Goal: Task Accomplishment & Management: Use online tool/utility

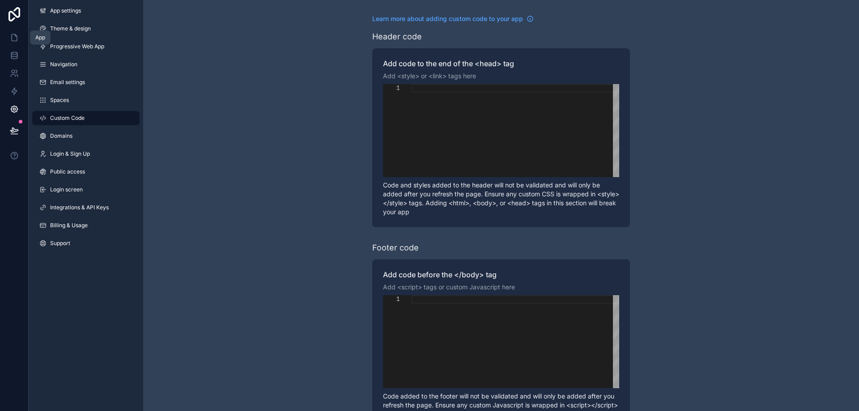
click at [11, 35] on icon at bounding box center [14, 37] width 9 height 9
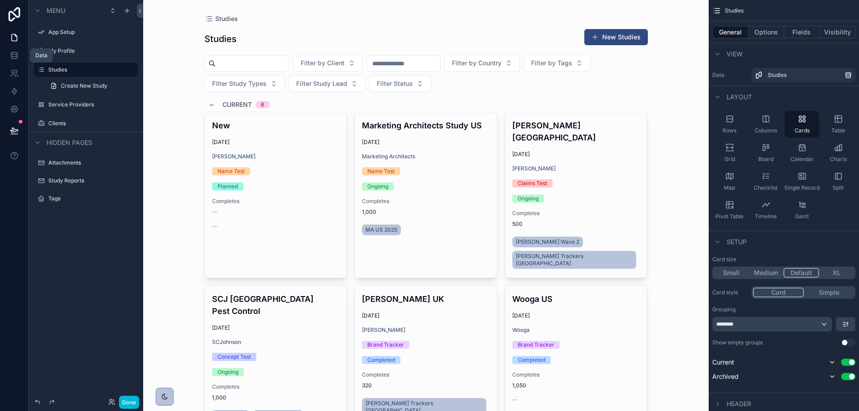
click at [10, 56] on icon at bounding box center [14, 55] width 9 height 9
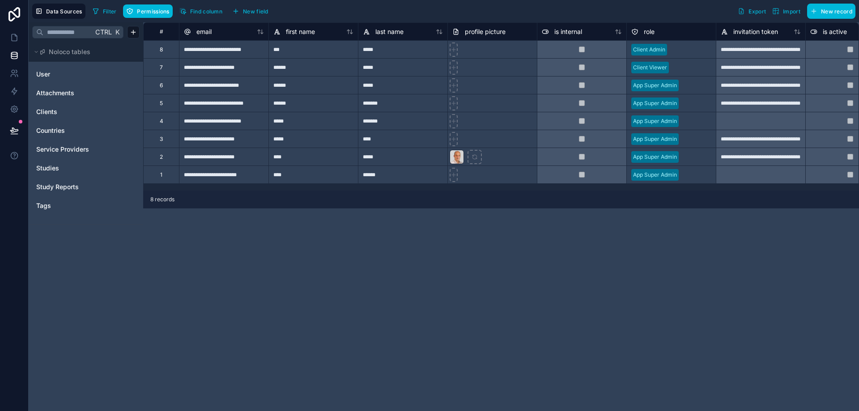
click at [55, 128] on span "Countries" at bounding box center [50, 130] width 29 height 9
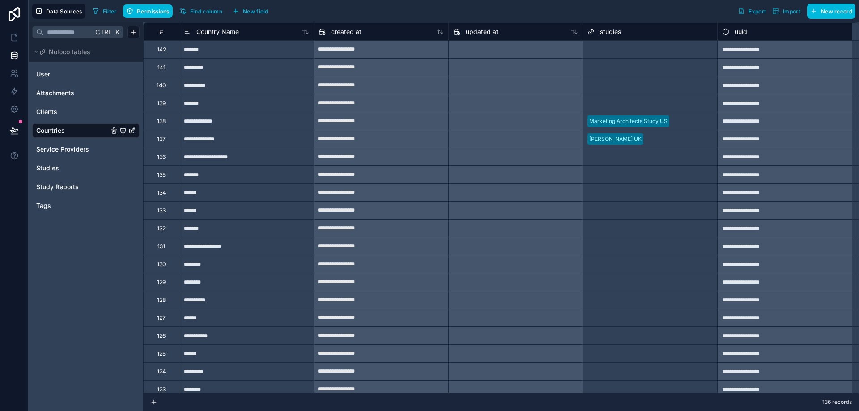
click at [148, 10] on span "Permissions" at bounding box center [153, 11] width 32 height 7
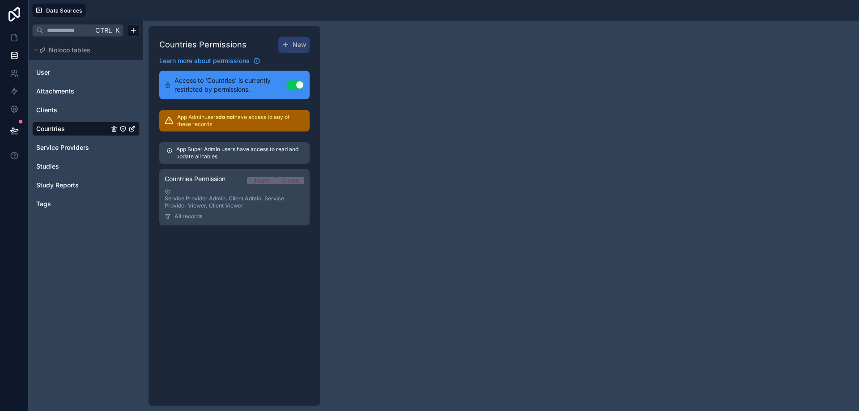
click at [281, 205] on div "Service Provider Admin, Client Admin, Service Provider Viewer, Client Viewer" at bounding box center [235, 199] width 140 height 21
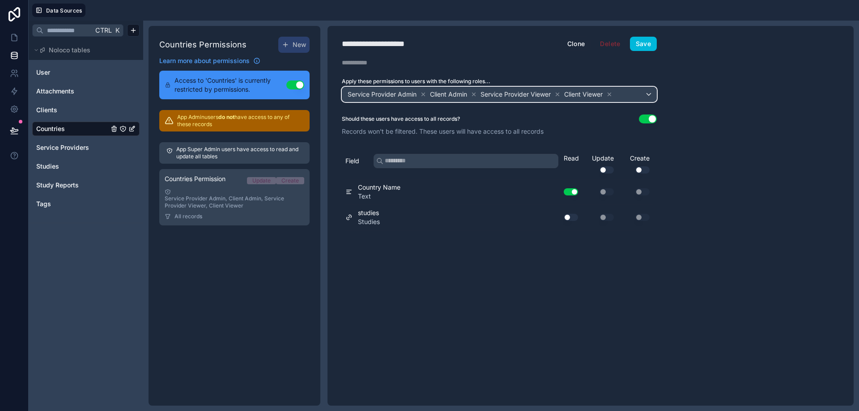
click at [632, 91] on div "Service Provider Admin Client Admin Service Provider Viewer Client Viewer" at bounding box center [499, 94] width 314 height 14
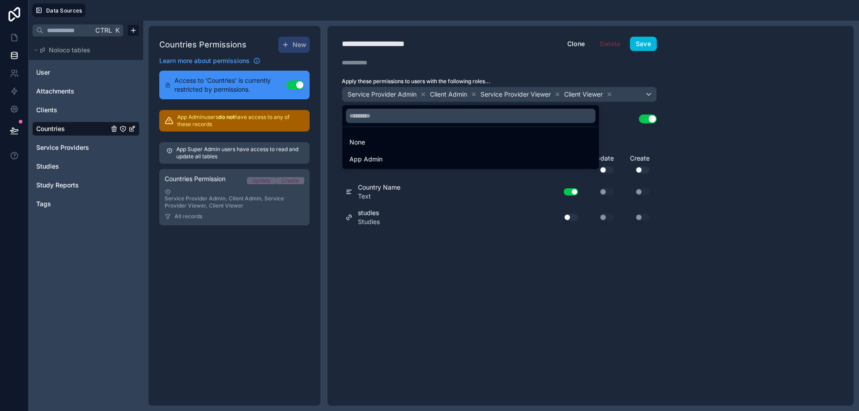
click at [370, 158] on span "App Admin" at bounding box center [366, 159] width 33 height 11
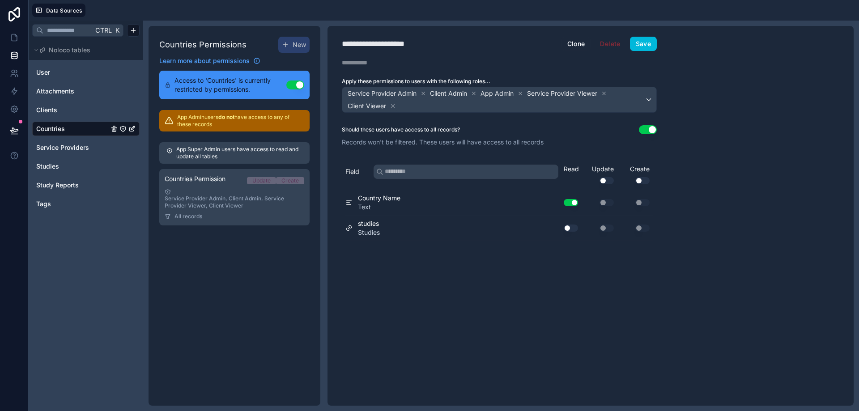
click at [645, 41] on button "Save" at bounding box center [643, 44] width 27 height 14
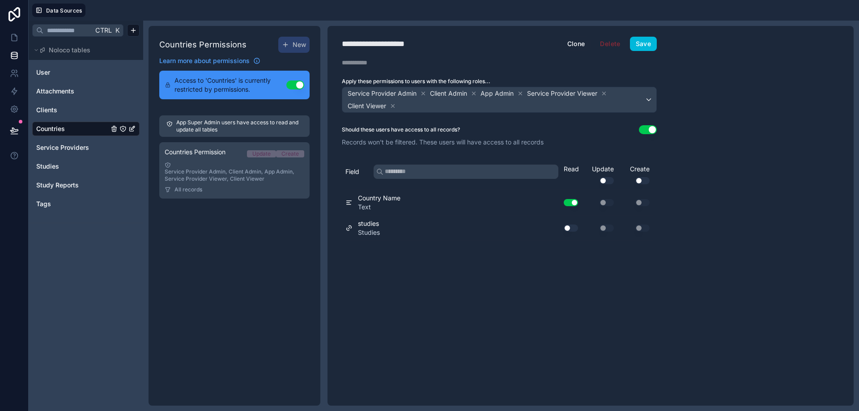
click at [568, 227] on button "Use setting" at bounding box center [571, 228] width 14 height 7
click at [636, 43] on button "Save" at bounding box center [643, 44] width 27 height 14
click at [56, 62] on div "User Attachments Clients Countries Service Providers Studies Study Reports Tags" at bounding box center [85, 138] width 107 height 152
click at [56, 69] on link "User" at bounding box center [72, 72] width 73 height 9
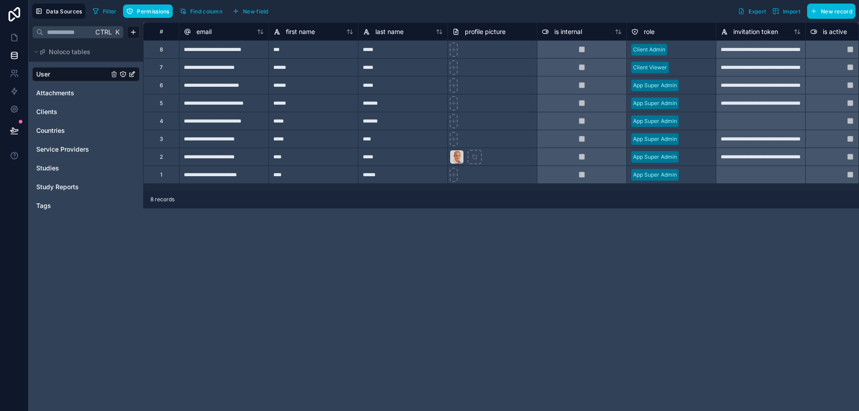
click at [140, 8] on span "Permissions" at bounding box center [153, 11] width 32 height 7
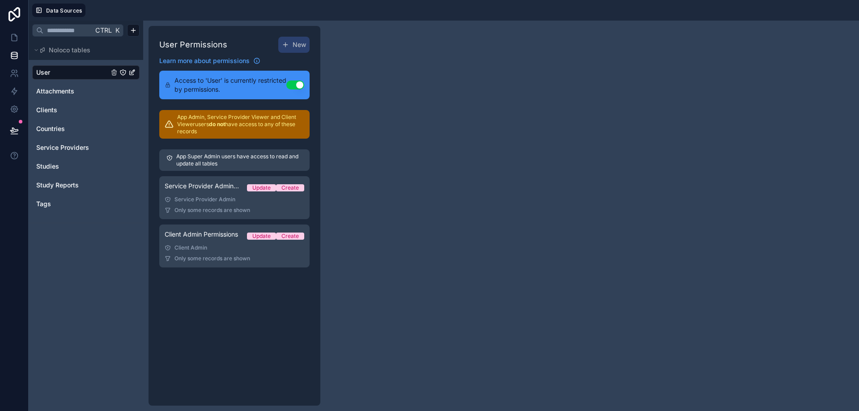
click at [44, 73] on span "User" at bounding box center [43, 72] width 14 height 9
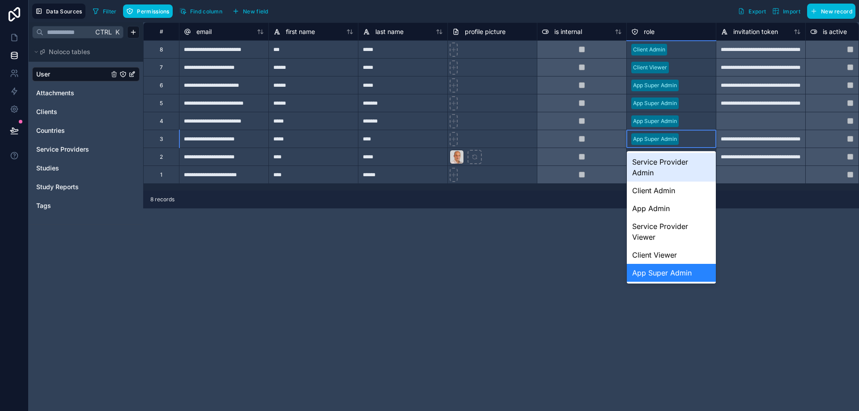
click at [696, 141] on div at bounding box center [697, 139] width 29 height 9
drag, startPoint x: 576, startPoint y: 271, endPoint x: 583, endPoint y: 265, distance: 9.2
click at [576, 271] on div "**********" at bounding box center [501, 216] width 716 height 389
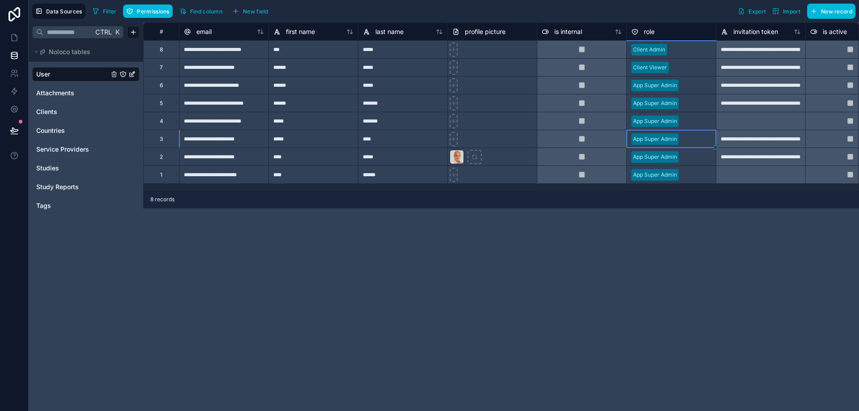
click at [694, 131] on div "App Super Admin" at bounding box center [671, 138] width 89 height 17
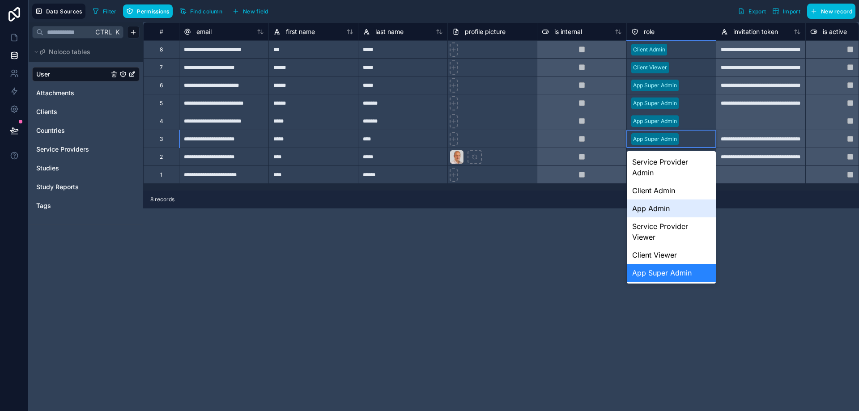
click at [657, 204] on div "App Admin" at bounding box center [671, 209] width 89 height 18
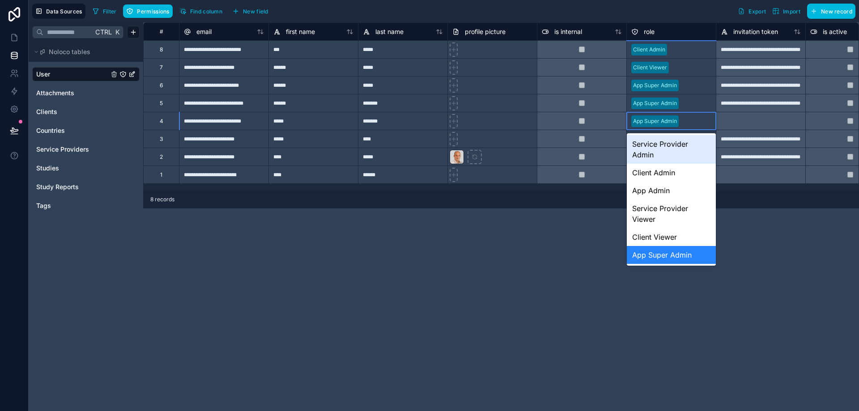
click at [645, 146] on div "Service Provider Admin" at bounding box center [671, 149] width 89 height 29
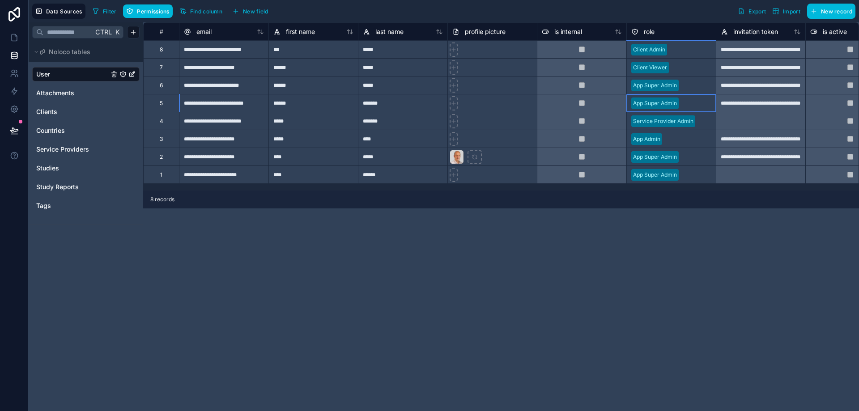
click at [646, 97] on div "App Super Admin" at bounding box center [671, 103] width 89 height 13
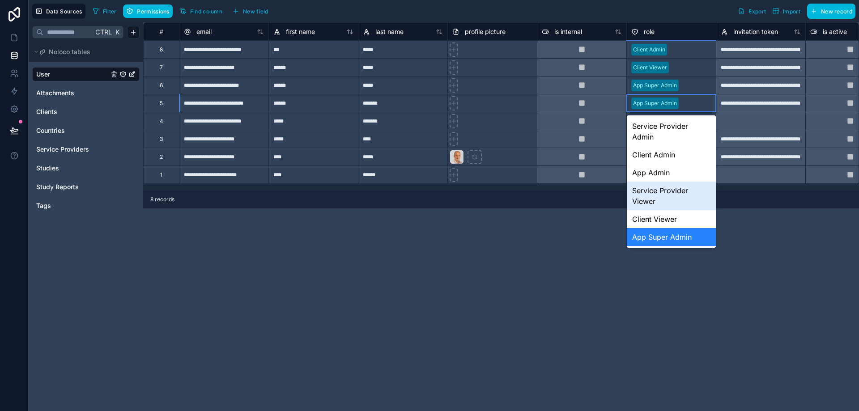
click at [641, 191] on div "Service Provider Viewer" at bounding box center [671, 196] width 89 height 29
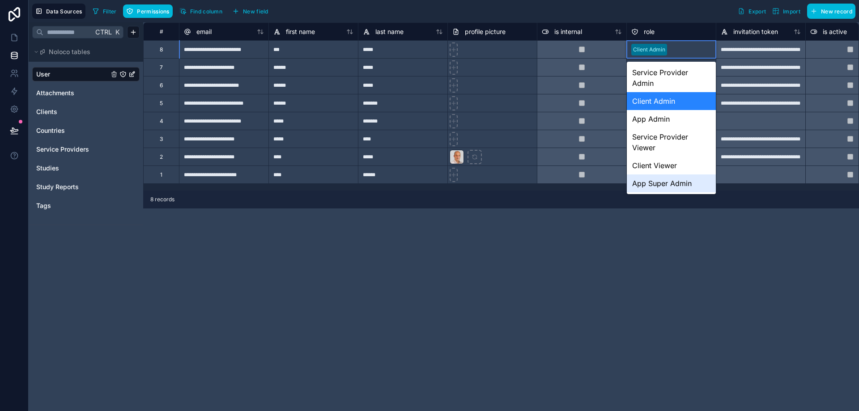
click at [629, 261] on div "**********" at bounding box center [501, 216] width 716 height 389
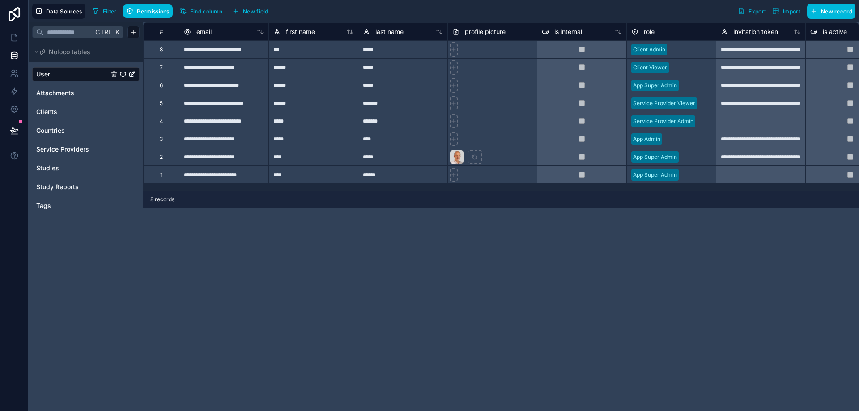
click at [296, 307] on div "**********" at bounding box center [501, 216] width 716 height 389
click at [19, 41] on link at bounding box center [14, 38] width 28 height 18
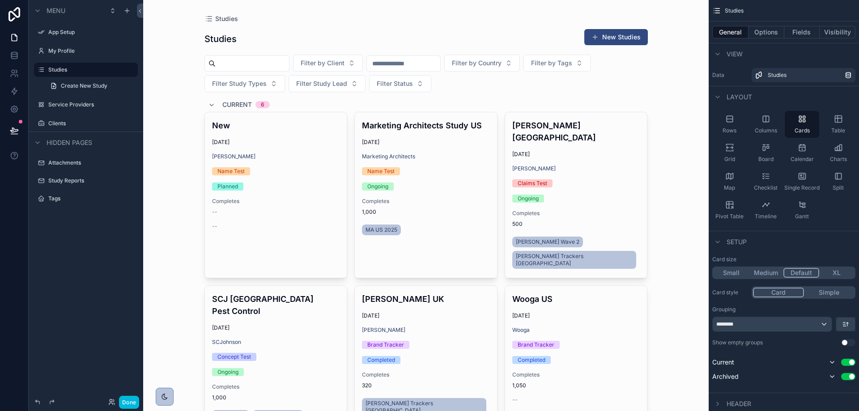
click at [62, 105] on label "Service Providers" at bounding box center [90, 104] width 84 height 7
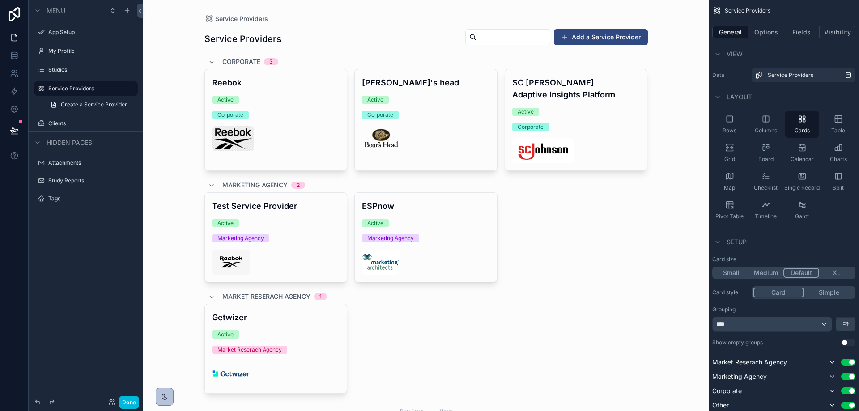
click at [107, 401] on div "Done" at bounding box center [121, 402] width 35 height 13
click at [112, 401] on icon at bounding box center [111, 402] width 7 height 7
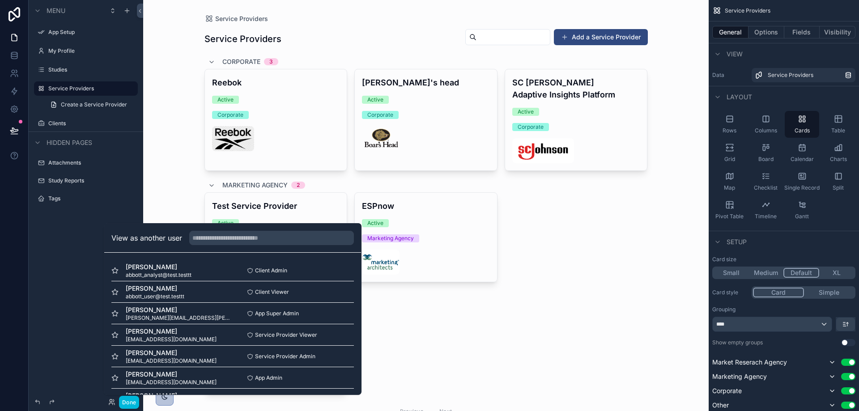
click at [0, 0] on button "Select" at bounding box center [0, 0] width 0 height 0
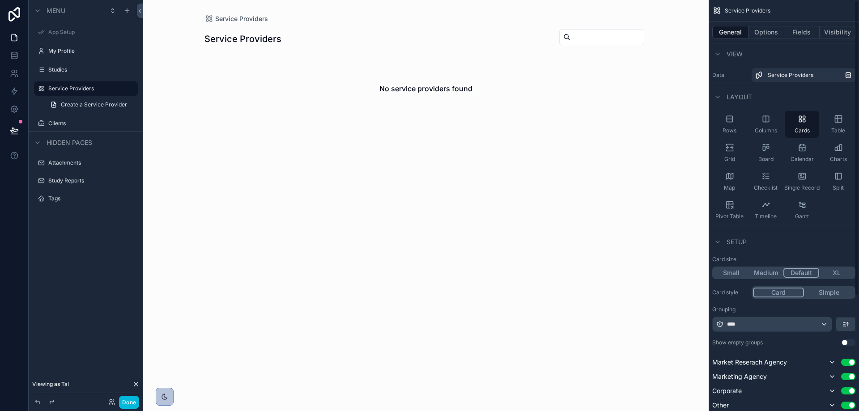
click at [833, 27] on button "Visibility" at bounding box center [838, 32] width 36 height 13
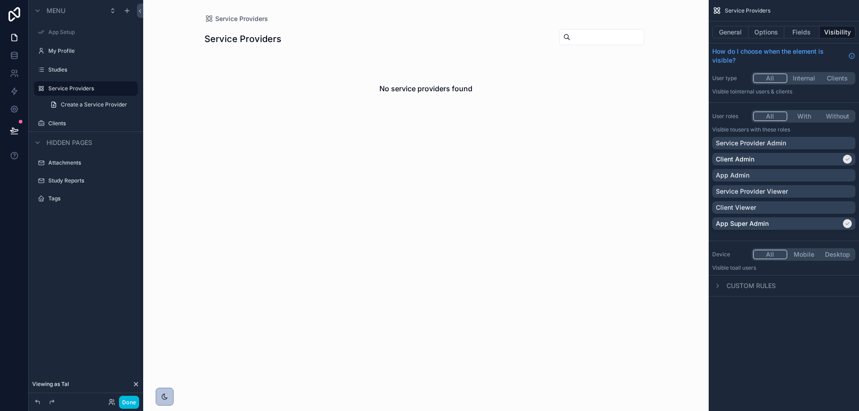
click at [793, 143] on div "Service Provider Admin" at bounding box center [784, 143] width 136 height 9
click at [793, 154] on div "Client Admin" at bounding box center [784, 159] width 143 height 13
click at [790, 194] on div "Service Provider Viewer" at bounding box center [784, 191] width 136 height 9
click at [784, 176] on div "App Admin" at bounding box center [784, 175] width 136 height 9
click at [800, 369] on div "Service Providers General Options Fields Visibility How do I choose when the el…" at bounding box center [784, 205] width 150 height 411
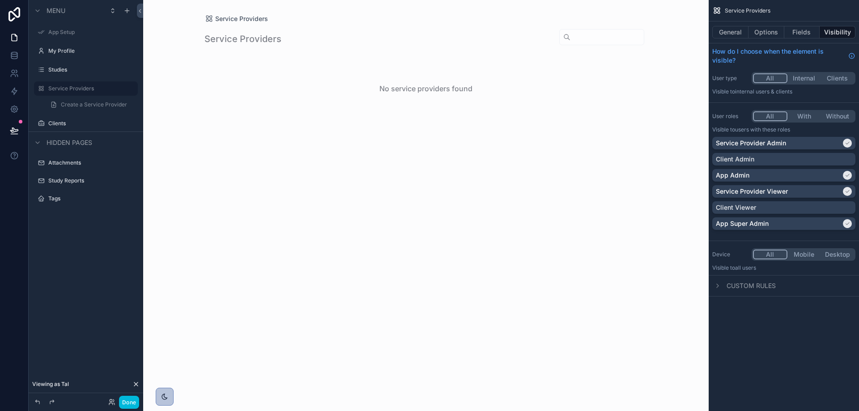
click at [345, 216] on div "Service Providers Service Providers No service providers found" at bounding box center [426, 205] width 566 height 411
click at [133, 381] on icon at bounding box center [135, 384] width 7 height 7
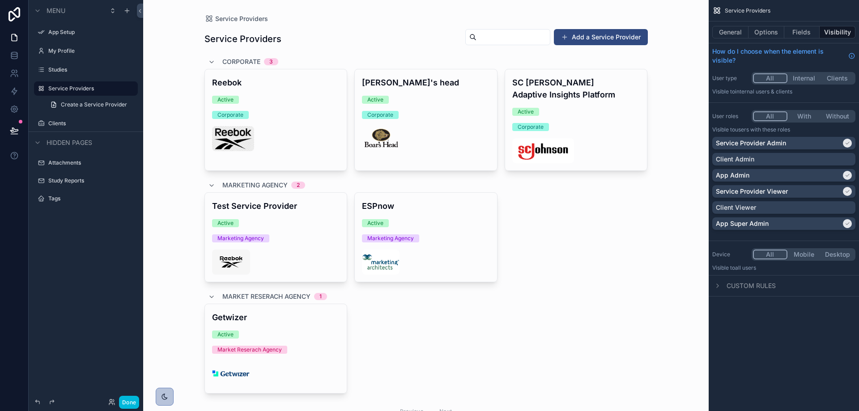
click at [800, 115] on button "With" at bounding box center [805, 116] width 34 height 10
click at [785, 383] on div "Service Providers General Options Fields Visibility How do I choose when the el…" at bounding box center [784, 205] width 150 height 411
click at [120, 404] on button "Done" at bounding box center [129, 402] width 20 height 13
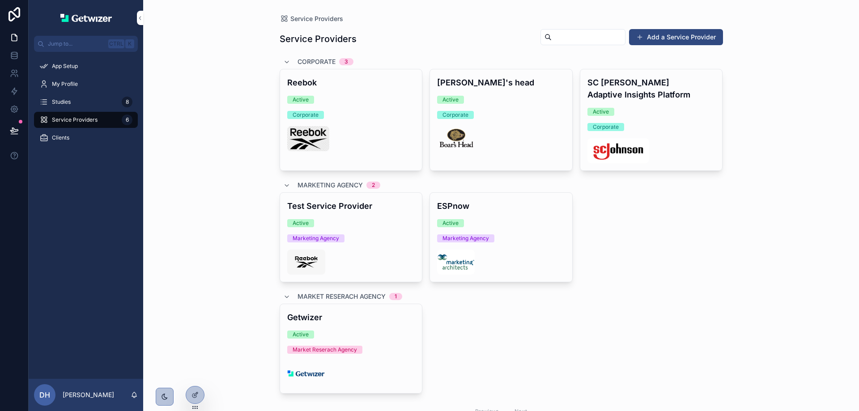
click at [64, 109] on div "Studies 8" at bounding box center [85, 102] width 93 height 14
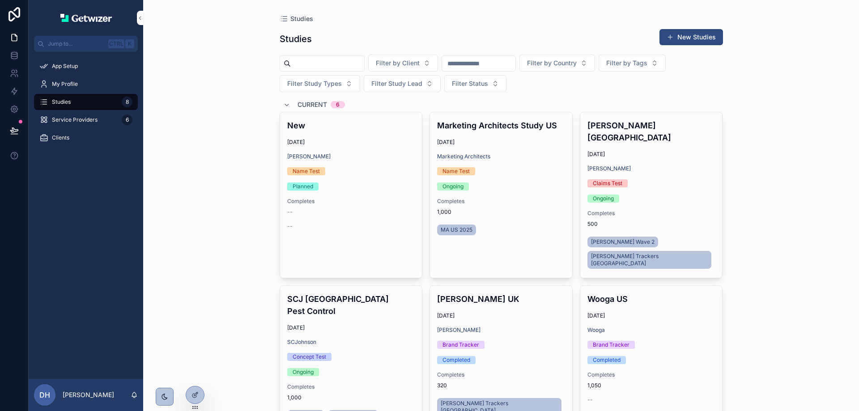
click at [190, 395] on div at bounding box center [195, 395] width 18 height 17
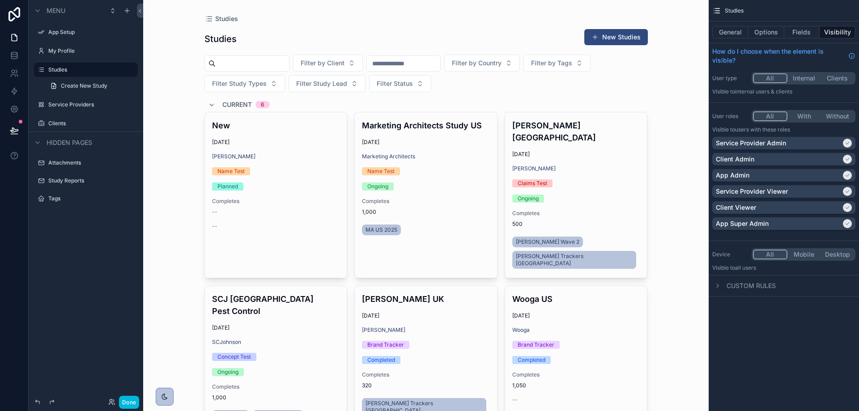
click at [57, 123] on label "Clients" at bounding box center [90, 123] width 84 height 7
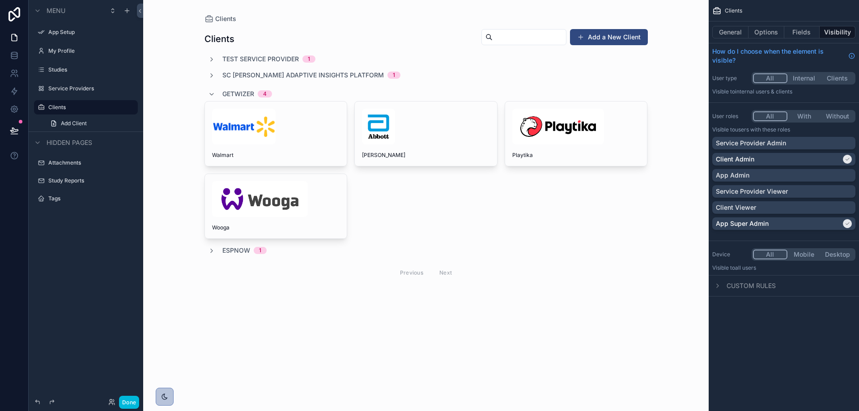
click at [791, 138] on div "Service Provider Admin" at bounding box center [784, 143] width 143 height 13
click at [777, 188] on p "Service Provider Viewer" at bounding box center [752, 191] width 72 height 9
click at [756, 176] on div "App Admin" at bounding box center [784, 175] width 136 height 9
click at [133, 405] on button "Done" at bounding box center [129, 402] width 20 height 13
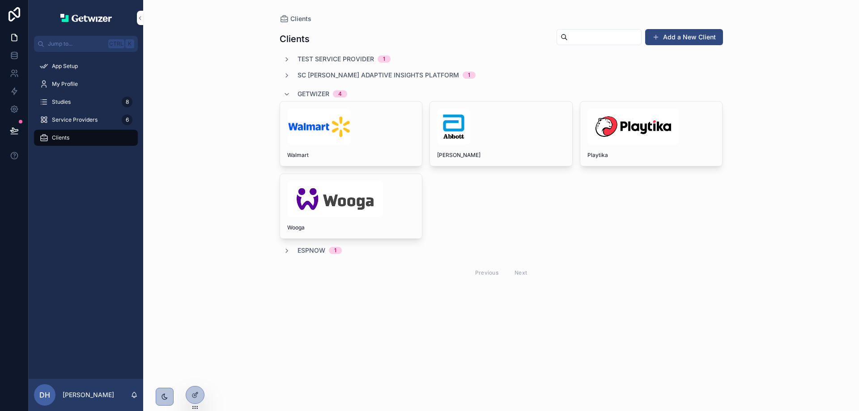
click at [74, 98] on div "Studies 8" at bounding box center [85, 102] width 93 height 14
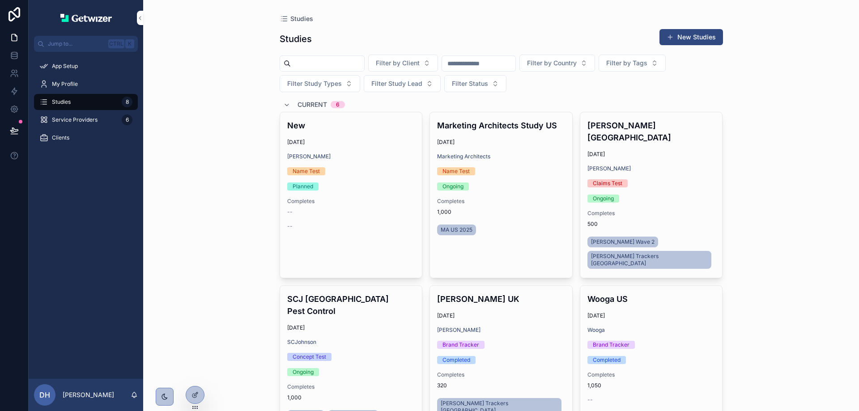
click at [192, 391] on div at bounding box center [195, 395] width 18 height 17
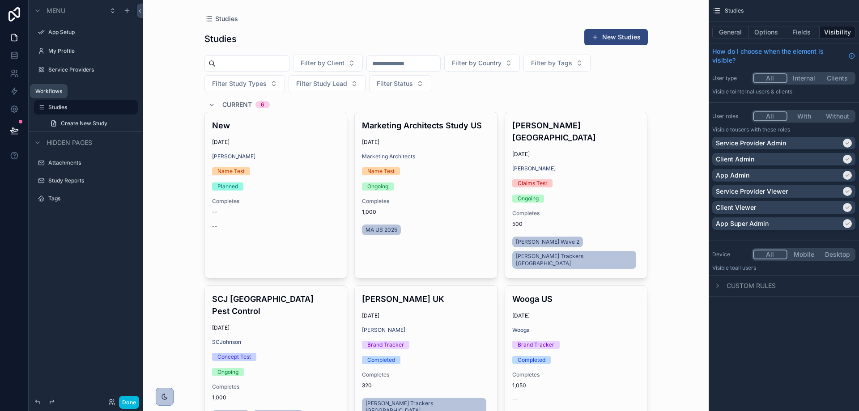
click at [15, 92] on icon at bounding box center [14, 91] width 9 height 9
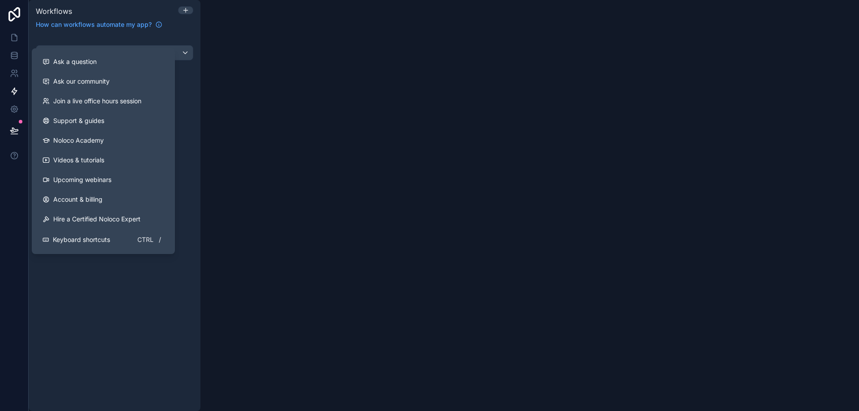
click at [85, 59] on span "Ask a question" at bounding box center [74, 61] width 43 height 9
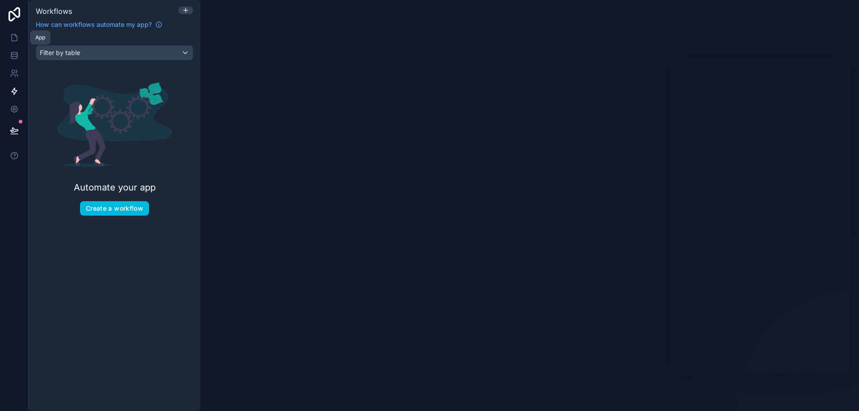
click at [15, 34] on icon at bounding box center [14, 37] width 9 height 9
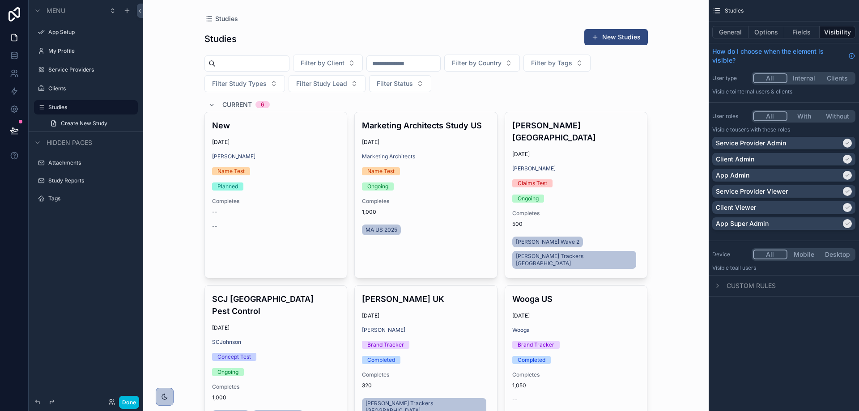
click at [597, 36] on div "scrollable content" at bounding box center [426, 325] width 458 height 651
click at [725, 32] on button "General" at bounding box center [731, 32] width 36 height 13
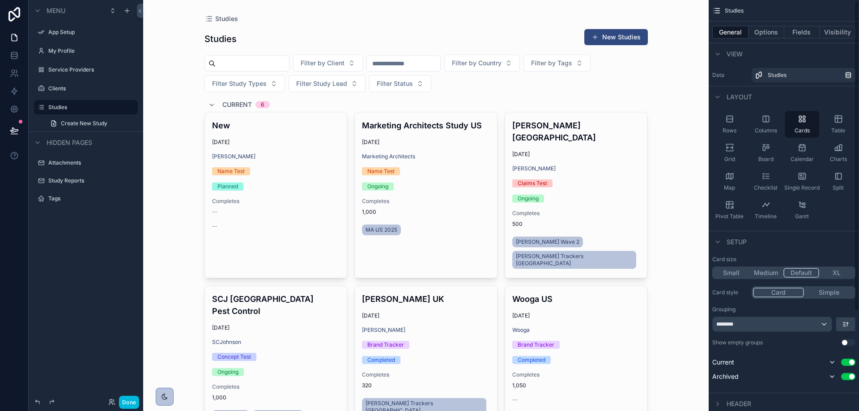
click at [774, 32] on button "Options" at bounding box center [767, 32] width 36 height 13
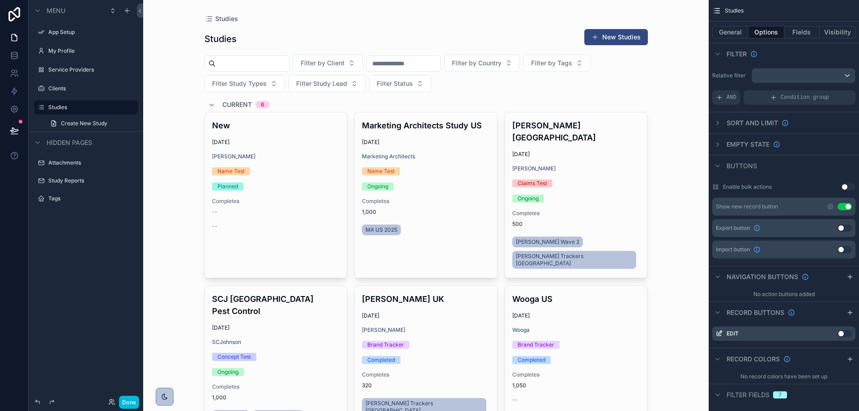
click at [831, 208] on icon "scrollable content" at bounding box center [830, 206] width 7 height 7
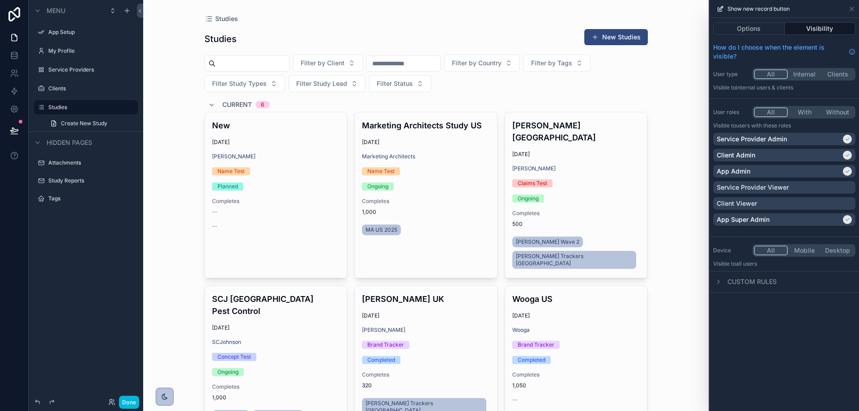
click at [773, 30] on button "Options" at bounding box center [749, 28] width 72 height 13
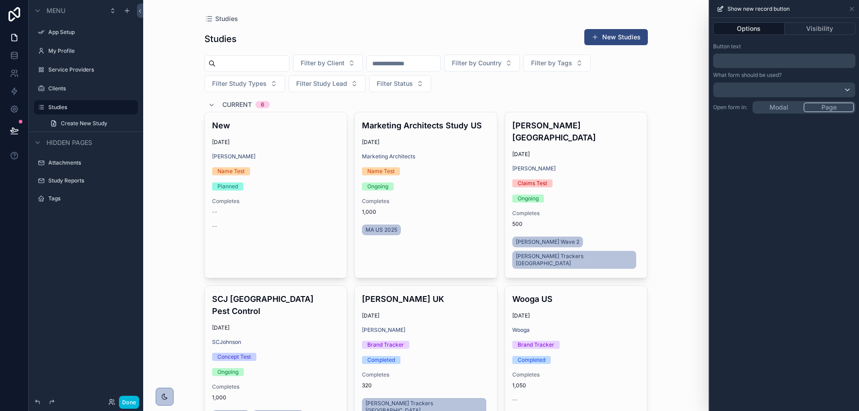
click at [800, 29] on button "Visibility" at bounding box center [820, 28] width 71 height 13
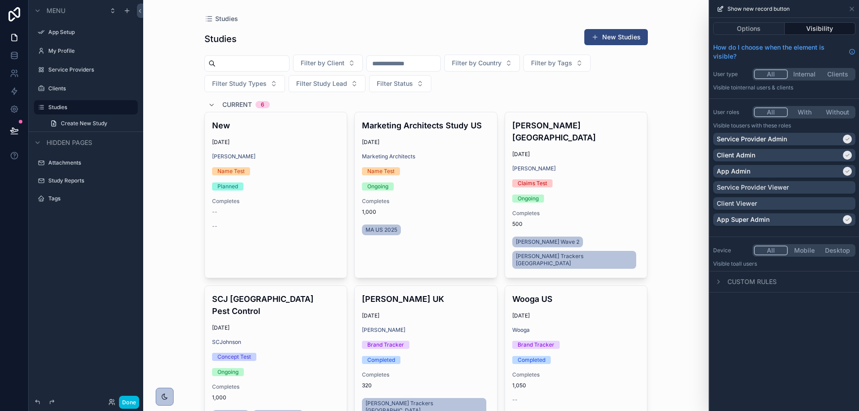
click at [748, 28] on button "Options" at bounding box center [749, 28] width 72 height 13
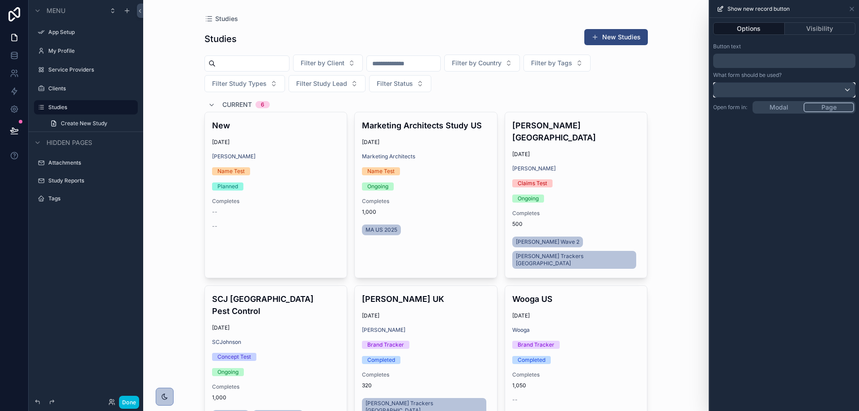
click at [767, 86] on div at bounding box center [784, 90] width 141 height 14
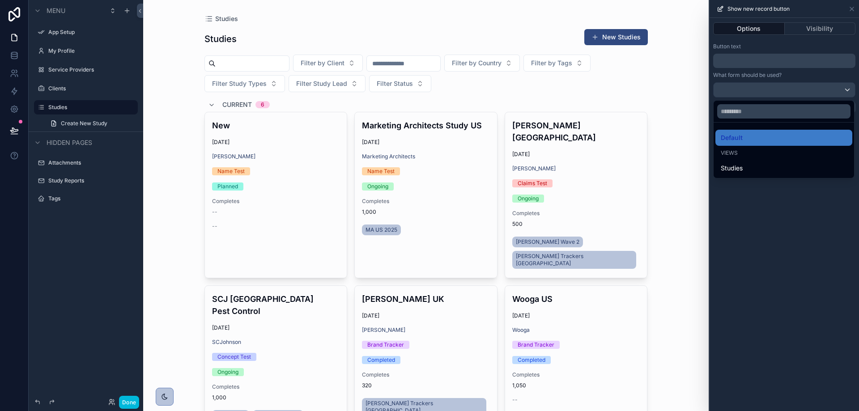
click at [779, 311] on div at bounding box center [785, 205] width 150 height 411
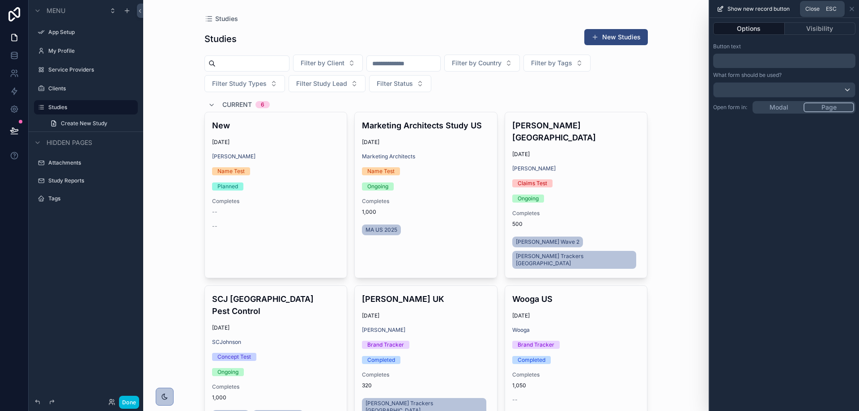
click at [851, 7] on icon at bounding box center [852, 8] width 7 height 7
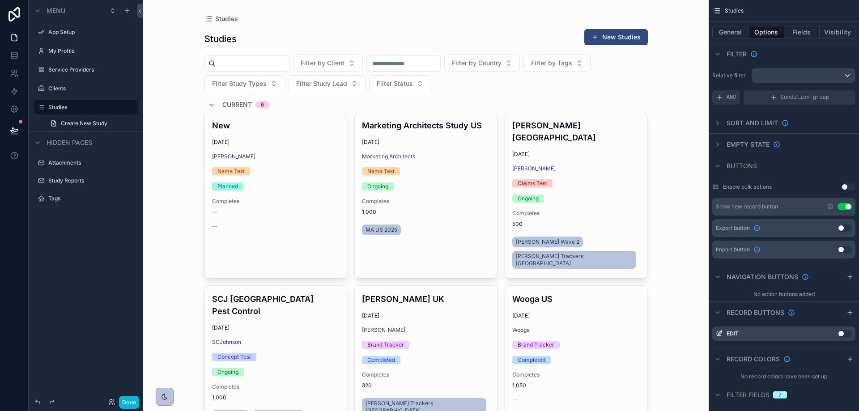
click at [622, 41] on button "New Studies" at bounding box center [617, 37] width 64 height 16
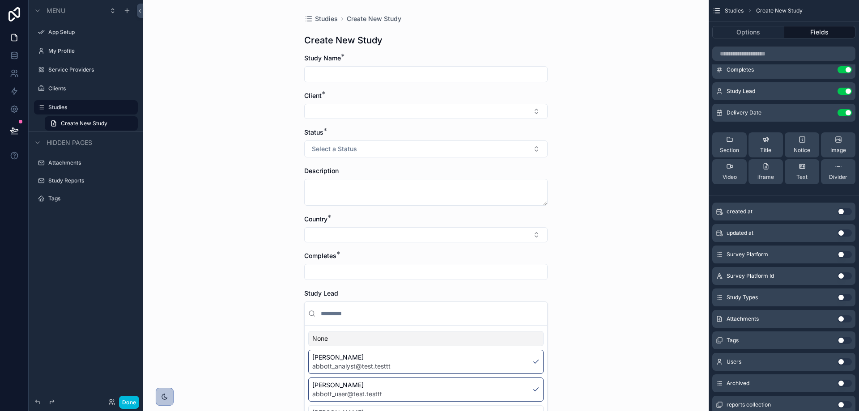
scroll to position [134, 0]
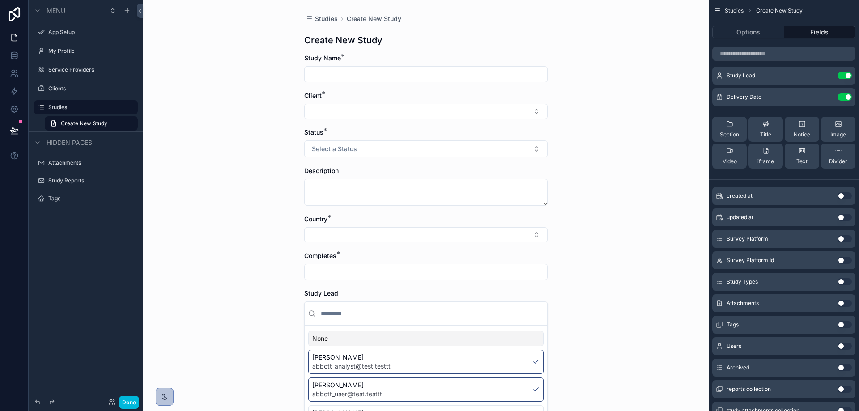
click at [842, 197] on button "Use setting" at bounding box center [845, 195] width 14 height 7
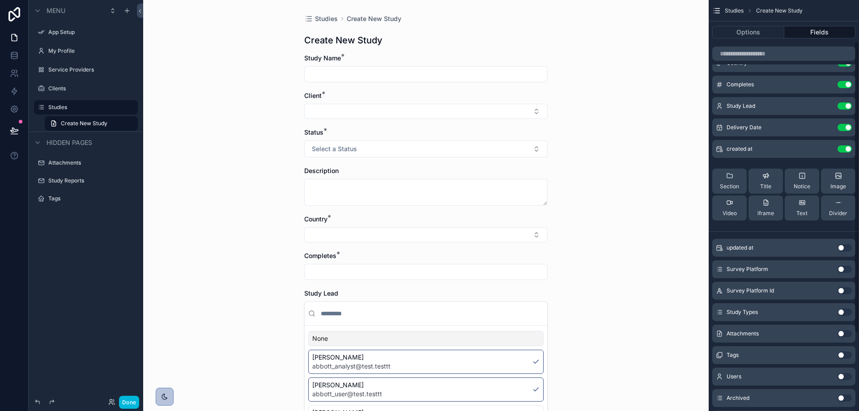
scroll to position [45, 0]
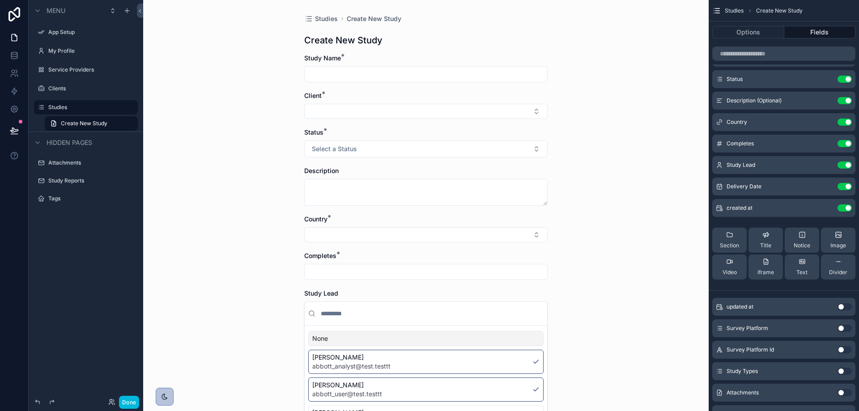
click at [0, 0] on icon "scrollable content" at bounding box center [0, 0] width 0 height 0
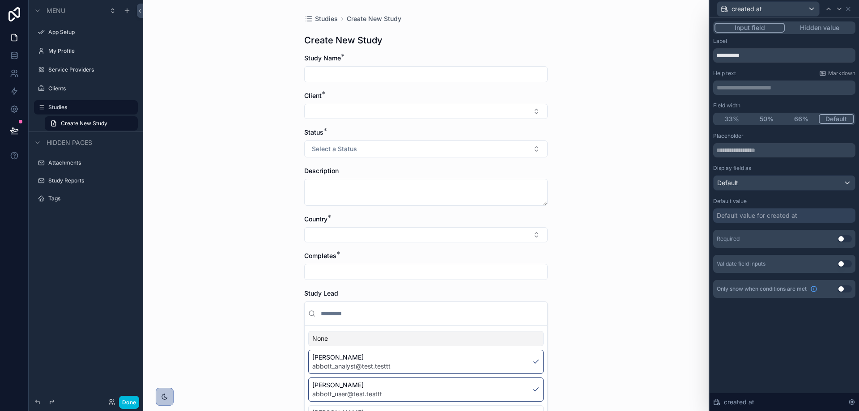
click at [764, 210] on div "Default value for created at" at bounding box center [784, 216] width 142 height 14
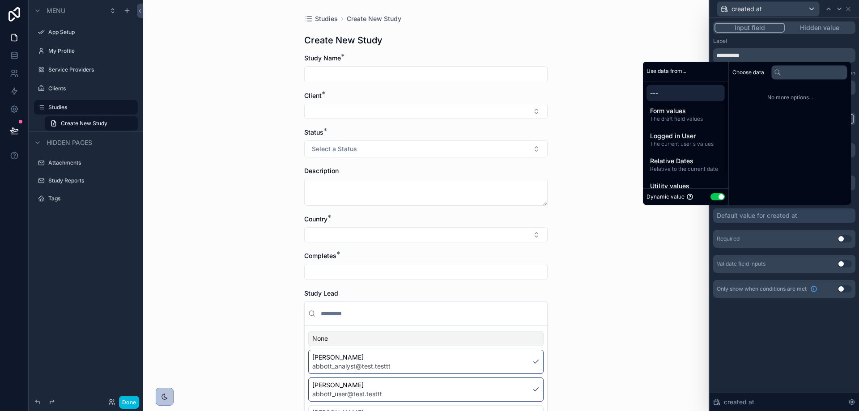
scroll to position [17, 0]
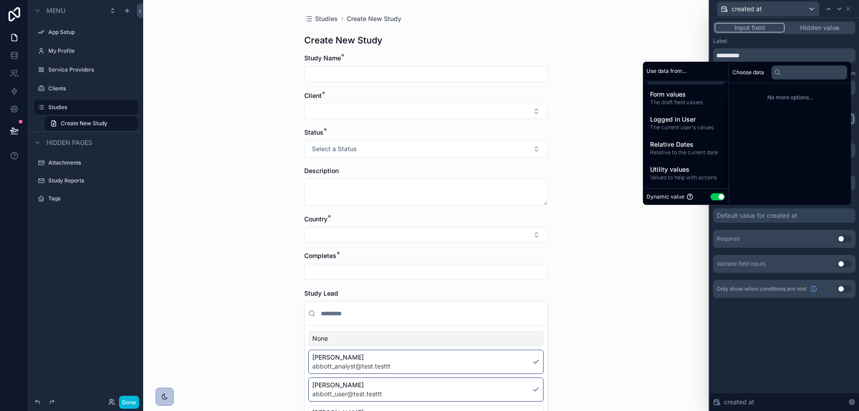
click at [677, 175] on span "Values to help with actions" at bounding box center [685, 177] width 71 height 7
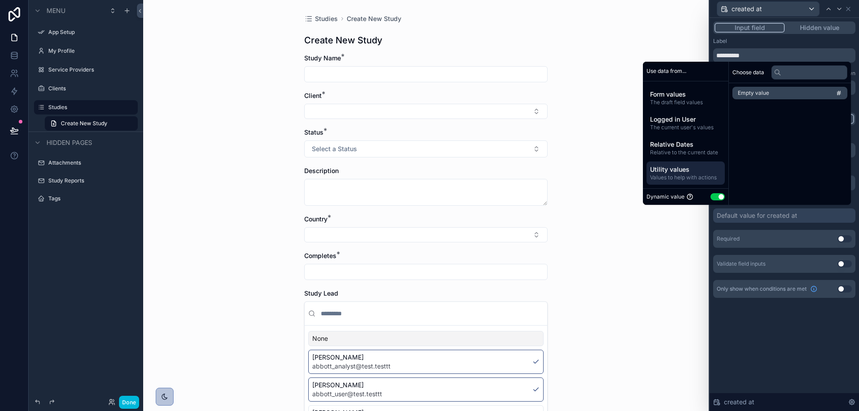
click at [676, 163] on div "Utility values Values to help with actions" at bounding box center [686, 173] width 78 height 23
click at [677, 152] on span "Relative to the current date" at bounding box center [685, 152] width 71 height 7
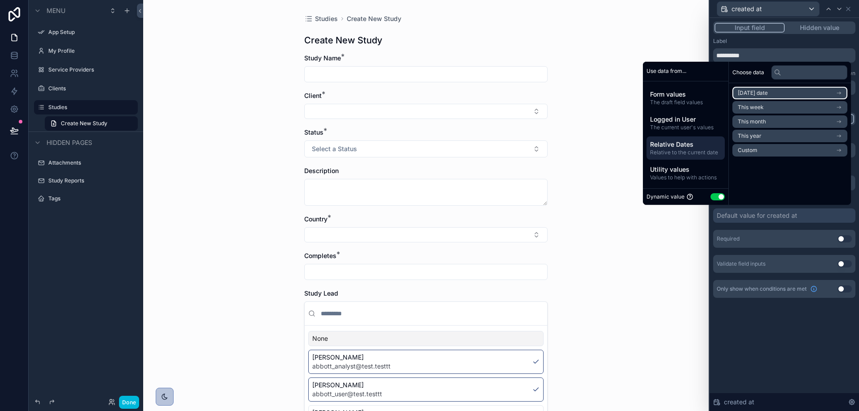
click at [746, 91] on span "Today's date" at bounding box center [753, 93] width 30 height 7
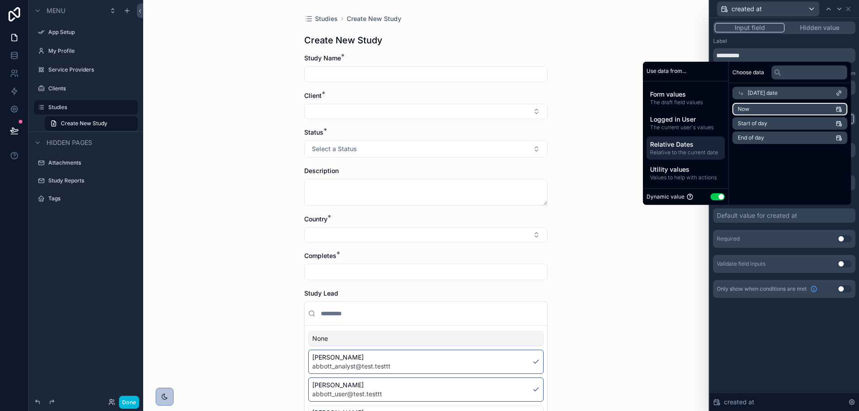
click at [759, 109] on li "Now" at bounding box center [790, 109] width 115 height 13
type input "**********"
click at [756, 344] on div "**********" at bounding box center [785, 214] width 150 height 393
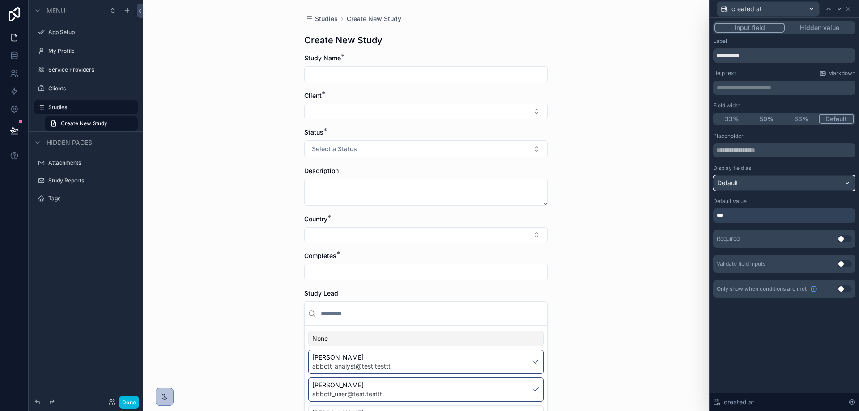
click at [761, 179] on div "Default" at bounding box center [784, 183] width 141 height 14
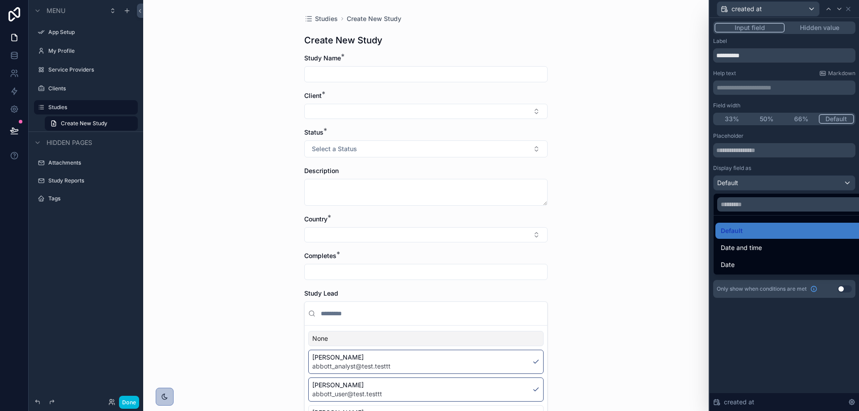
click at [730, 267] on span "Date" at bounding box center [728, 265] width 14 height 11
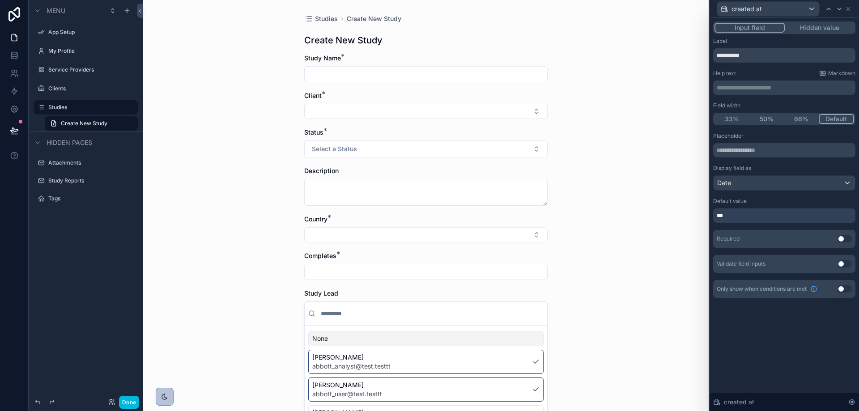
click at [843, 239] on button "Use setting" at bounding box center [845, 238] width 14 height 7
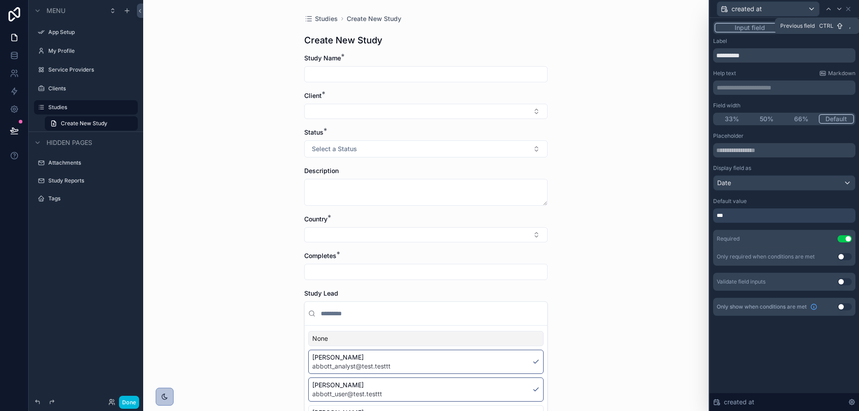
click at [826, 9] on icon at bounding box center [828, 8] width 7 height 7
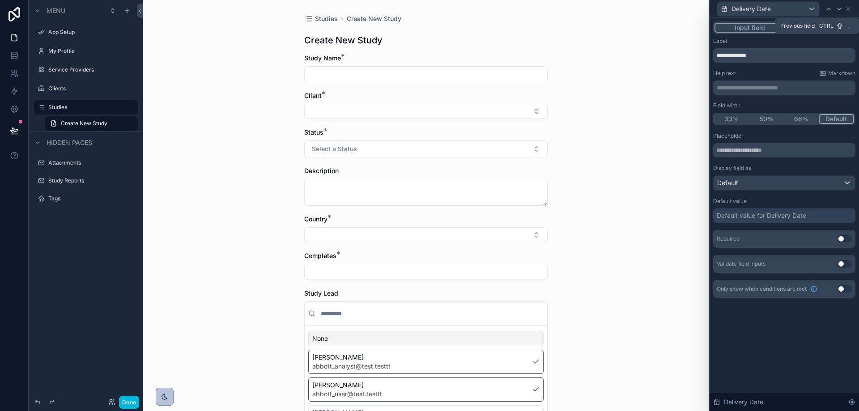
click at [826, 9] on icon at bounding box center [828, 8] width 7 height 7
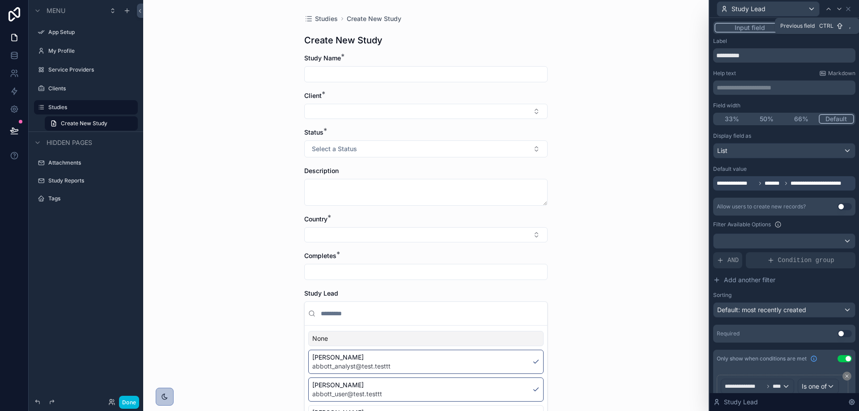
click at [826, 9] on icon at bounding box center [828, 8] width 7 height 7
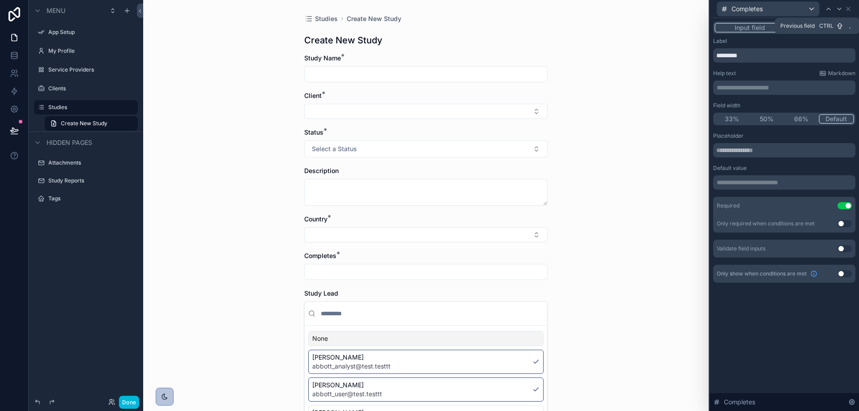
click at [829, 13] on div at bounding box center [829, 9] width 11 height 11
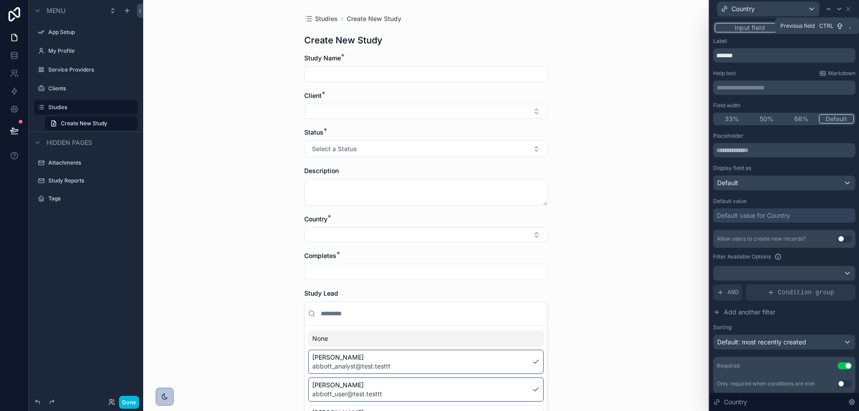
click at [829, 13] on div at bounding box center [829, 9] width 11 height 11
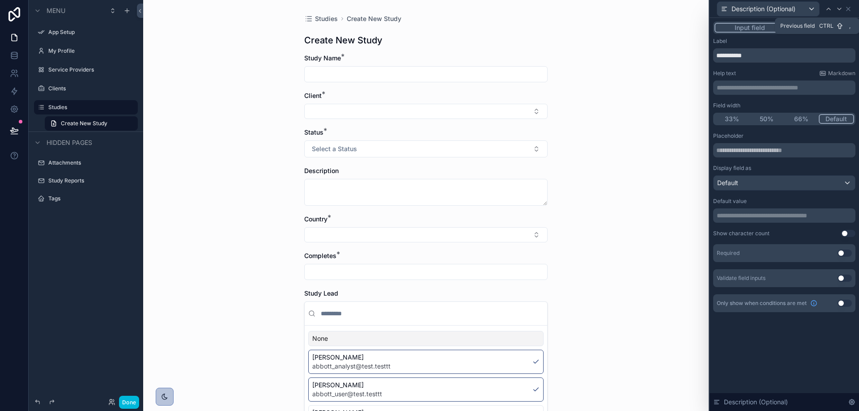
click at [829, 13] on div at bounding box center [829, 9] width 11 height 11
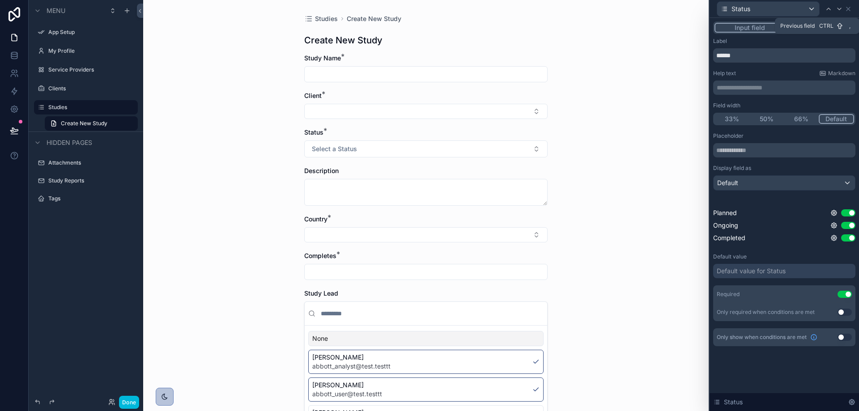
click at [828, 13] on div at bounding box center [829, 9] width 11 height 11
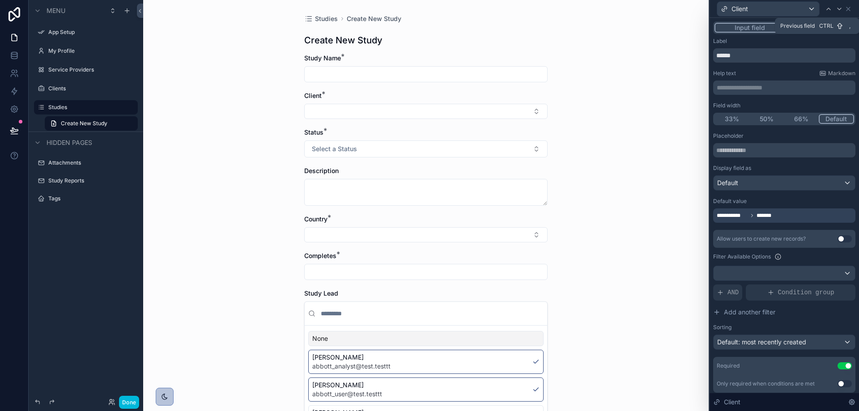
click at [828, 13] on div at bounding box center [829, 9] width 11 height 11
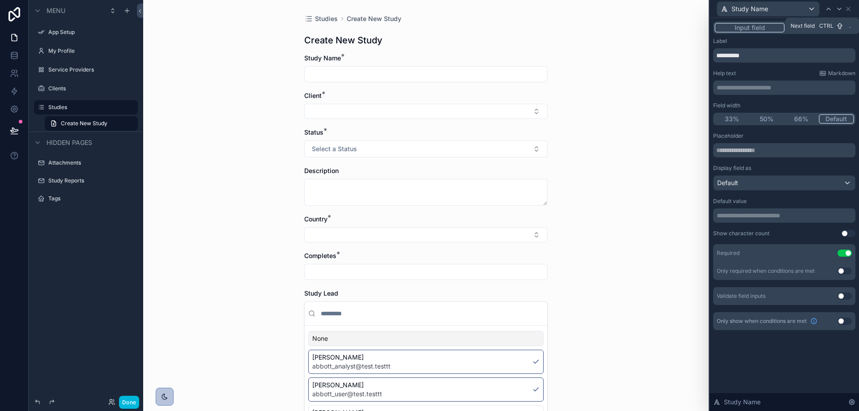
click at [841, 7] on icon at bounding box center [839, 8] width 7 height 7
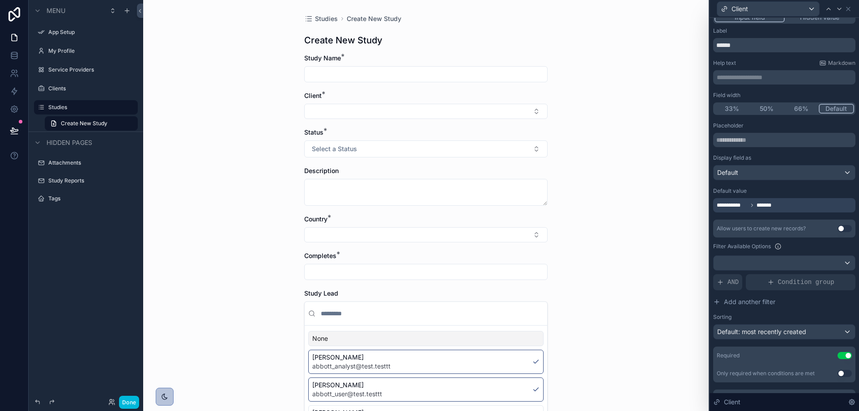
scroll to position [28, 0]
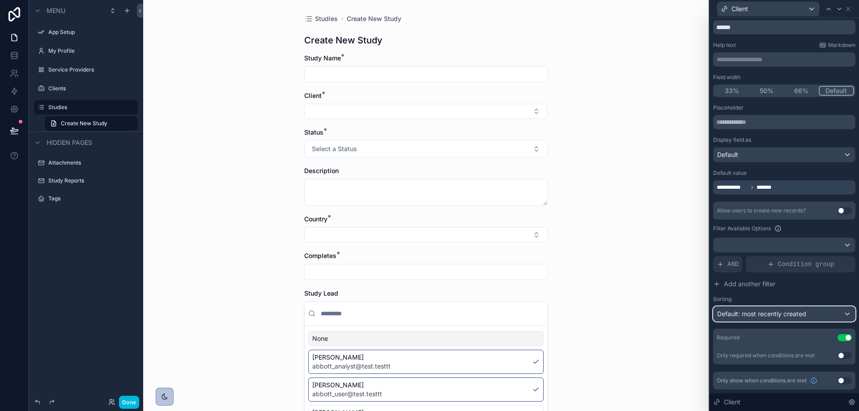
click at [789, 310] on span "Default: most recently created" at bounding box center [762, 314] width 89 height 9
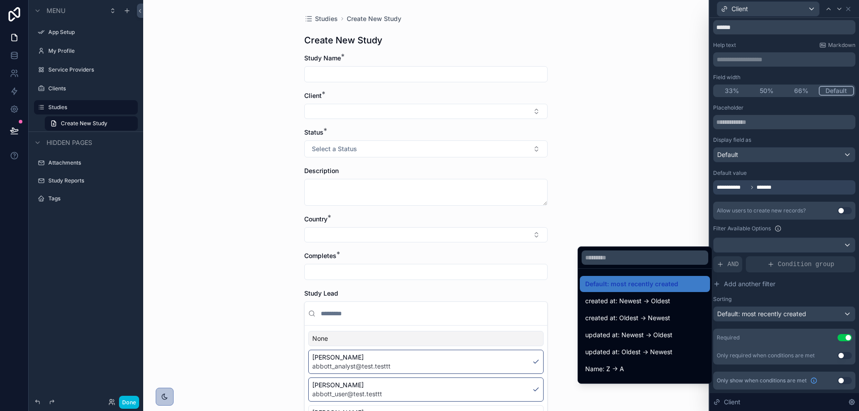
click at [777, 293] on div at bounding box center [785, 205] width 150 height 411
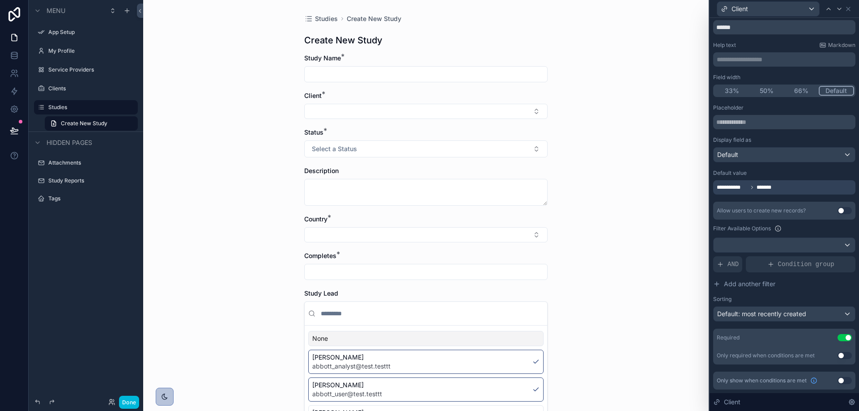
click at [763, 188] on span "*******" at bounding box center [769, 187] width 24 height 7
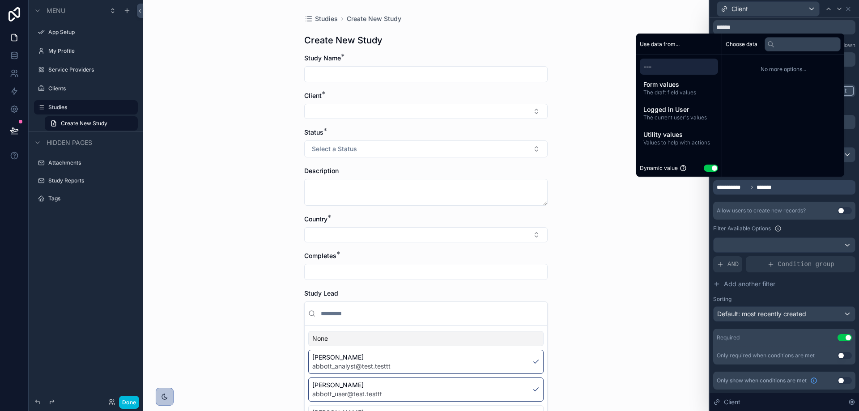
click at [671, 88] on span "Form values" at bounding box center [679, 84] width 71 height 9
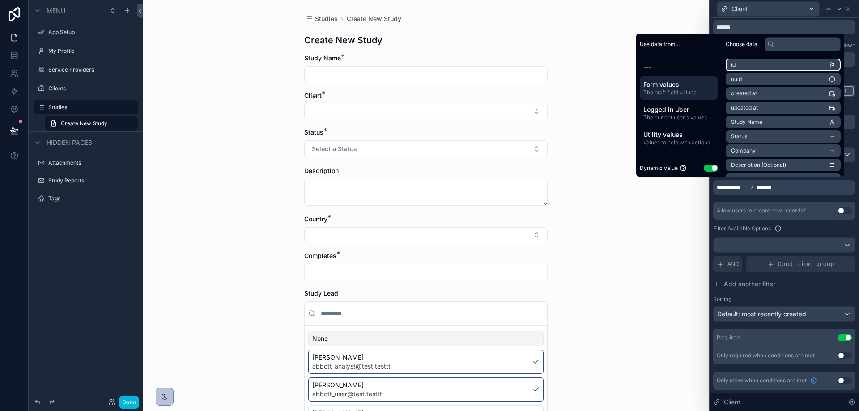
click at [756, 66] on li "id" at bounding box center [783, 65] width 115 height 13
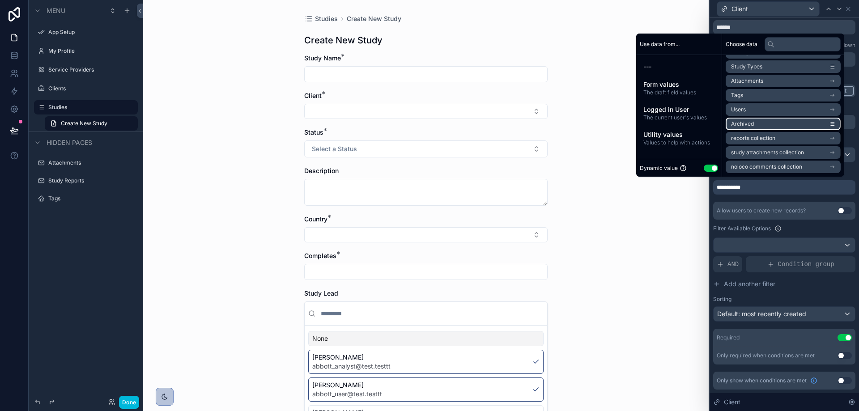
scroll to position [0, 0]
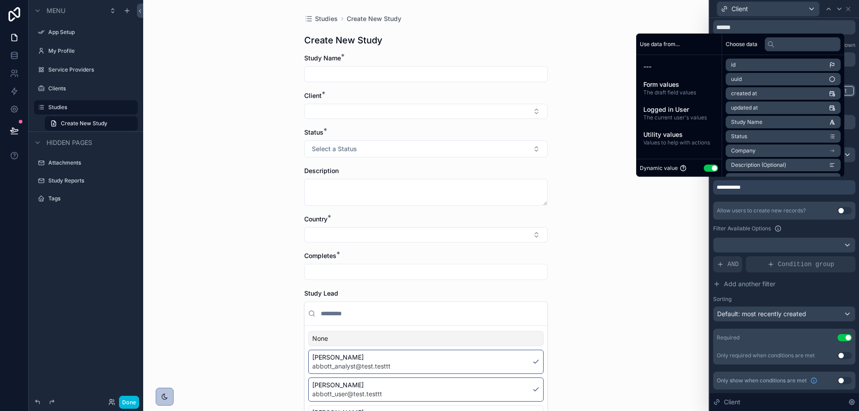
click at [700, 114] on span "Logged in User" at bounding box center [679, 109] width 71 height 9
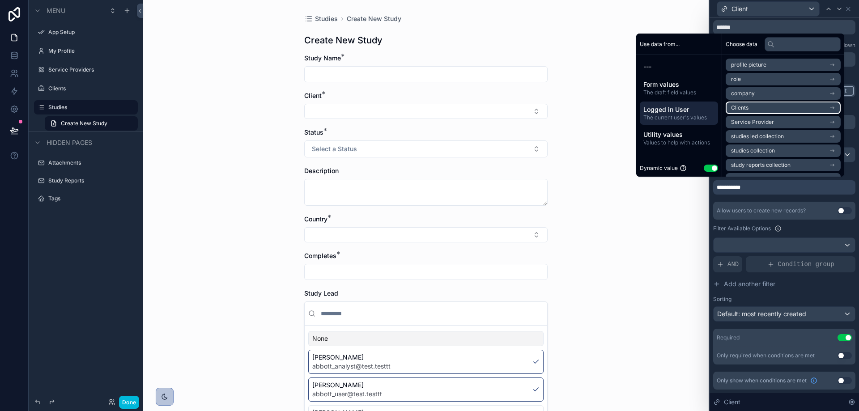
click at [744, 108] on li "Clients" at bounding box center [783, 108] width 115 height 13
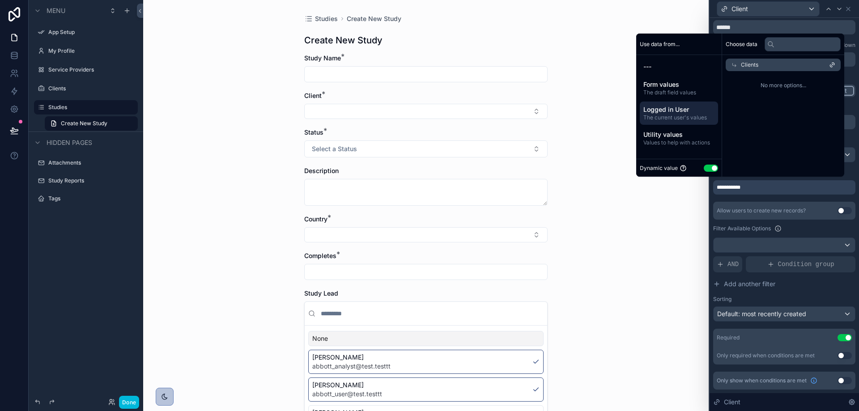
click at [750, 68] on span "Clients" at bounding box center [749, 64] width 17 height 7
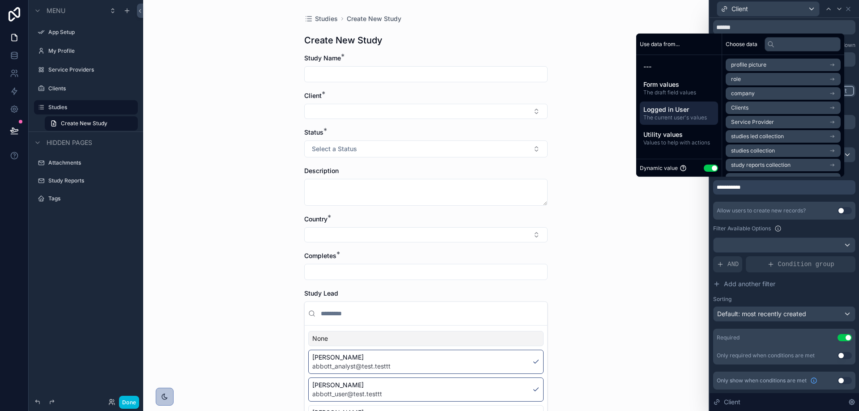
click at [705, 165] on button "Use setting" at bounding box center [711, 168] width 14 height 7
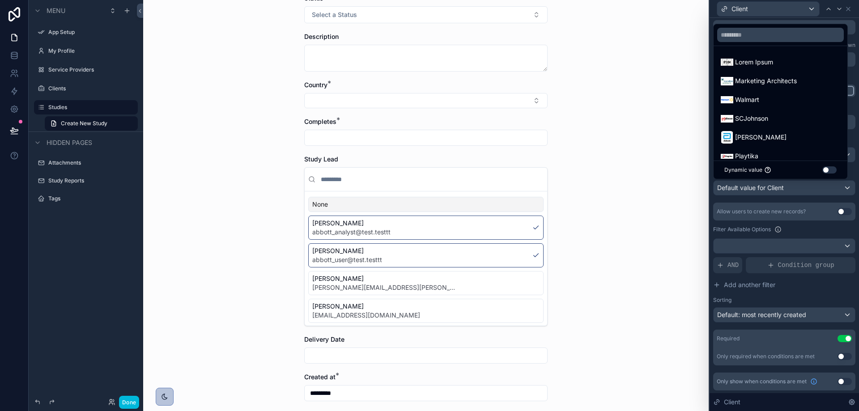
scroll to position [30, 0]
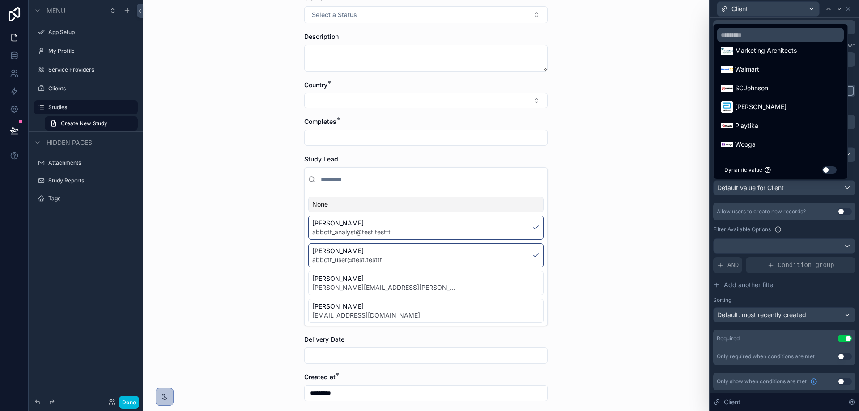
click at [833, 168] on button "Use setting" at bounding box center [830, 170] width 14 height 7
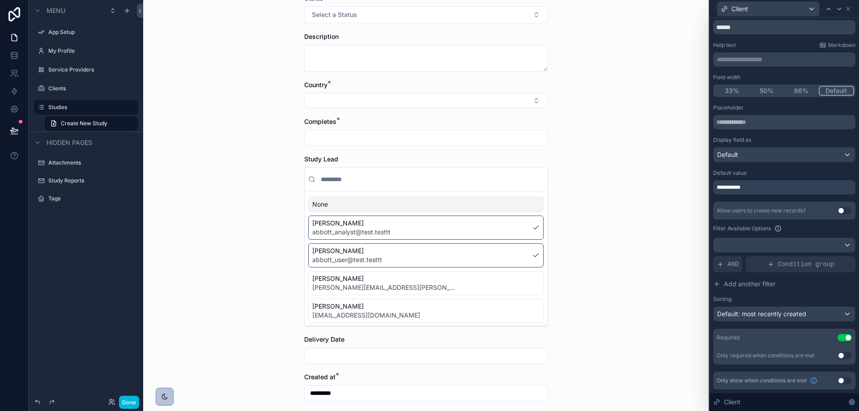
click at [615, 128] on div "Studies Create New Study Create New Study Study Name * Client * Status * Select…" at bounding box center [426, 71] width 566 height 411
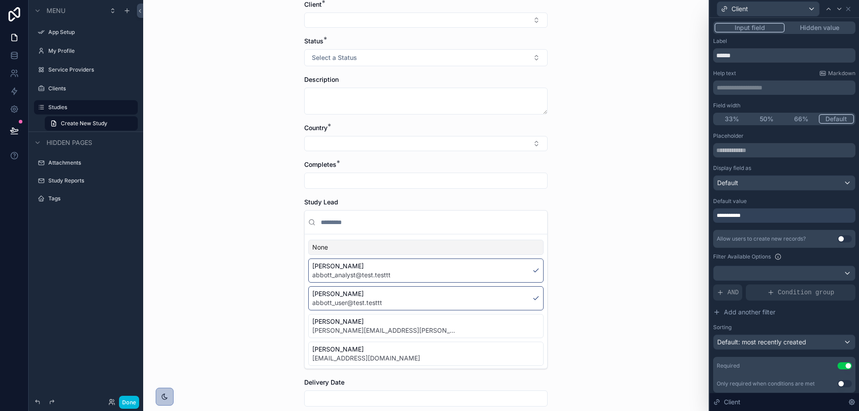
scroll to position [45, 0]
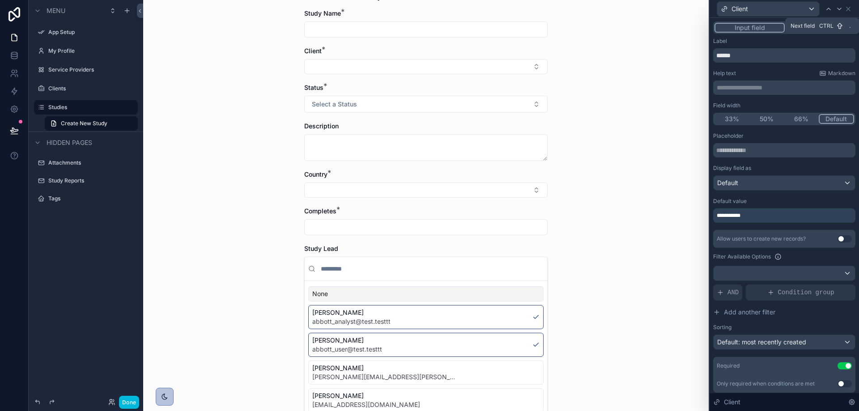
click at [834, 9] on div at bounding box center [839, 9] width 11 height 11
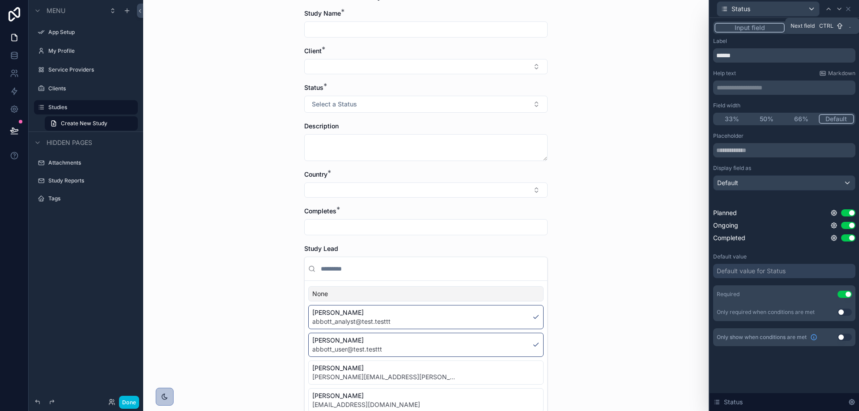
click at [838, 10] on icon at bounding box center [839, 8] width 7 height 7
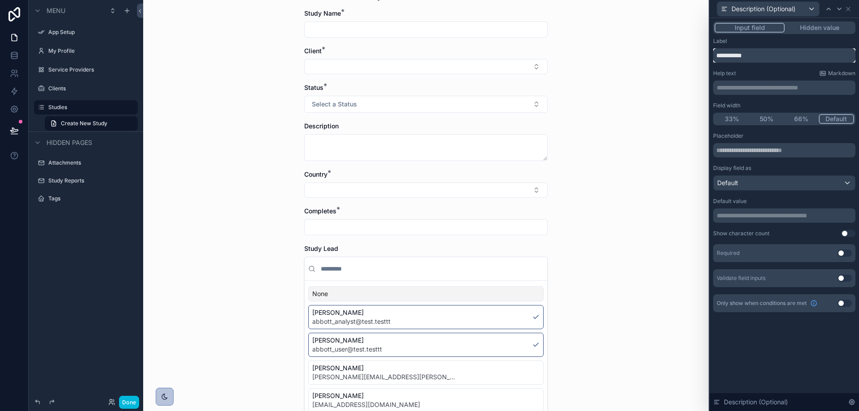
click at [771, 56] on input "**********" at bounding box center [784, 55] width 142 height 14
click at [839, 8] on icon at bounding box center [839, 8] width 7 height 7
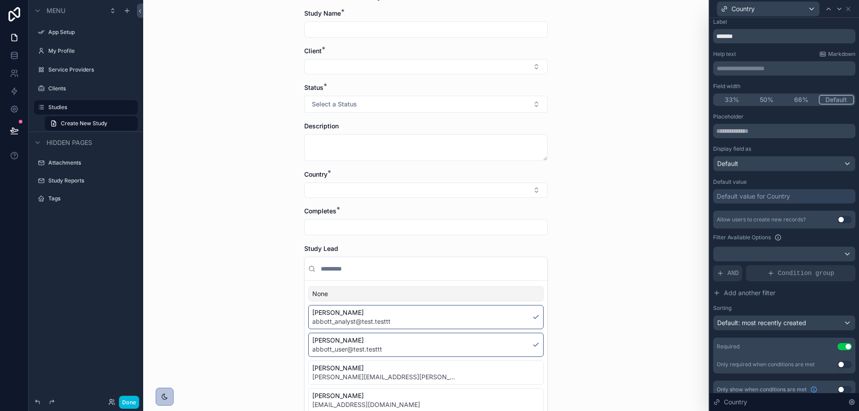
scroll to position [28, 0]
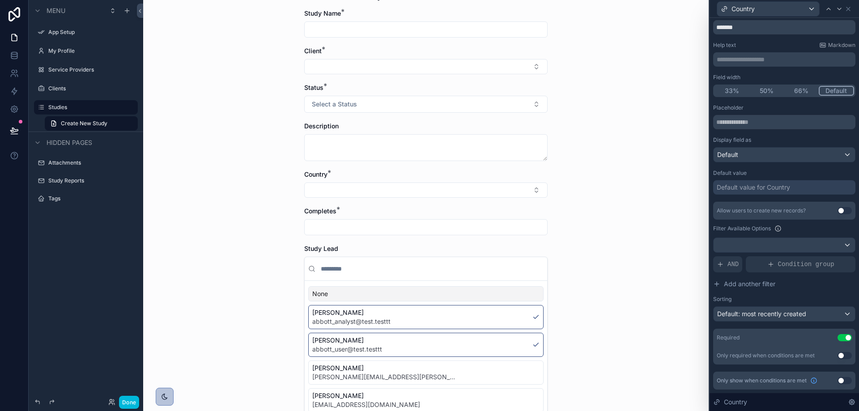
click at [757, 186] on div "Default value for Country" at bounding box center [753, 187] width 73 height 9
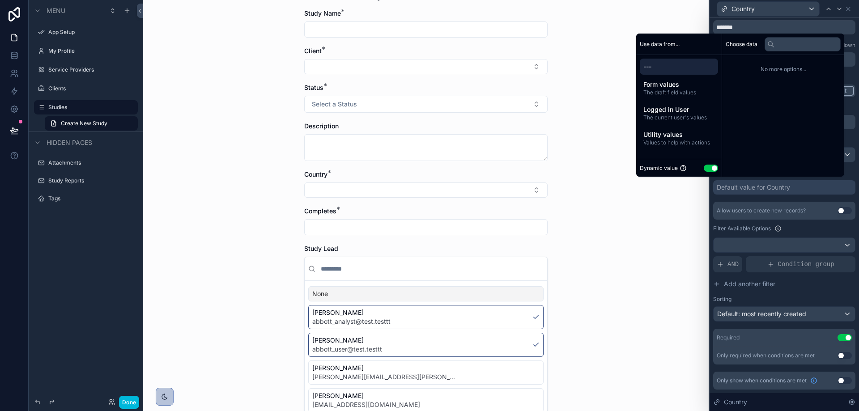
click at [645, 105] on span "Logged in User" at bounding box center [679, 109] width 71 height 9
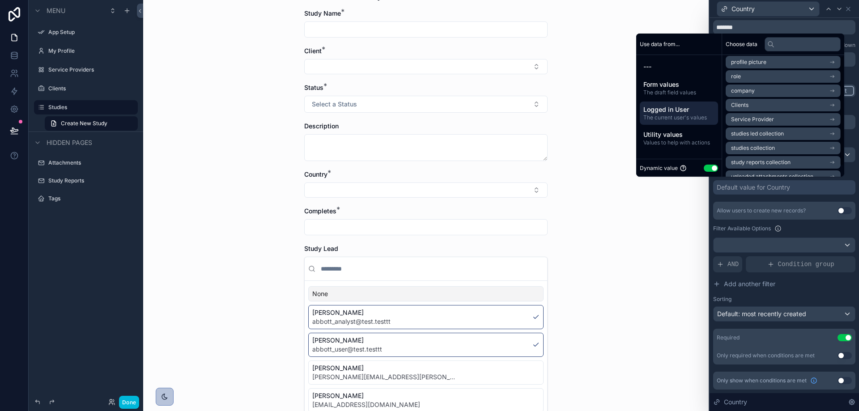
scroll to position [0, 0]
click at [699, 234] on div "Studies Create New Study Create New Study Study Name * Client * Status * Select…" at bounding box center [426, 160] width 566 height 411
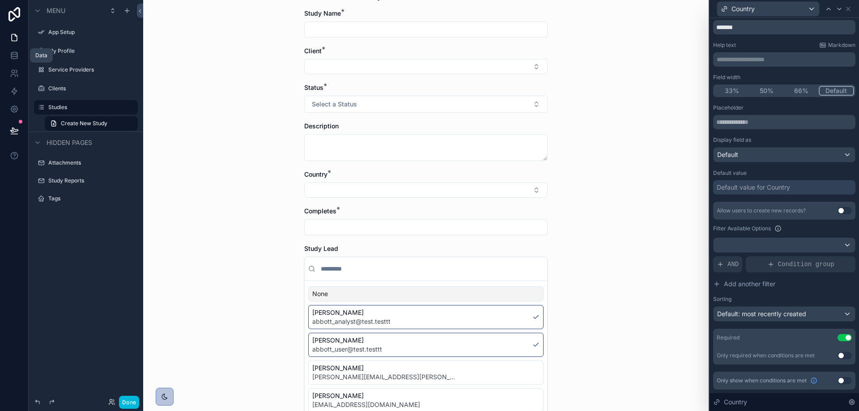
click at [17, 56] on icon at bounding box center [14, 58] width 6 height 4
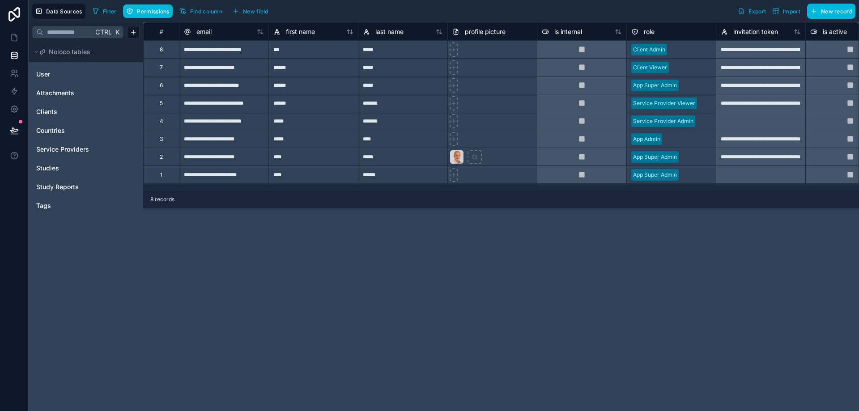
click at [72, 106] on div "Clients" at bounding box center [85, 112] width 107 height 14
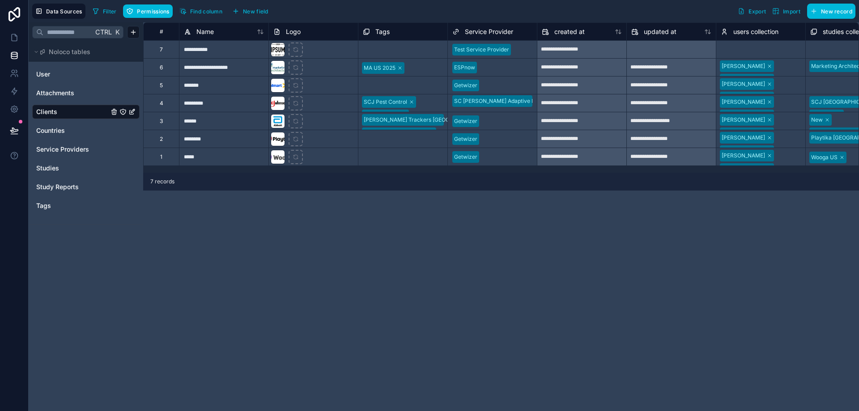
click at [59, 125] on div "Countries" at bounding box center [85, 131] width 107 height 14
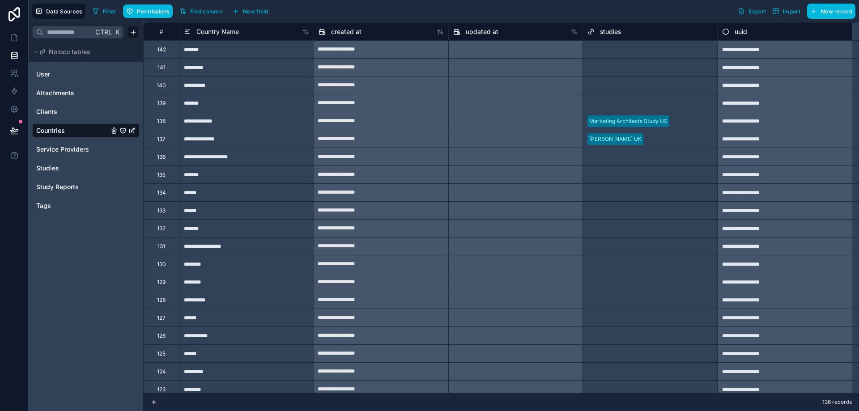
click at [261, 9] on span "New field" at bounding box center [256, 11] width 26 height 7
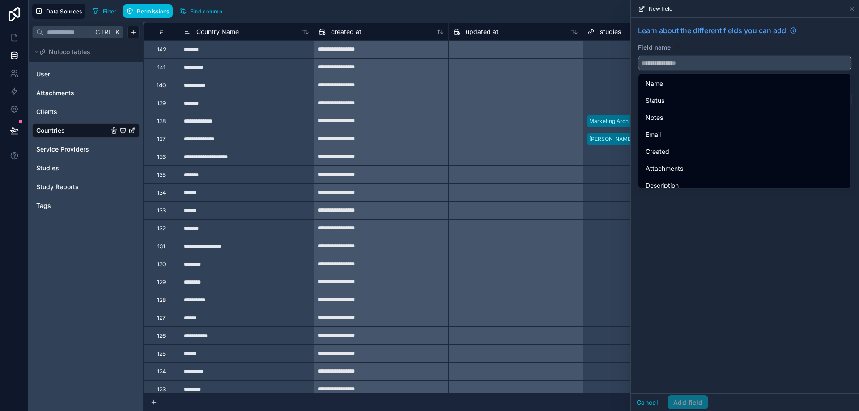
click at [677, 65] on input "text" at bounding box center [745, 63] width 213 height 14
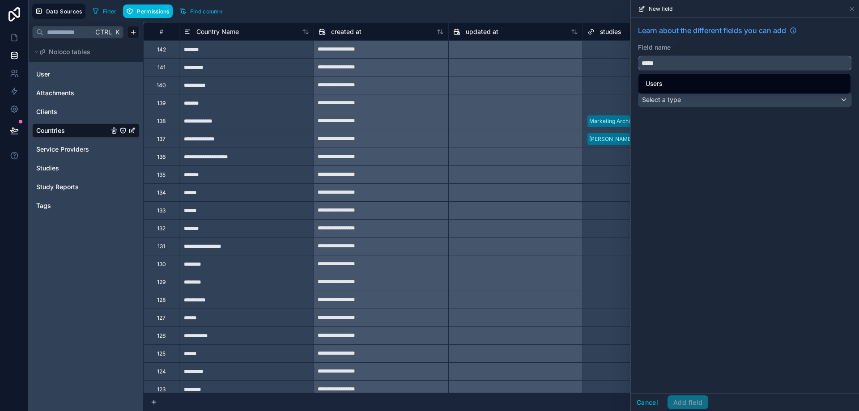
type input "*****"
click at [683, 86] on div "Users" at bounding box center [745, 83] width 198 height 11
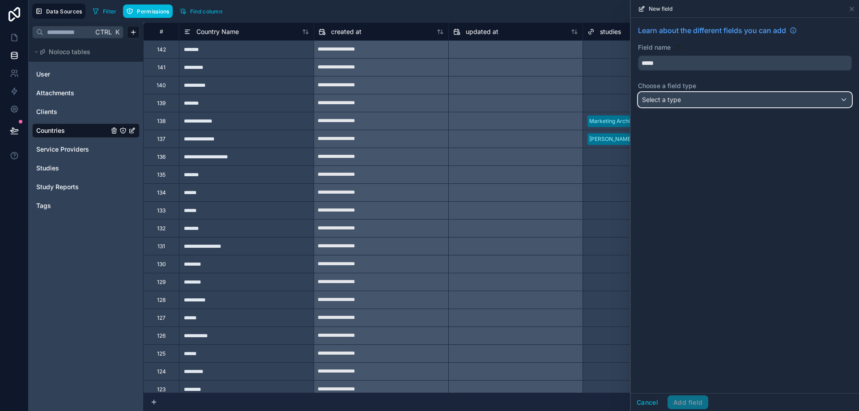
click at [676, 101] on span "Select a type" at bounding box center [661, 100] width 39 height 8
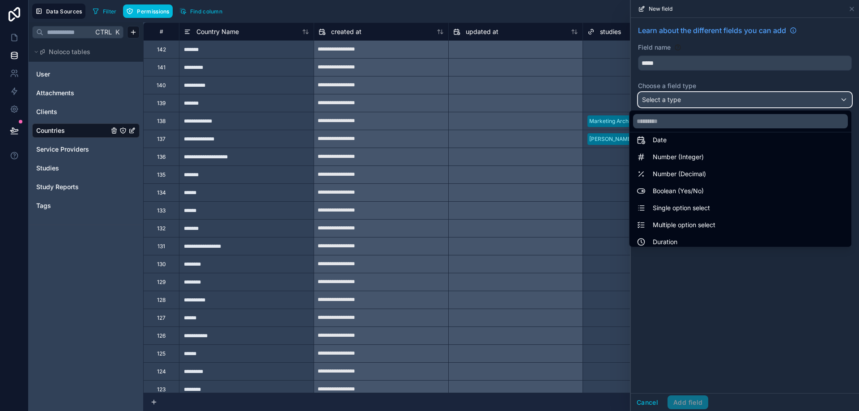
scroll to position [45, 0]
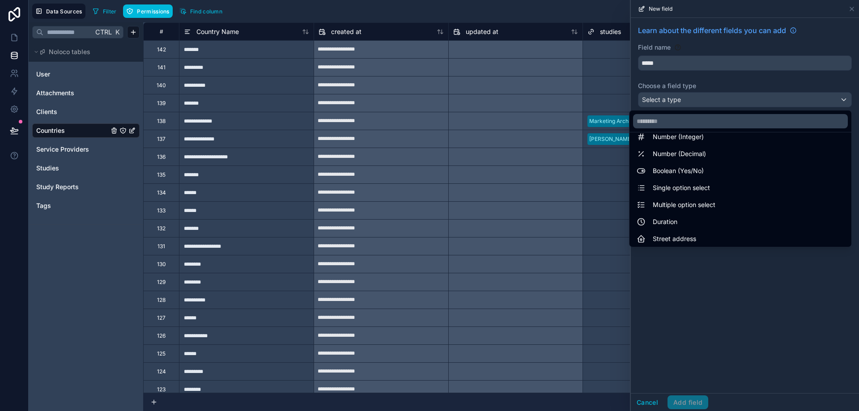
click at [695, 207] on span "Multiple option select" at bounding box center [684, 205] width 63 height 11
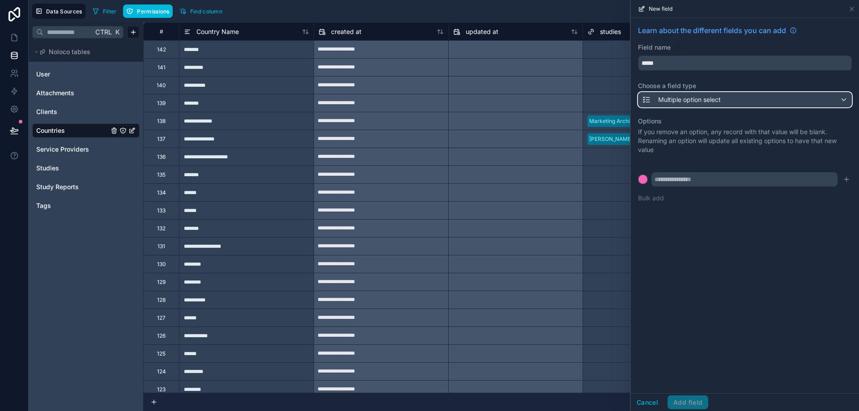
click at [676, 105] on div "Multiple option select" at bounding box center [681, 99] width 79 height 11
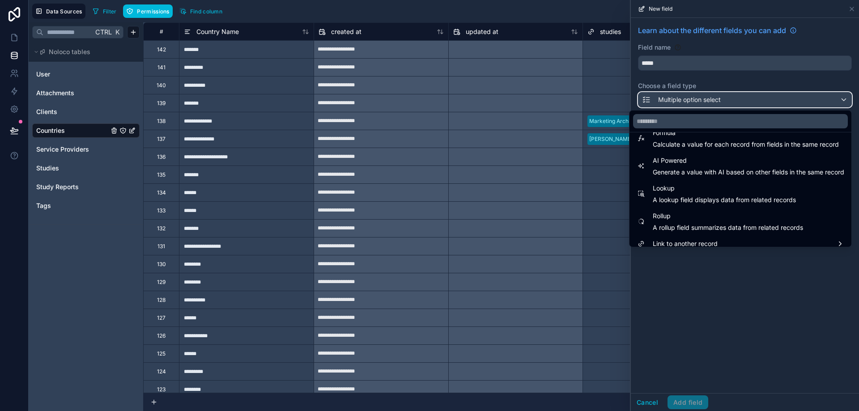
scroll to position [260, 0]
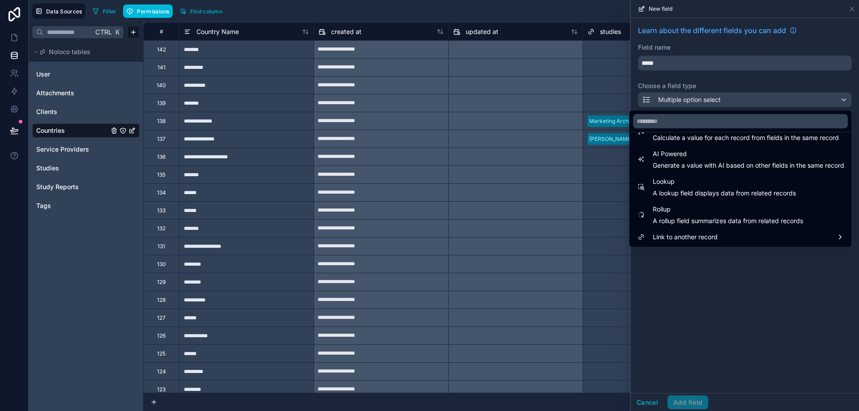
click at [667, 240] on span "Link to another record" at bounding box center [685, 237] width 65 height 11
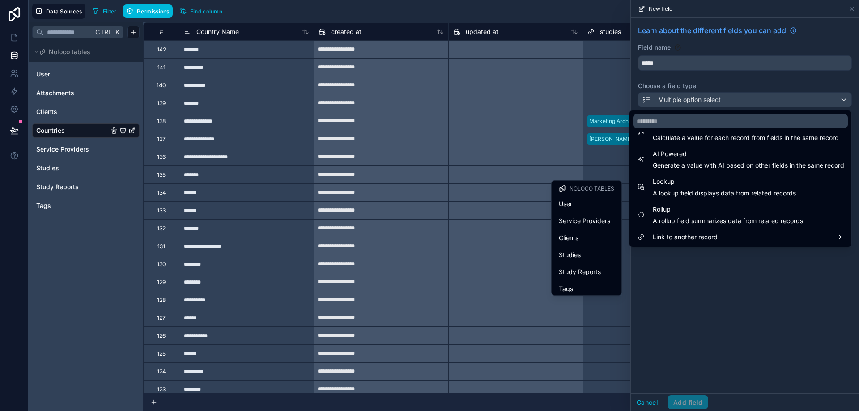
click at [580, 205] on div "User" at bounding box center [587, 204] width 56 height 11
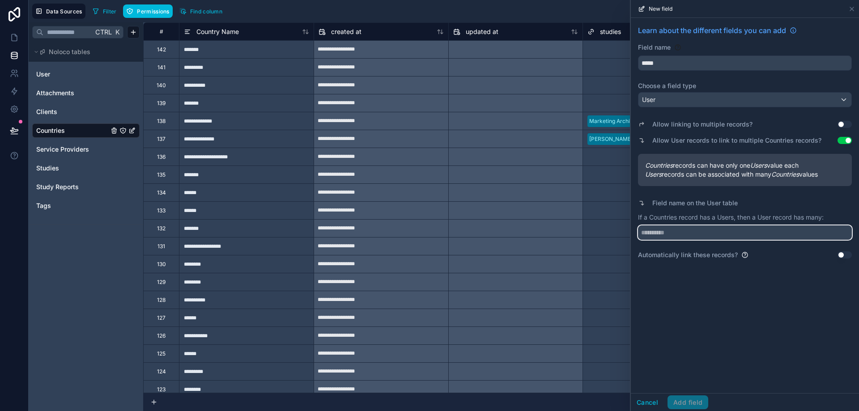
click at [697, 237] on input "text" at bounding box center [745, 233] width 214 height 14
type input "*********"
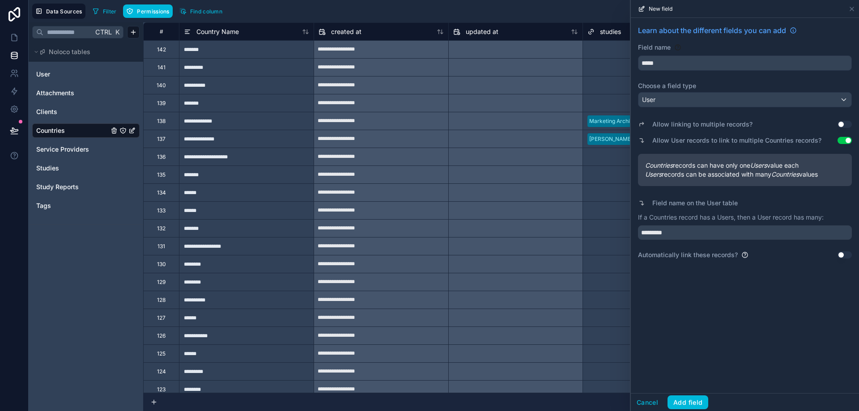
click at [847, 123] on button "Use setting" at bounding box center [845, 124] width 14 height 7
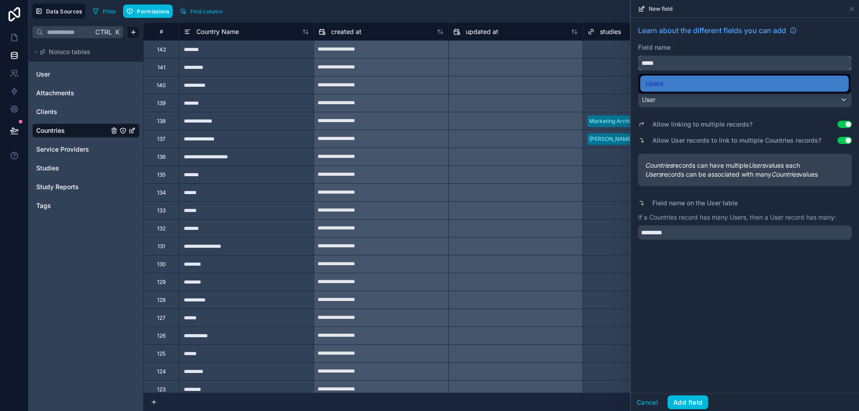
click at [663, 60] on input "*****" at bounding box center [745, 63] width 213 height 14
click at [709, 38] on div "Learn about the different fields you can add" at bounding box center [745, 34] width 214 height 18
click at [705, 49] on div "Field name" at bounding box center [745, 47] width 214 height 9
click at [695, 80] on div "Users" at bounding box center [745, 83] width 198 height 11
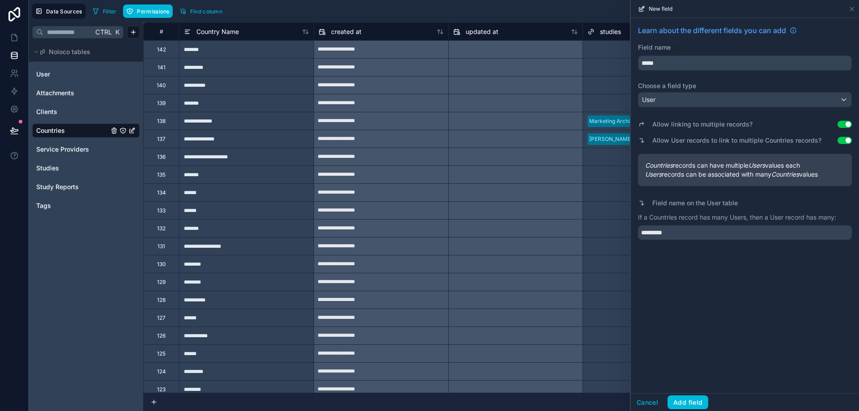
click at [702, 42] on div "Learn about the different fields you can add" at bounding box center [745, 34] width 214 height 18
click at [662, 399] on button "Cancel" at bounding box center [647, 403] width 33 height 14
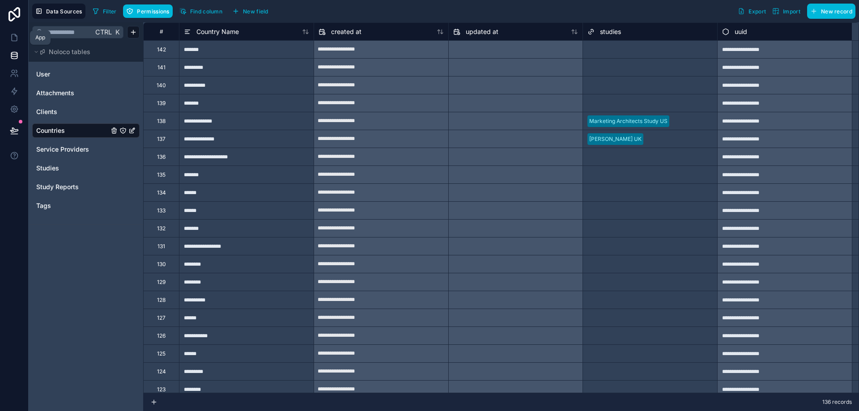
click at [16, 40] on icon at bounding box center [14, 37] width 9 height 9
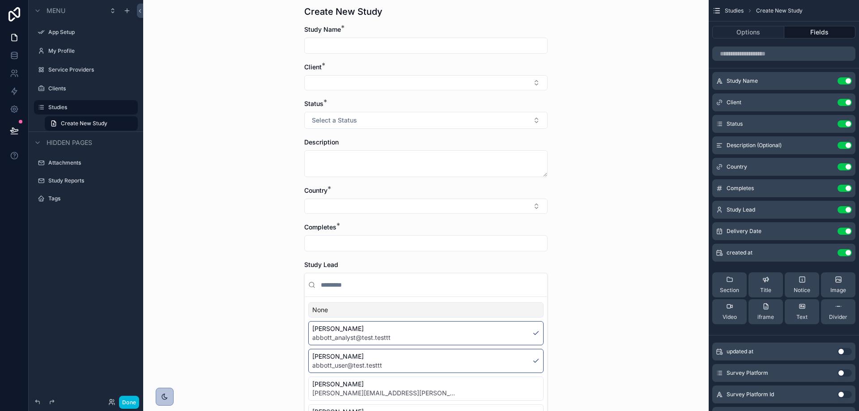
scroll to position [45, 0]
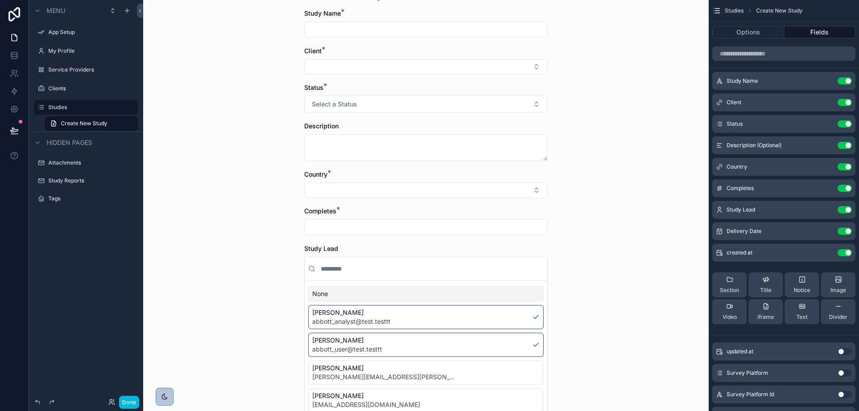
click at [0, 0] on icon "scrollable content" at bounding box center [0, 0] width 0 height 0
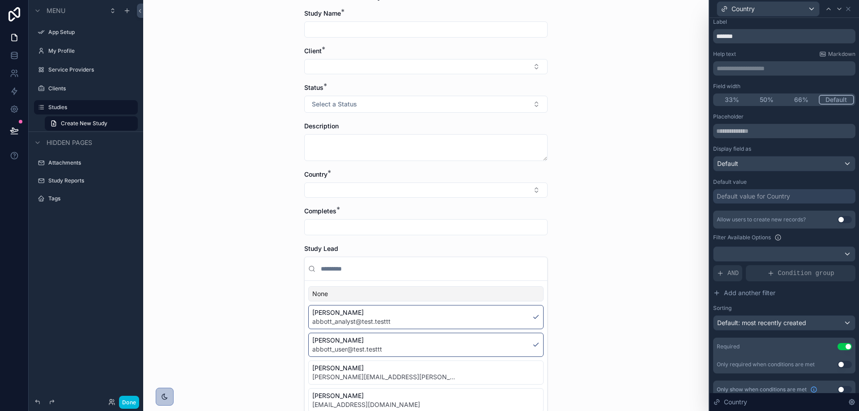
scroll to position [28, 0]
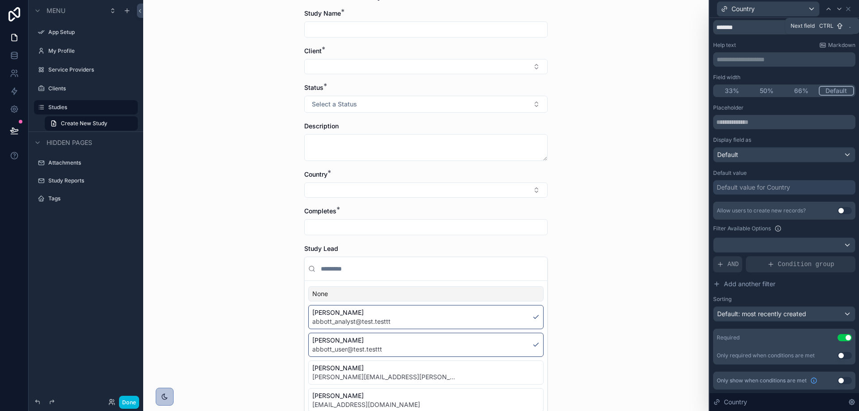
click at [836, 9] on div at bounding box center [839, 9] width 11 height 11
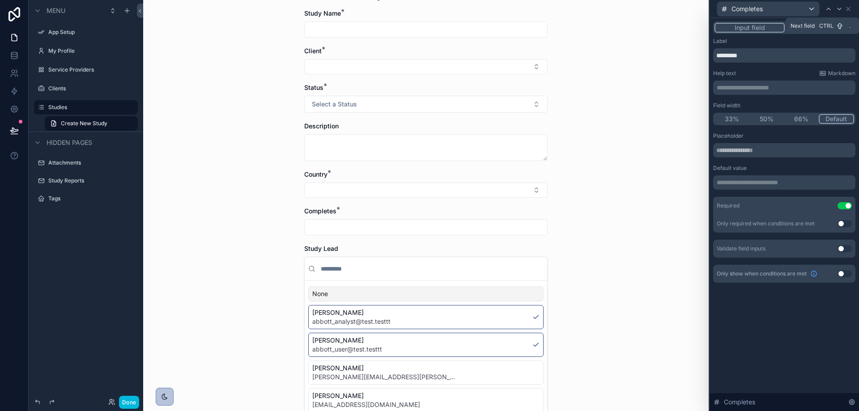
click at [837, 8] on icon at bounding box center [839, 8] width 7 height 7
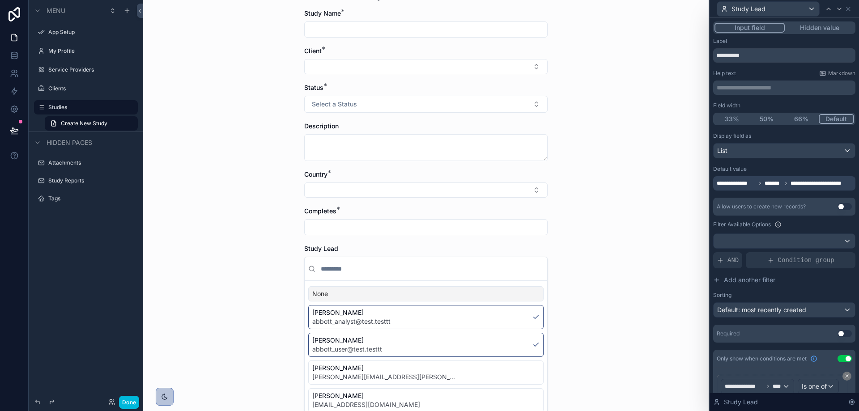
click at [759, 181] on icon at bounding box center [760, 183] width 5 height 5
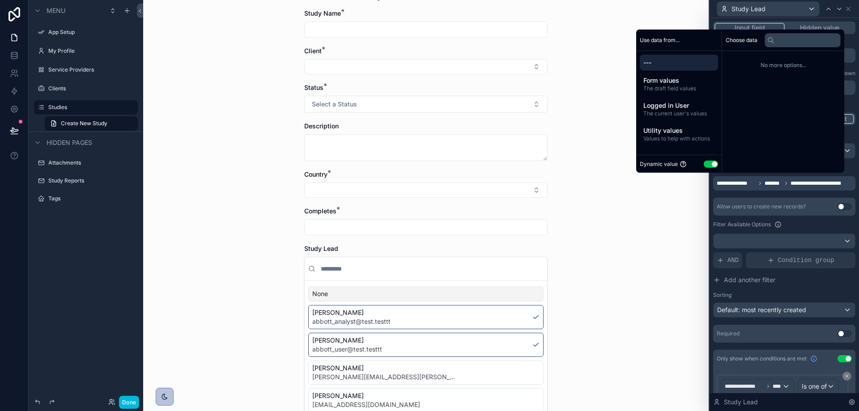
click at [660, 62] on span "---" at bounding box center [679, 62] width 71 height 9
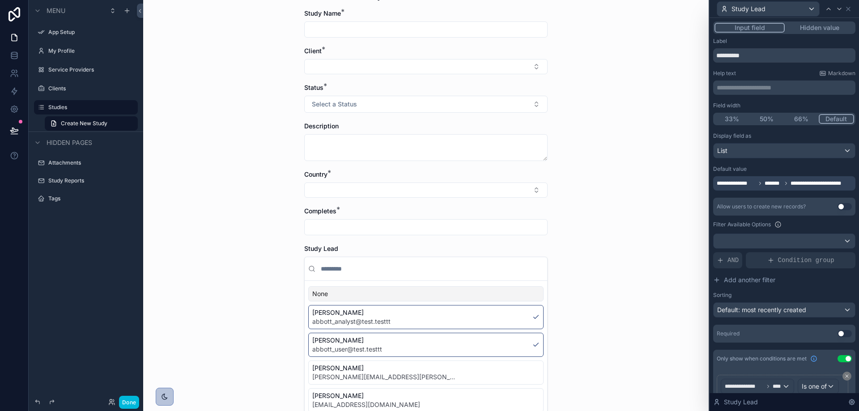
click at [742, 184] on span "**********" at bounding box center [736, 183] width 39 height 7
click at [756, 185] on span "**********" at bounding box center [780, 183] width 127 height 7
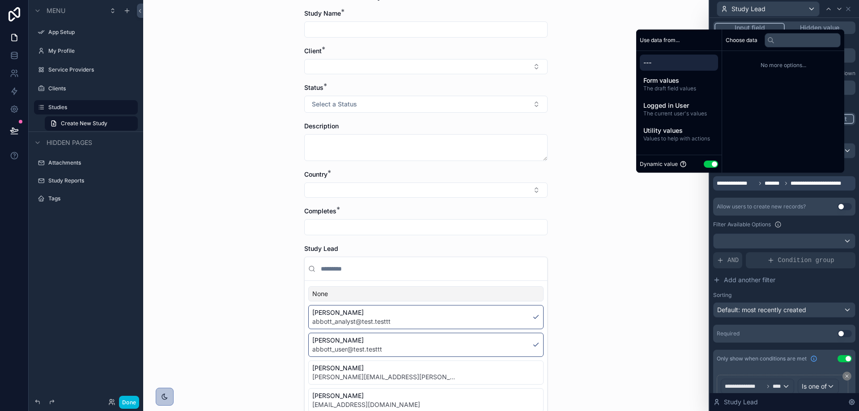
click at [667, 61] on span "---" at bounding box center [679, 62] width 71 height 9
click at [687, 228] on div "Studies Create New Study Create New Study Study Name * Client * Status * Select…" at bounding box center [426, 160] width 566 height 411
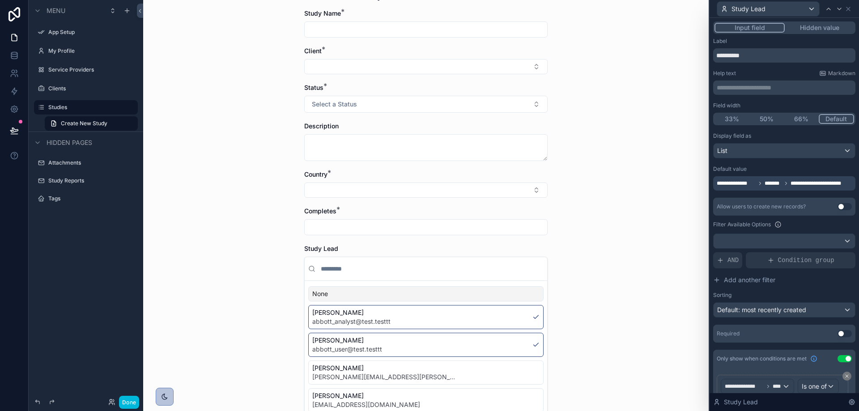
click at [737, 167] on label "Default value" at bounding box center [730, 169] width 34 height 7
click at [739, 155] on div "List" at bounding box center [784, 151] width 141 height 14
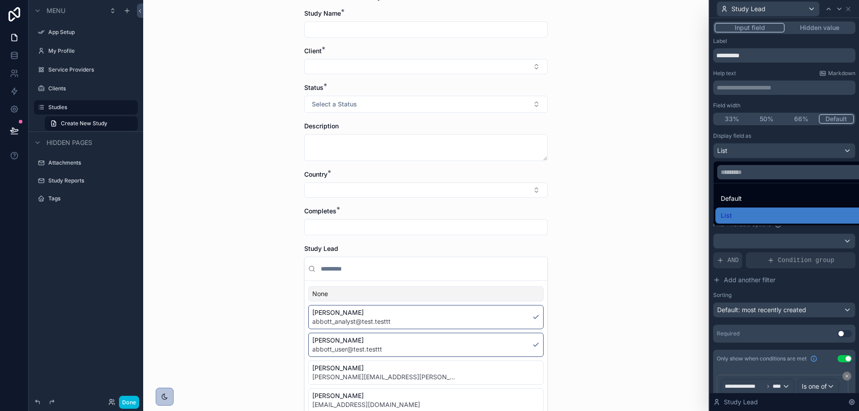
click at [739, 198] on span "Default" at bounding box center [731, 198] width 21 height 11
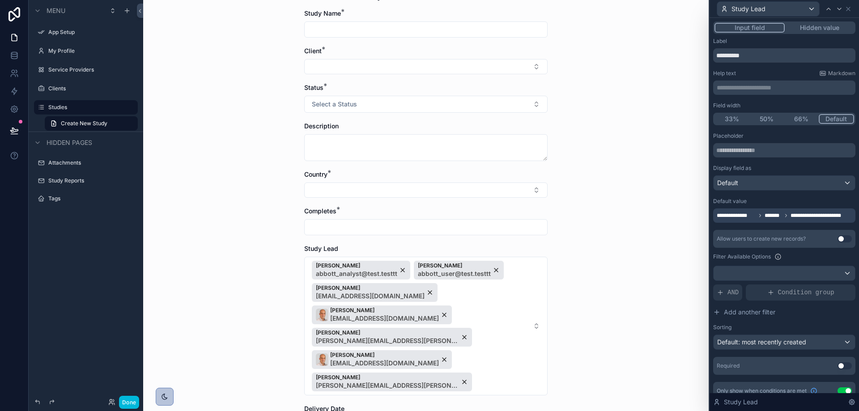
scroll to position [0, 0]
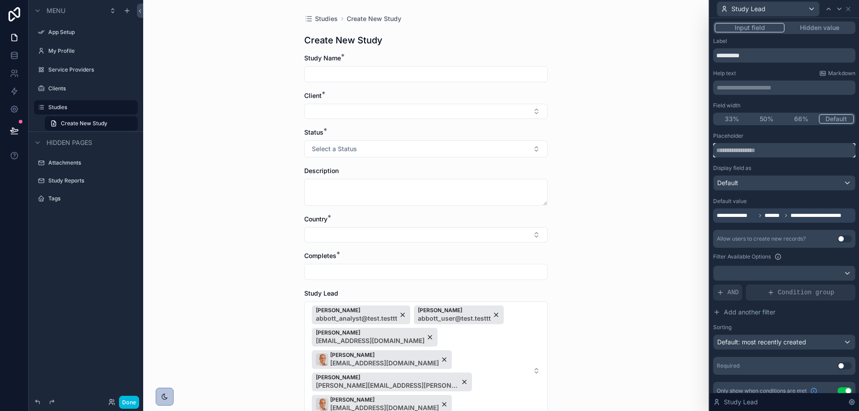
click at [742, 152] on input "text" at bounding box center [784, 150] width 142 height 14
click at [735, 151] on input "text" at bounding box center [784, 150] width 142 height 14
click at [736, 182] on span "Default" at bounding box center [728, 183] width 21 height 9
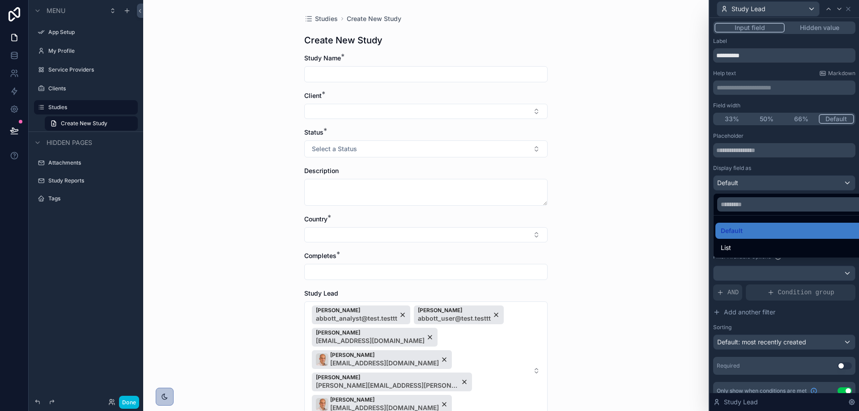
click at [731, 245] on span "List" at bounding box center [726, 248] width 10 height 11
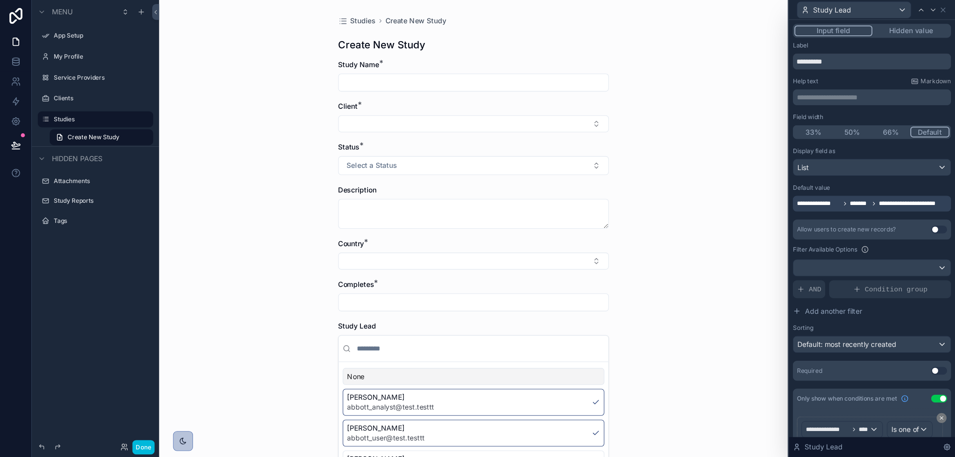
scroll to position [45, 0]
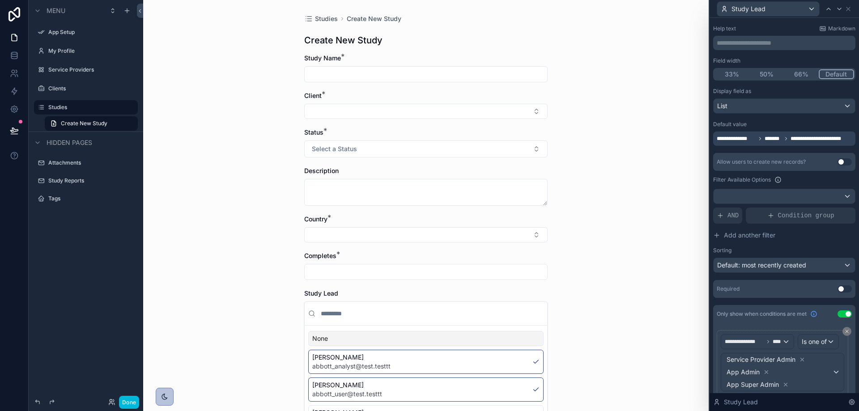
click at [822, 141] on span "**********" at bounding box center [817, 138] width 53 height 7
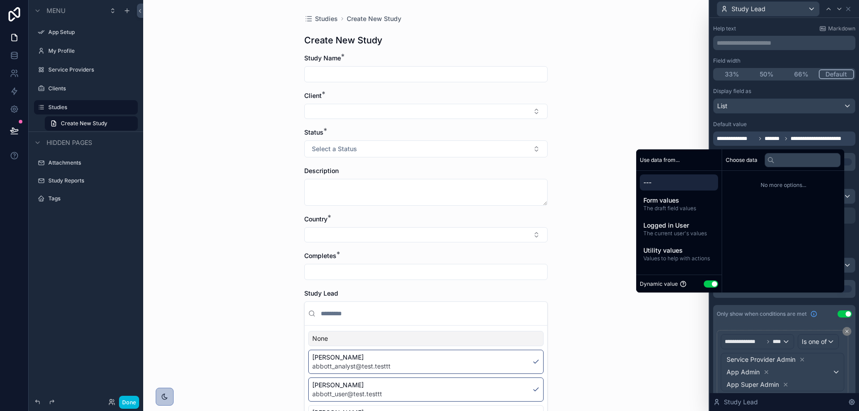
click at [792, 181] on div "No more options..." at bounding box center [783, 185] width 122 height 29
click at [792, 165] on input "text" at bounding box center [803, 160] width 76 height 14
click at [668, 210] on span "The draft field values" at bounding box center [679, 208] width 71 height 7
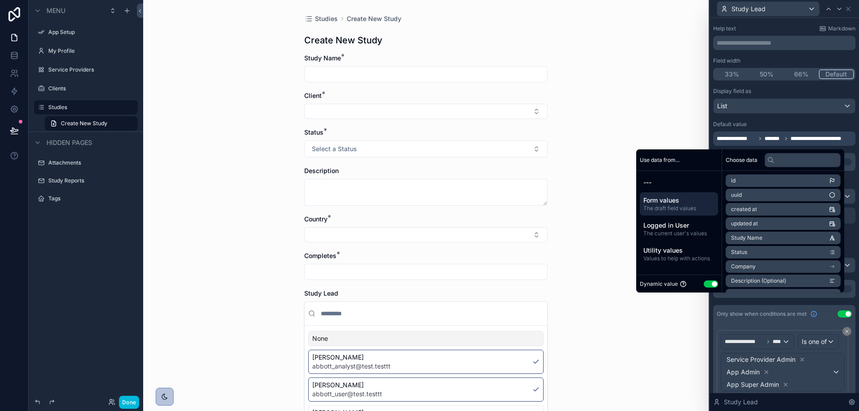
click at [673, 190] on div "---" at bounding box center [679, 183] width 78 height 16
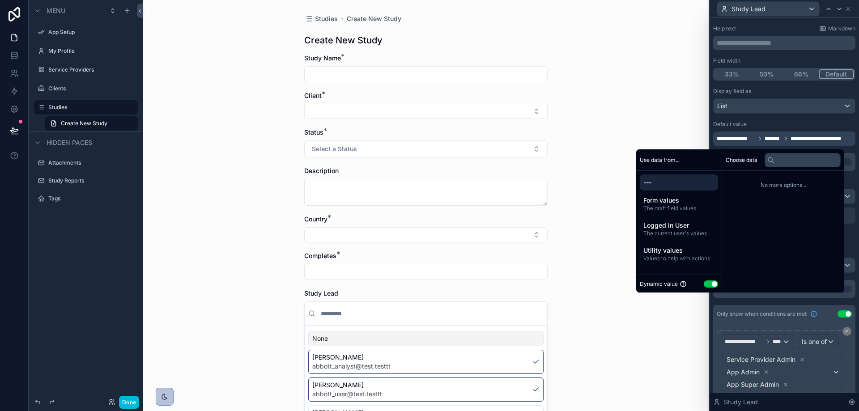
click at [653, 188] on div "---" at bounding box center [679, 183] width 78 height 16
click at [649, 185] on span "---" at bounding box center [679, 182] width 71 height 9
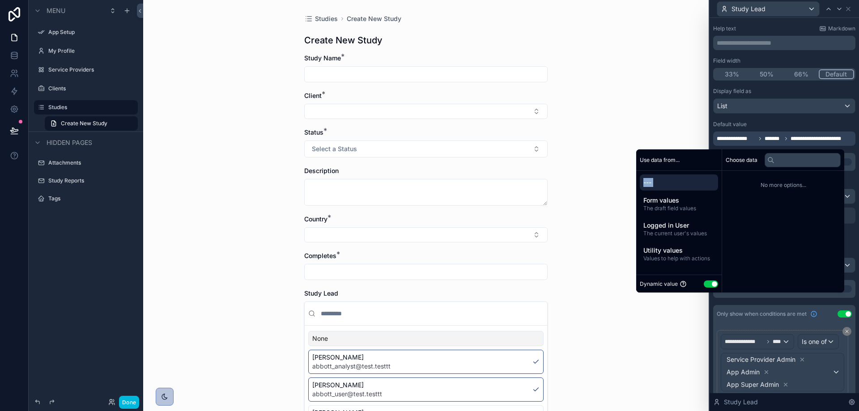
click at [645, 185] on span "---" at bounding box center [679, 182] width 71 height 9
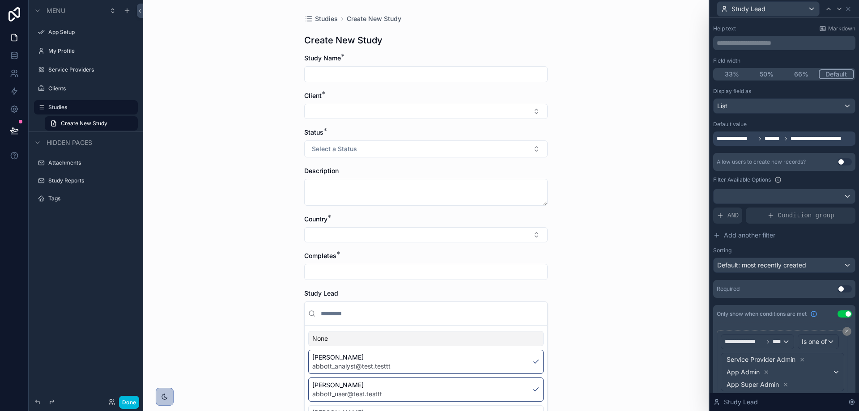
drag, startPoint x: 645, startPoint y: 137, endPoint x: 656, endPoint y: 137, distance: 10.7
click at [645, 136] on div "Studies Create New Study Create New Study Study Name * Client * Status * Select…" at bounding box center [426, 205] width 566 height 411
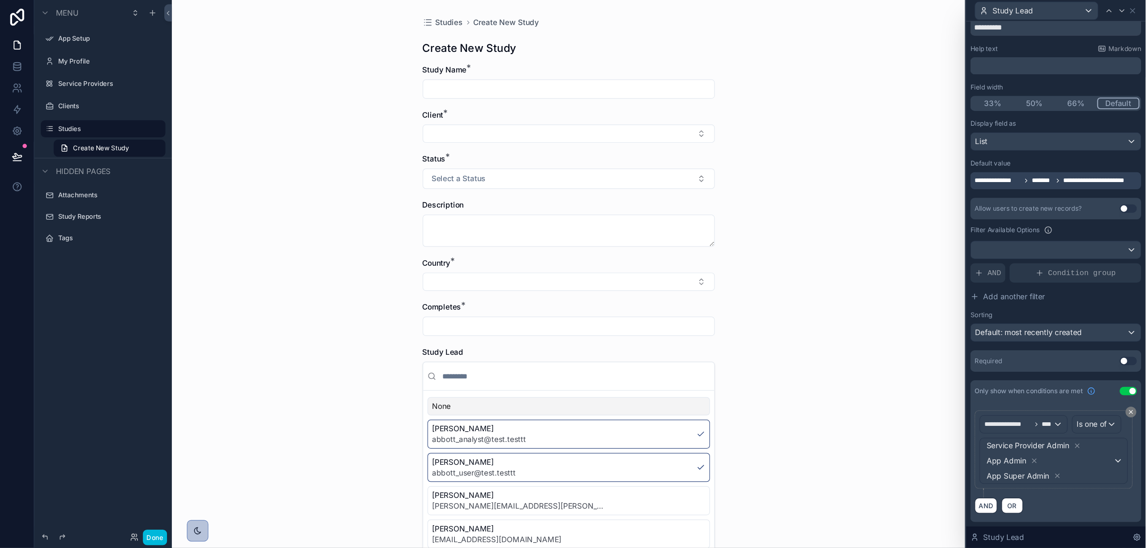
scroll to position [0, 0]
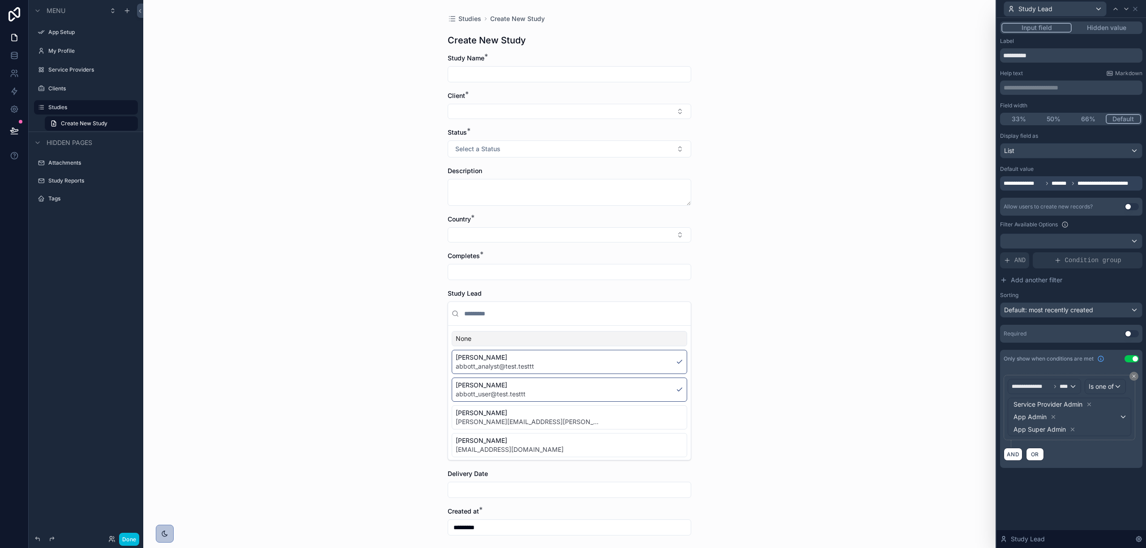
click at [859, 182] on span "**********" at bounding box center [1103, 183] width 53 height 7
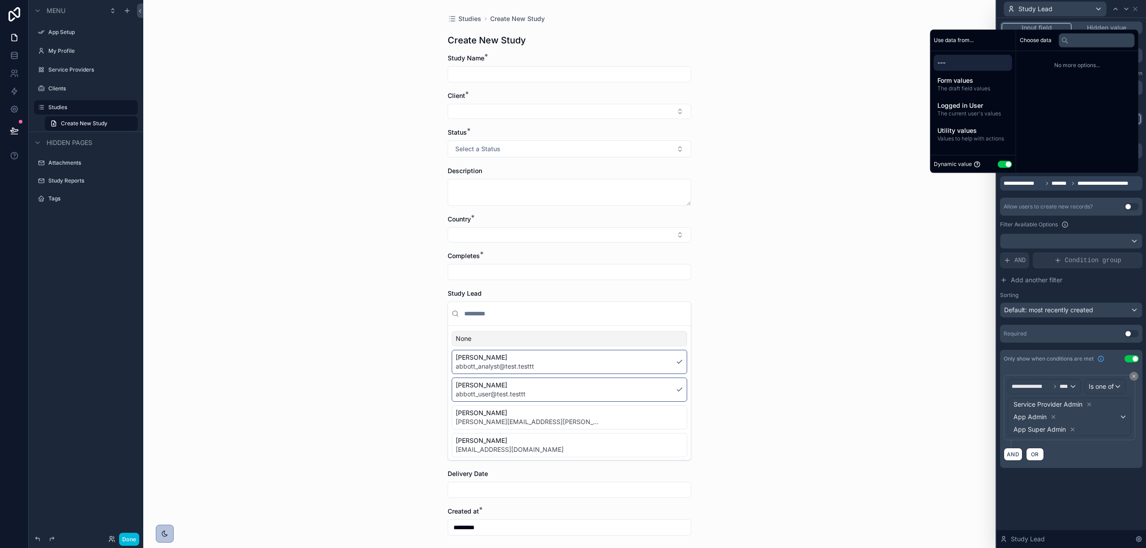
click at [859, 183] on span "**********" at bounding box center [1103, 183] width 53 height 7
click at [859, 164] on button "Use setting" at bounding box center [1005, 164] width 14 height 7
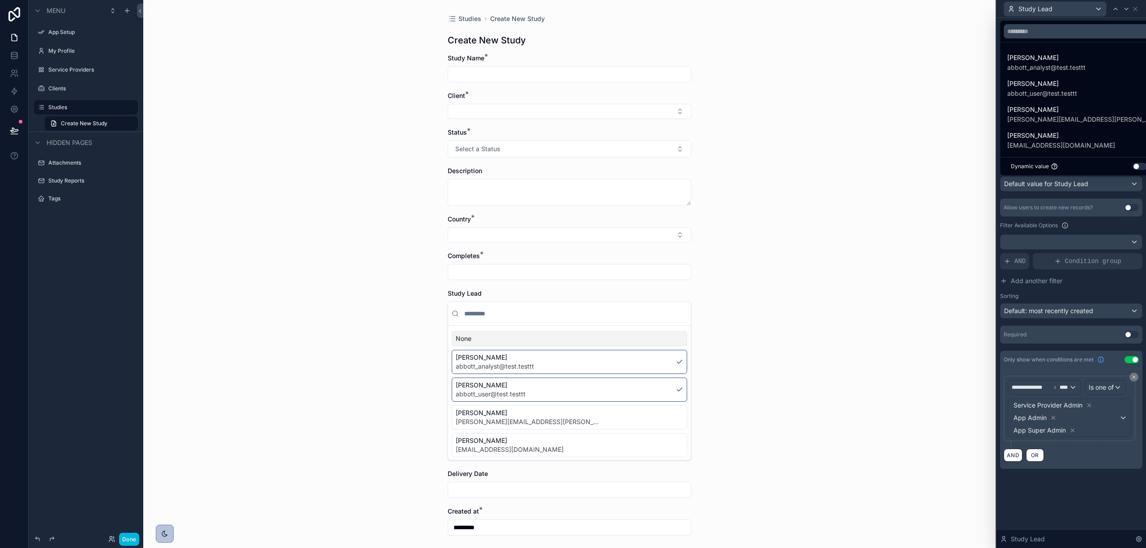
click at [859, 167] on div "Dynamic value Use setting" at bounding box center [1079, 166] width 136 height 7
click at [859, 167] on button "Use setting" at bounding box center [1139, 166] width 14 height 7
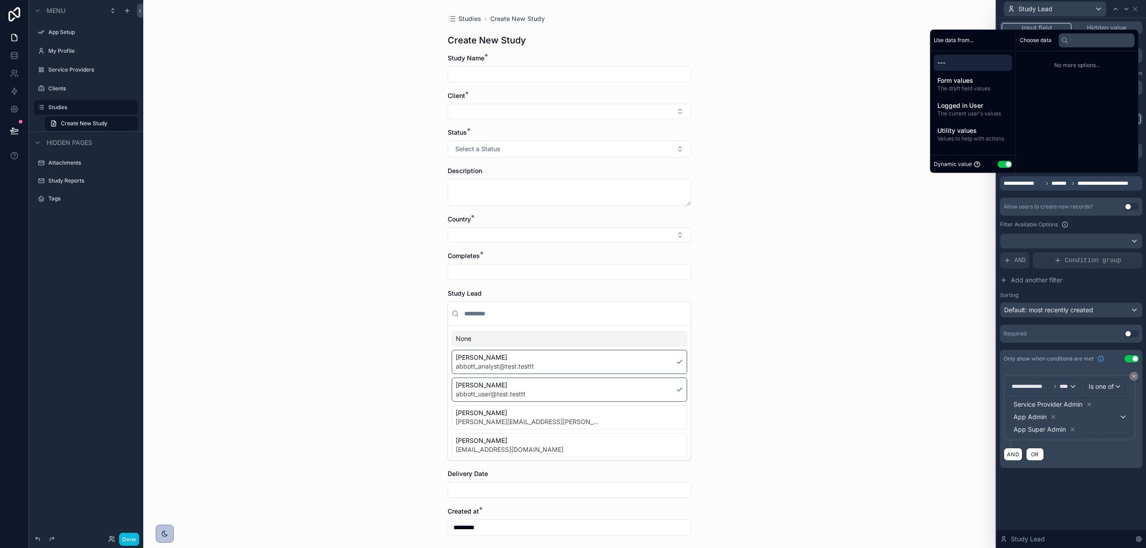
click at [859, 183] on icon at bounding box center [1072, 183] width 5 height 5
click at [859, 219] on div "Studies Create New Study Create New Study Study Name * Client * Status * Select…" at bounding box center [569, 274] width 852 height 548
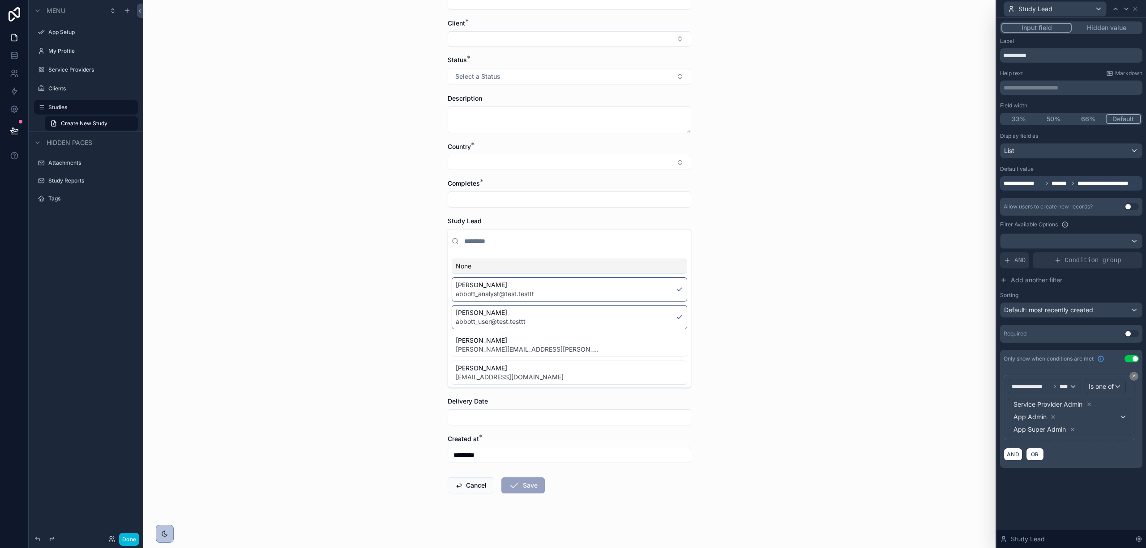
scroll to position [76, 0]
click at [859, 12] on icon at bounding box center [1126, 8] width 7 height 7
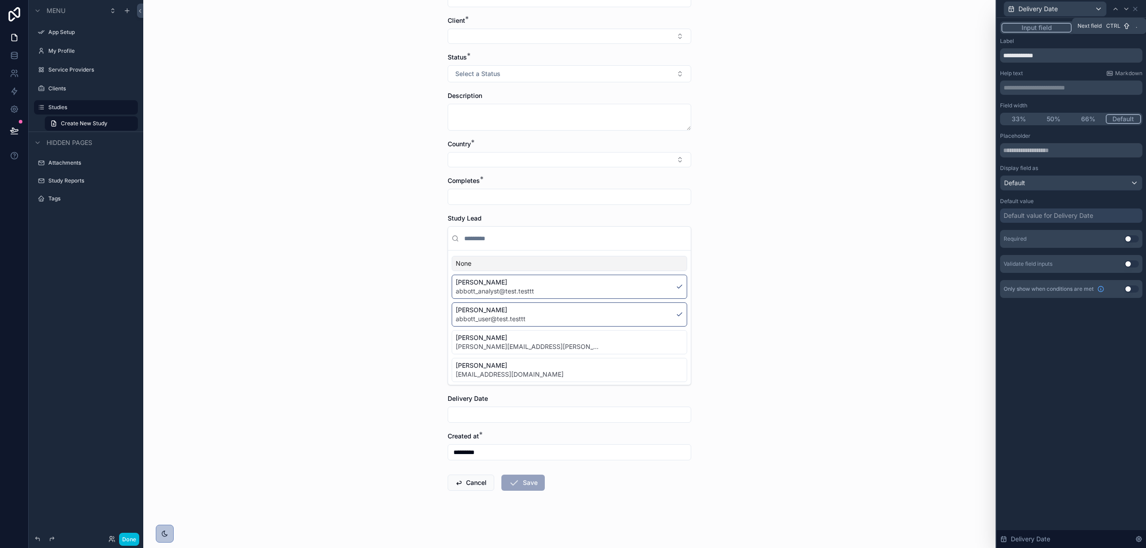
click at [859, 7] on div at bounding box center [1126, 9] width 11 height 11
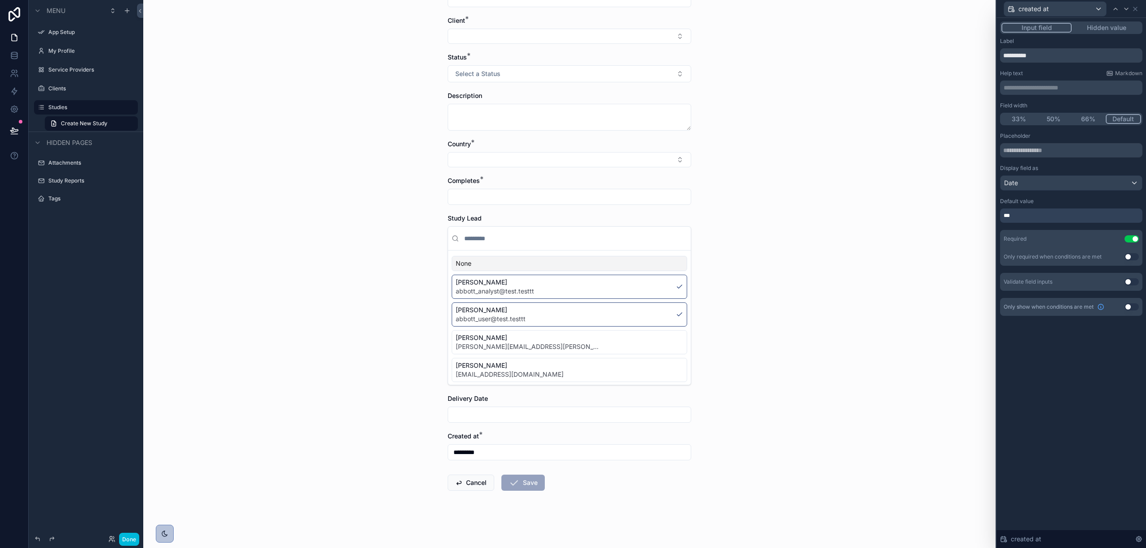
scroll to position [17, 0]
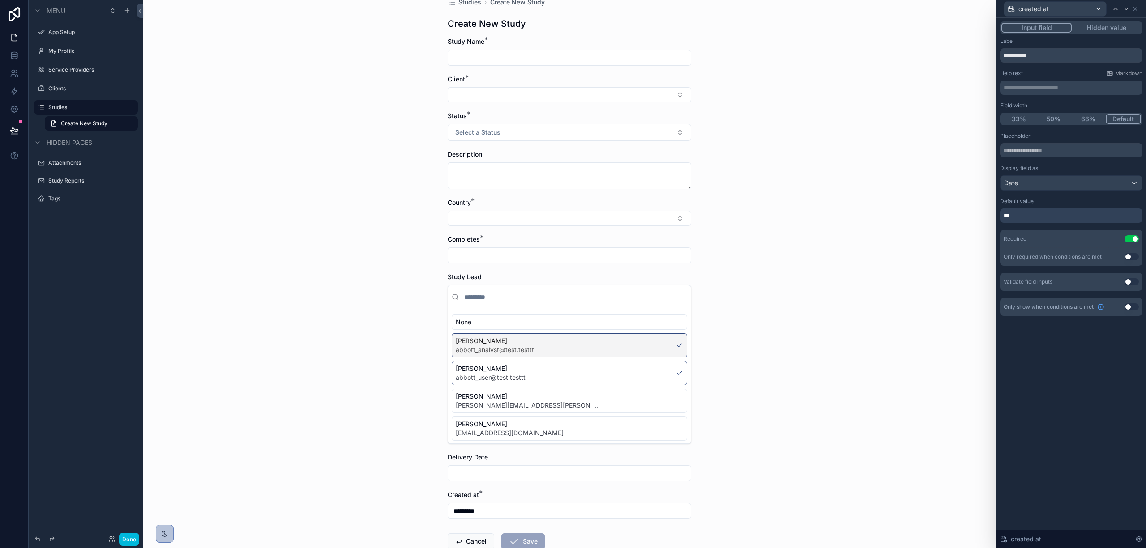
click at [649, 350] on div "Tal Banin abbott_analyst@test.testtt" at bounding box center [569, 345] width 235 height 24
click at [654, 368] on div "Reuven Attar abbott_user@test.testtt" at bounding box center [569, 373] width 235 height 24
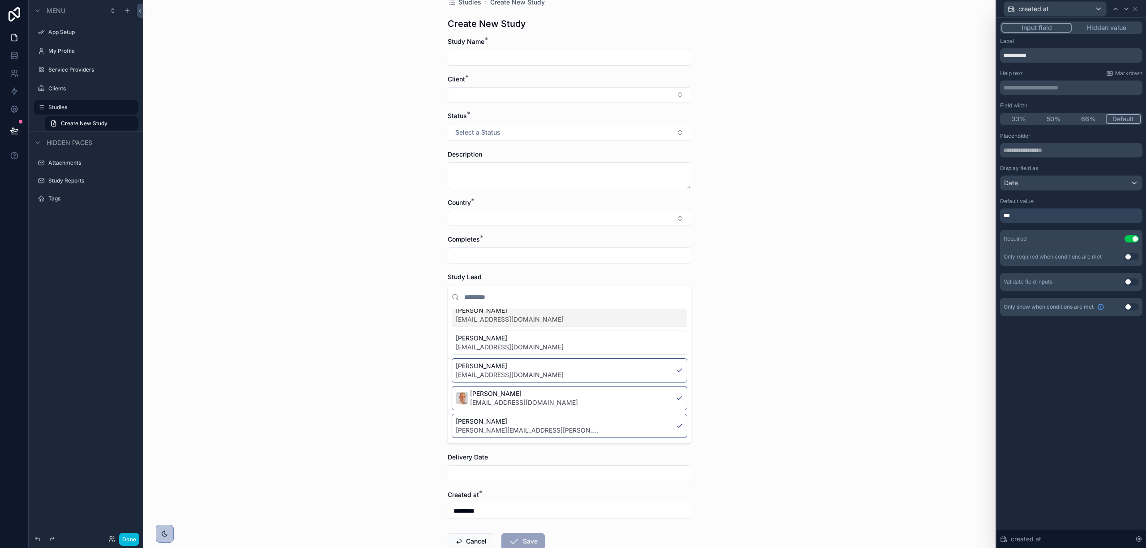
scroll to position [116, 0]
click at [658, 367] on div "Hadar Karo hadar.karo@getwizer.com" at bounding box center [569, 371] width 235 height 24
click at [655, 400] on div "Alon Ravid alon.ravid@getwizer.com" at bounding box center [569, 398] width 235 height 24
click at [655, 411] on div "Dean Hassin dean.hassin@getwizer.com" at bounding box center [569, 426] width 235 height 24
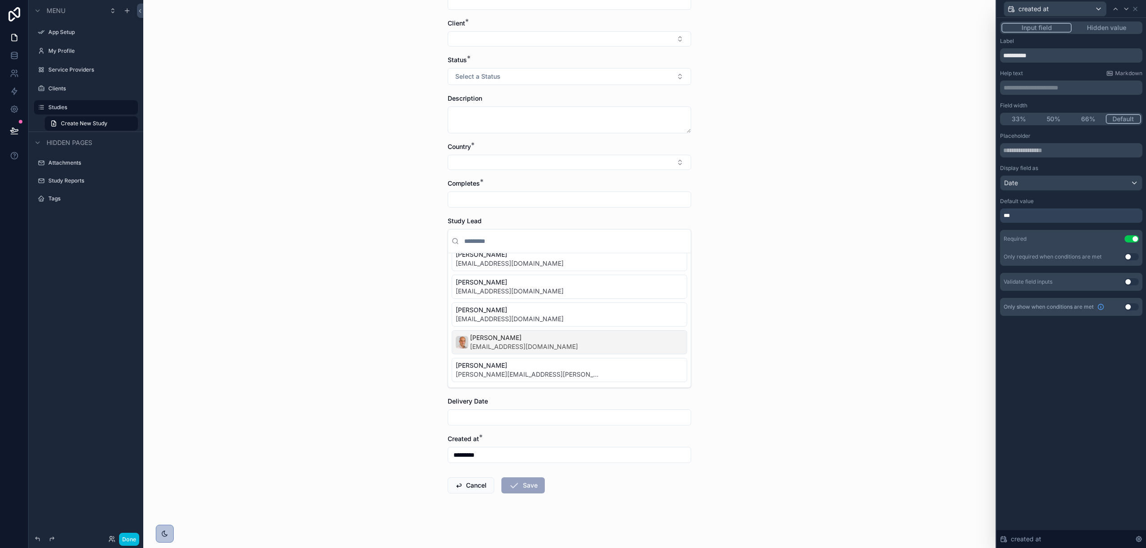
scroll to position [76, 0]
click at [859, 9] on icon at bounding box center [1135, 8] width 7 height 7
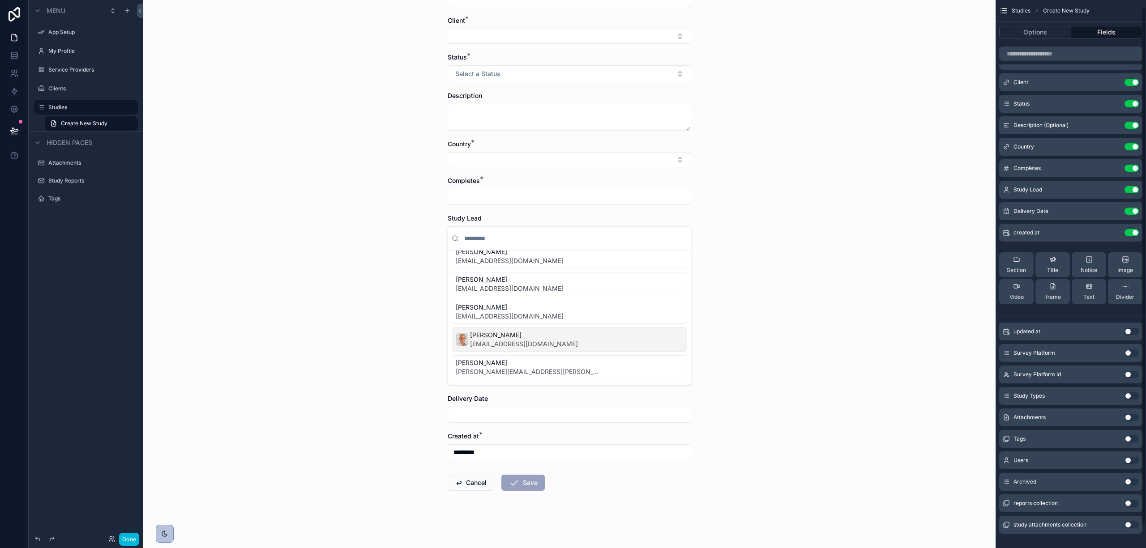
scroll to position [31, 0]
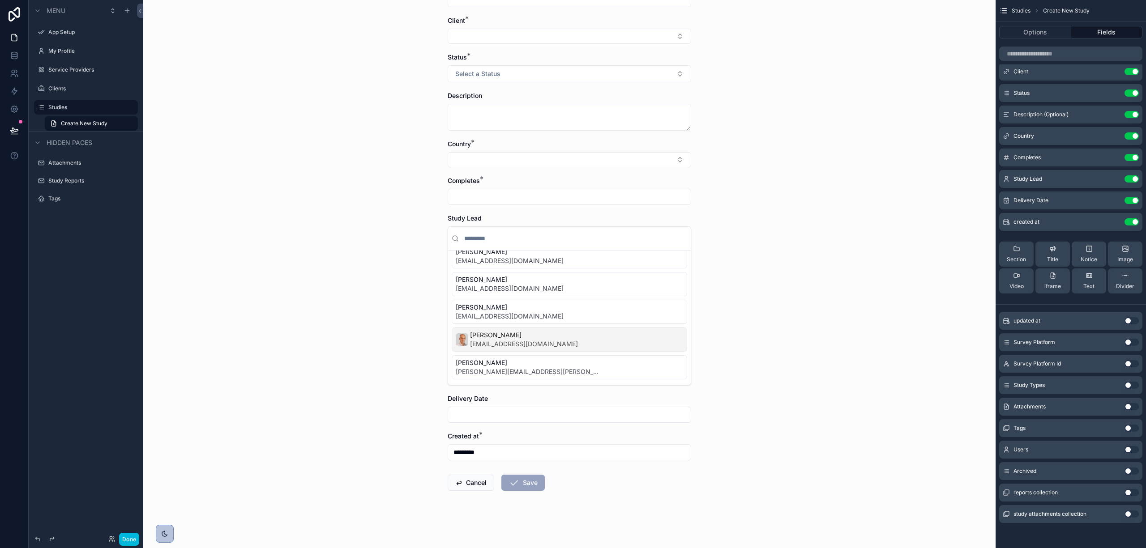
click at [859, 341] on button "Use setting" at bounding box center [1131, 342] width 14 height 7
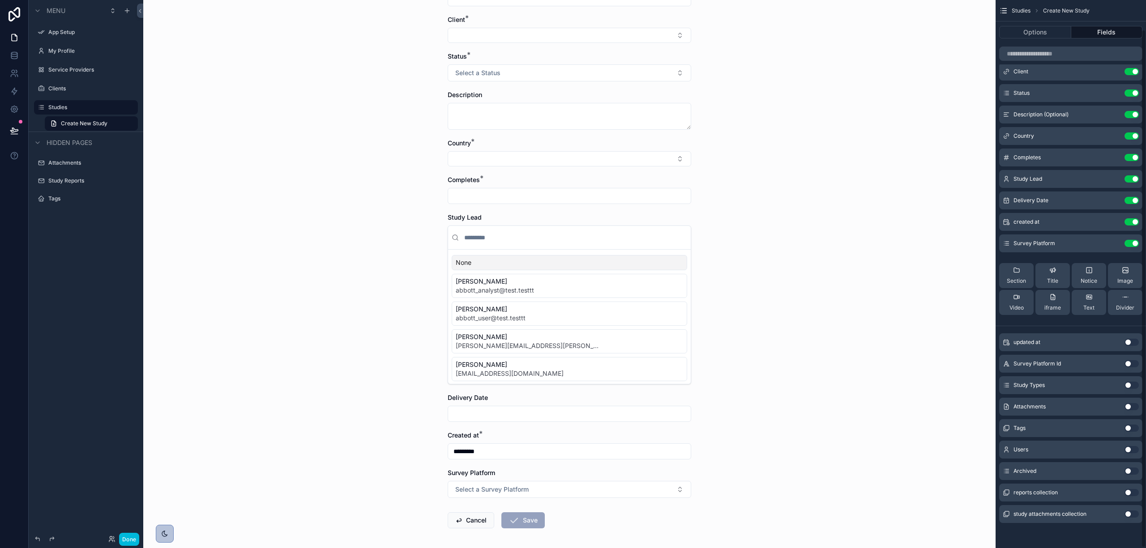
scroll to position [0, 0]
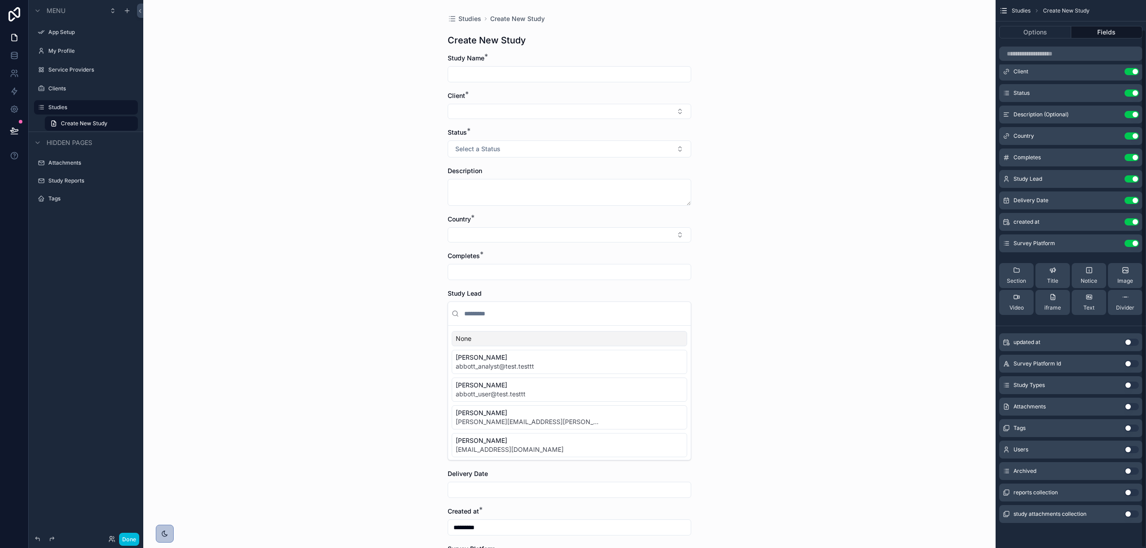
click at [859, 365] on button "Use setting" at bounding box center [1131, 363] width 14 height 7
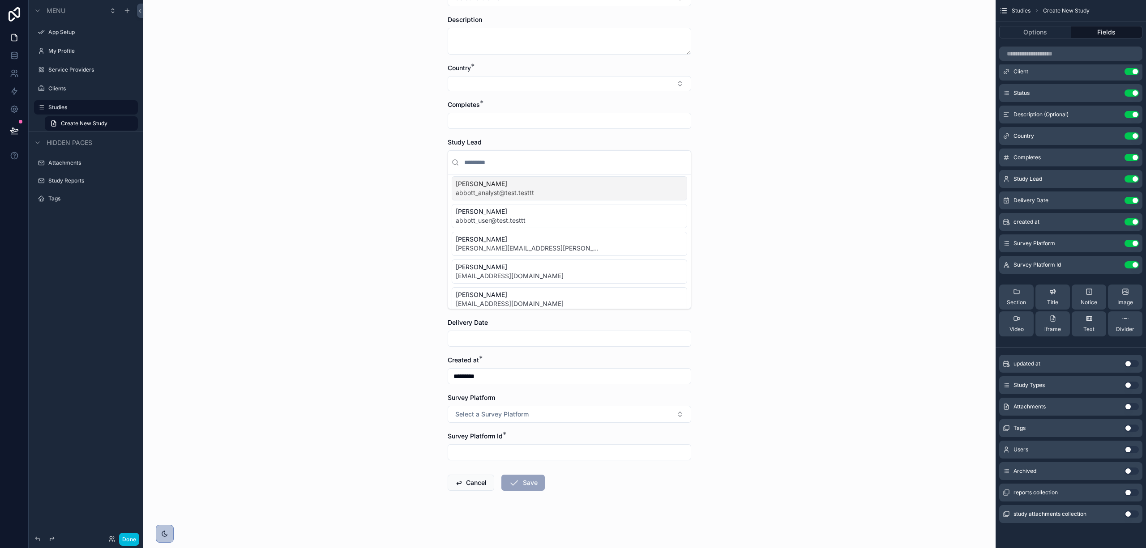
scroll to position [60, 0]
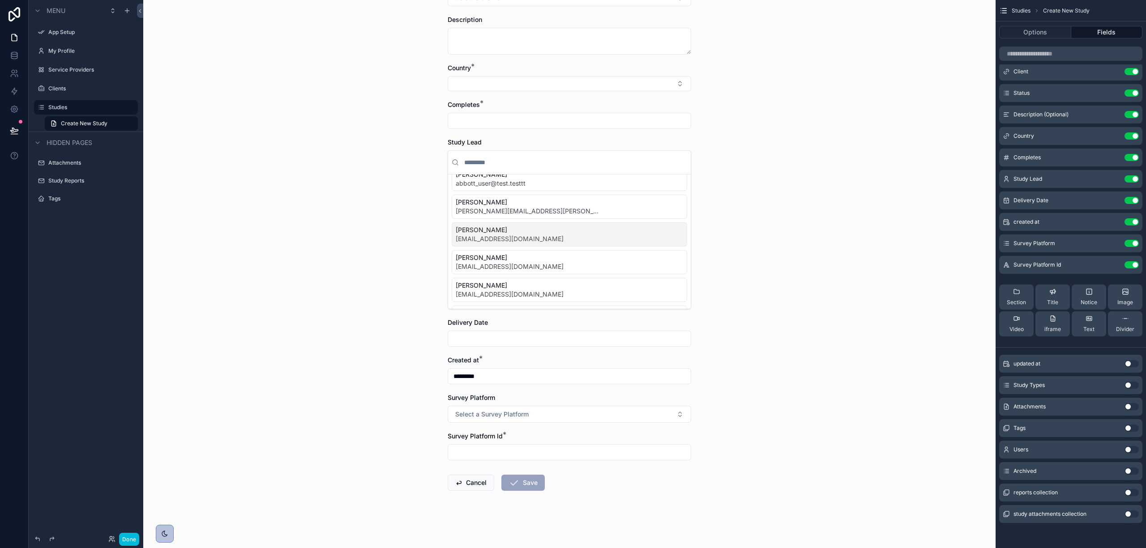
click at [0, 0] on icon "scrollable content" at bounding box center [0, 0] width 0 height 0
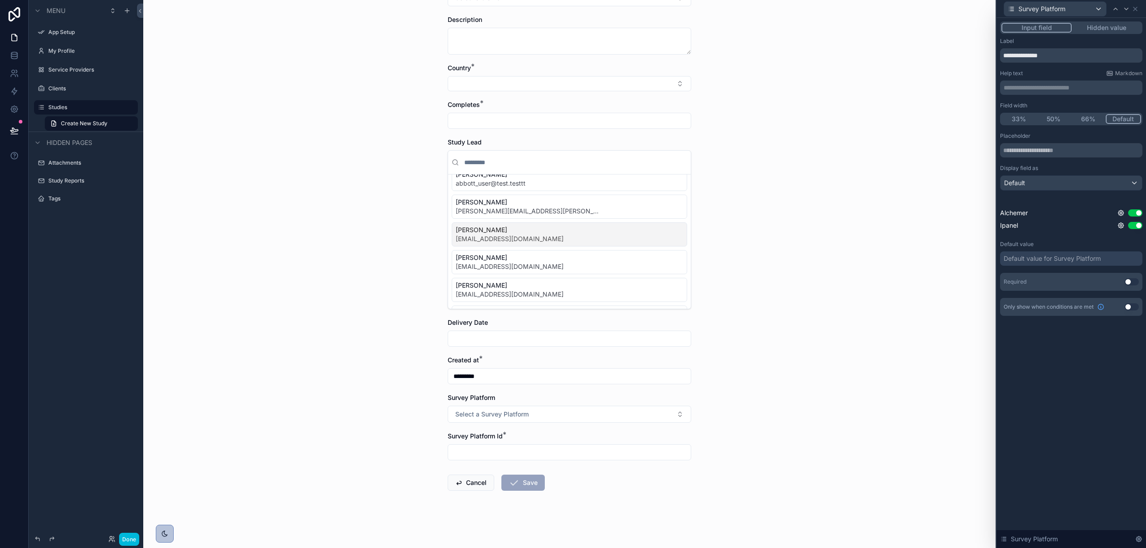
click at [859, 306] on button "Use setting" at bounding box center [1131, 306] width 14 height 7
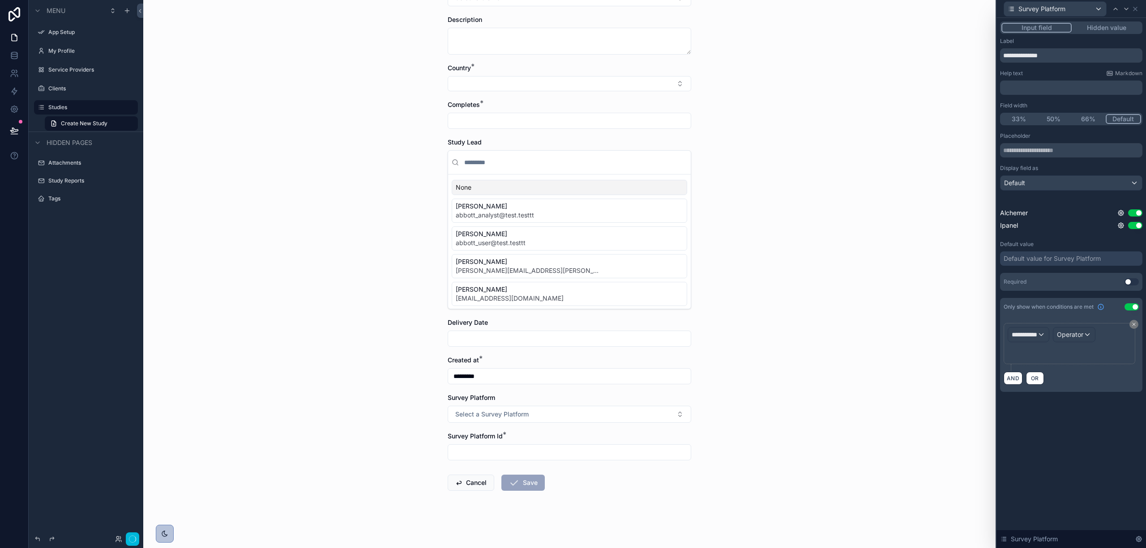
scroll to position [0, 0]
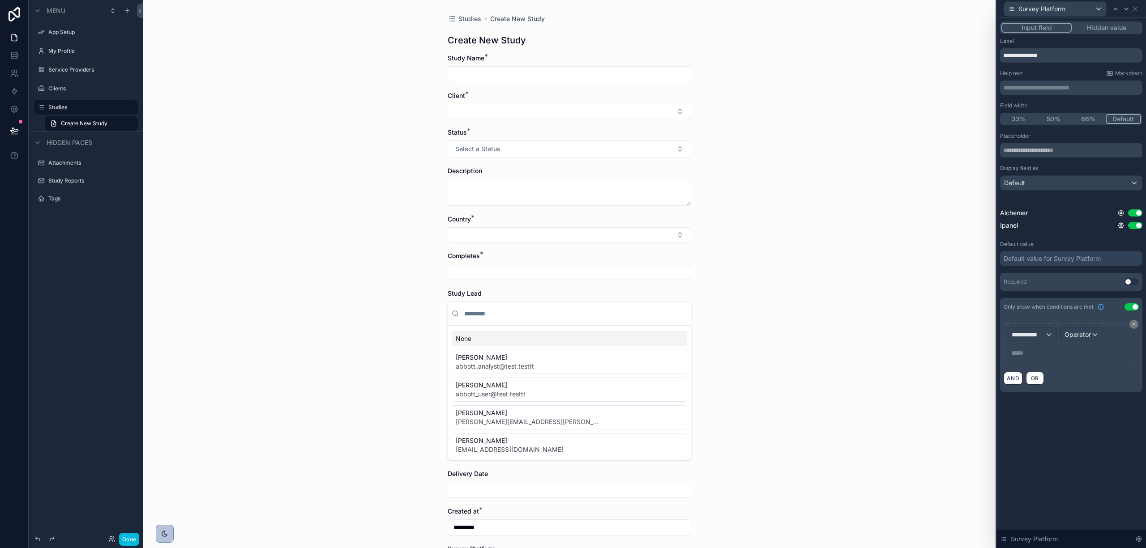
click at [859, 348] on div "***** ﻿" at bounding box center [1070, 353] width 124 height 14
click at [859, 337] on span "**********" at bounding box center [1028, 334] width 33 height 9
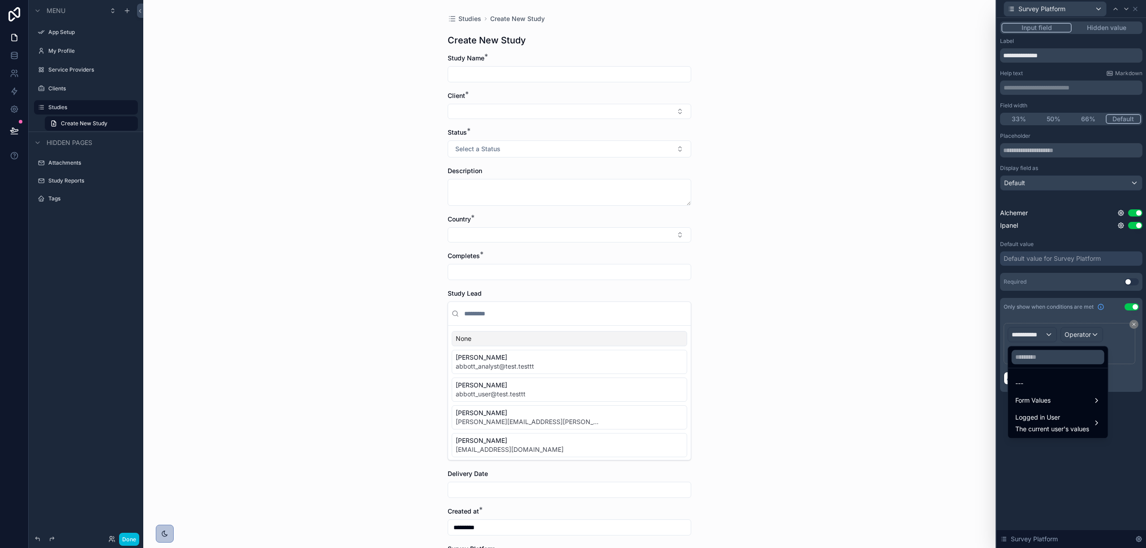
click at [859, 411] on span "Logged in User" at bounding box center [1052, 417] width 74 height 11
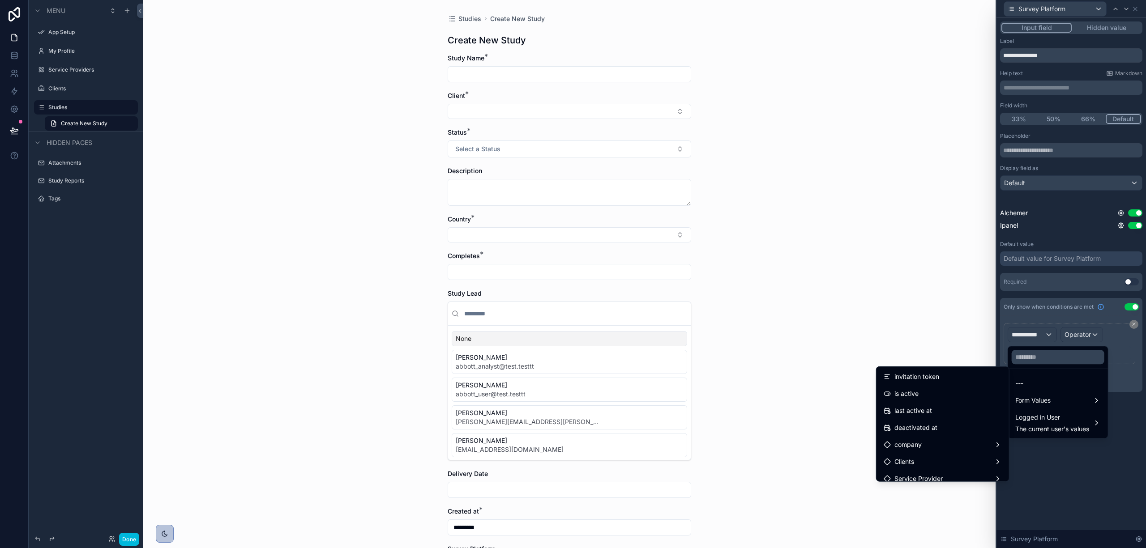
scroll to position [60, 0]
click at [859, 411] on div "role" at bounding box center [943, 419] width 118 height 11
click at [859, 378] on div "id" at bounding box center [1041, 372] width 68 height 11
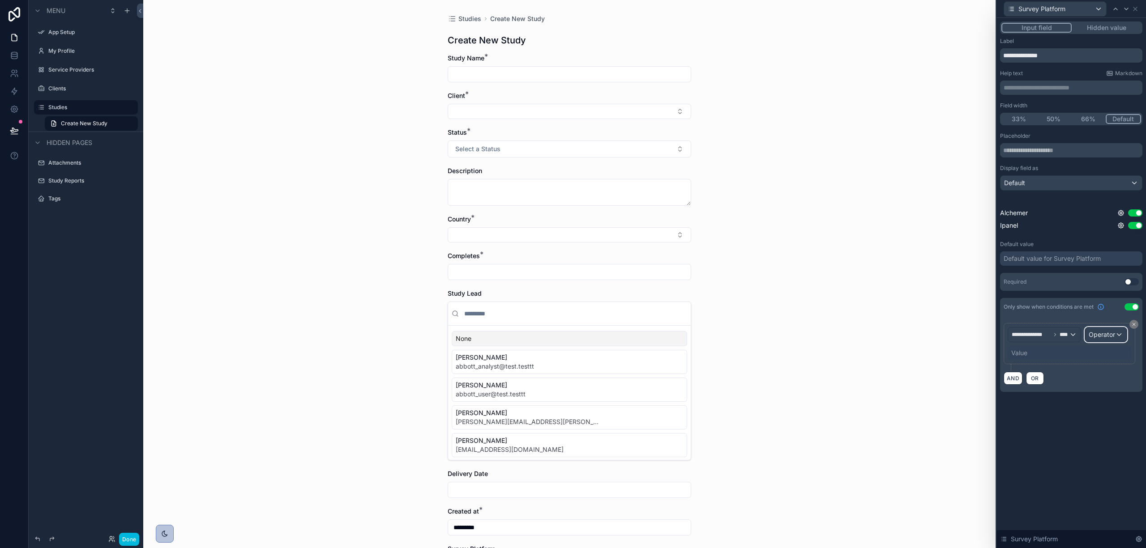
click at [859, 340] on div "Operator" at bounding box center [1106, 335] width 42 height 14
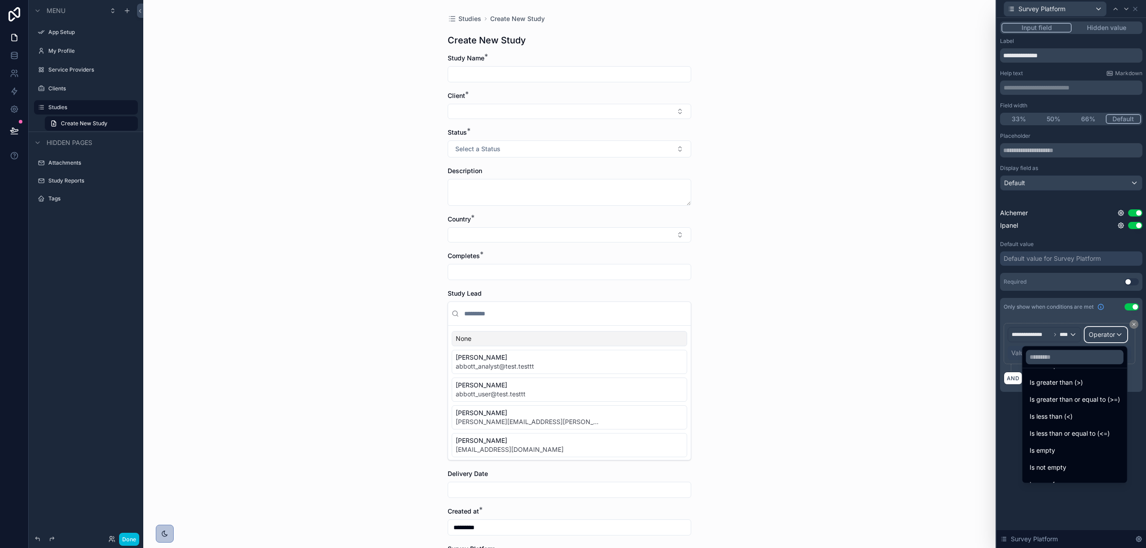
scroll to position [64, 0]
click at [859, 411] on div "Is one of" at bounding box center [1075, 456] width 90 height 11
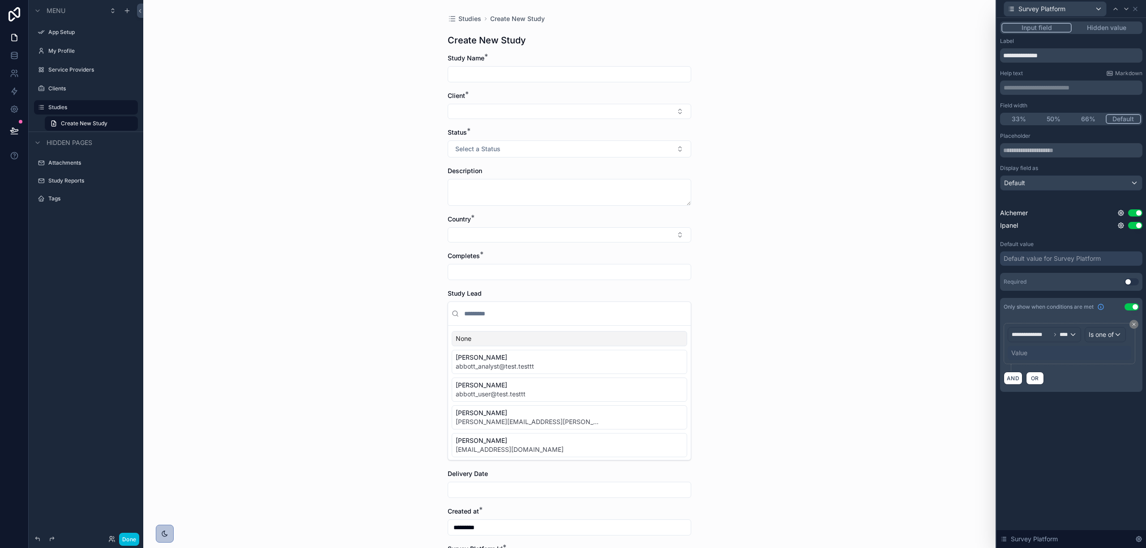
click at [859, 354] on div "Value" at bounding box center [1070, 353] width 124 height 14
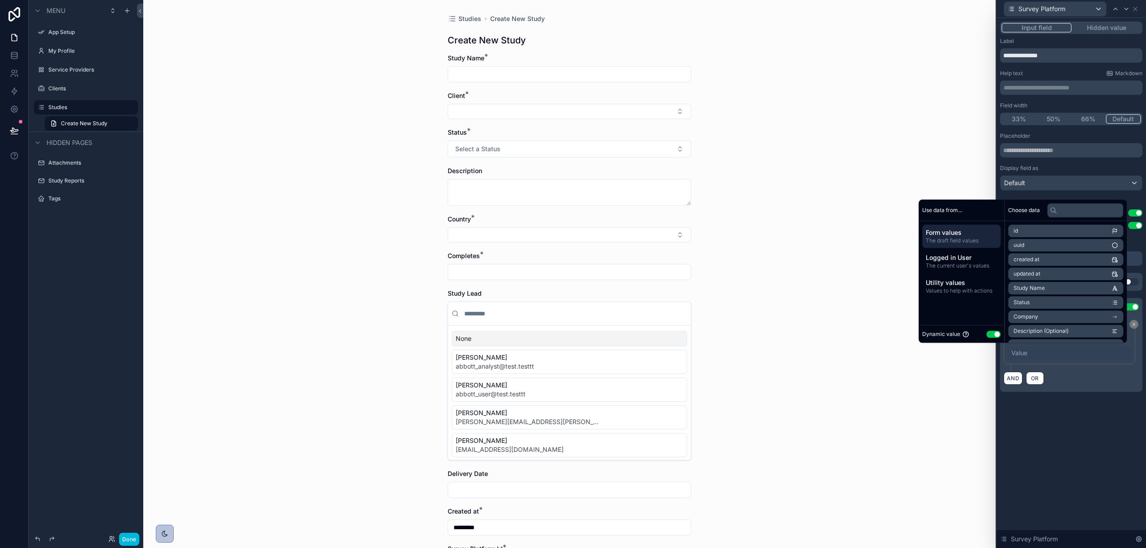
click at [859, 333] on button "Use setting" at bounding box center [993, 334] width 14 height 7
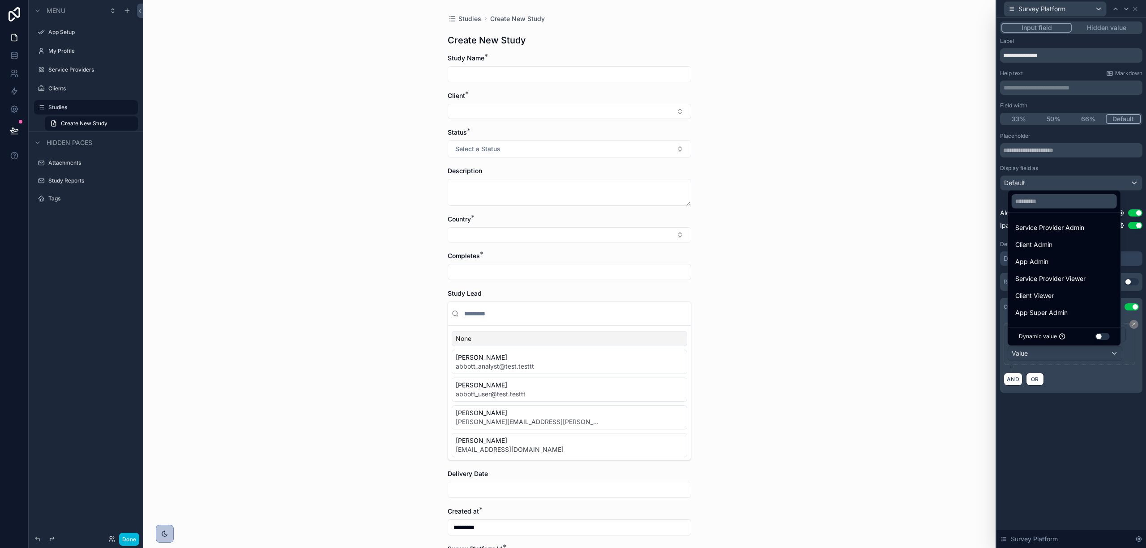
click at [859, 259] on span "App Admin" at bounding box center [1031, 261] width 33 height 11
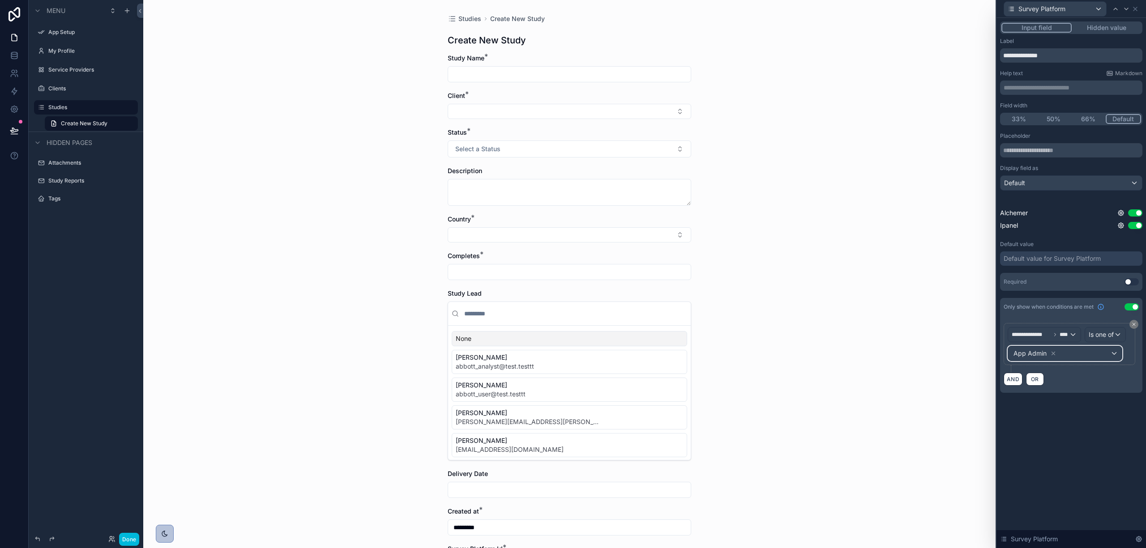
click at [859, 357] on div "App Admin" at bounding box center [1065, 353] width 114 height 14
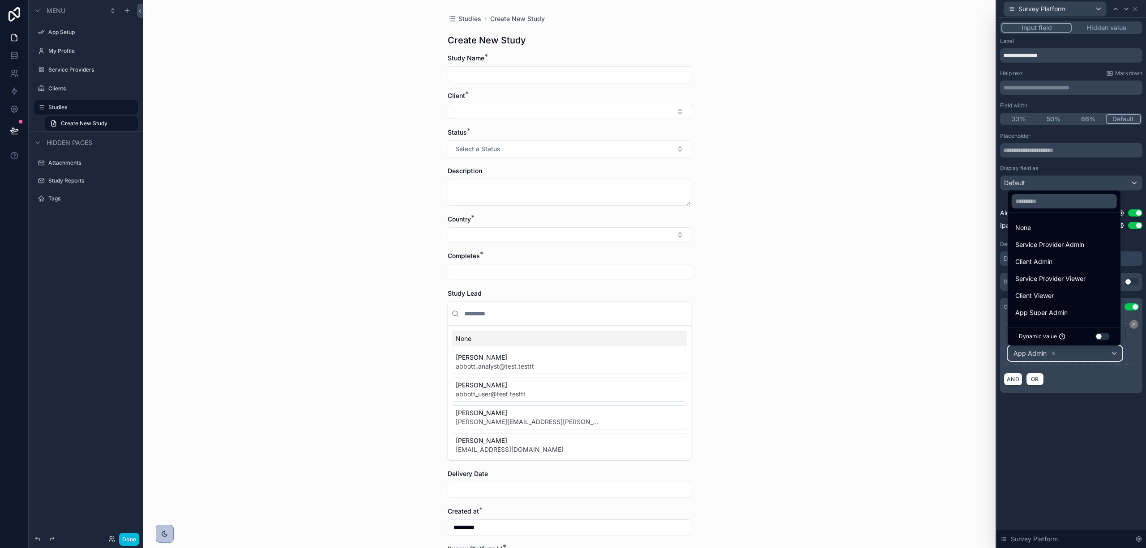
scroll to position [1, 0]
click at [859, 312] on span "App Super Admin" at bounding box center [1041, 312] width 52 height 11
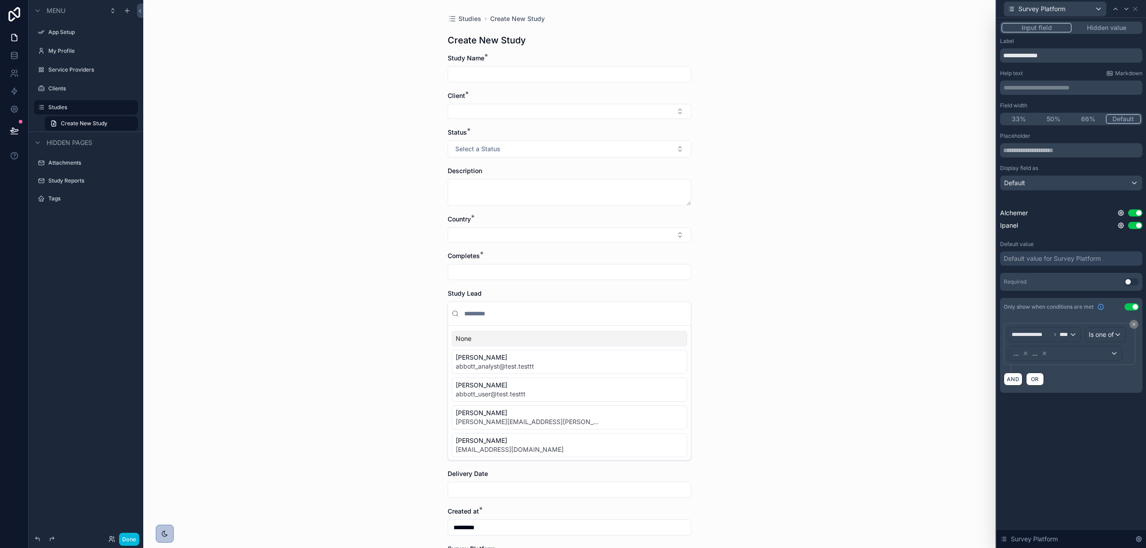
click at [859, 411] on div "**********" at bounding box center [1071, 283] width 150 height 530
click at [859, 8] on icon at bounding box center [1126, 8] width 7 height 7
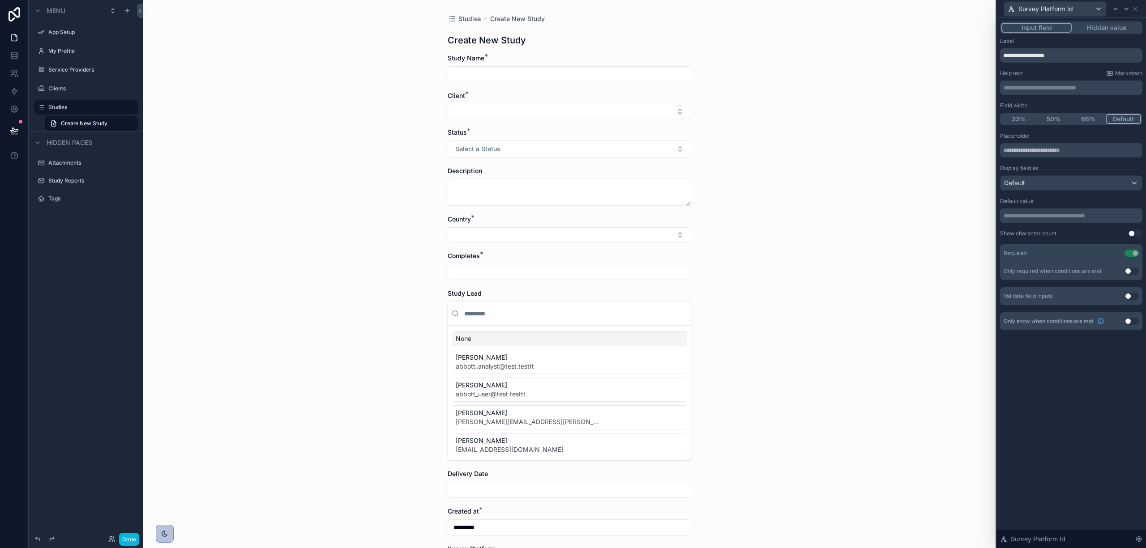
click at [859, 321] on button "Use setting" at bounding box center [1131, 321] width 14 height 7
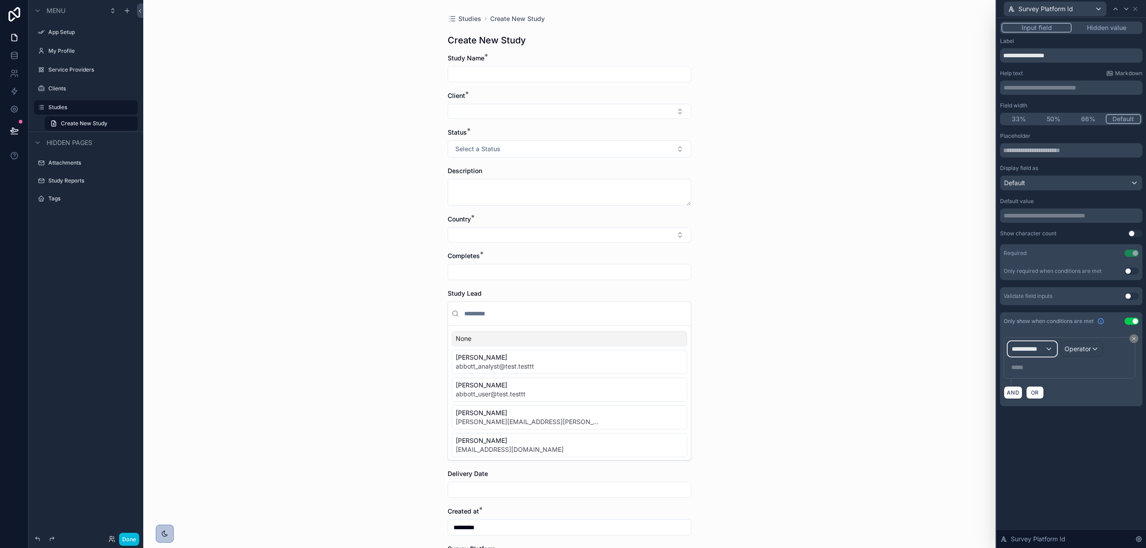
click at [859, 350] on span "**********" at bounding box center [1028, 349] width 33 height 9
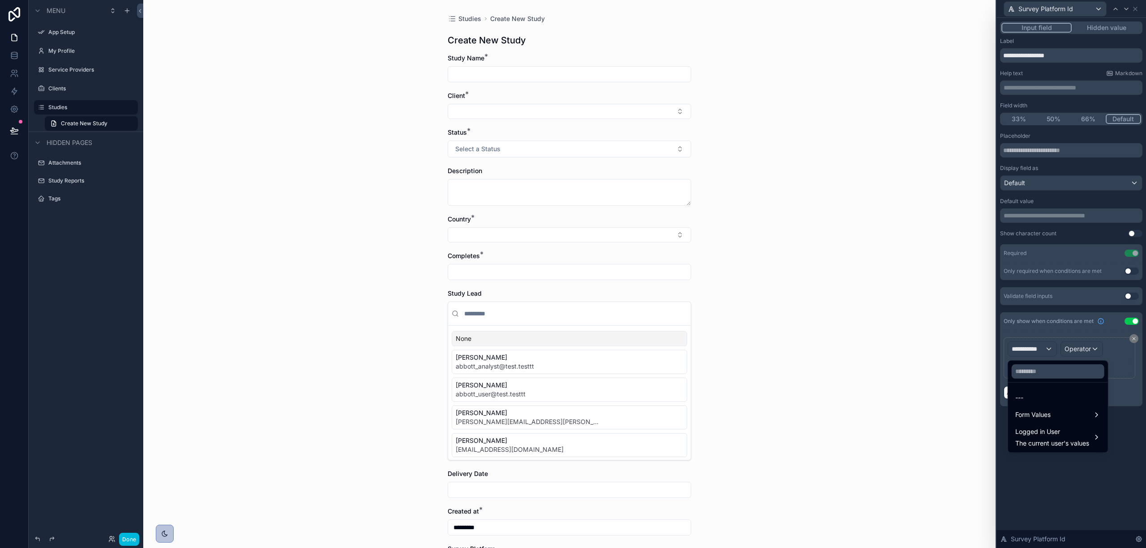
click at [859, 411] on span "Logged in User" at bounding box center [1052, 432] width 74 height 11
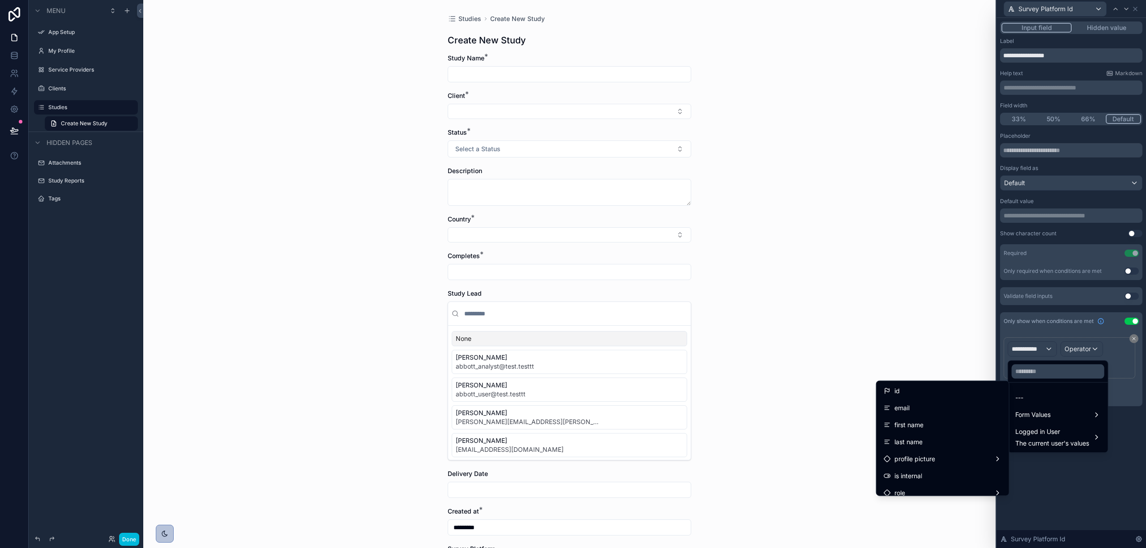
click at [859, 411] on div "role" at bounding box center [943, 493] width 118 height 11
click at [859, 411] on div "id" at bounding box center [1041, 443] width 68 height 11
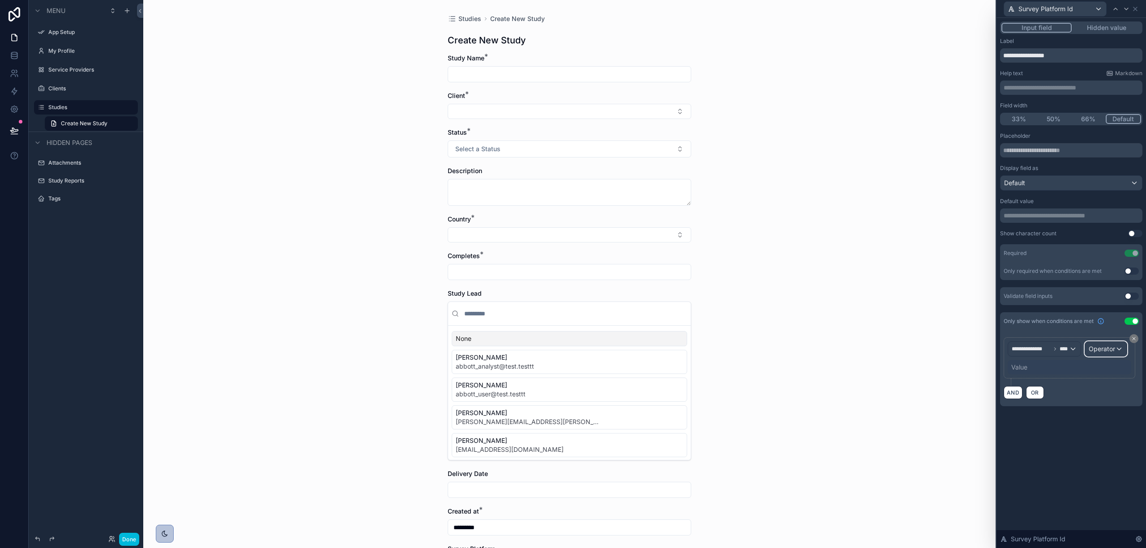
click at [859, 351] on span "Operator" at bounding box center [1102, 349] width 26 height 8
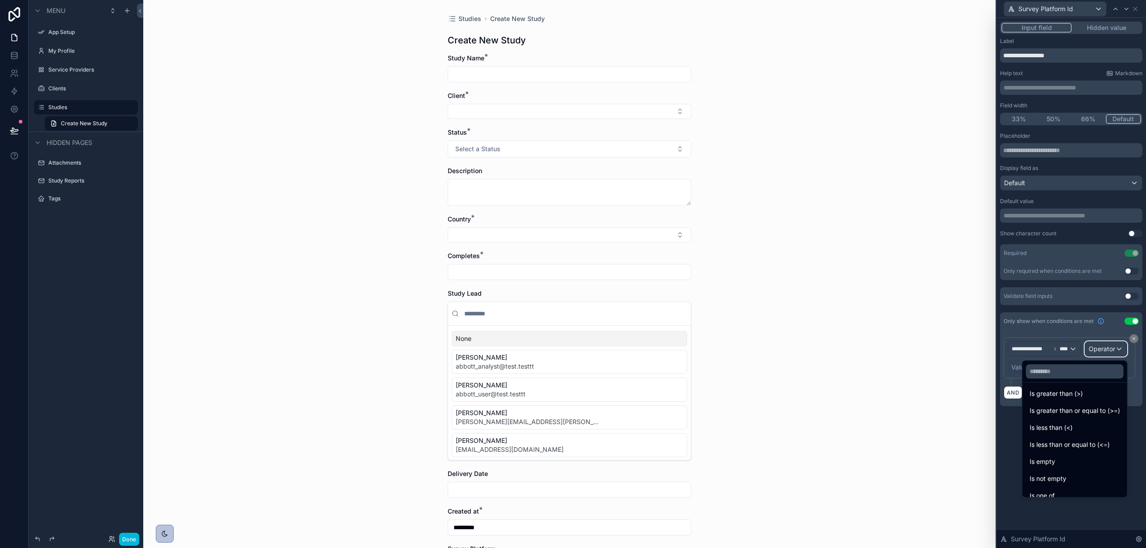
scroll to position [60, 0]
click at [859, 411] on div "Is one of" at bounding box center [1075, 474] width 90 height 11
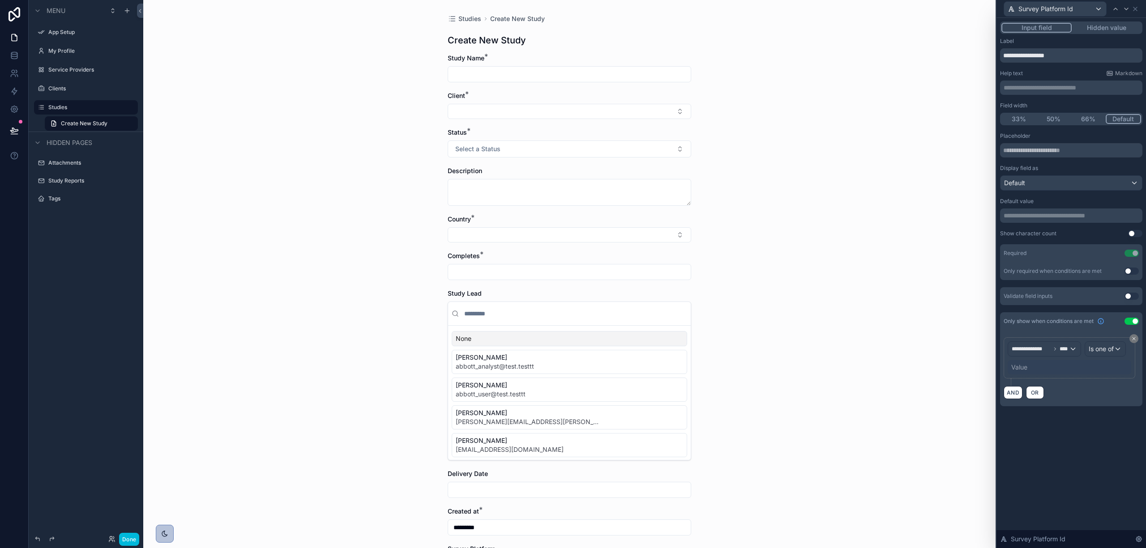
click at [859, 367] on div "Value" at bounding box center [1070, 367] width 124 height 14
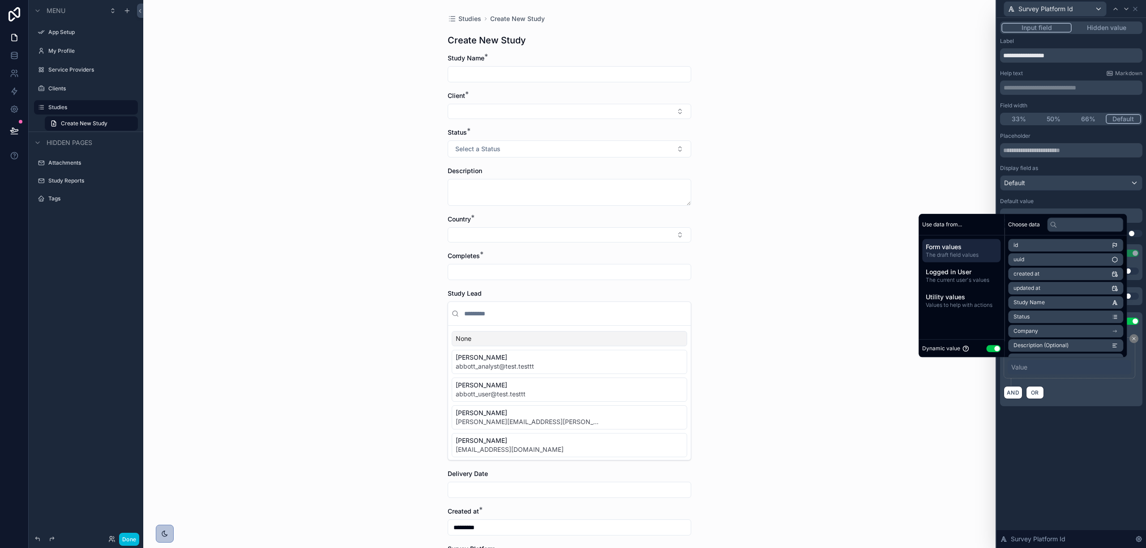
click at [859, 348] on button "Use setting" at bounding box center [993, 348] width 14 height 7
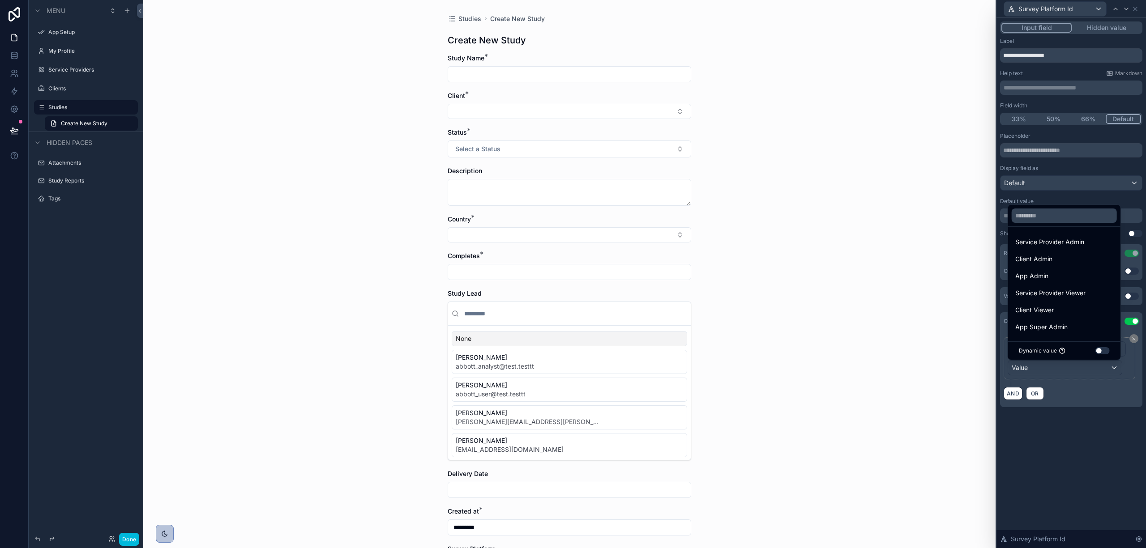
click at [859, 326] on span "App Super Admin" at bounding box center [1041, 327] width 52 height 11
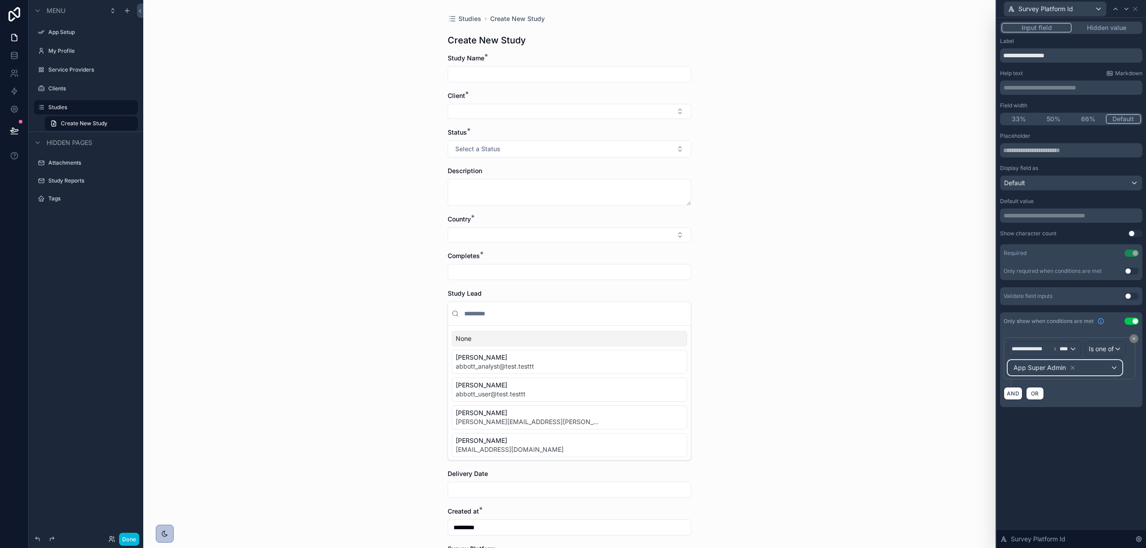
click at [859, 370] on div "App Super Admin" at bounding box center [1065, 368] width 114 height 14
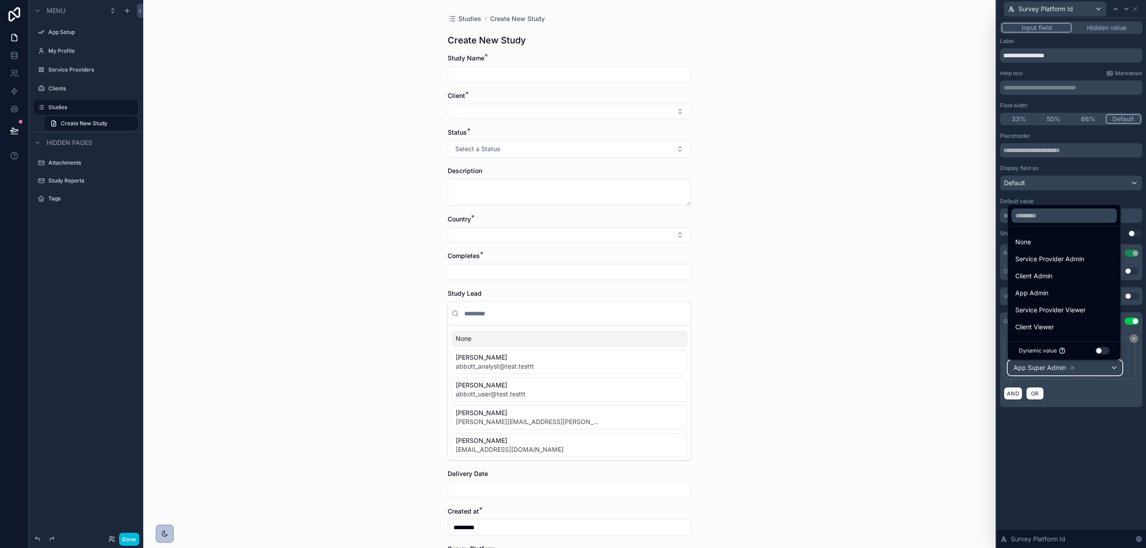
scroll to position [1, 0]
click at [859, 296] on span "App Admin" at bounding box center [1031, 292] width 33 height 11
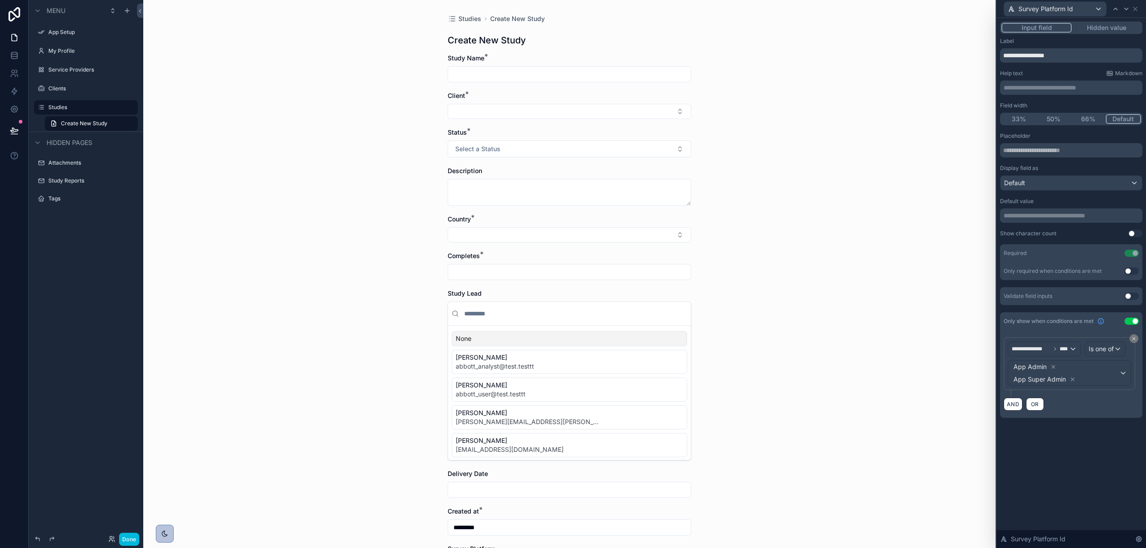
click at [859, 411] on div "**********" at bounding box center [1071, 283] width 150 height 530
click at [859, 402] on div "Studies Create New Study Create New Study Study Name * Client * Status * Select…" at bounding box center [569, 274] width 852 height 548
click at [859, 8] on icon at bounding box center [1135, 8] width 7 height 7
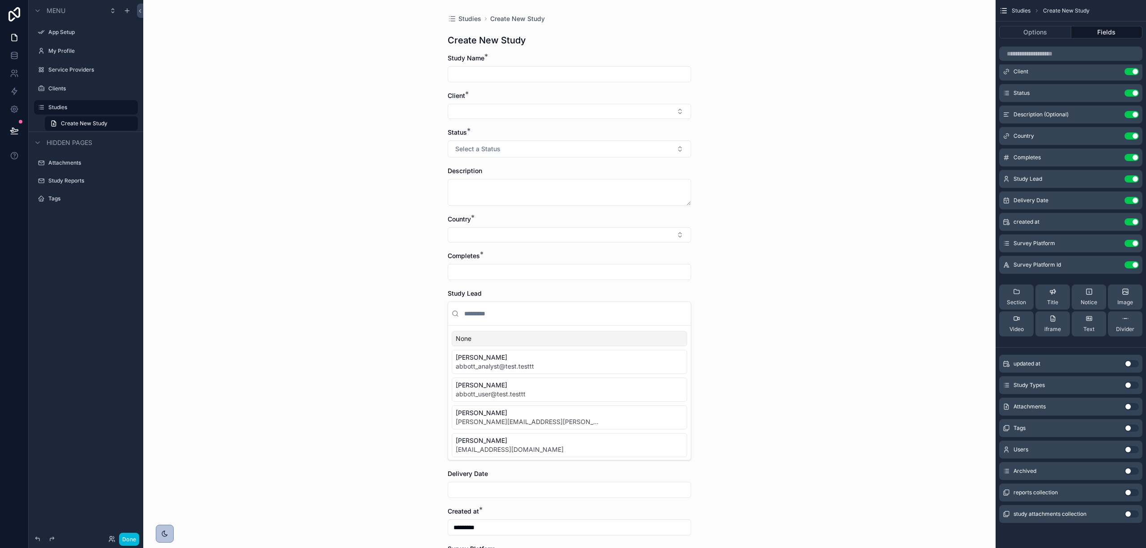
click at [859, 384] on button "Use setting" at bounding box center [1131, 385] width 14 height 7
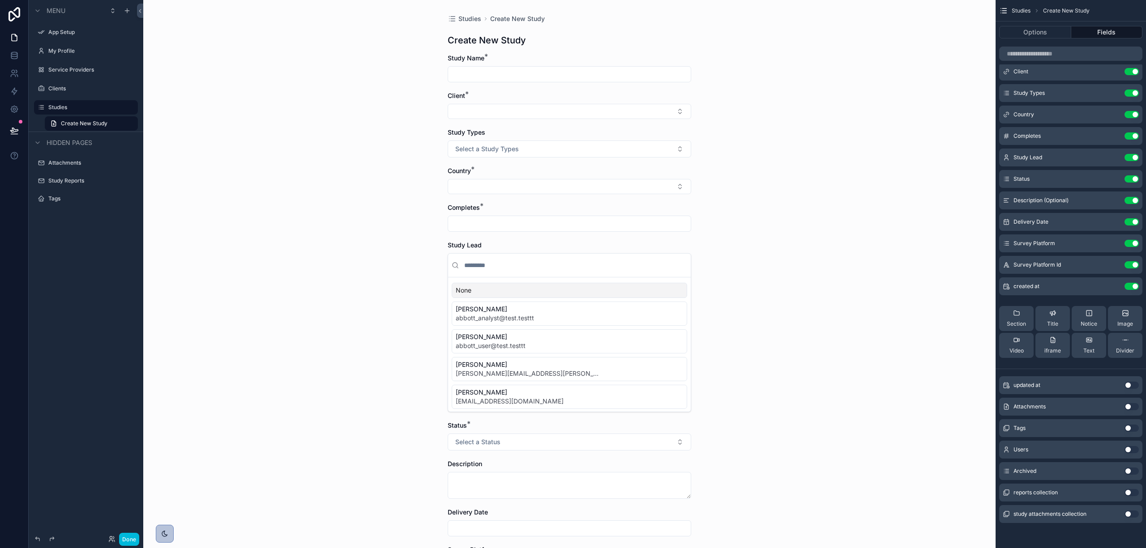
click at [859, 110] on div "Studies Create New Study Create New Study Study Name * Client * Study Types Sel…" at bounding box center [569, 274] width 852 height 548
click at [82, 91] on label "Clients" at bounding box center [90, 88] width 84 height 7
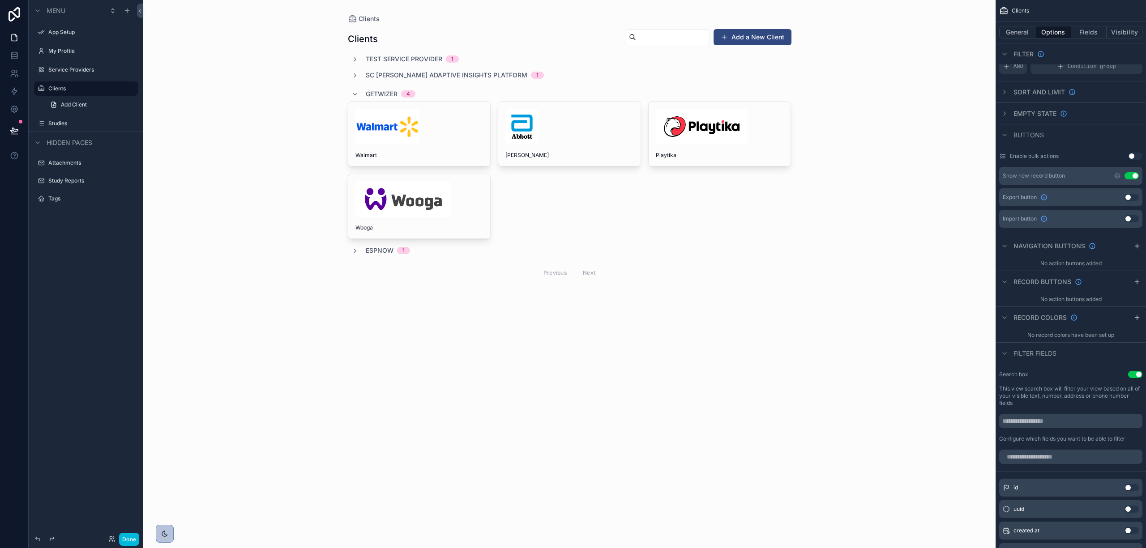
click at [859, 174] on icon "scrollable content" at bounding box center [1117, 175] width 5 height 5
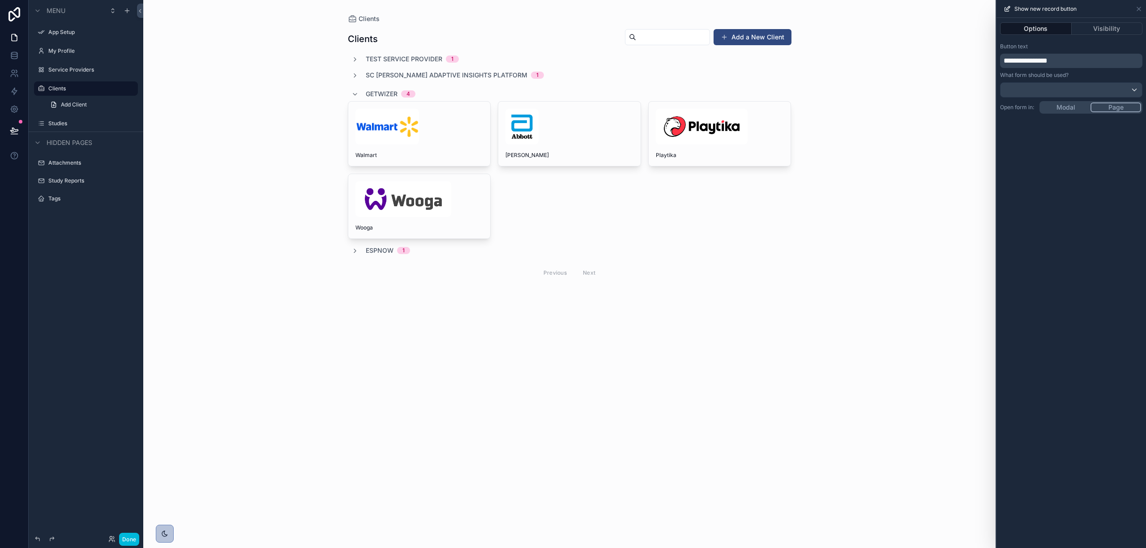
click at [859, 25] on button "Visibility" at bounding box center [1107, 28] width 71 height 13
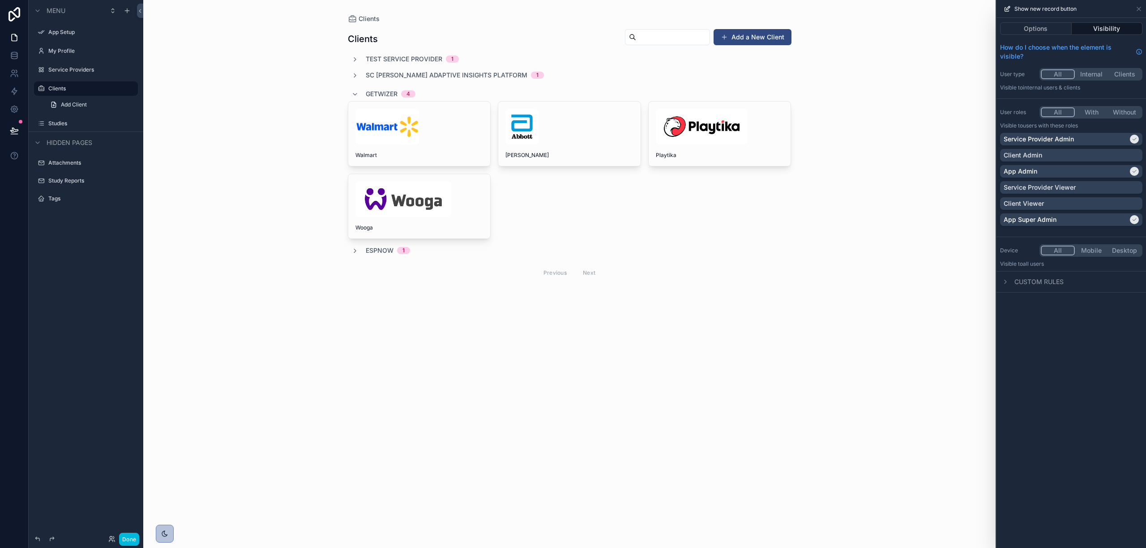
click at [859, 26] on button "Options" at bounding box center [1036, 28] width 72 height 13
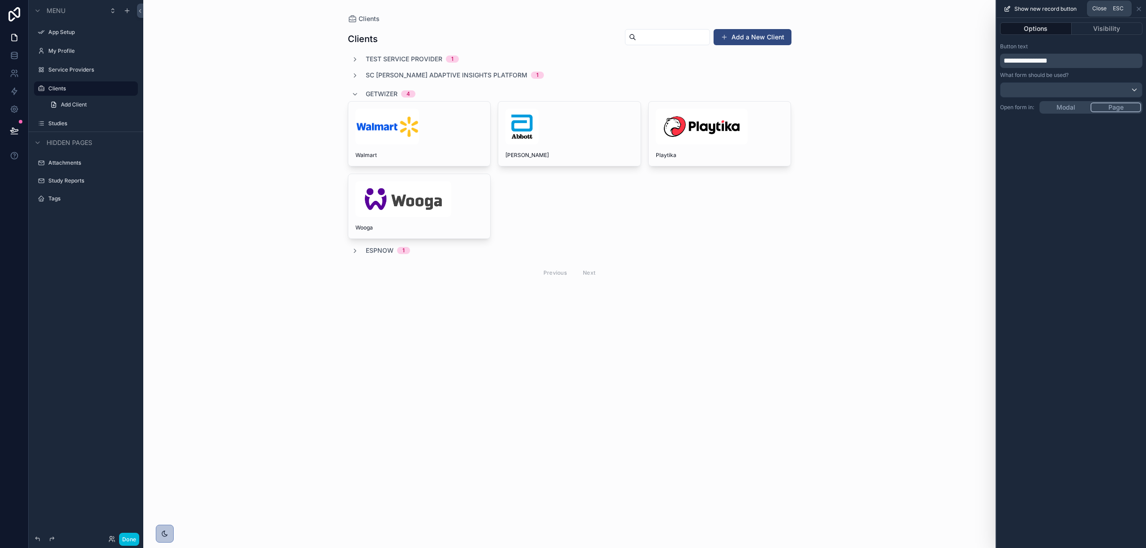
click at [859, 5] on icon at bounding box center [1138, 8] width 7 height 7
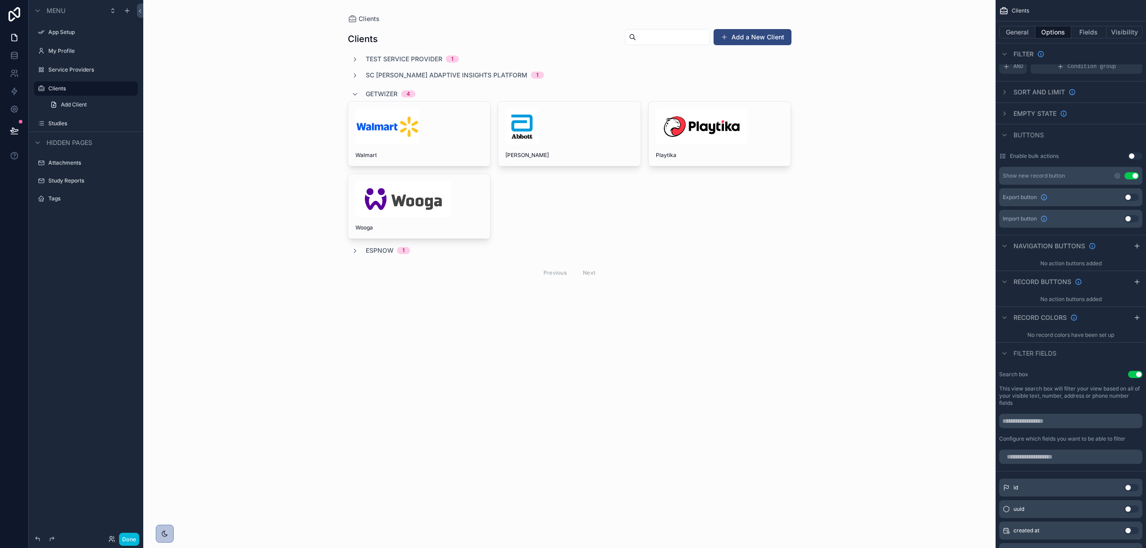
click at [859, 30] on button "Fields" at bounding box center [1089, 32] width 36 height 13
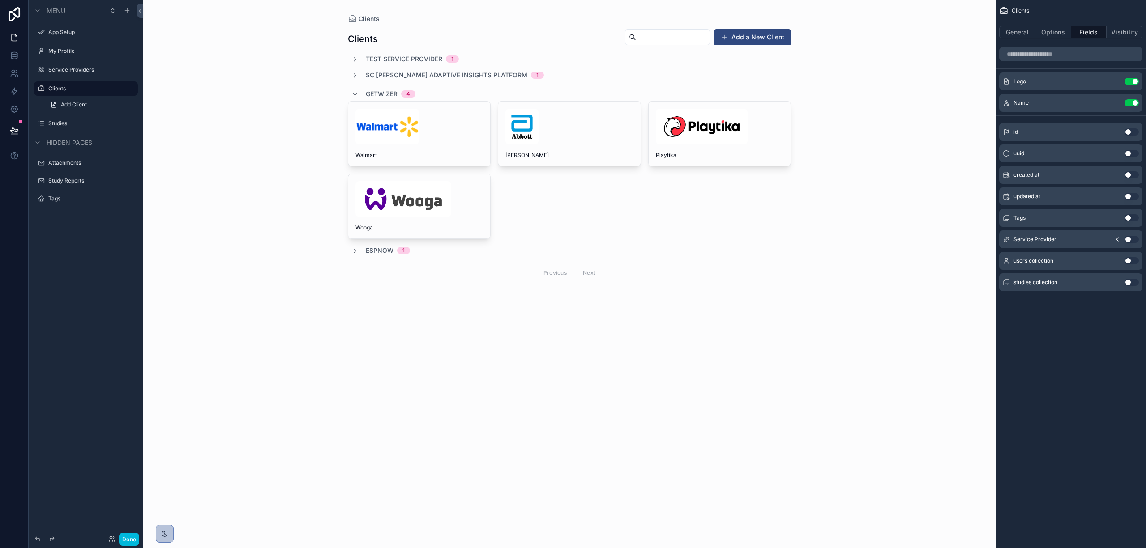
click at [742, 34] on div "scrollable content" at bounding box center [570, 156] width 458 height 312
click at [760, 34] on button "Add a New Client" at bounding box center [752, 37] width 78 height 16
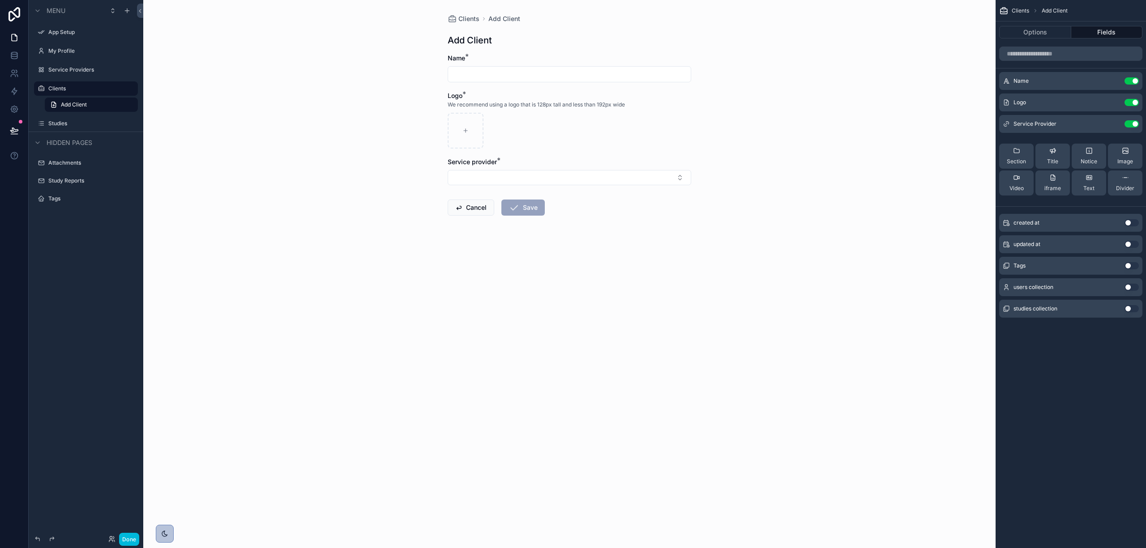
click at [859, 225] on button "Use setting" at bounding box center [1131, 222] width 14 height 7
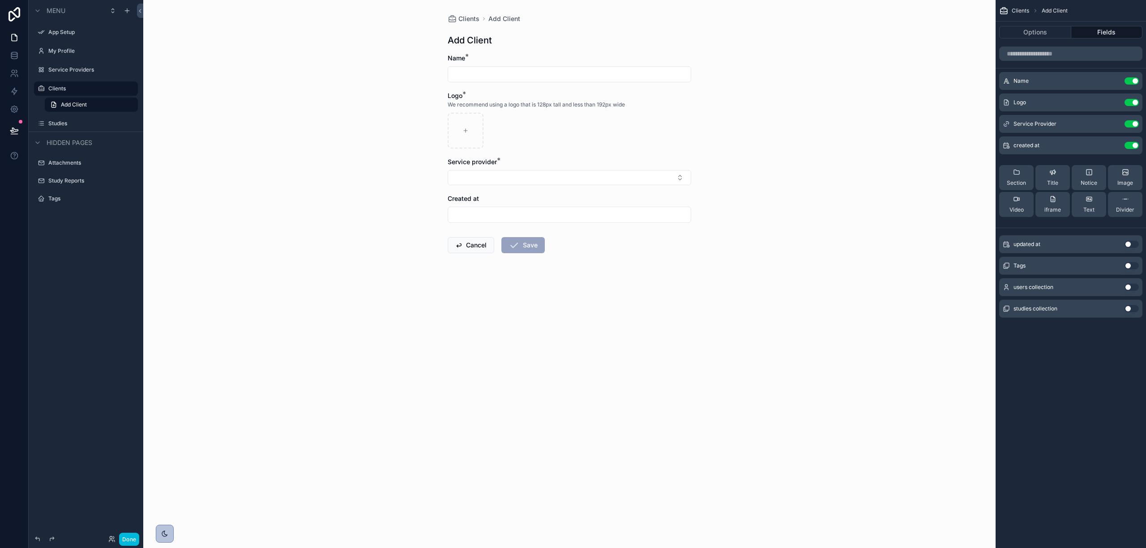
click at [859, 286] on button "Use setting" at bounding box center [1131, 287] width 14 height 7
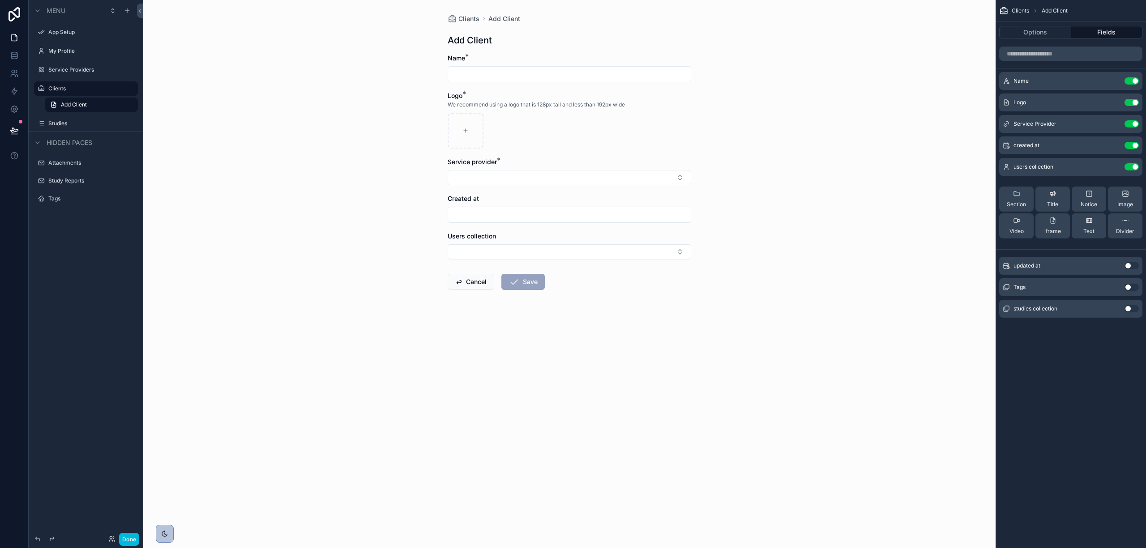
click at [859, 310] on button "Use setting" at bounding box center [1131, 308] width 14 height 7
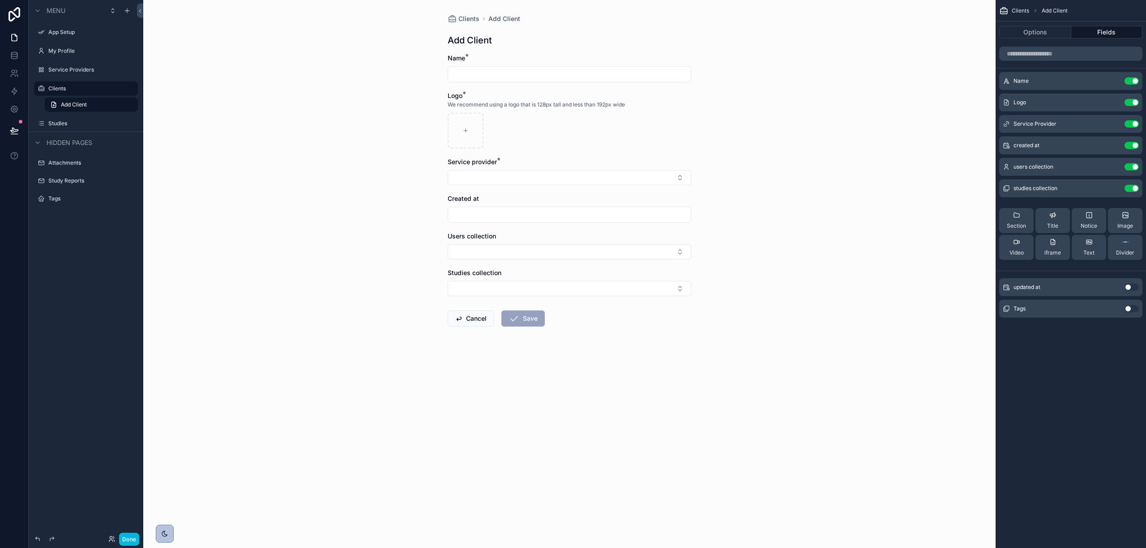
click at [0, 0] on icon "scrollable content" at bounding box center [0, 0] width 0 height 0
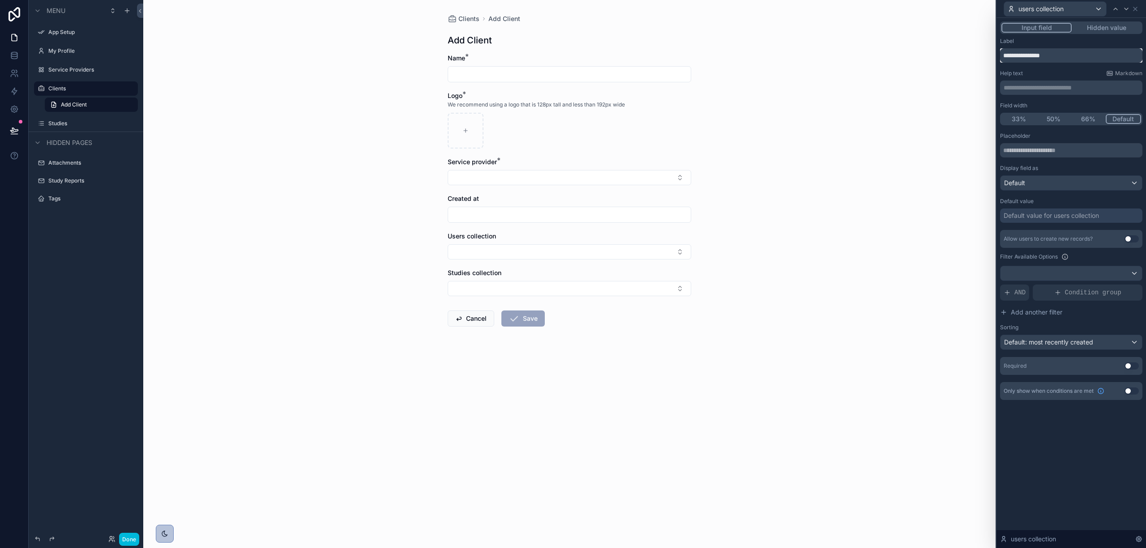
click at [859, 54] on input "**********" at bounding box center [1071, 55] width 142 height 14
type input "*****"
click at [859, 5] on icon at bounding box center [1126, 8] width 7 height 7
click at [859, 60] on input "**********" at bounding box center [1071, 55] width 142 height 14
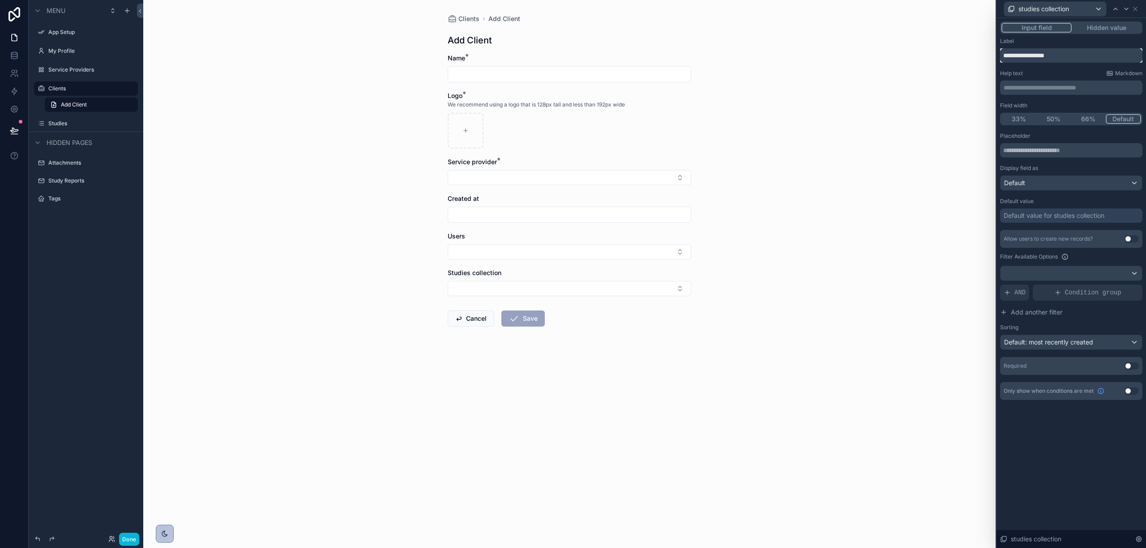
click at [859, 60] on input "**********" at bounding box center [1071, 55] width 142 height 14
type input "*******"
click at [775, 249] on div "Clients Add Client Add Client Name * Logo * We recommend using a logo that is 1…" at bounding box center [569, 274] width 852 height 548
click at [859, 7] on icon at bounding box center [1135, 8] width 7 height 7
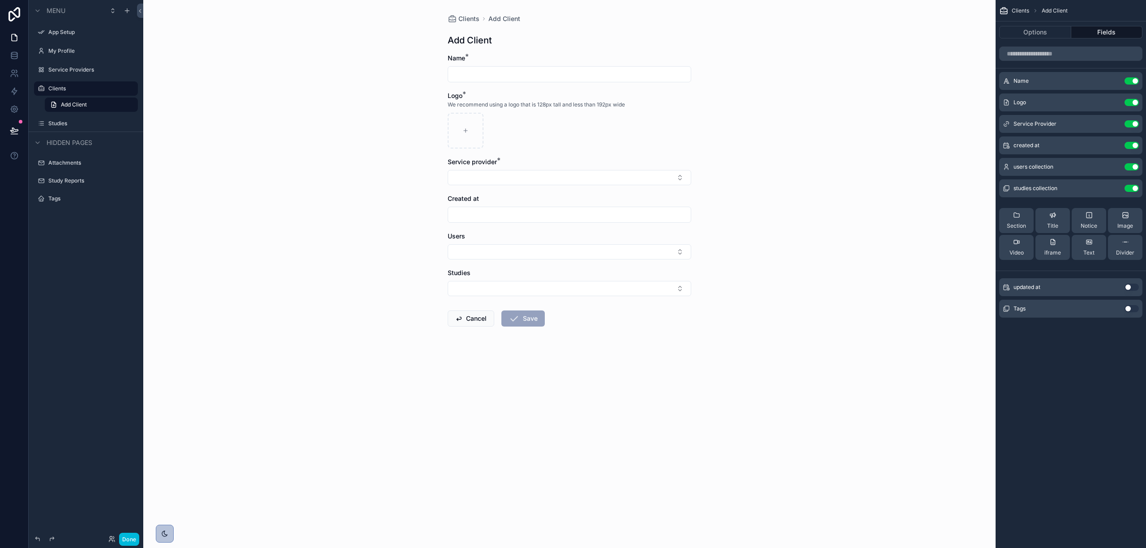
click at [859, 33] on button "Fields" at bounding box center [1107, 32] width 72 height 13
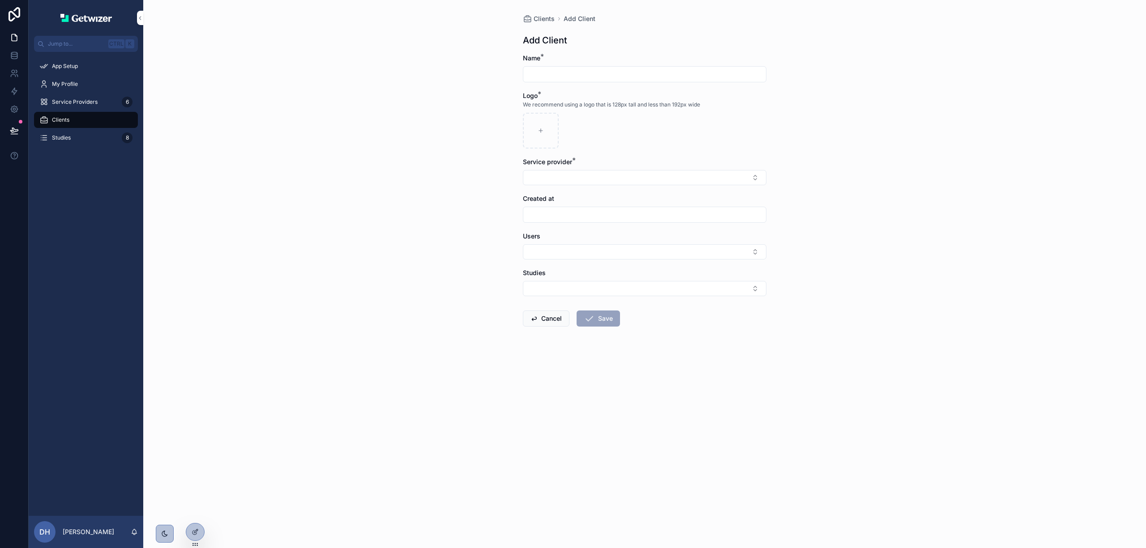
click at [192, 530] on icon at bounding box center [195, 532] width 7 height 7
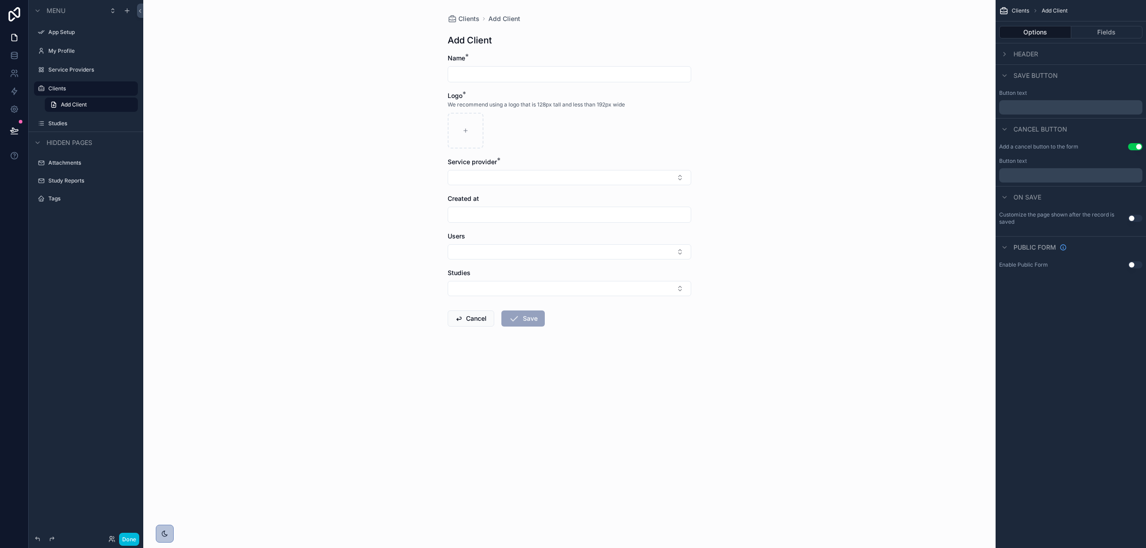
drag, startPoint x: 1097, startPoint y: 24, endPoint x: 1100, endPoint y: 29, distance: 6.2
click at [1098, 26] on div "Options Fields" at bounding box center [1070, 31] width 150 height 21
click at [1100, 29] on button "Fields" at bounding box center [1107, 32] width 72 height 13
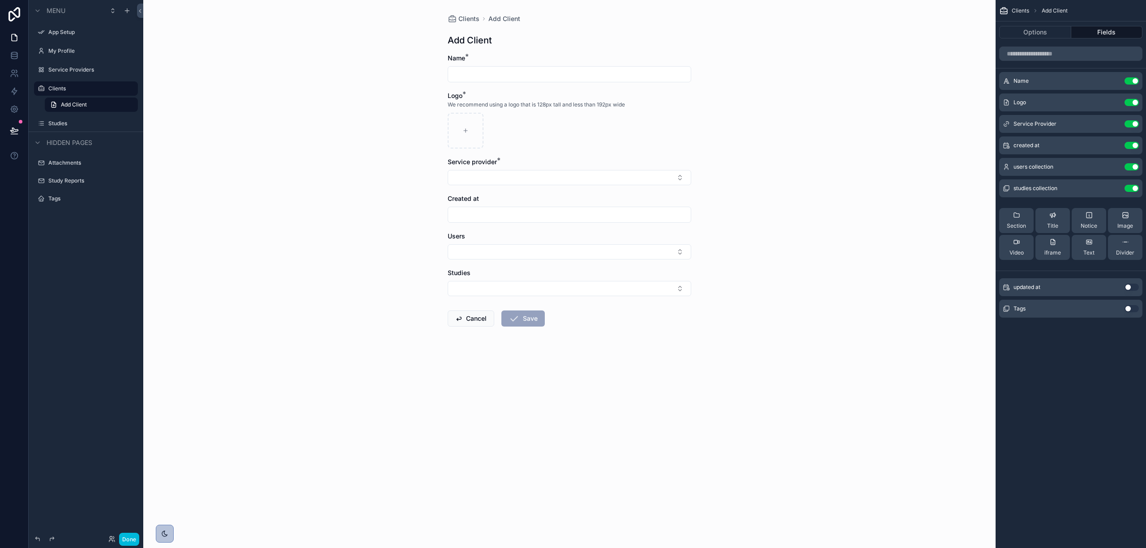
click at [0, 0] on icon "scrollable content" at bounding box center [0, 0] width 0 height 0
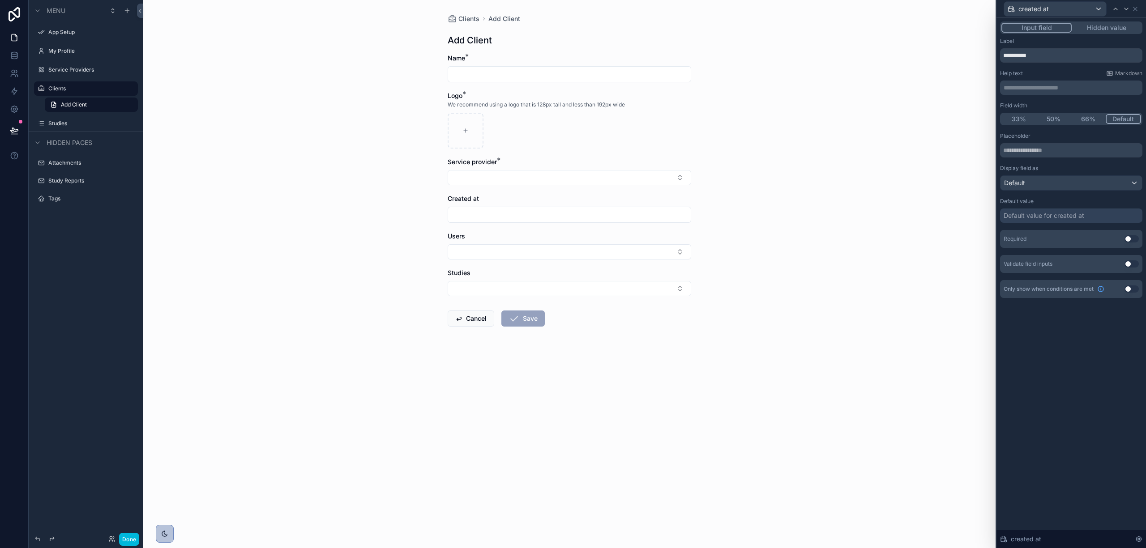
click at [1040, 217] on div "Default value for created at" at bounding box center [1044, 215] width 81 height 9
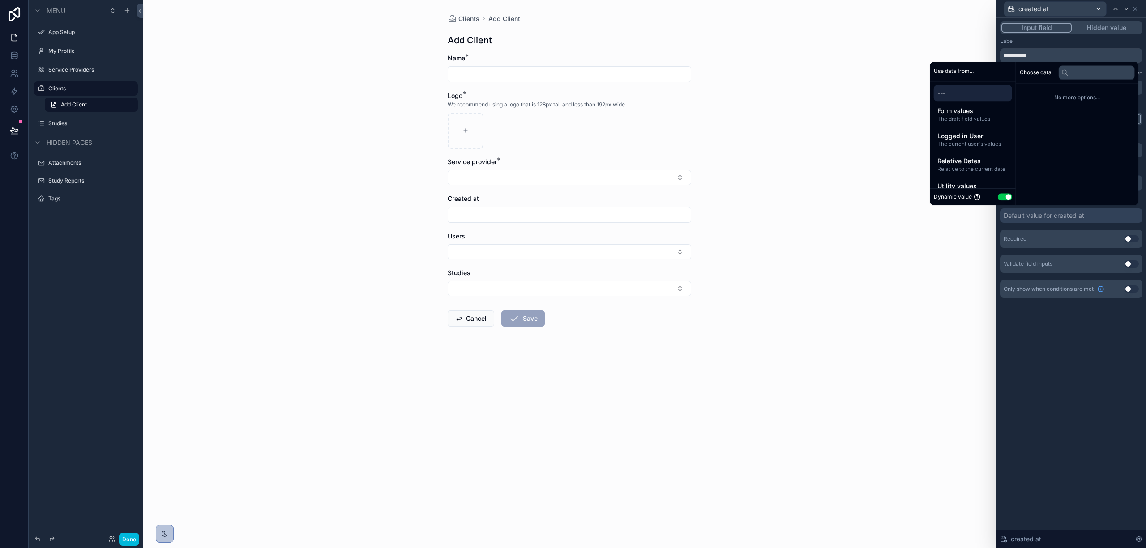
click at [986, 158] on span "Relative Dates" at bounding box center [972, 161] width 71 height 9
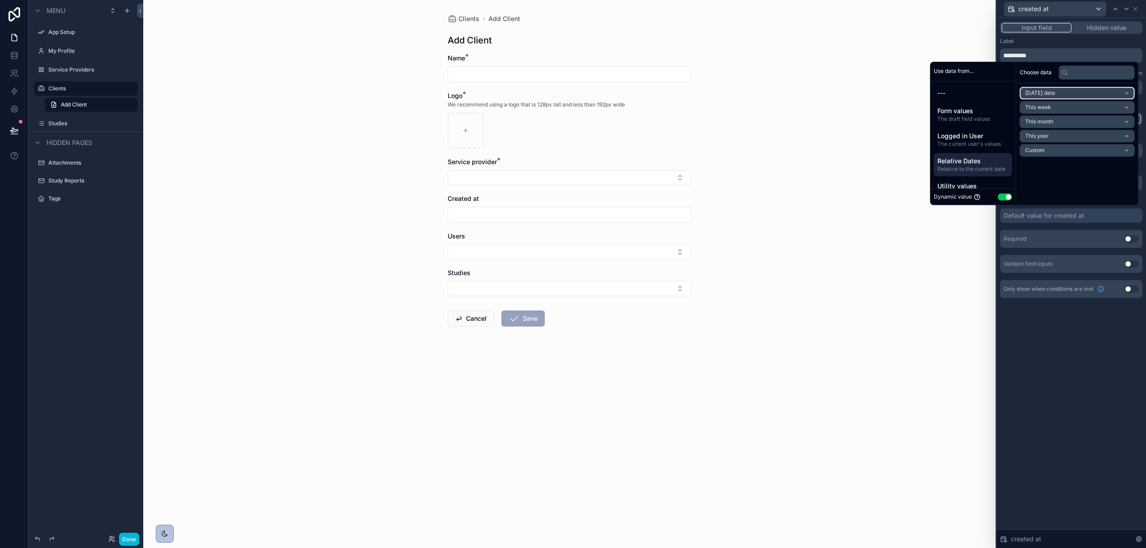
click at [1042, 95] on span "Today's date" at bounding box center [1040, 93] width 30 height 7
click at [1044, 110] on li "Now" at bounding box center [1077, 109] width 115 height 13
click at [1076, 315] on div "**********" at bounding box center [1071, 169] width 150 height 302
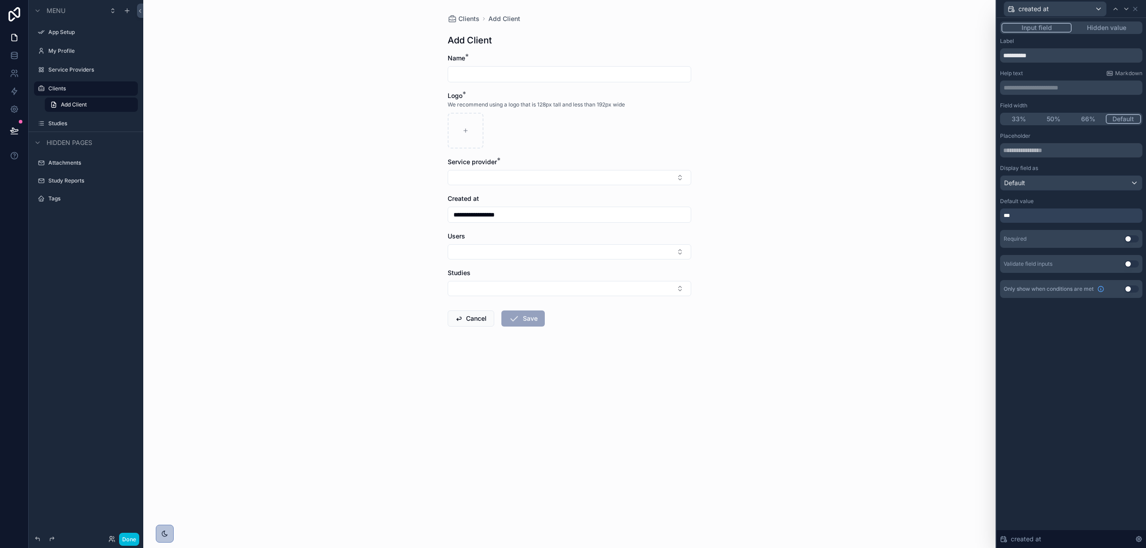
click at [1127, 240] on button "Use setting" at bounding box center [1131, 238] width 14 height 7
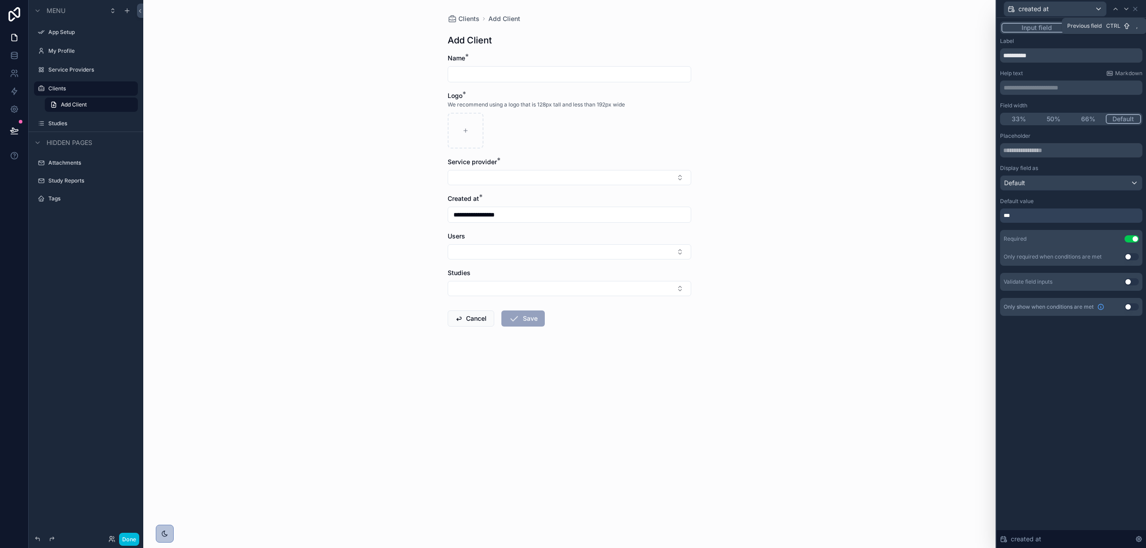
click at [1115, 13] on div at bounding box center [1115, 9] width 11 height 11
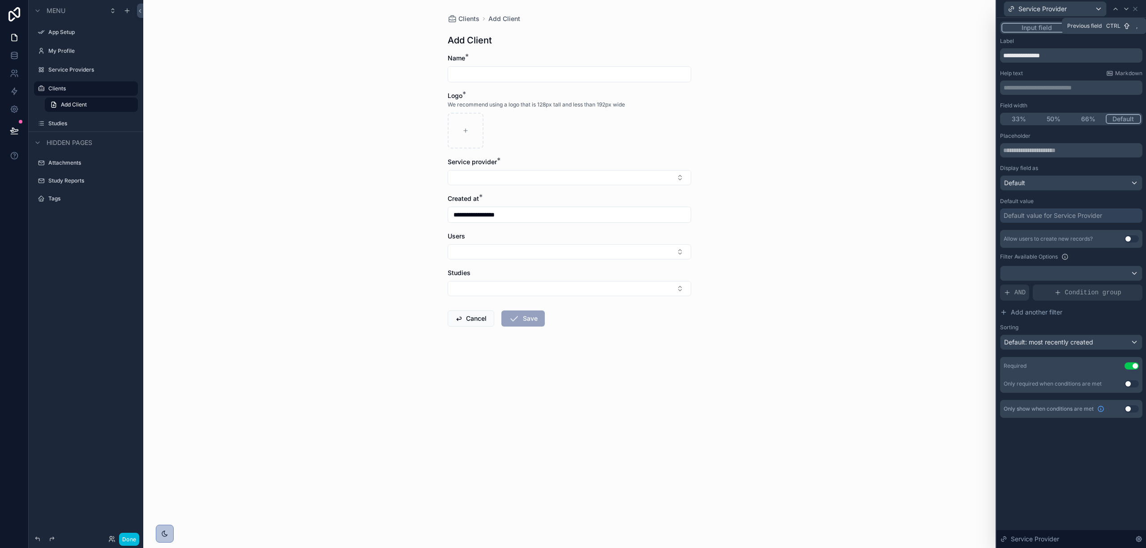
click at [1115, 13] on div at bounding box center [1115, 9] width 11 height 11
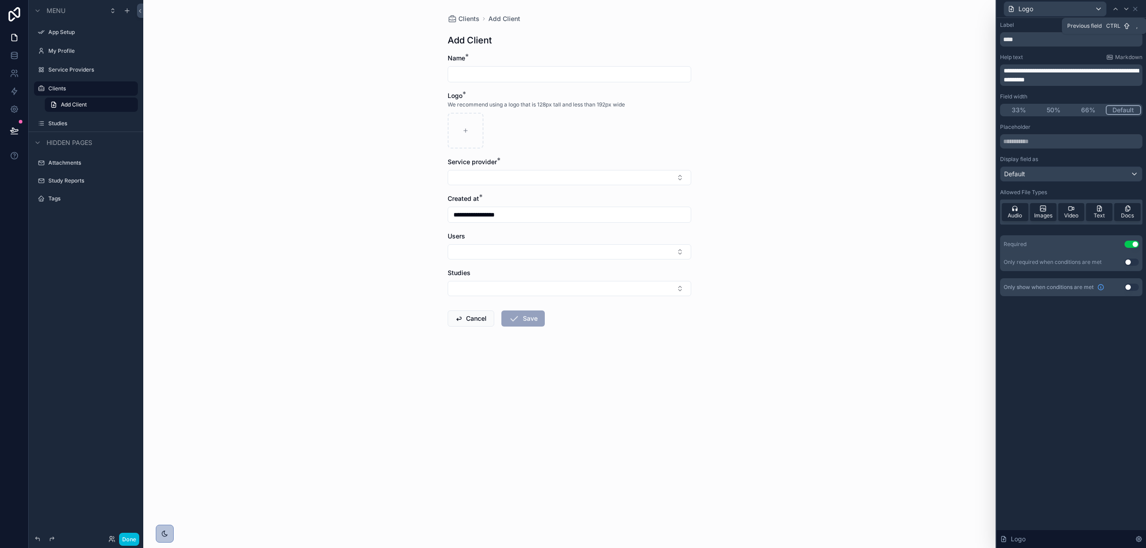
click at [1115, 13] on div at bounding box center [1115, 9] width 11 height 11
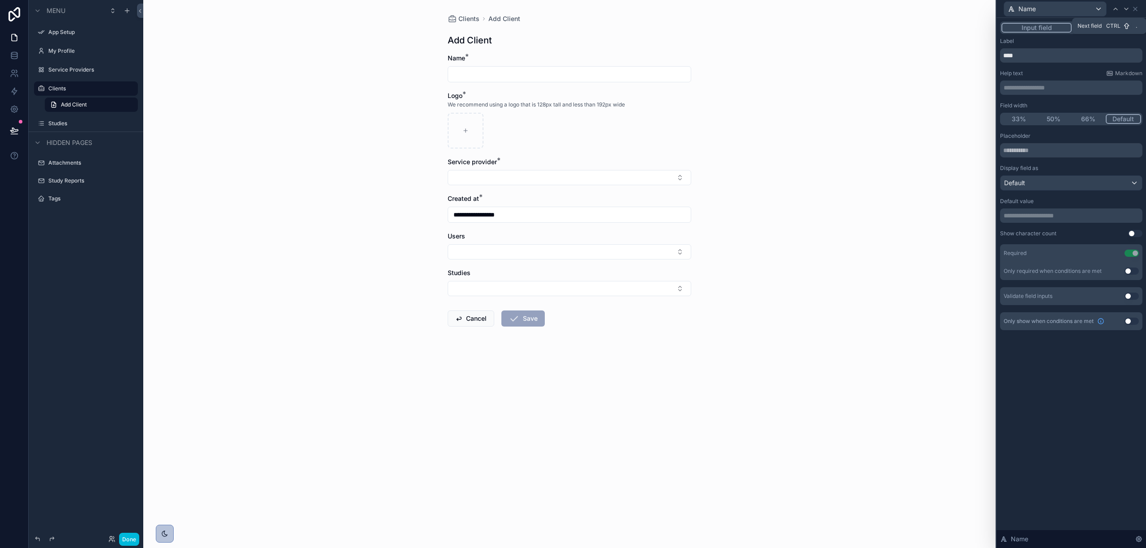
click at [1123, 10] on icon at bounding box center [1126, 8] width 7 height 7
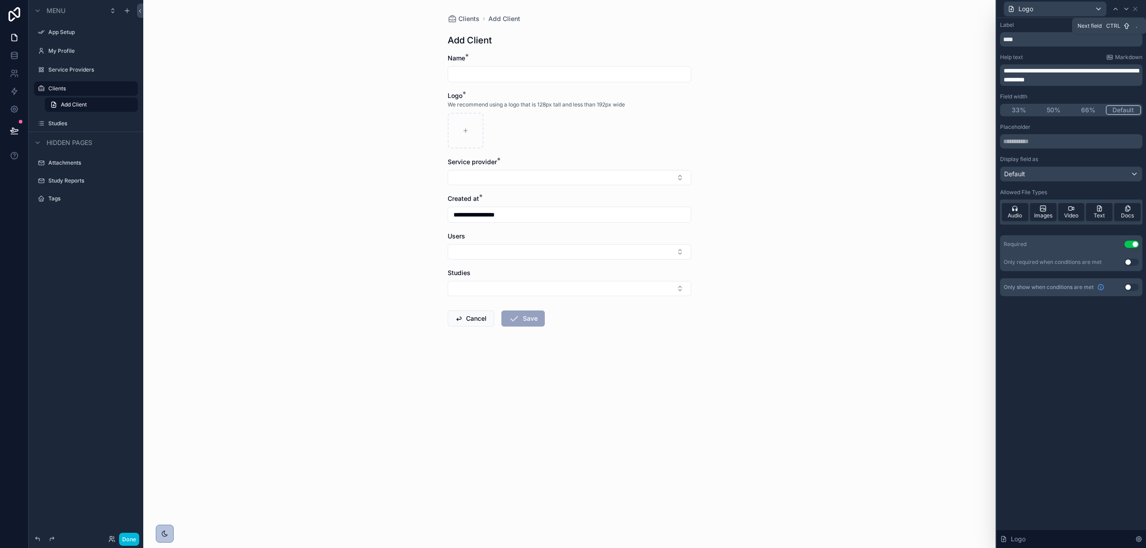
click at [1129, 8] on icon at bounding box center [1126, 8] width 7 height 7
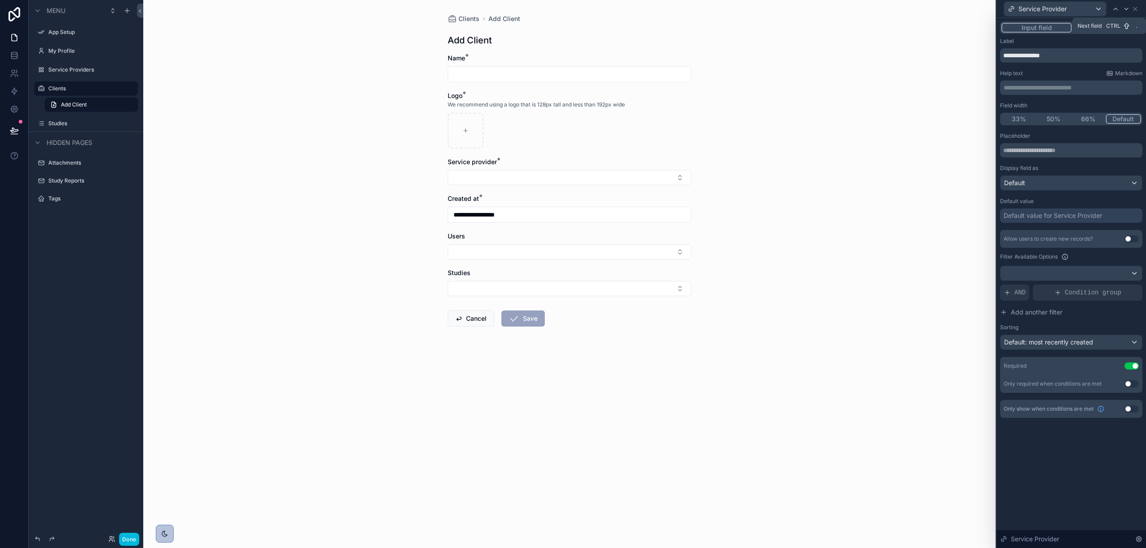
click at [1127, 6] on icon at bounding box center [1126, 8] width 7 height 7
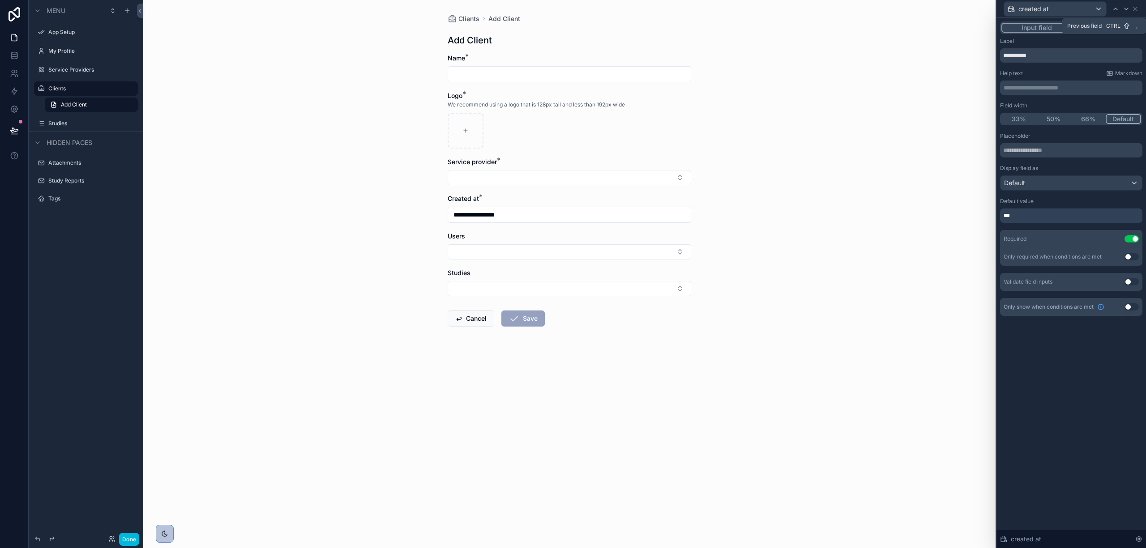
click at [1116, 13] on div at bounding box center [1115, 9] width 11 height 11
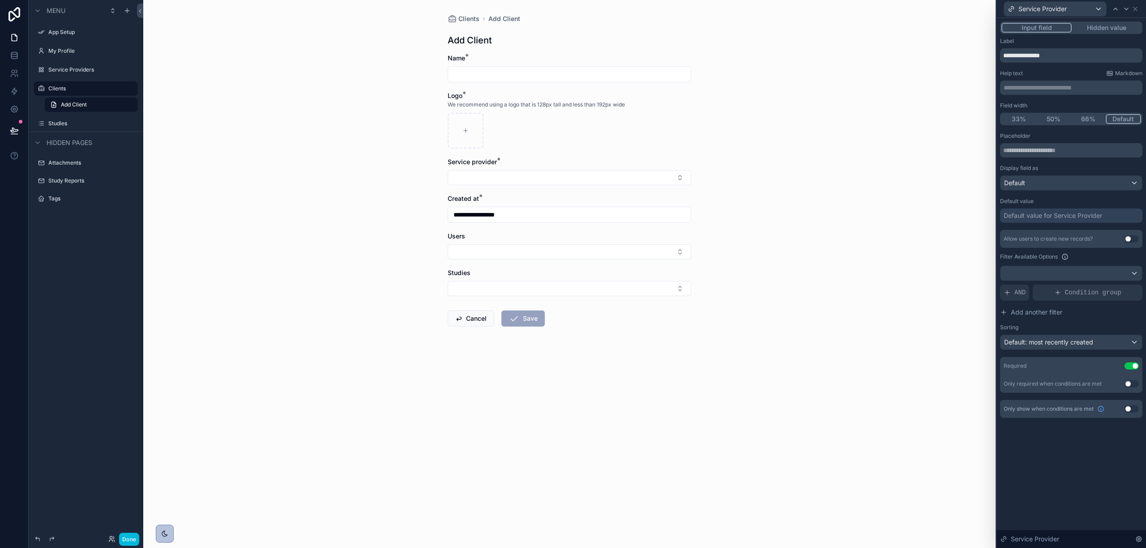
click at [1132, 13] on div "Service Provider" at bounding box center [1071, 8] width 142 height 17
click at [1129, 8] on icon at bounding box center [1126, 8] width 7 height 7
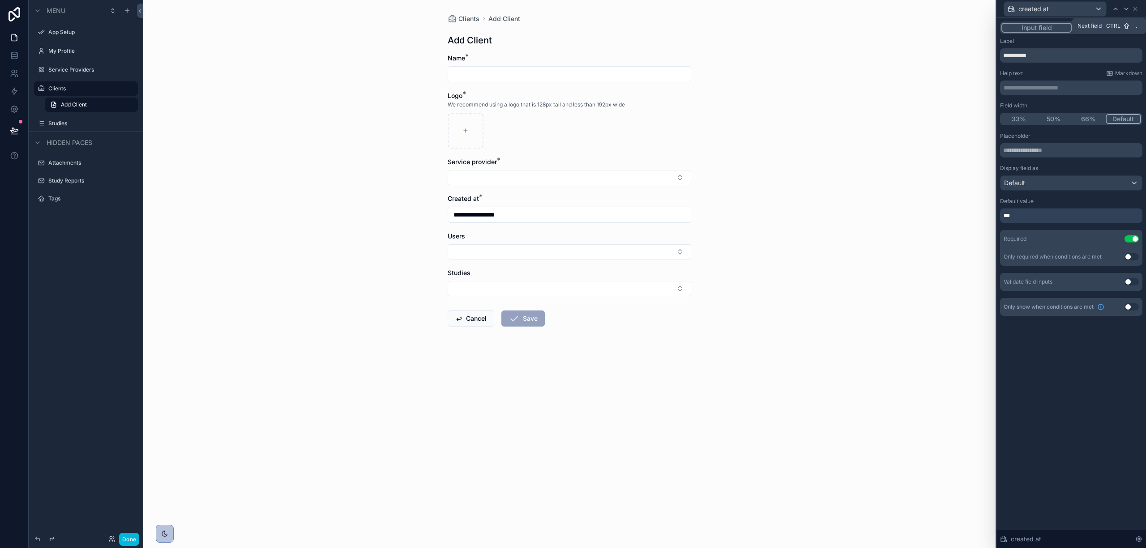
click at [1129, 8] on icon at bounding box center [1126, 8] width 7 height 7
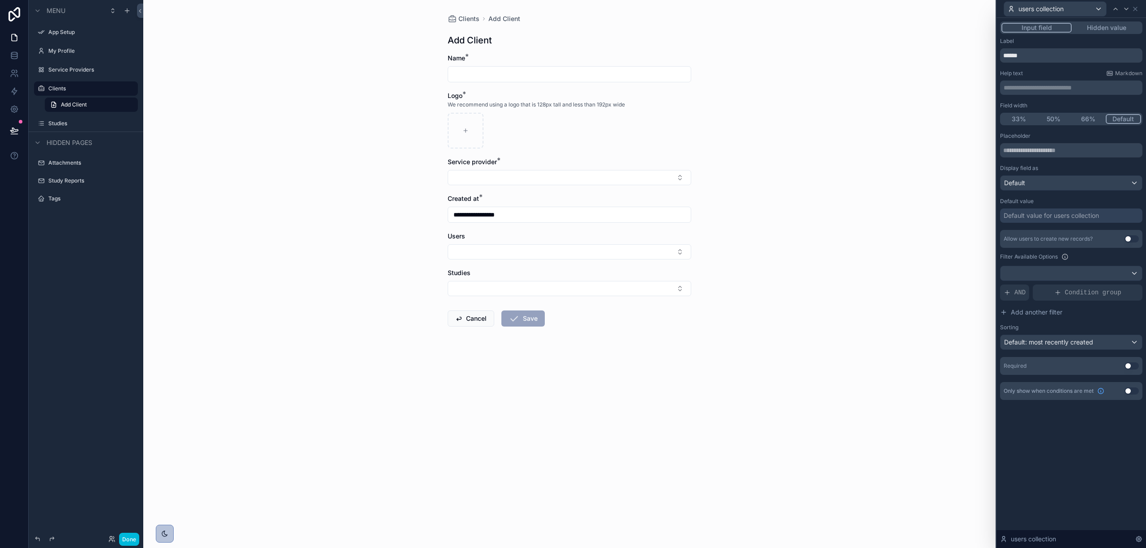
click at [818, 403] on div "**********" at bounding box center [569, 274] width 852 height 548
click at [92, 67] on label "Service Providers" at bounding box center [90, 69] width 84 height 7
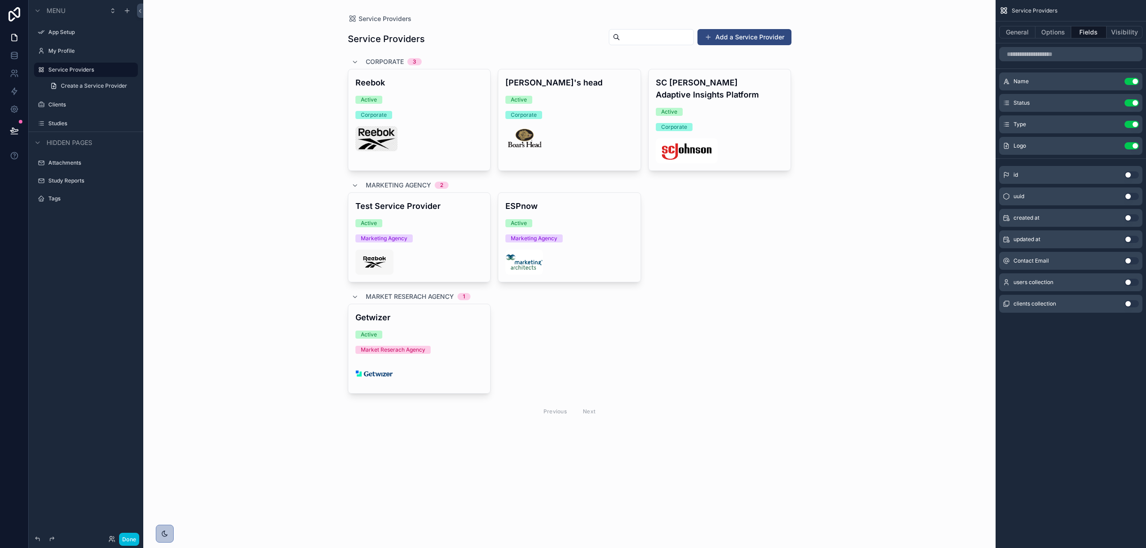
click at [732, 35] on div "scrollable content" at bounding box center [570, 225] width 458 height 451
click at [773, 43] on button "Add a Service Provider" at bounding box center [744, 37] width 94 height 16
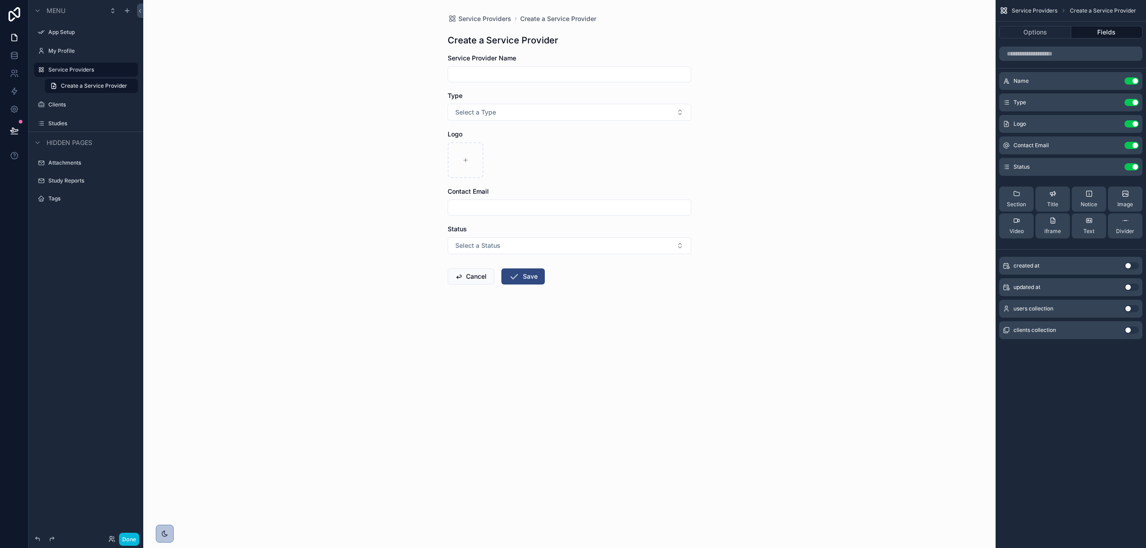
click at [551, 67] on div "scrollable content" at bounding box center [569, 74] width 243 height 16
click at [1125, 306] on button "Use setting" at bounding box center [1131, 308] width 14 height 7
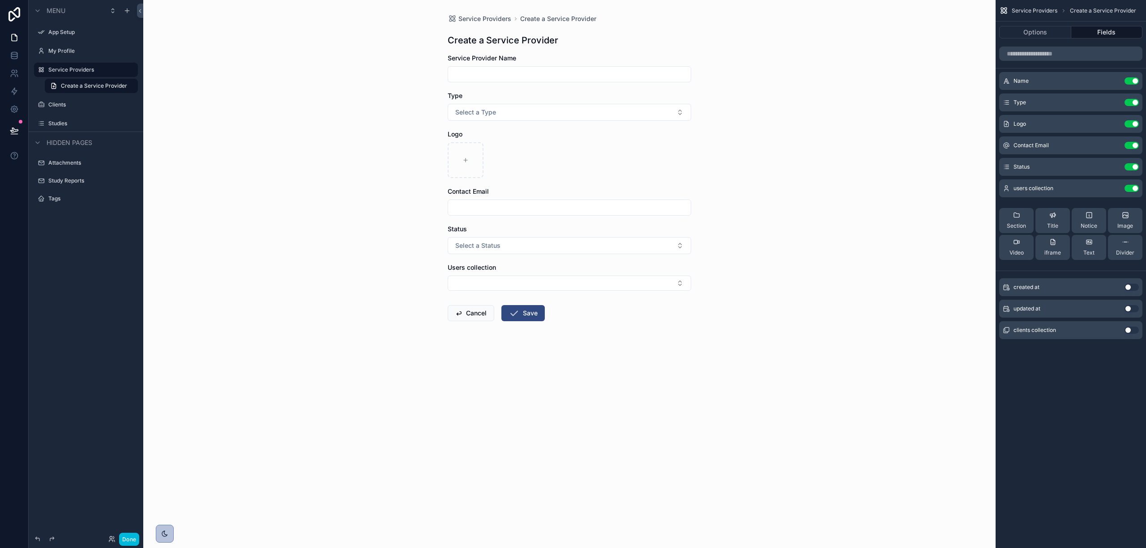
click at [1128, 330] on button "Use setting" at bounding box center [1131, 330] width 14 height 7
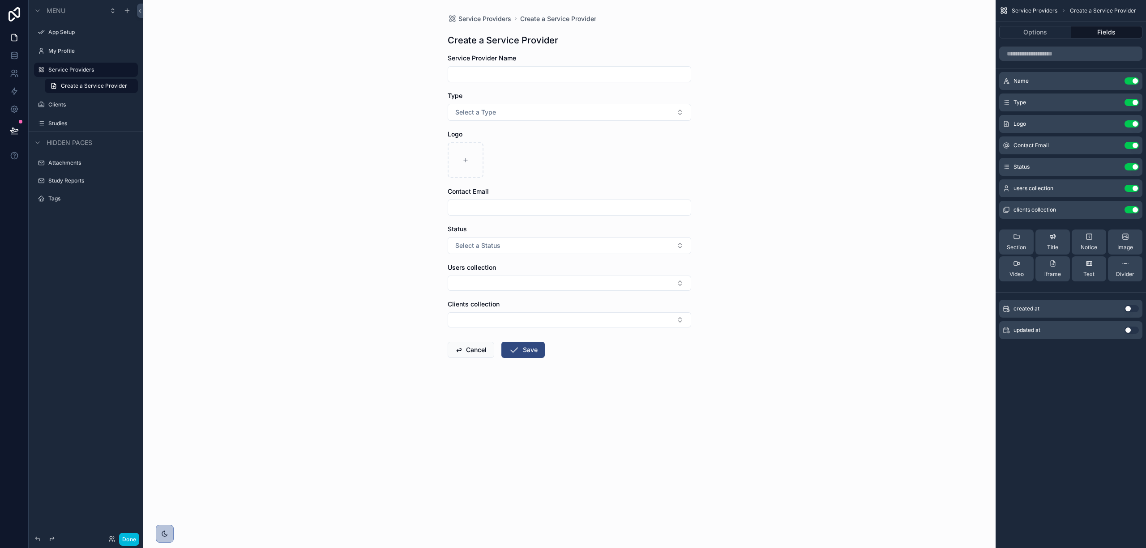
click at [1130, 307] on button "Use setting" at bounding box center [1131, 308] width 14 height 7
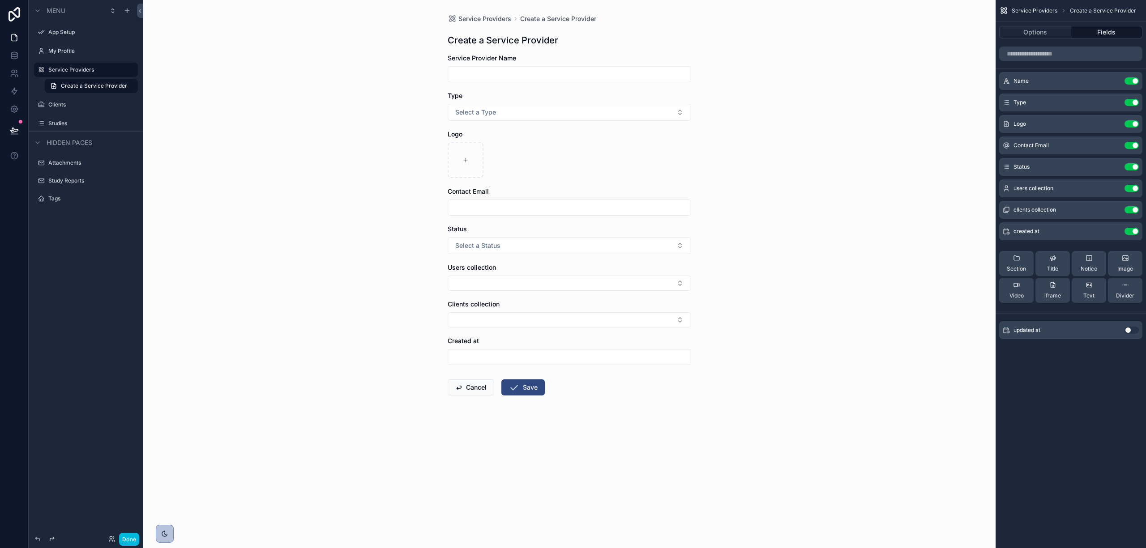
click at [0, 0] on icon "scrollable content" at bounding box center [0, 0] width 0 height 0
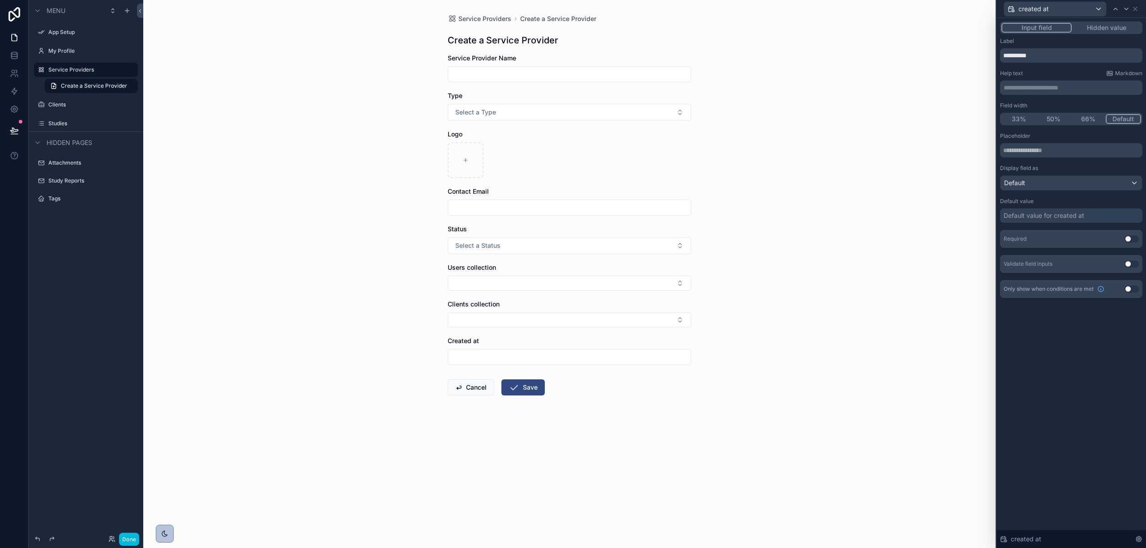
click at [1053, 217] on div "Default value for created at" at bounding box center [1044, 215] width 81 height 9
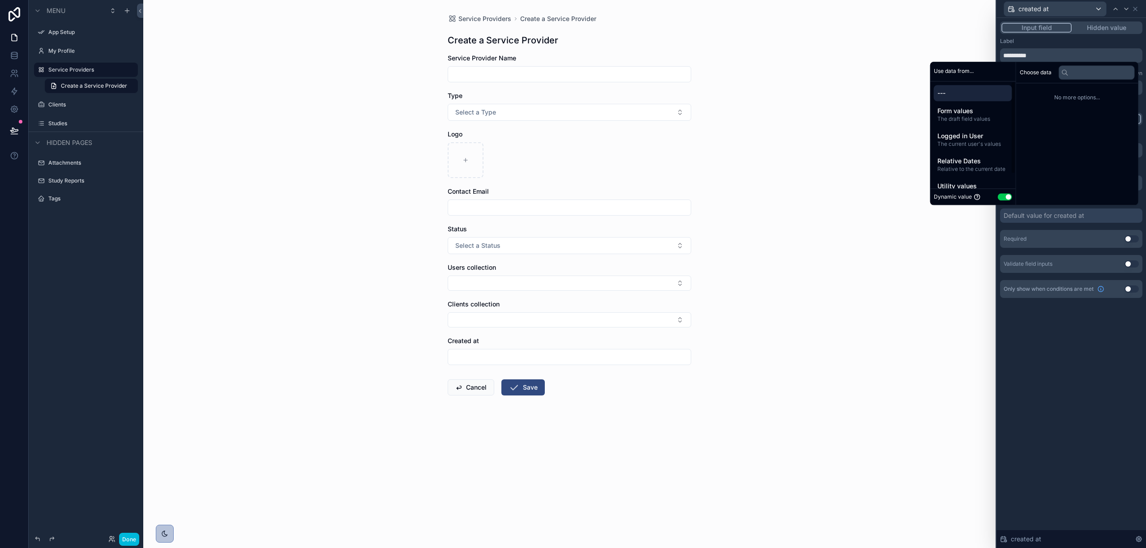
click at [965, 158] on span "Relative Dates" at bounding box center [972, 161] width 71 height 9
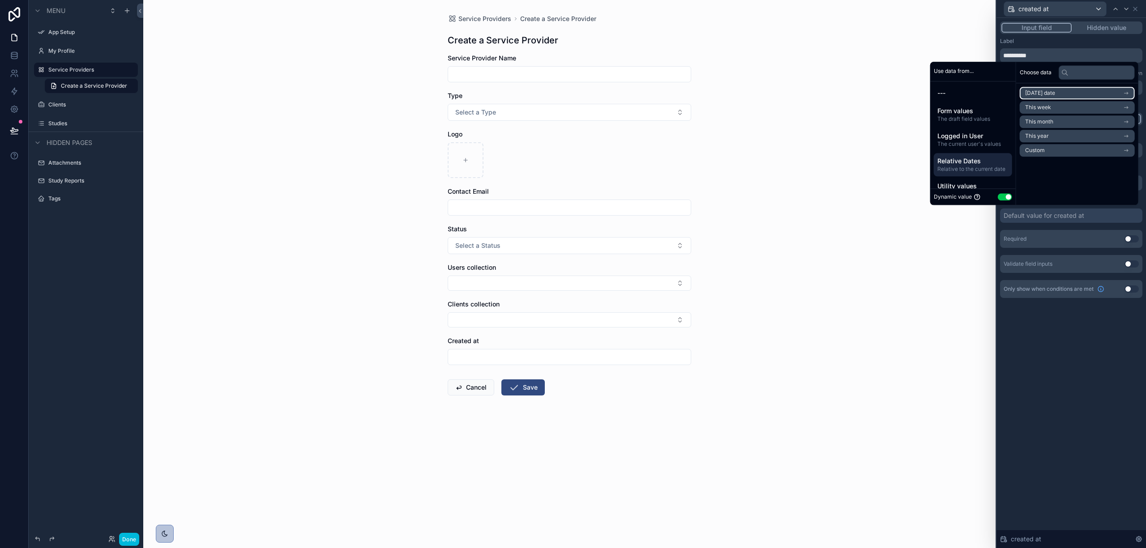
click at [1032, 96] on span "Today's date" at bounding box center [1040, 93] width 30 height 7
click at [1039, 105] on li "Now" at bounding box center [1077, 109] width 115 height 13
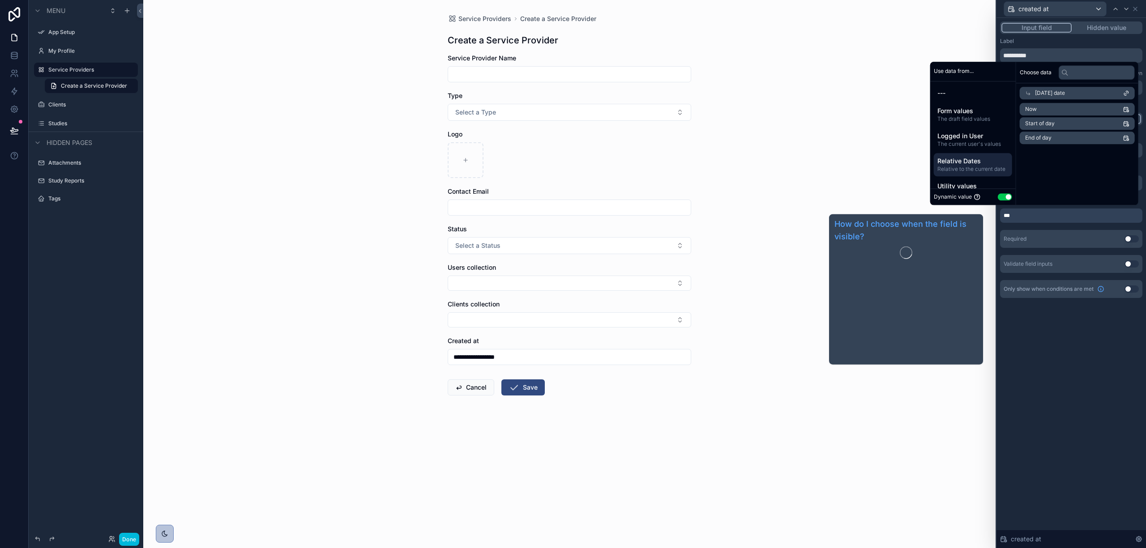
click at [1077, 379] on div "**********" at bounding box center [1071, 283] width 150 height 530
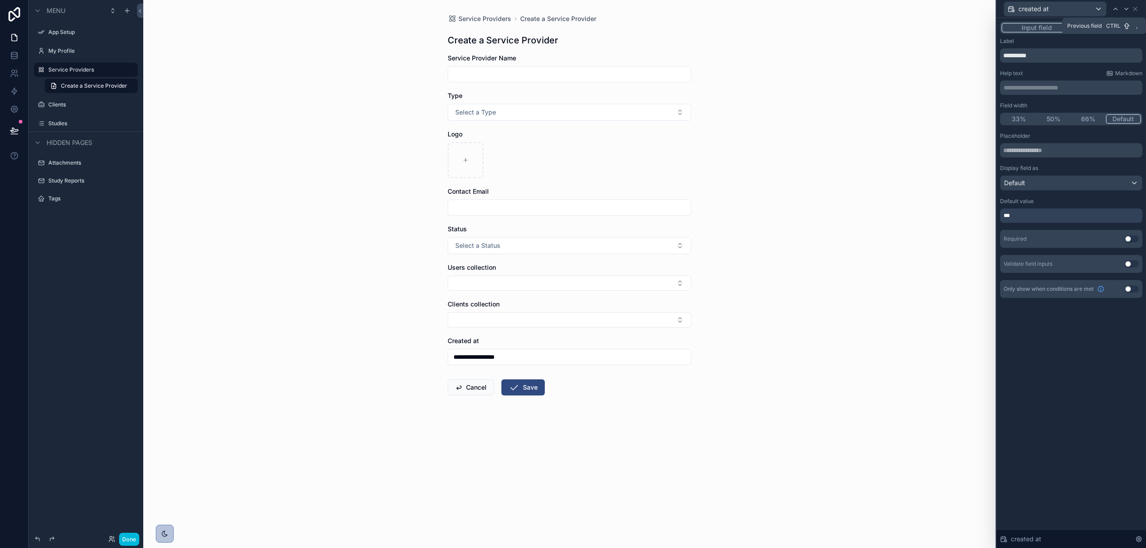
click at [1114, 9] on icon at bounding box center [1116, 9] width 4 height 2
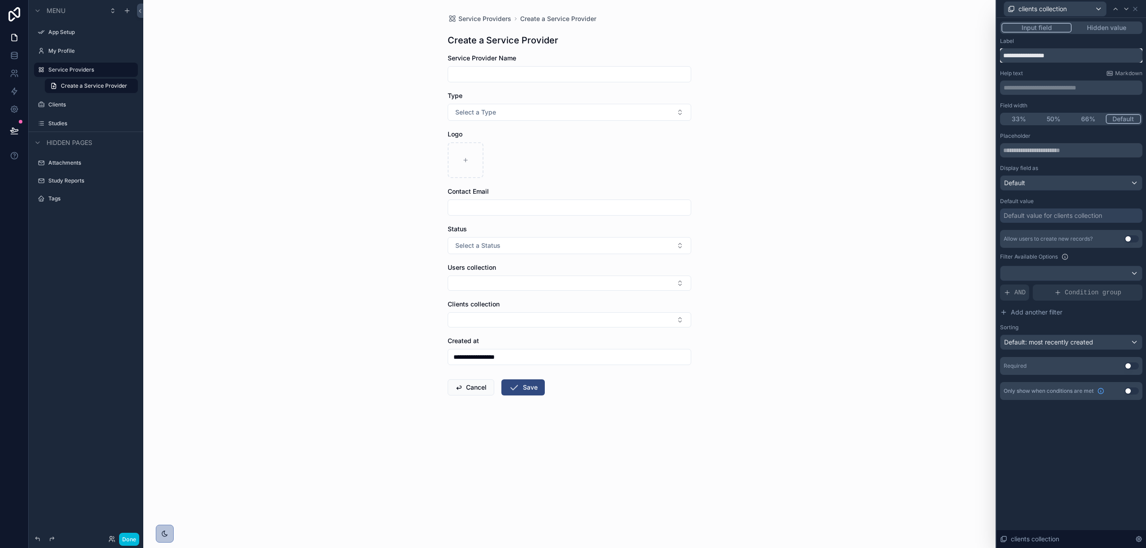
click at [1049, 53] on input "**********" at bounding box center [1071, 55] width 142 height 14
type input "*******"
click at [1119, 6] on div at bounding box center [1115, 9] width 11 height 11
click at [1037, 49] on input "**********" at bounding box center [1071, 55] width 142 height 14
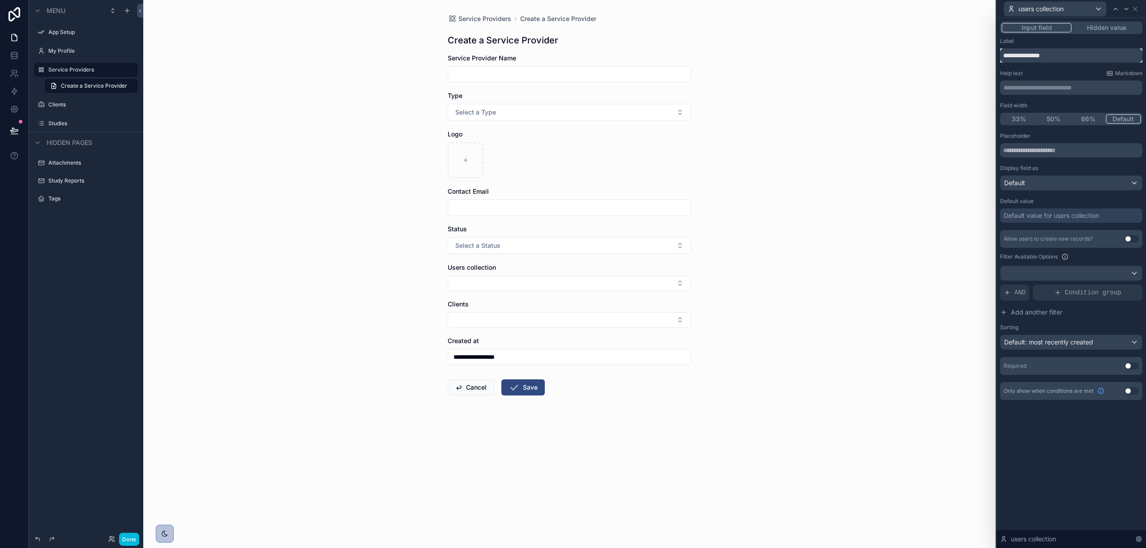
click at [1037, 49] on input "**********" at bounding box center [1071, 55] width 142 height 14
type input "*****"
click at [806, 380] on div "**********" at bounding box center [569, 274] width 852 height 548
click at [1136, 8] on icon at bounding box center [1135, 9] width 4 height 4
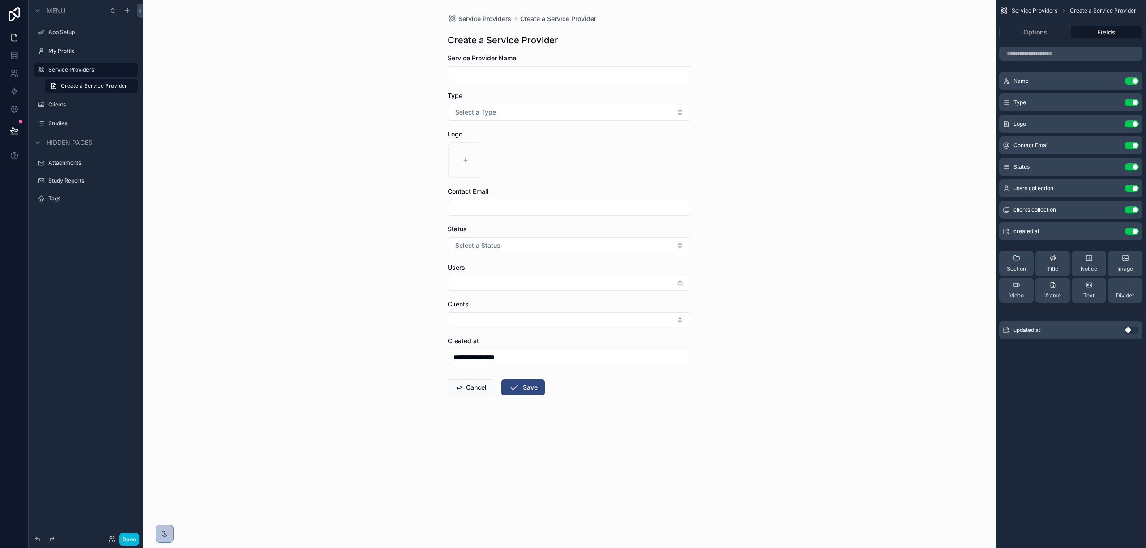
click at [1033, 398] on div "Service Providers Create a Service Provider Options Fields Name Use setting Typ…" at bounding box center [1070, 274] width 150 height 548
click at [1020, 30] on button "Options" at bounding box center [1035, 32] width 72 height 13
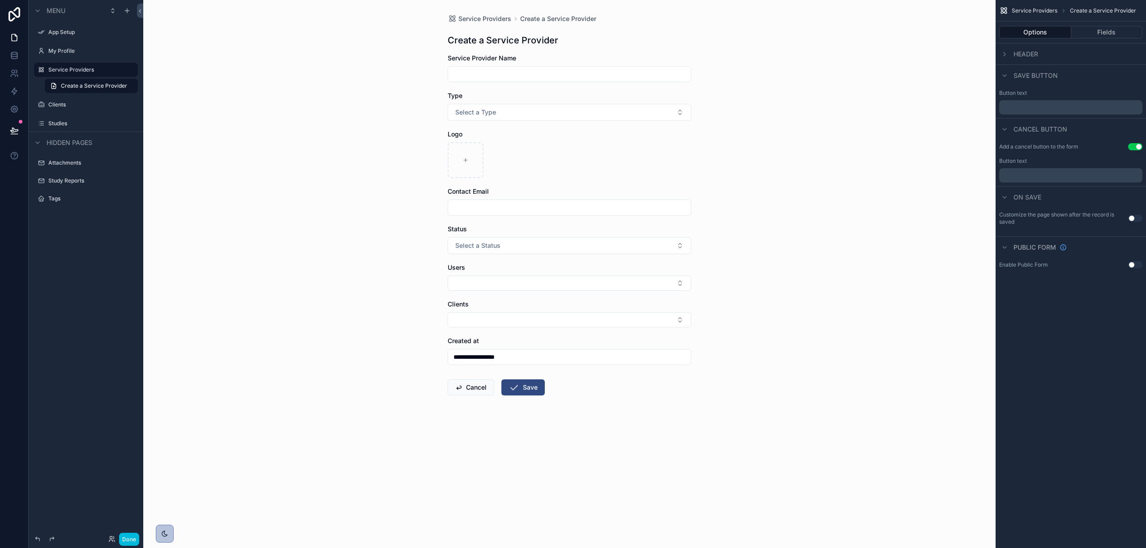
click at [1019, 54] on span "Header" at bounding box center [1025, 54] width 25 height 9
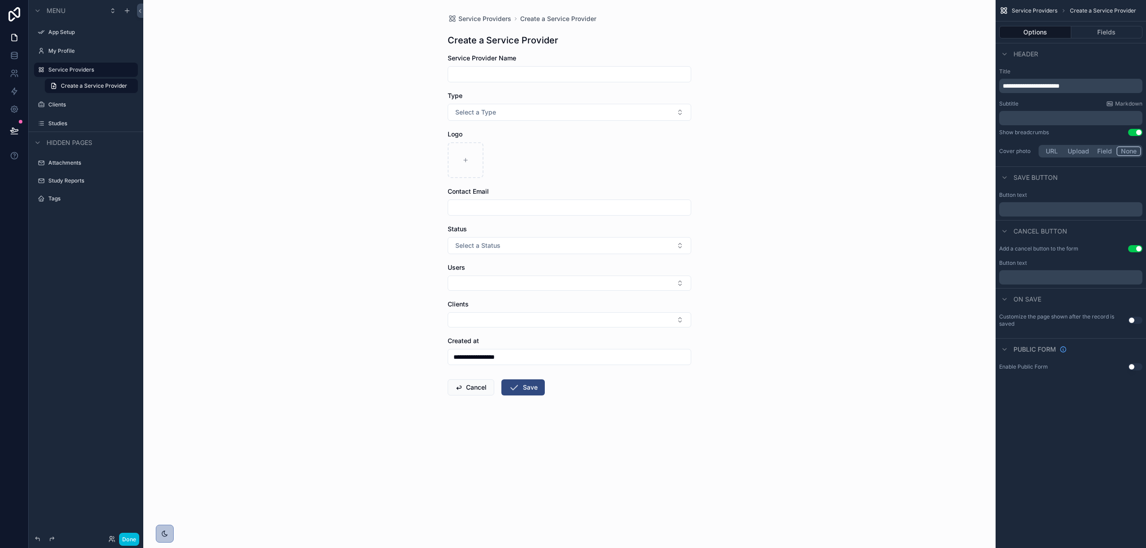
click at [1019, 54] on span "Header" at bounding box center [1025, 54] width 25 height 9
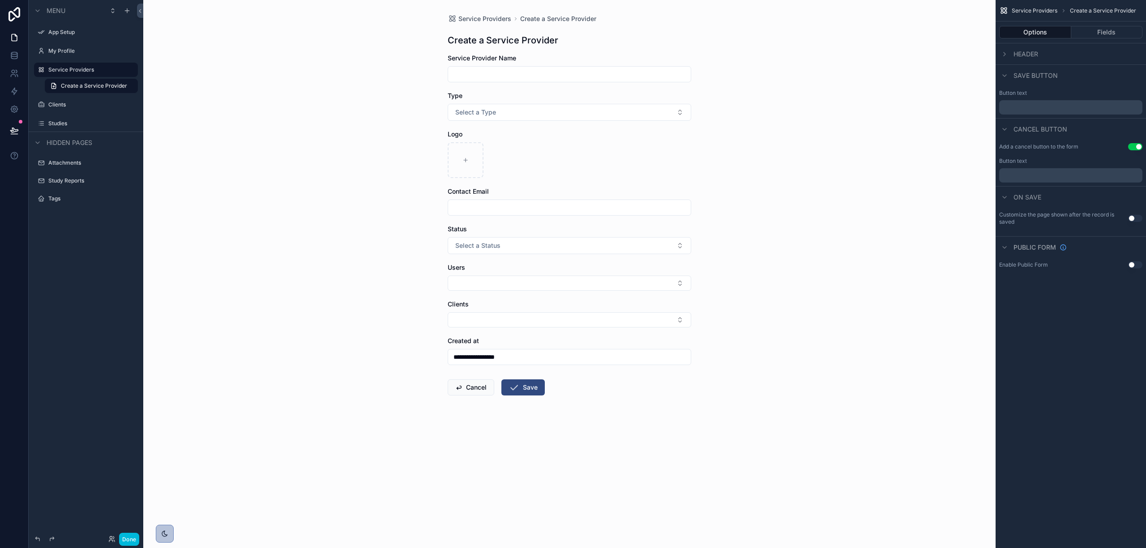
click at [76, 70] on label "Service Providers" at bounding box center [90, 69] width 84 height 7
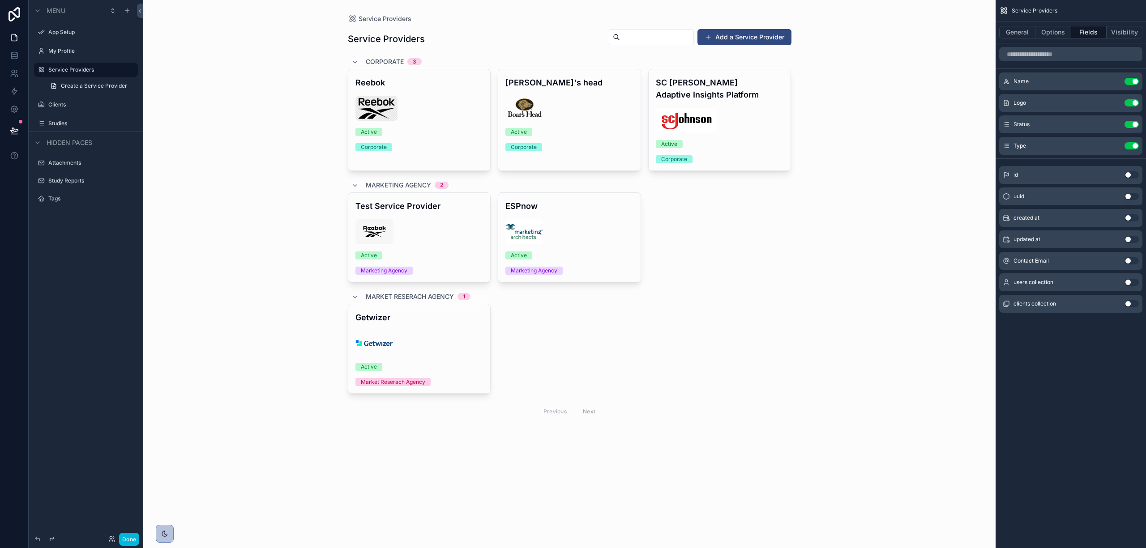
click at [1127, 258] on button "Use setting" at bounding box center [1131, 260] width 14 height 7
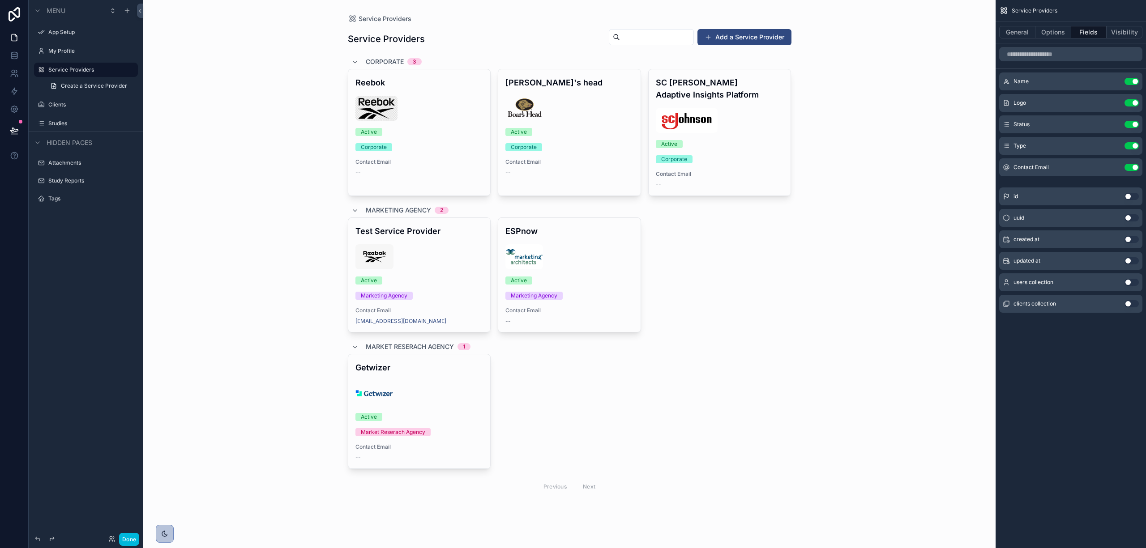
click at [0, 0] on button "scrollable content" at bounding box center [0, 0] width 0 height 0
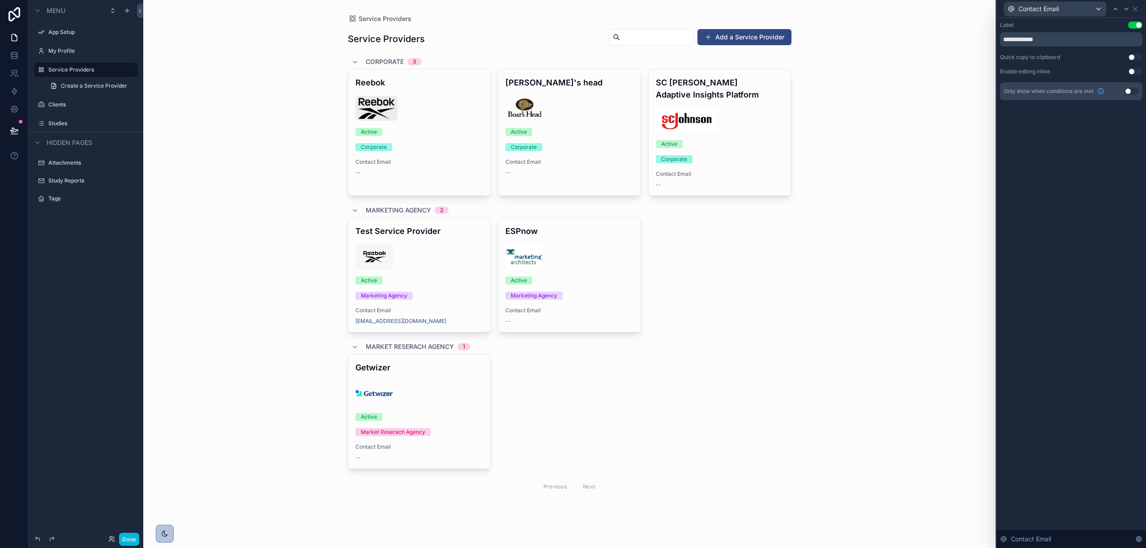
click at [94, 104] on label "Clients" at bounding box center [90, 104] width 84 height 7
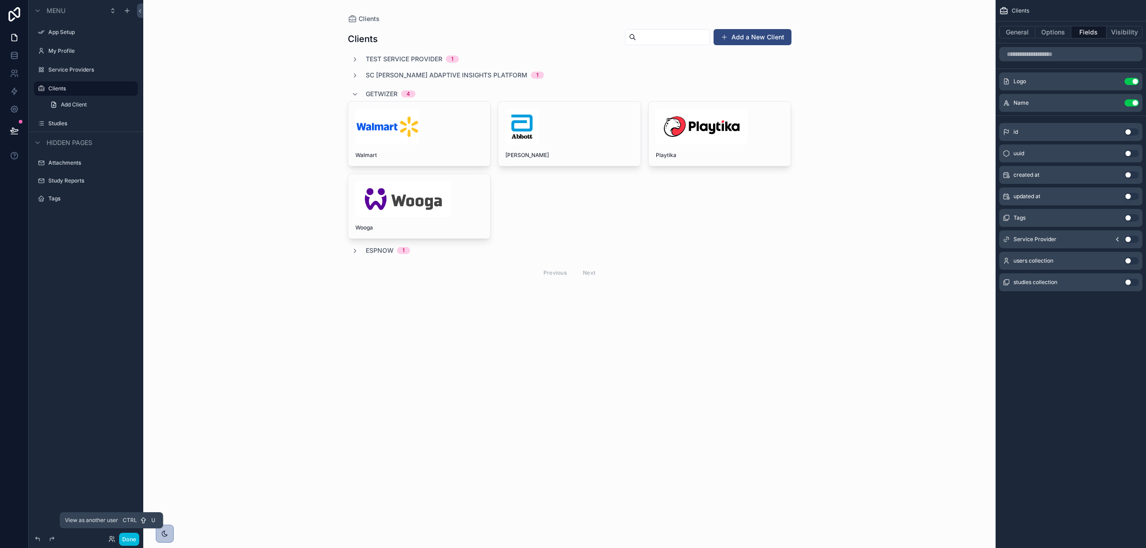
click at [111, 538] on icon at bounding box center [111, 539] width 7 height 7
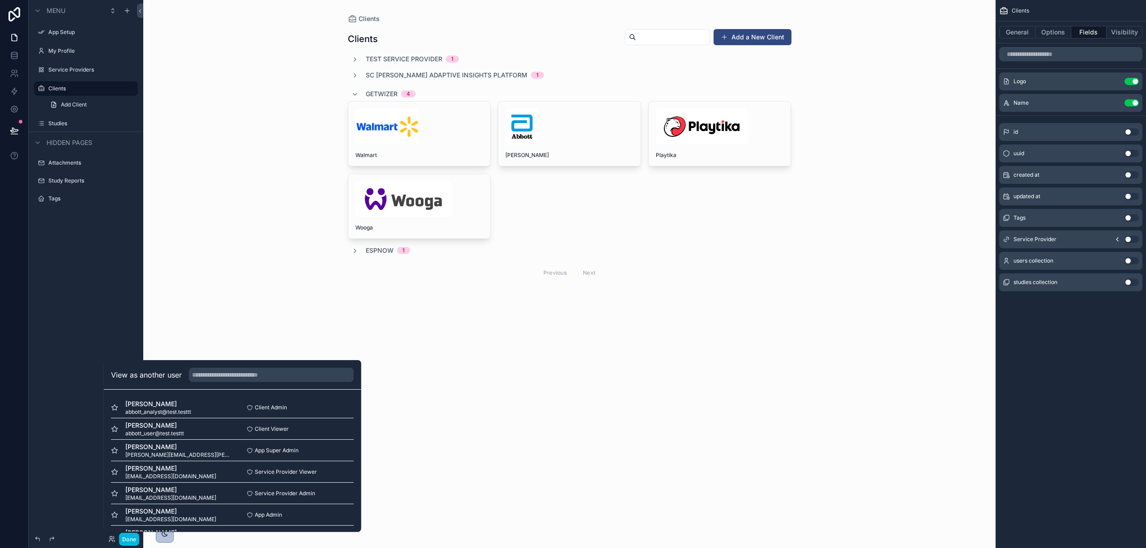
click at [0, 0] on button "Select" at bounding box center [0, 0] width 0 height 0
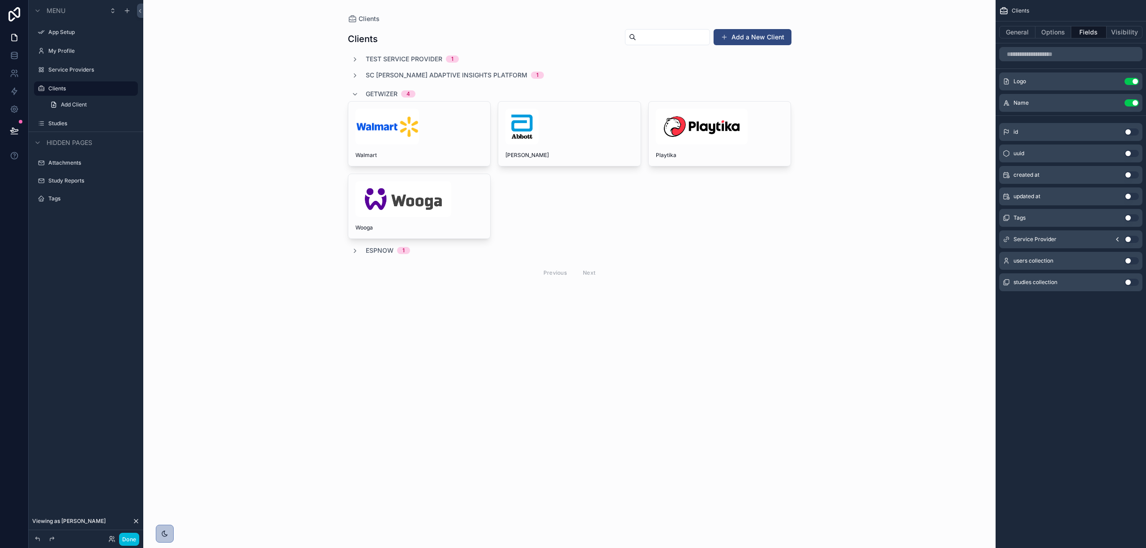
click at [402, 54] on div "scrollable content" at bounding box center [570, 156] width 458 height 312
click at [366, 56] on span "Test Service Provider" at bounding box center [404, 59] width 77 height 9
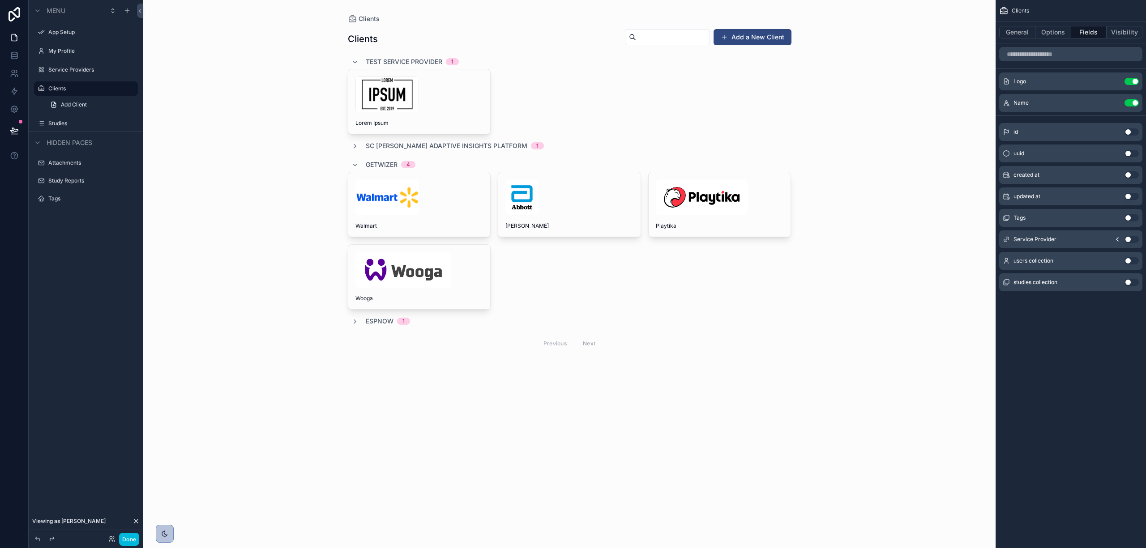
click at [364, 58] on div "Test Service Provider 1" at bounding box center [404, 62] width 107 height 14
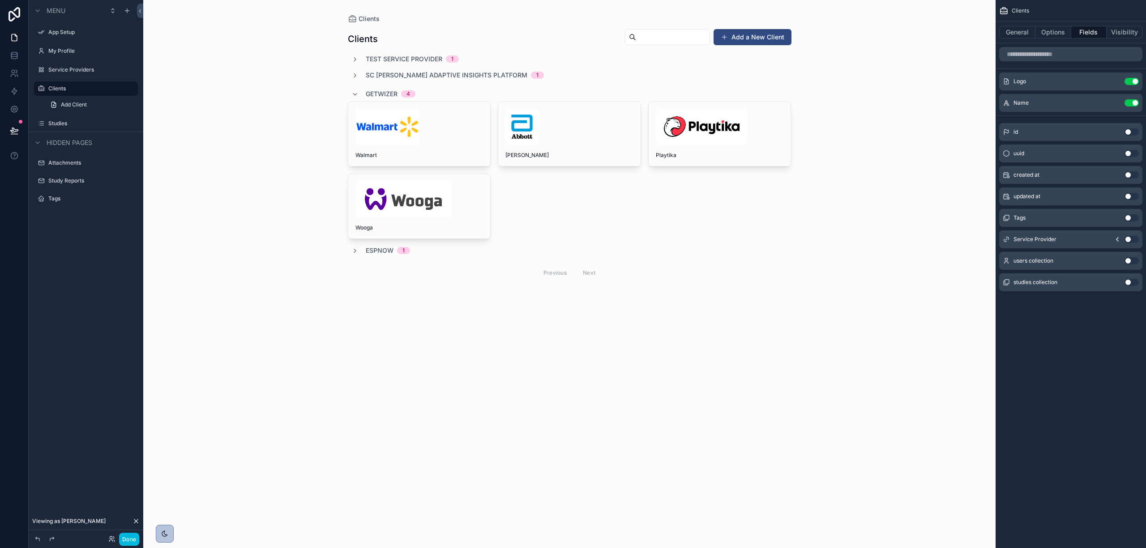
click at [565, 138] on div "scrollable content" at bounding box center [569, 127] width 128 height 36
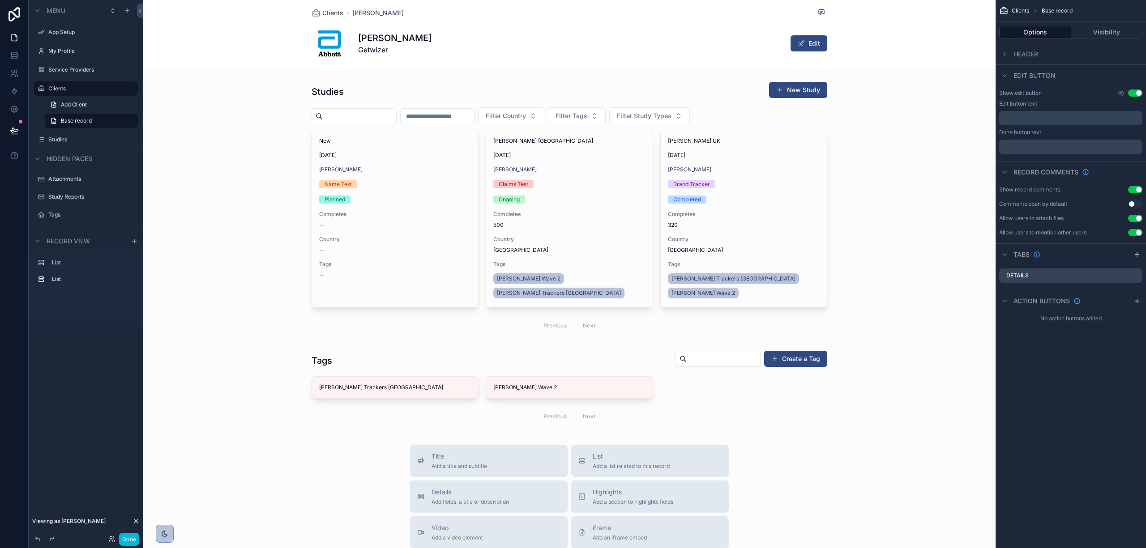
click at [412, 193] on div "scrollable content" at bounding box center [569, 209] width 852 height 262
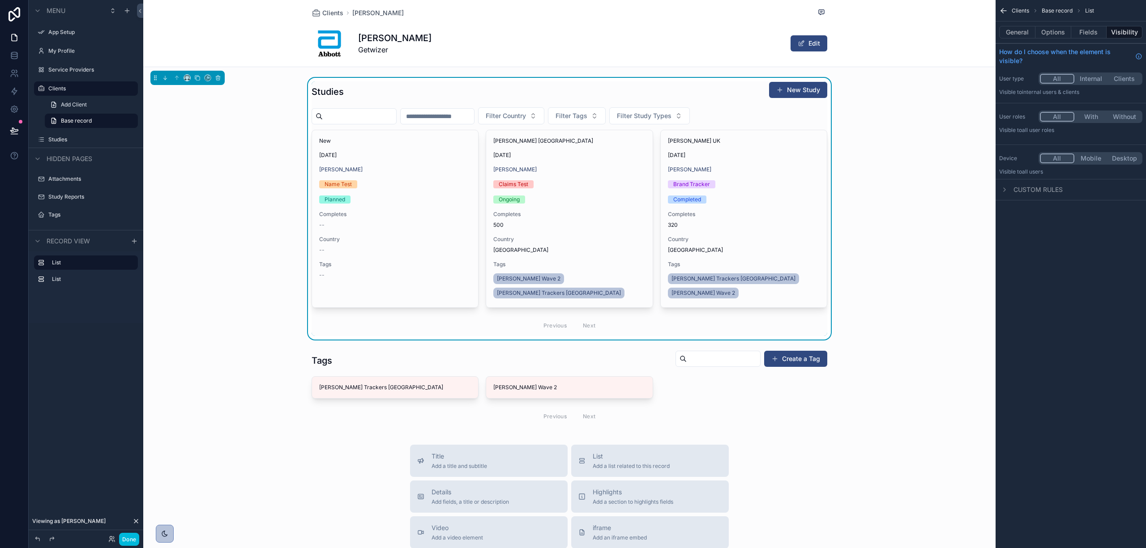
click at [418, 160] on div "New [DATE] [PERSON_NAME] Name Test Planned Completes -- Country -- Tags --" at bounding box center [395, 208] width 166 height 156
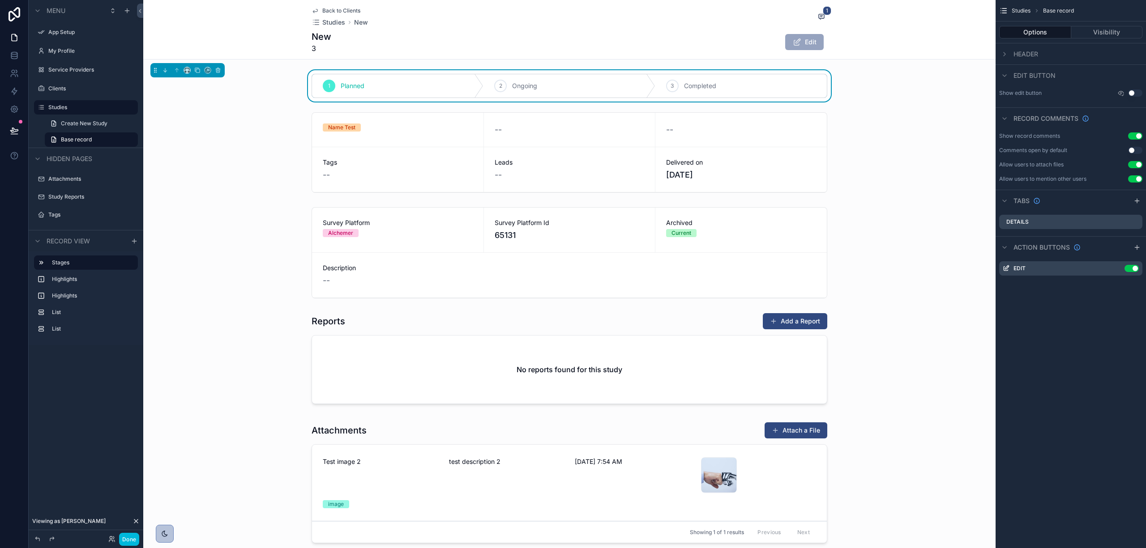
click at [333, 21] on span "Studies" at bounding box center [333, 22] width 23 height 9
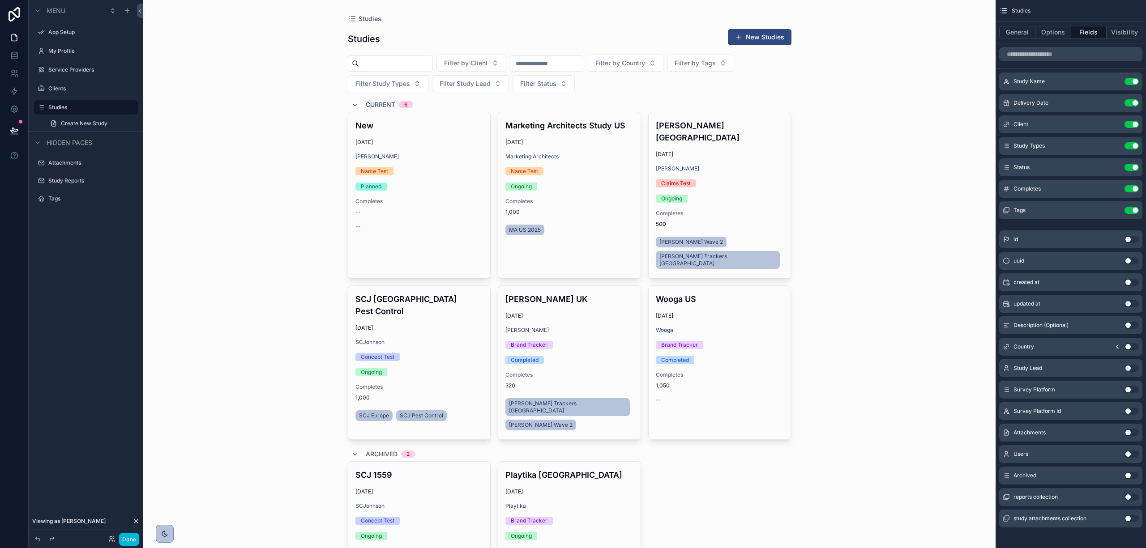
click at [577, 293] on h4 "[PERSON_NAME] UK" at bounding box center [569, 299] width 128 height 12
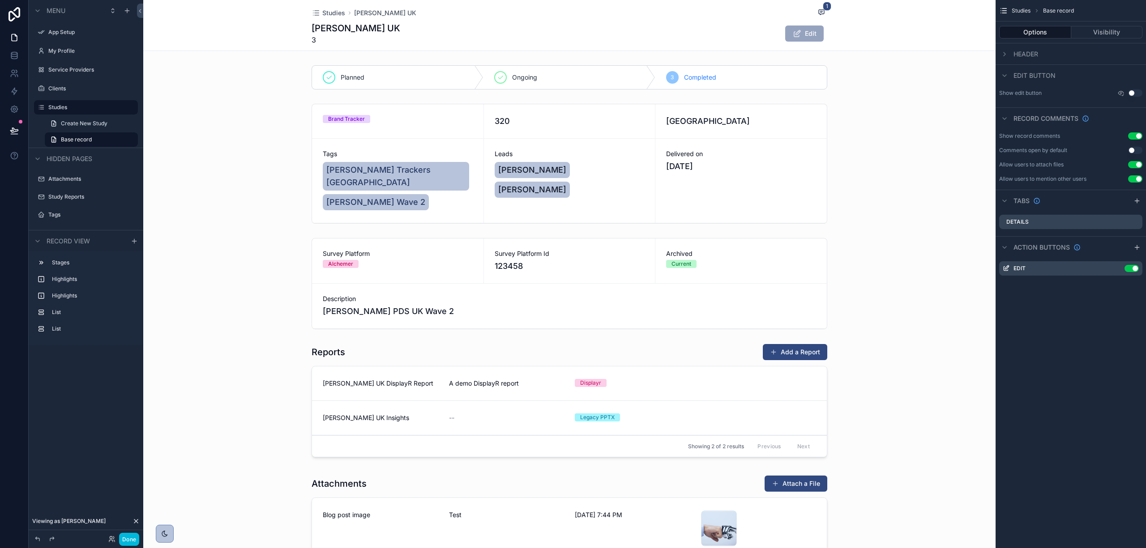
click at [654, 399] on div "scrollable content" at bounding box center [569, 402] width 852 height 124
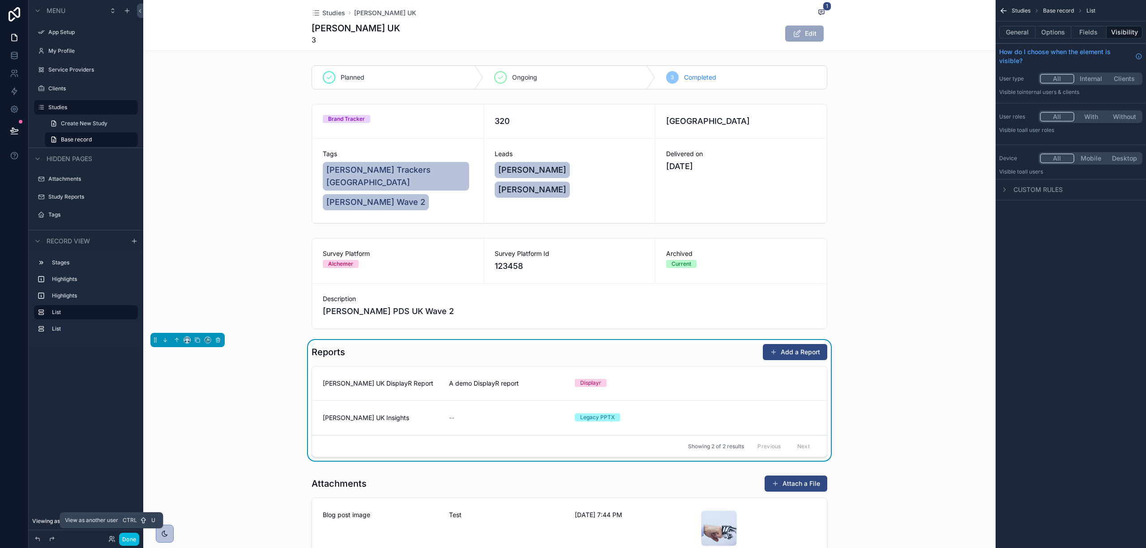
click at [111, 539] on icon at bounding box center [111, 538] width 2 height 2
click at [241, 235] on div "scrollable content" at bounding box center [569, 284] width 852 height 98
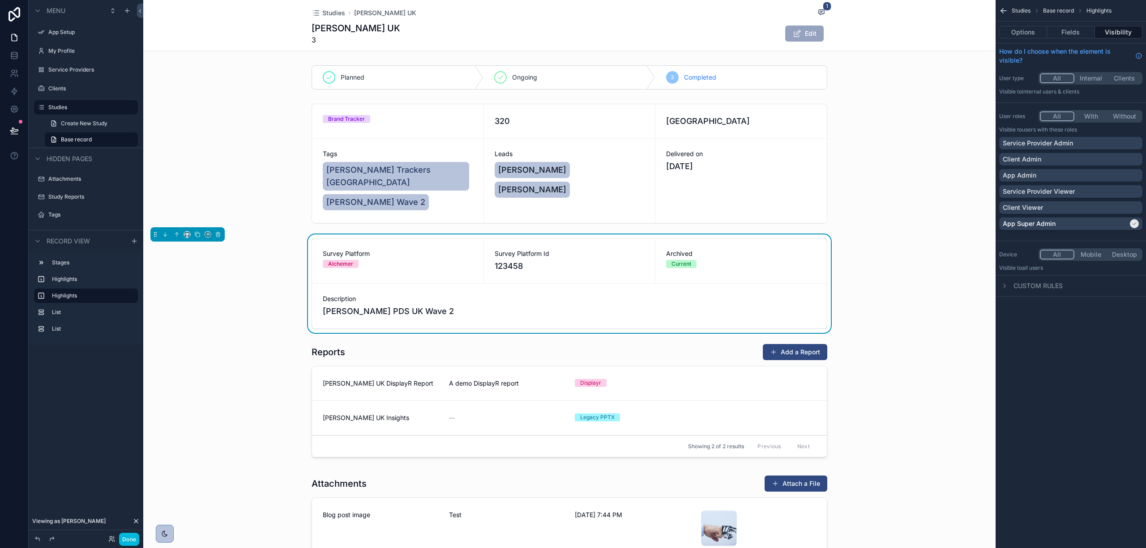
click at [590, 424] on div "scrollable content" at bounding box center [569, 402] width 852 height 124
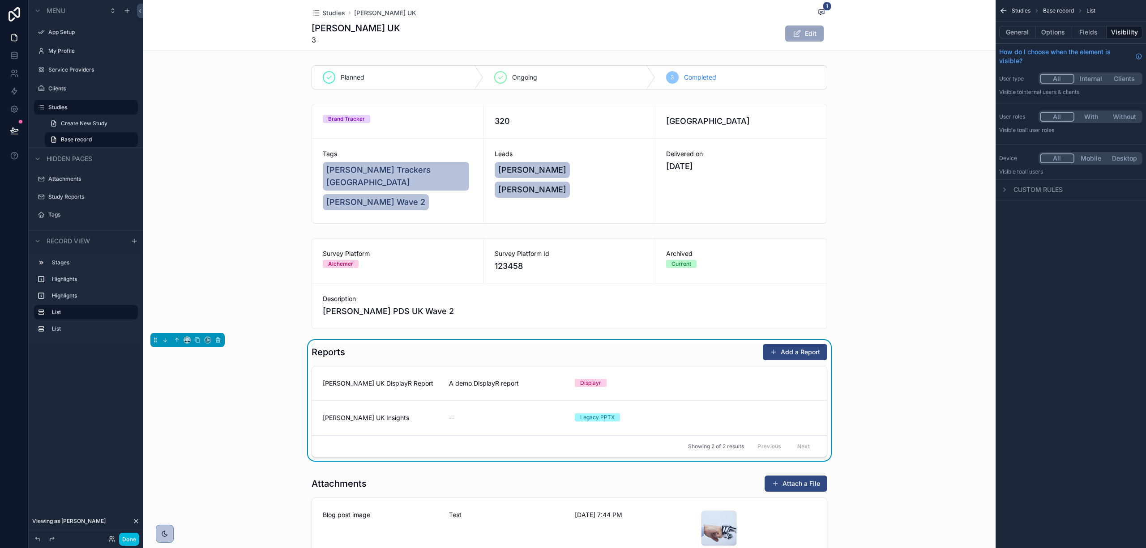
click at [582, 286] on div "scrollable content" at bounding box center [569, 284] width 852 height 98
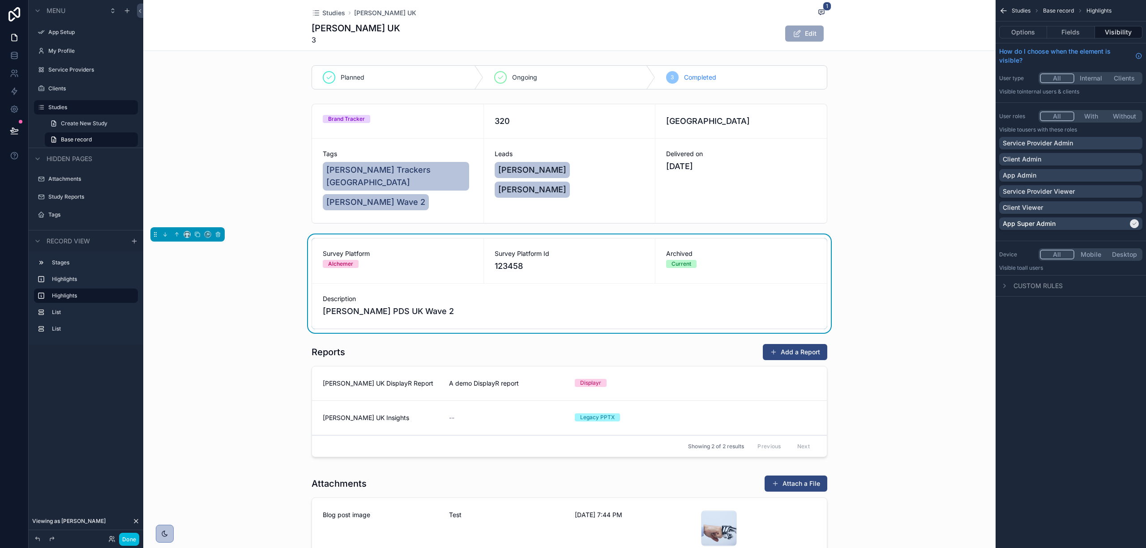
click at [1135, 145] on div "Service Provider Admin" at bounding box center [1071, 143] width 136 height 9
click at [1135, 160] on div "Client Admin" at bounding box center [1071, 159] width 136 height 9
click at [1132, 174] on div "App Admin" at bounding box center [1071, 175] width 136 height 9
click at [1059, 113] on button "All" at bounding box center [1057, 116] width 34 height 10
click at [1060, 119] on button "All" at bounding box center [1057, 116] width 34 height 10
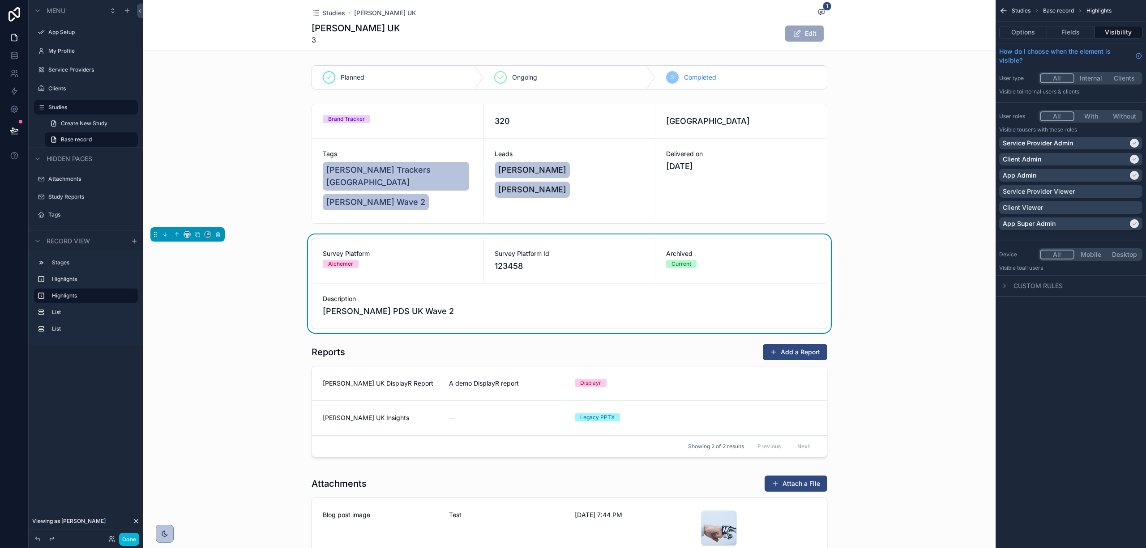
click at [1118, 141] on div "Service Provider Admin" at bounding box center [1065, 143] width 125 height 9
click at [1118, 151] on div "Service Provider Admin Client Admin App Admin Service Provider Viewer Client Vi…" at bounding box center [1070, 185] width 143 height 97
click at [1115, 171] on div "App Admin" at bounding box center [1070, 175] width 143 height 13
click at [1116, 155] on div "Client Admin" at bounding box center [1065, 159] width 125 height 9
click at [1123, 220] on div "App Super Admin" at bounding box center [1065, 223] width 125 height 9
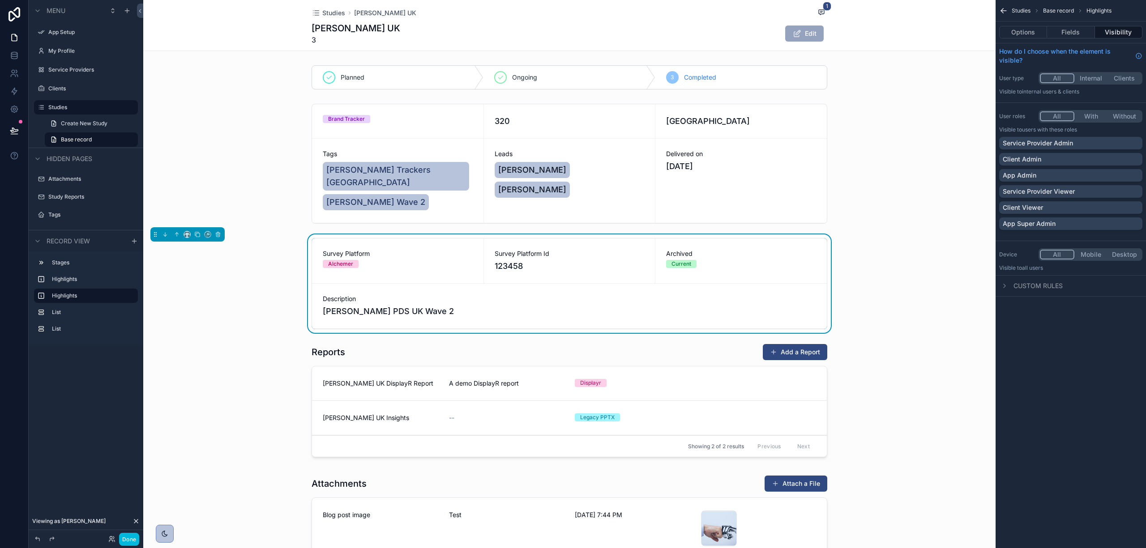
click at [748, 414] on div "scrollable content" at bounding box center [569, 402] width 852 height 124
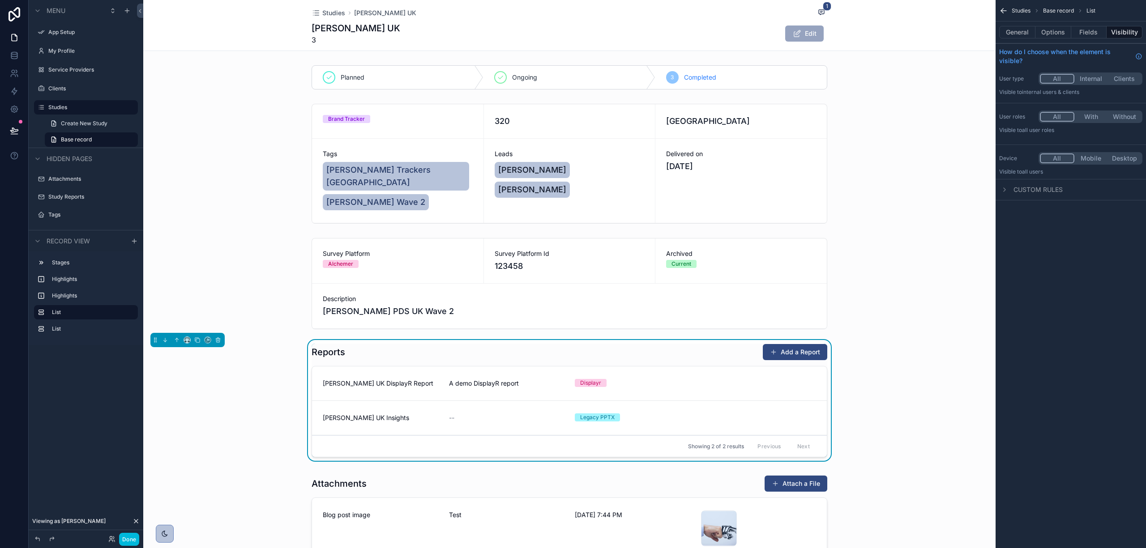
click at [1018, 34] on button "General" at bounding box center [1017, 32] width 36 height 13
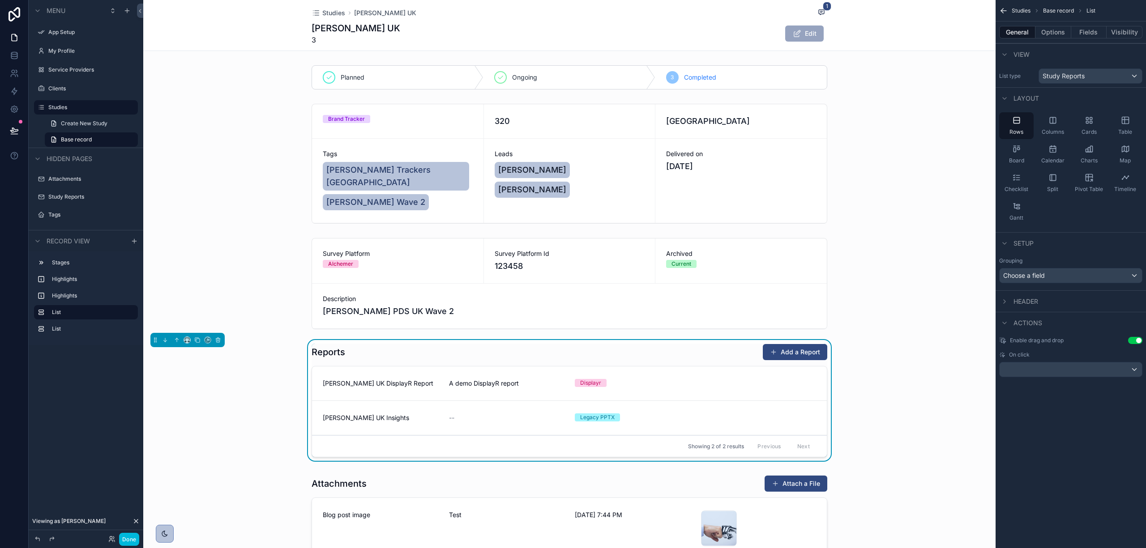
click at [1049, 36] on button "Options" at bounding box center [1053, 32] width 36 height 13
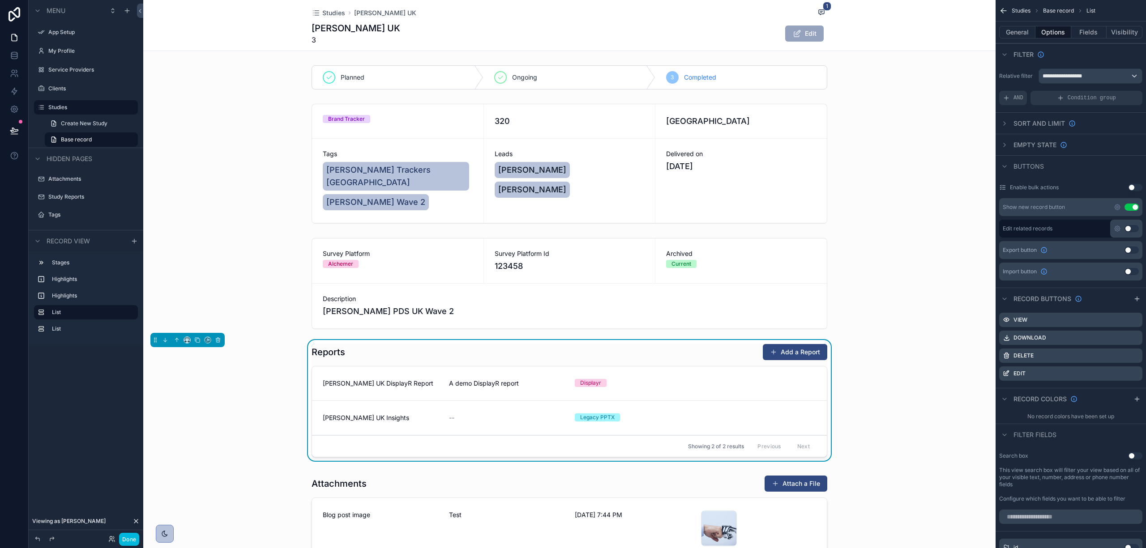
click at [0, 0] on icon "scrollable content" at bounding box center [0, 0] width 0 height 0
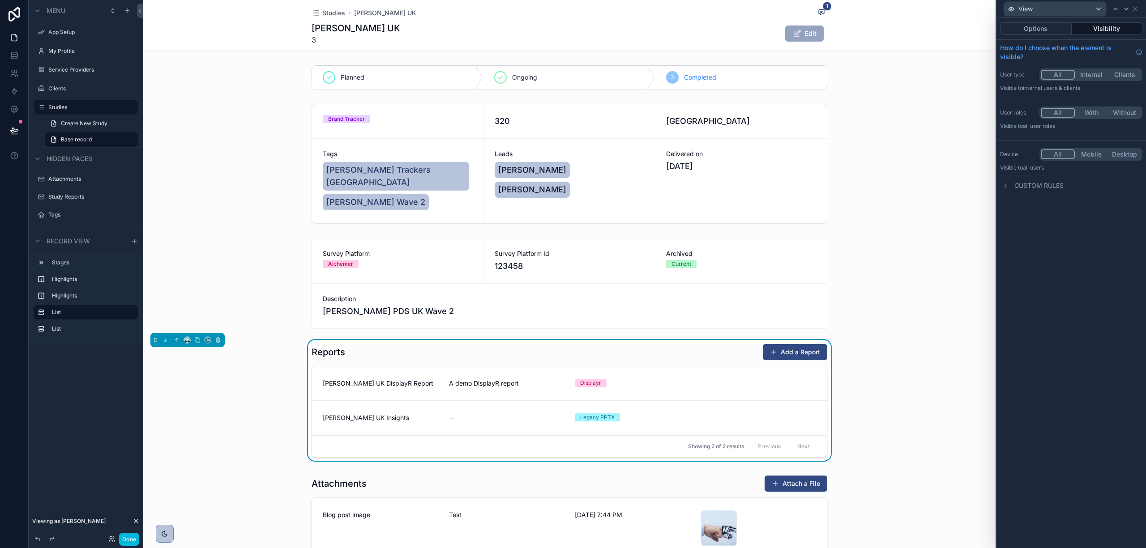
click at [1051, 28] on button "Options" at bounding box center [1036, 28] width 72 height 13
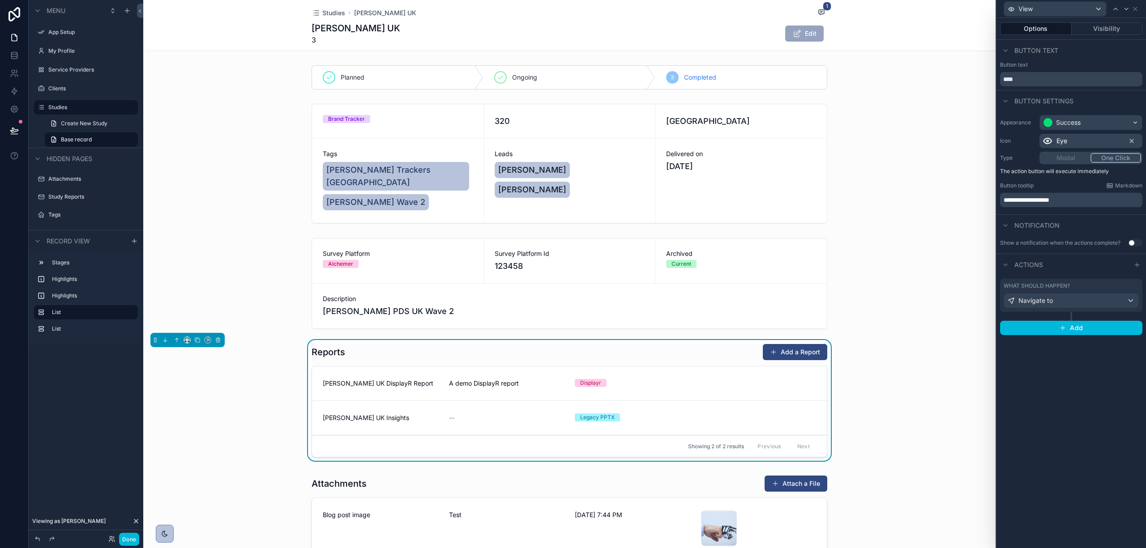
click at [1075, 31] on button "Visibility" at bounding box center [1107, 28] width 71 height 13
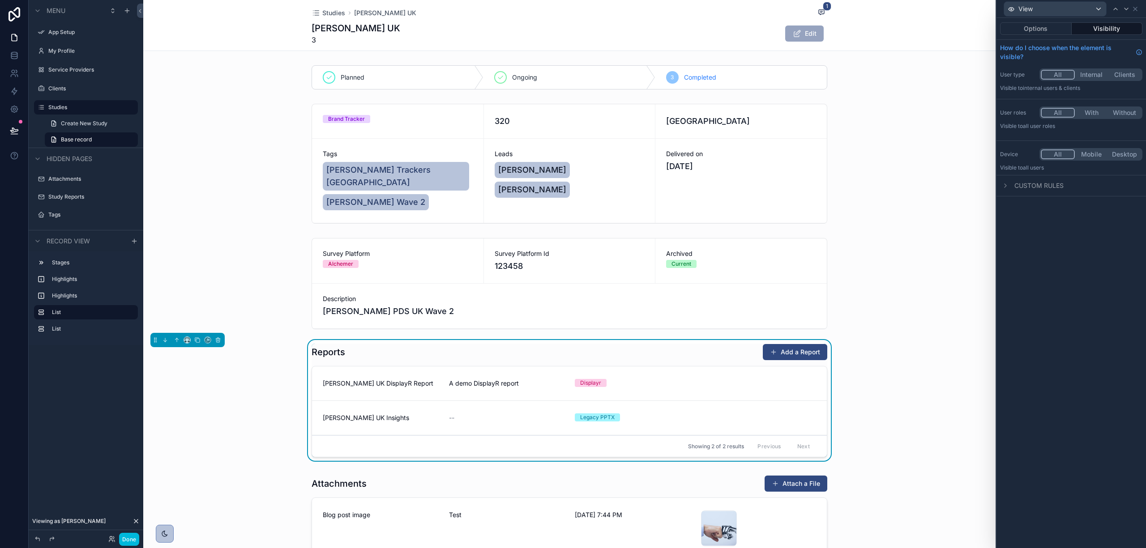
click at [1058, 31] on button "Options" at bounding box center [1036, 28] width 72 height 13
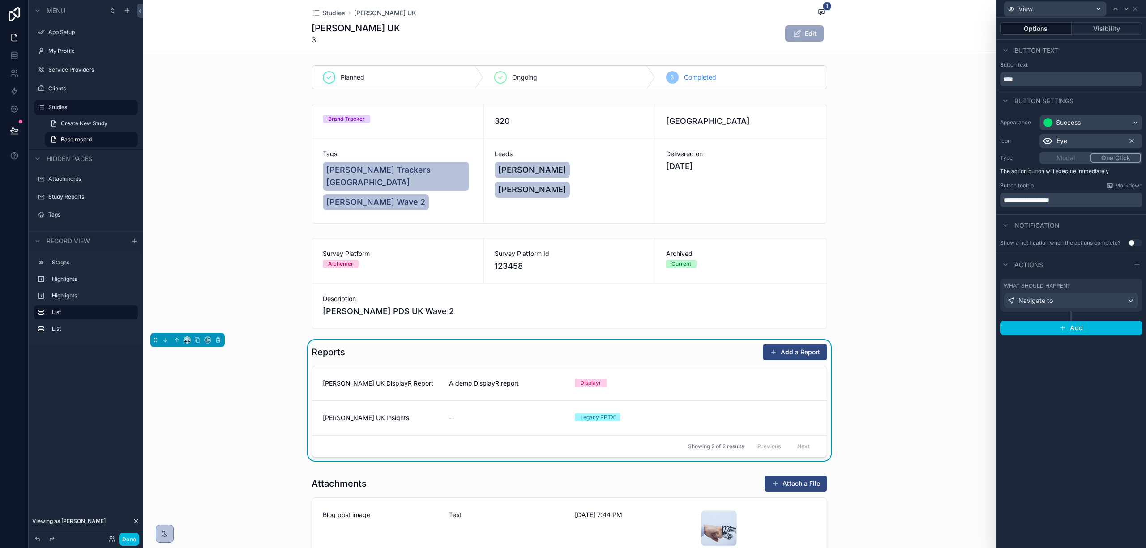
drag, startPoint x: 1086, startPoint y: 30, endPoint x: 1080, endPoint y: 30, distance: 5.9
click at [1086, 30] on button "Visibility" at bounding box center [1107, 28] width 71 height 13
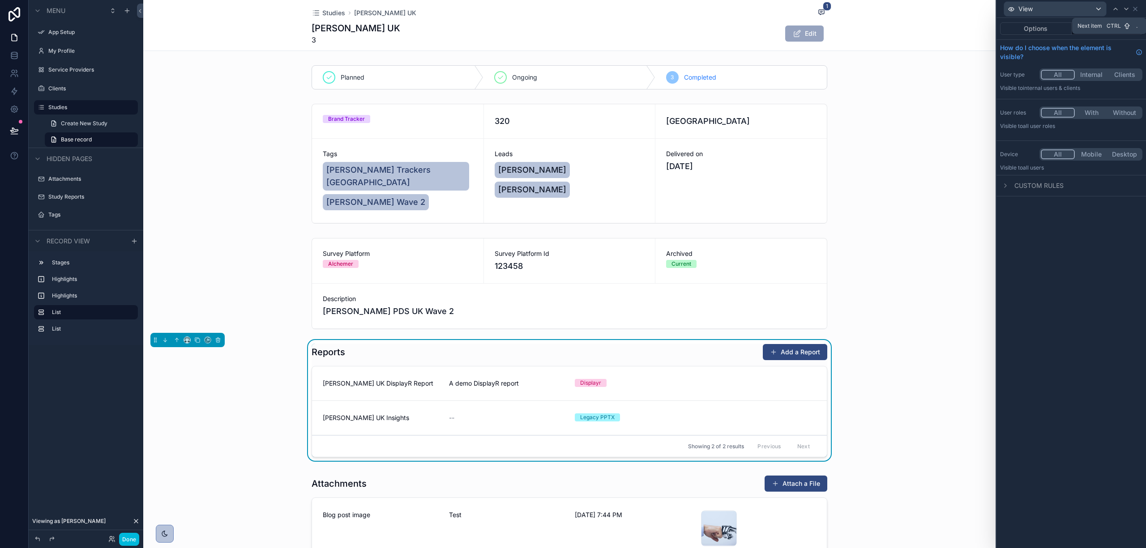
click at [1124, 8] on icon at bounding box center [1126, 8] width 7 height 7
click at [1038, 25] on button "Options" at bounding box center [1036, 28] width 72 height 13
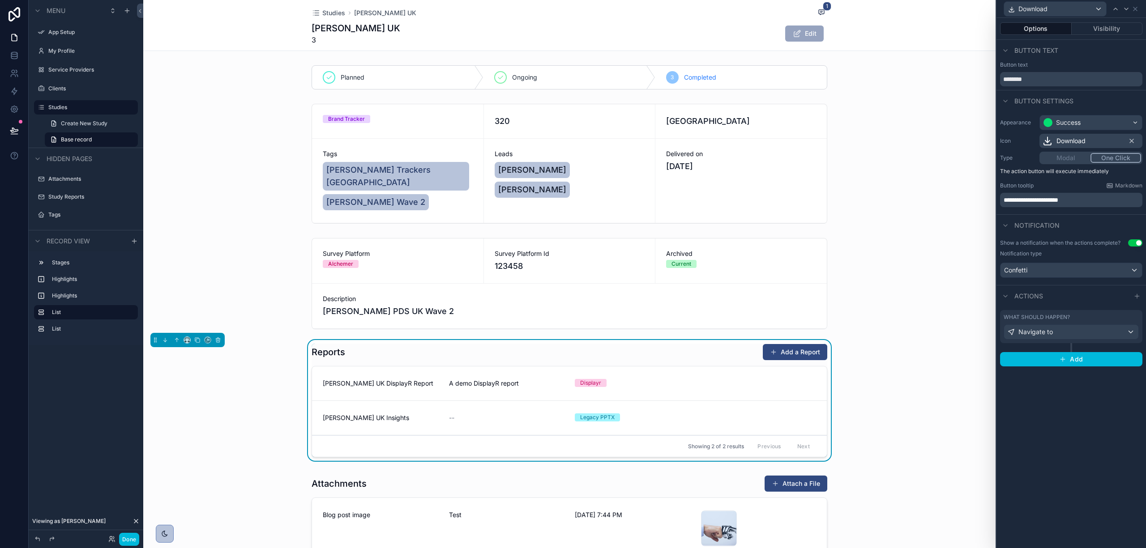
click at [1115, 19] on div "Options Visibility" at bounding box center [1071, 28] width 150 height 21
click at [1114, 24] on button "Visibility" at bounding box center [1107, 28] width 71 height 13
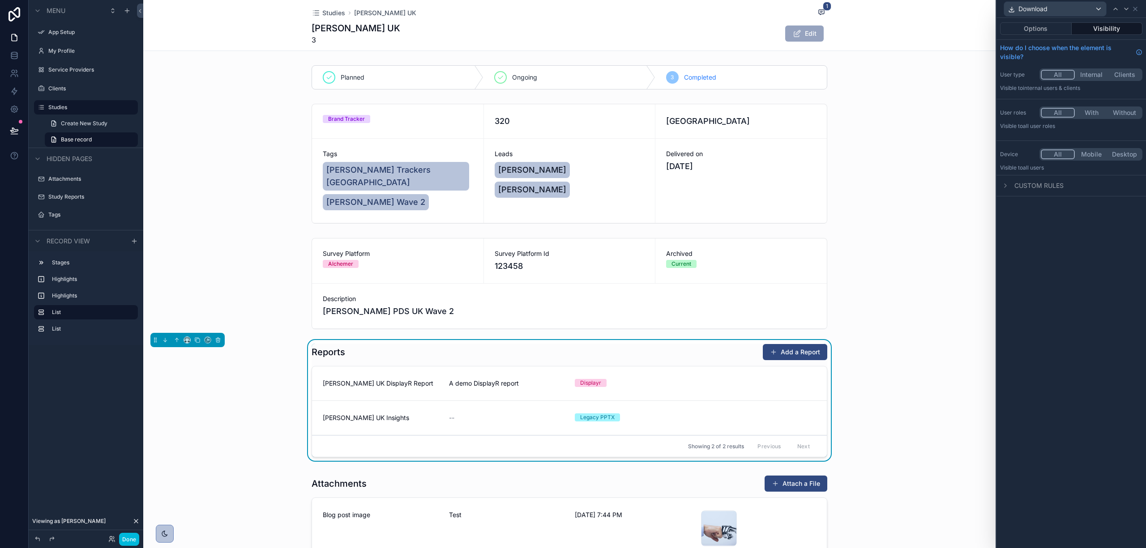
click at [1041, 31] on button "Options" at bounding box center [1036, 28] width 72 height 13
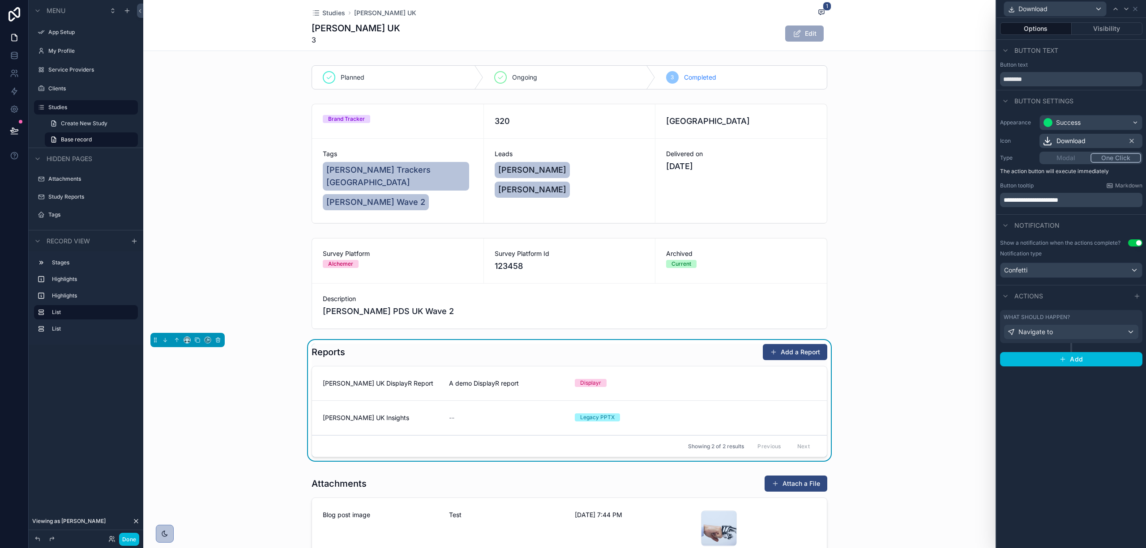
click at [1087, 27] on button "Visibility" at bounding box center [1107, 28] width 71 height 13
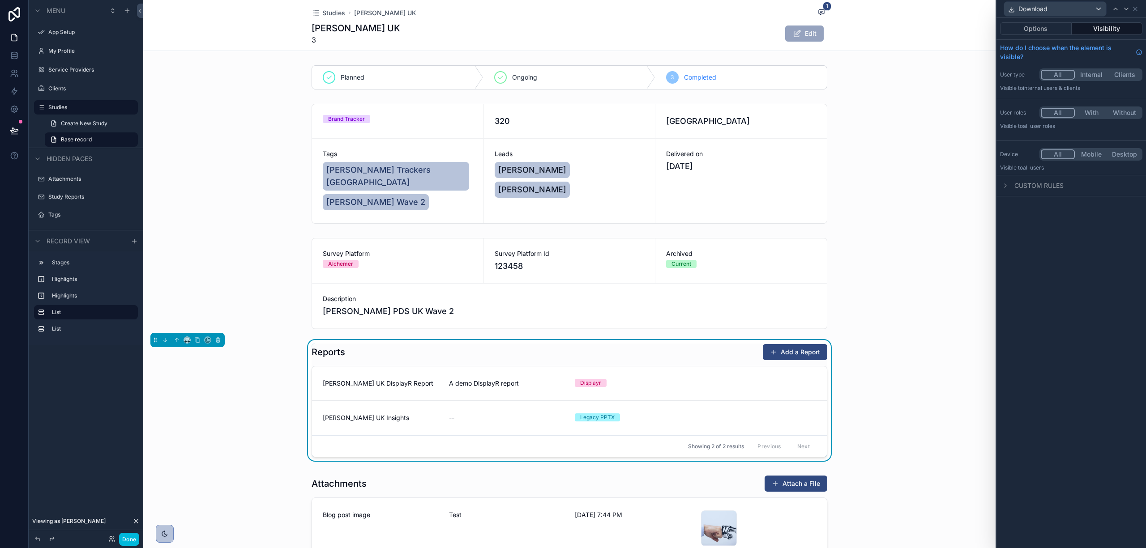
click at [1032, 180] on div "Custom rules" at bounding box center [1071, 185] width 150 height 21
click at [1001, 186] on div at bounding box center [1005, 185] width 11 height 11
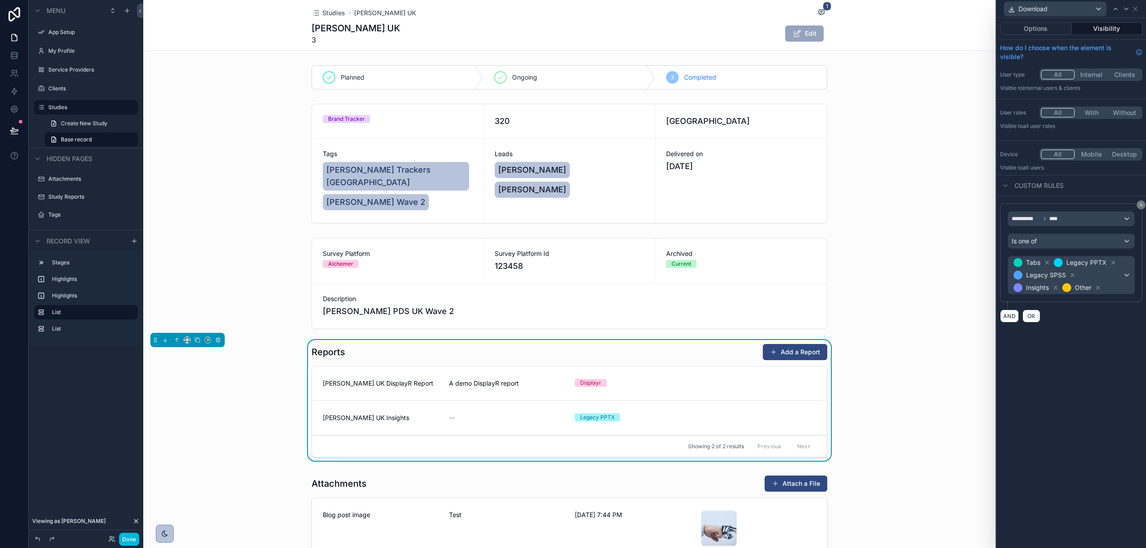
click at [1004, 186] on icon at bounding box center [1006, 186] width 4 height 2
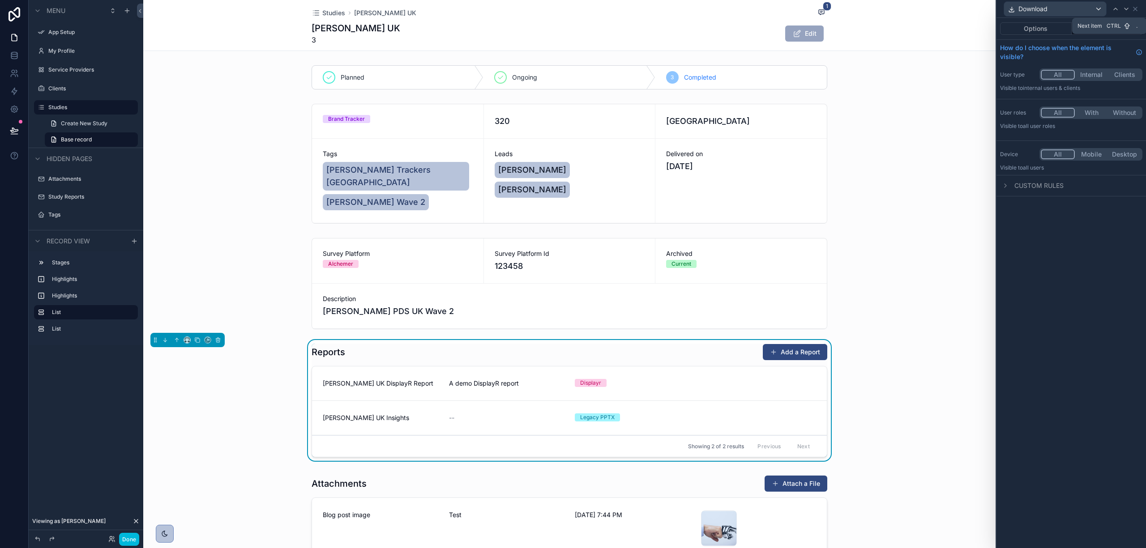
click at [1123, 5] on icon at bounding box center [1126, 8] width 7 height 7
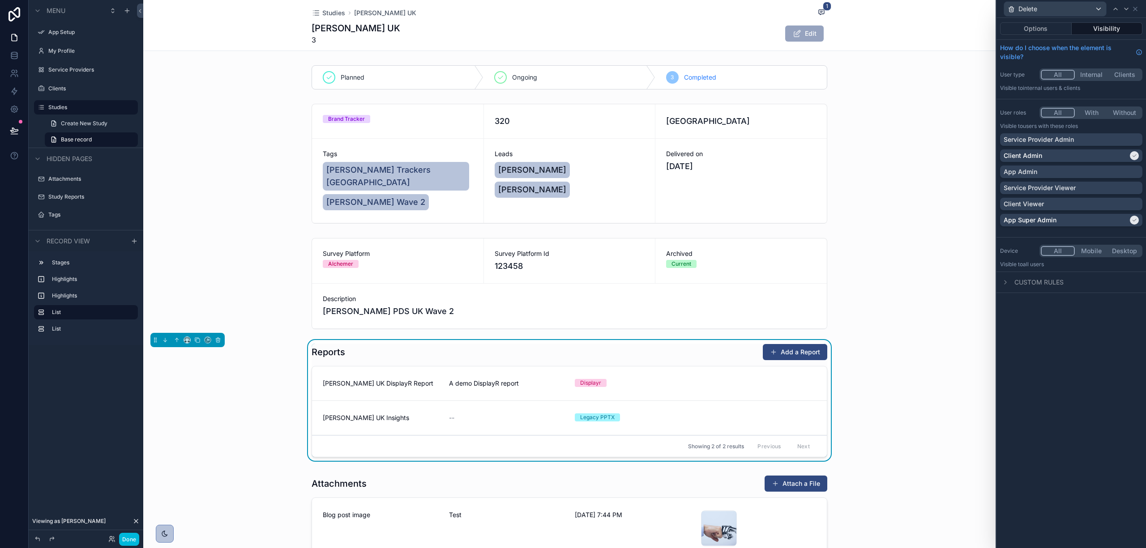
click at [1125, 172] on div "App Admin" at bounding box center [1071, 171] width 135 height 9
click at [1121, 6] on div at bounding box center [1126, 9] width 11 height 11
click at [1110, 9] on div at bounding box center [1115, 9] width 11 height 11
click at [1117, 138] on div "Service Provider Admin" at bounding box center [1071, 139] width 135 height 9
click at [1129, 11] on icon at bounding box center [1126, 8] width 7 height 7
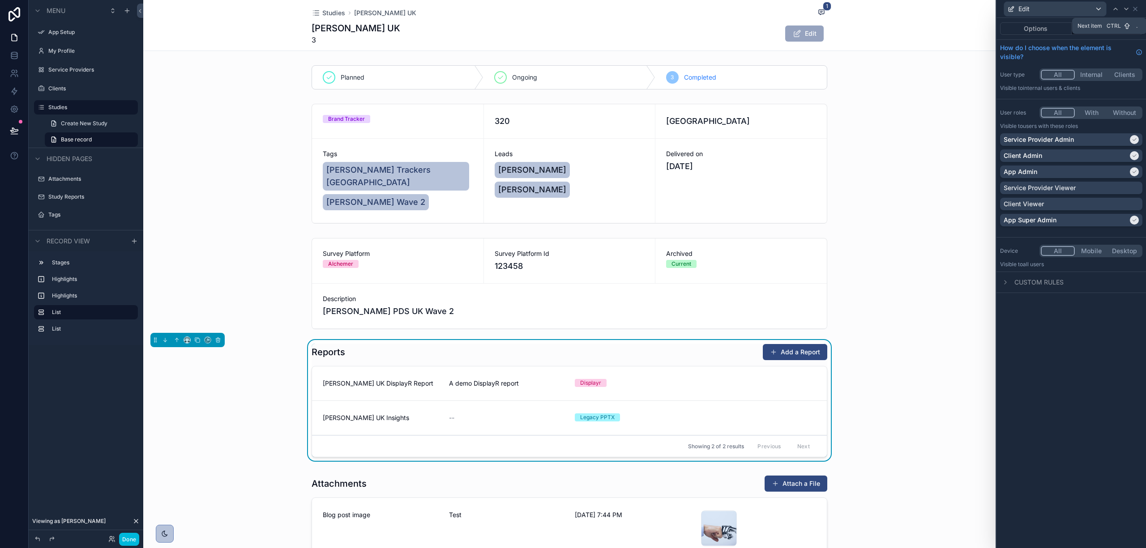
click at [1129, 11] on icon at bounding box center [1126, 8] width 7 height 7
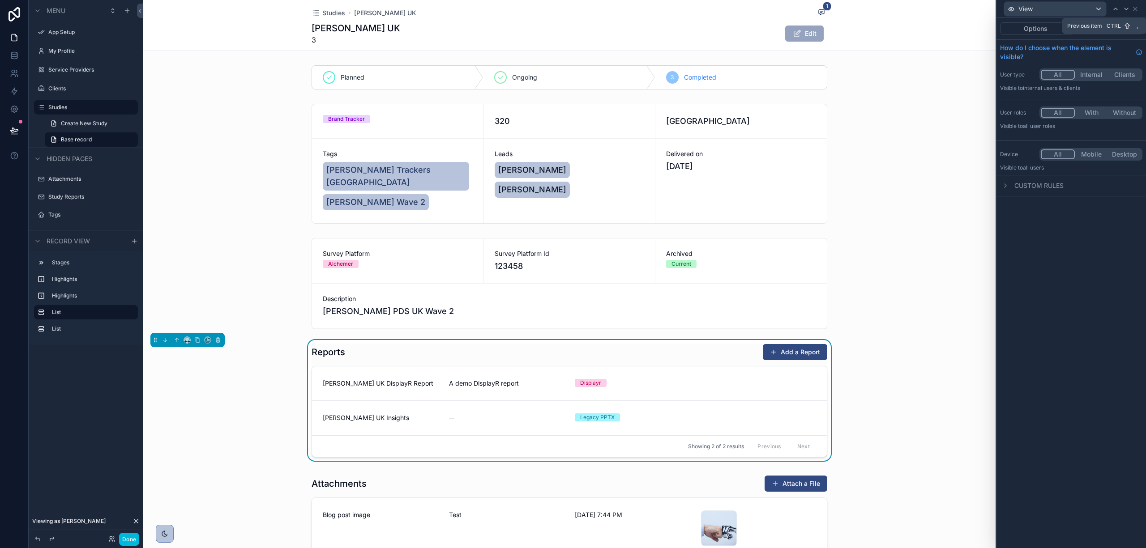
click at [1116, 12] on icon at bounding box center [1115, 8] width 7 height 7
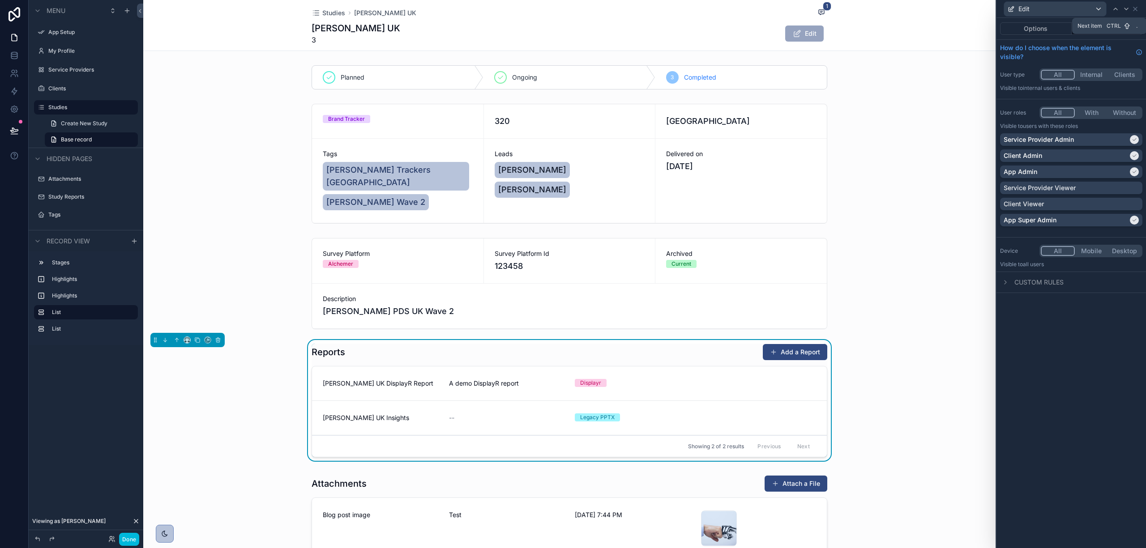
click at [1123, 11] on icon at bounding box center [1126, 8] width 7 height 7
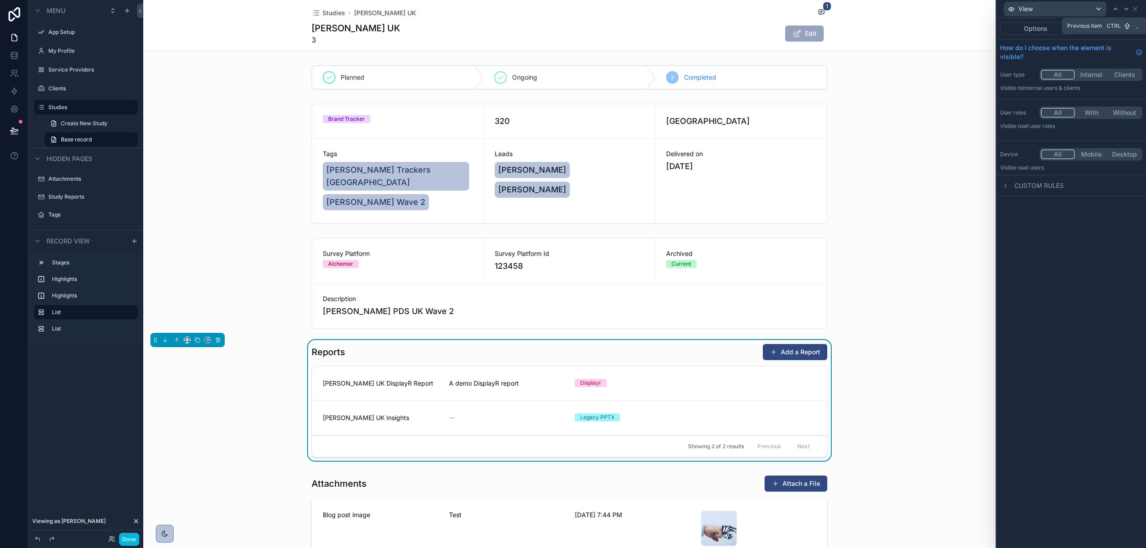
click at [1111, 11] on div at bounding box center [1115, 9] width 11 height 11
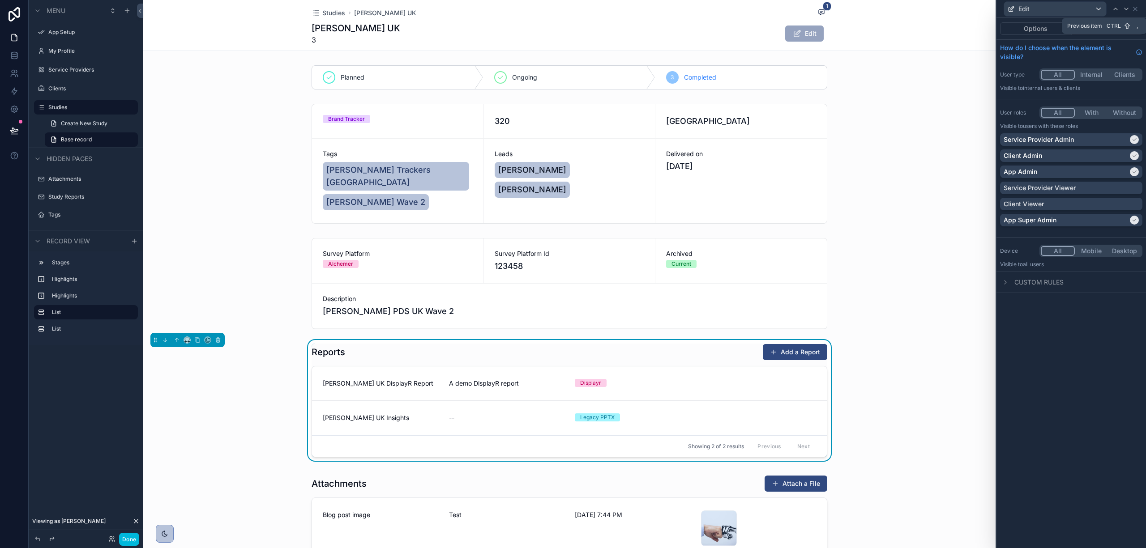
click at [1111, 11] on div at bounding box center [1115, 9] width 11 height 11
click at [1126, 6] on icon at bounding box center [1126, 8] width 7 height 7
click at [1089, 108] on button "With" at bounding box center [1091, 113] width 33 height 10
click at [1127, 9] on icon at bounding box center [1126, 9] width 4 height 2
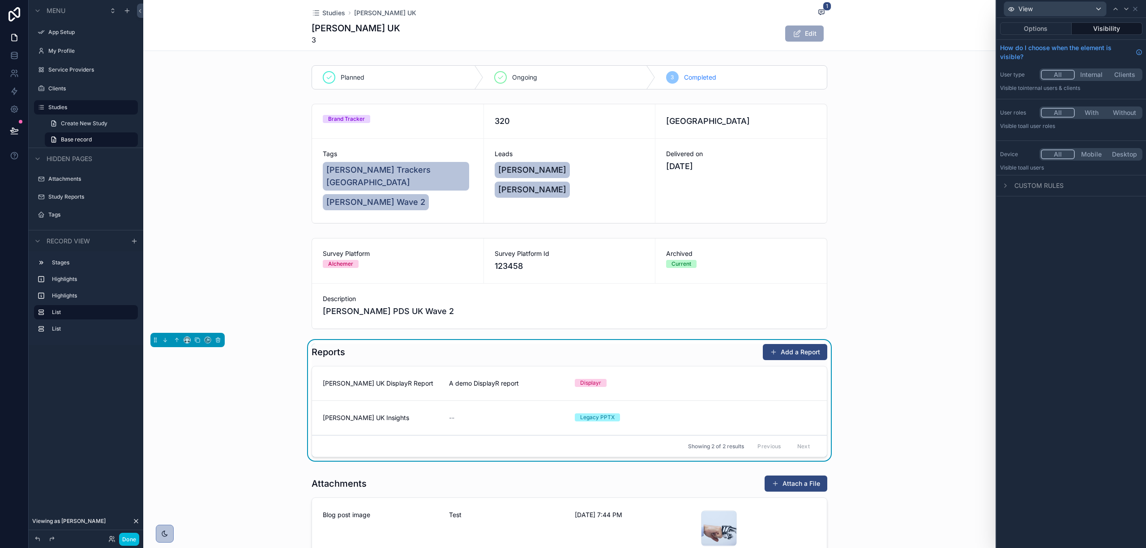
click at [1109, 9] on div "View" at bounding box center [1068, 8] width 128 height 15
click at [1115, 9] on icon at bounding box center [1115, 8] width 7 height 7
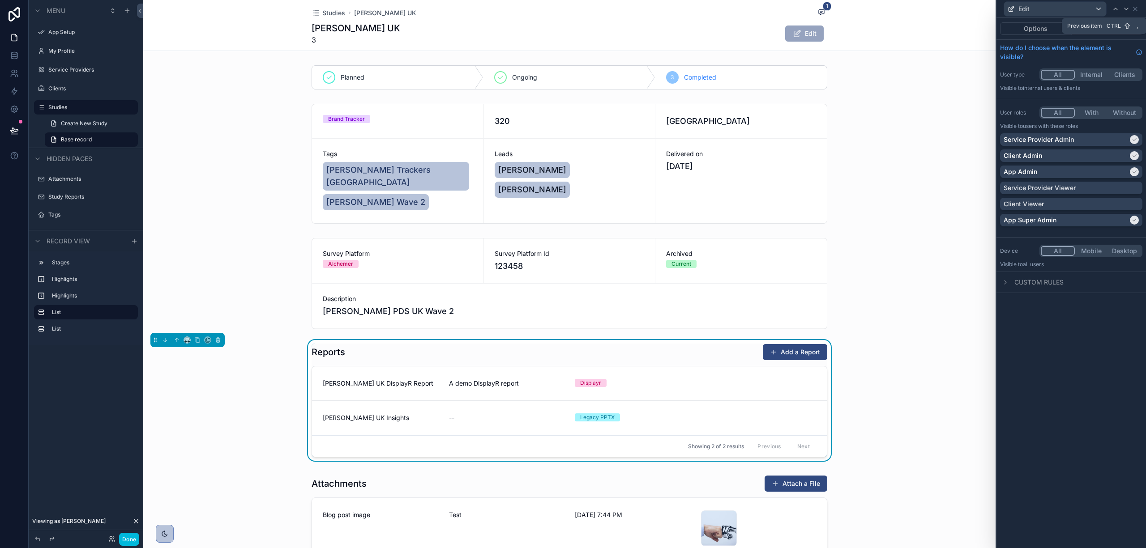
click at [1115, 9] on icon at bounding box center [1115, 8] width 7 height 7
click at [1094, 115] on button "With" at bounding box center [1091, 113] width 33 height 10
click at [1124, 9] on icon at bounding box center [1126, 8] width 7 height 7
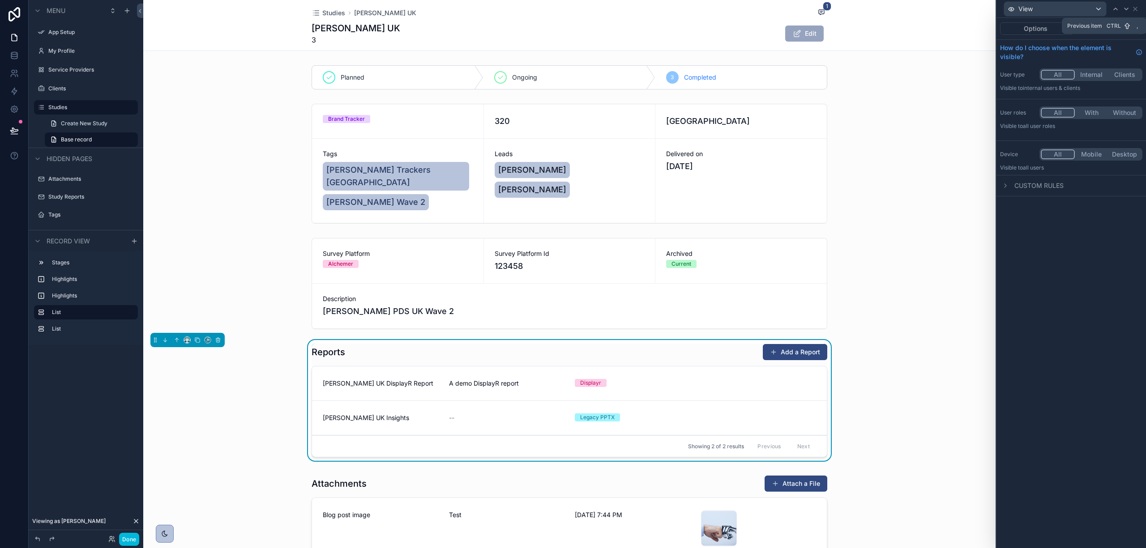
click at [1113, 11] on icon at bounding box center [1115, 8] width 7 height 7
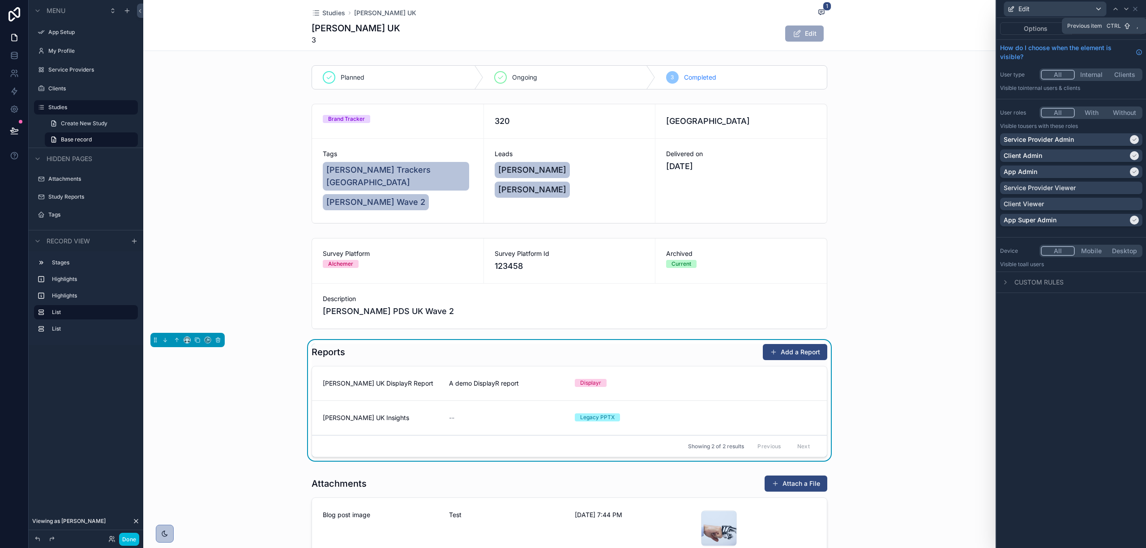
click at [1113, 11] on icon at bounding box center [1115, 8] width 7 height 7
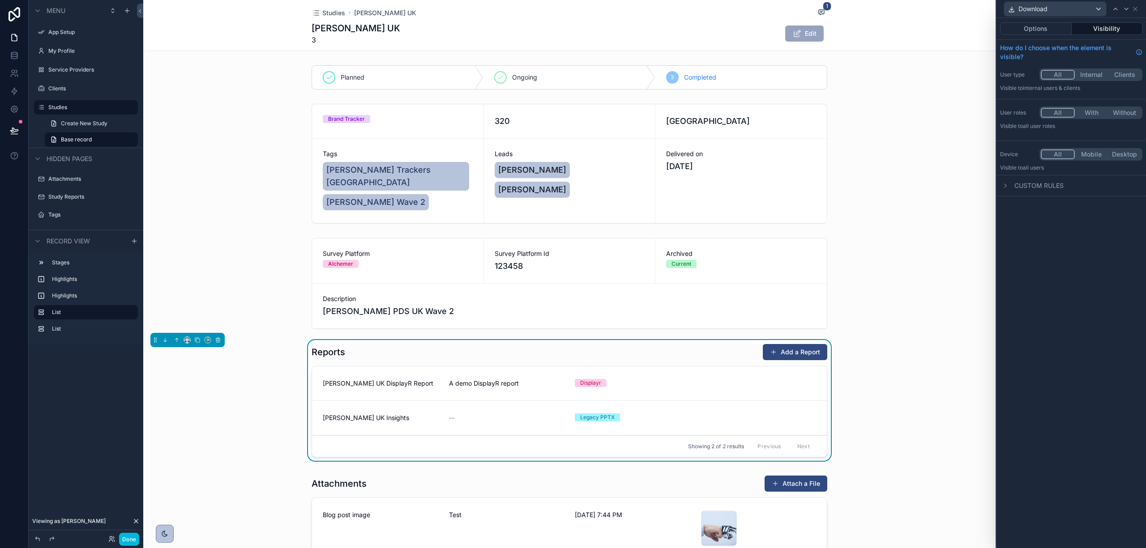
click at [1113, 11] on icon at bounding box center [1115, 8] width 7 height 7
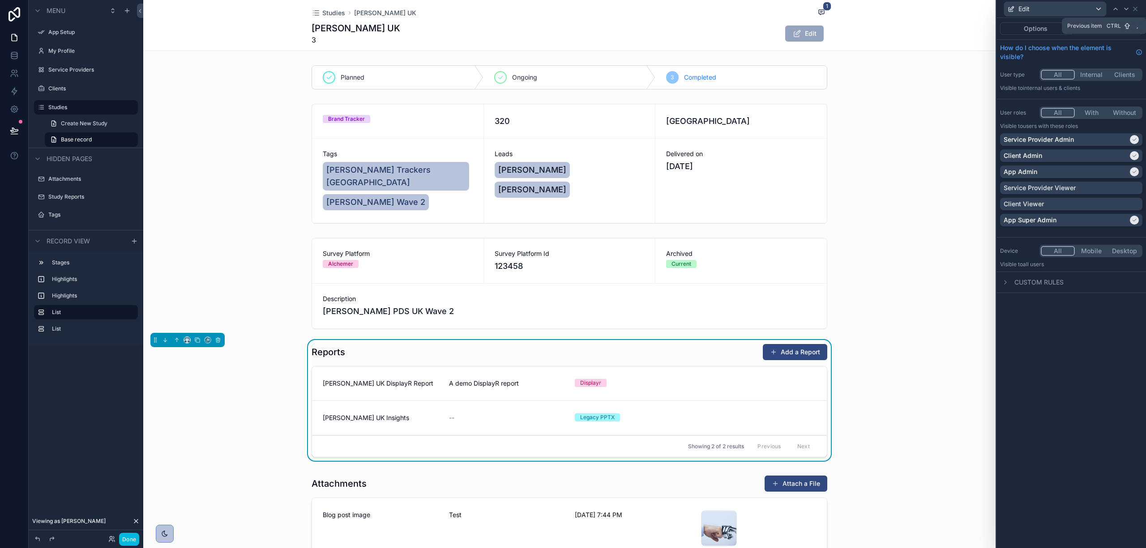
click at [1113, 11] on icon at bounding box center [1115, 8] width 7 height 7
click at [956, 209] on div "scrollable content" at bounding box center [569, 163] width 852 height 127
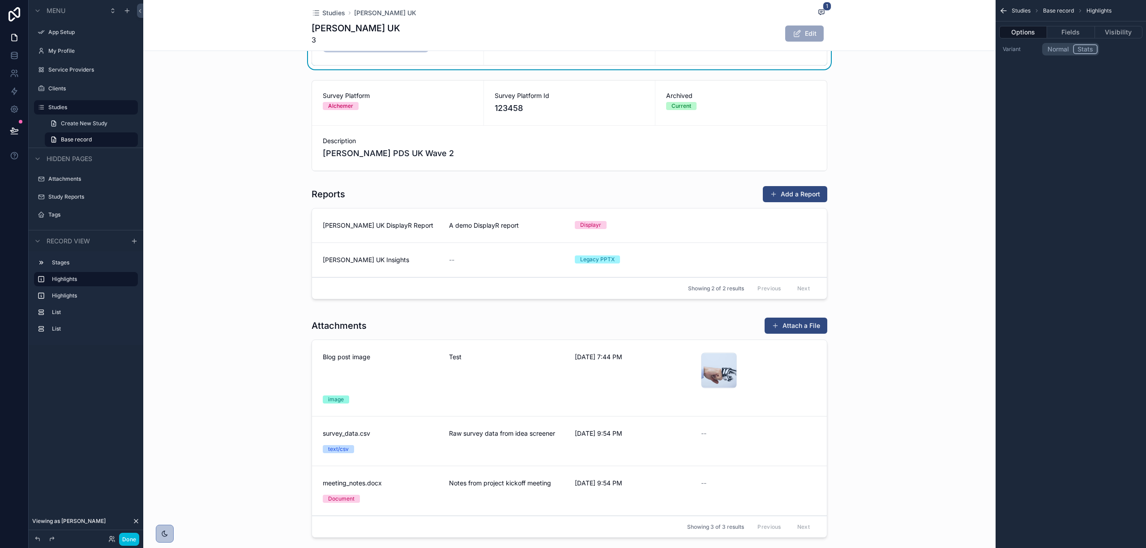
scroll to position [179, 0]
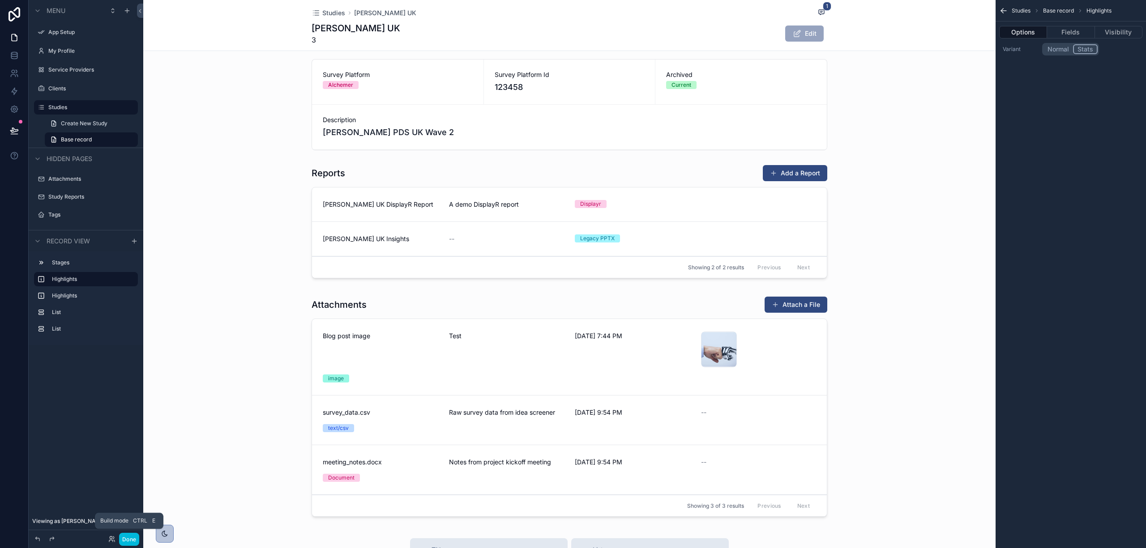
click at [126, 540] on button "Done" at bounding box center [129, 539] width 20 height 13
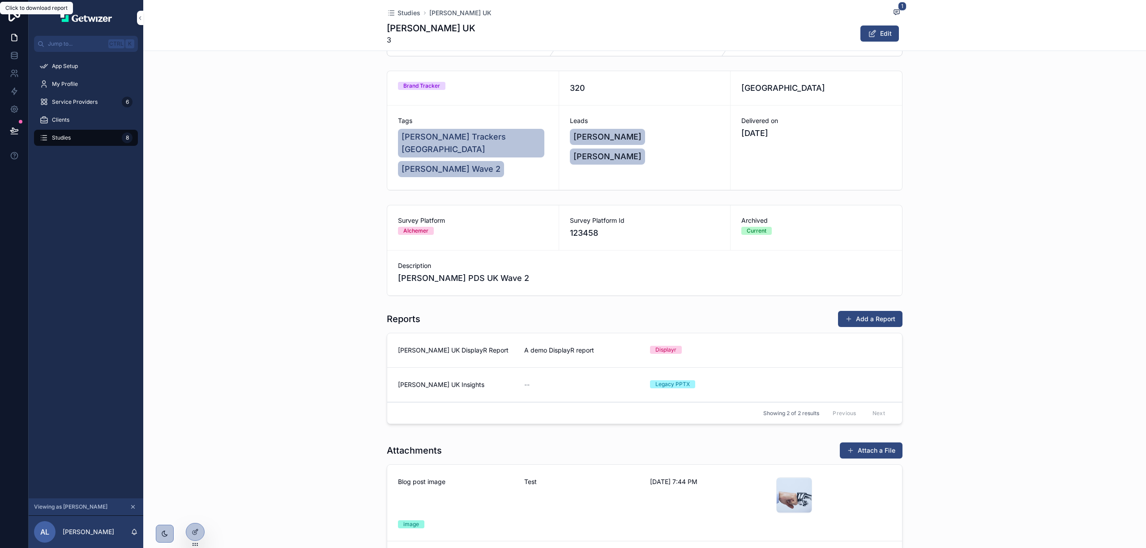
scroll to position [0, 0]
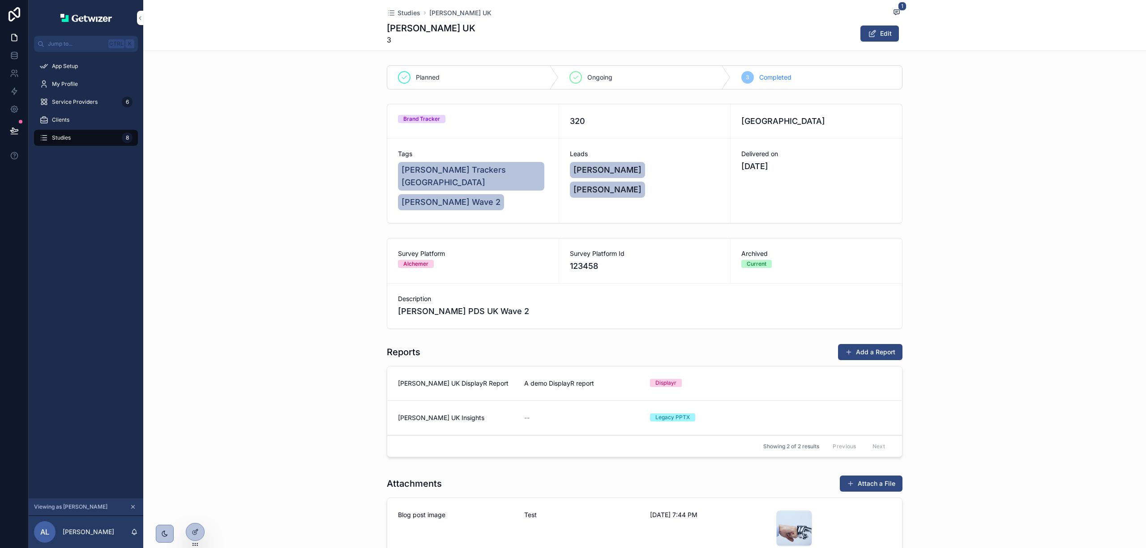
click at [404, 11] on span "Studies" at bounding box center [408, 13] width 23 height 9
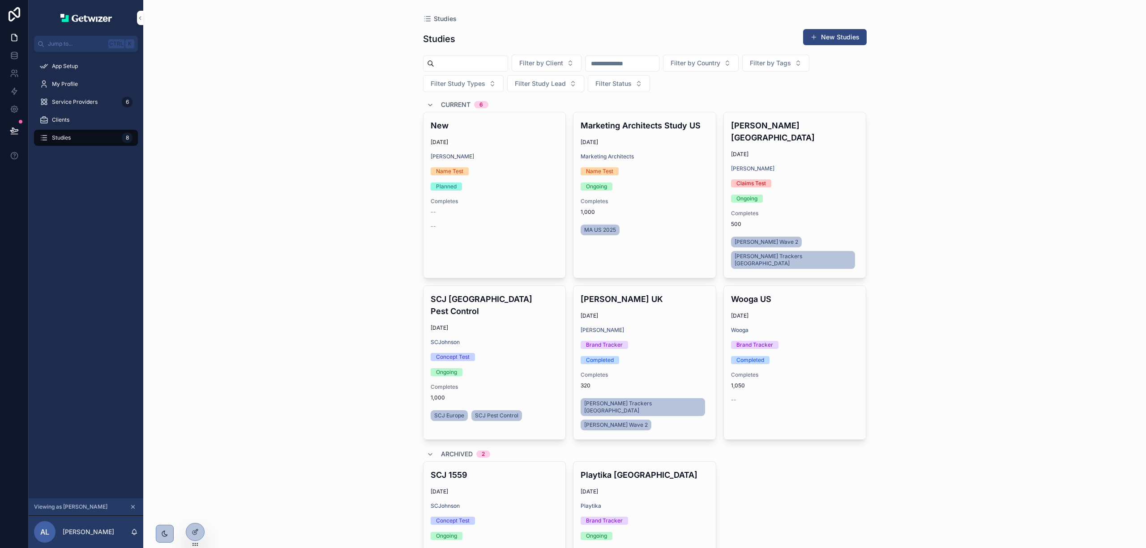
click at [85, 115] on div "Clients" at bounding box center [85, 120] width 93 height 14
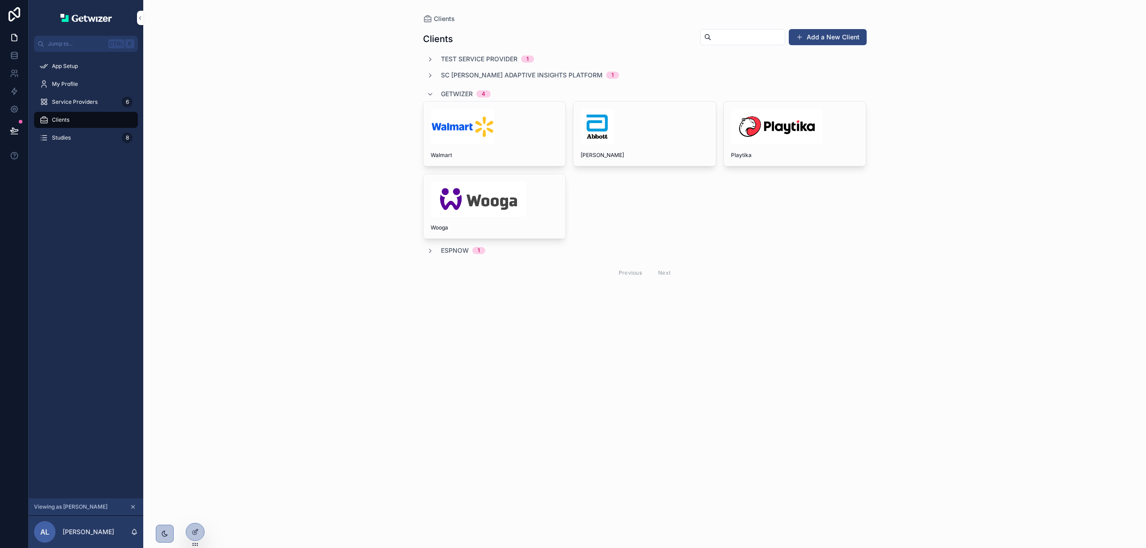
click at [75, 103] on span "Service Providers" at bounding box center [75, 101] width 46 height 7
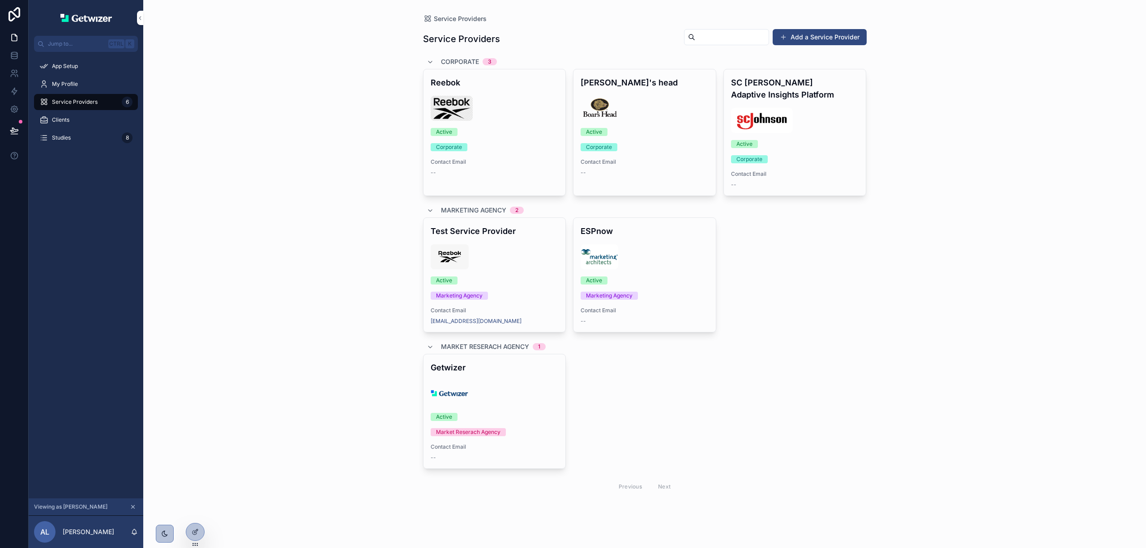
click at [61, 124] on div "Clients" at bounding box center [85, 120] width 93 height 14
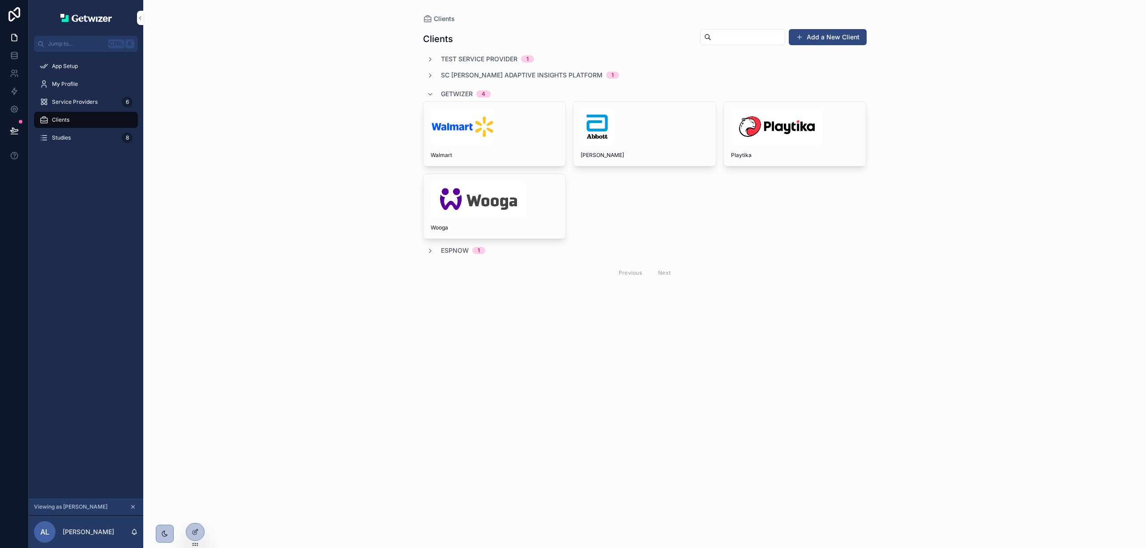
click at [646, 151] on div "[PERSON_NAME]" at bounding box center [644, 134] width 142 height 64
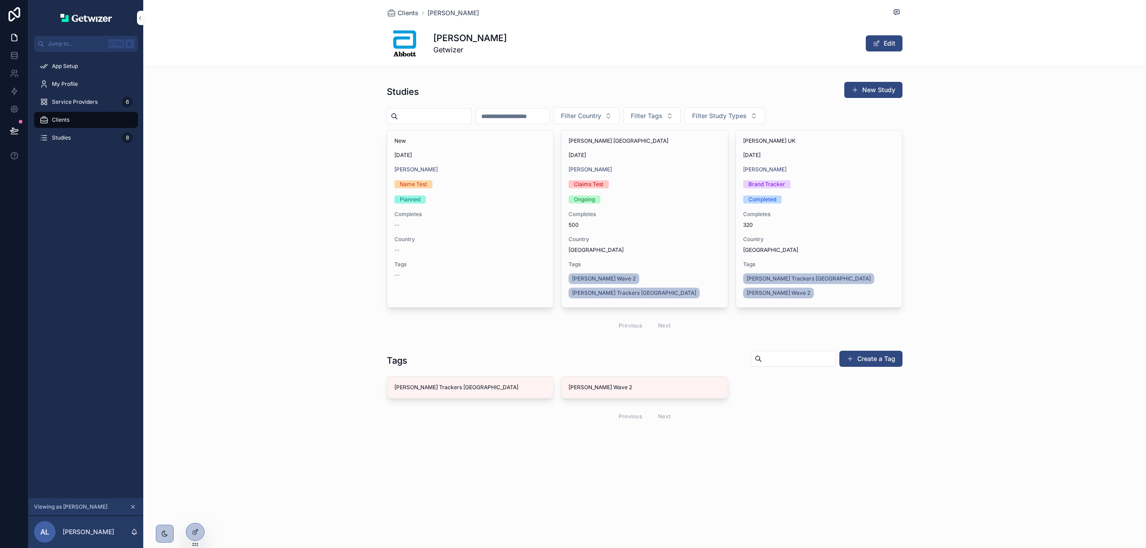
click at [414, 13] on span "Clients" at bounding box center [407, 13] width 21 height 9
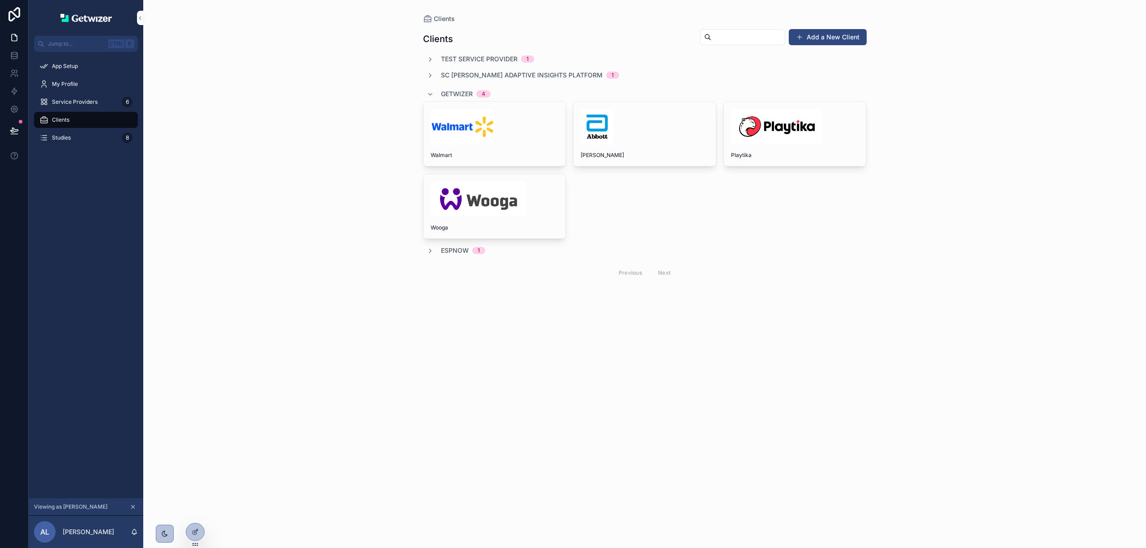
click at [495, 148] on div "Walmart" at bounding box center [494, 134] width 142 height 64
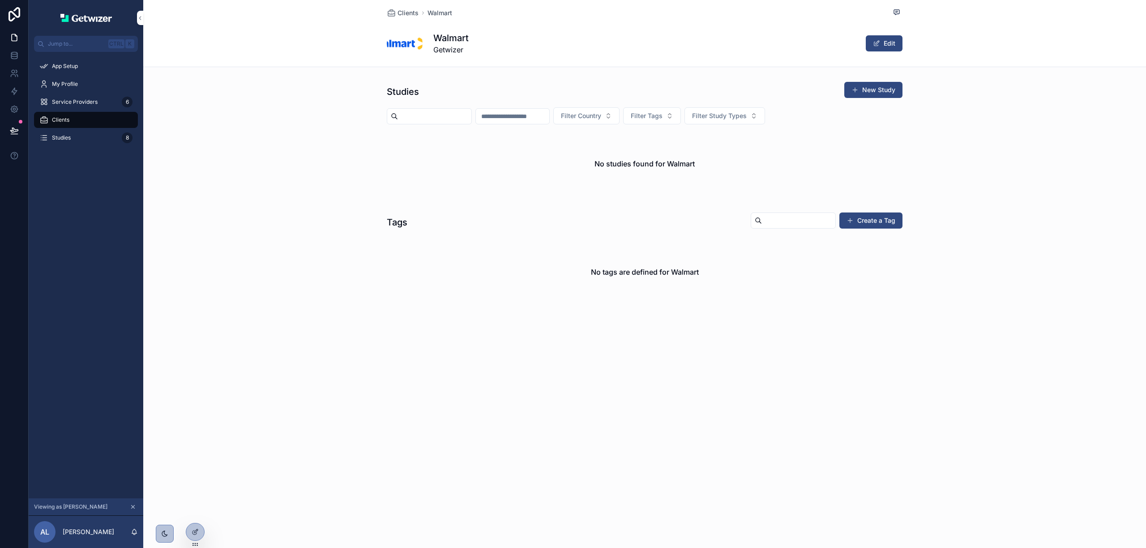
click at [398, 15] on span "Clients" at bounding box center [407, 13] width 21 height 9
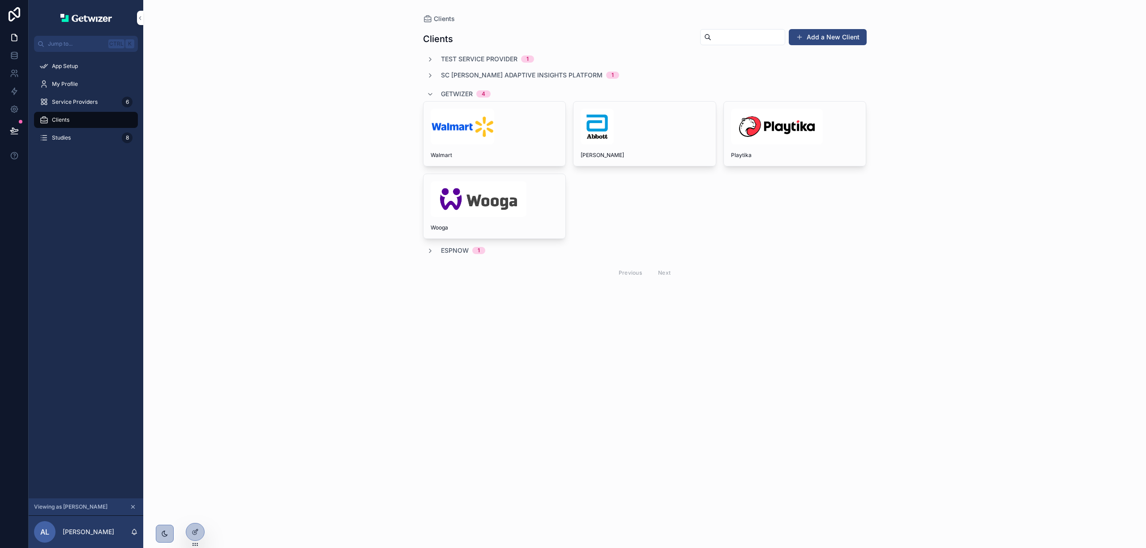
click at [709, 146] on div "[PERSON_NAME]" at bounding box center [644, 134] width 142 height 64
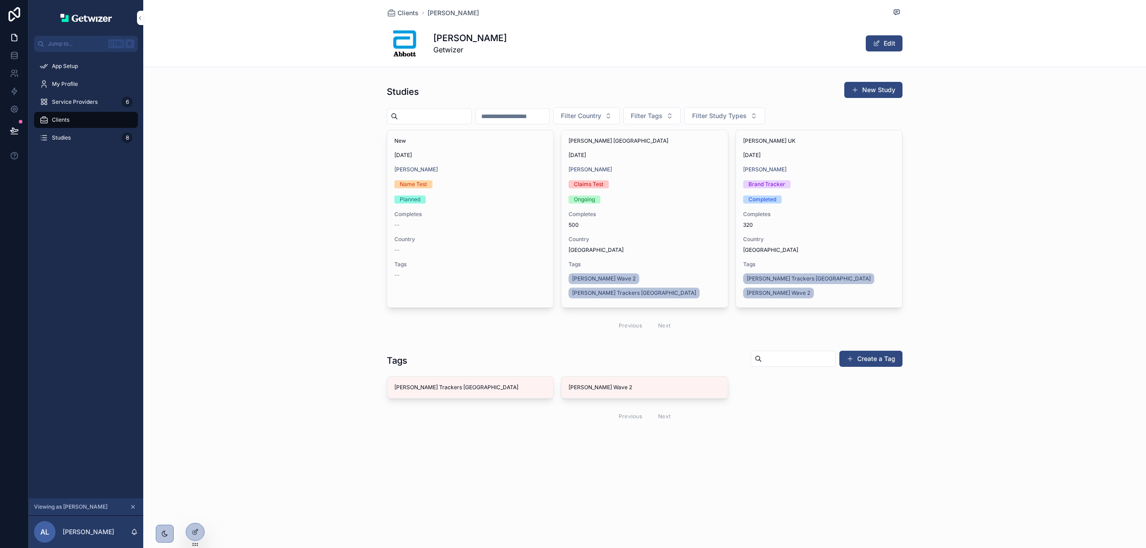
click at [829, 195] on div "Abbott UK 9/17/2025 Abbott Brand Tracker Completed Completes 320 Country United…" at bounding box center [819, 218] width 166 height 177
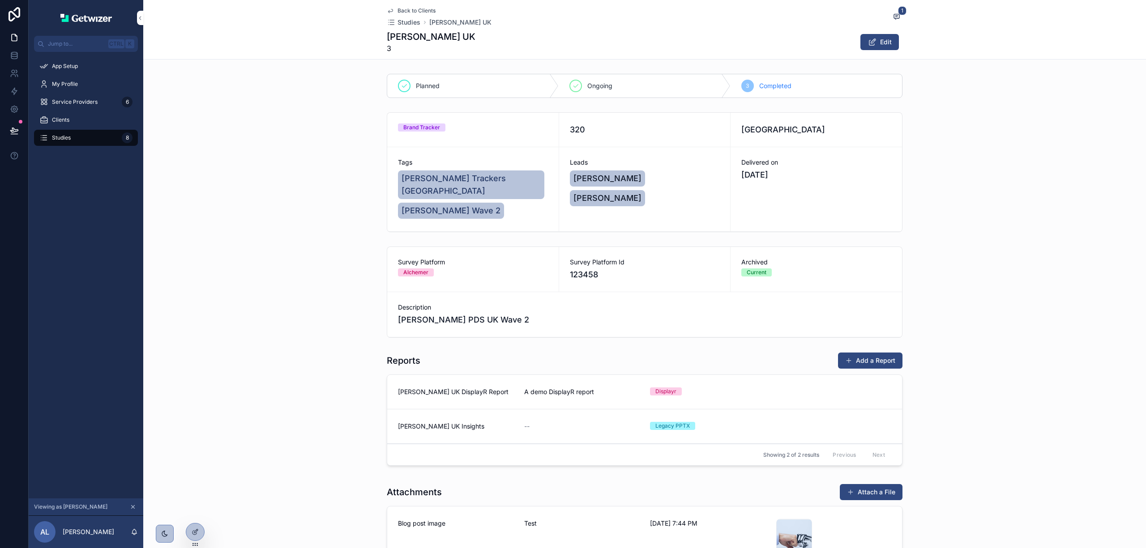
click at [0, 0] on span "Edit" at bounding box center [0, 0] width 0 height 0
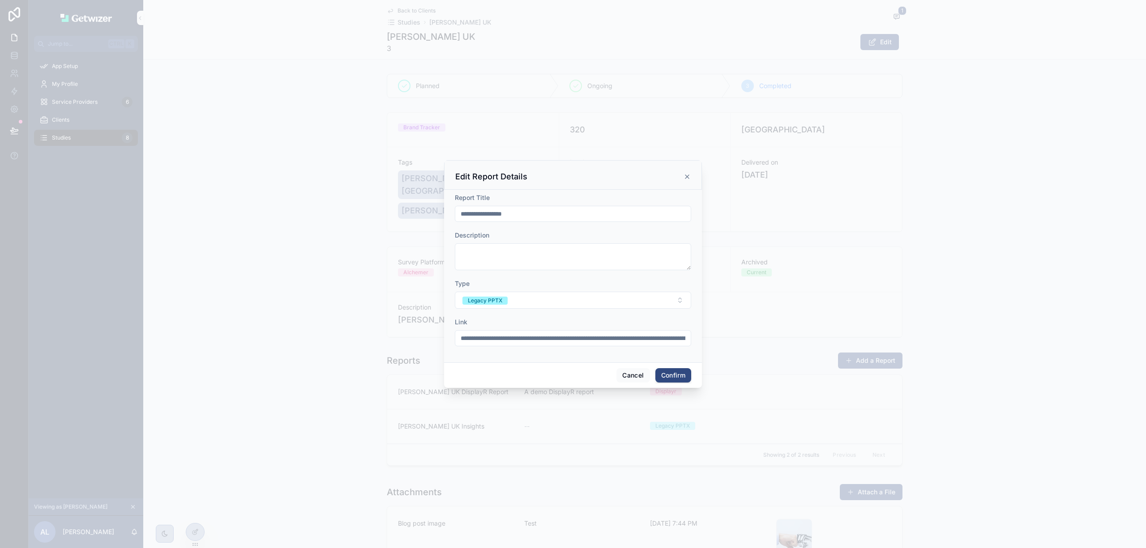
click at [517, 213] on input "**********" at bounding box center [572, 214] width 235 height 13
type input "**********"
click at [675, 382] on button "Confirm" at bounding box center [673, 375] width 36 height 14
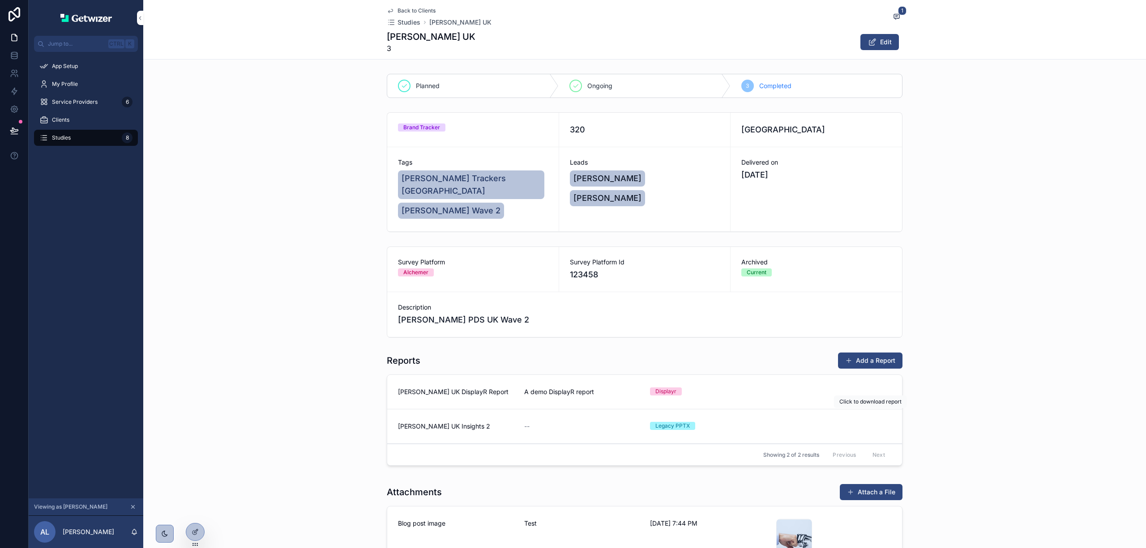
click at [0, 0] on span "Download" at bounding box center [0, 0] width 0 height 0
click at [0, 0] on icon at bounding box center [0, 0] width 0 height 0
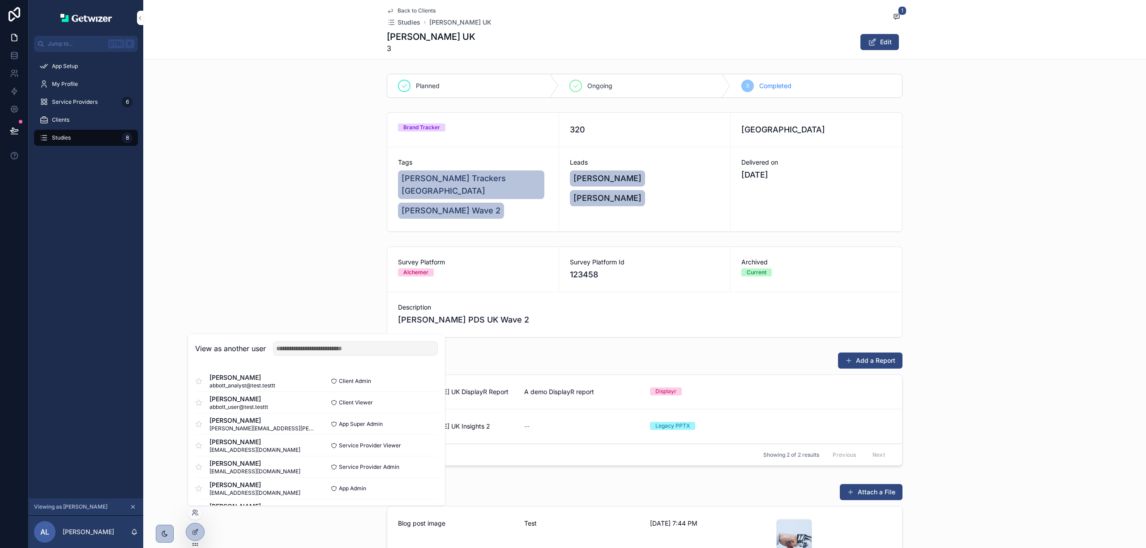
click at [0, 0] on button "Select" at bounding box center [0, 0] width 0 height 0
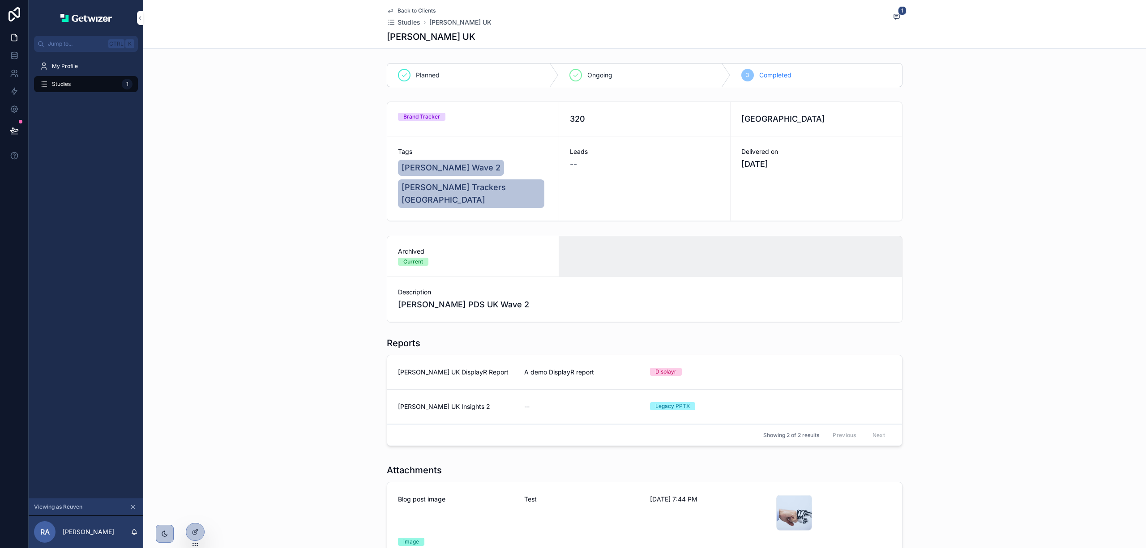
click at [402, 18] on span "Studies" at bounding box center [408, 22] width 23 height 9
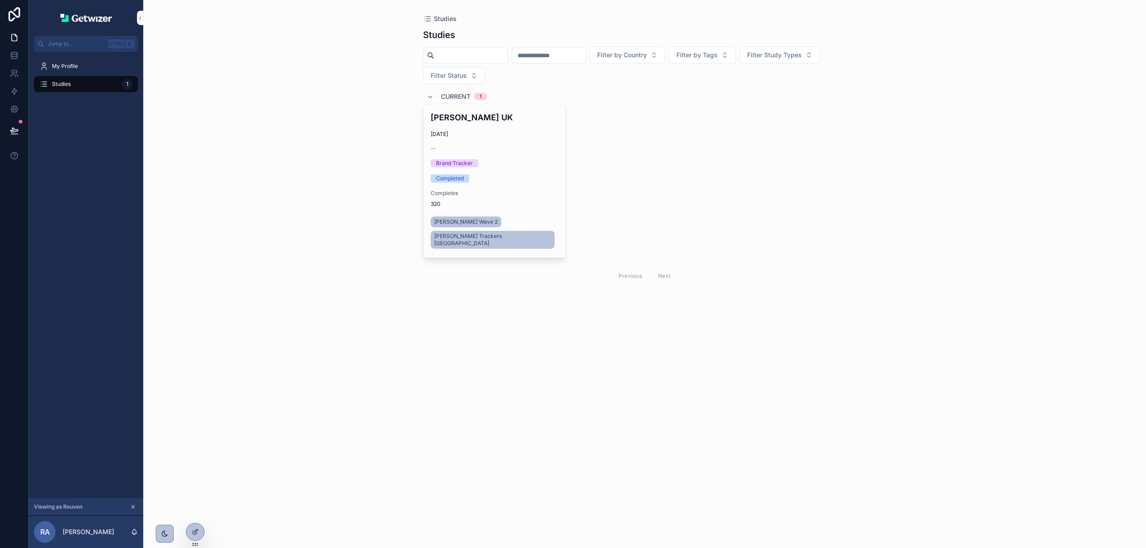
click at [488, 136] on span "[DATE]" at bounding box center [495, 134] width 128 height 7
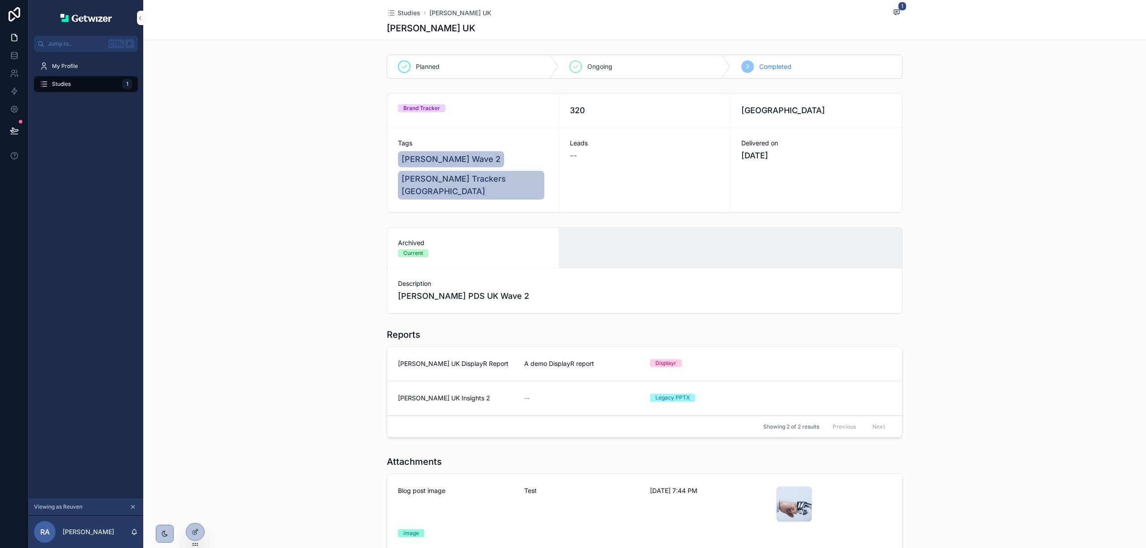
click at [194, 534] on icon at bounding box center [195, 532] width 7 height 7
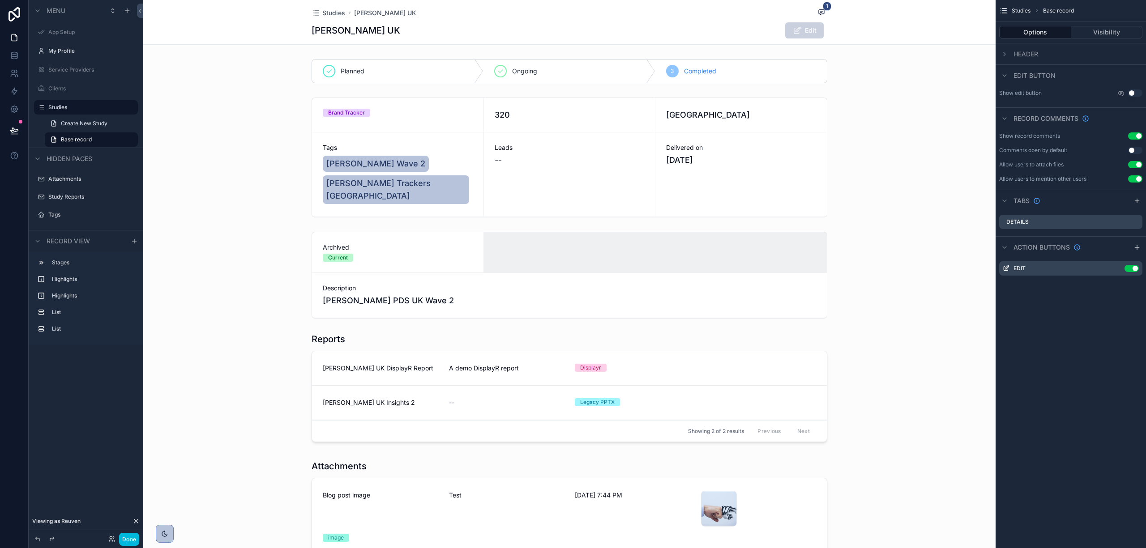
click at [135, 520] on icon at bounding box center [136, 522] width 4 height 4
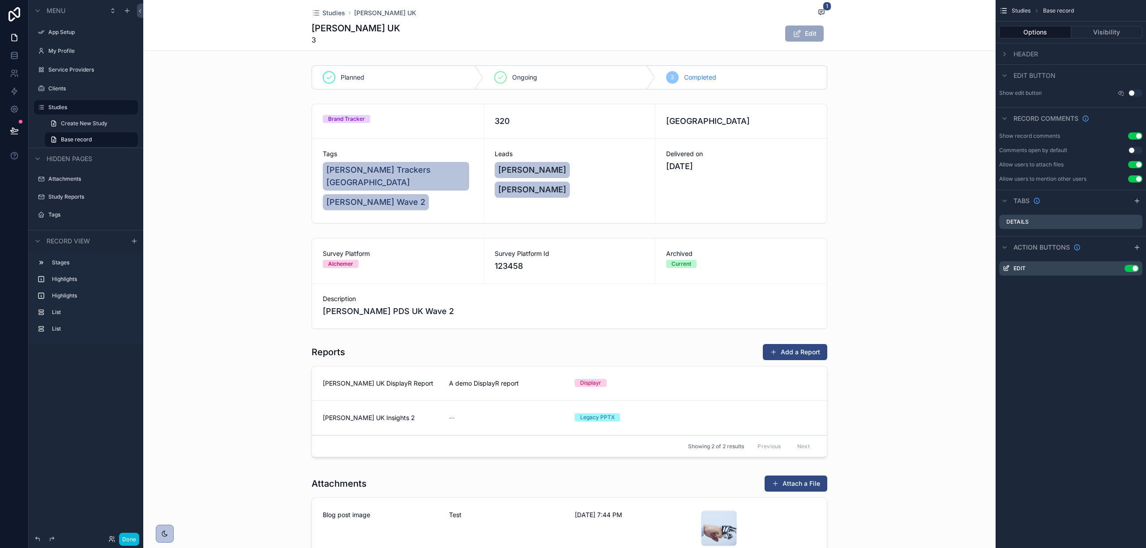
click at [1097, 27] on button "Visibility" at bounding box center [1107, 32] width 72 height 13
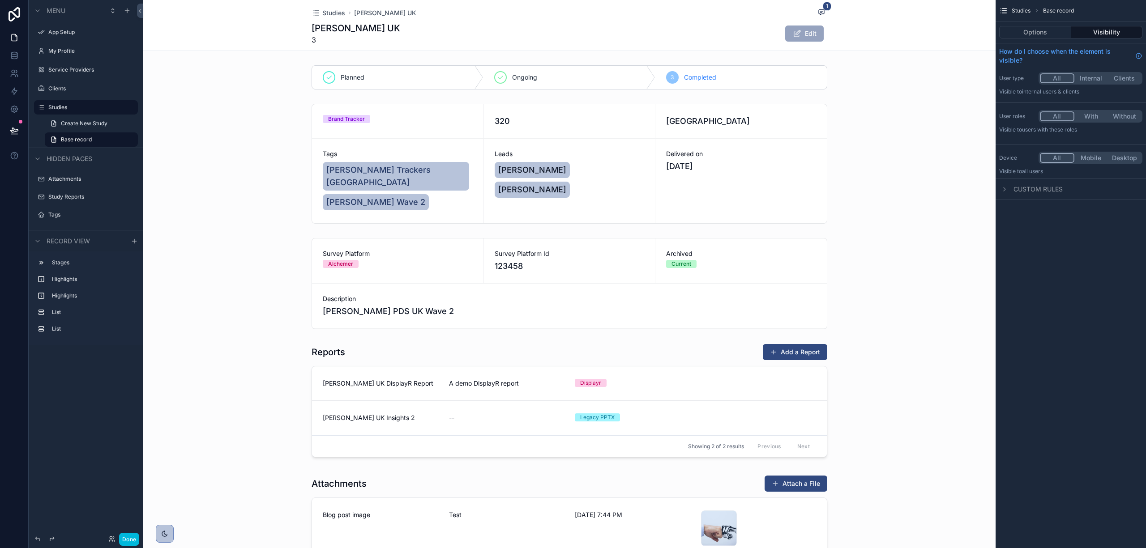
click at [1044, 36] on button "Options" at bounding box center [1035, 32] width 72 height 13
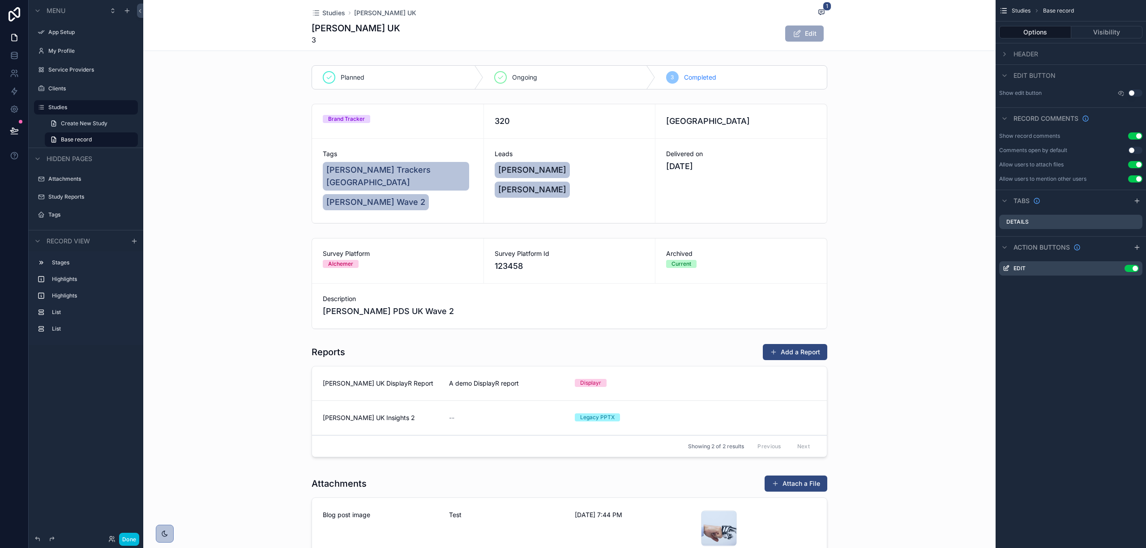
click at [1134, 92] on button "Use setting" at bounding box center [1135, 93] width 14 height 7
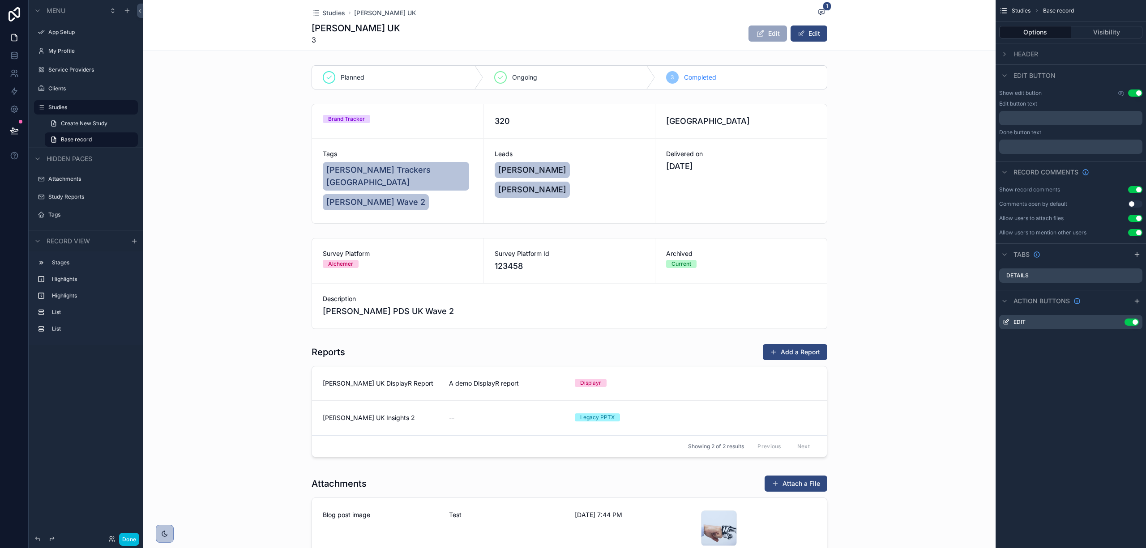
click at [1134, 92] on button "Use setting" at bounding box center [1135, 93] width 14 height 7
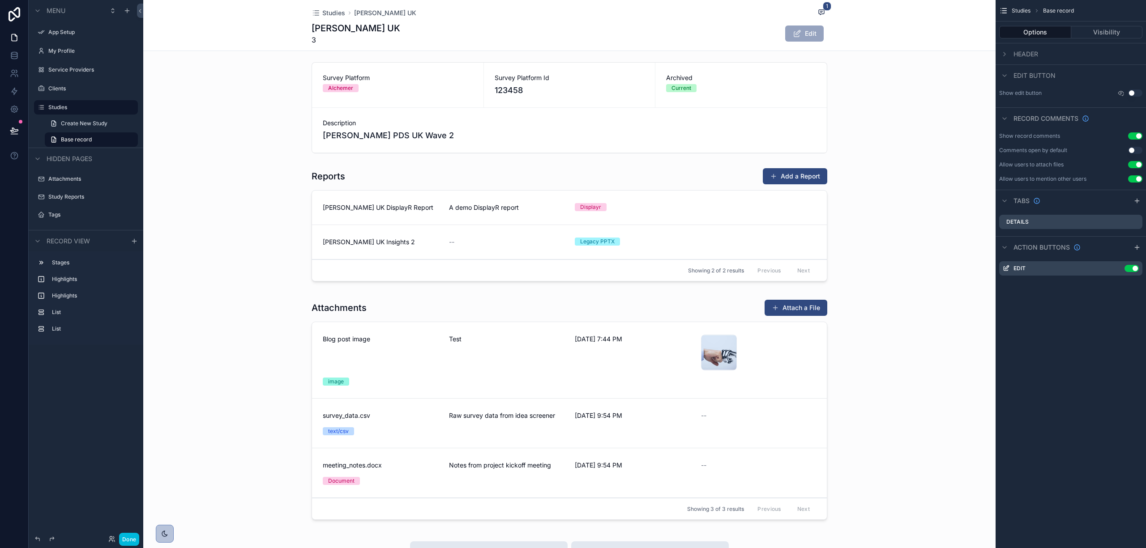
scroll to position [179, 0]
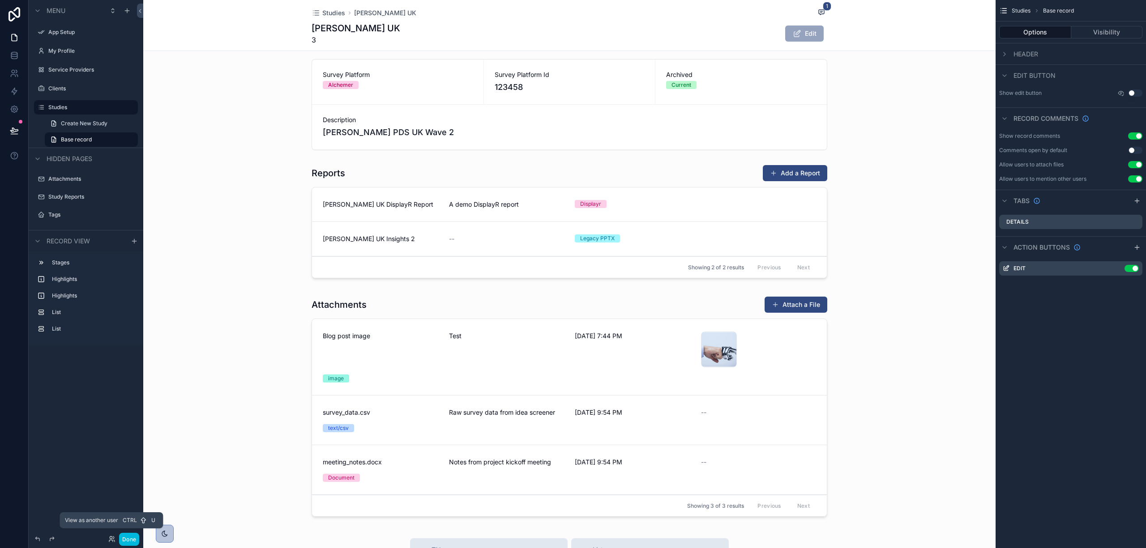
click at [109, 540] on icon at bounding box center [111, 539] width 7 height 7
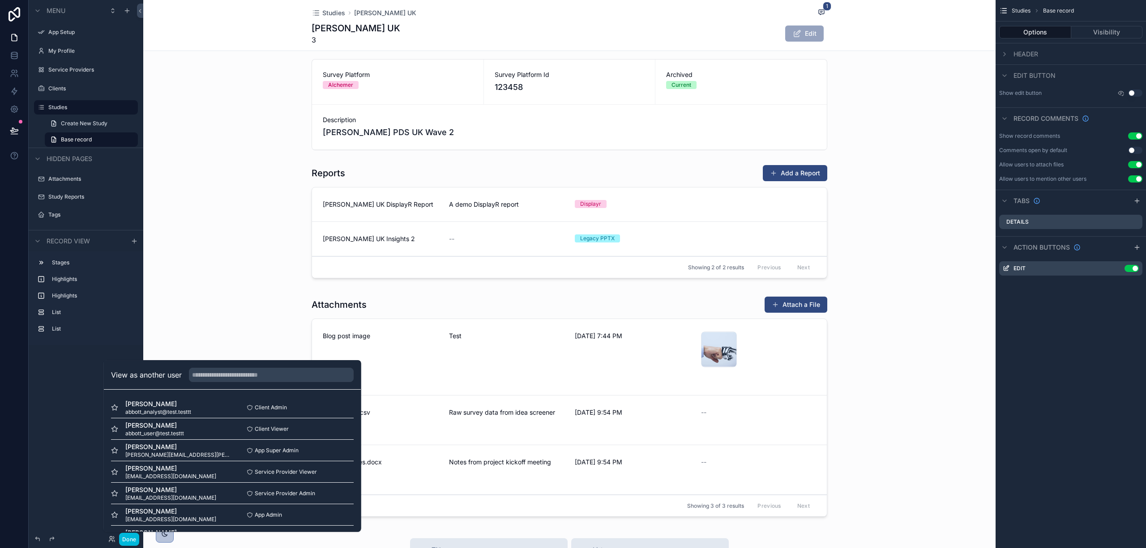
click at [178, 410] on span "abbott_analyst@test.testtt" at bounding box center [158, 412] width 66 height 7
click at [0, 0] on button "Select" at bounding box center [0, 0] width 0 height 0
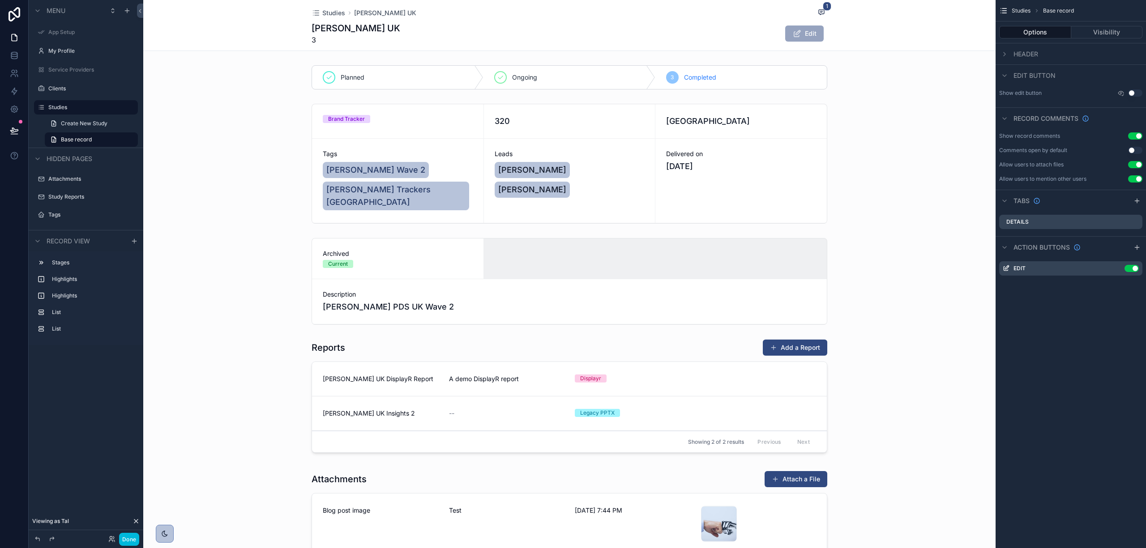
click at [127, 536] on button "Done" at bounding box center [129, 539] width 20 height 13
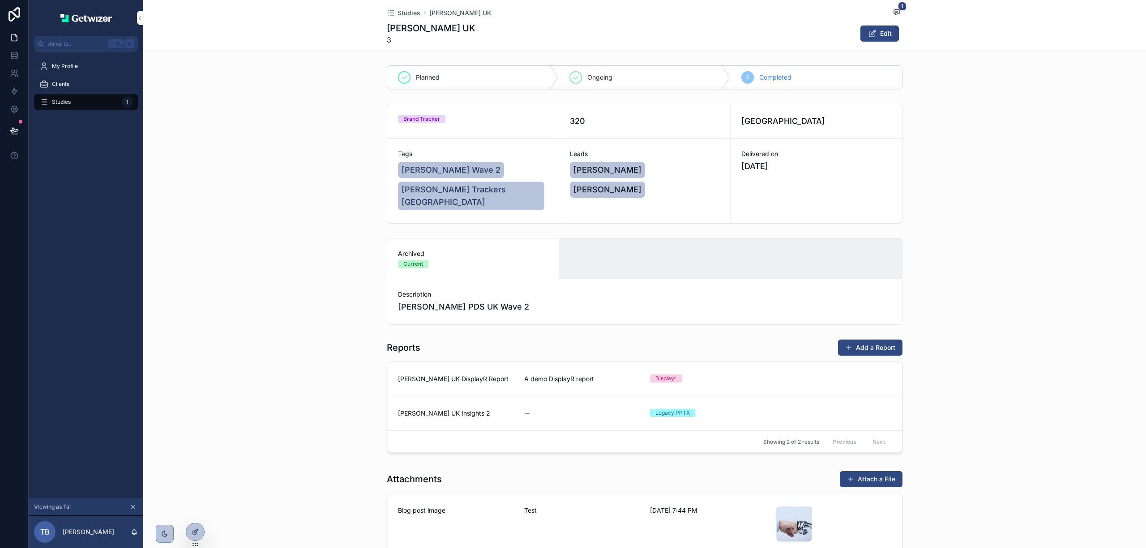
click at [196, 525] on div at bounding box center [195, 532] width 18 height 17
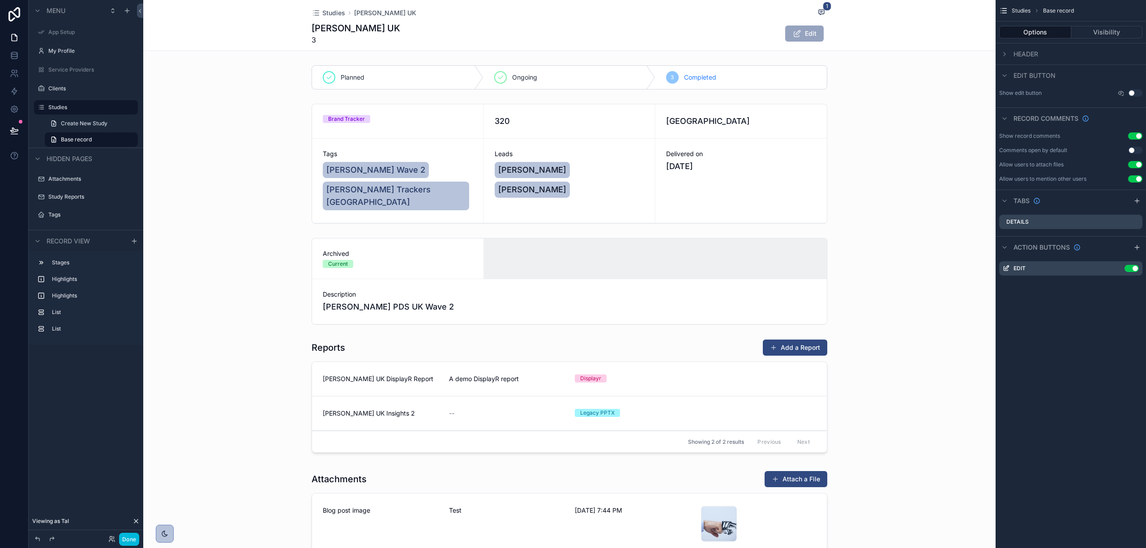
click at [664, 277] on div "scrollable content" at bounding box center [569, 282] width 852 height 94
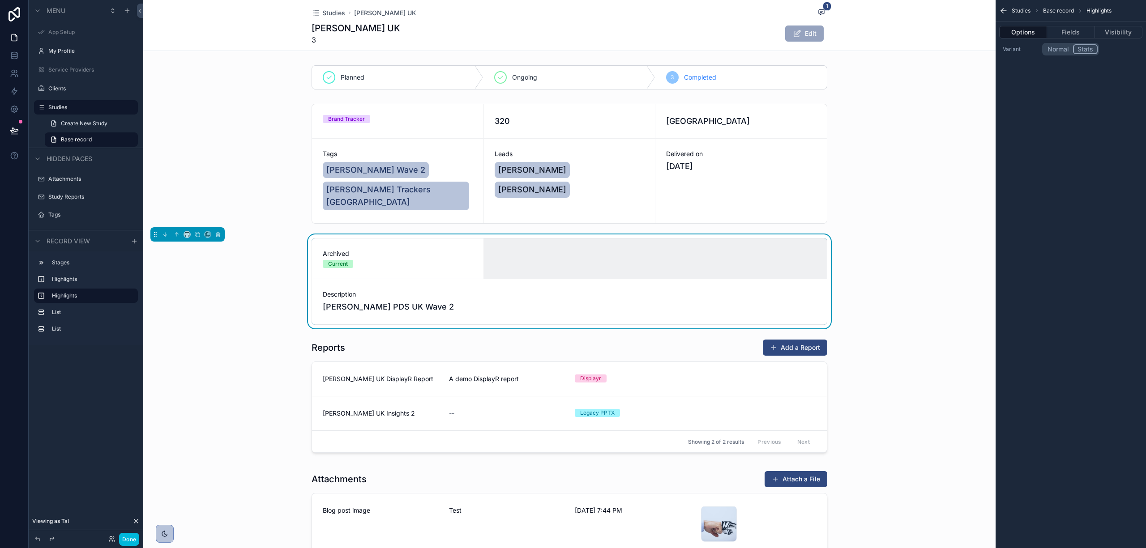
click at [137, 521] on icon at bounding box center [135, 521] width 7 height 7
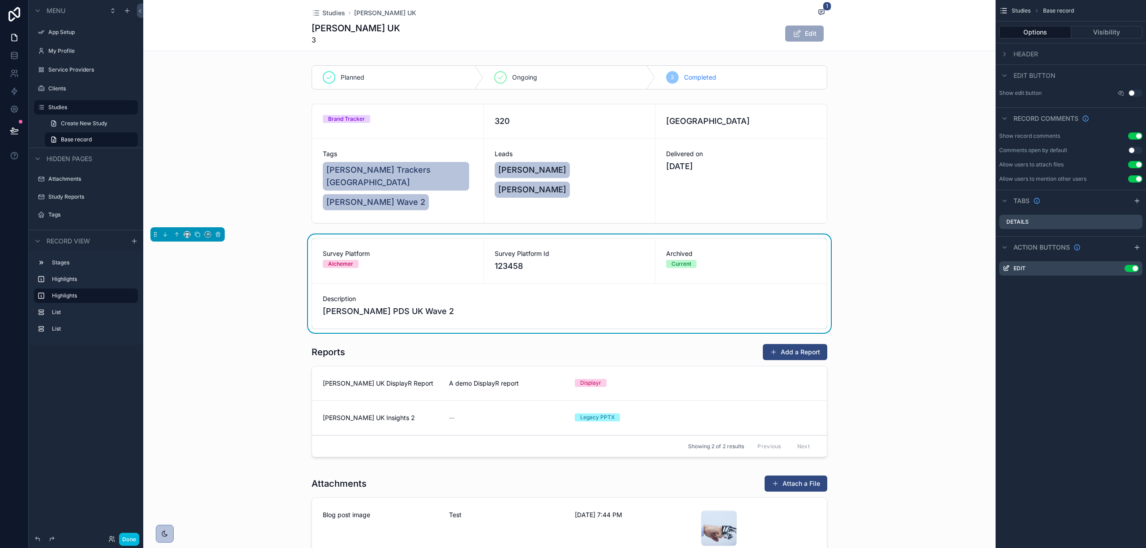
click at [594, 265] on div "Survey Platform Id 123458" at bounding box center [569, 261] width 171 height 45
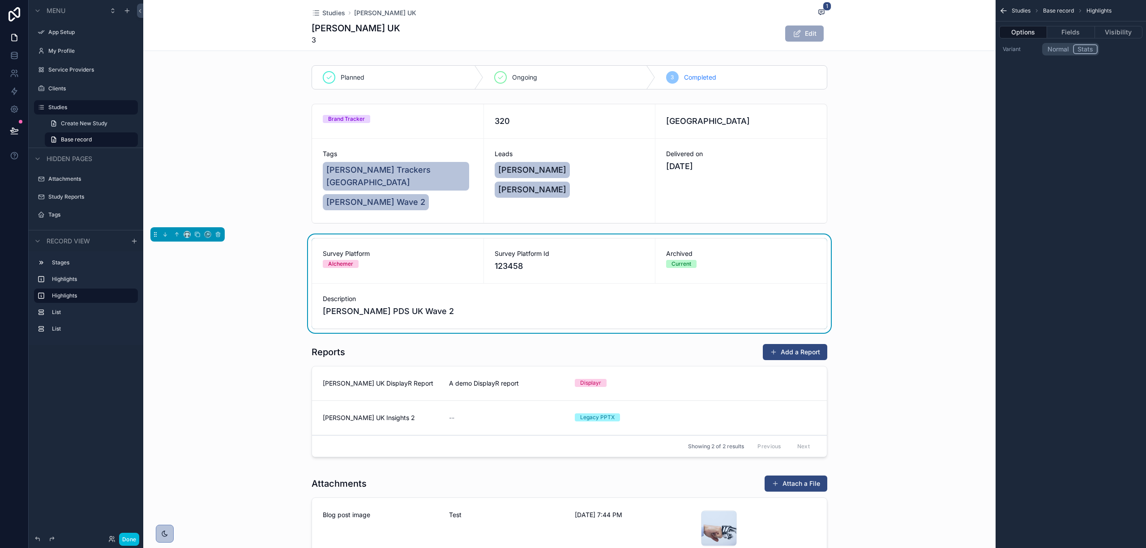
click at [701, 249] on span "Archived" at bounding box center [741, 253] width 150 height 9
click at [400, 264] on div "Survey Platform Alchemer" at bounding box center [397, 261] width 171 height 45
click at [1055, 32] on button "Fields" at bounding box center [1070, 32] width 47 height 13
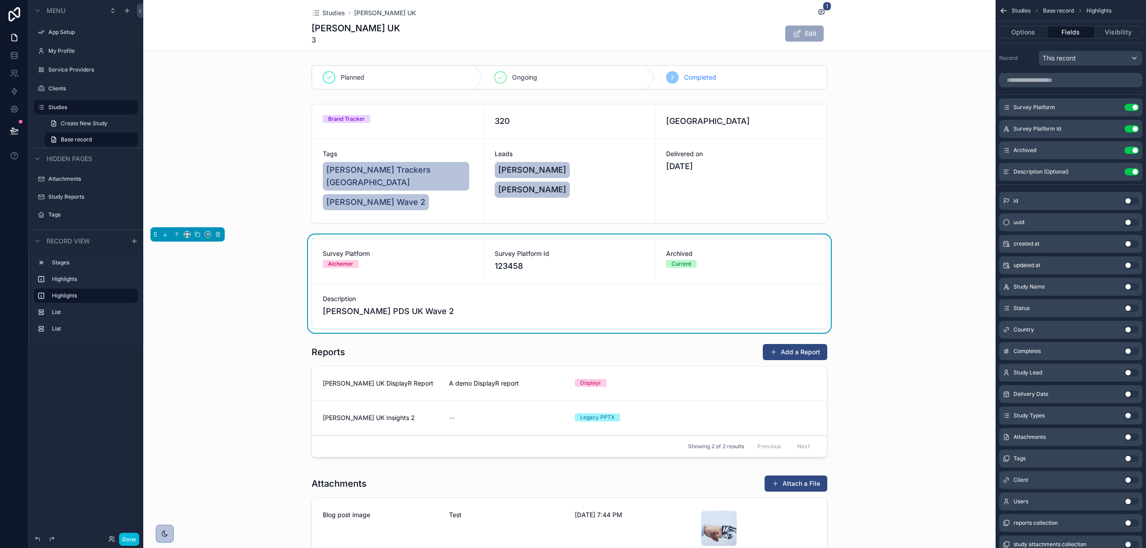
click at [0, 0] on icon "scrollable content" at bounding box center [0, 0] width 0 height 0
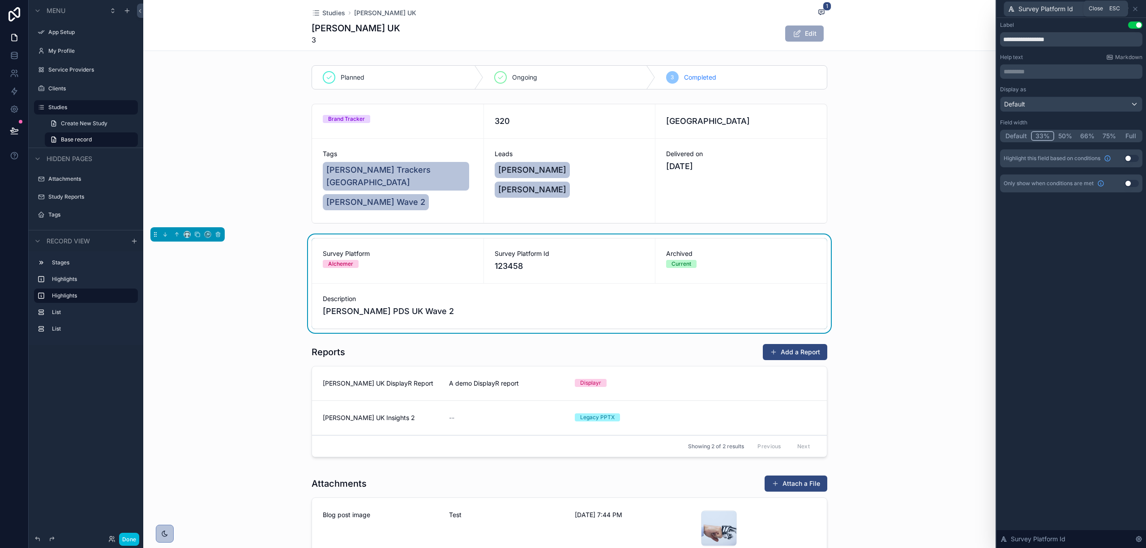
click at [1134, 8] on icon at bounding box center [1135, 9] width 4 height 4
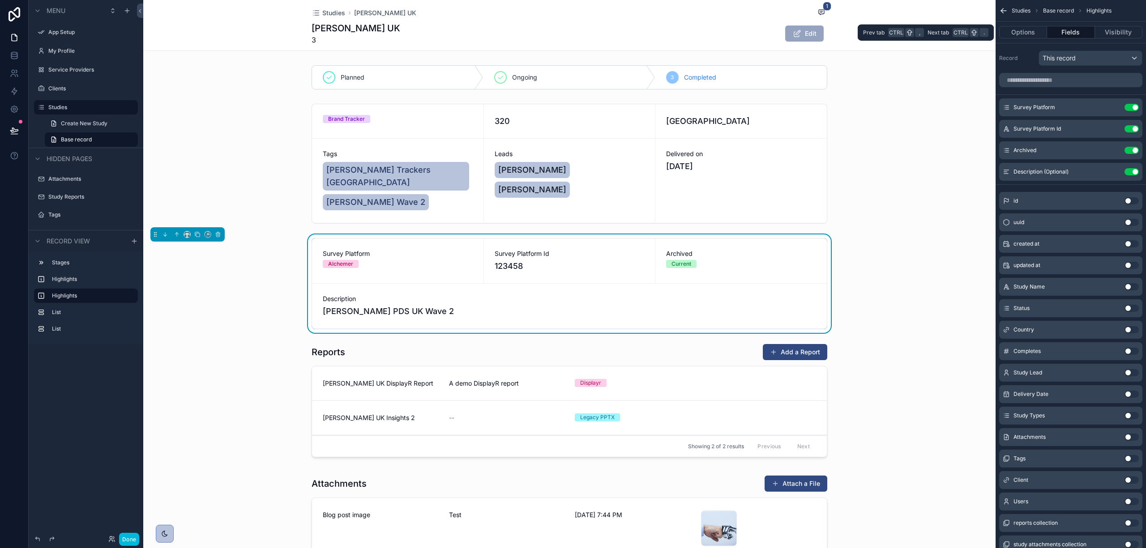
click at [1107, 30] on button "Visibility" at bounding box center [1118, 32] width 47 height 13
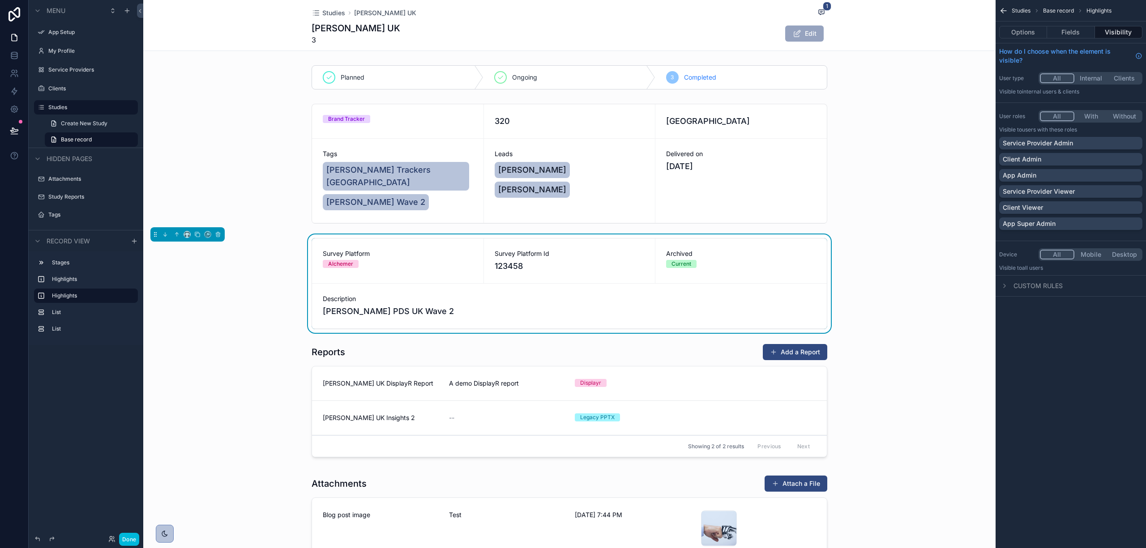
click at [1072, 145] on p "Service Provider Admin" at bounding box center [1038, 143] width 70 height 9
click at [1068, 156] on div "Client Admin" at bounding box center [1071, 159] width 136 height 9
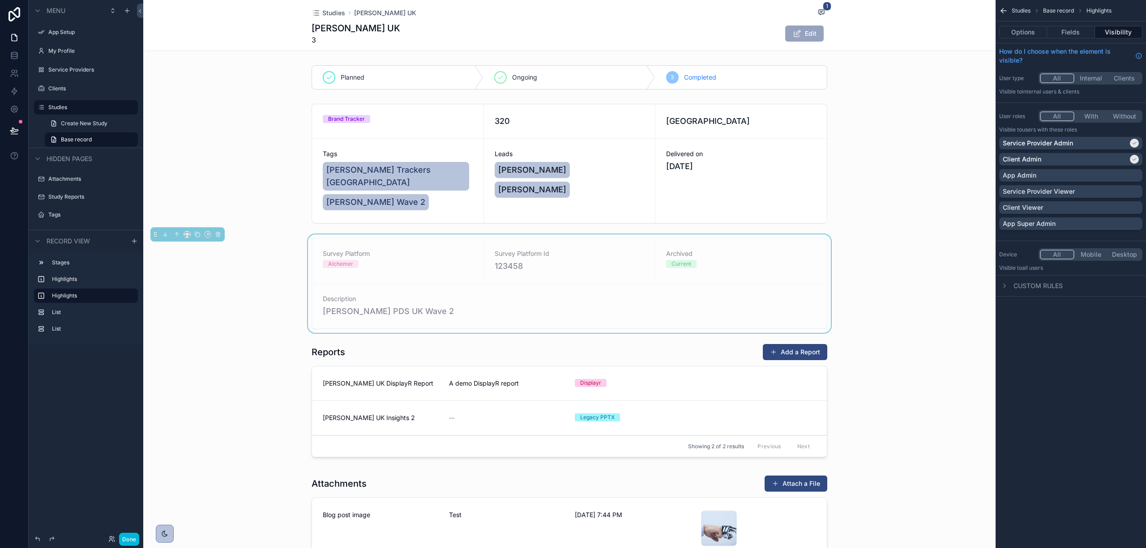
click at [1021, 33] on button "Options" at bounding box center [1023, 32] width 48 height 13
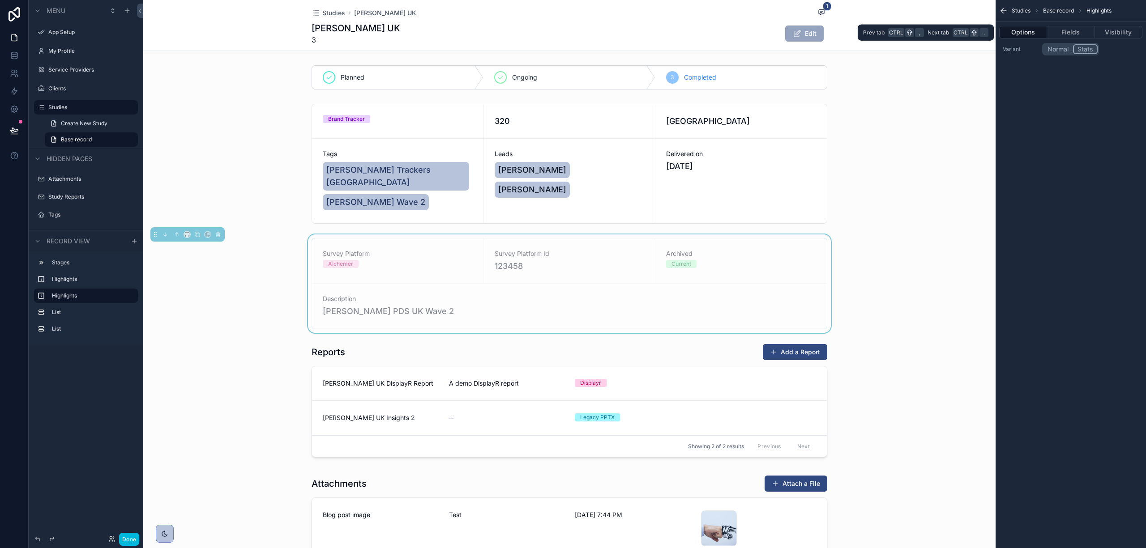
click at [1060, 28] on button "Fields" at bounding box center [1070, 32] width 47 height 13
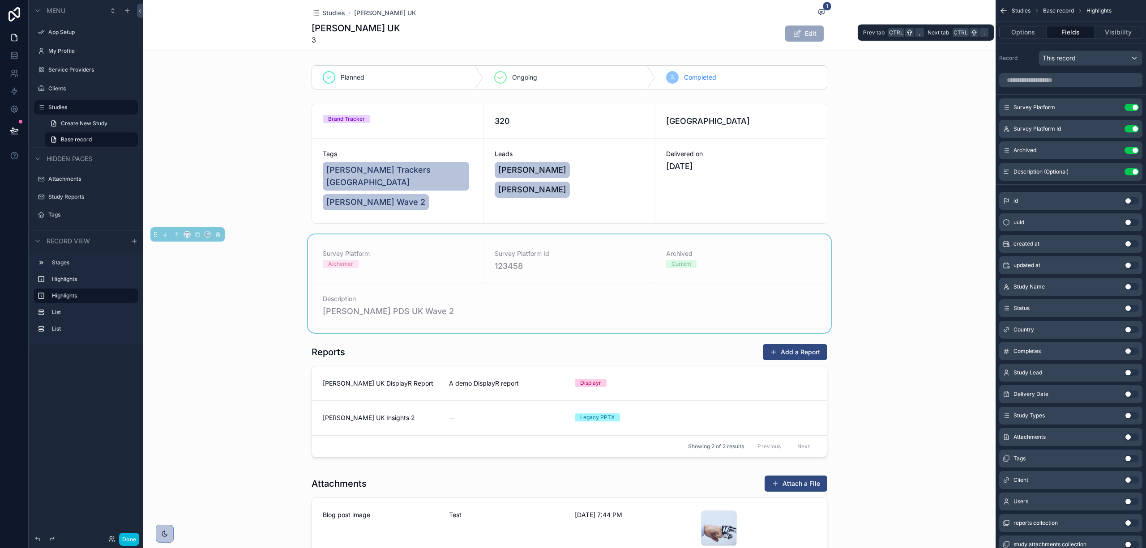
click at [1105, 30] on button "Visibility" at bounding box center [1118, 32] width 47 height 13
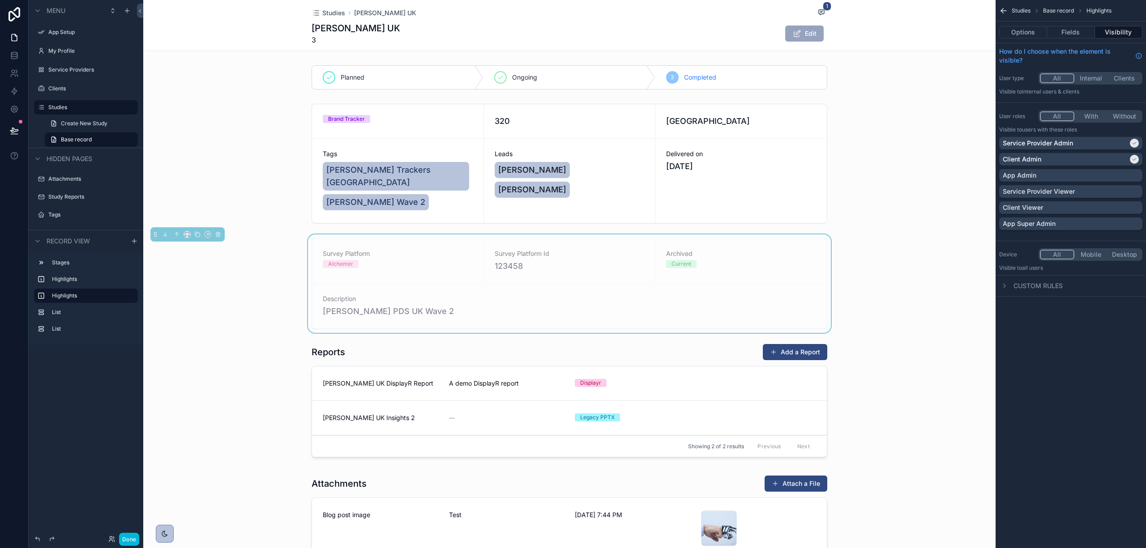
click at [1106, 141] on div "Service Provider Admin" at bounding box center [1065, 143] width 125 height 9
click at [1105, 155] on div "Client Admin" at bounding box center [1065, 159] width 125 height 9
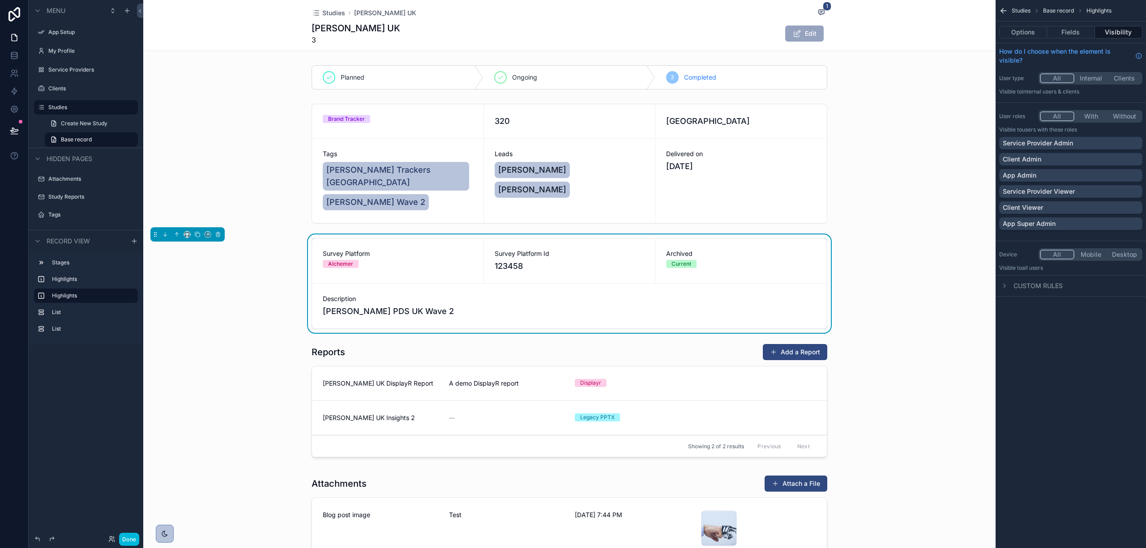
click at [663, 388] on div "scrollable content" at bounding box center [569, 402] width 852 height 124
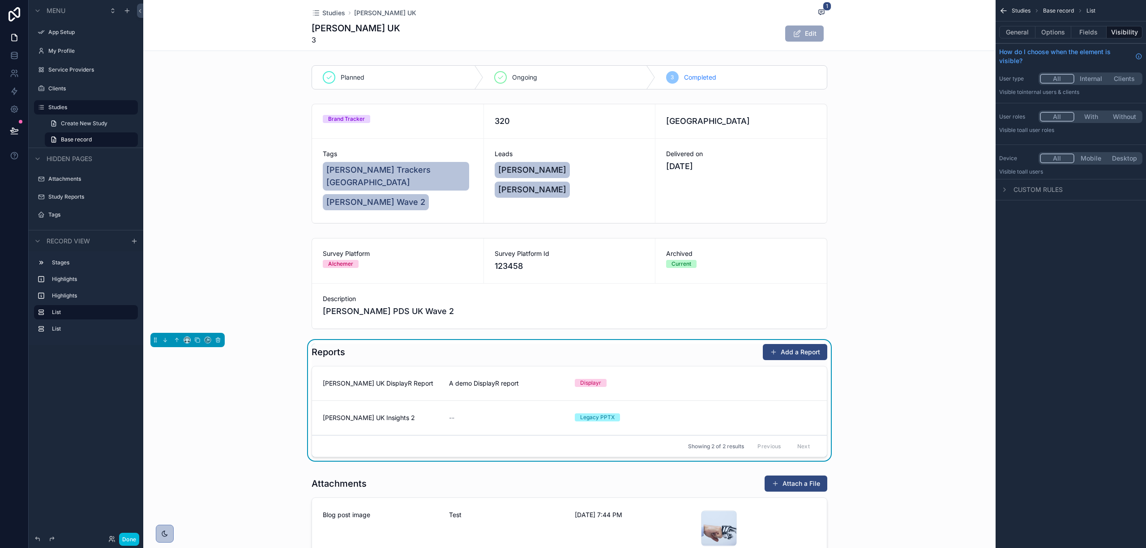
click at [1054, 34] on button "Options" at bounding box center [1053, 32] width 36 height 13
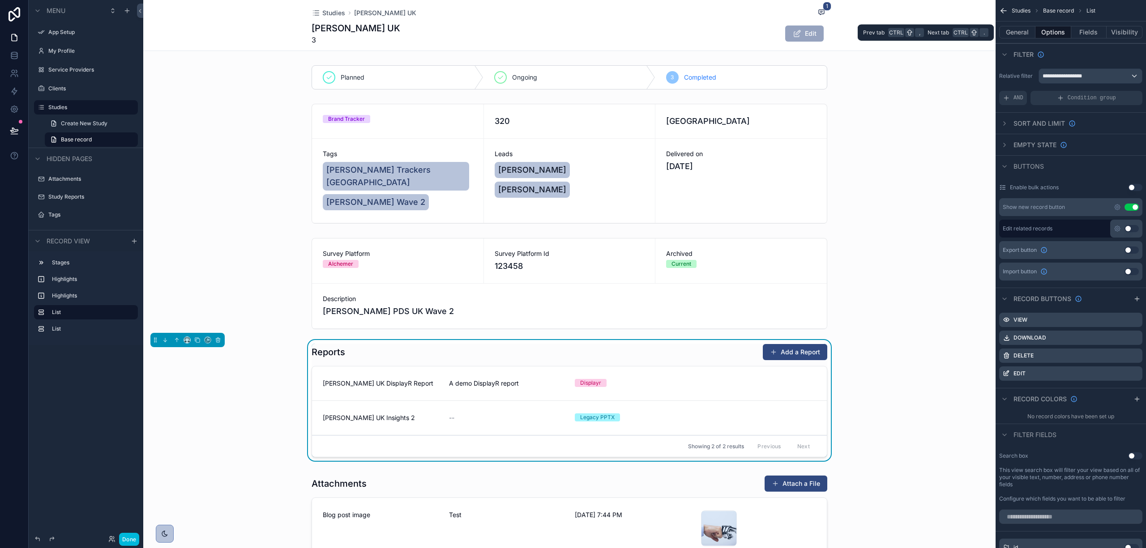
click at [1075, 34] on button "Fields" at bounding box center [1089, 32] width 36 height 13
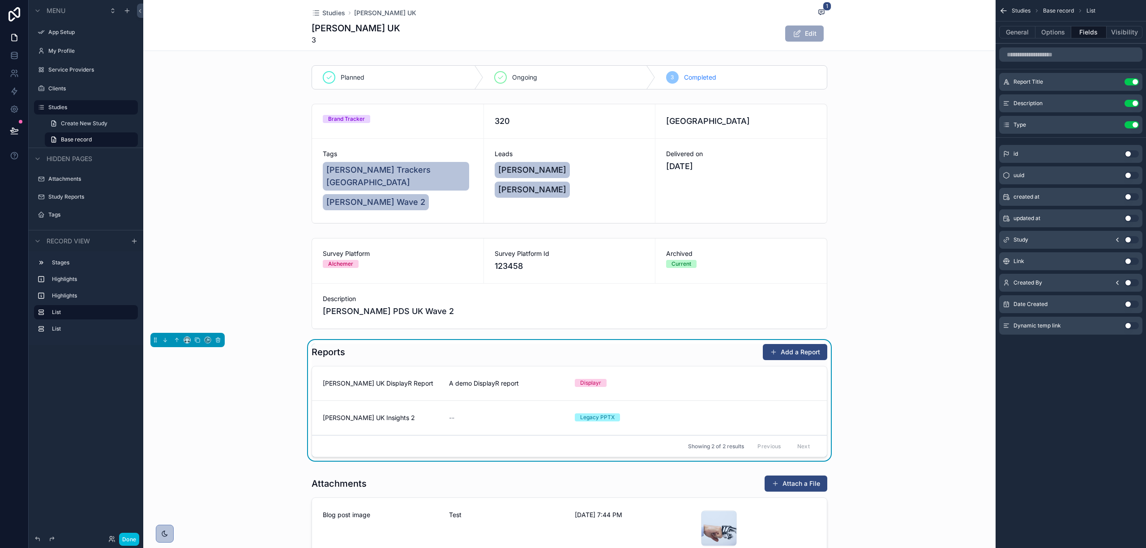
click at [330, 172] on div "scrollable content" at bounding box center [569, 163] width 852 height 127
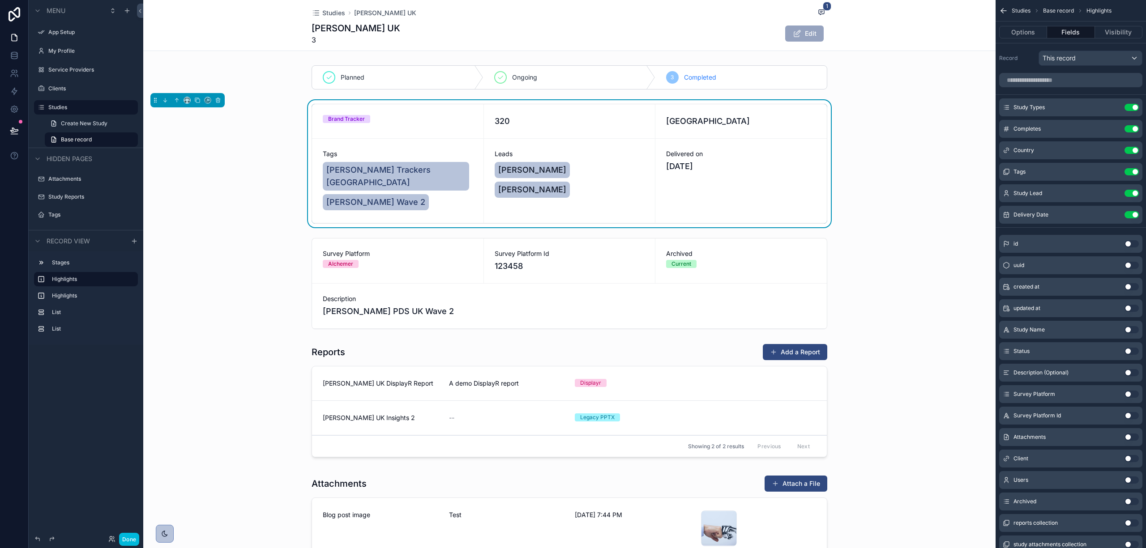
click at [345, 166] on span "[PERSON_NAME] Trackers [GEOGRAPHIC_DATA]" at bounding box center [395, 176] width 139 height 25
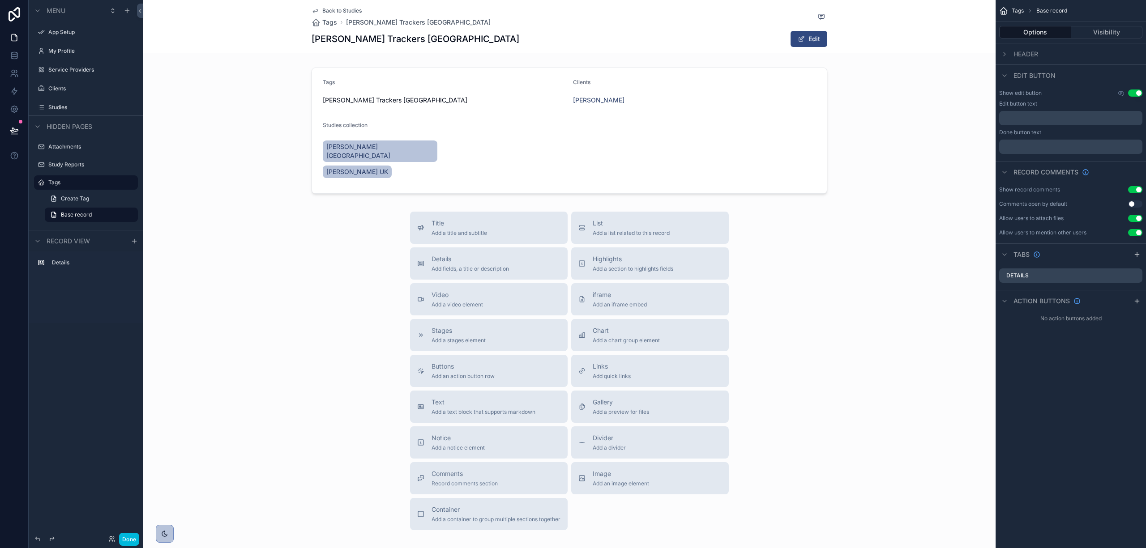
click at [337, 149] on div "scrollable content" at bounding box center [569, 130] width 852 height 133
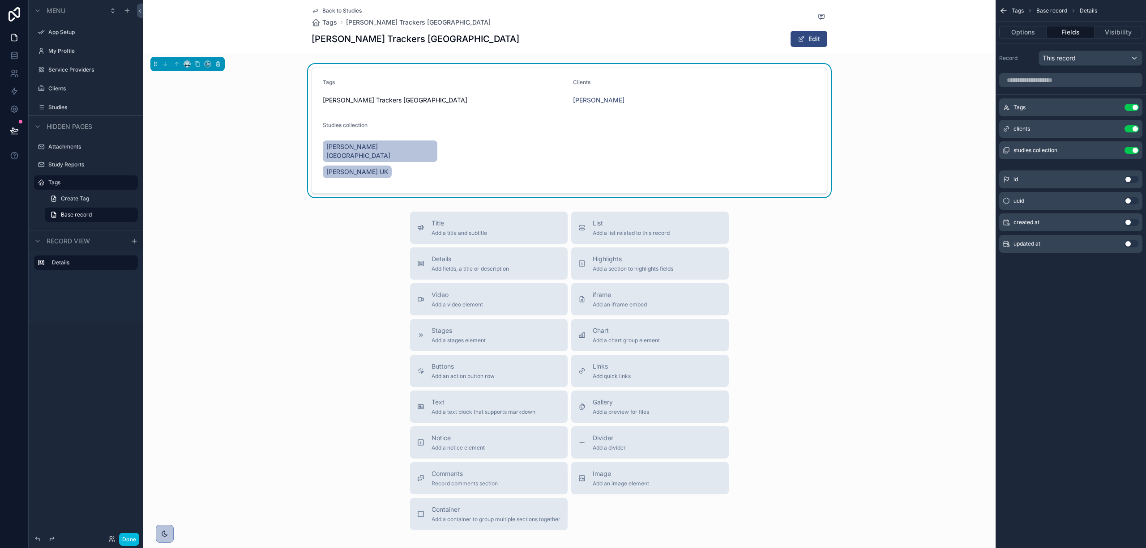
click at [382, 167] on span "Abbott UK" at bounding box center [357, 171] width 62 height 9
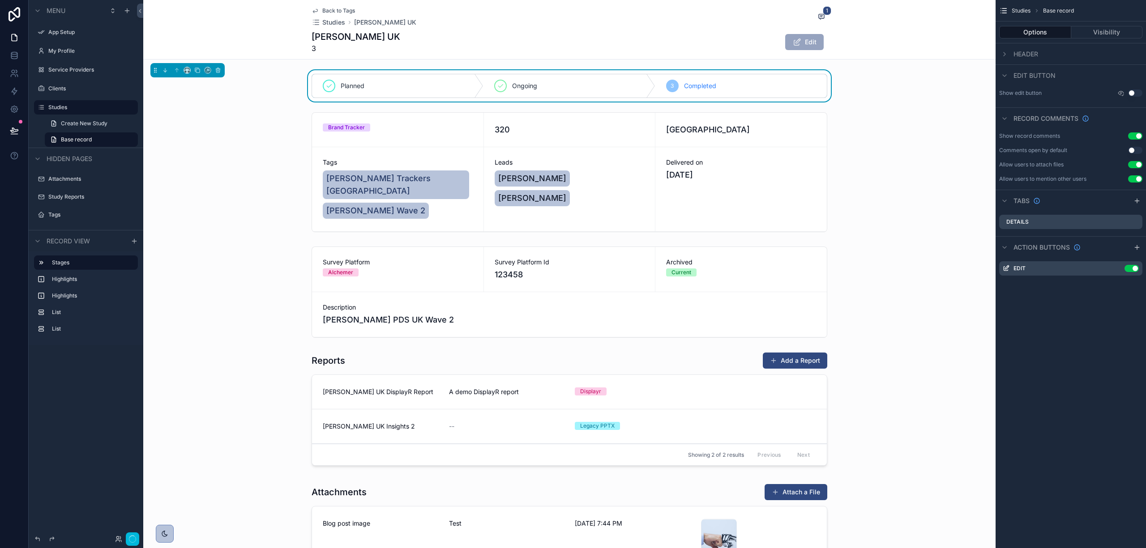
click at [244, 162] on div "scrollable content" at bounding box center [569, 172] width 852 height 127
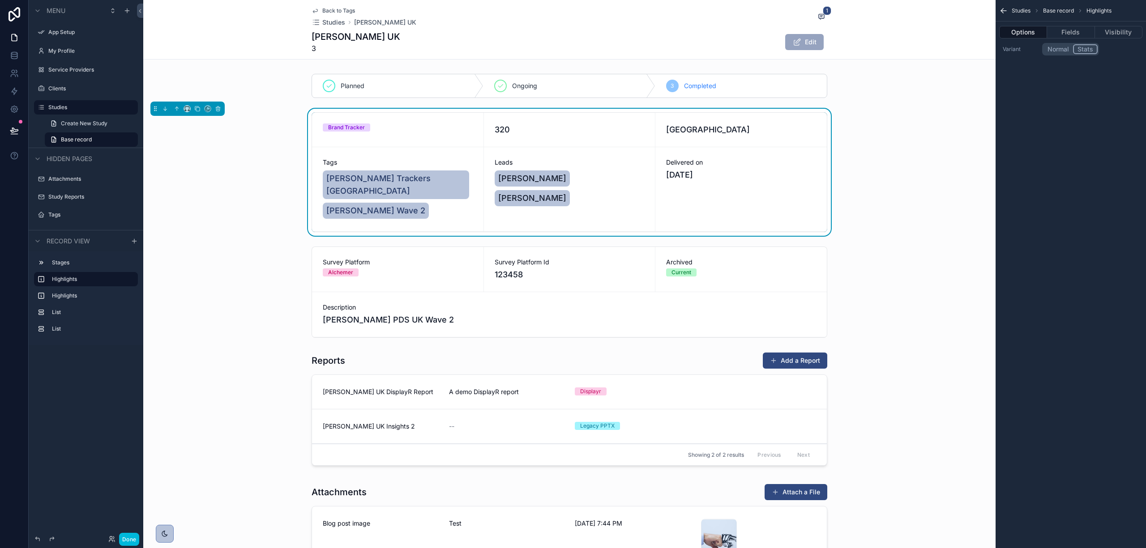
click at [86, 53] on label "My Profile" at bounding box center [90, 50] width 84 height 7
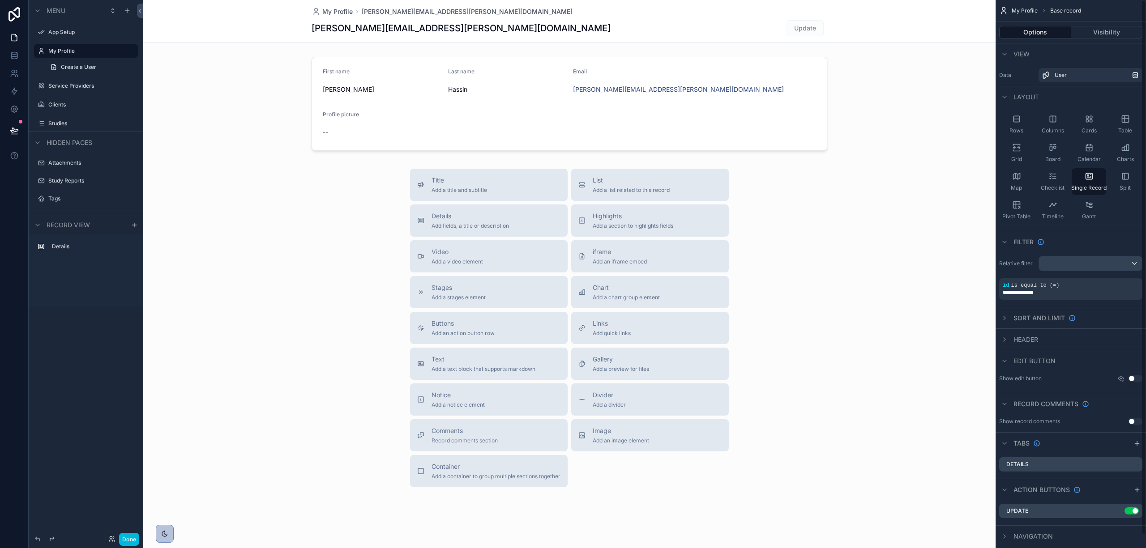
click at [1111, 31] on button "Visibility" at bounding box center [1107, 32] width 72 height 13
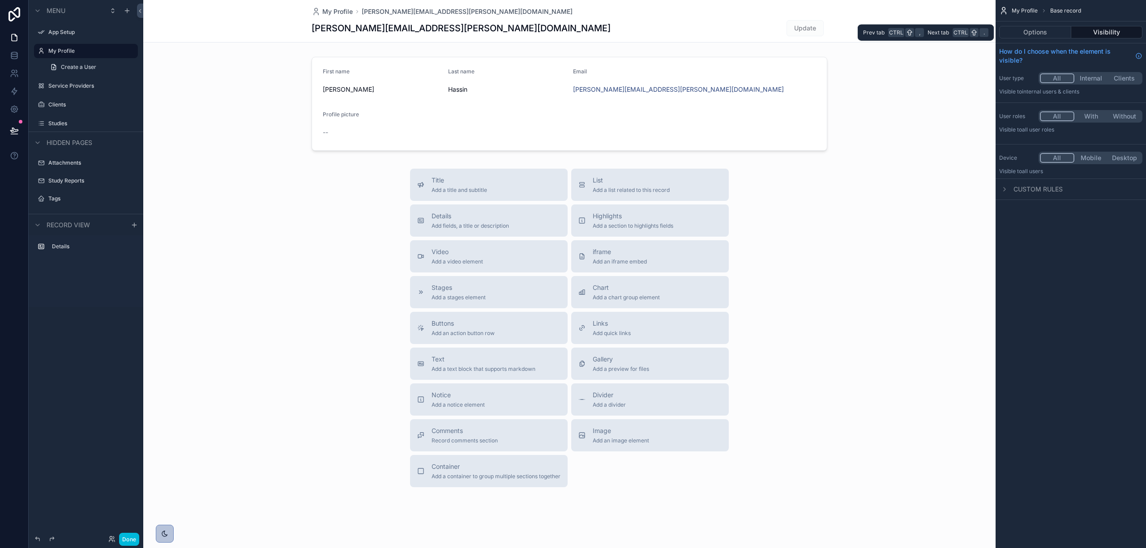
click at [1054, 35] on button "Options" at bounding box center [1035, 32] width 72 height 13
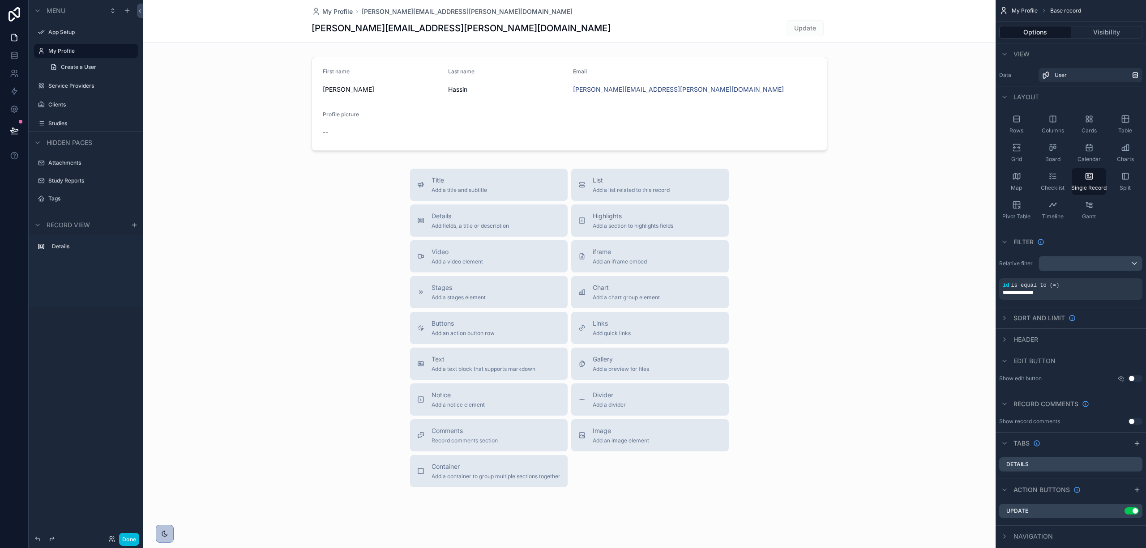
click at [819, 199] on div "scrollable content" at bounding box center [569, 279] width 852 height 559
click at [604, 189] on span "Add a list related to this record" at bounding box center [631, 190] width 77 height 7
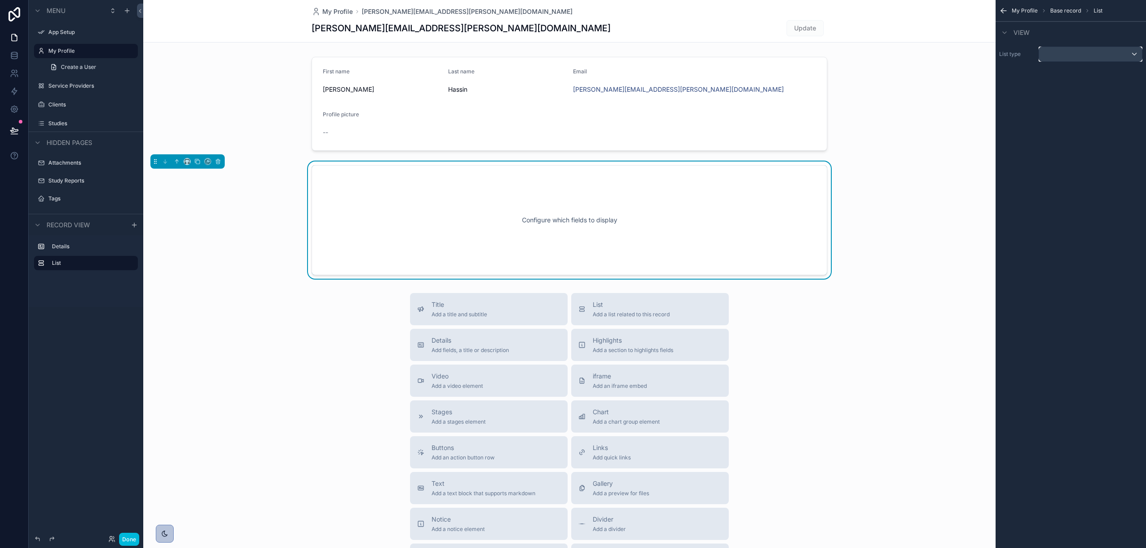
click at [1090, 49] on div "scrollable content" at bounding box center [1090, 54] width 103 height 14
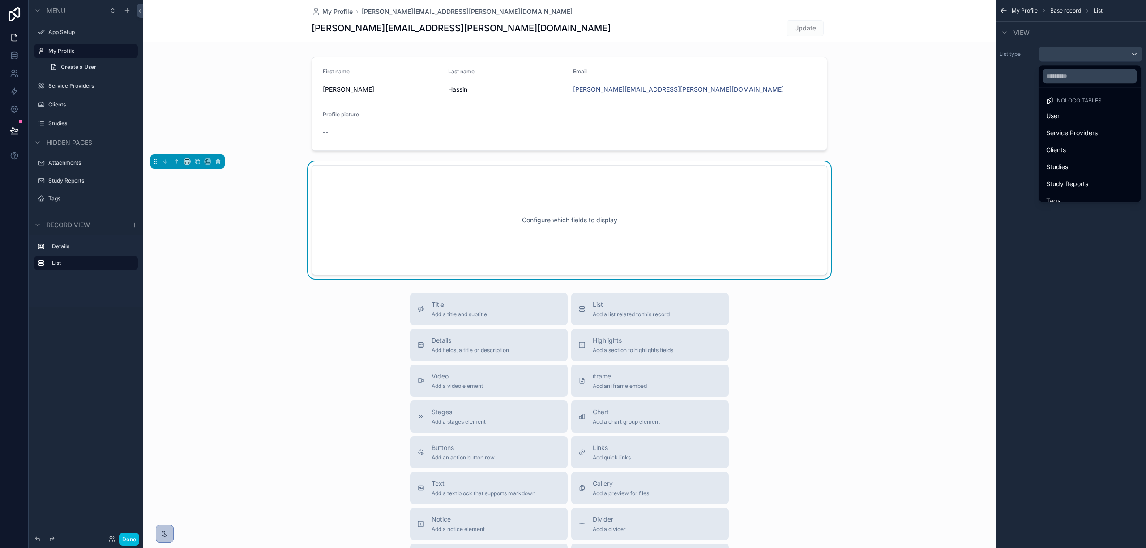
click at [1068, 165] on span "Studies" at bounding box center [1057, 167] width 22 height 11
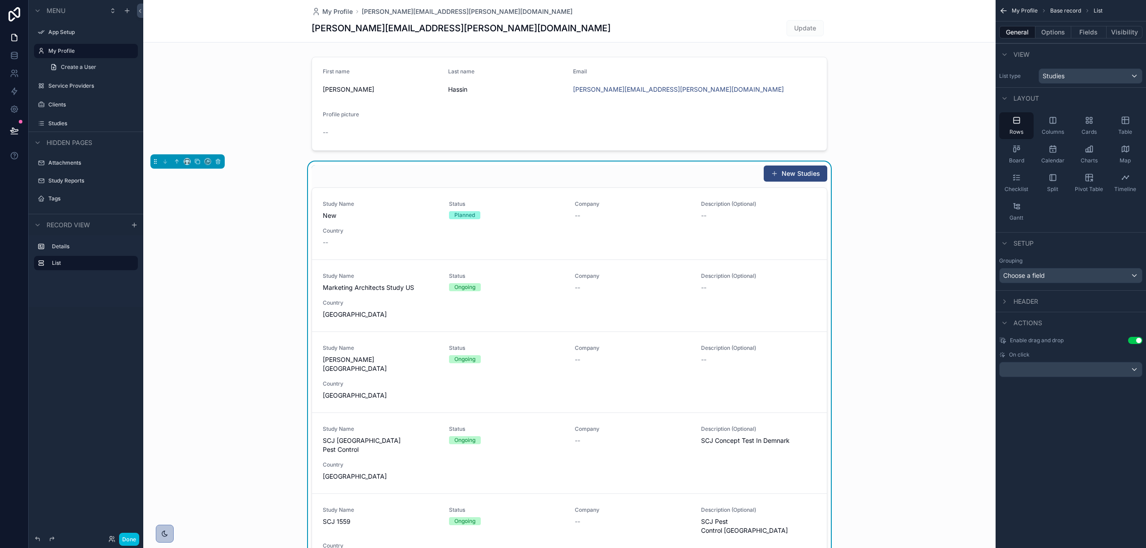
click at [1096, 127] on div "Cards" at bounding box center [1089, 125] width 34 height 27
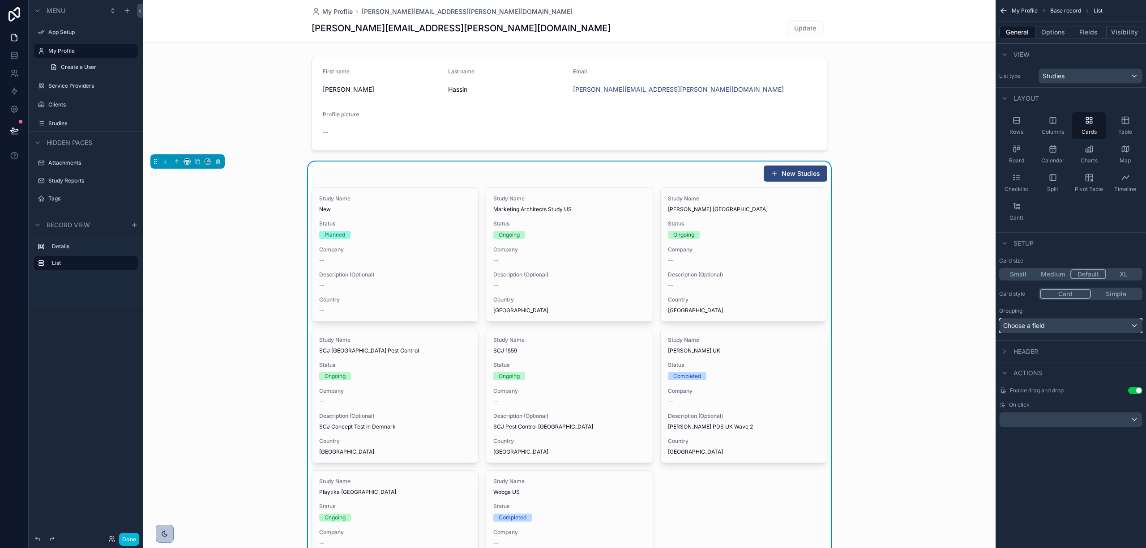
click at [1044, 321] on span "Choose a field" at bounding box center [1024, 325] width 42 height 9
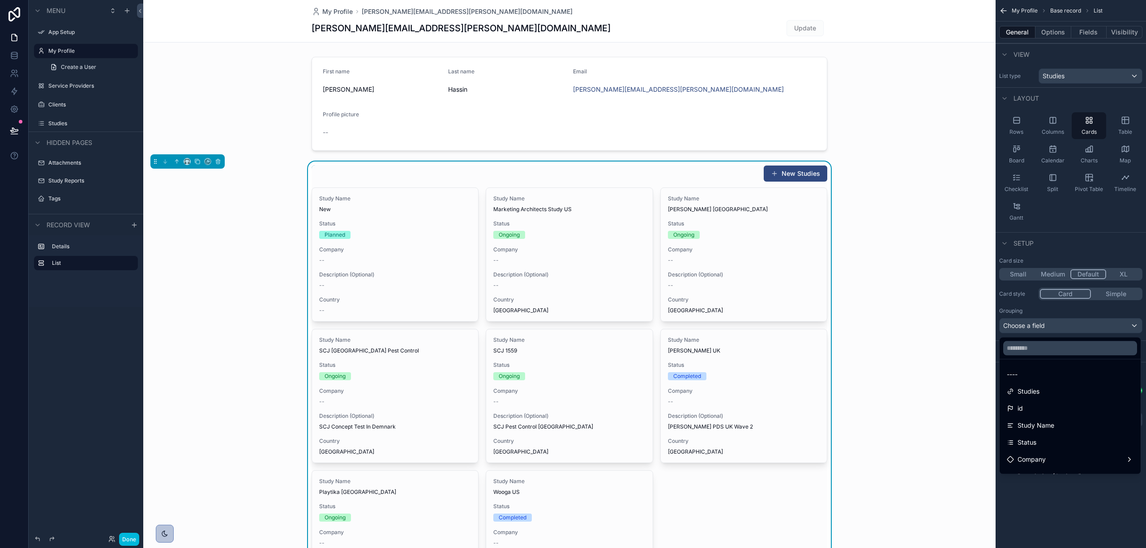
click at [1044, 321] on div "scrollable content" at bounding box center [573, 274] width 1146 height 548
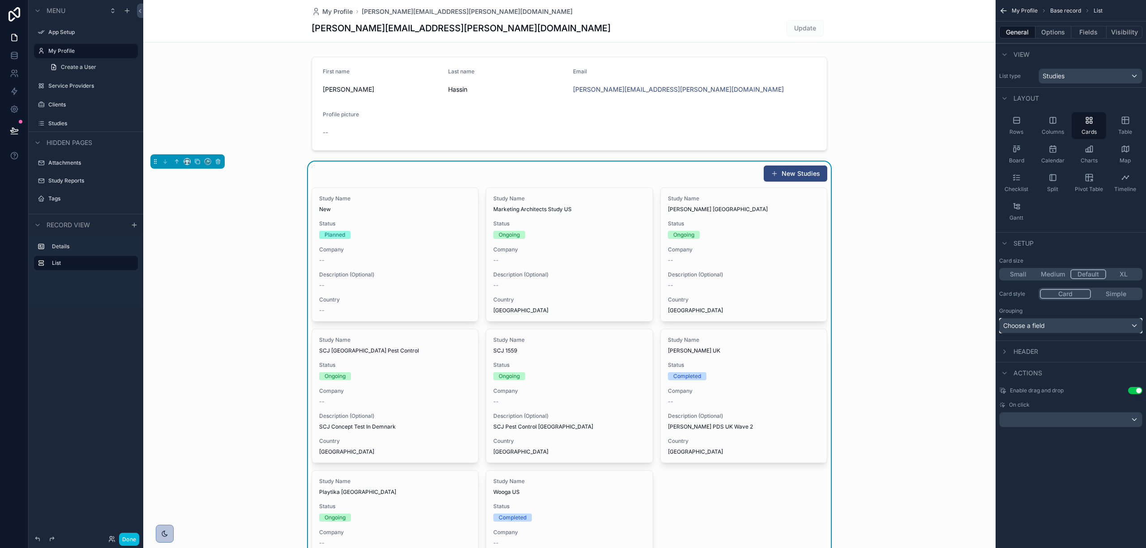
click at [1041, 326] on span "Choose a field" at bounding box center [1024, 326] width 42 height 8
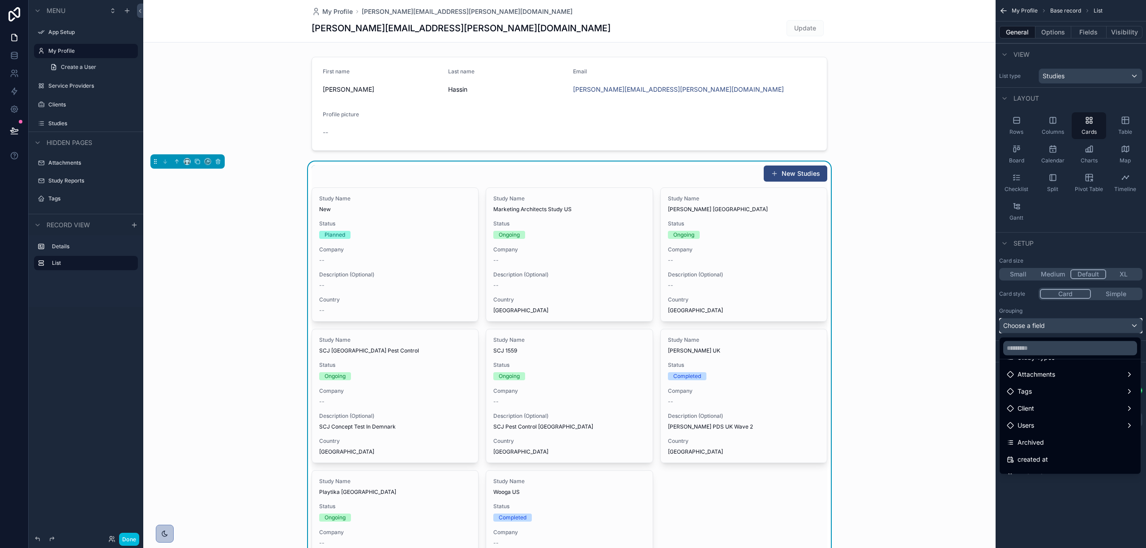
scroll to position [239, 0]
click at [1077, 402] on div "Client" at bounding box center [1069, 408] width 137 height 16
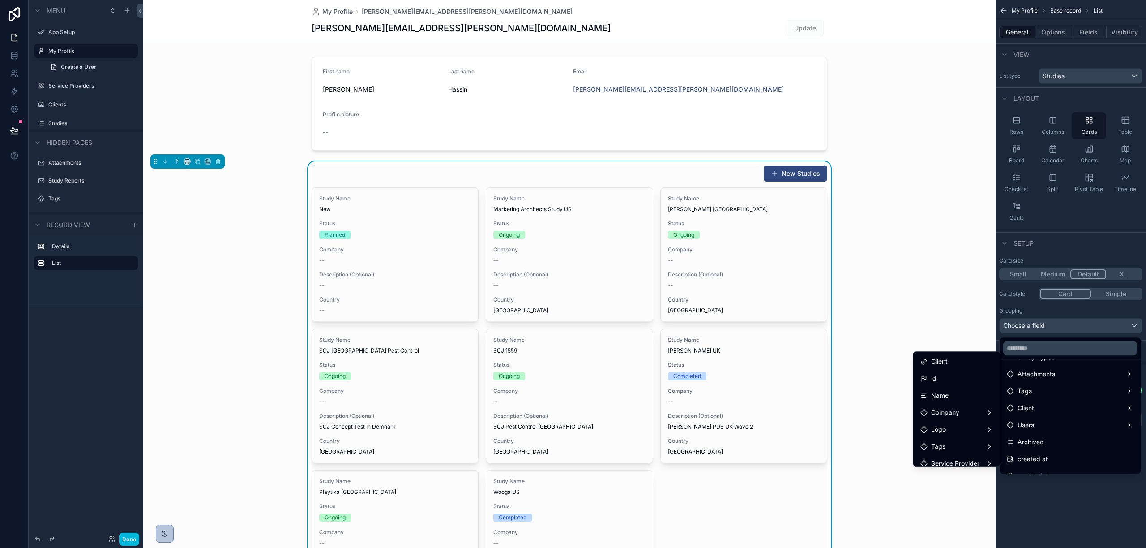
click at [930, 375] on div "id" at bounding box center [956, 378] width 73 height 11
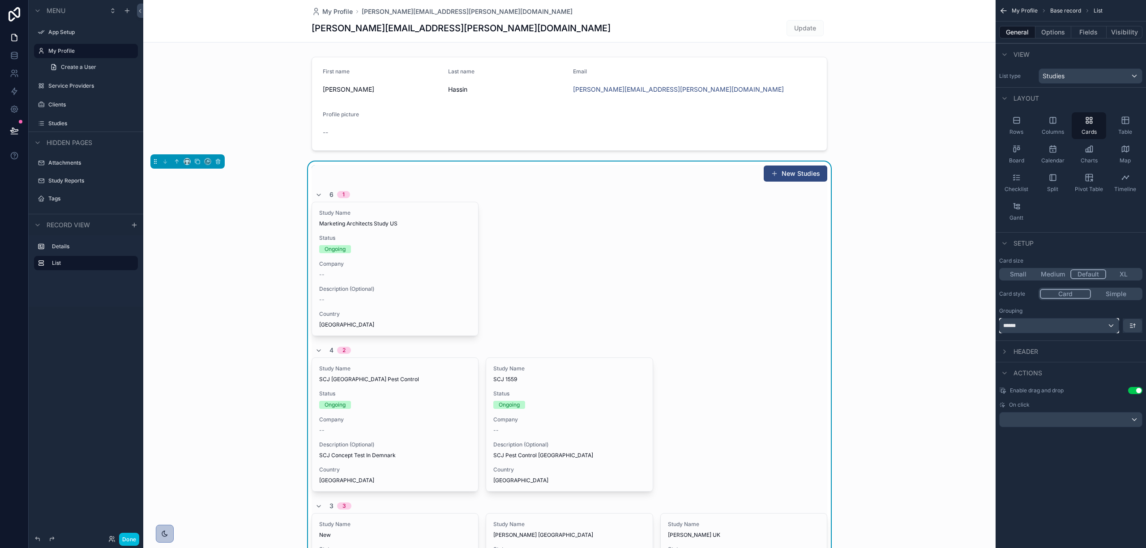
click at [1069, 328] on div "******" at bounding box center [1059, 326] width 119 height 14
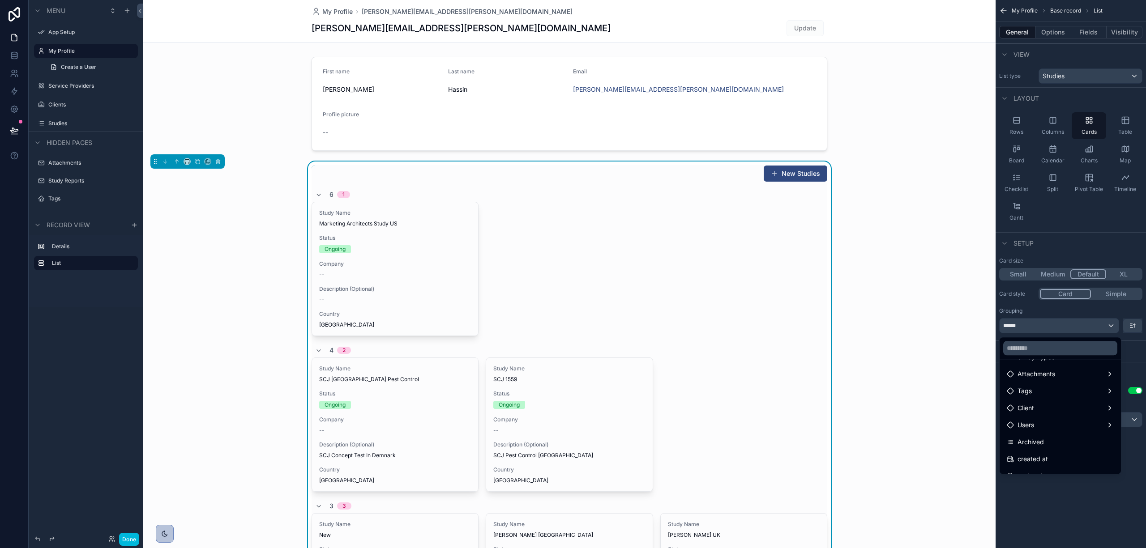
click at [1050, 406] on div "Client" at bounding box center [1060, 408] width 107 height 11
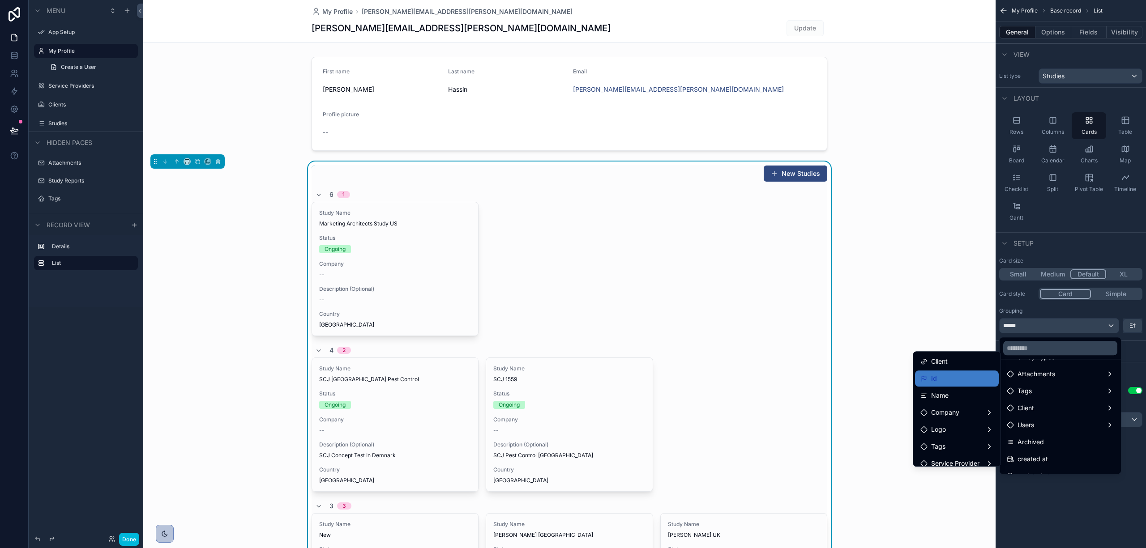
click at [958, 391] on div "Name" at bounding box center [956, 395] width 73 height 11
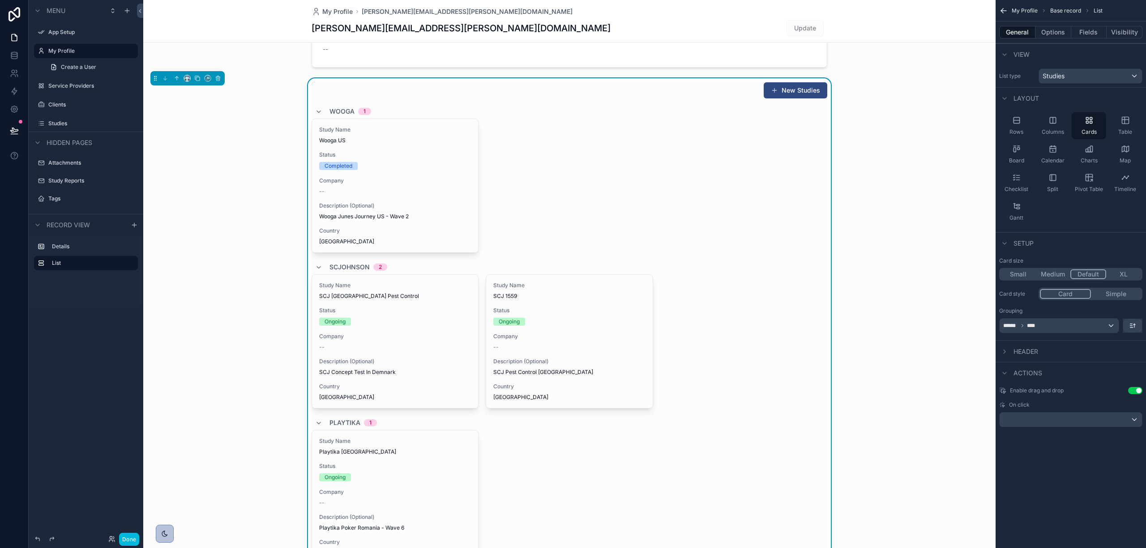
scroll to position [119, 0]
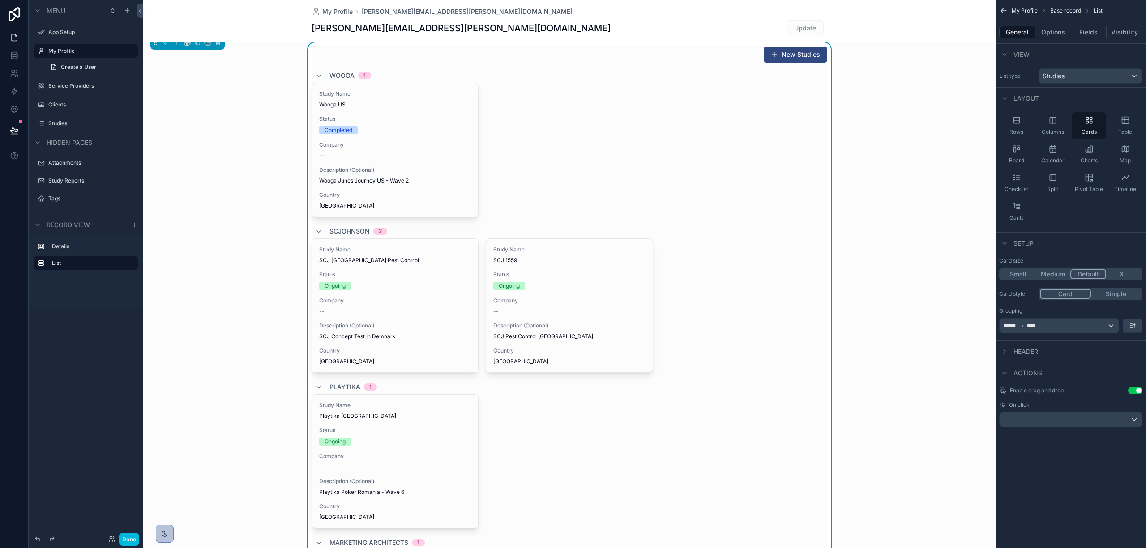
click at [1021, 120] on icon "scrollable content" at bounding box center [1016, 120] width 9 height 9
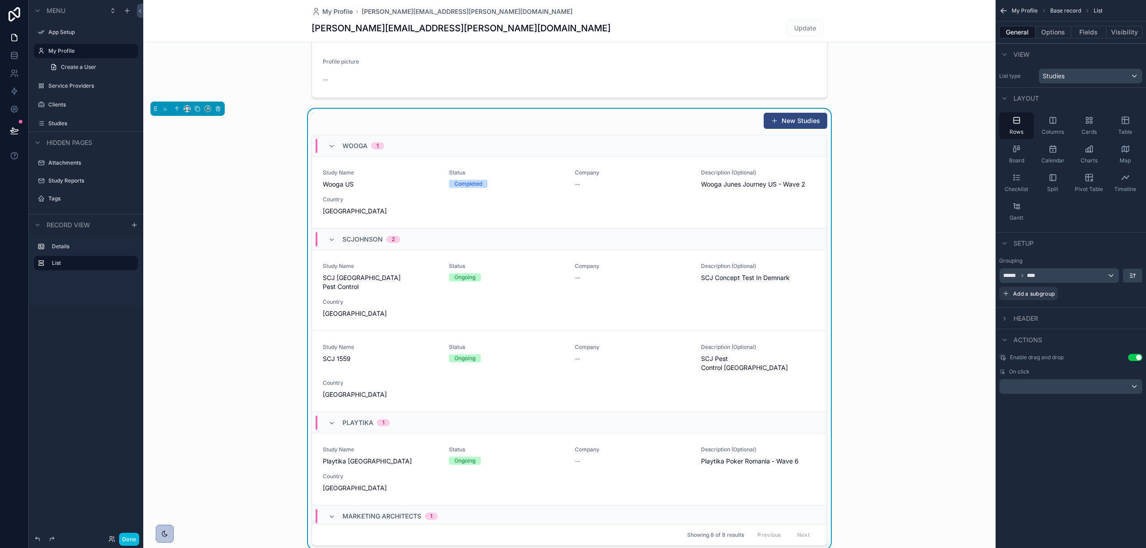
scroll to position [0, 0]
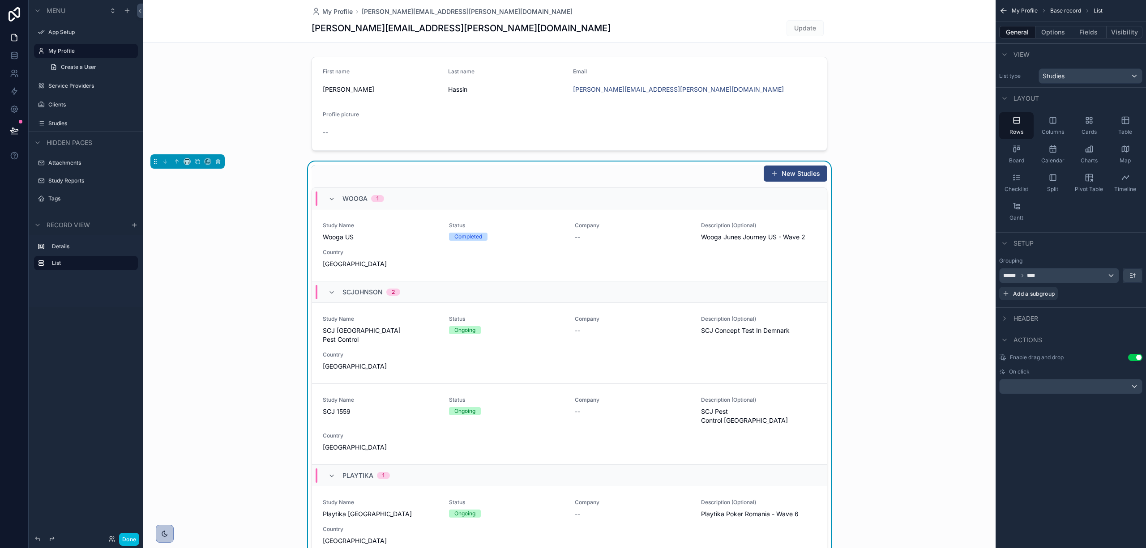
drag, startPoint x: 1050, startPoint y: 40, endPoint x: 1050, endPoint y: 28, distance: 12.1
click at [1050, 38] on div "General Options Fields Visibility" at bounding box center [1070, 31] width 150 height 21
click at [1050, 27] on button "Options" at bounding box center [1053, 32] width 36 height 13
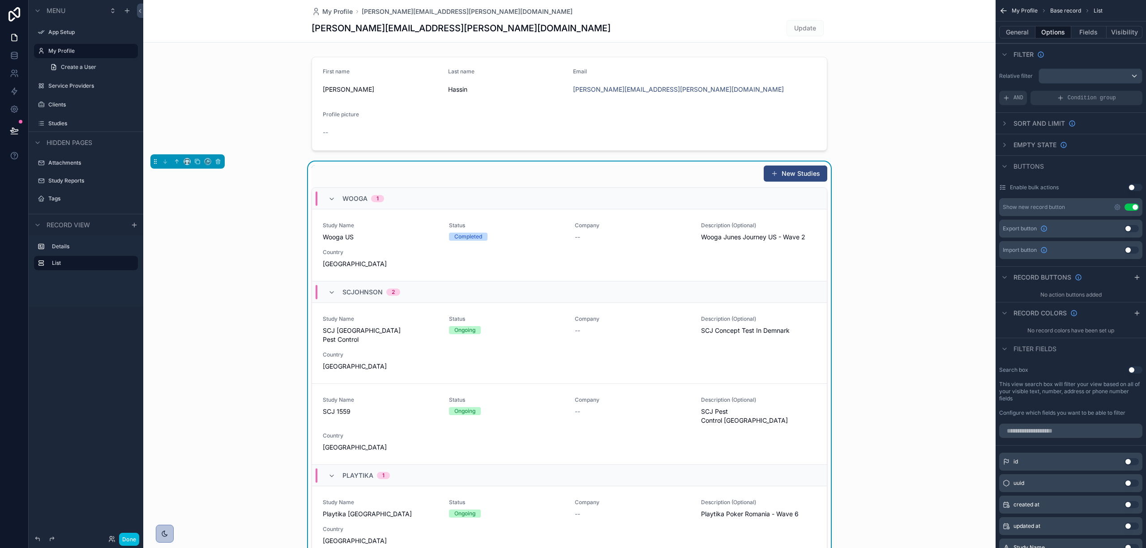
click at [1075, 29] on button "Fields" at bounding box center [1089, 32] width 36 height 13
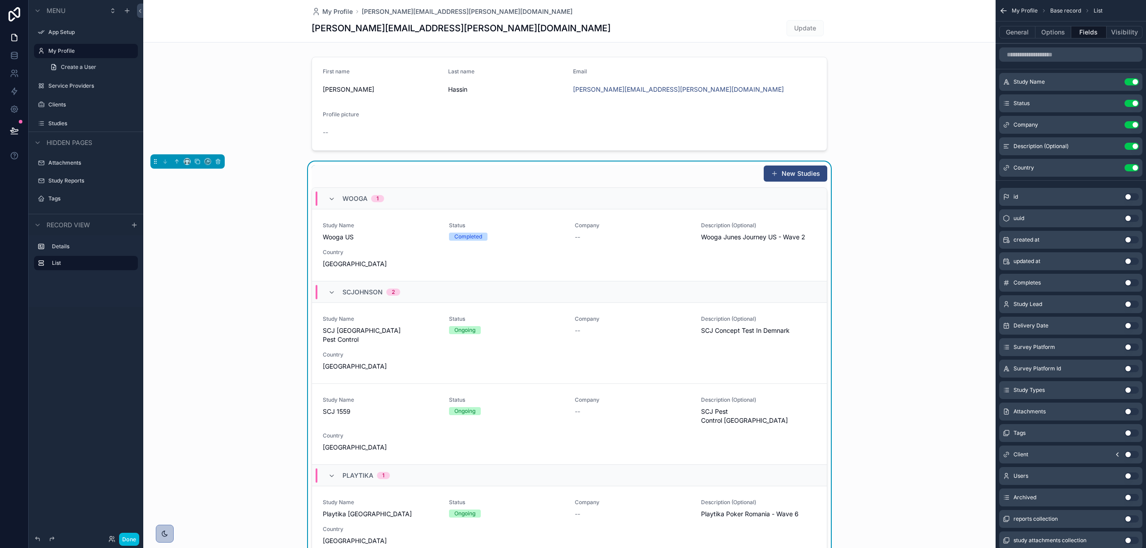
click at [1057, 33] on button "Options" at bounding box center [1053, 32] width 36 height 13
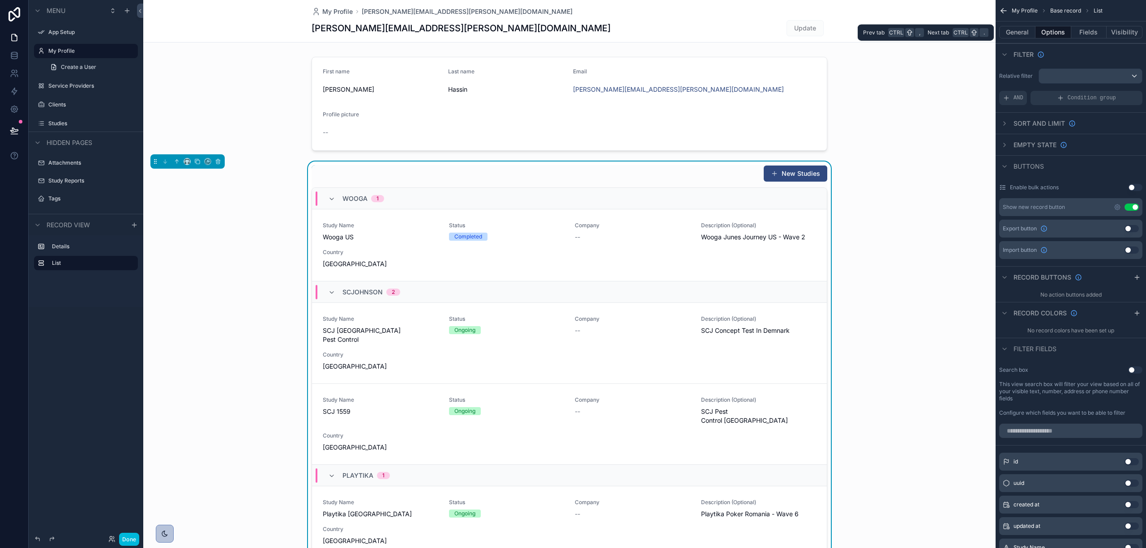
click at [1073, 33] on button "Fields" at bounding box center [1089, 32] width 36 height 13
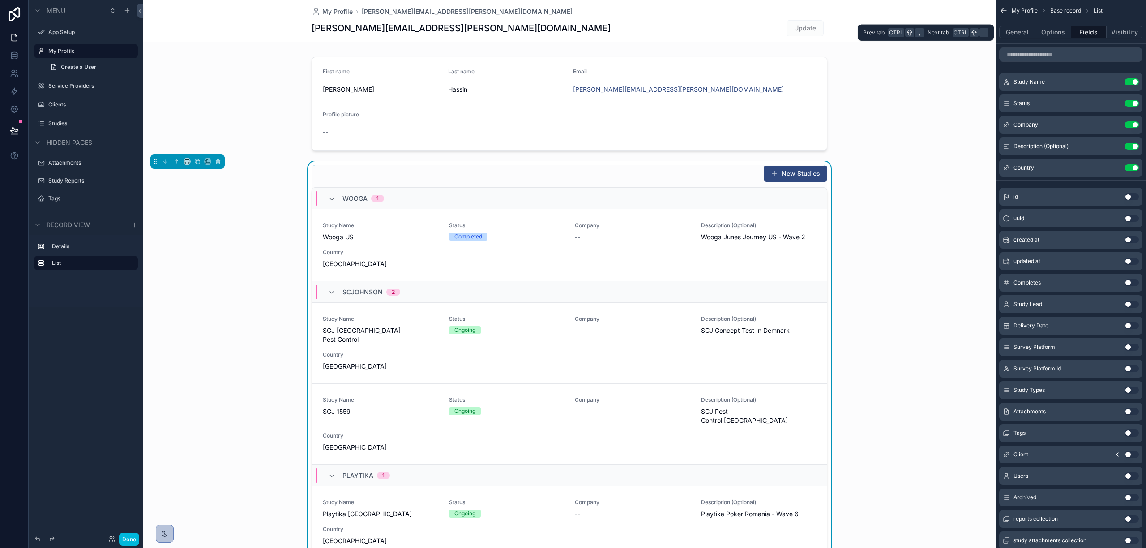
click at [1027, 29] on button "General" at bounding box center [1017, 32] width 36 height 13
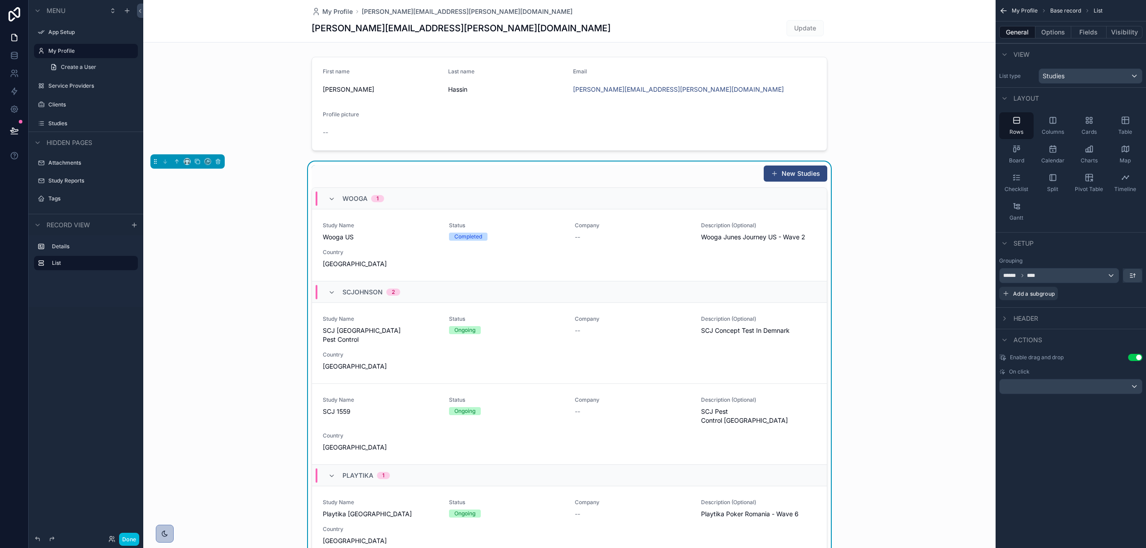
click at [1059, 32] on button "Options" at bounding box center [1053, 32] width 36 height 13
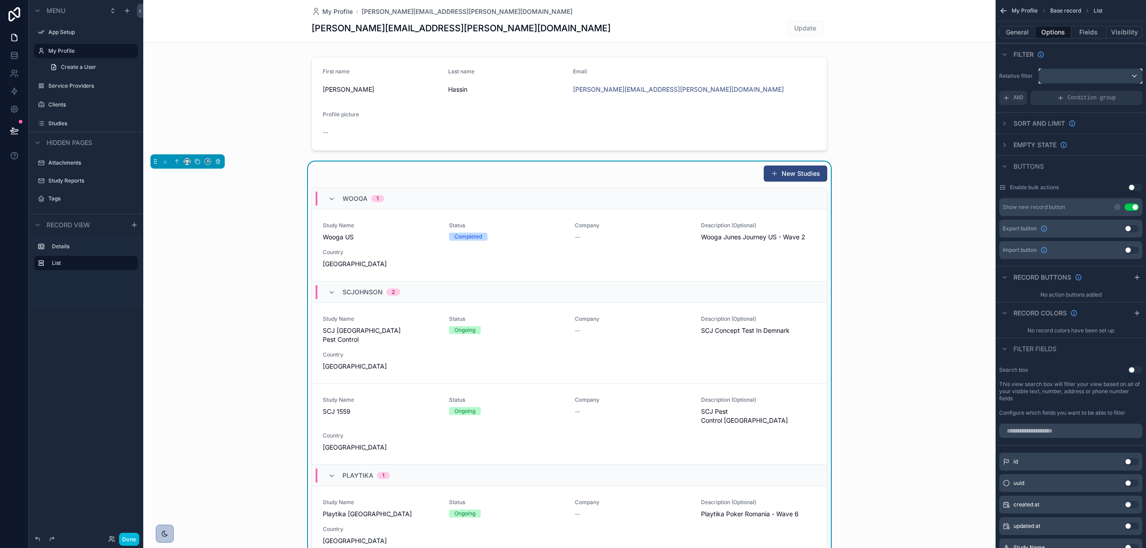
click at [1060, 74] on div "scrollable content" at bounding box center [1090, 76] width 103 height 14
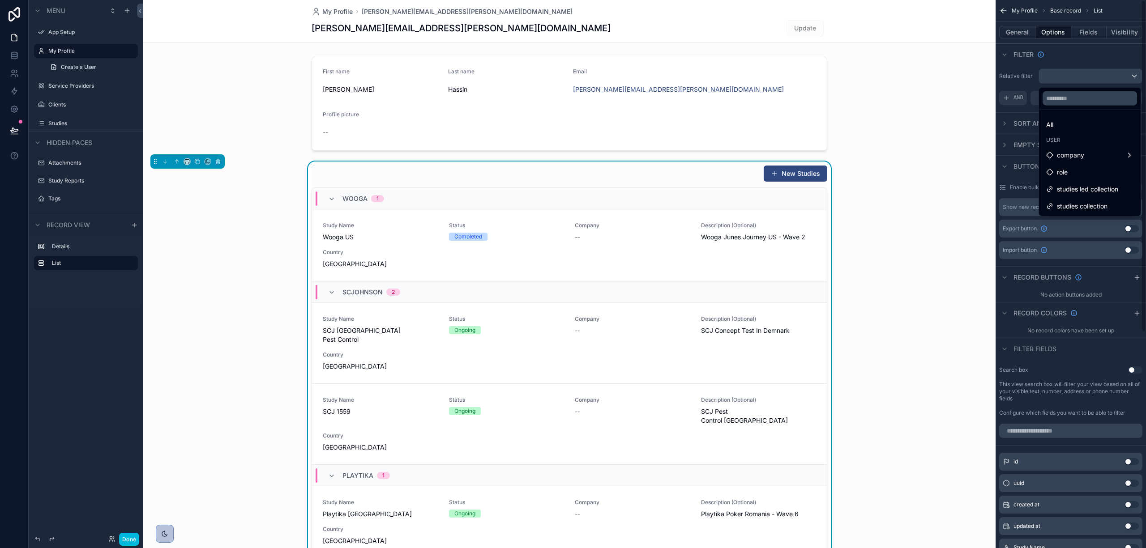
click at [1001, 70] on div "scrollable content" at bounding box center [573, 274] width 1146 height 548
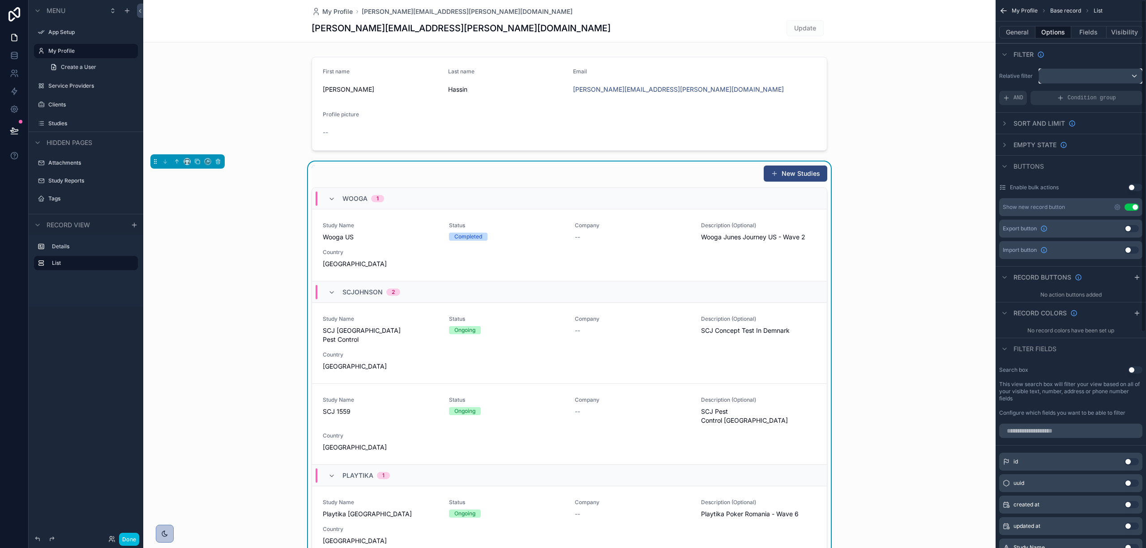
click at [1073, 68] on button "scrollable content" at bounding box center [1090, 75] width 104 height 15
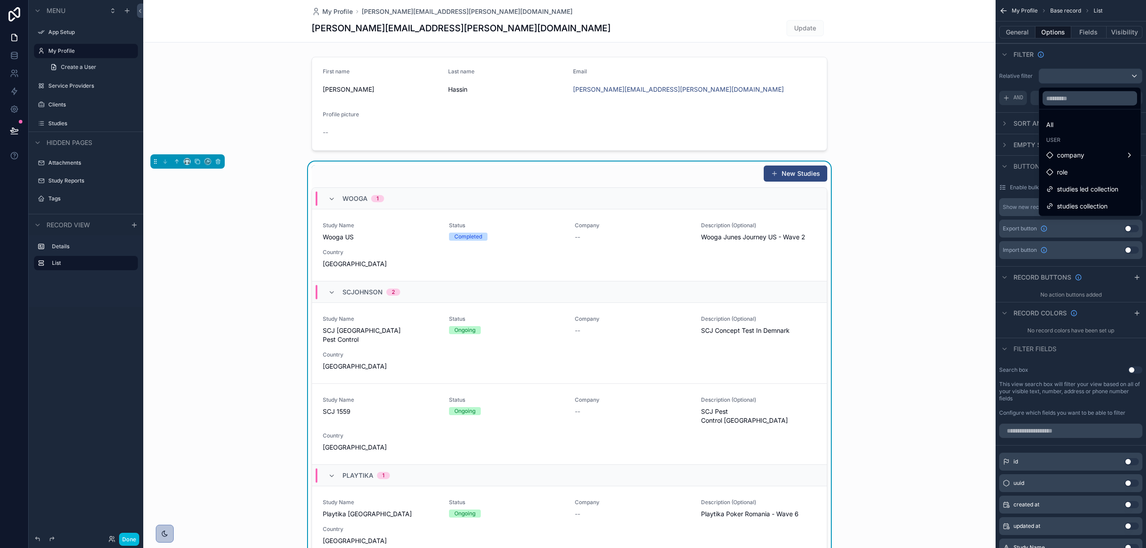
click at [1081, 199] on div "studies collection" at bounding box center [1090, 206] width 98 height 16
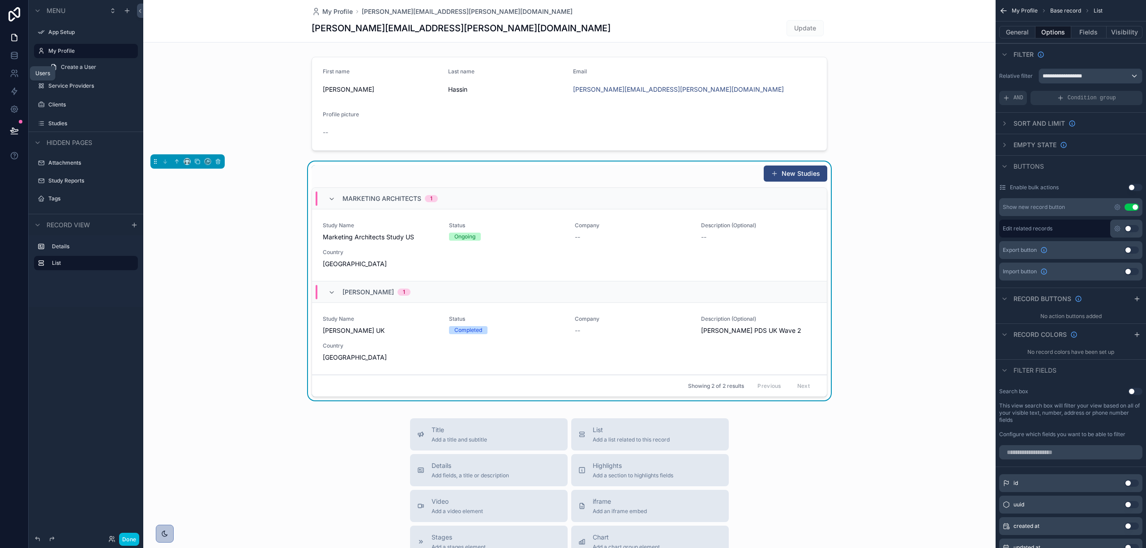
click at [10, 69] on icon at bounding box center [14, 73] width 9 height 9
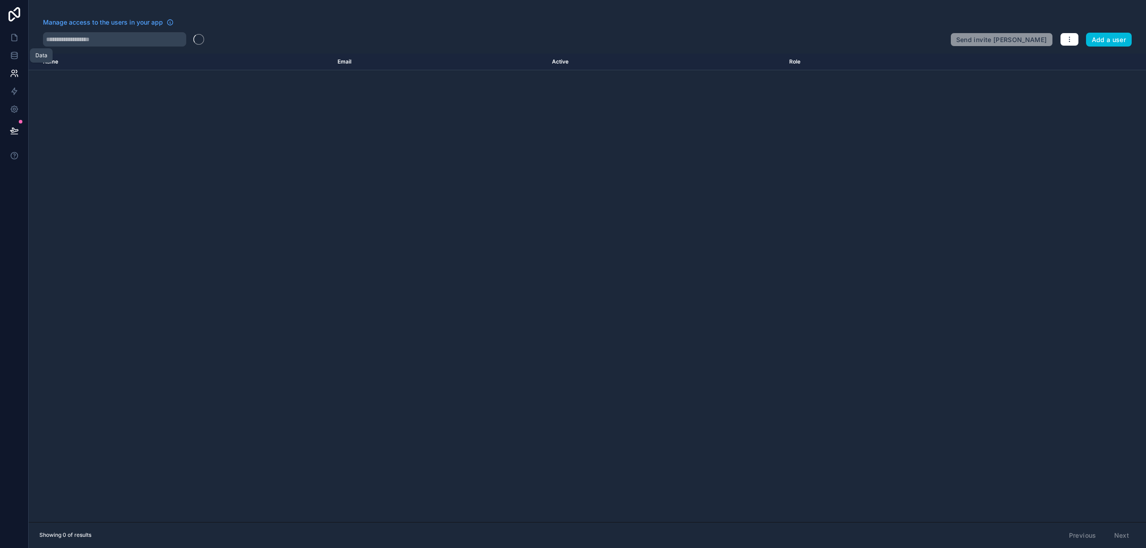
click at [16, 51] on icon at bounding box center [14, 55] width 9 height 9
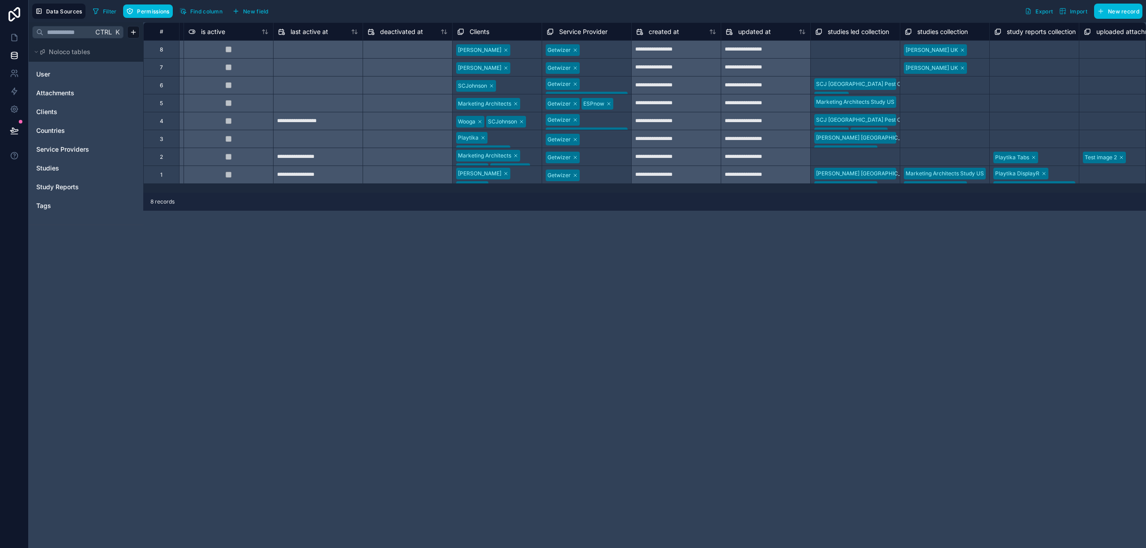
scroll to position [0, 658]
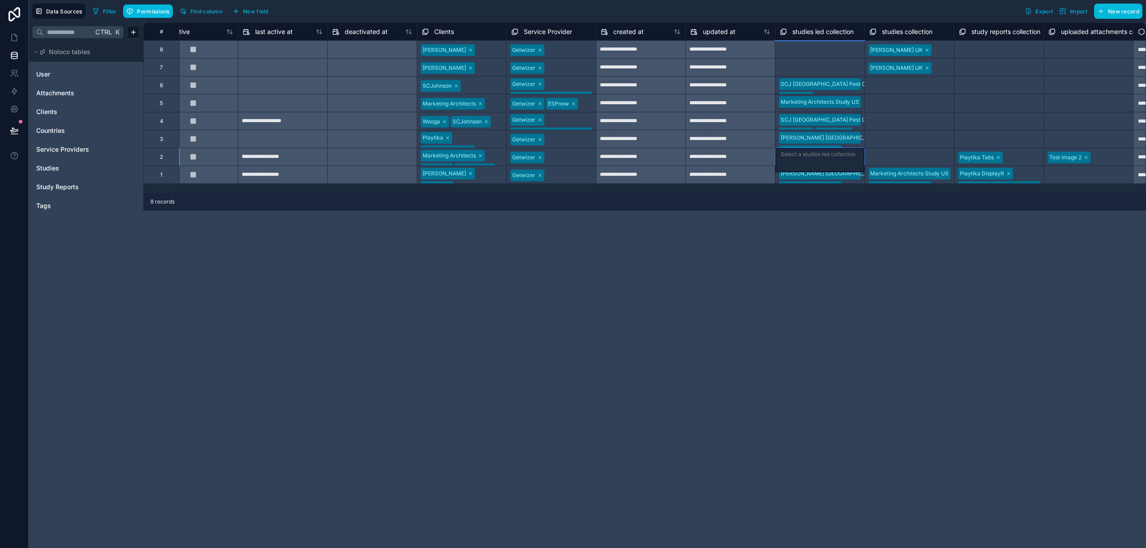
click at [842, 150] on div "Select a studies led collection" at bounding box center [819, 160] width 89 height 24
click at [881, 155] on div "Select a studies collection" at bounding box center [902, 157] width 66 height 7
click at [934, 182] on div "Marketing Architects Study US Abbott UK" at bounding box center [909, 174] width 89 height 17
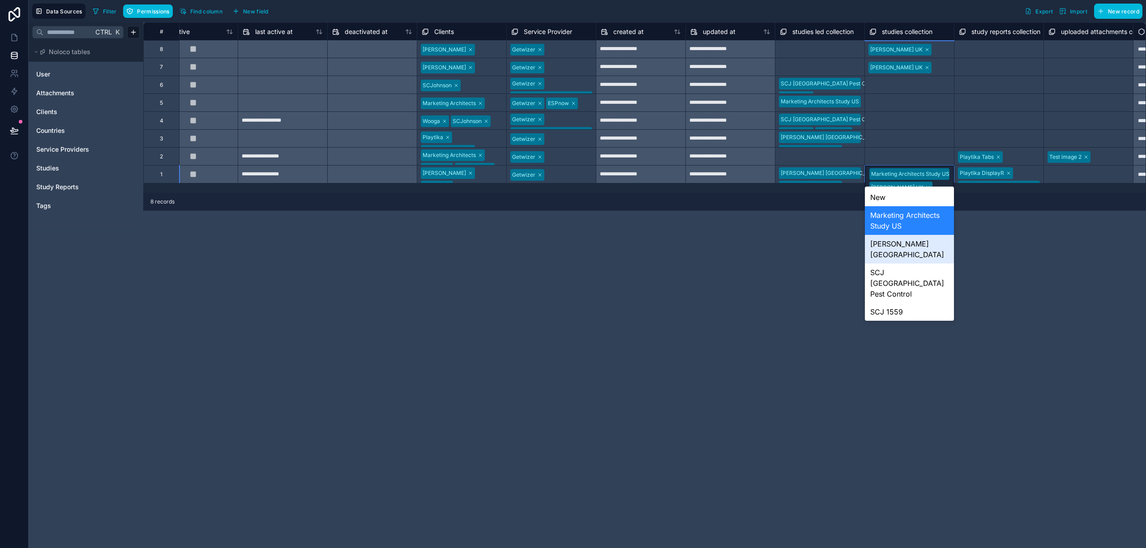
click at [899, 240] on div "[PERSON_NAME] [GEOGRAPHIC_DATA]" at bounding box center [909, 249] width 89 height 29
click at [917, 182] on div "Marketing Architects Study US Abbott UK Abbott Andorra" at bounding box center [909, 194] width 89 height 56
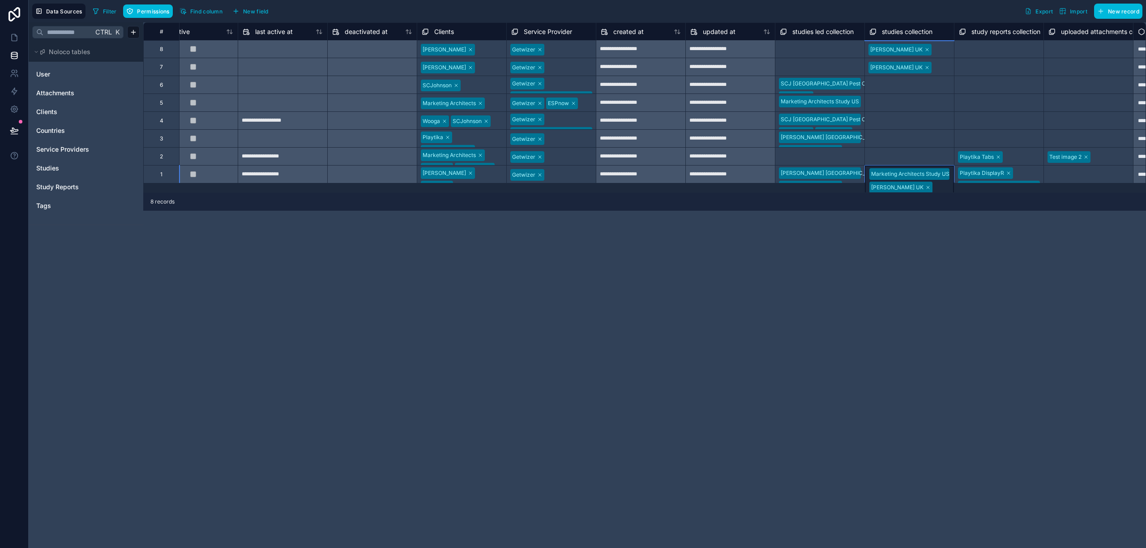
click at [88, 171] on link "Studies" at bounding box center [72, 168] width 73 height 9
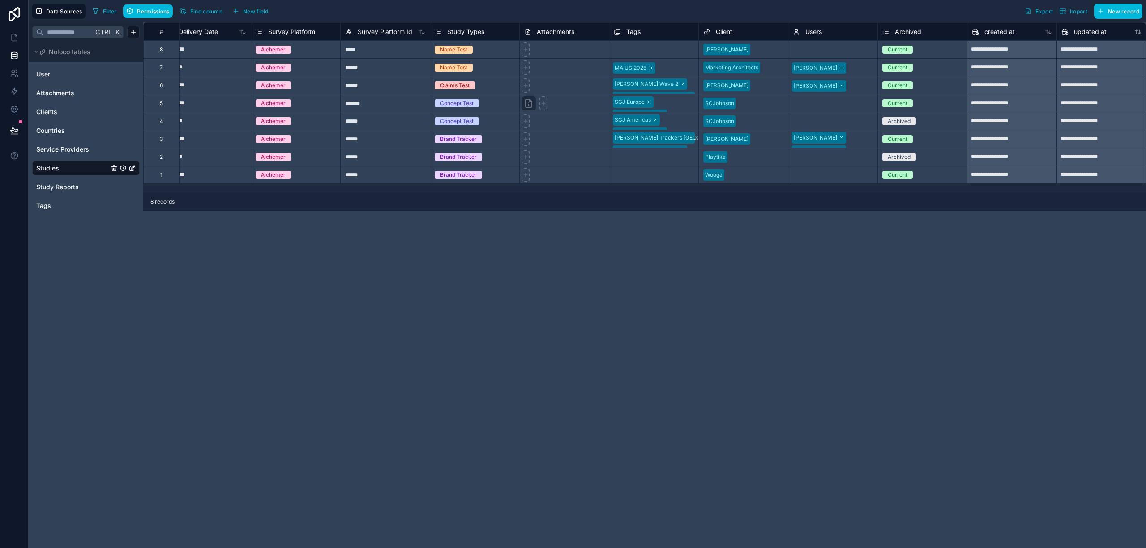
scroll to position [0, 554]
click at [847, 133] on div "Reuven Attar Dean Hassin Tal Banin" at bounding box center [834, 138] width 89 height 17
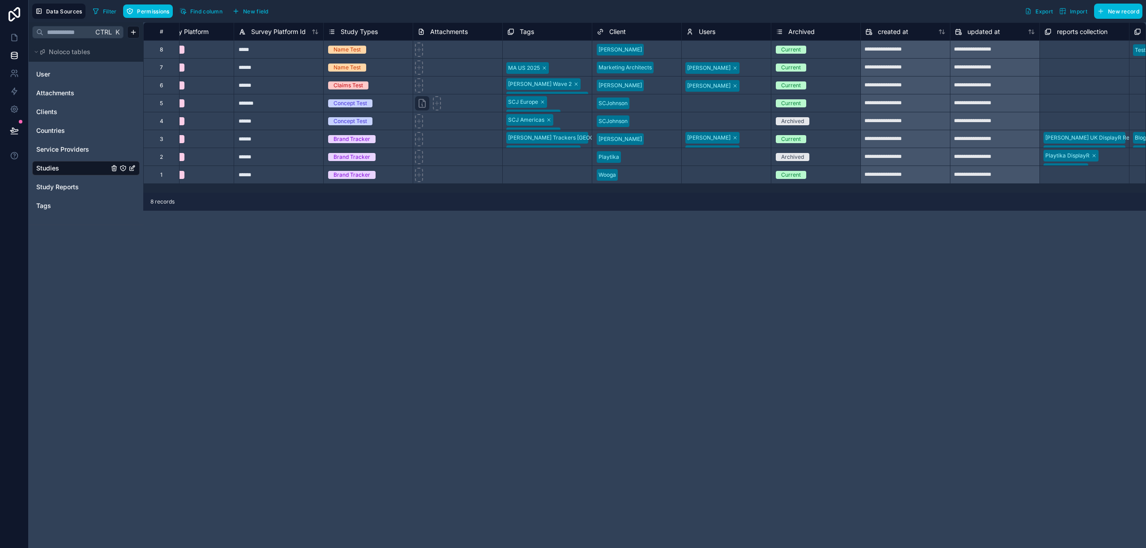
scroll to position [0, 824]
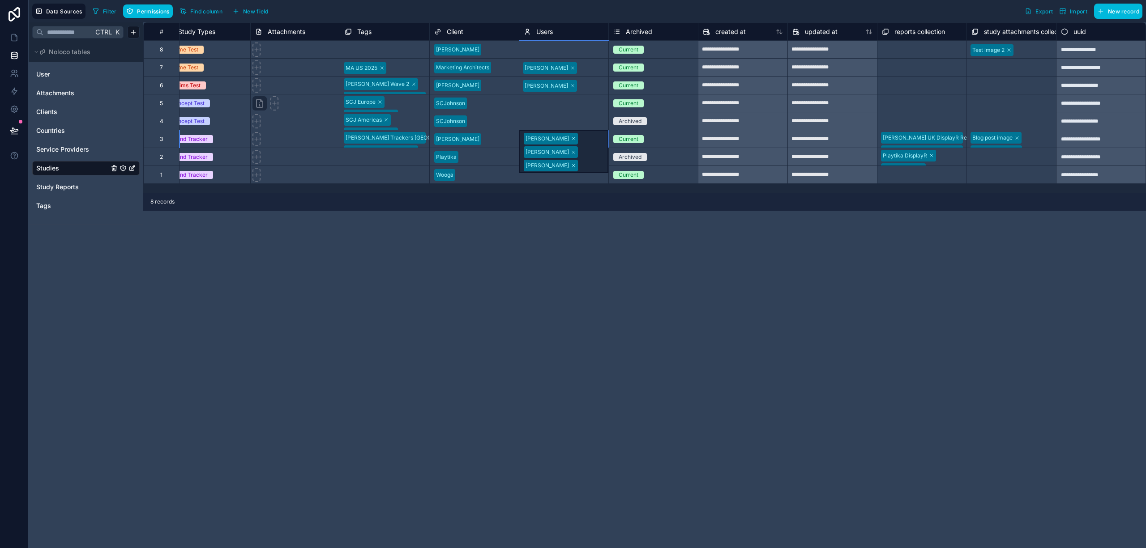
click at [590, 137] on div "Reuven Attar Dean Hassin Tal Banin" at bounding box center [563, 151] width 89 height 43
click at [594, 136] on div "Reuven Attar Dean Hassin Tal Banin" at bounding box center [563, 151] width 89 height 43
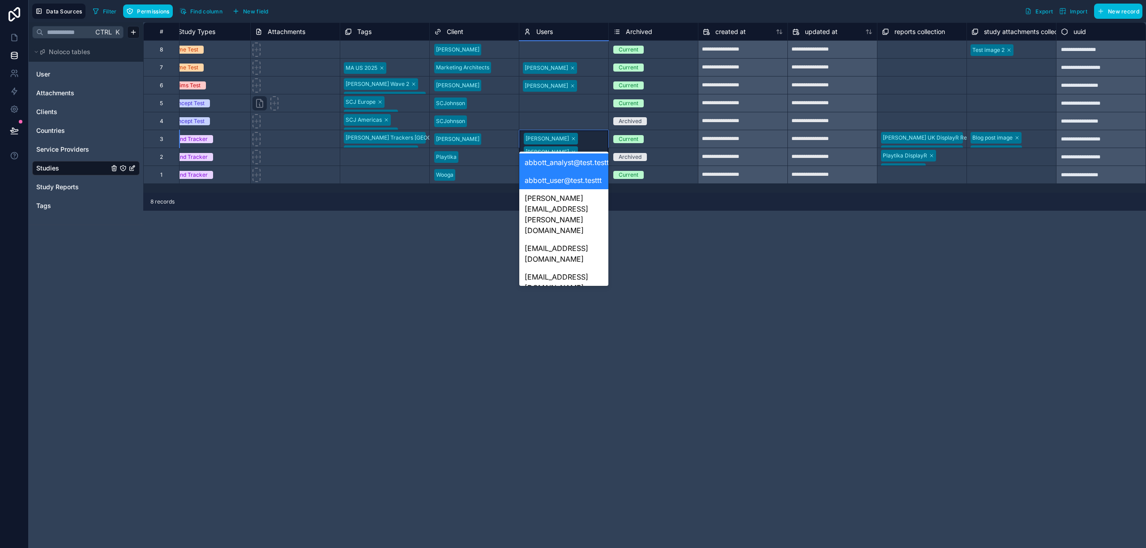
click at [593, 137] on div "Reuven Attar Dean Hassin Tal Banin" at bounding box center [563, 151] width 89 height 43
click at [502, 10] on div "Filter Permissions Find column New field Export Import New record" at bounding box center [615, 11] width 1053 height 15
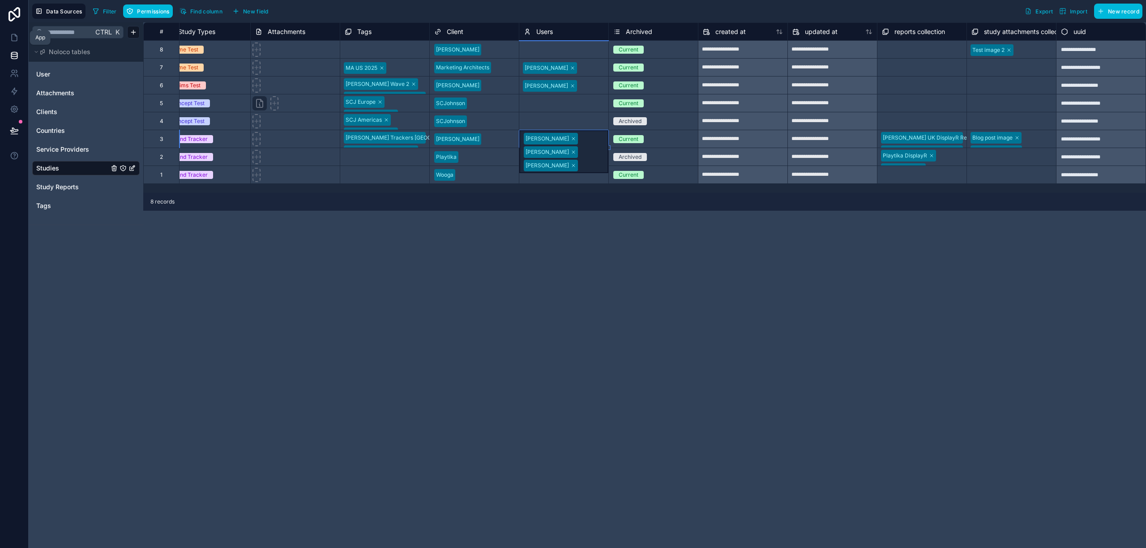
click at [15, 34] on icon at bounding box center [14, 37] width 9 height 9
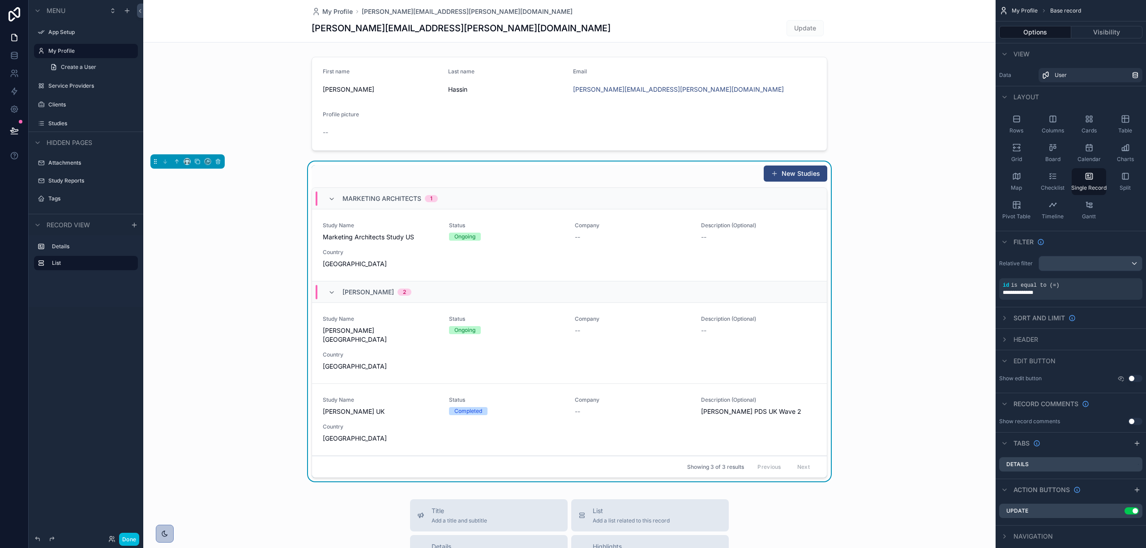
click at [54, 49] on label "My Profile" at bounding box center [90, 50] width 84 height 7
click at [372, 201] on span "Marketing Architects" at bounding box center [381, 198] width 79 height 9
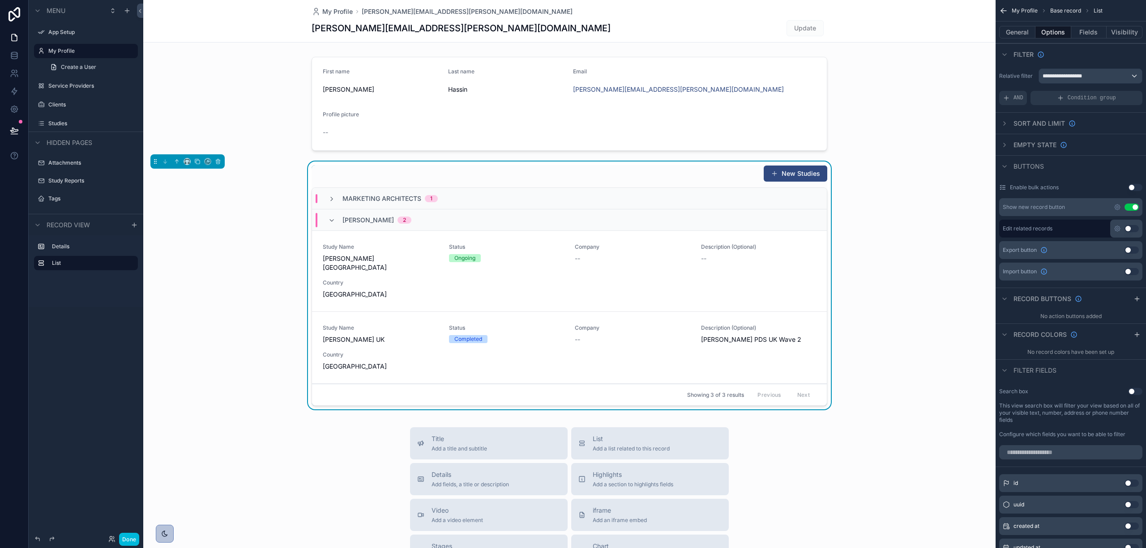
click at [367, 225] on div "Abbott 2" at bounding box center [376, 220] width 69 height 14
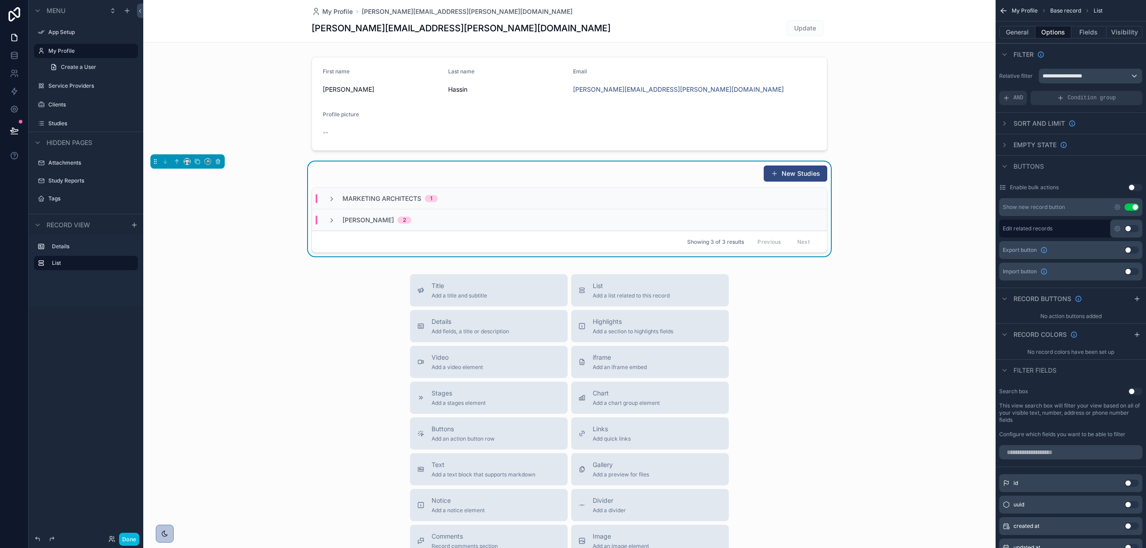
click at [397, 218] on span "2" at bounding box center [404, 220] width 14 height 7
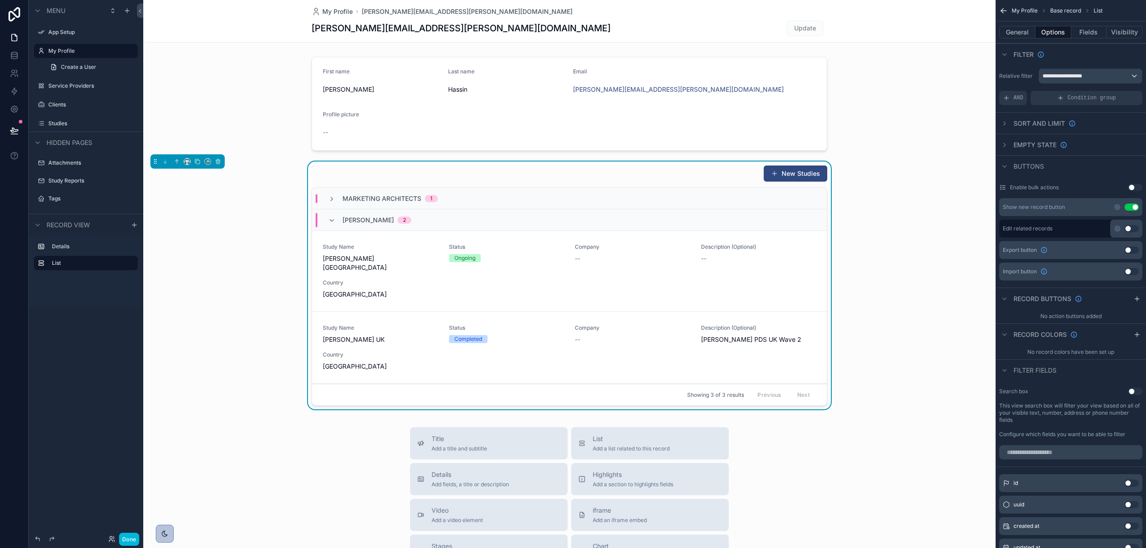
click at [371, 199] on span "Marketing Architects" at bounding box center [381, 198] width 79 height 9
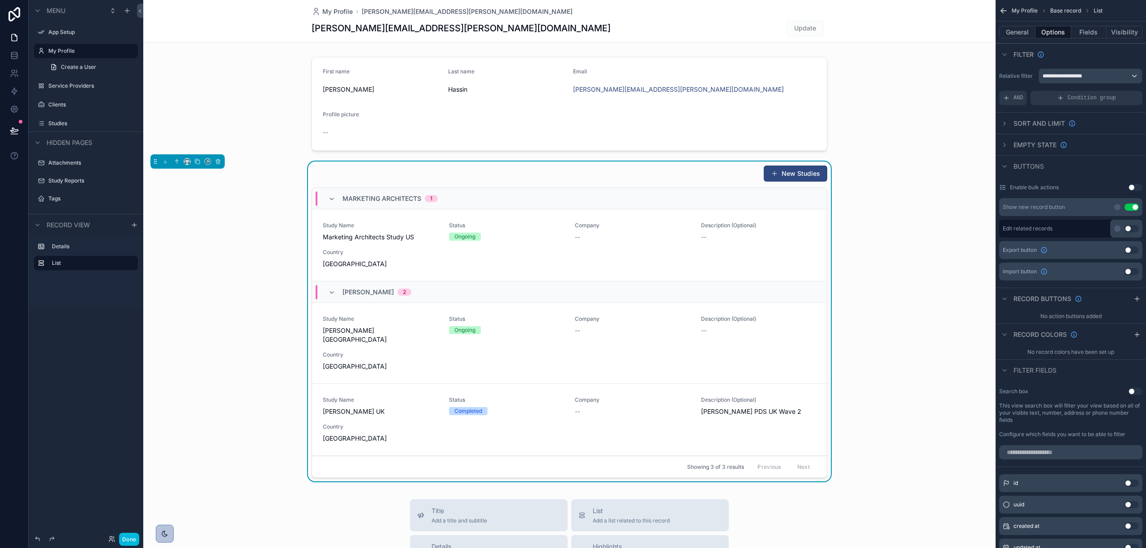
click at [361, 408] on div "Study Name Abbott UK Status Completed Company -- Description (Optional) Abbott …" at bounding box center [569, 420] width 493 height 47
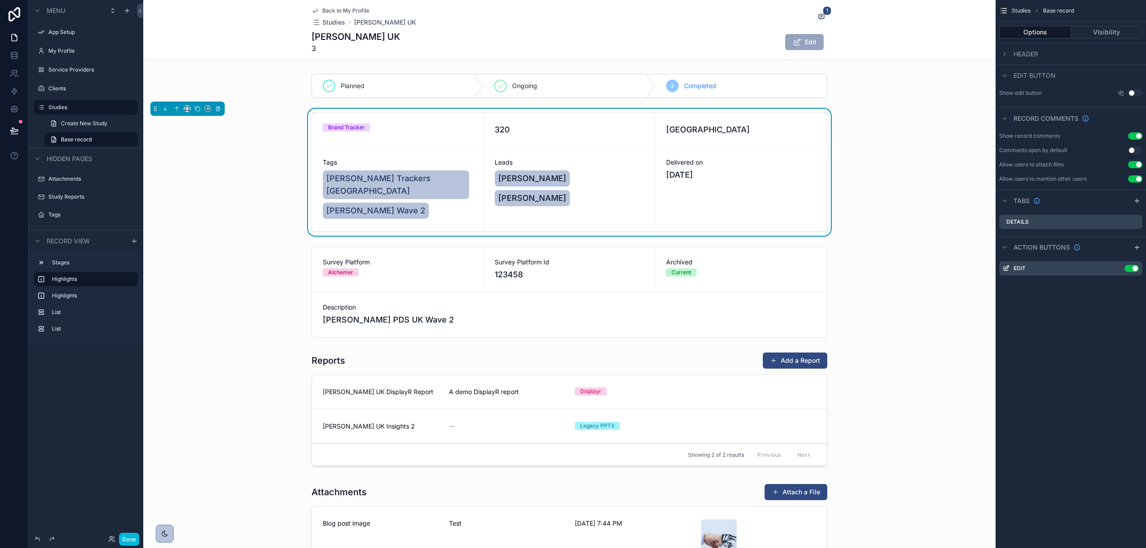
click at [316, 38] on h1 "[PERSON_NAME] UK" at bounding box center [356, 36] width 89 height 13
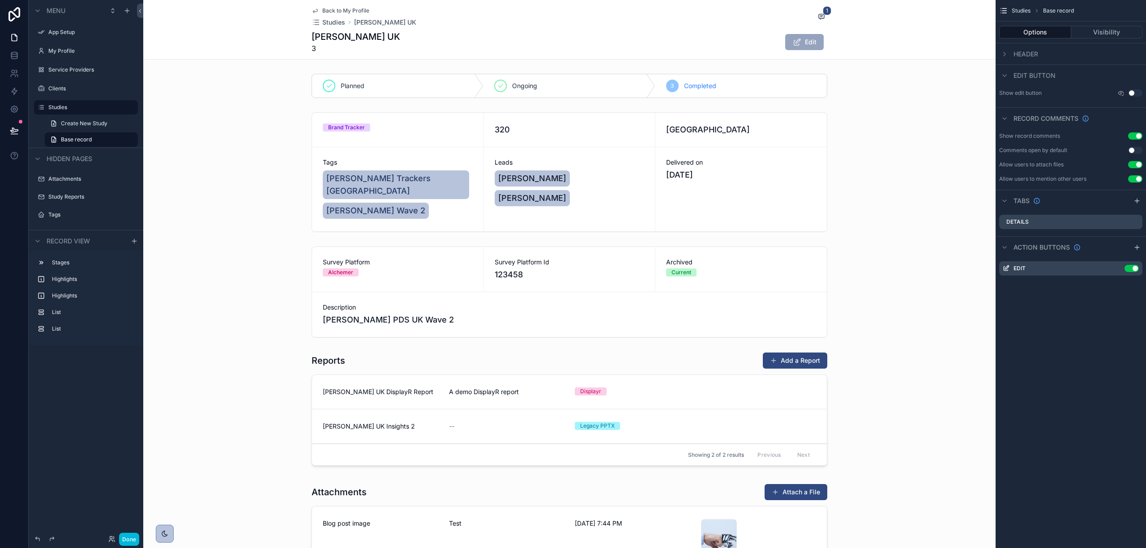
click at [1046, 52] on div "Header" at bounding box center [1070, 53] width 150 height 21
click at [1012, 50] on div "Header" at bounding box center [1018, 54] width 39 height 11
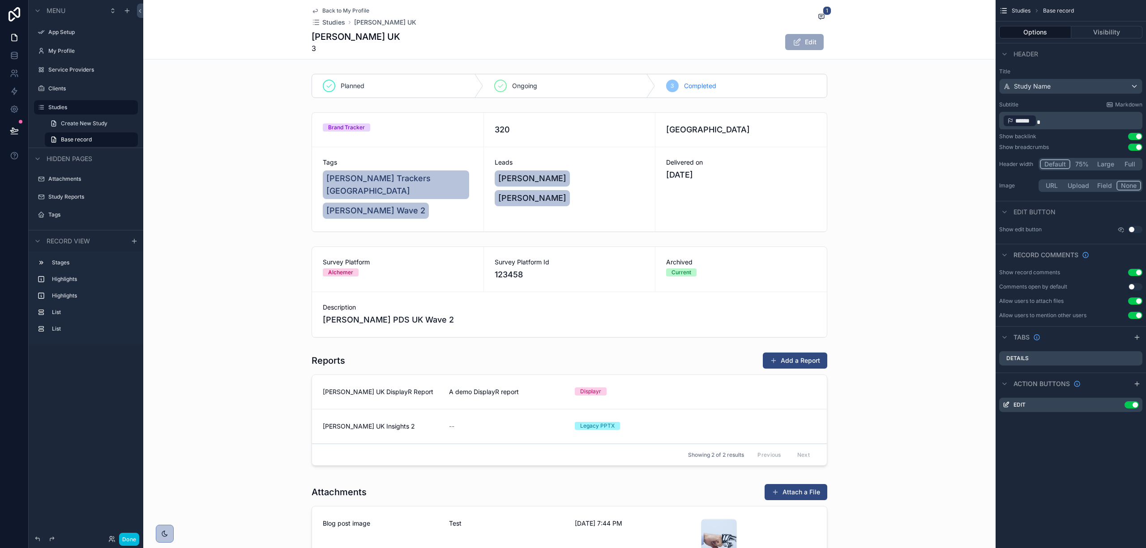
click at [1042, 129] on div "﻿ ****** ﻿" at bounding box center [1070, 121] width 143 height 18
click at [1048, 121] on p "﻿ ****** ﻿" at bounding box center [1072, 121] width 138 height 14
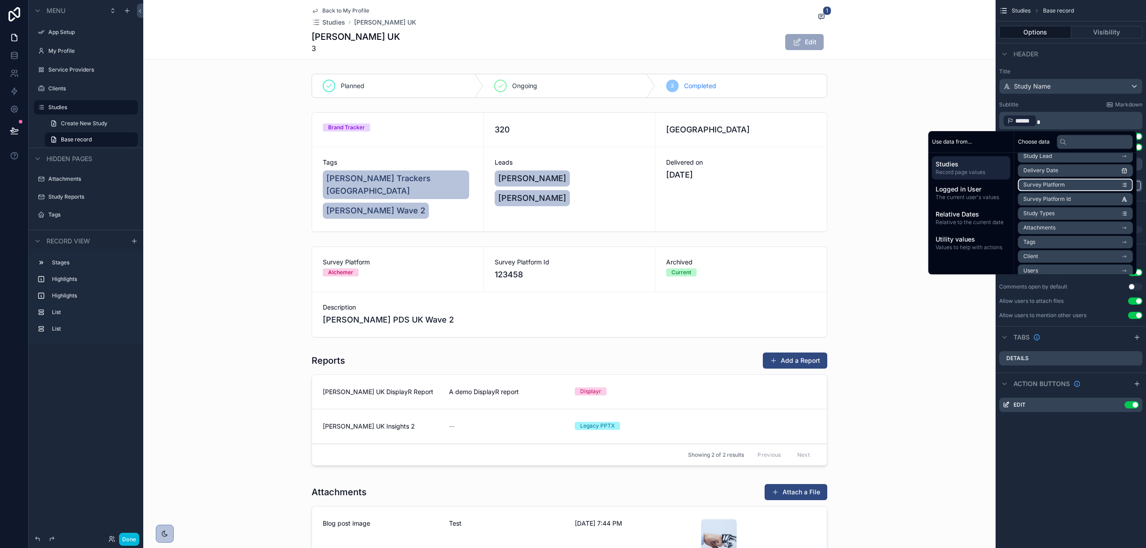
scroll to position [119, 0]
click at [1041, 229] on li "Client" at bounding box center [1075, 229] width 115 height 13
click at [1032, 193] on li "Name" at bounding box center [1075, 193] width 115 height 13
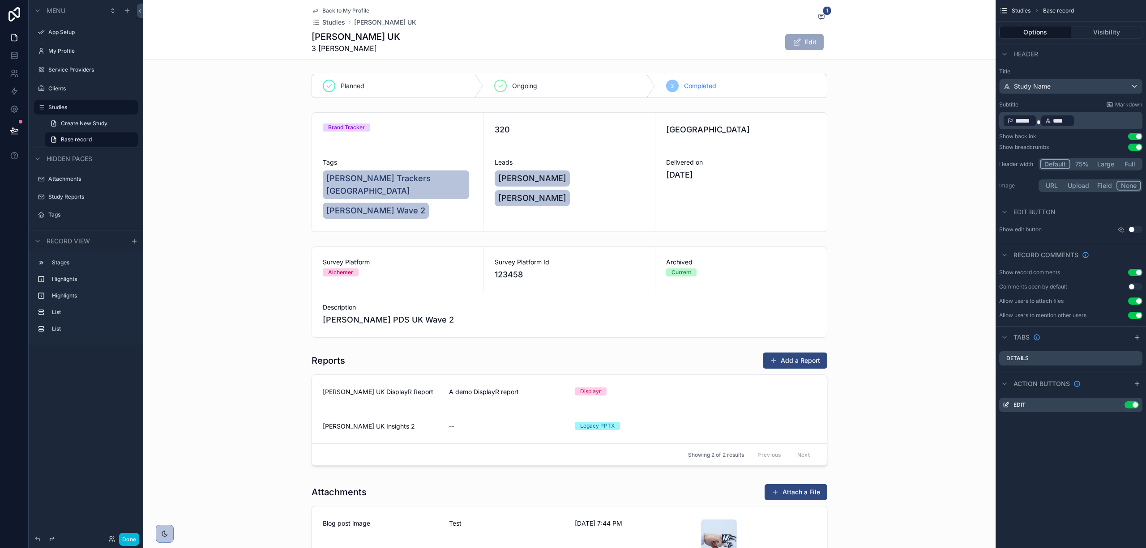
click at [1021, 119] on span "******" at bounding box center [1023, 120] width 17 height 9
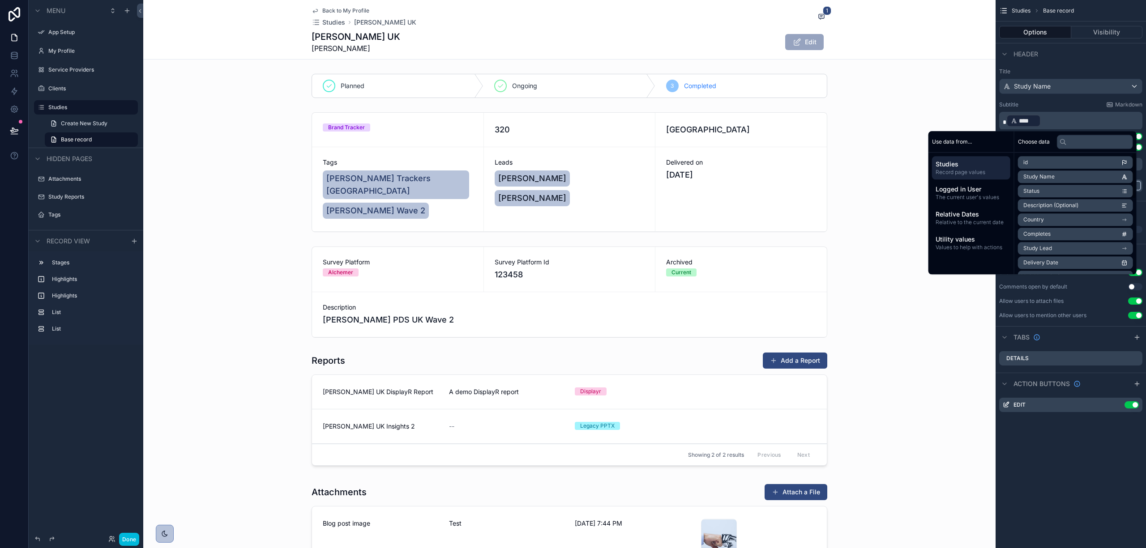
click at [916, 90] on div "scrollable content" at bounding box center [569, 85] width 852 height 31
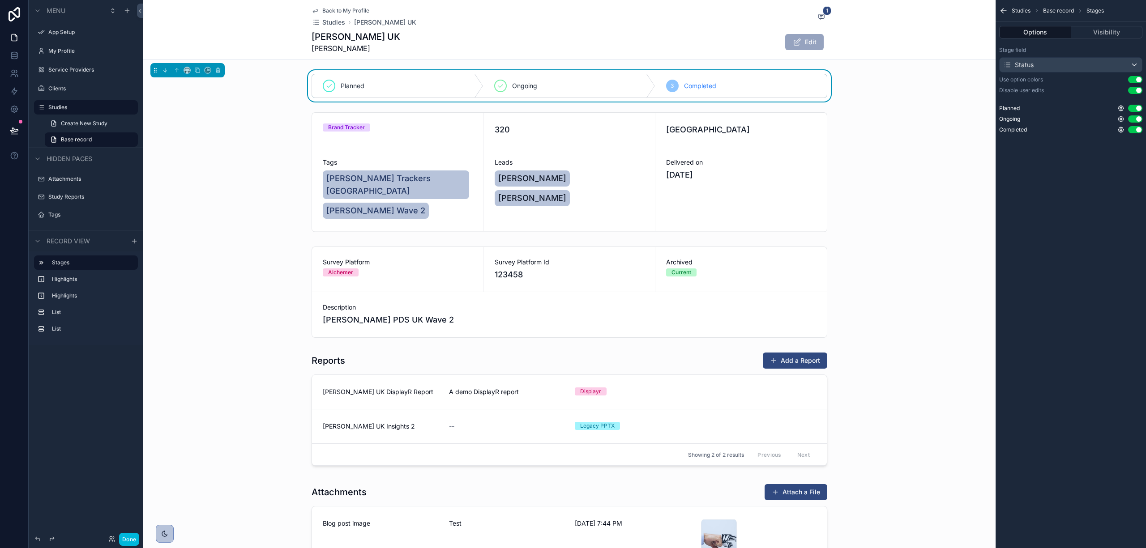
click at [67, 51] on label "My Profile" at bounding box center [90, 50] width 84 height 7
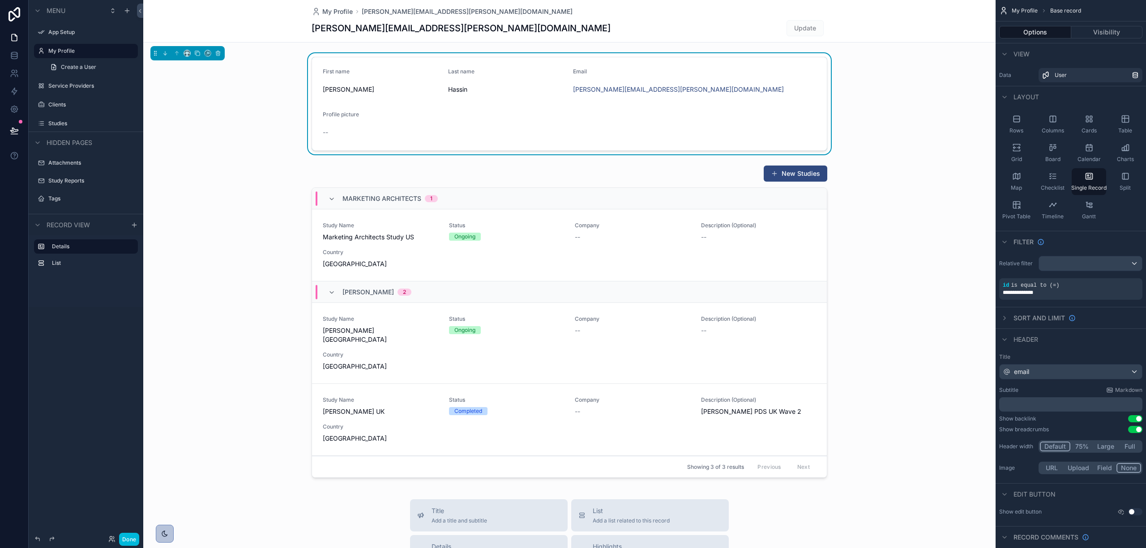
click at [350, 29] on h1 "[PERSON_NAME][EMAIL_ADDRESS][PERSON_NAME][DOMAIN_NAME]" at bounding box center [461, 28] width 299 height 13
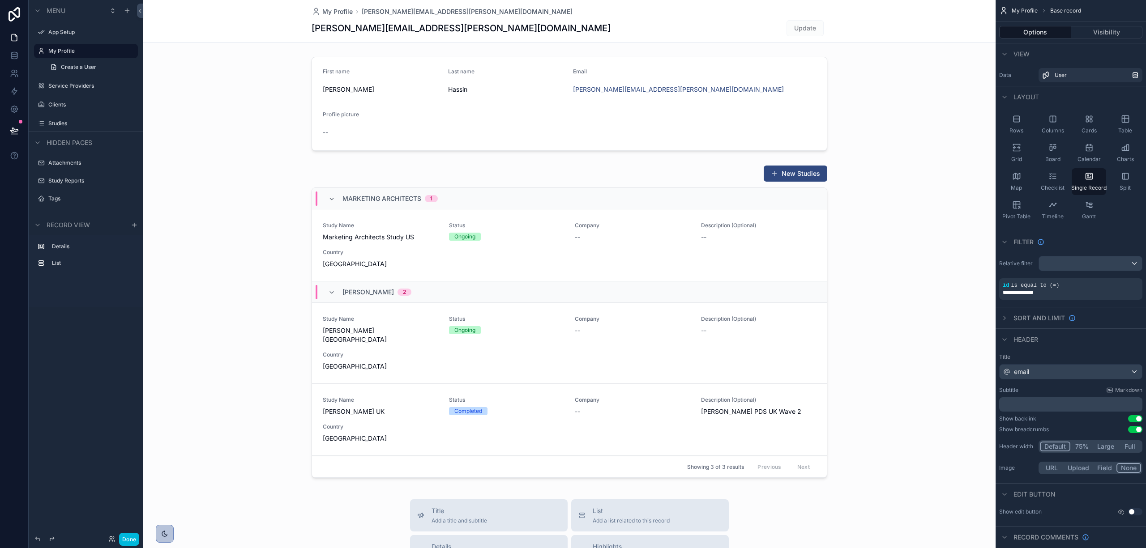
click at [362, 27] on h1 "[PERSON_NAME][EMAIL_ADDRESS][PERSON_NAME][DOMAIN_NAME]" at bounding box center [461, 28] width 299 height 13
click at [1082, 28] on button "Visibility" at bounding box center [1107, 32] width 72 height 13
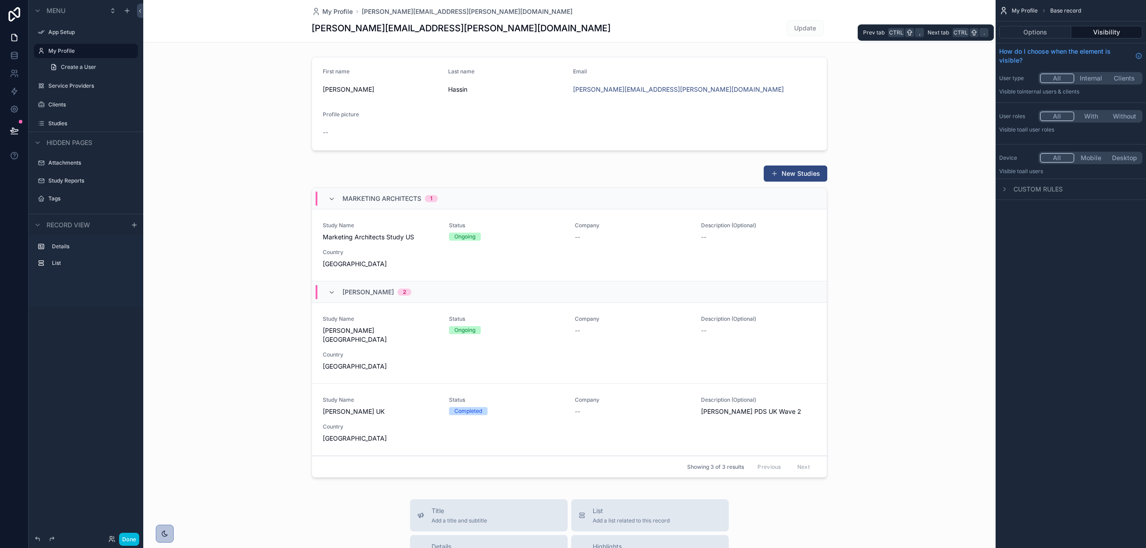
click at [1035, 37] on button "Options" at bounding box center [1035, 32] width 72 height 13
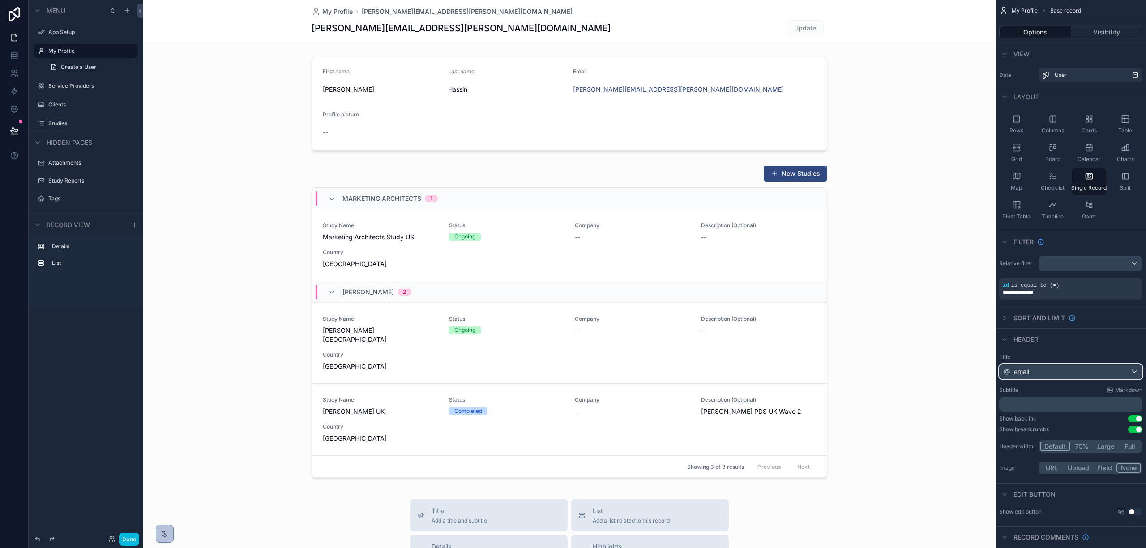
click at [1039, 373] on div "email" at bounding box center [1071, 372] width 142 height 14
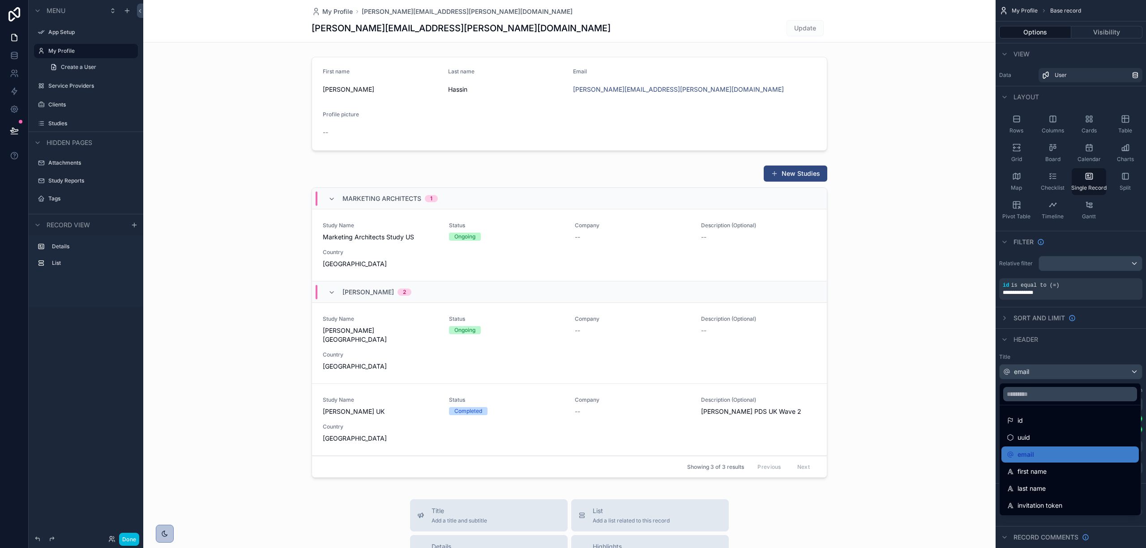
click at [1030, 488] on span "last name" at bounding box center [1031, 488] width 28 height 11
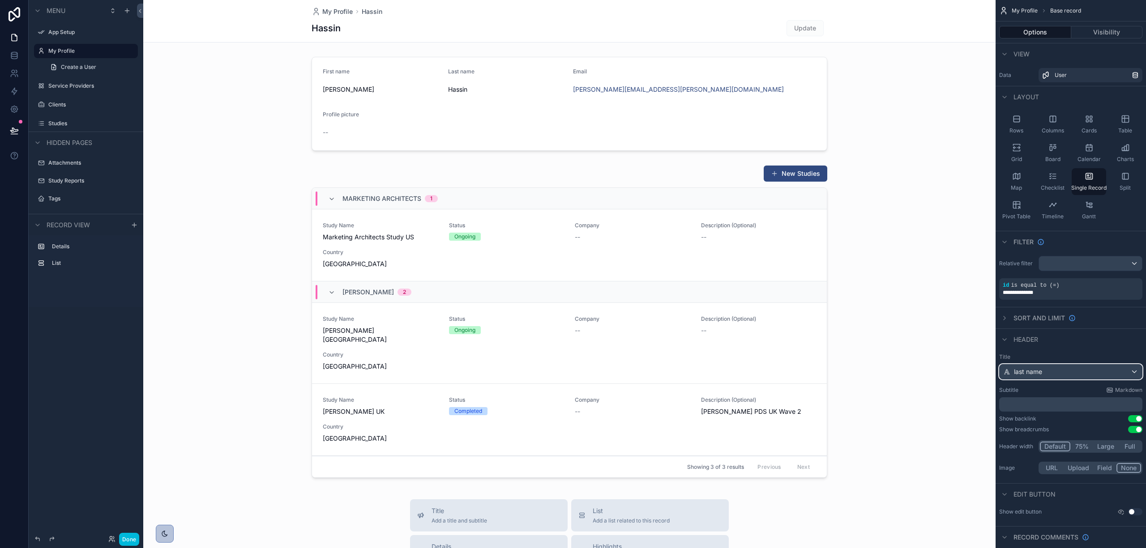
click at [1024, 371] on span "last name" at bounding box center [1028, 371] width 28 height 9
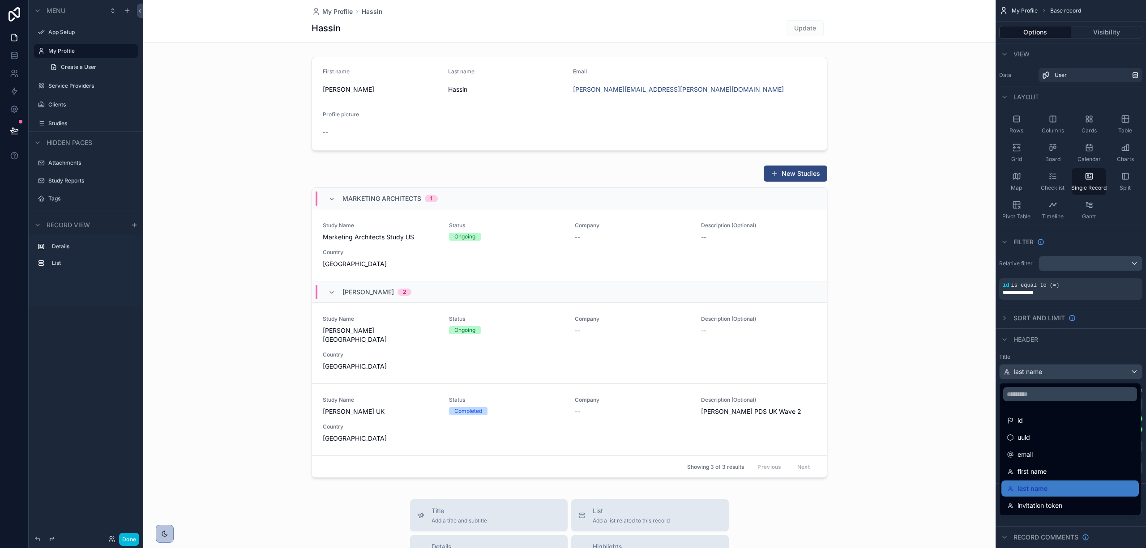
click at [1030, 422] on div "id" at bounding box center [1070, 420] width 127 height 11
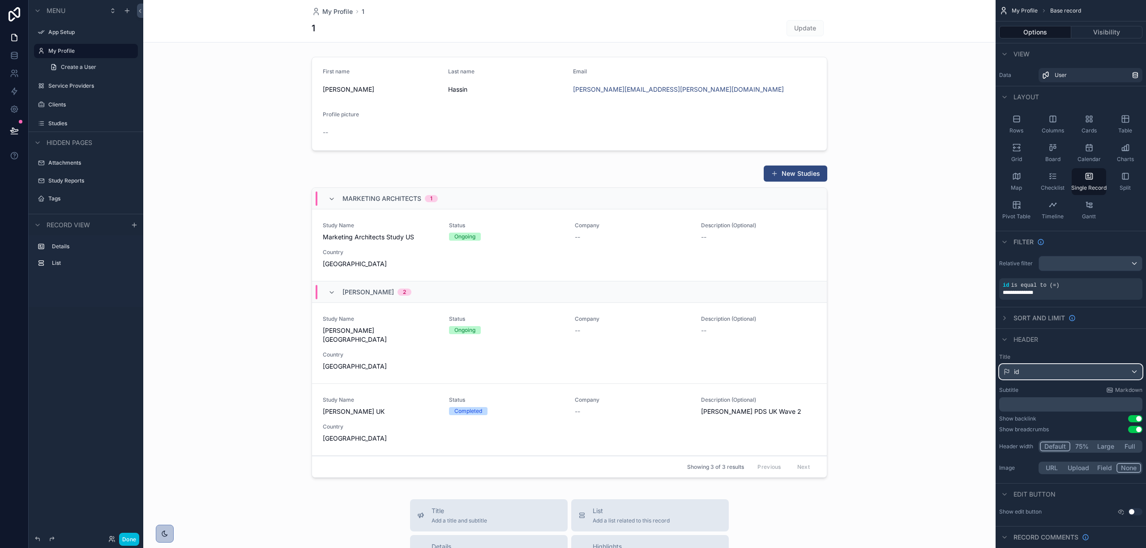
click at [1018, 369] on span "id" at bounding box center [1016, 371] width 5 height 9
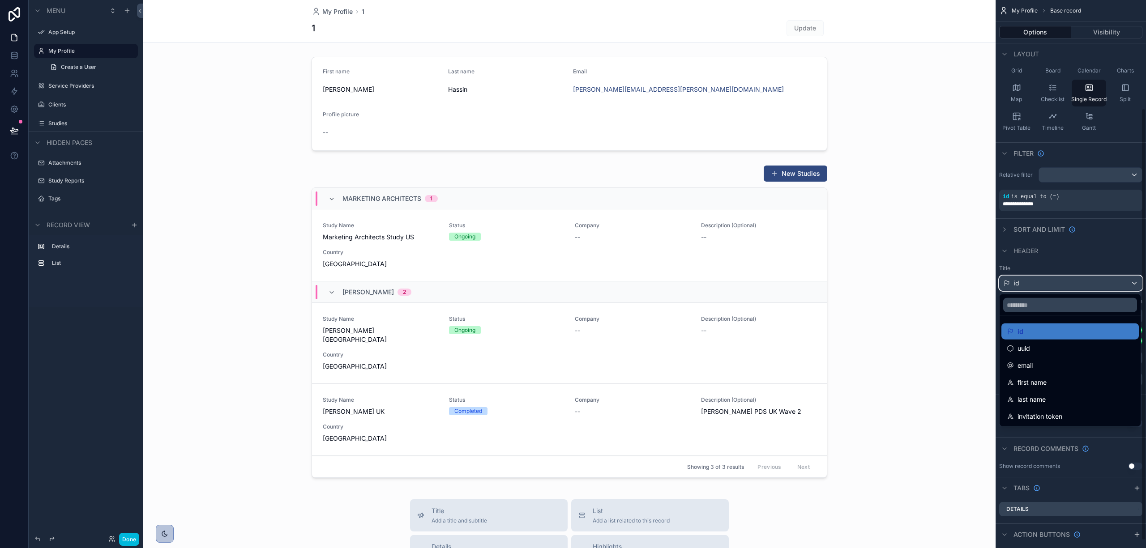
scroll to position [147, 0]
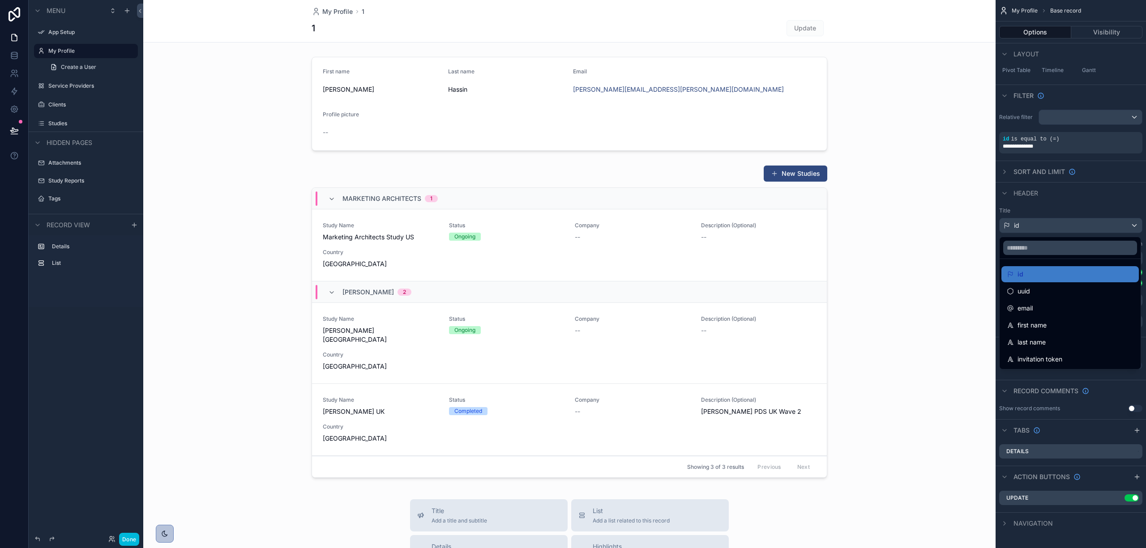
click at [1044, 326] on span "first name" at bounding box center [1031, 325] width 29 height 11
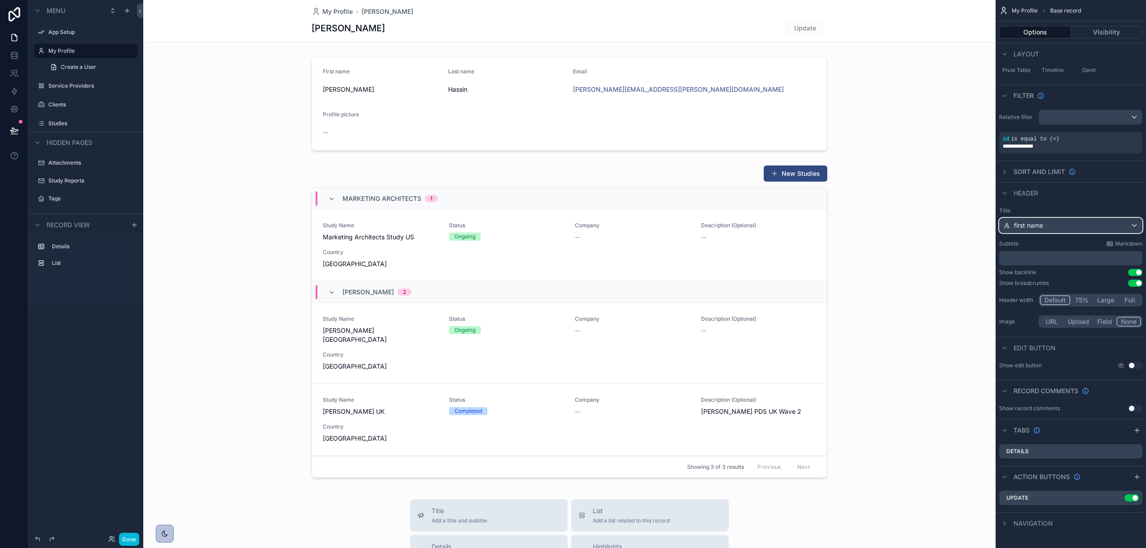
click at [1052, 224] on div "first name" at bounding box center [1071, 225] width 142 height 14
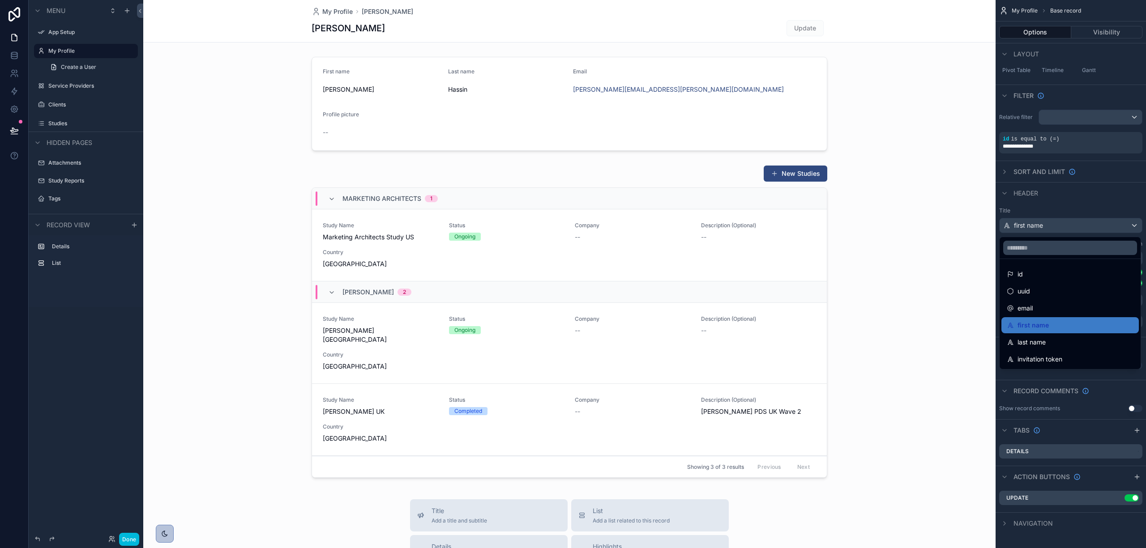
click at [1053, 202] on div "scrollable content" at bounding box center [573, 274] width 1146 height 548
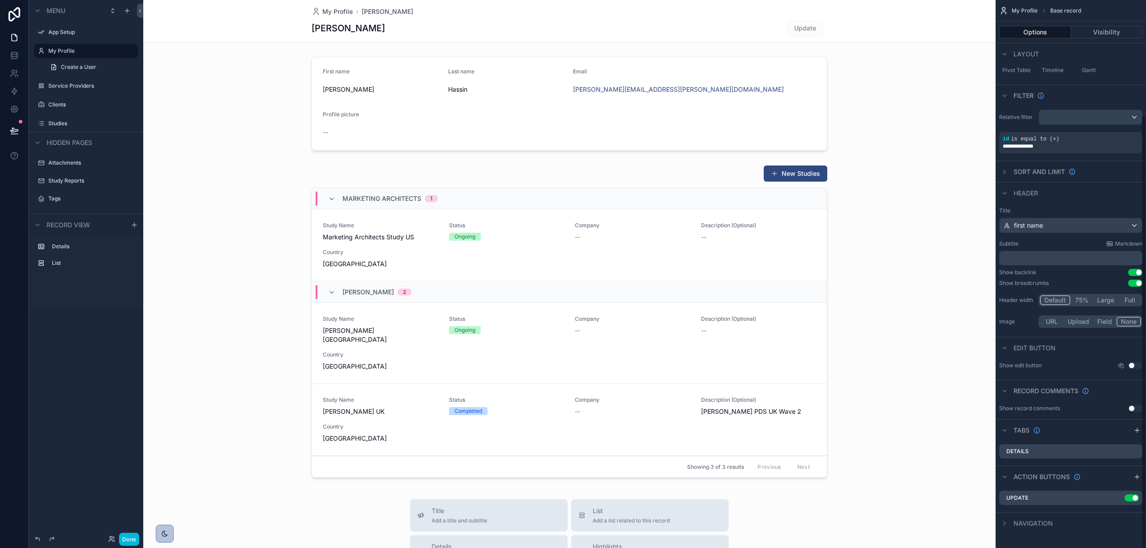
click at [1042, 264] on div "﻿" at bounding box center [1070, 258] width 143 height 14
click at [1043, 255] on p "﻿" at bounding box center [1072, 258] width 138 height 9
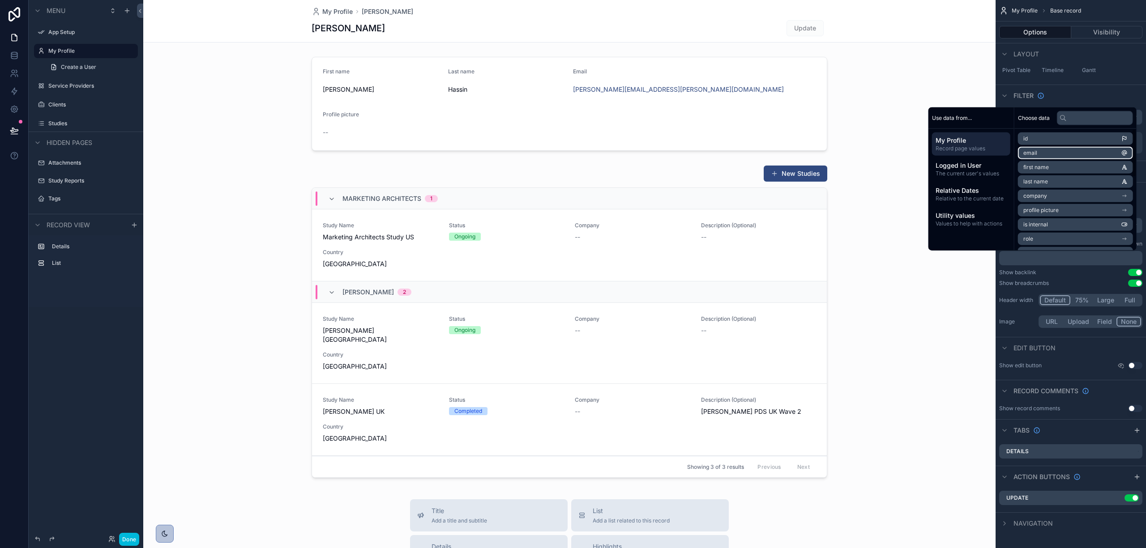
click at [1032, 150] on li "email" at bounding box center [1075, 153] width 115 height 13
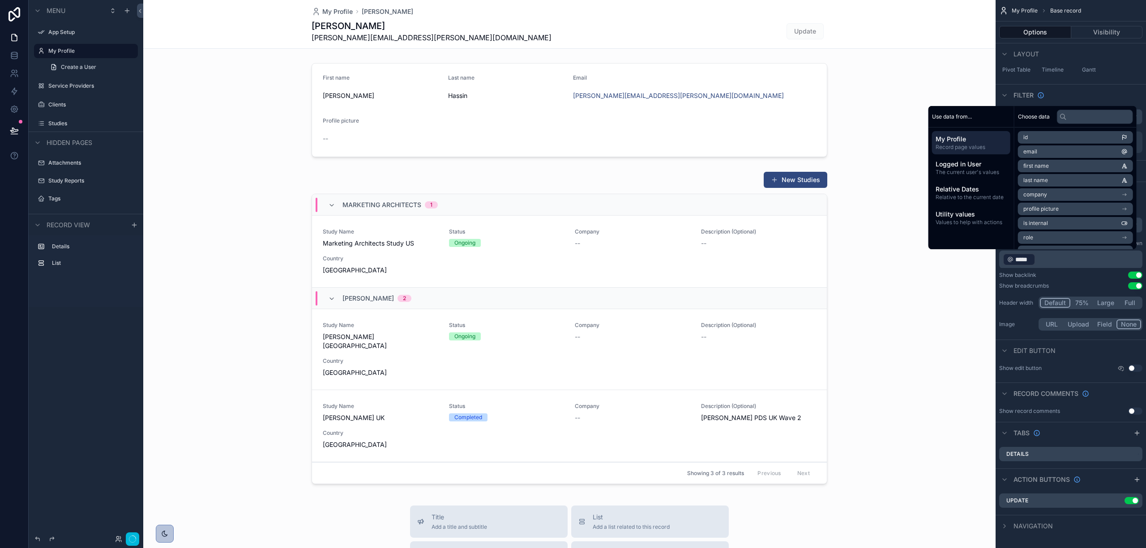
click at [890, 295] on div "scrollable content" at bounding box center [569, 330] width 852 height 324
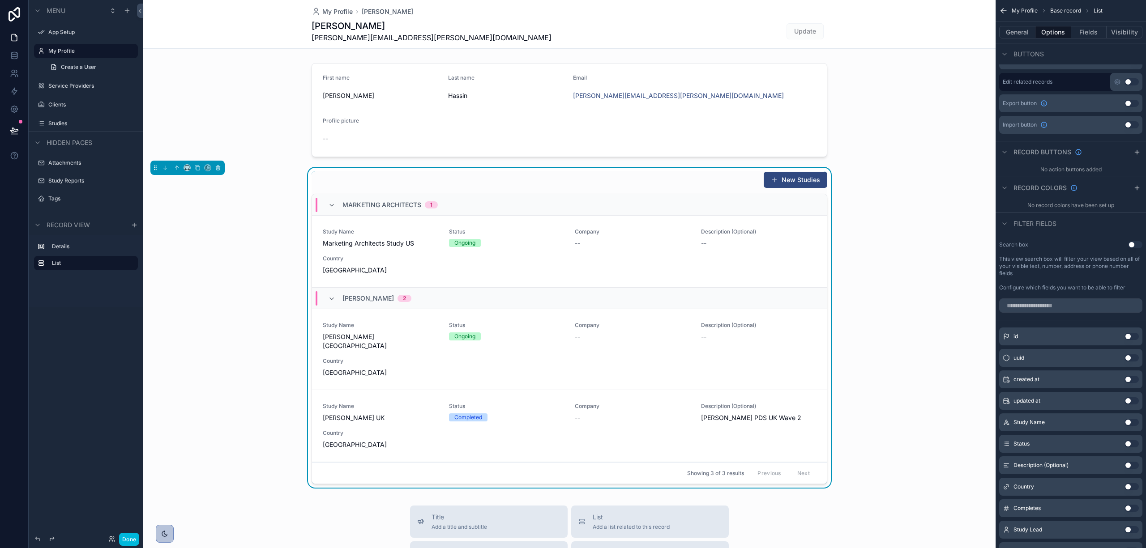
click at [694, 122] on div "scrollable content" at bounding box center [569, 110] width 852 height 101
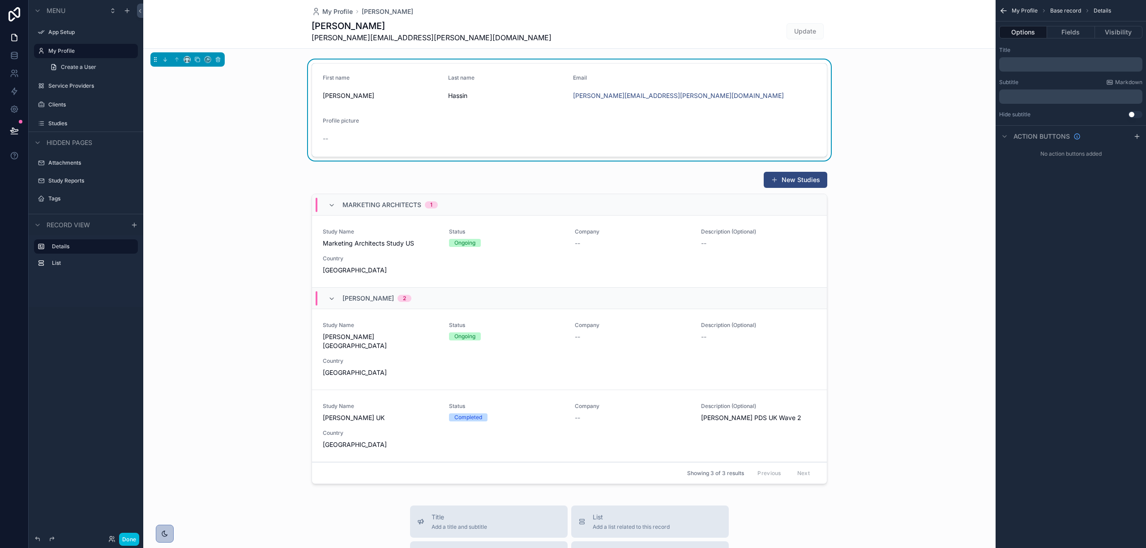
scroll to position [0, 0]
click at [1073, 33] on button "Fields" at bounding box center [1070, 32] width 47 height 13
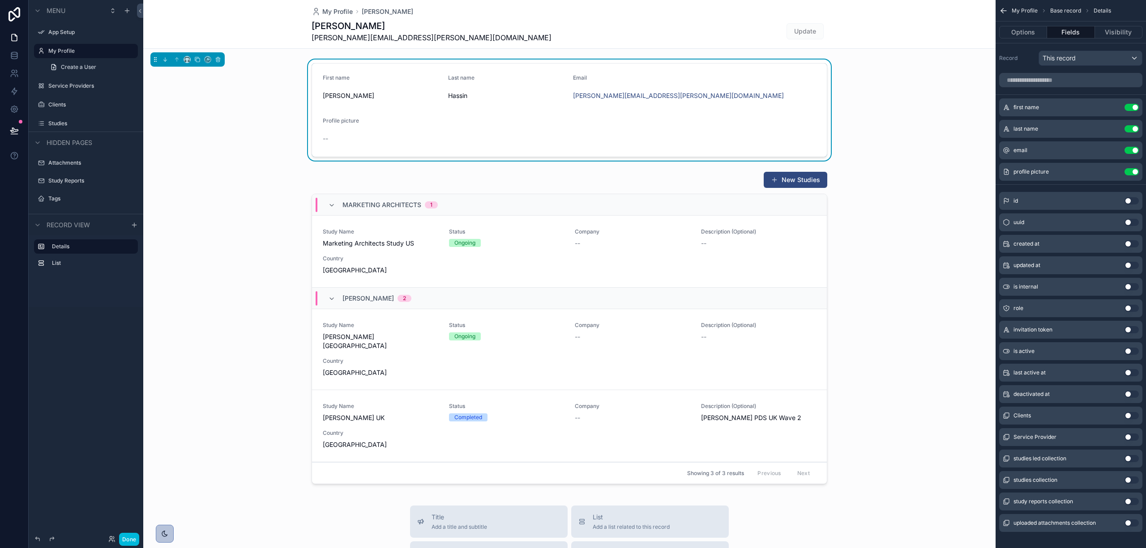
click at [1129, 416] on button "Use setting" at bounding box center [1131, 415] width 14 height 7
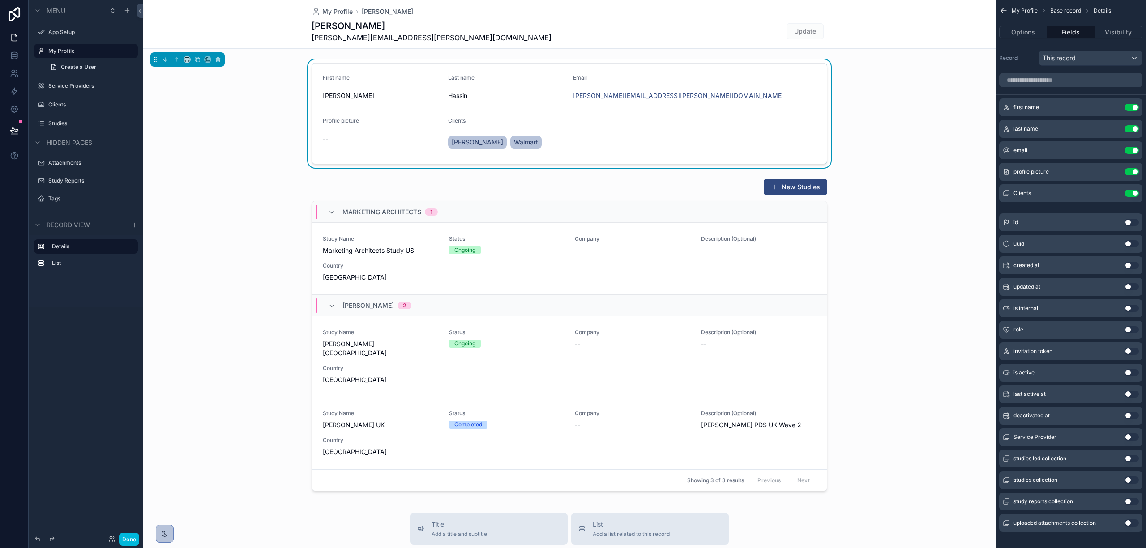
click at [1131, 328] on button "Use setting" at bounding box center [1131, 329] width 14 height 7
click at [1131, 329] on button "Use setting" at bounding box center [1131, 329] width 14 height 7
click at [1127, 234] on button "Use setting" at bounding box center [1131, 236] width 14 height 7
click at [1130, 219] on div "role Use setting" at bounding box center [1070, 215] width 143 height 18
click at [1130, 215] on button "Use setting" at bounding box center [1131, 214] width 14 height 7
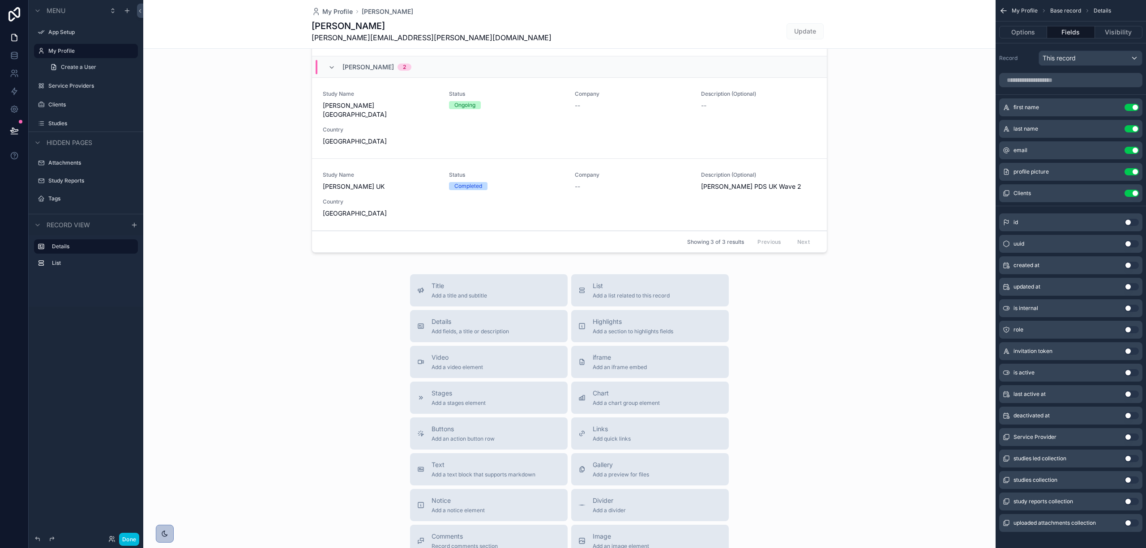
scroll to position [346, 0]
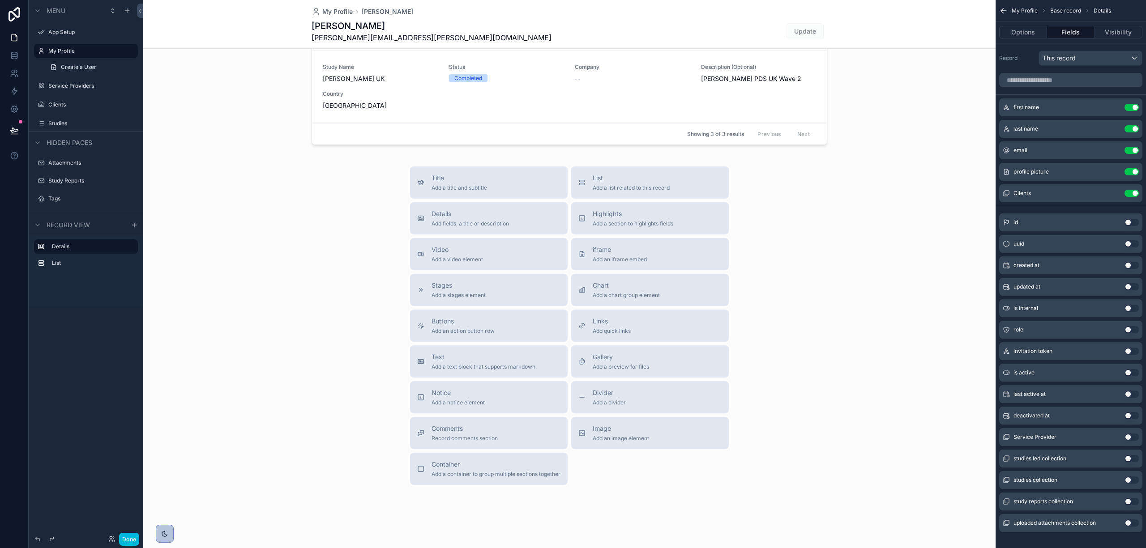
click at [476, 425] on div "Comments Record comments section" at bounding box center [464, 433] width 66 height 18
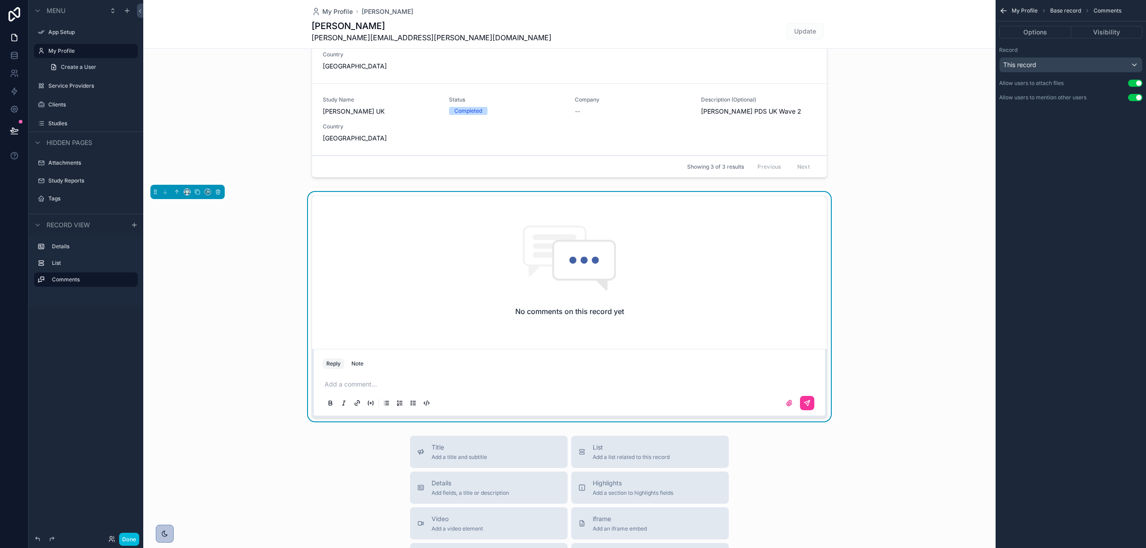
scroll to position [342, 0]
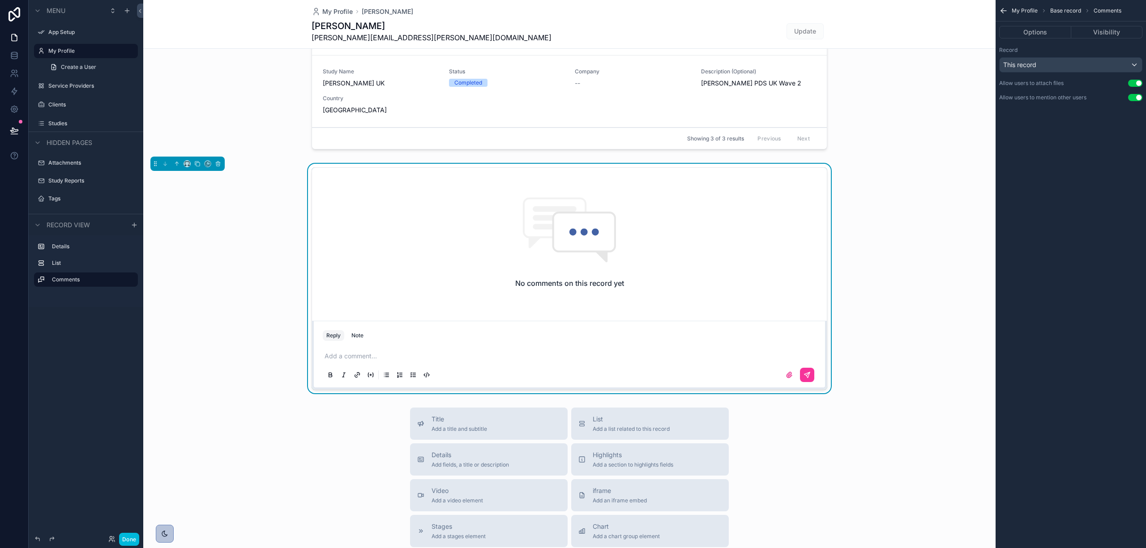
click at [355, 332] on button "Note" at bounding box center [357, 335] width 19 height 11
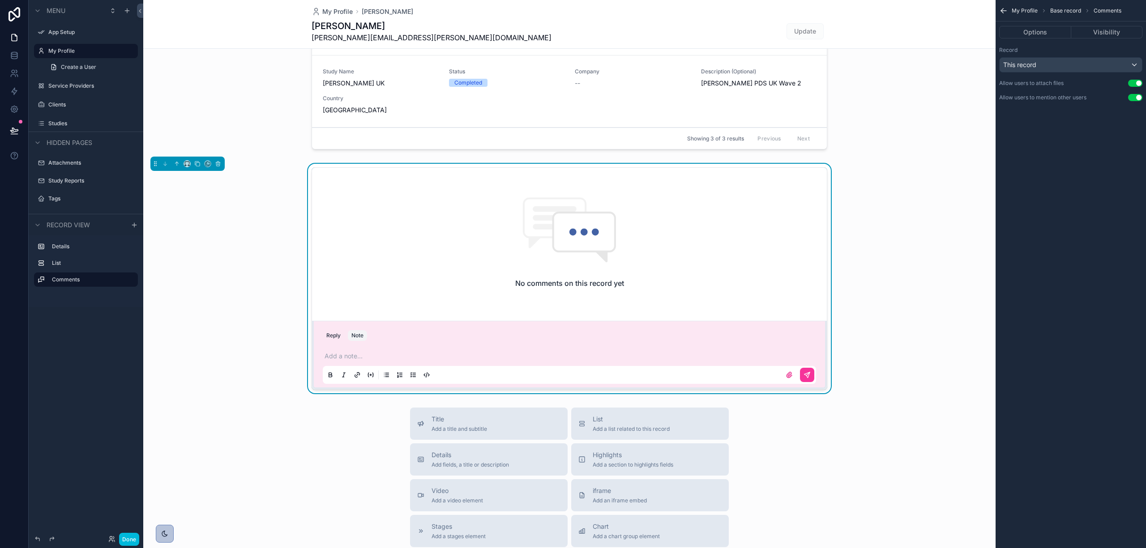
click at [333, 330] on button "Reply" at bounding box center [333, 335] width 21 height 11
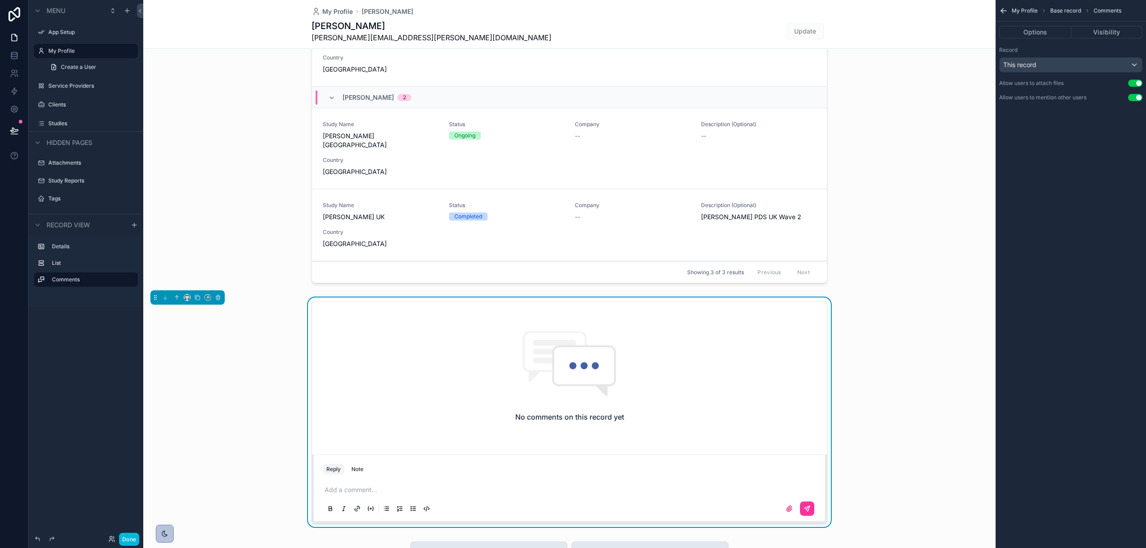
scroll to position [239, 0]
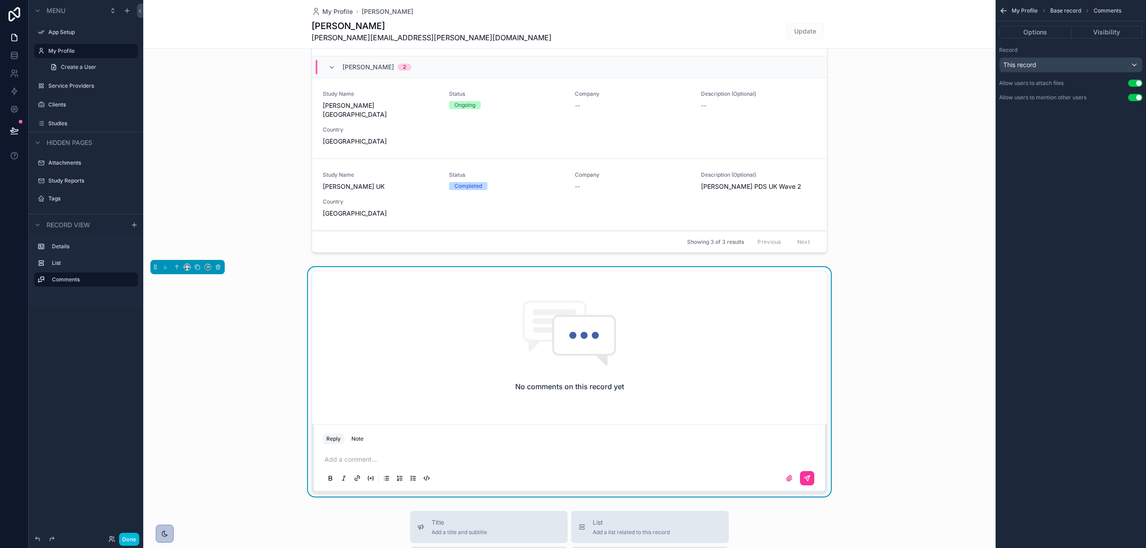
click at [1135, 98] on button "Use setting" at bounding box center [1135, 97] width 14 height 7
click at [1051, 31] on button "Options" at bounding box center [1035, 32] width 72 height 13
click at [1108, 32] on button "Visibility" at bounding box center [1107, 32] width 72 height 13
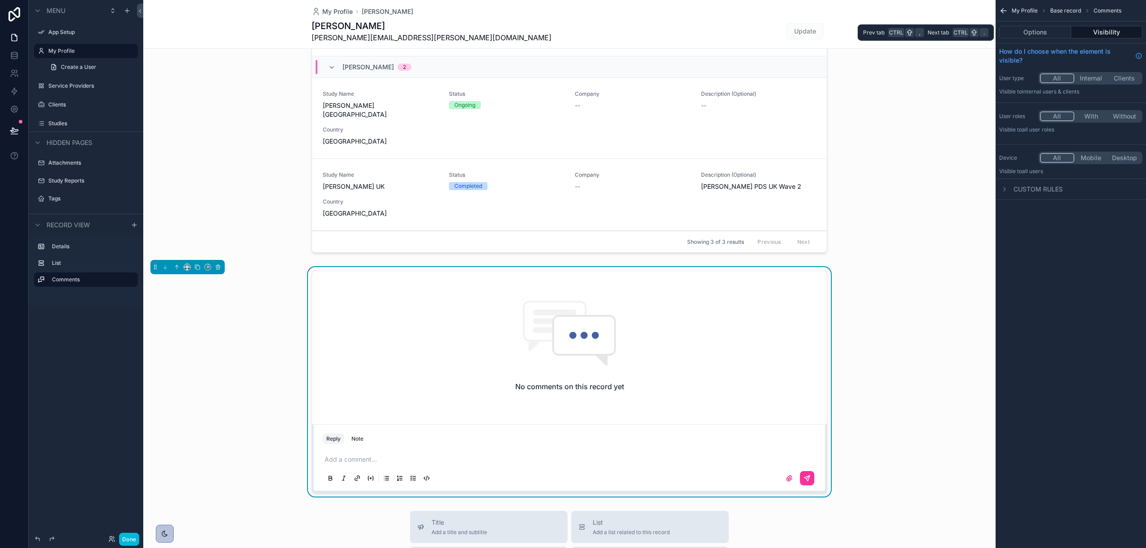
click at [1050, 36] on button "Options" at bounding box center [1035, 32] width 72 height 13
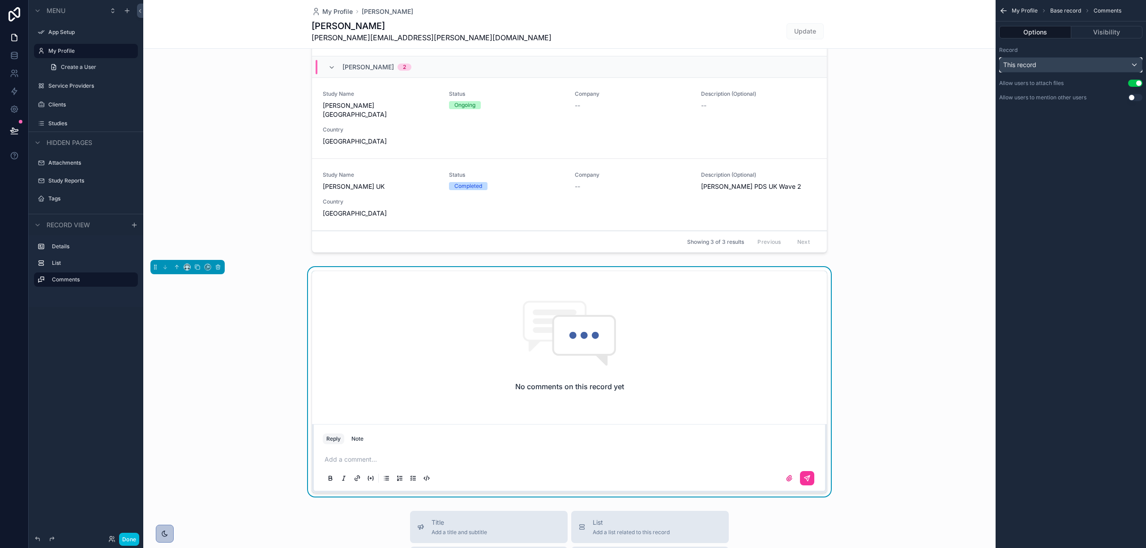
click at [1031, 69] on span "This record" at bounding box center [1019, 64] width 33 height 9
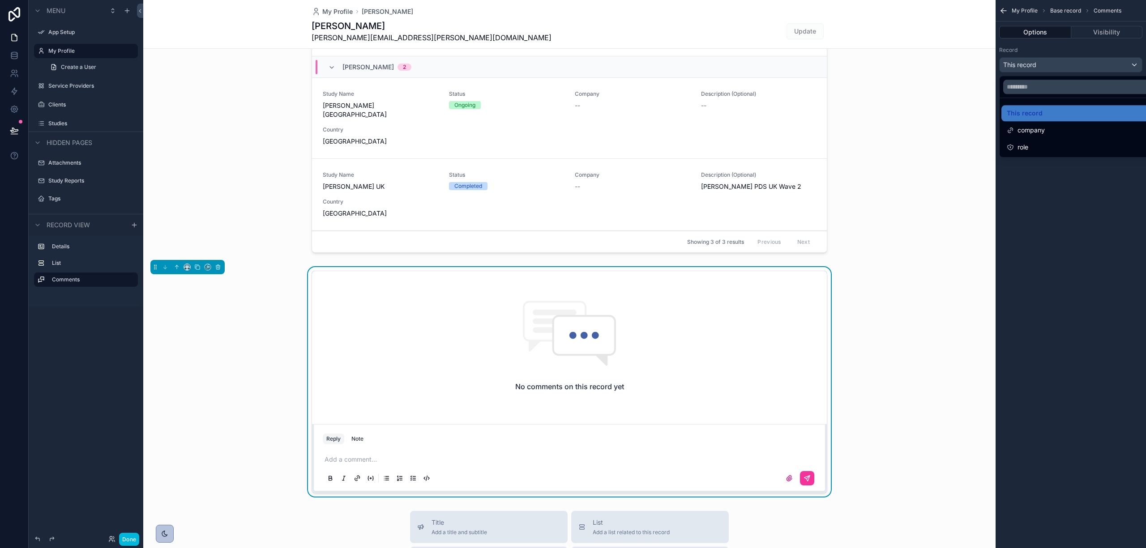
click at [1031, 69] on div "scrollable content" at bounding box center [573, 274] width 1146 height 548
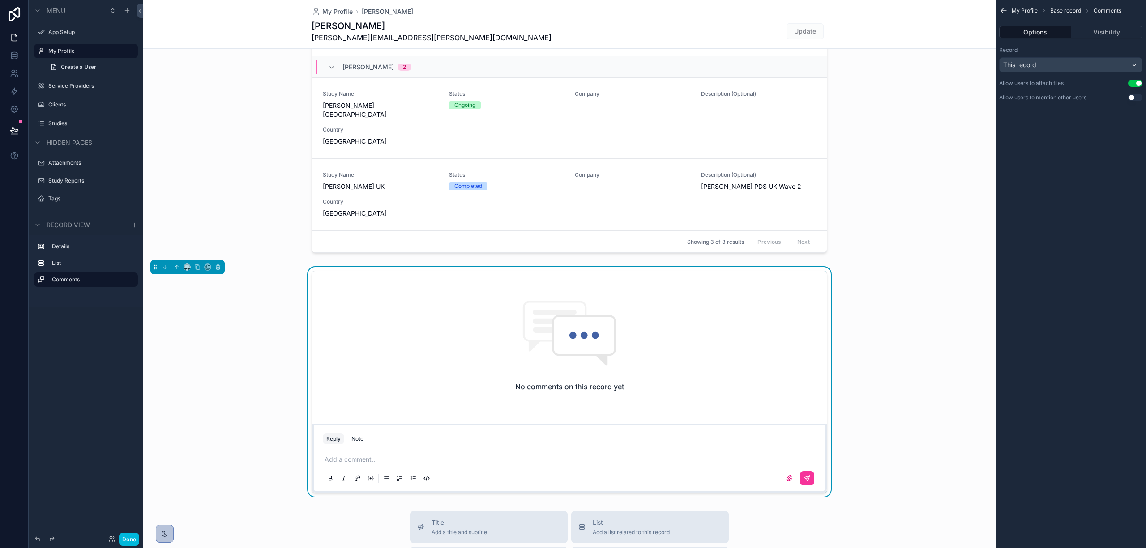
click at [864, 276] on div "No comments on this record yet Reply Note Add a comment..." at bounding box center [569, 382] width 852 height 230
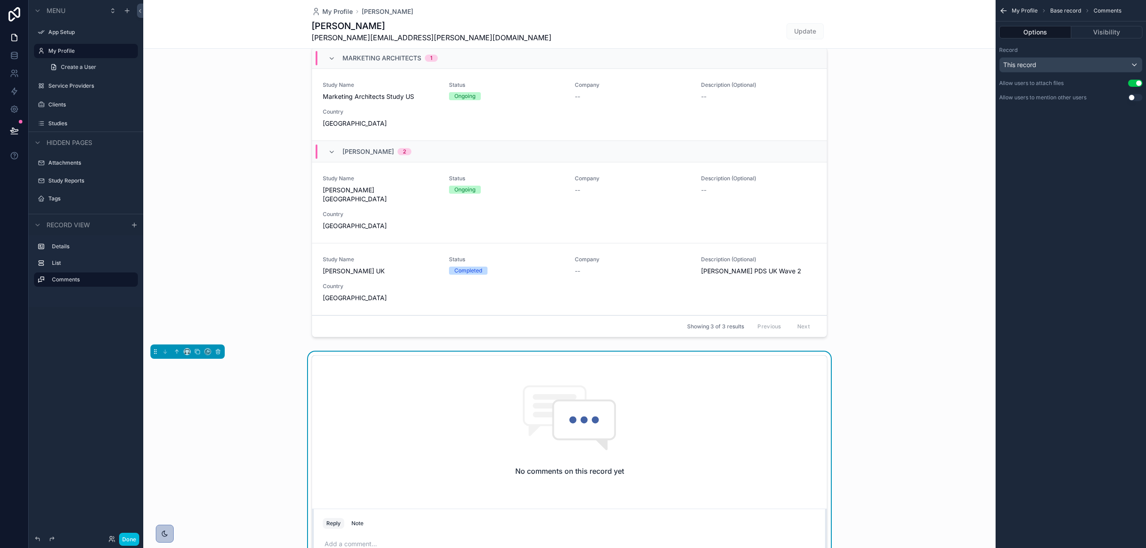
scroll to position [119, 0]
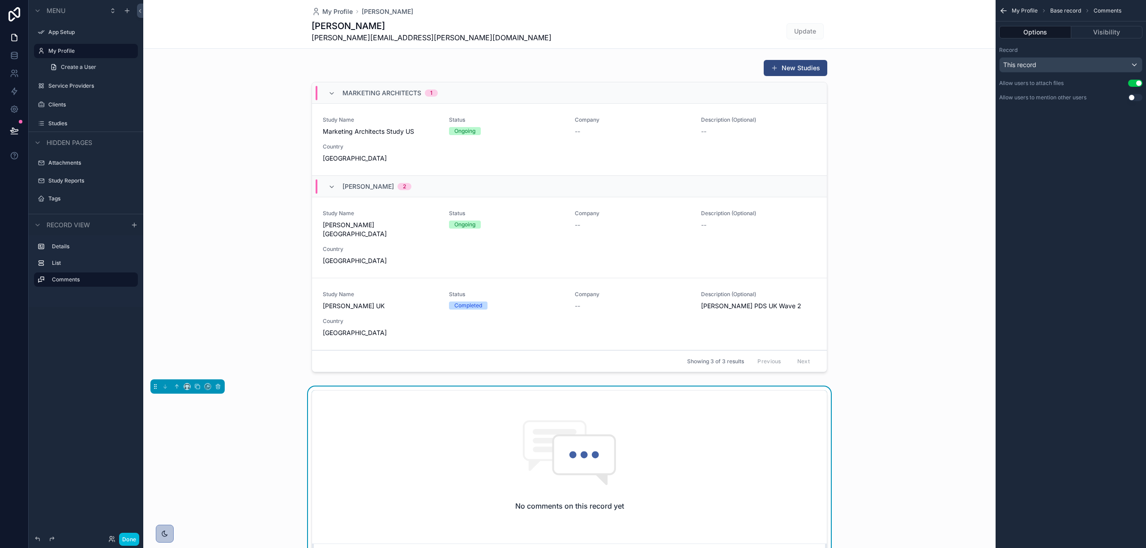
click at [475, 138] on div "scrollable content" at bounding box center [569, 218] width 852 height 324
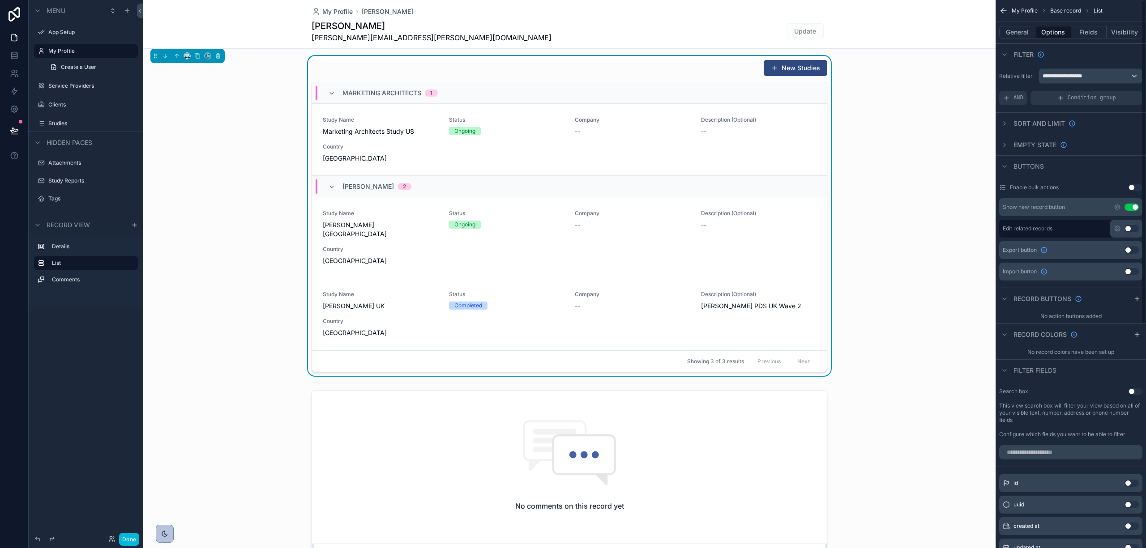
click at [1016, 34] on button "General" at bounding box center [1017, 32] width 36 height 13
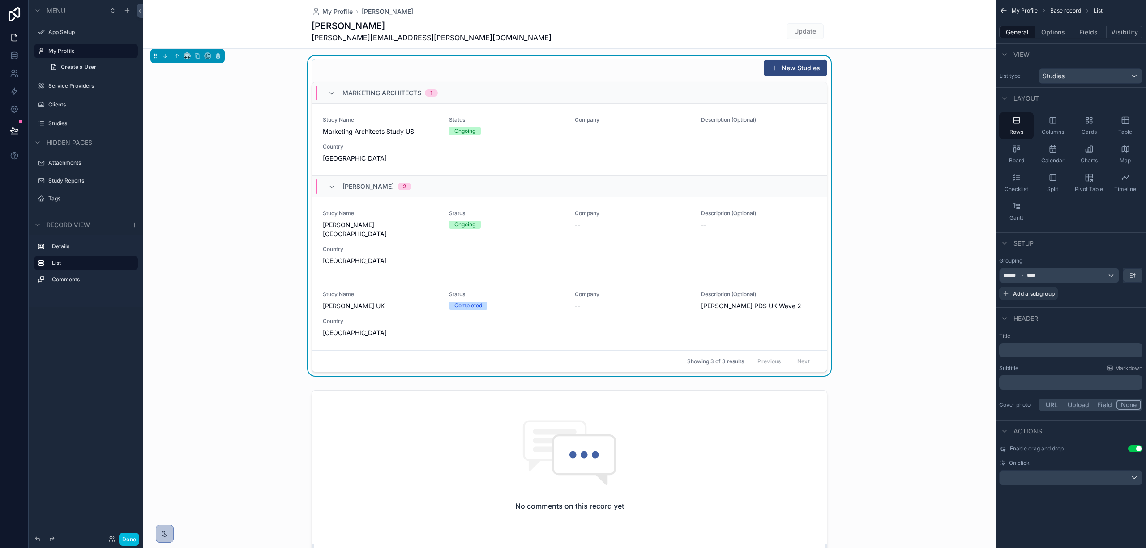
click at [1033, 347] on div "﻿" at bounding box center [1070, 350] width 143 height 14
click at [1032, 351] on p "﻿" at bounding box center [1072, 350] width 138 height 9
drag, startPoint x: 1051, startPoint y: 369, endPoint x: 1055, endPoint y: 364, distance: 5.8
click at [1051, 371] on div "Subtitle Markdown" at bounding box center [1070, 368] width 143 height 7
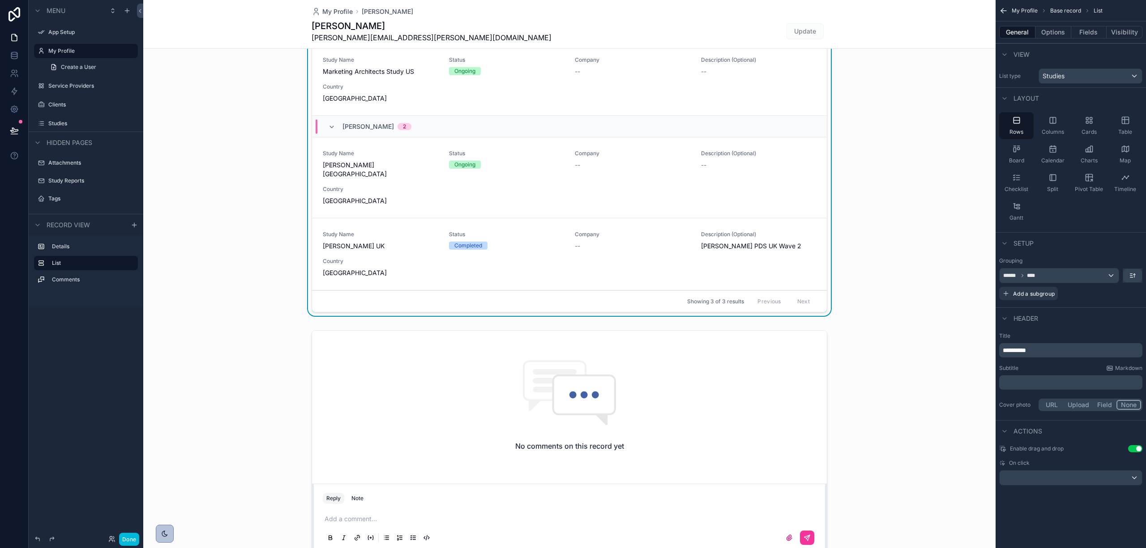
scroll to position [0, 0]
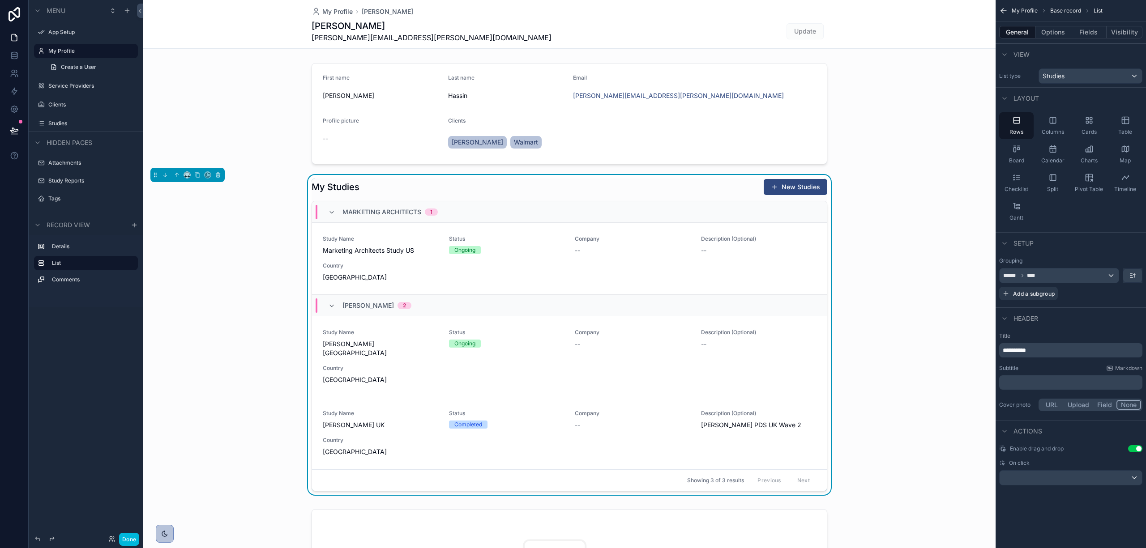
click at [713, 184] on div "My Studies New Studies" at bounding box center [570, 187] width 516 height 17
click at [1053, 30] on button "Options" at bounding box center [1053, 32] width 36 height 13
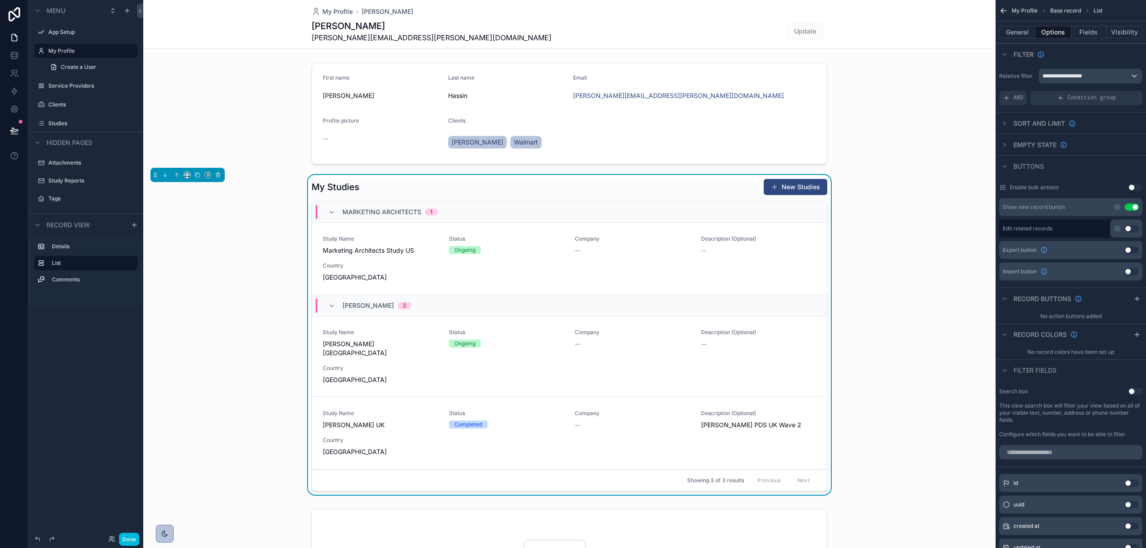
click at [1130, 205] on button "Use setting" at bounding box center [1131, 207] width 14 height 7
click at [1132, 209] on button "Use setting" at bounding box center [1131, 207] width 14 height 7
click at [1131, 389] on button "Use setting" at bounding box center [1135, 391] width 14 height 7
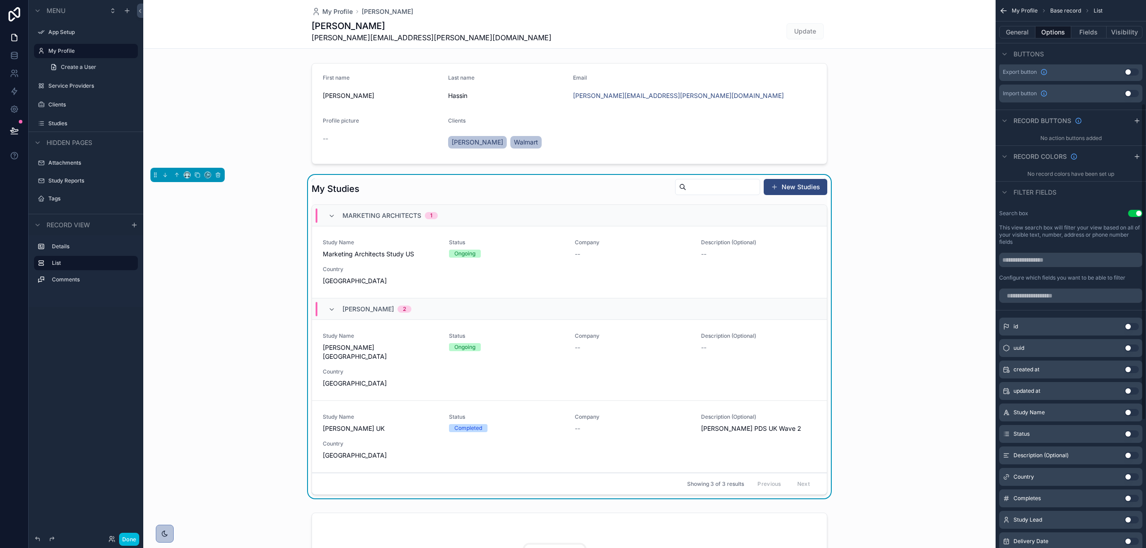
scroll to position [179, 0]
click at [1134, 477] on button "Use setting" at bounding box center [1131, 476] width 14 height 7
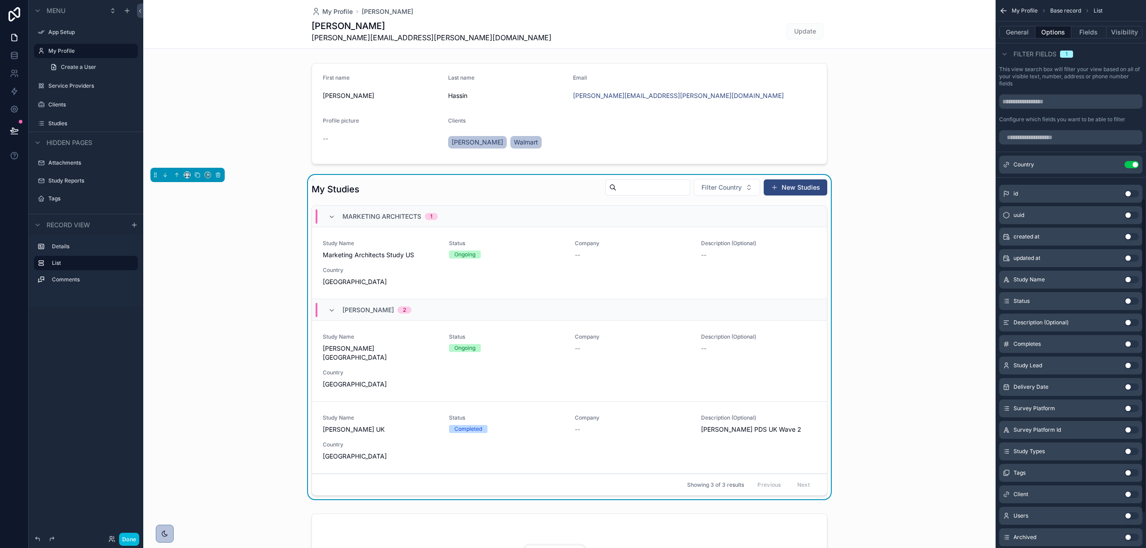
scroll to position [358, 0]
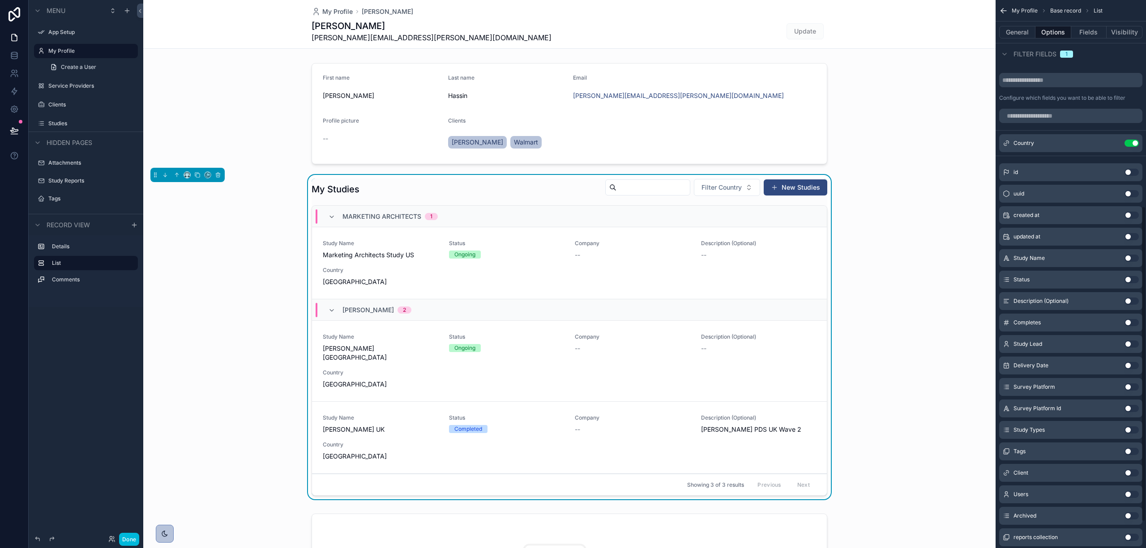
click at [1131, 432] on button "Use setting" at bounding box center [1131, 430] width 14 height 7
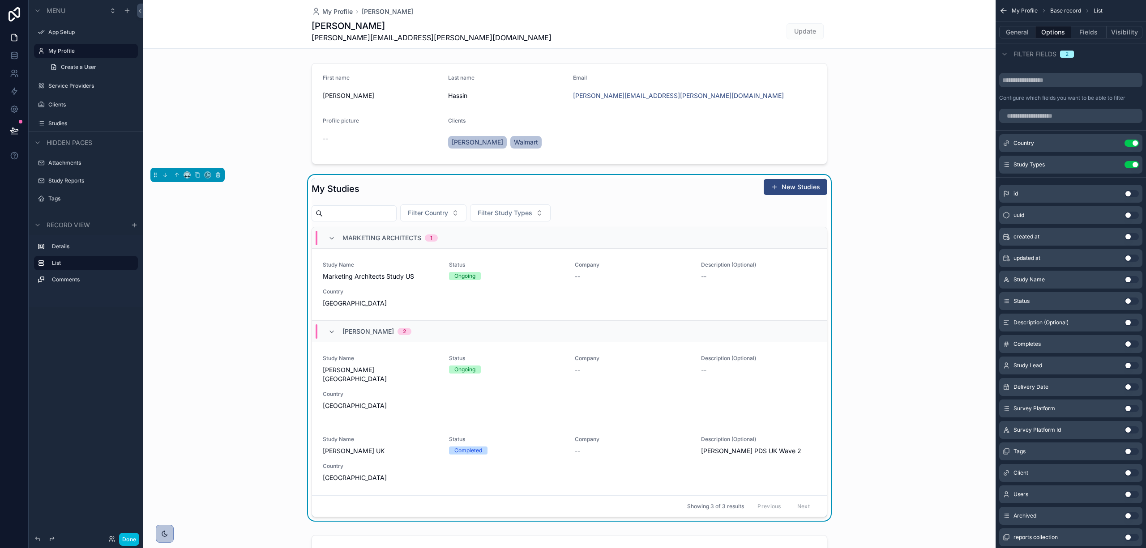
click at [1128, 451] on button "Use setting" at bounding box center [1131, 451] width 14 height 7
click at [612, 215] on button "Filter Tags" at bounding box center [583, 213] width 58 height 17
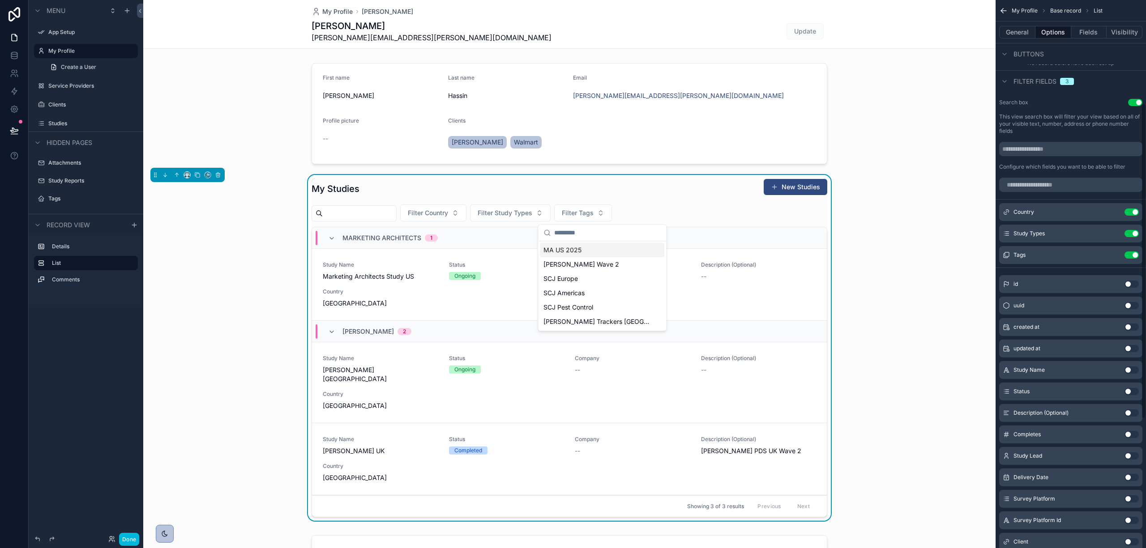
scroll to position [179, 0]
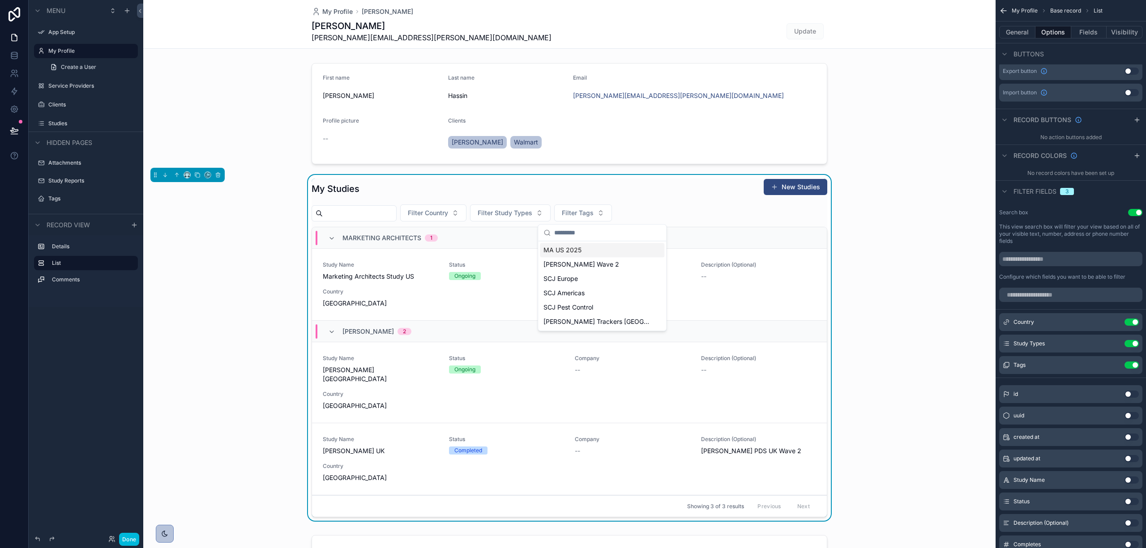
click at [0, 0] on icon "scrollable content" at bounding box center [0, 0] width 0 height 0
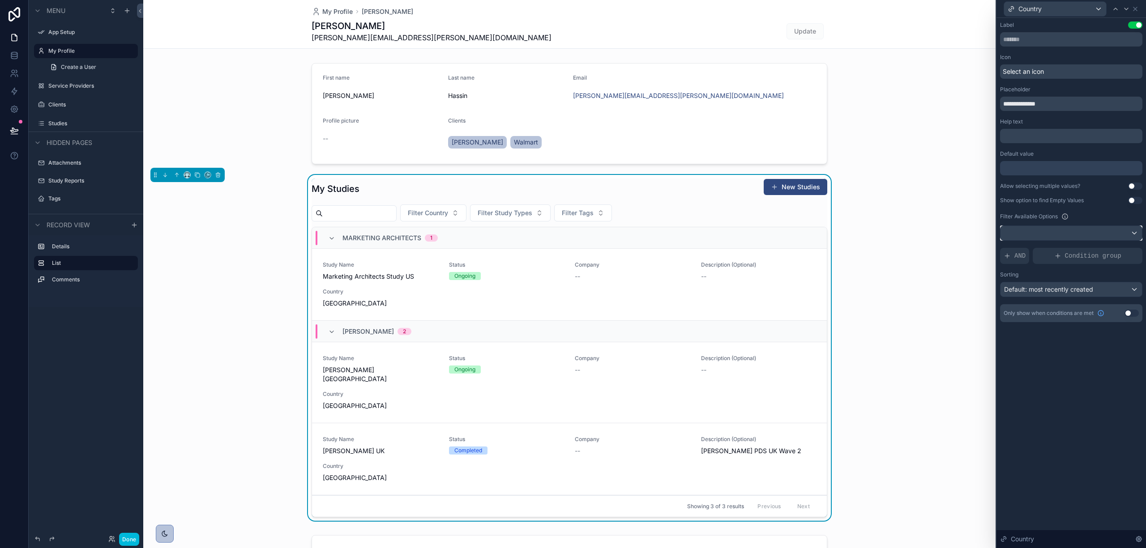
click at [1072, 237] on div at bounding box center [1070, 233] width 141 height 14
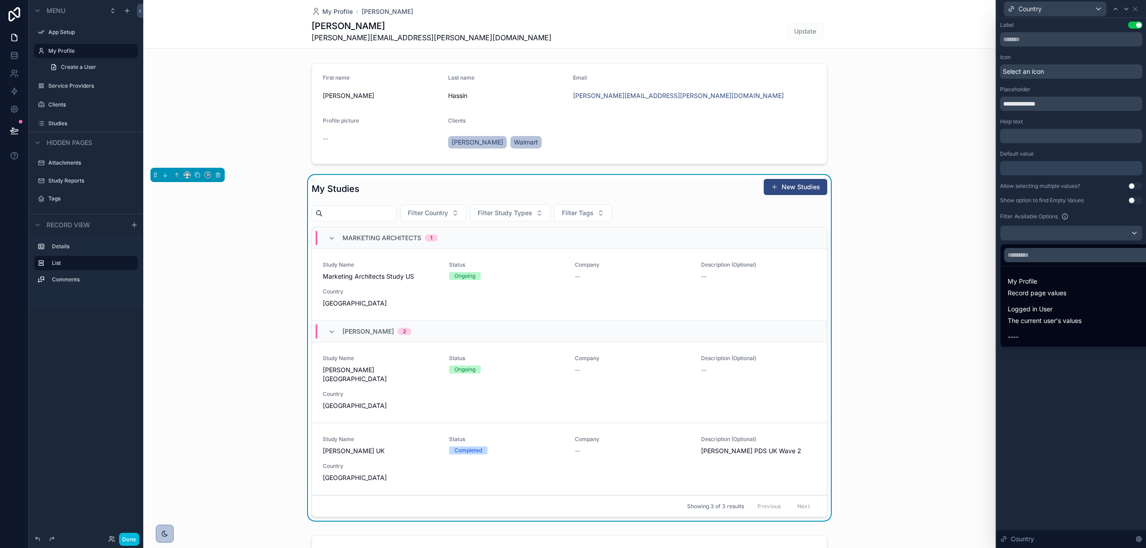
click at [1089, 285] on div "My Profile Record page values" at bounding box center [1082, 286] width 148 height 21
click at [978, 278] on span "company" at bounding box center [968, 279] width 27 height 11
click at [969, 298] on div "role" at bounding box center [969, 296] width 50 height 11
click at [1062, 429] on div at bounding box center [1071, 274] width 150 height 548
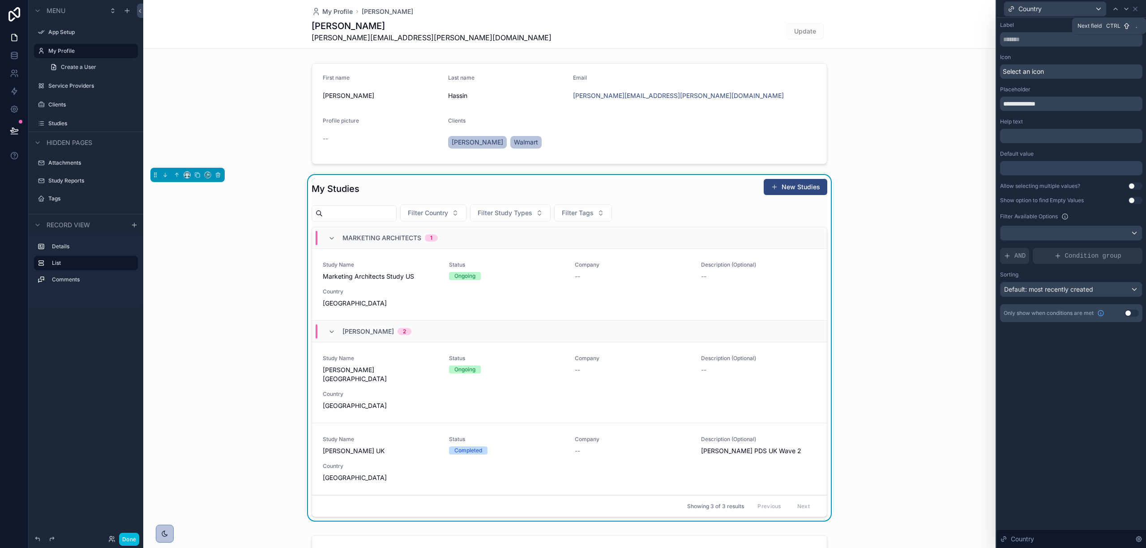
click at [1125, 5] on icon at bounding box center [1126, 8] width 7 height 7
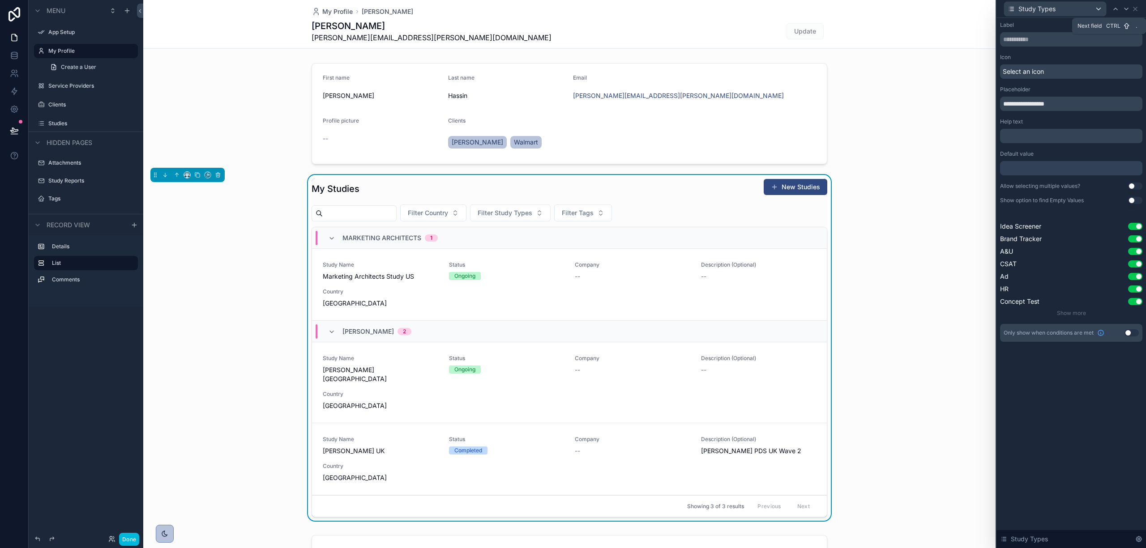
click at [1124, 6] on icon at bounding box center [1126, 8] width 7 height 7
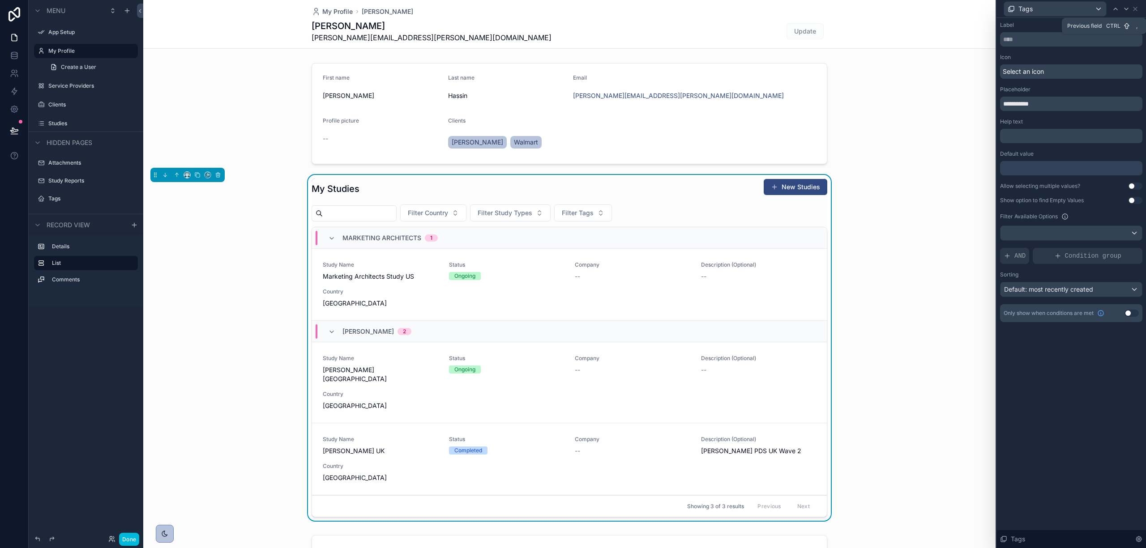
click at [1110, 6] on div at bounding box center [1115, 9] width 11 height 11
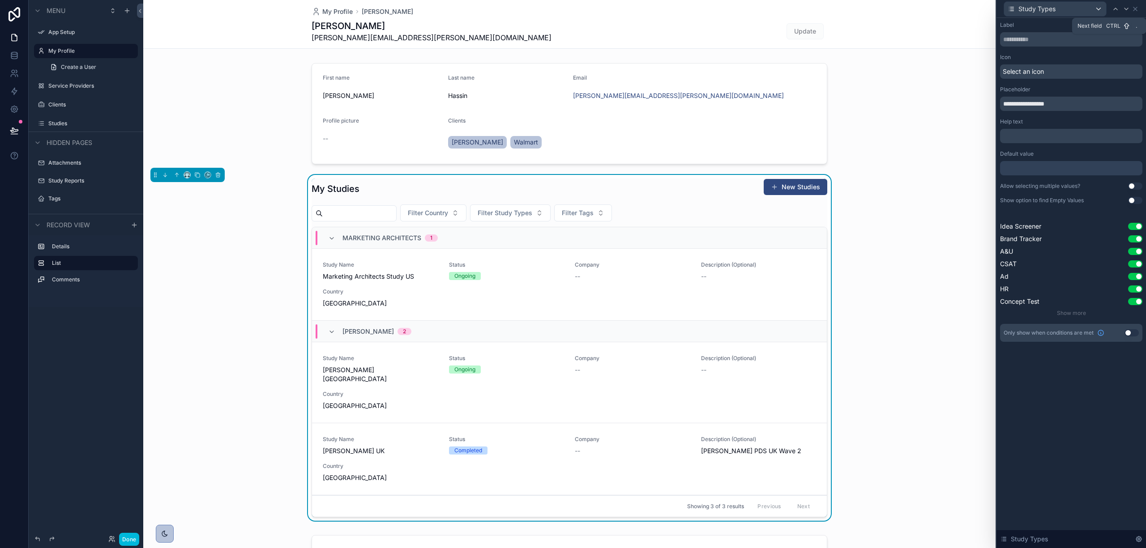
click at [1123, 7] on icon at bounding box center [1126, 8] width 7 height 7
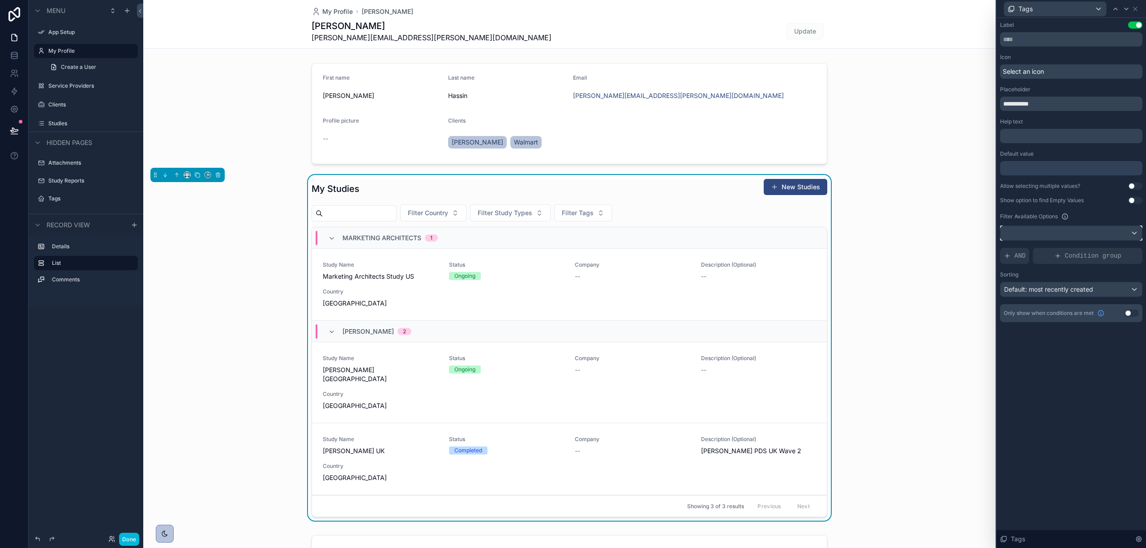
click at [1029, 233] on div at bounding box center [1070, 233] width 141 height 14
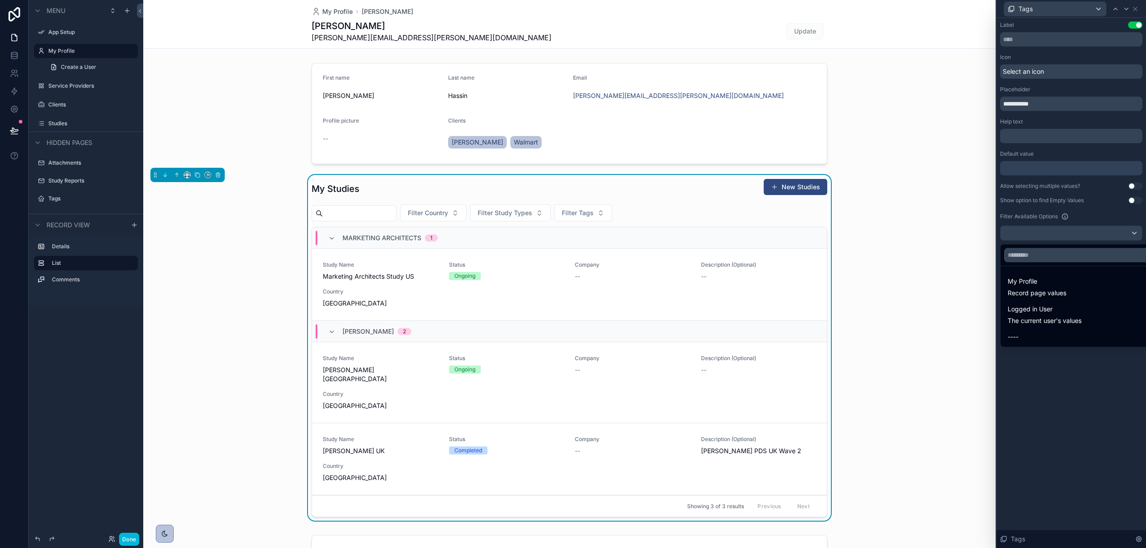
click at [1026, 313] on span "Logged in User" at bounding box center [1045, 309] width 74 height 11
click at [980, 303] on span "company" at bounding box center [979, 307] width 27 height 11
click at [978, 326] on div "role" at bounding box center [975, 324] width 38 height 11
click at [1032, 312] on span "Logged in User" at bounding box center [1045, 309] width 74 height 11
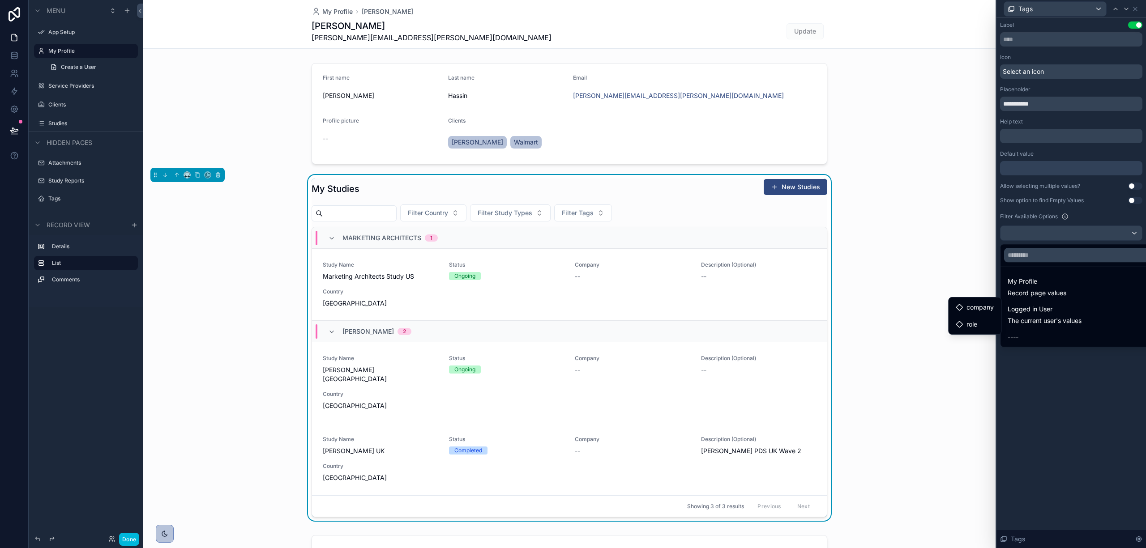
click at [1032, 312] on span "Logged in User" at bounding box center [1045, 309] width 74 height 11
click at [1032, 287] on span "My Profile" at bounding box center [1037, 281] width 59 height 11
click at [961, 298] on span "role" at bounding box center [960, 296] width 11 height 11
click at [982, 278] on div "company" at bounding box center [969, 279] width 50 height 11
click at [1028, 278] on span "My Profile" at bounding box center [1037, 281] width 59 height 11
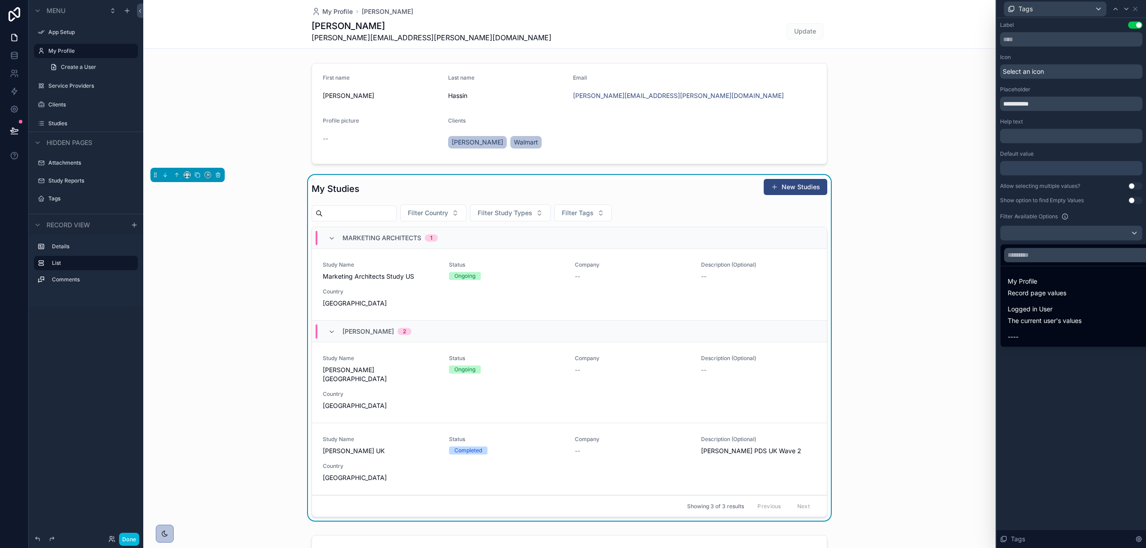
click at [1018, 339] on span "----" at bounding box center [1013, 337] width 11 height 11
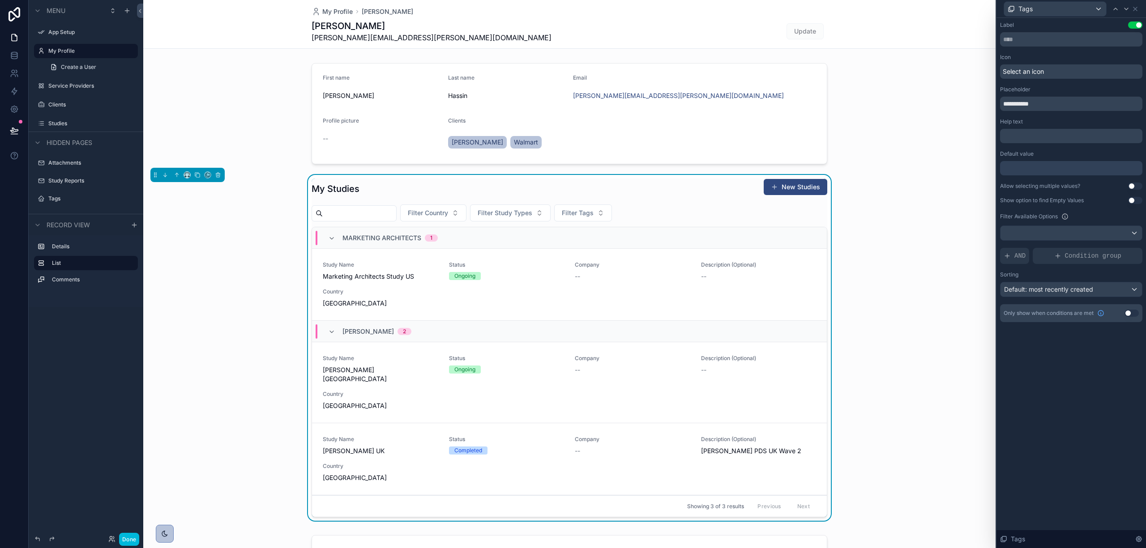
click at [1022, 393] on div "**********" at bounding box center [1071, 283] width 150 height 530
click at [112, 541] on icon at bounding box center [111, 541] width 4 height 2
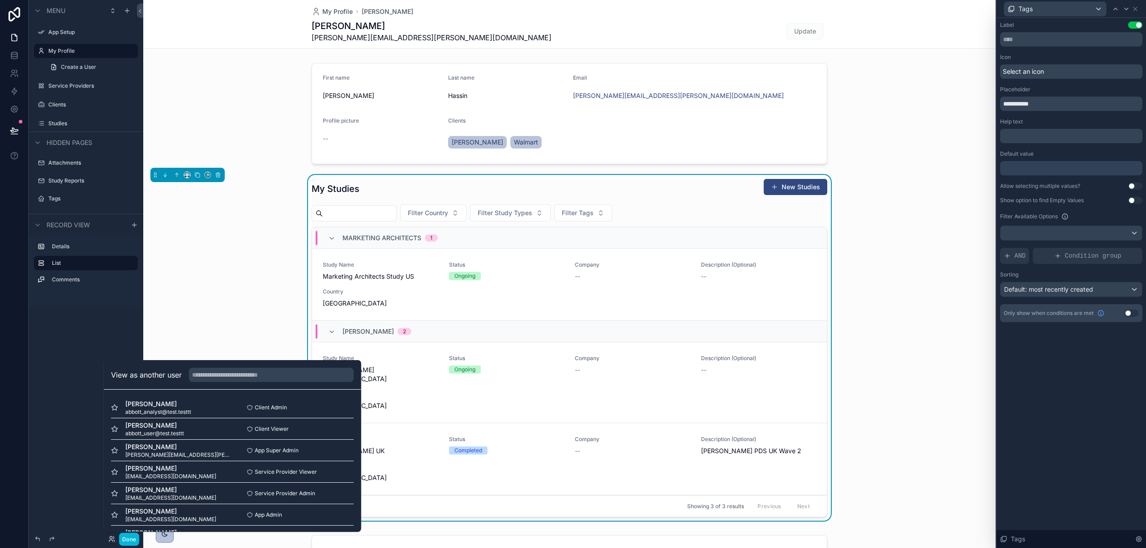
click at [0, 0] on button "Select" at bounding box center [0, 0] width 0 height 0
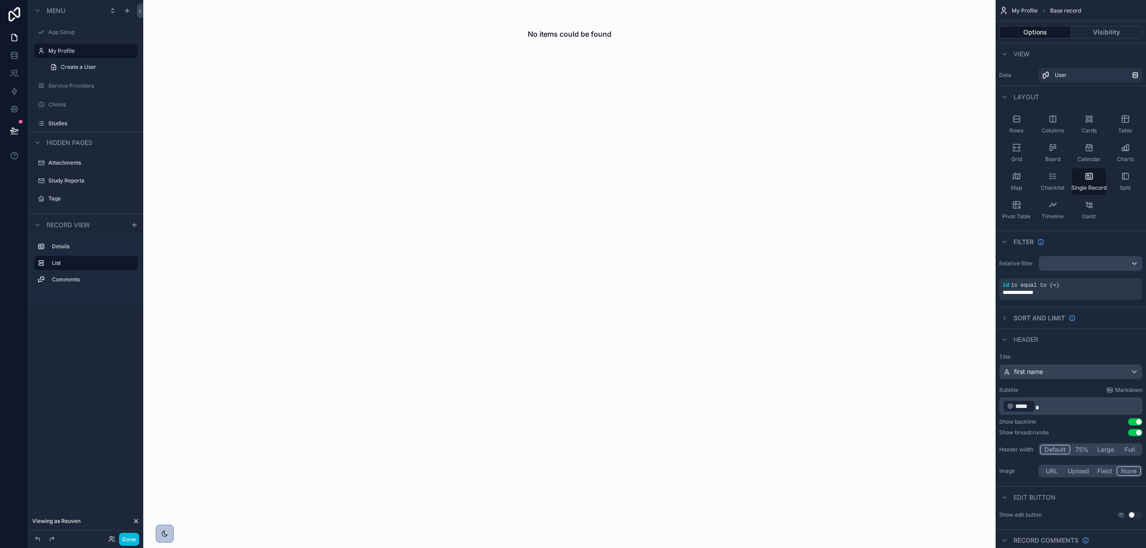
click at [74, 52] on label "My Profile" at bounding box center [90, 50] width 84 height 7
click at [73, 53] on label "My Profile" at bounding box center [90, 50] width 84 height 7
click at [137, 521] on icon at bounding box center [136, 522] width 4 height 4
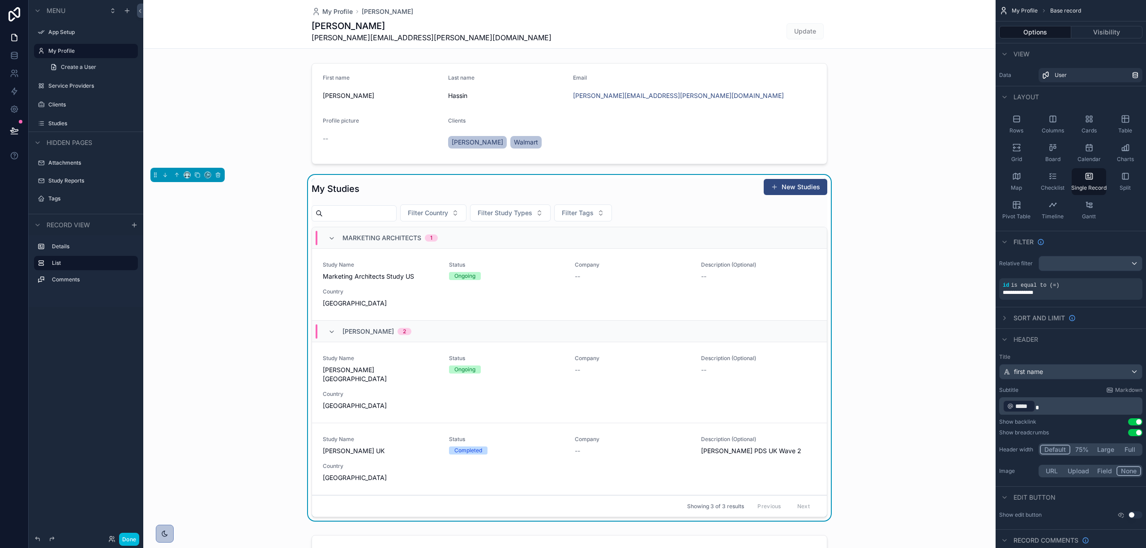
click at [369, 184] on div "My Studies New Studies" at bounding box center [570, 189] width 516 height 21
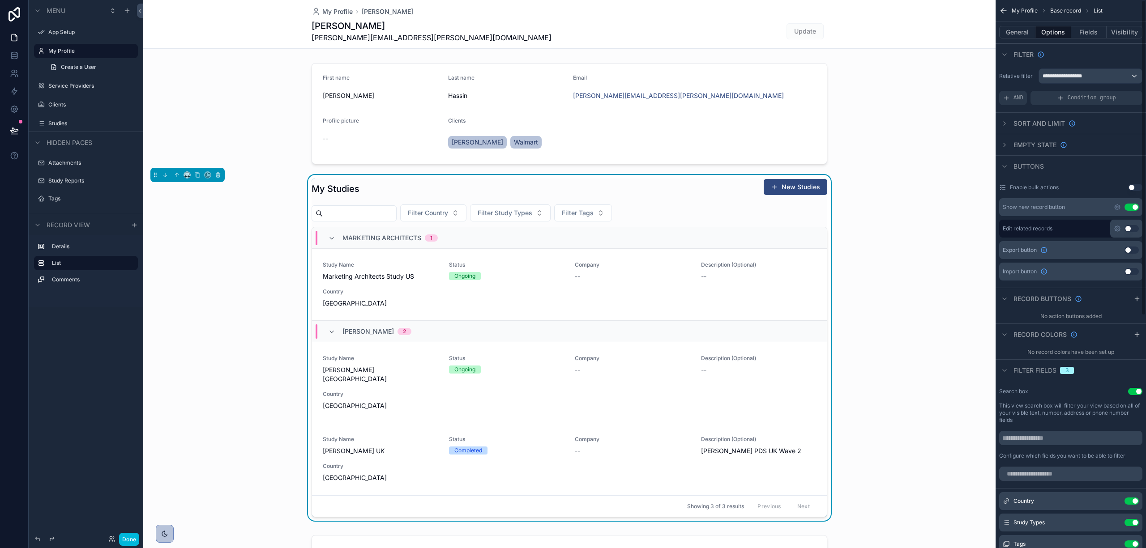
click at [1122, 34] on button "Visibility" at bounding box center [1124, 32] width 36 height 13
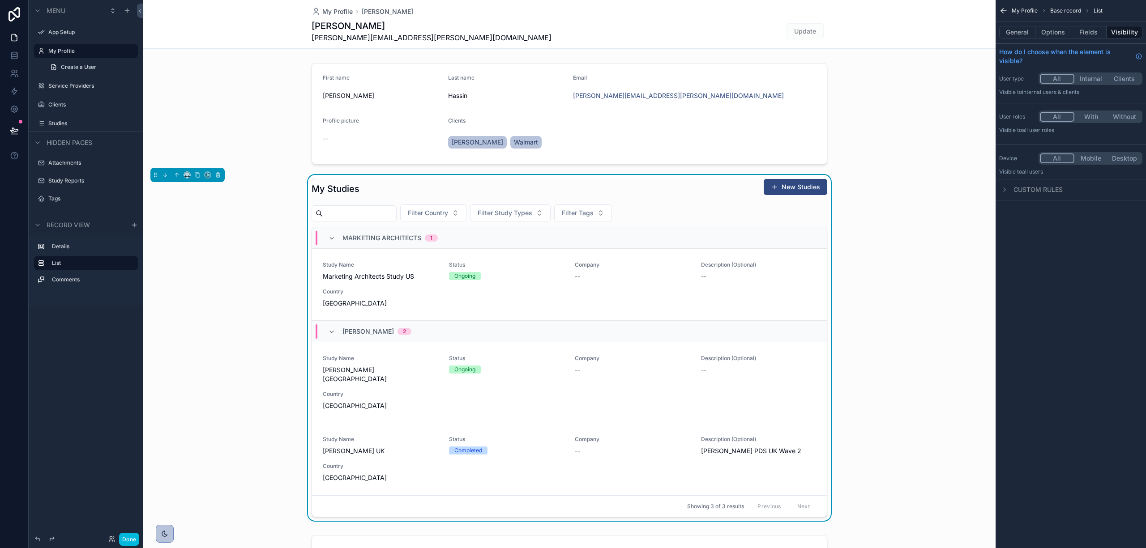
click at [1091, 30] on button "Fields" at bounding box center [1089, 32] width 36 height 13
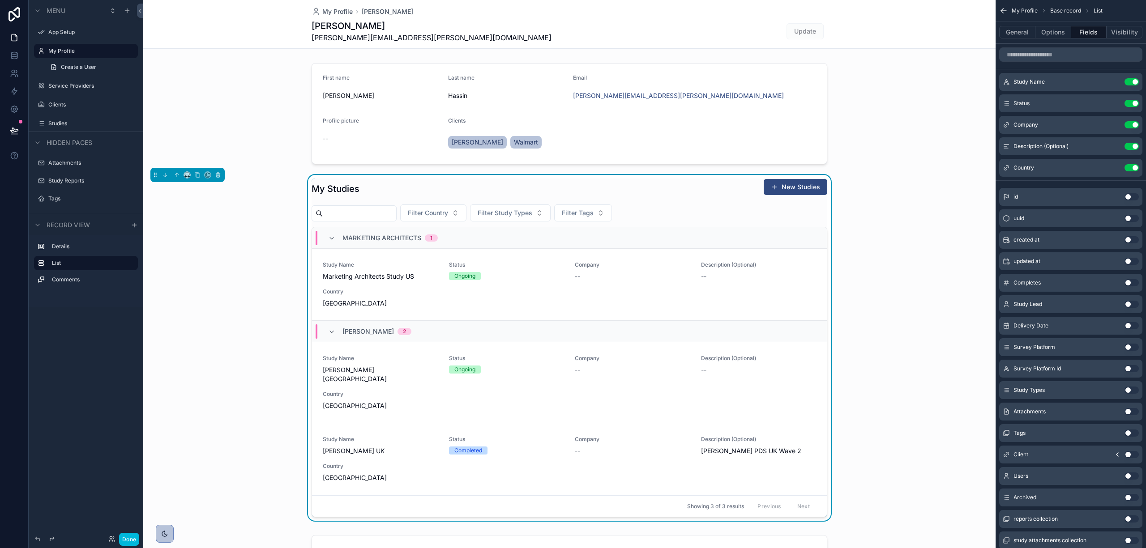
click at [1056, 33] on button "Options" at bounding box center [1053, 32] width 36 height 13
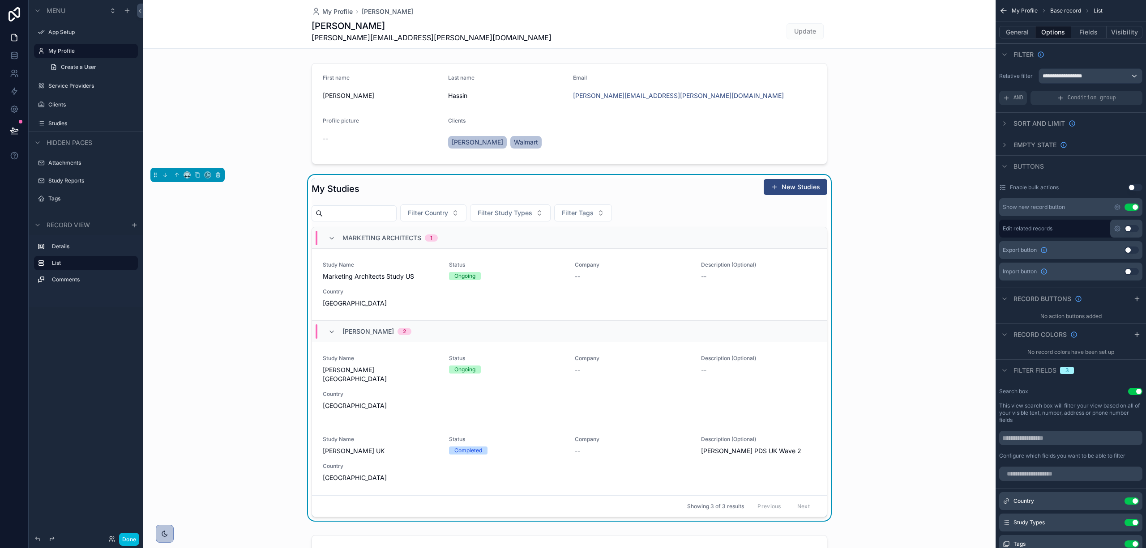
click at [70, 86] on label "Service Providers" at bounding box center [90, 85] width 84 height 7
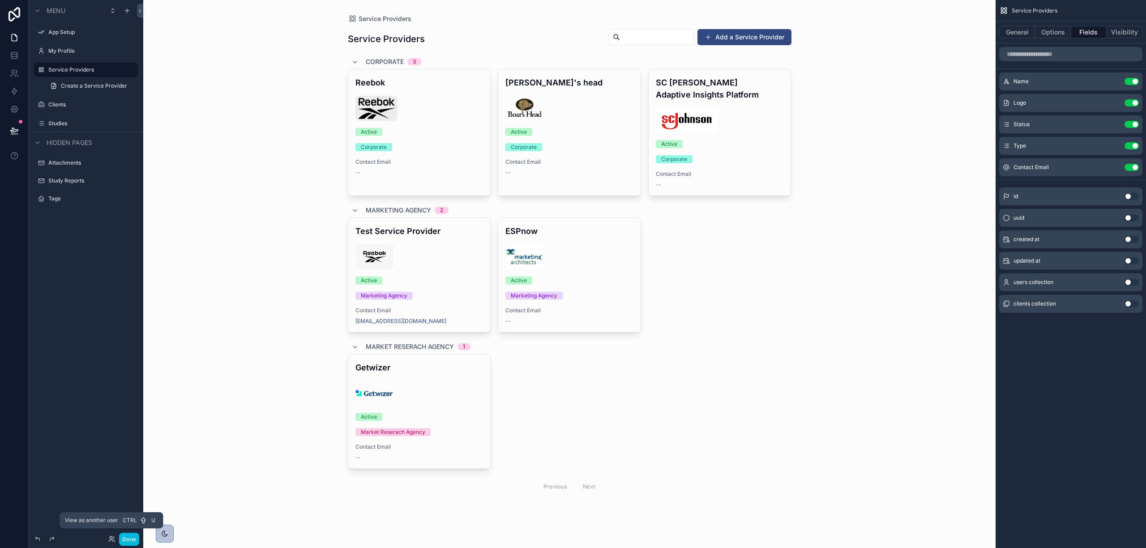
click at [110, 538] on icon at bounding box center [111, 539] width 7 height 7
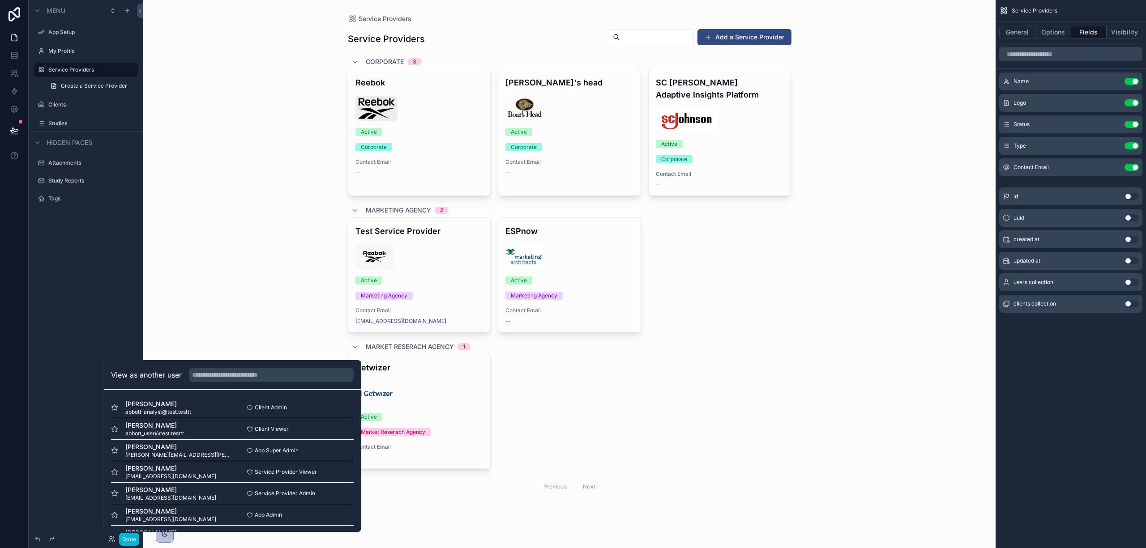
click at [0, 0] on button "Select" at bounding box center [0, 0] width 0 height 0
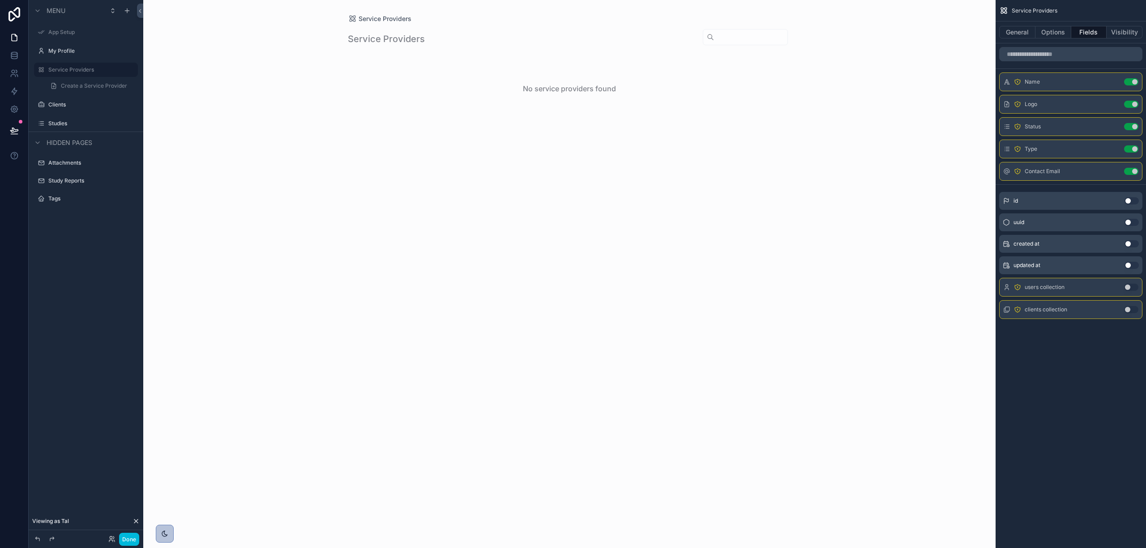
click at [58, 110] on div "Clients" at bounding box center [86, 105] width 100 height 14
click at [56, 103] on label "Clients" at bounding box center [90, 104] width 84 height 7
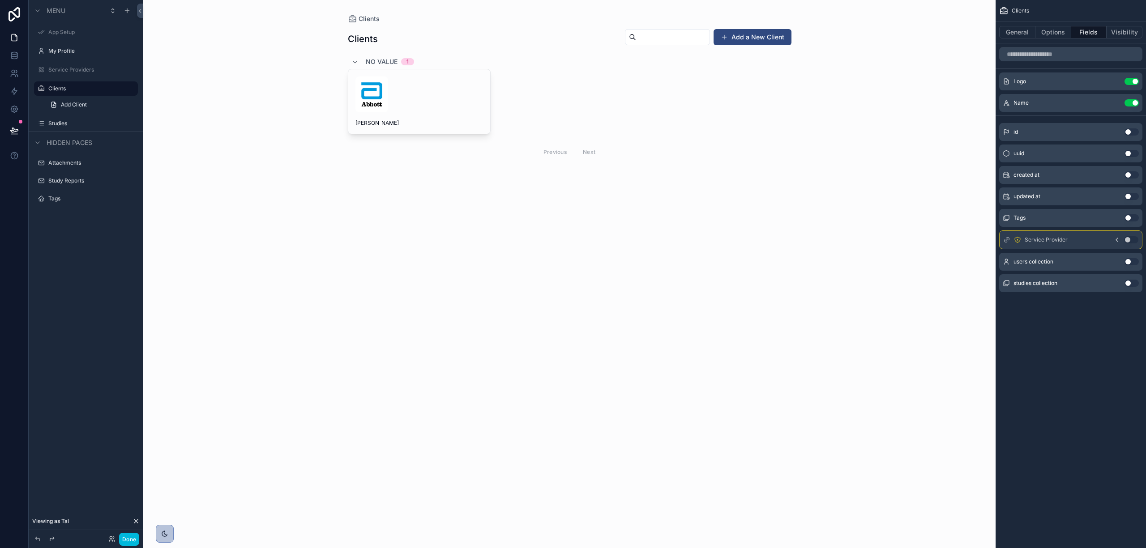
click at [385, 89] on div "scrollable content" at bounding box center [570, 95] width 458 height 191
click at [385, 89] on img "scrollable content" at bounding box center [371, 95] width 33 height 36
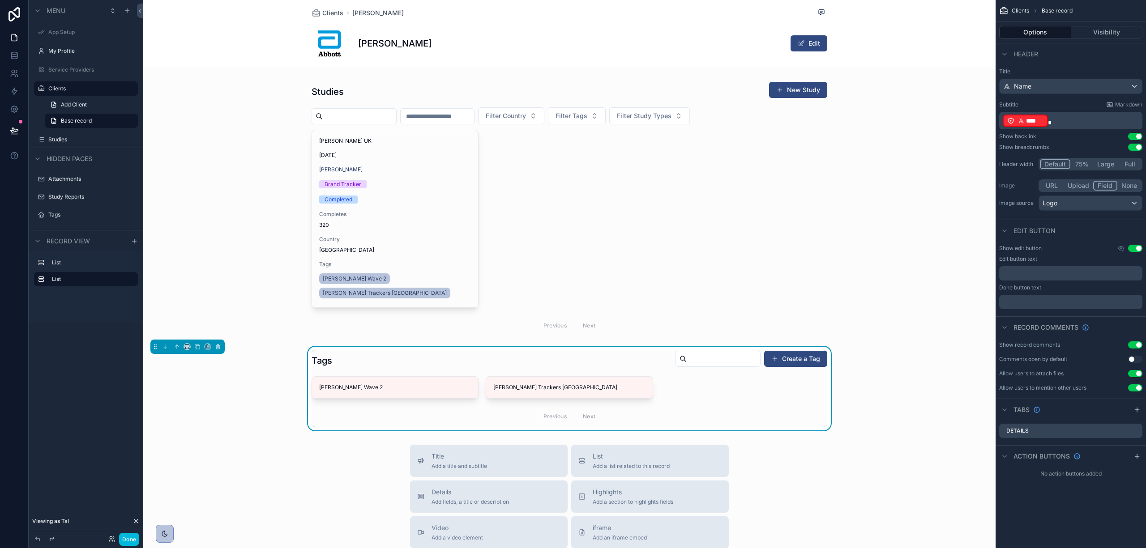
click at [634, 115] on div "scrollable content" at bounding box center [569, 209] width 852 height 262
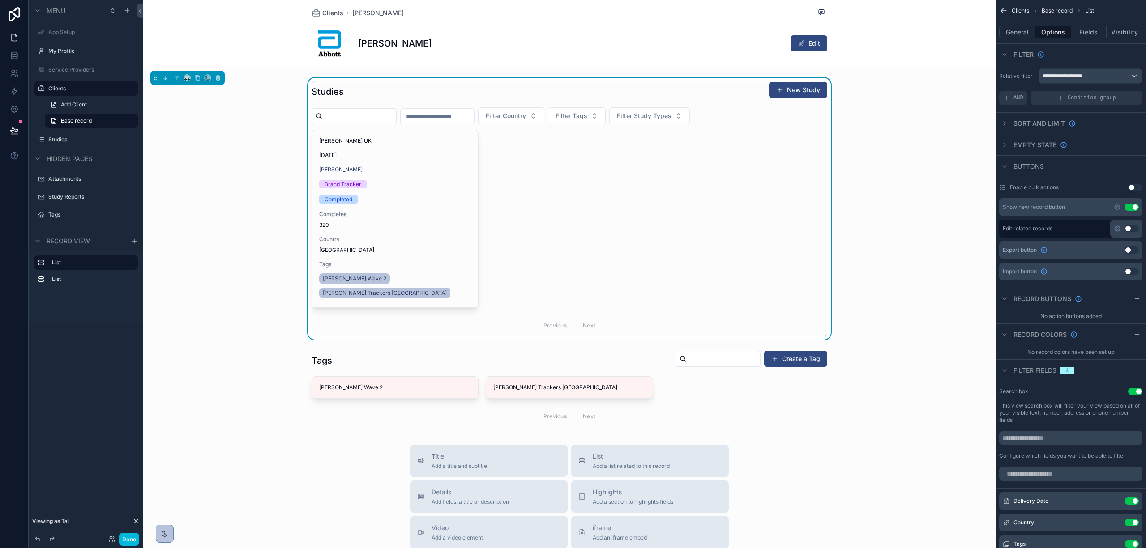
click at [587, 115] on span "Filter Tags" at bounding box center [571, 115] width 32 height 9
click at [497, 206] on div "[PERSON_NAME] UK [DATE] [PERSON_NAME] Brand Tracker Completed Completes 320 Cou…" at bounding box center [570, 233] width 516 height 206
click at [82, 51] on label "My Profile" at bounding box center [90, 50] width 84 height 7
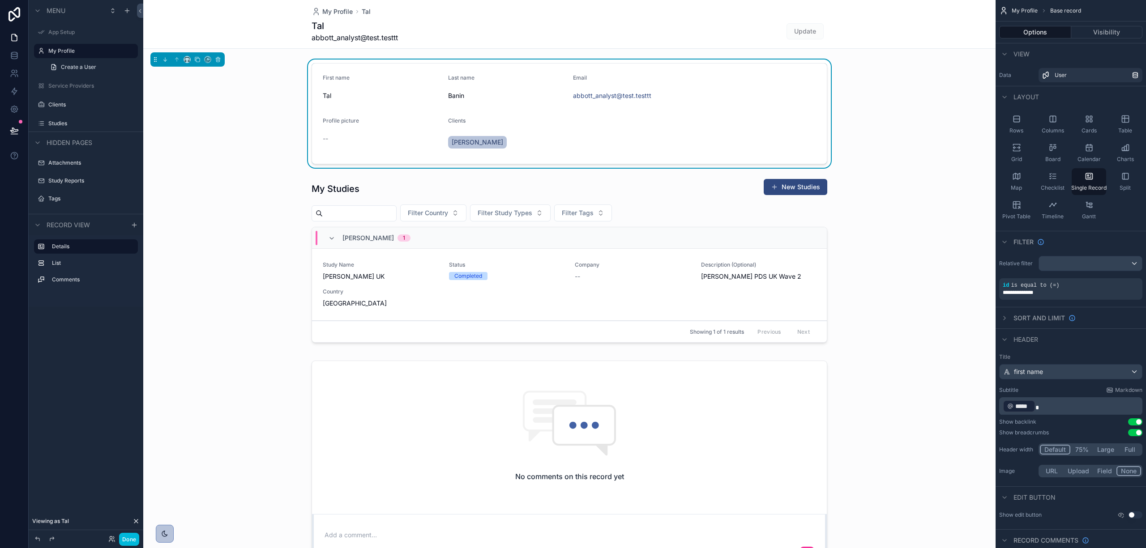
click at [588, 216] on div "scrollable content" at bounding box center [569, 488] width 852 height 977
click at [599, 209] on div "scrollable content" at bounding box center [569, 262] width 852 height 175
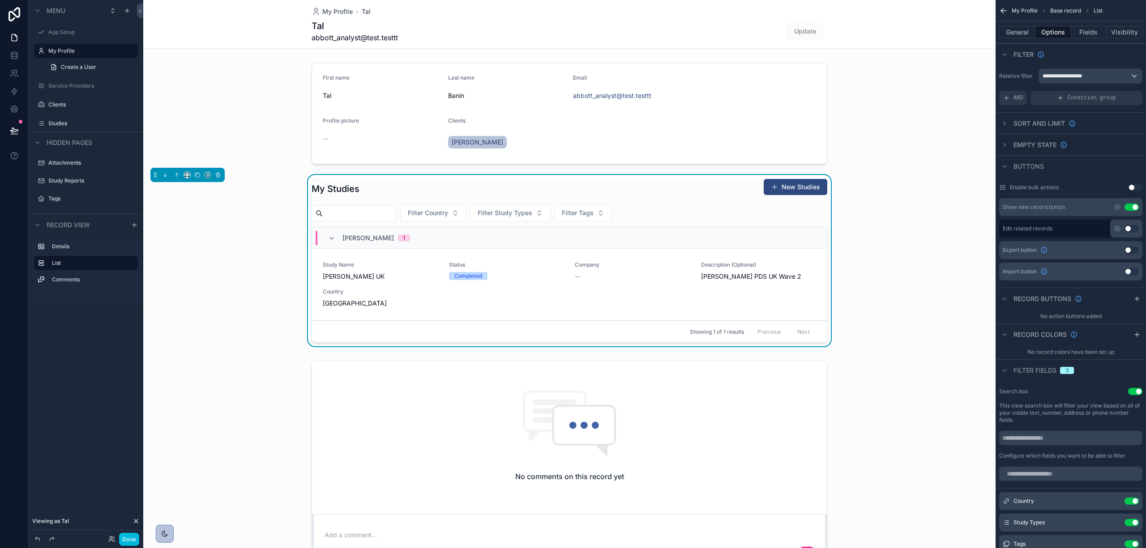
click at [594, 210] on span "Filter Tags" at bounding box center [578, 213] width 32 height 9
click at [233, 81] on div "scrollable content" at bounding box center [569, 114] width 852 height 108
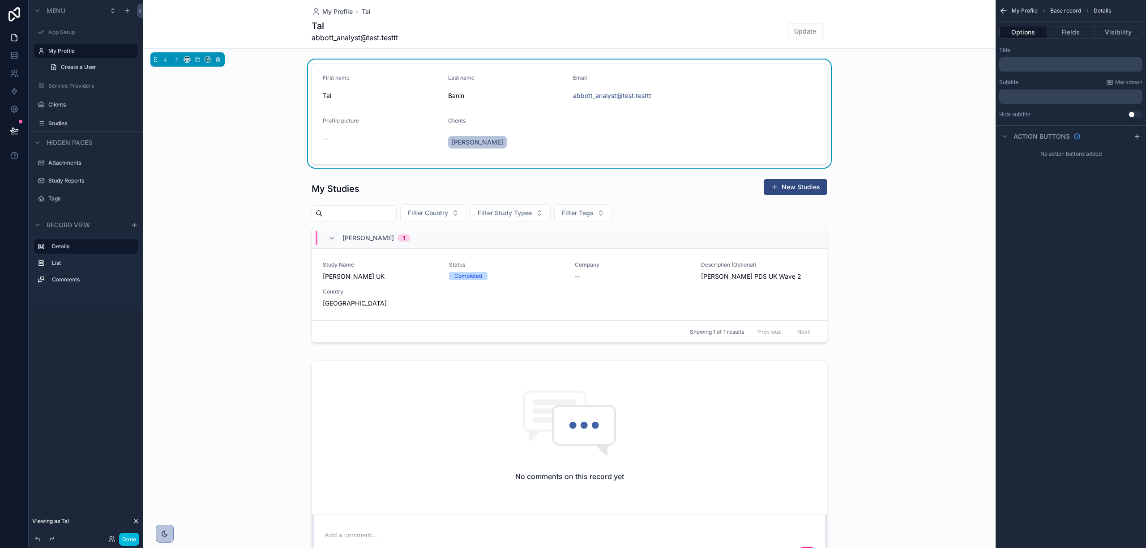
click at [133, 518] on icon at bounding box center [135, 521] width 7 height 7
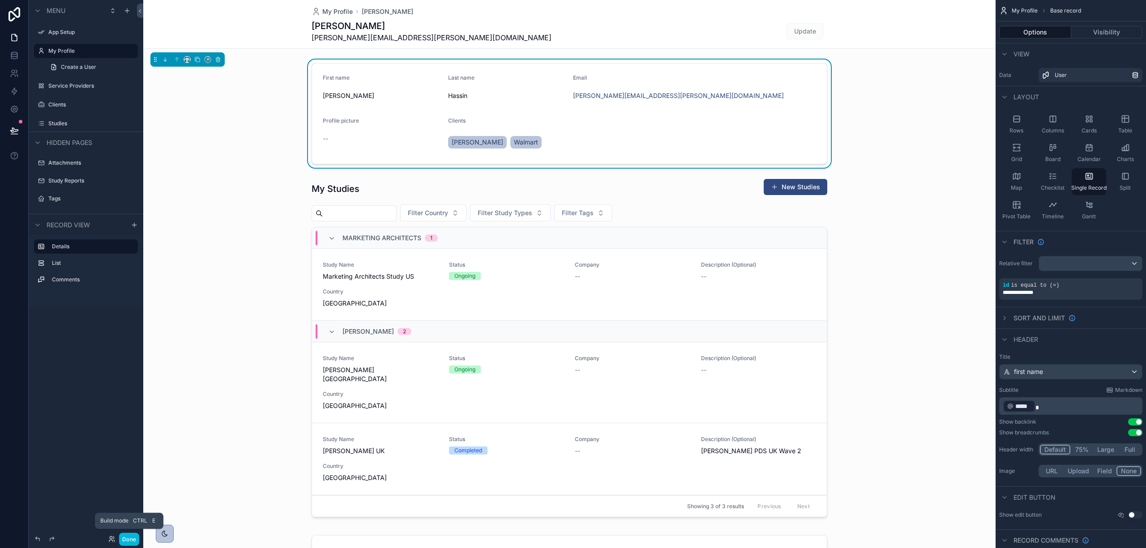
click at [125, 545] on button "Done" at bounding box center [129, 539] width 20 height 13
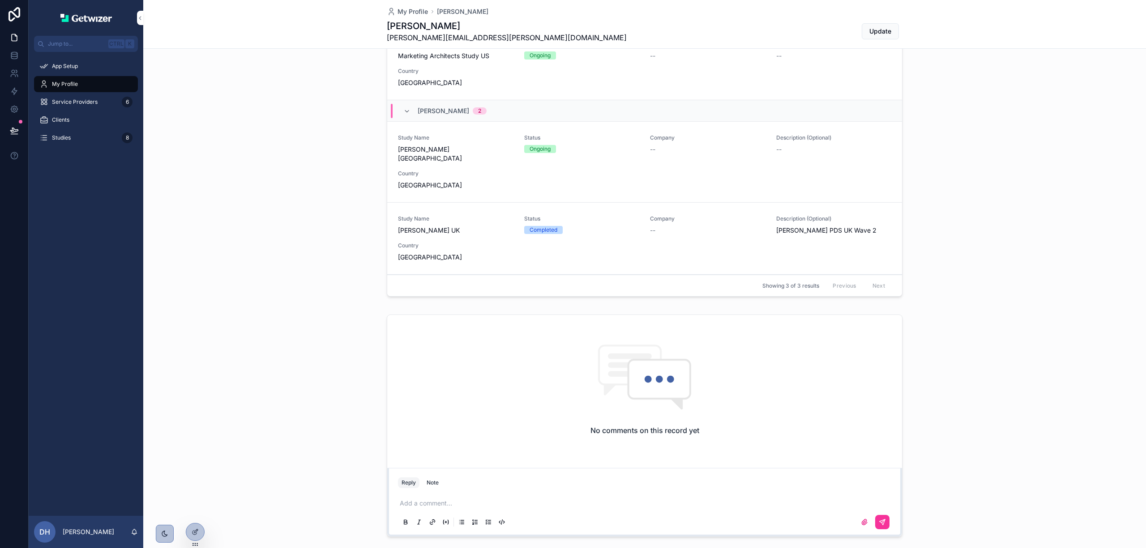
scroll to position [262, 0]
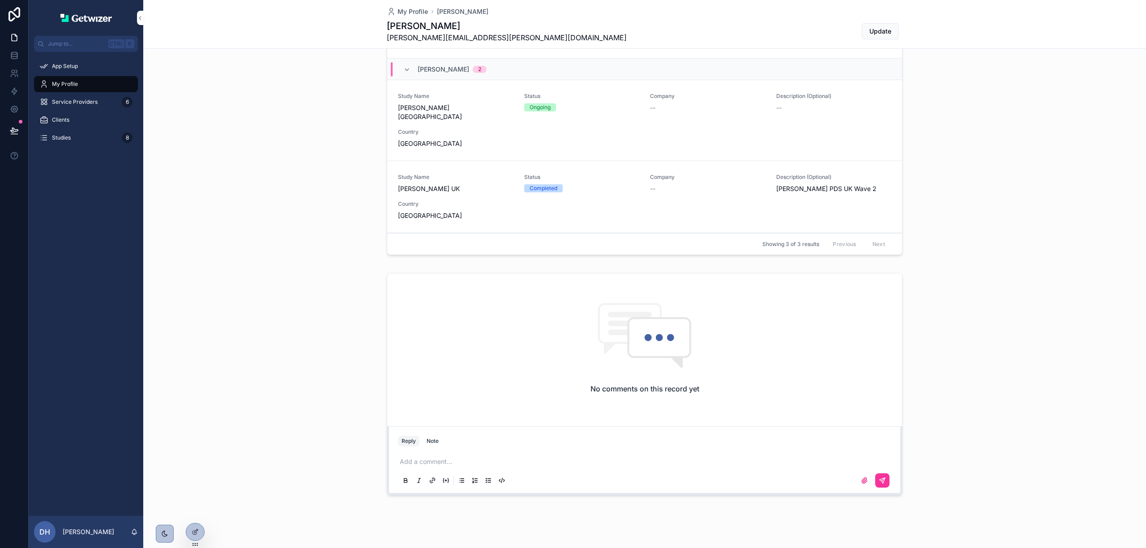
click at [425, 312] on div "No comments on this record yet" at bounding box center [644, 348] width 515 height 150
click at [192, 532] on icon at bounding box center [195, 532] width 7 height 7
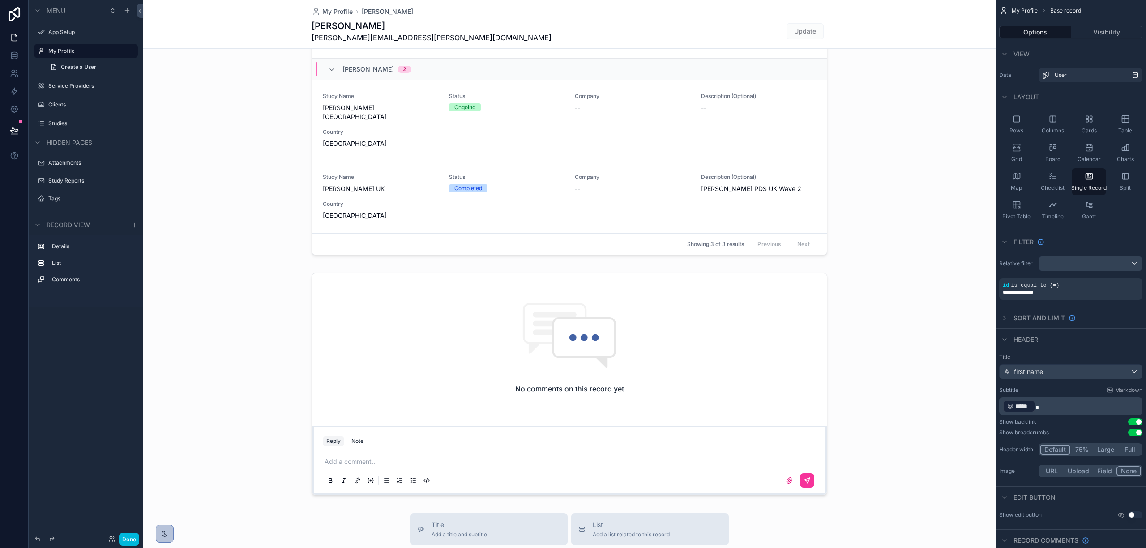
click at [369, 357] on div "scrollable content" at bounding box center [569, 321] width 852 height 1166
click at [359, 329] on div "scrollable content" at bounding box center [569, 384] width 852 height 230
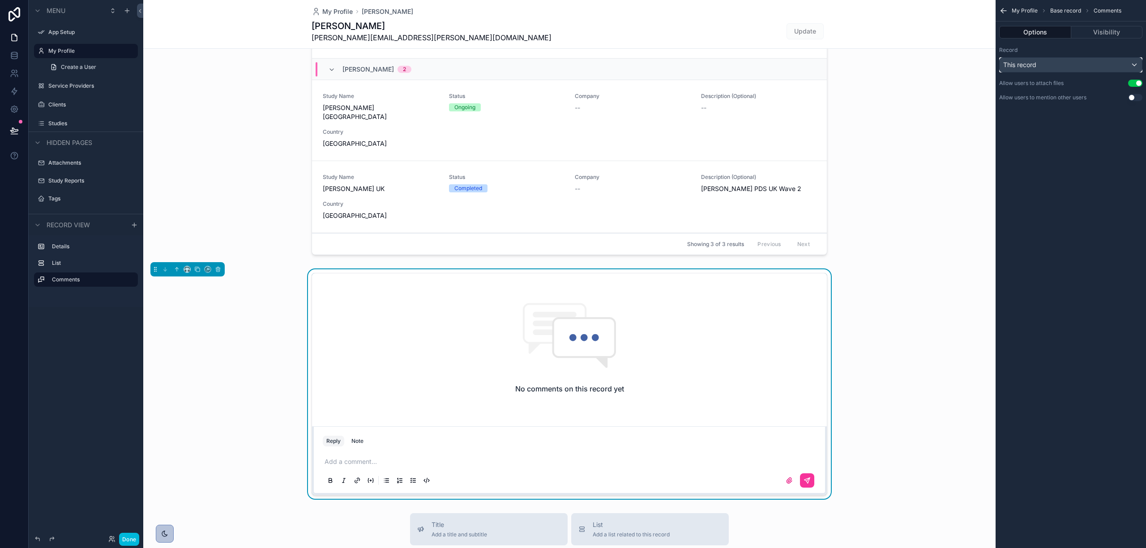
click at [1091, 65] on div "This record" at bounding box center [1071, 65] width 142 height 14
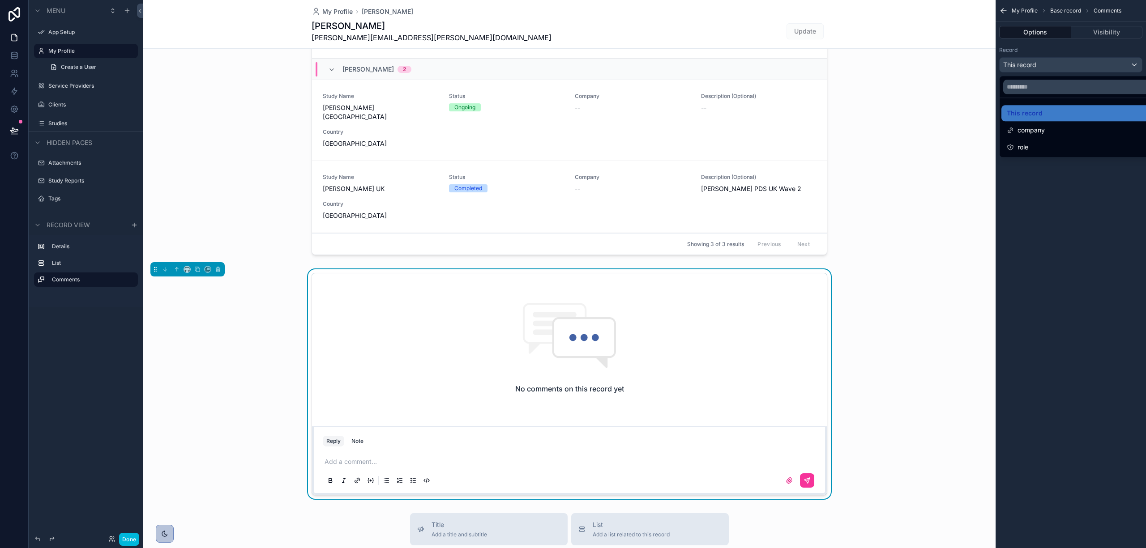
click at [1105, 27] on div "scrollable content" at bounding box center [573, 274] width 1146 height 548
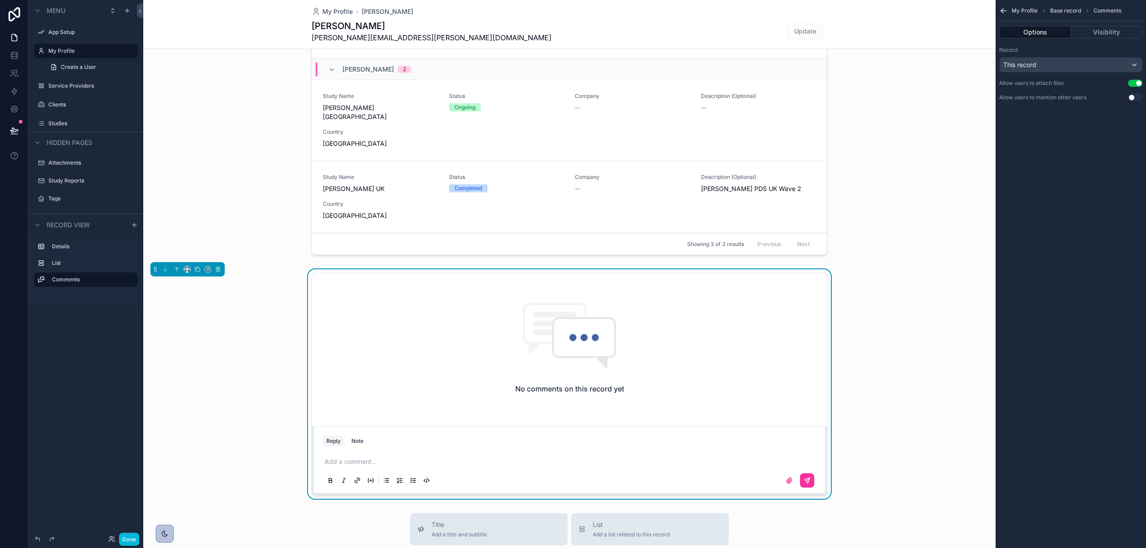
click at [1107, 32] on button "Visibility" at bounding box center [1107, 32] width 72 height 13
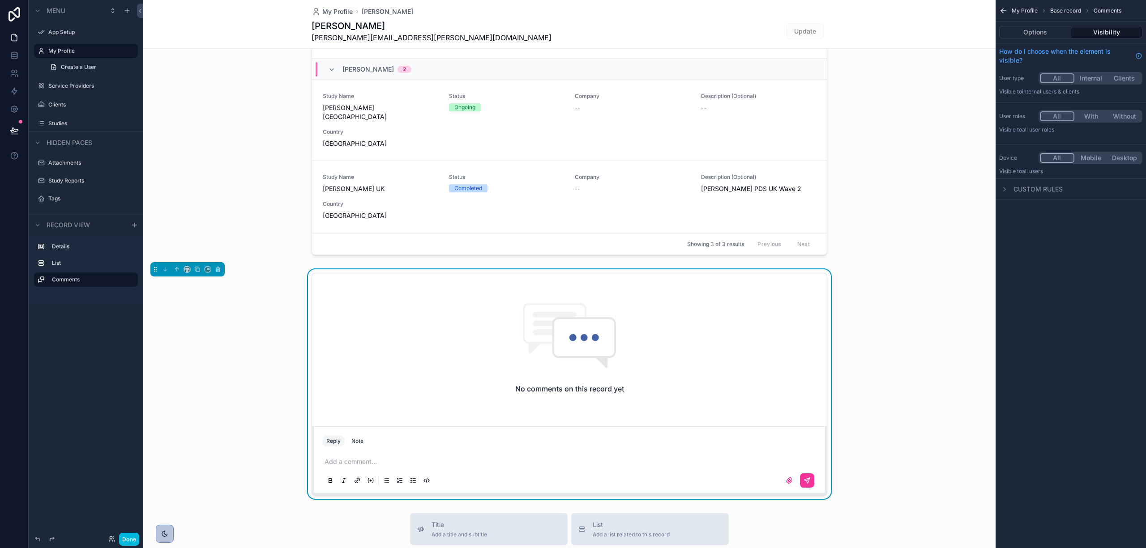
click at [1048, 195] on div "Custom rules" at bounding box center [1070, 189] width 150 height 21
click at [1050, 187] on span "Custom rules" at bounding box center [1037, 189] width 49 height 9
click at [1050, 186] on span "Custom rules" at bounding box center [1037, 189] width 49 height 9
click at [1052, 29] on button "Options" at bounding box center [1035, 32] width 72 height 13
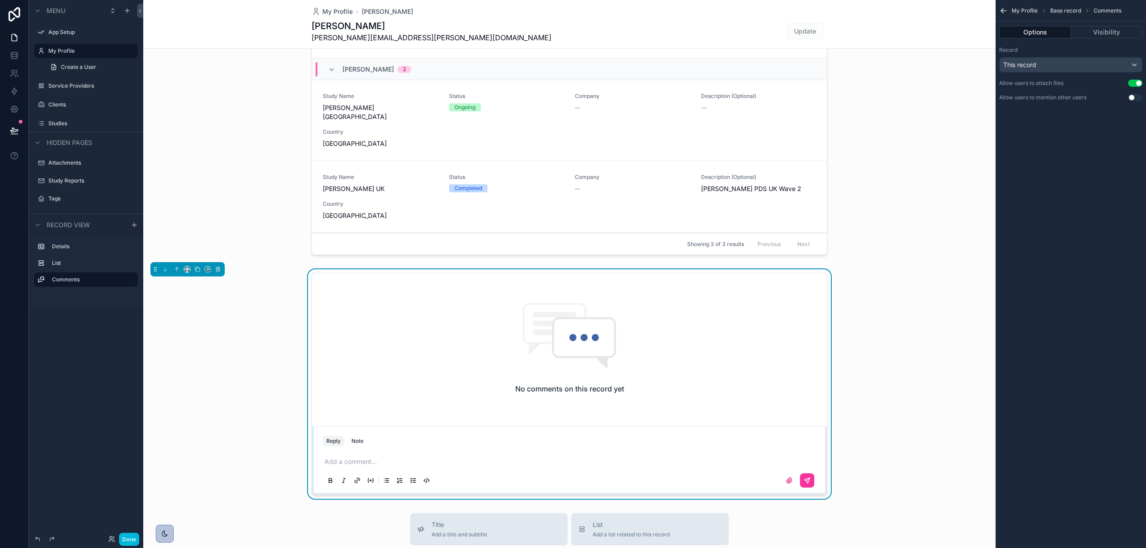
click at [1025, 47] on div "Record" at bounding box center [1070, 50] width 143 height 7
click at [0, 0] on icon "scrollable content" at bounding box center [0, 0] width 0 height 0
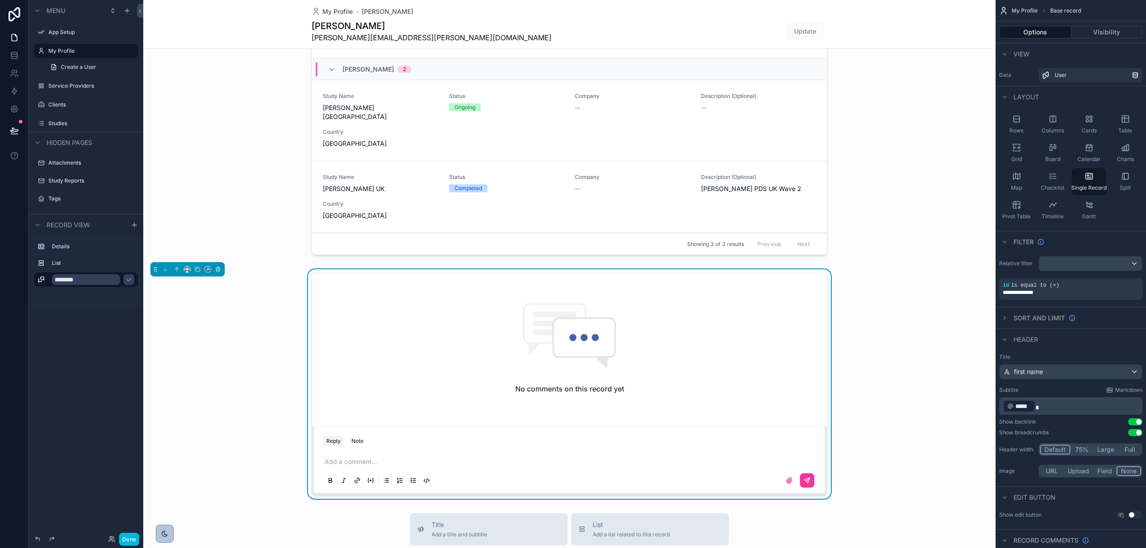
click at [95, 281] on input "********" at bounding box center [86, 279] width 68 height 11
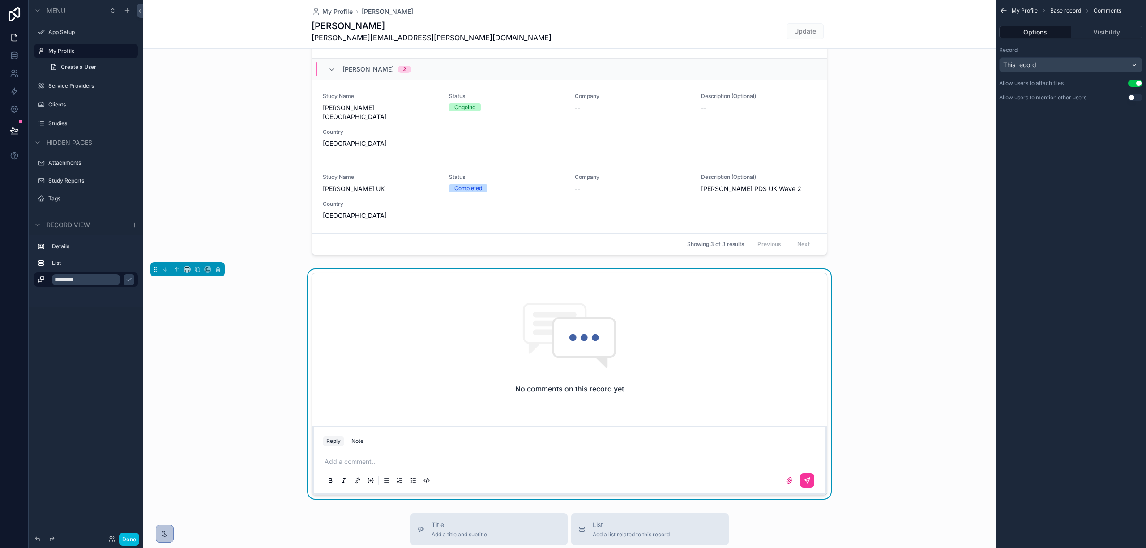
click at [262, 143] on div "scrollable content" at bounding box center [569, 88] width 852 height 350
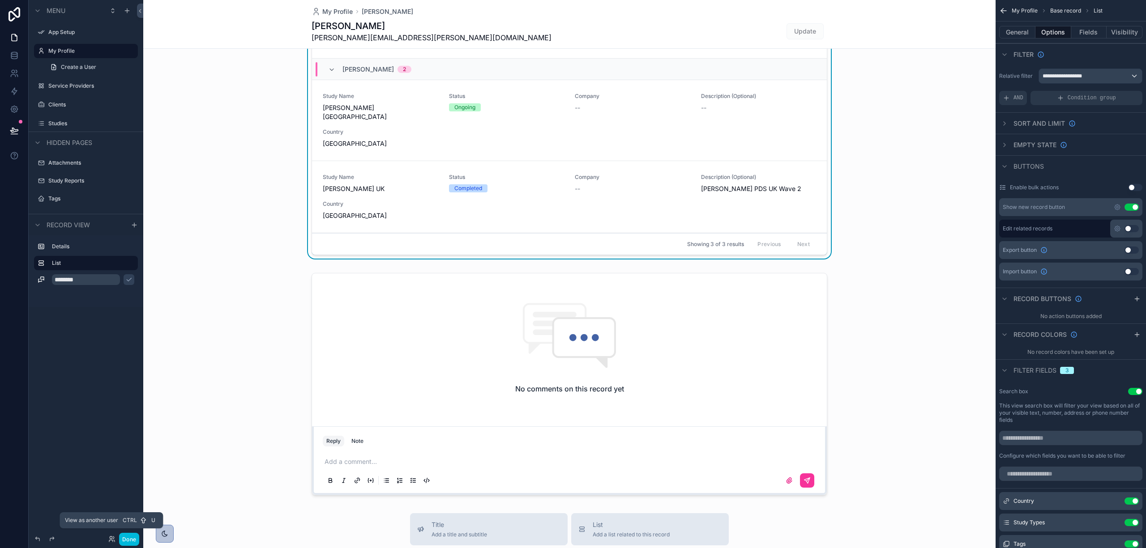
click at [108, 538] on icon at bounding box center [111, 539] width 7 height 7
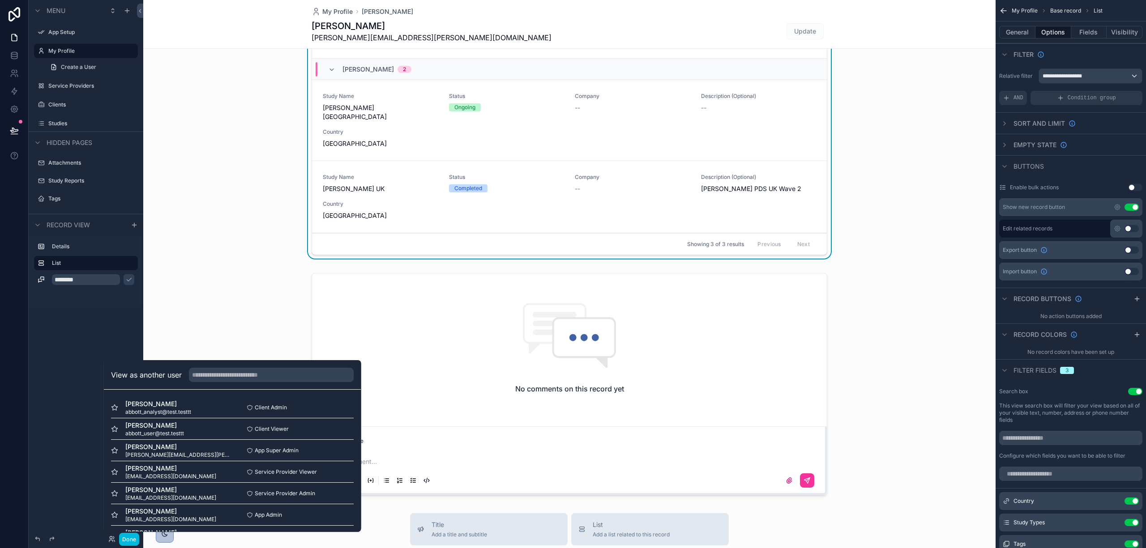
click at [0, 0] on button "Select" at bounding box center [0, 0] width 0 height 0
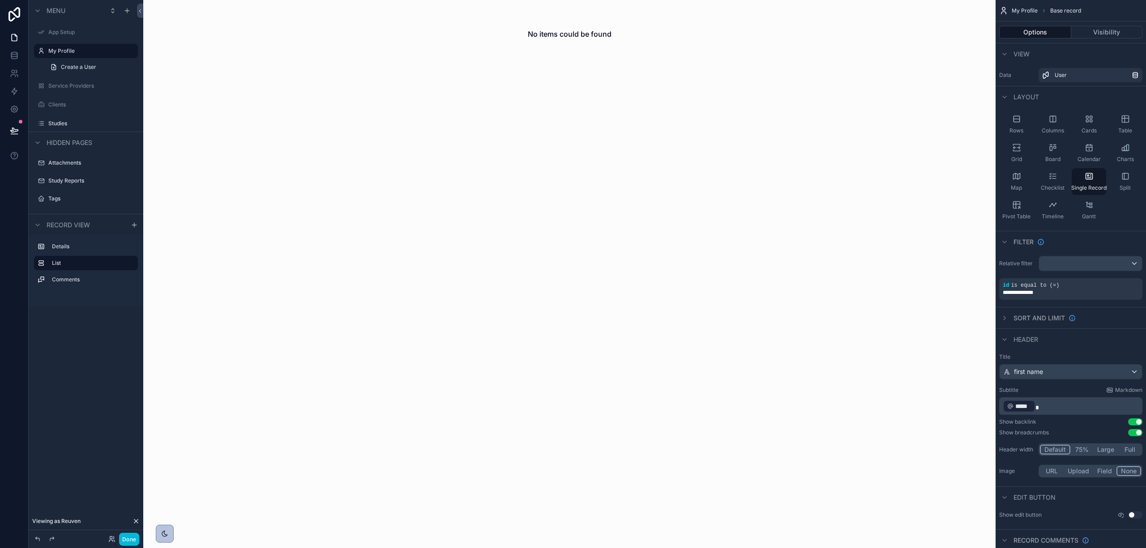
click at [79, 31] on label "App Setup" at bounding box center [90, 32] width 84 height 7
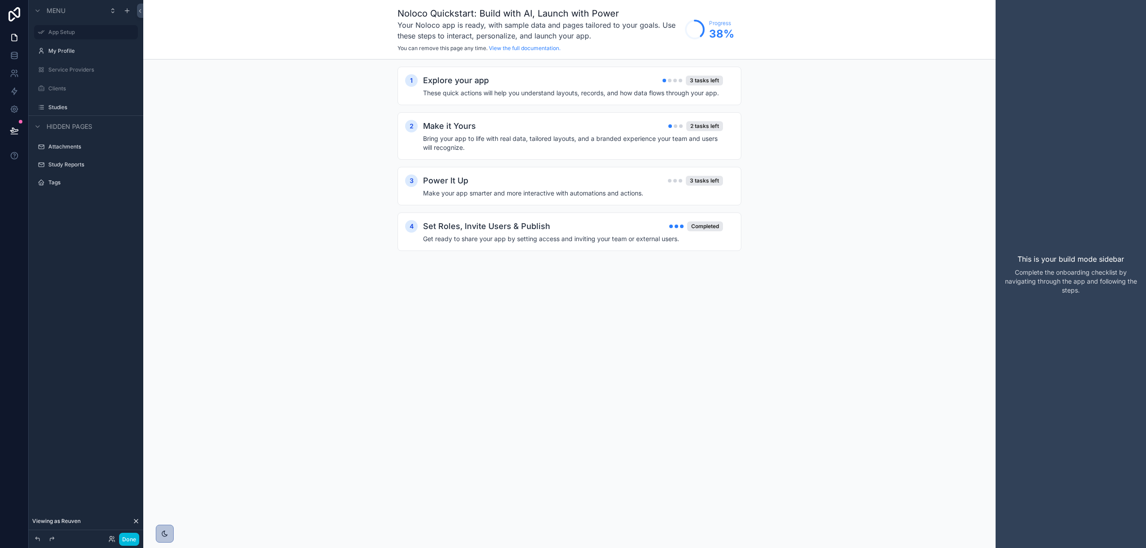
click at [70, 54] on label "My Profile" at bounding box center [90, 50] width 84 height 7
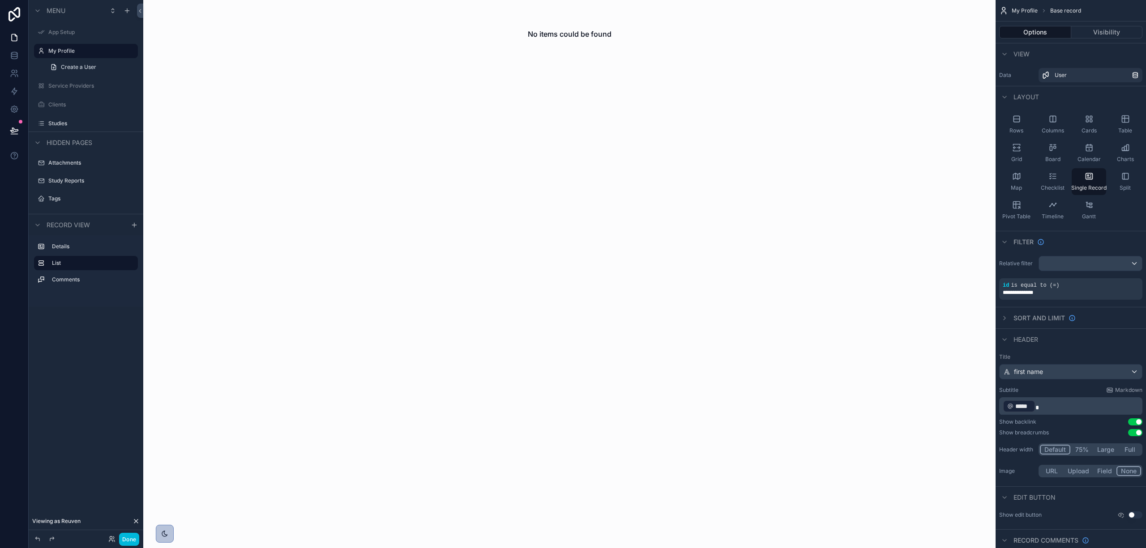
click at [70, 54] on label "My Profile" at bounding box center [90, 50] width 84 height 7
click at [70, 47] on label "My Profile" at bounding box center [90, 50] width 84 height 7
click at [51, 129] on div "Studies" at bounding box center [86, 123] width 100 height 14
click at [54, 122] on label "Studies" at bounding box center [90, 123] width 84 height 7
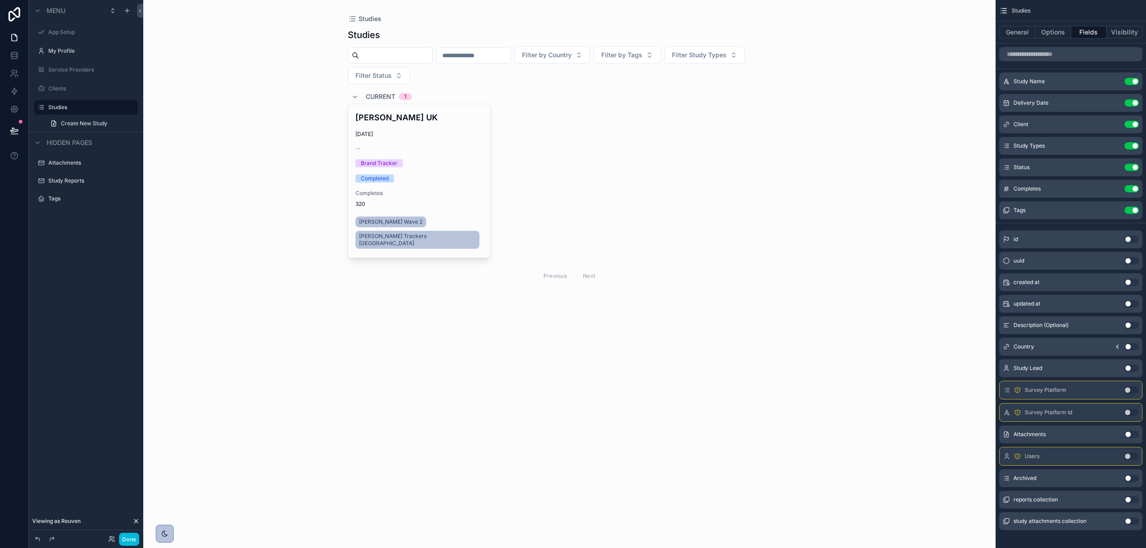
click at [56, 104] on label "Studies" at bounding box center [90, 107] width 84 height 7
click at [56, 53] on label "My Profile" at bounding box center [90, 50] width 84 height 7
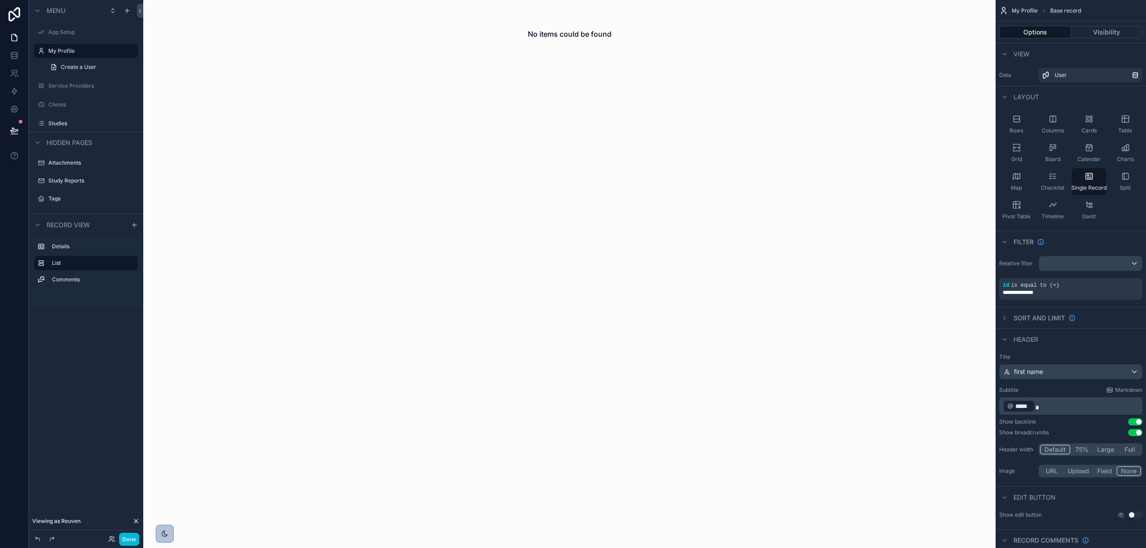
click at [53, 46] on div "My Profile" at bounding box center [92, 51] width 88 height 11
click at [58, 52] on label "My Profile" at bounding box center [90, 50] width 84 height 7
click at [129, 541] on button "Done" at bounding box center [129, 539] width 20 height 13
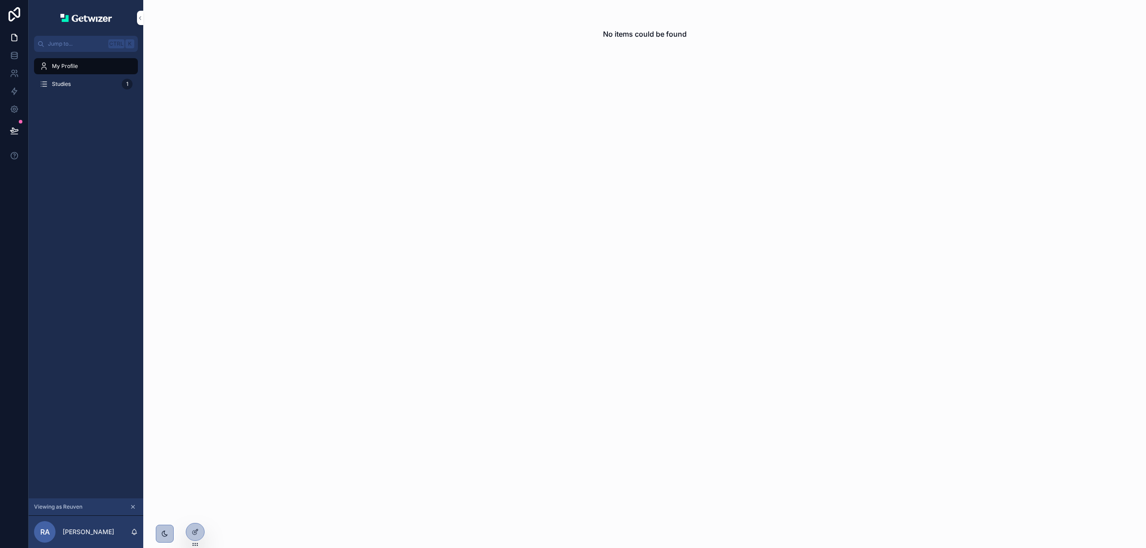
click at [135, 503] on button "scrollable content" at bounding box center [133, 507] width 10 height 10
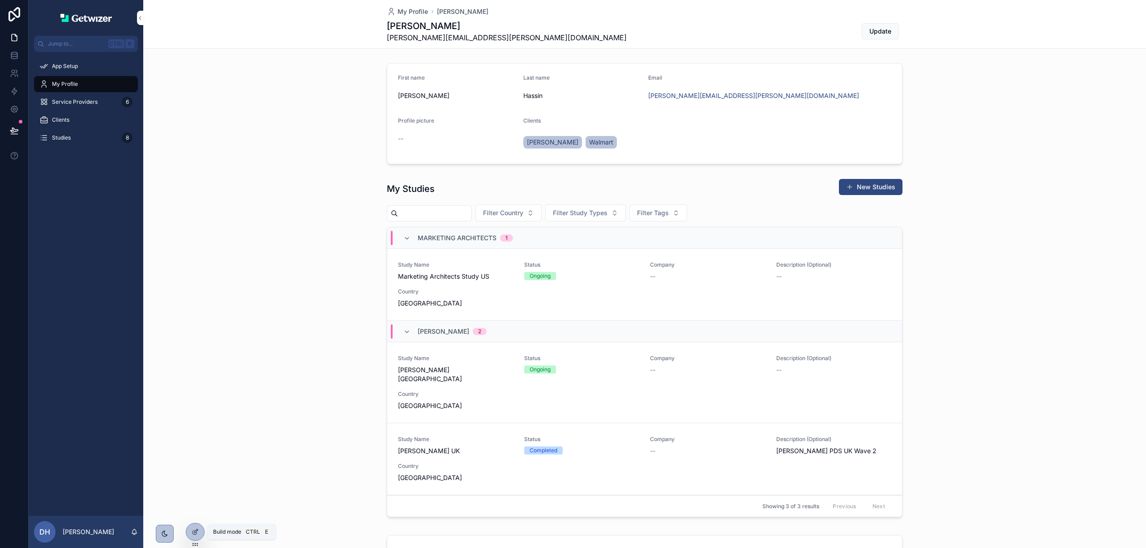
click at [192, 529] on icon at bounding box center [195, 532] width 7 height 7
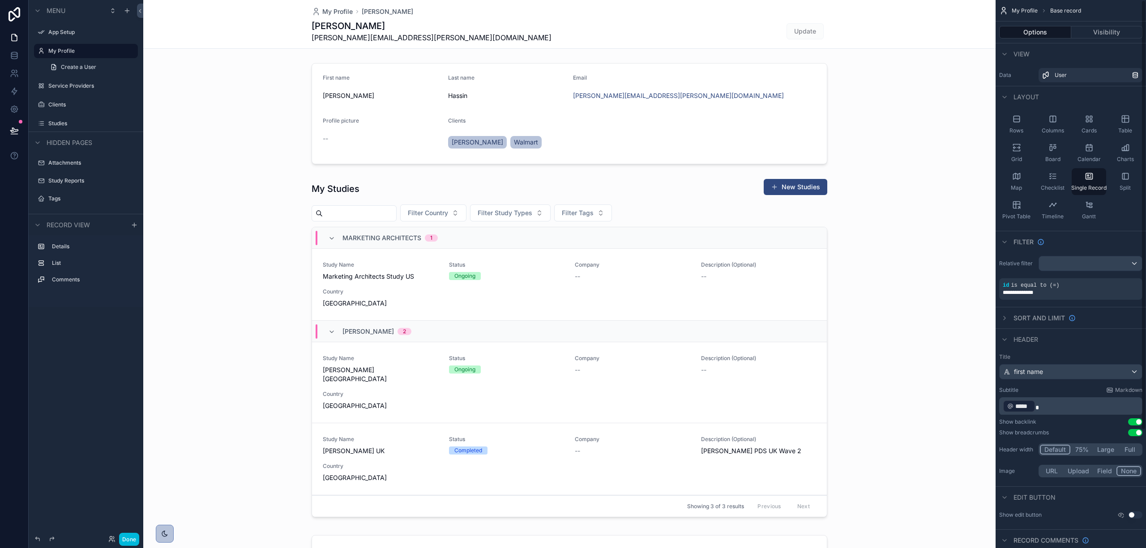
click at [1105, 37] on button "Visibility" at bounding box center [1107, 32] width 72 height 13
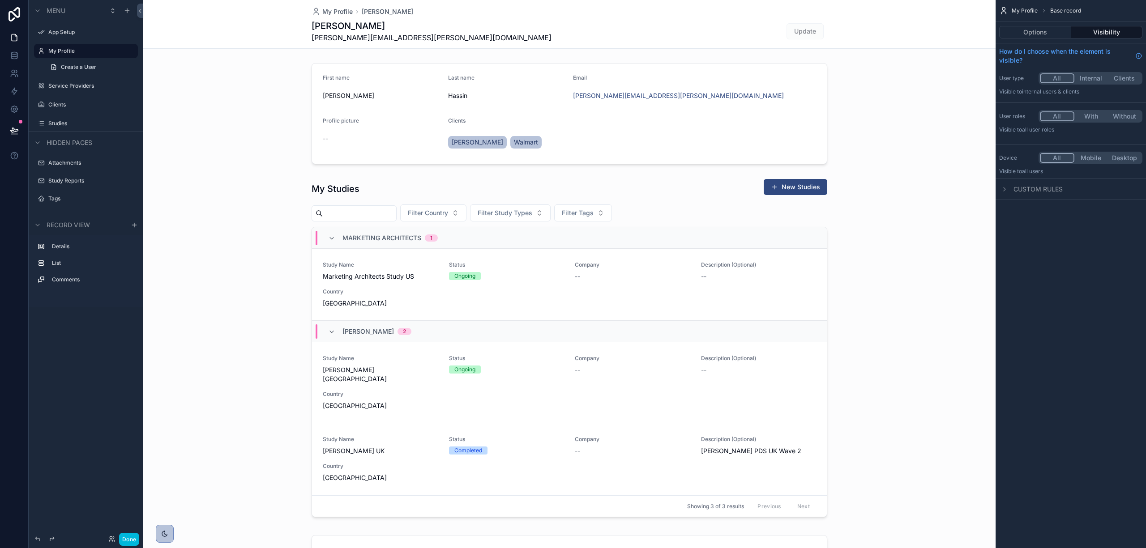
click at [1034, 31] on button "Options" at bounding box center [1035, 32] width 72 height 13
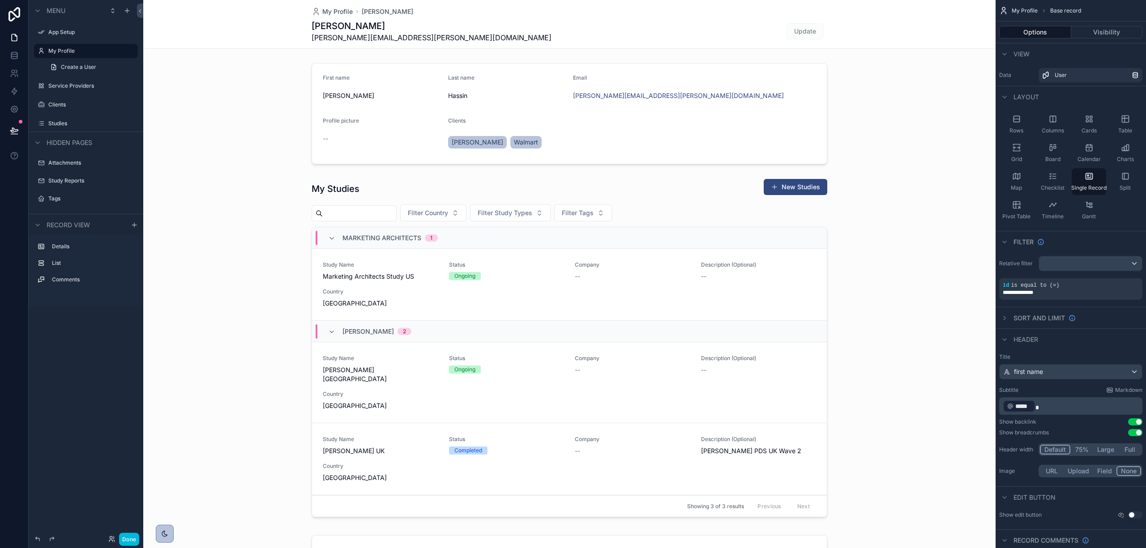
click at [729, 138] on div "scrollable content" at bounding box center [569, 114] width 852 height 108
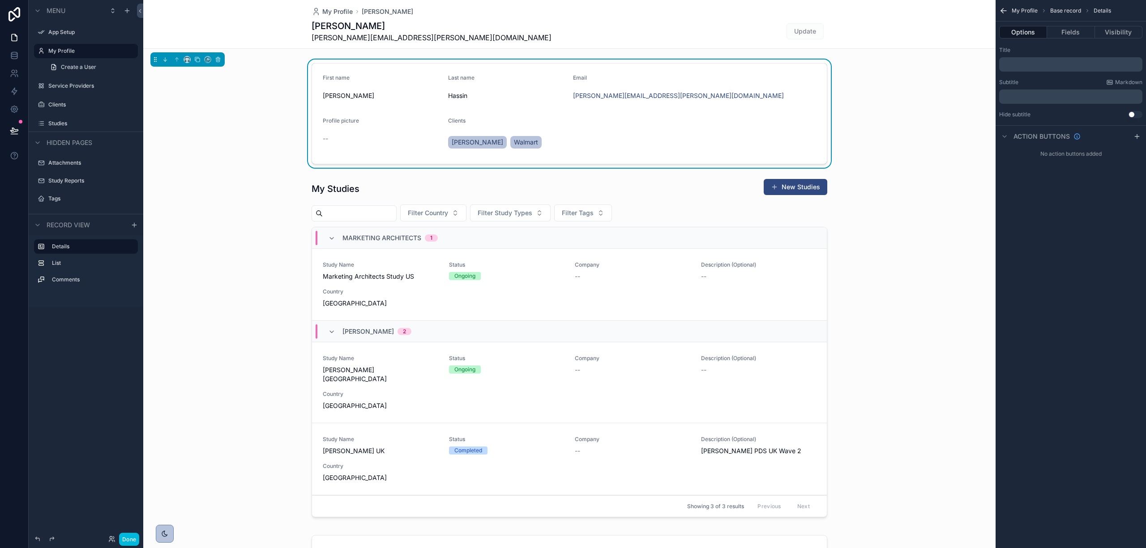
click at [1088, 27] on button "Fields" at bounding box center [1070, 32] width 47 height 13
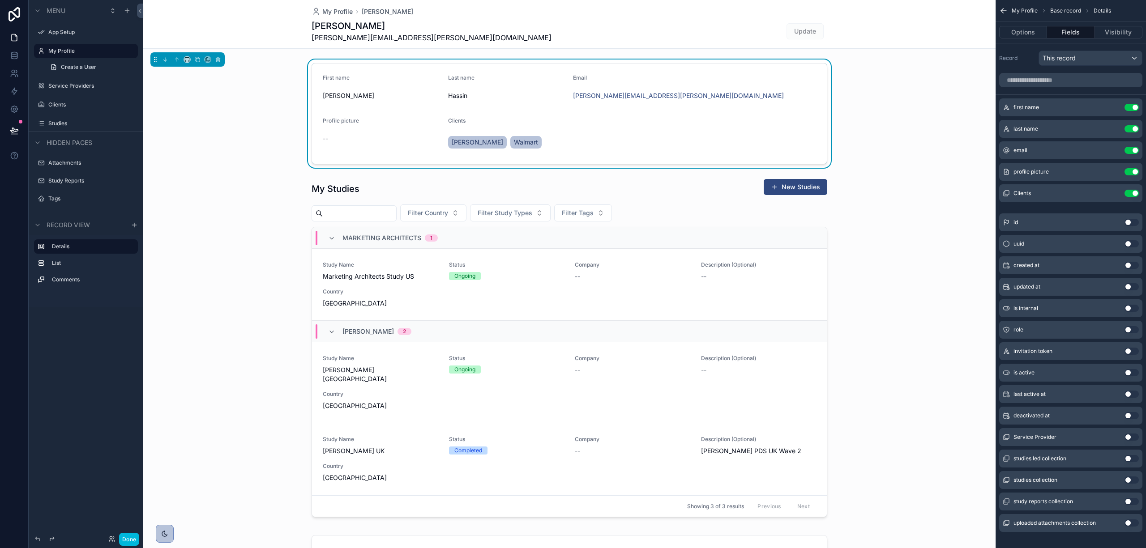
click at [1102, 29] on button "Visibility" at bounding box center [1118, 32] width 47 height 13
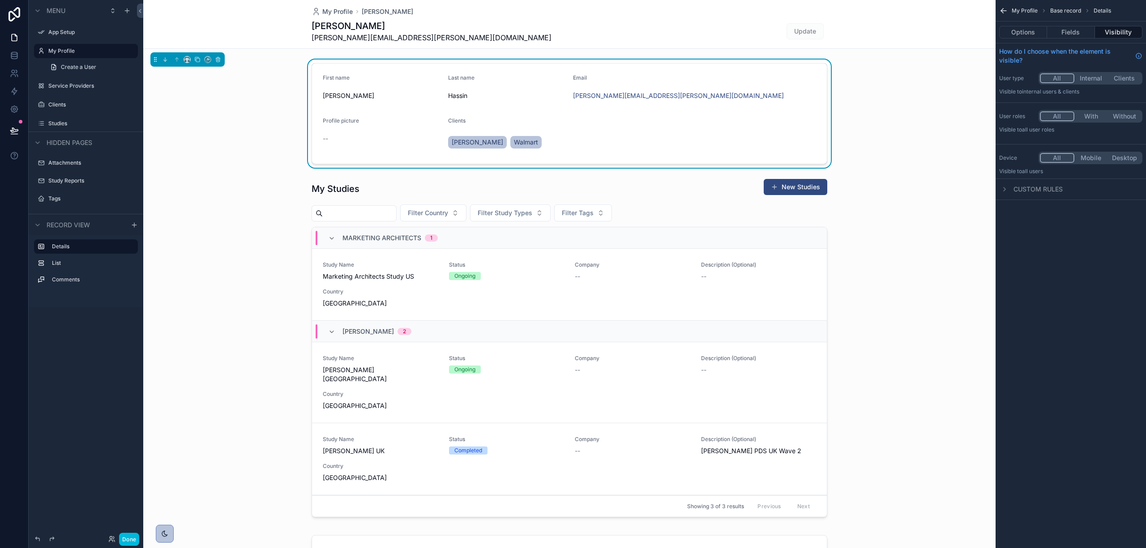
click at [1079, 30] on button "Fields" at bounding box center [1070, 32] width 47 height 13
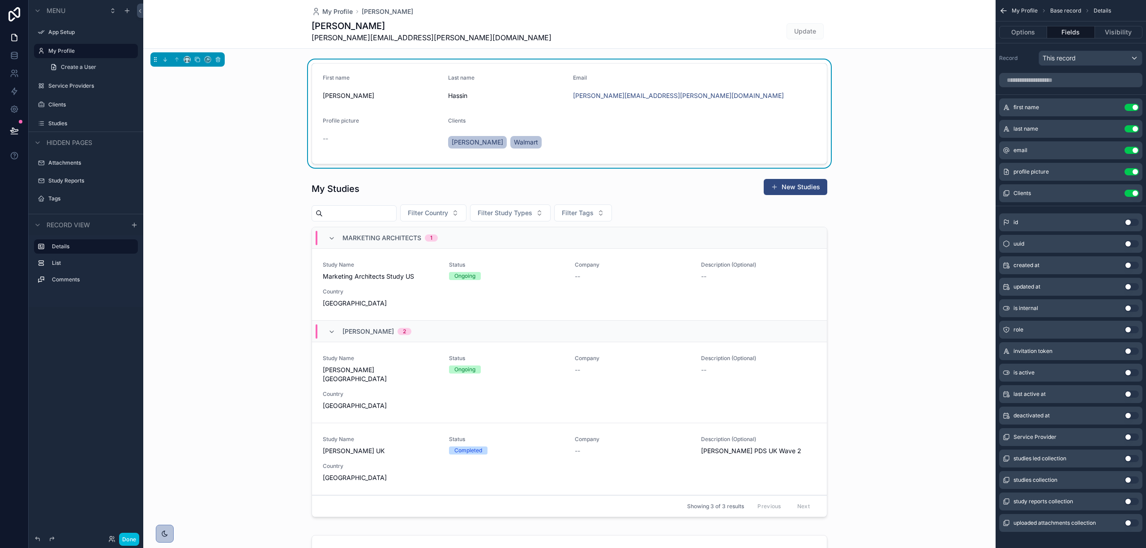
click at [0, 0] on icon "scrollable content" at bounding box center [0, 0] width 0 height 0
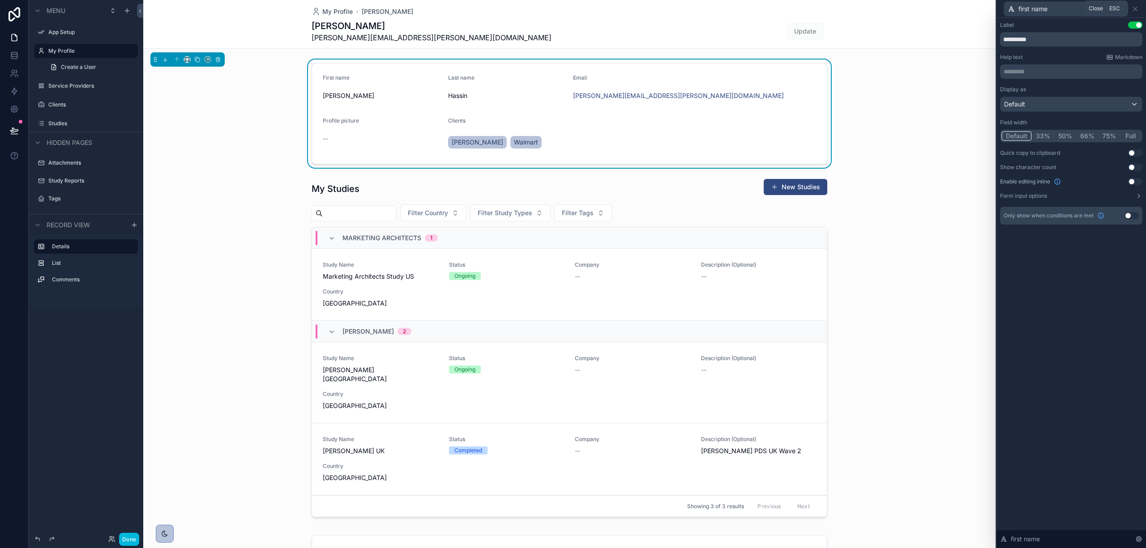
click at [1135, 6] on icon at bounding box center [1135, 8] width 7 height 7
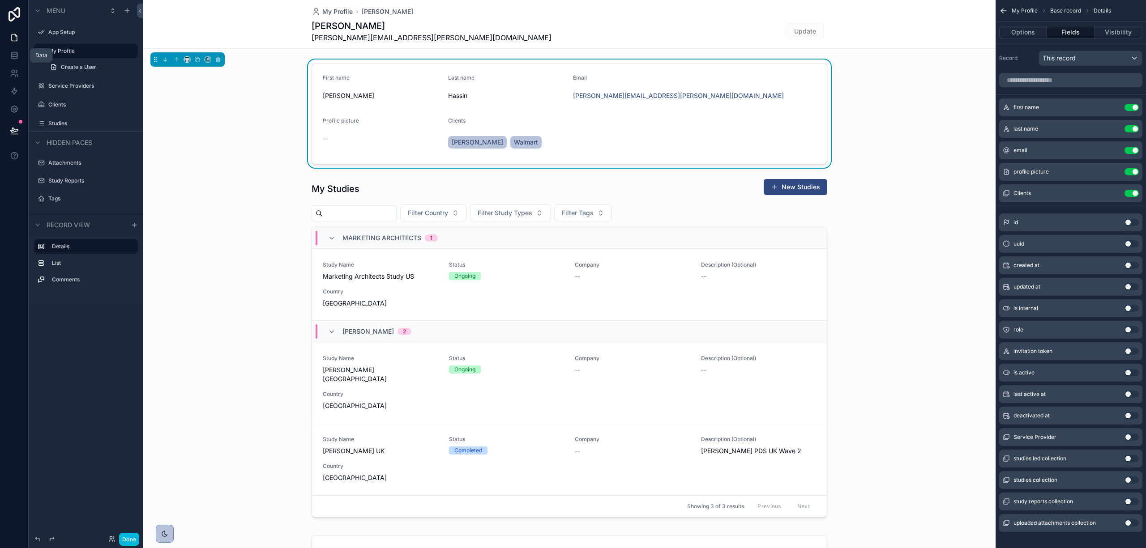
click at [15, 49] on link at bounding box center [14, 56] width 28 height 18
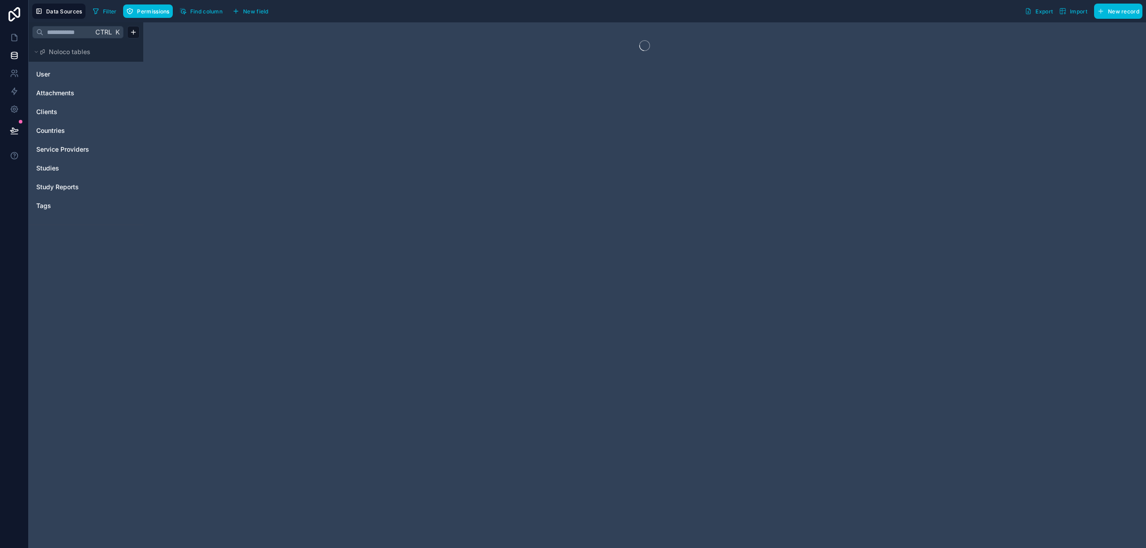
click at [56, 72] on link "User" at bounding box center [72, 74] width 73 height 9
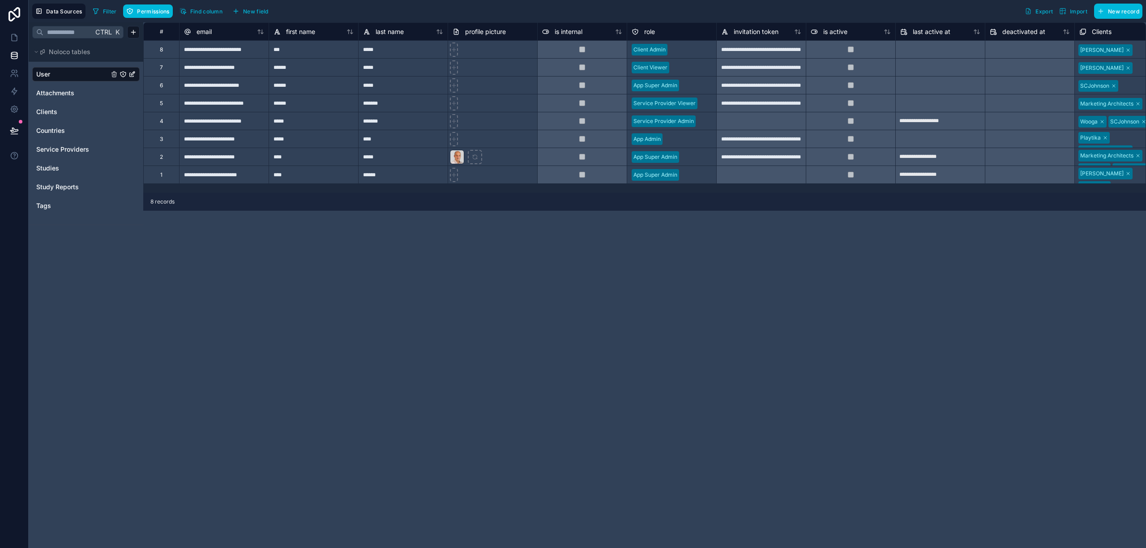
click at [122, 74] on icon "User" at bounding box center [123, 74] width 7 height 7
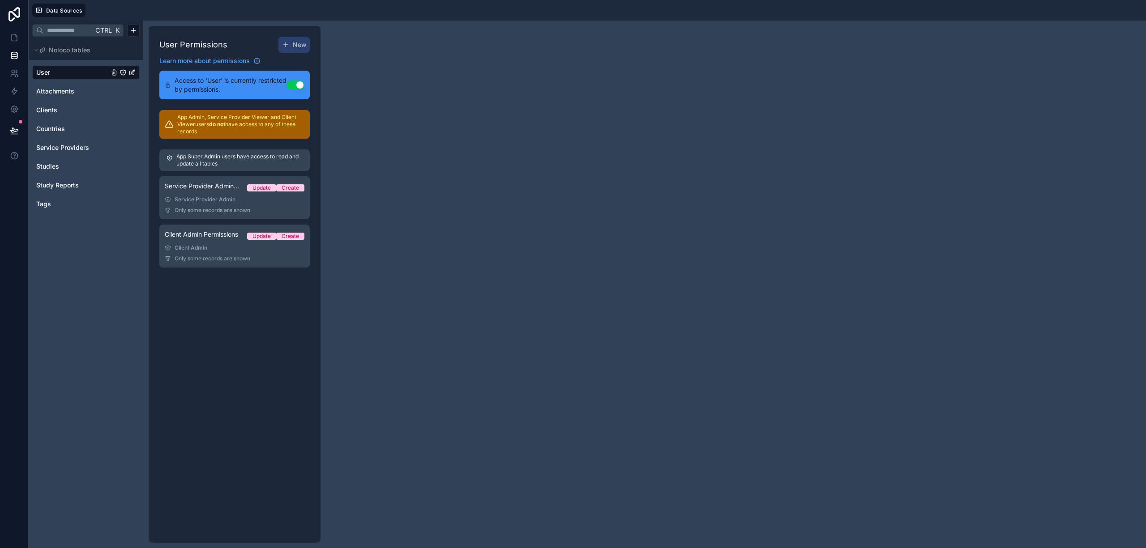
click at [209, 190] on span "Service Provider Admin Permissions" at bounding box center [202, 186] width 75 height 9
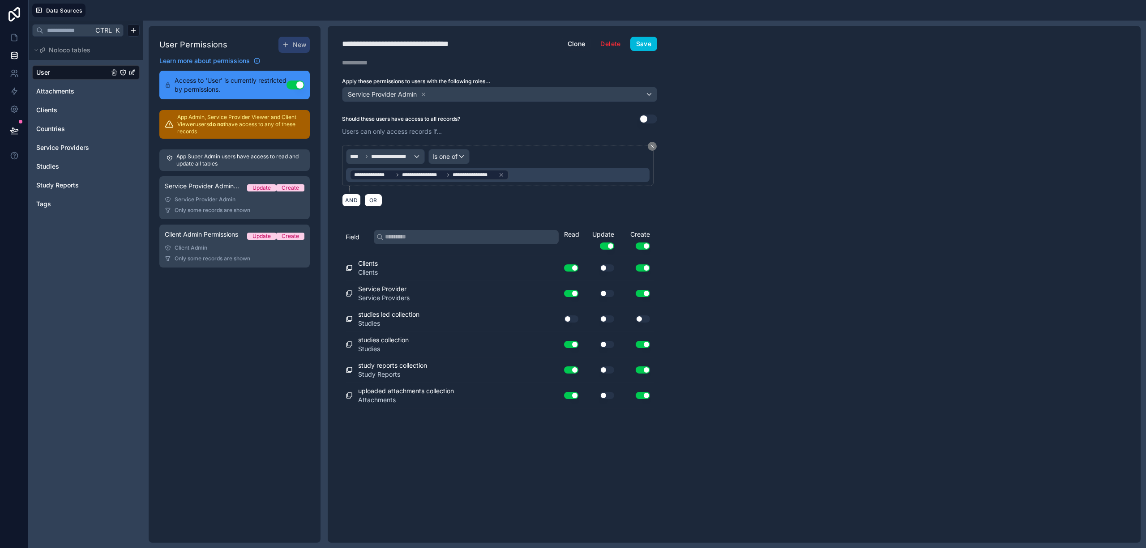
click at [573, 47] on button "Clone" at bounding box center [577, 44] width 30 height 14
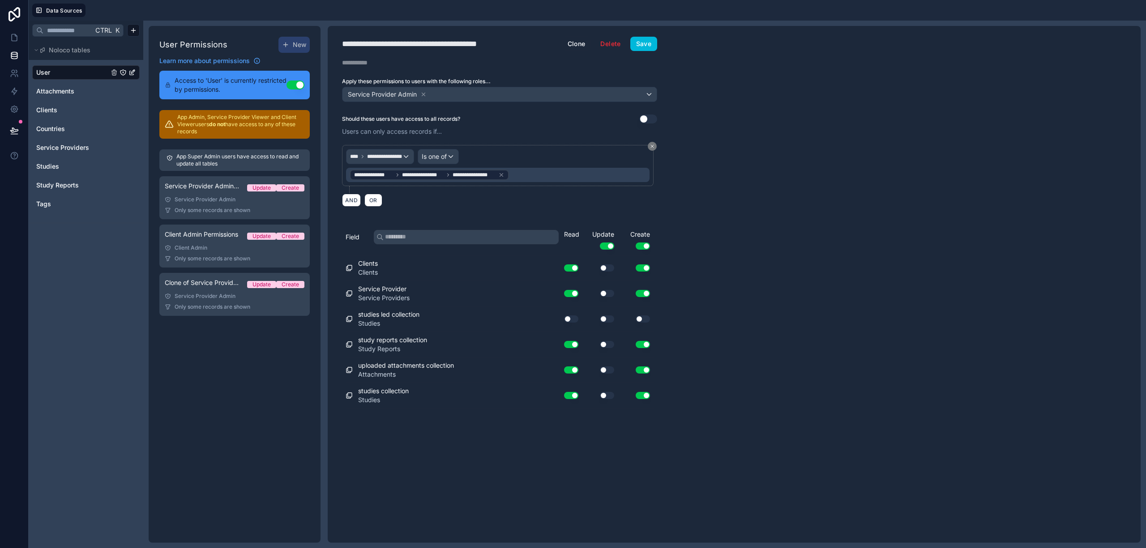
click at [456, 40] on div "**********" at bounding box center [431, 44] width 179 height 13
type div "**********"
click at [422, 95] on icon at bounding box center [423, 94] width 6 height 6
click at [429, 90] on div "Choose one or more roles" at bounding box center [499, 94] width 314 height 14
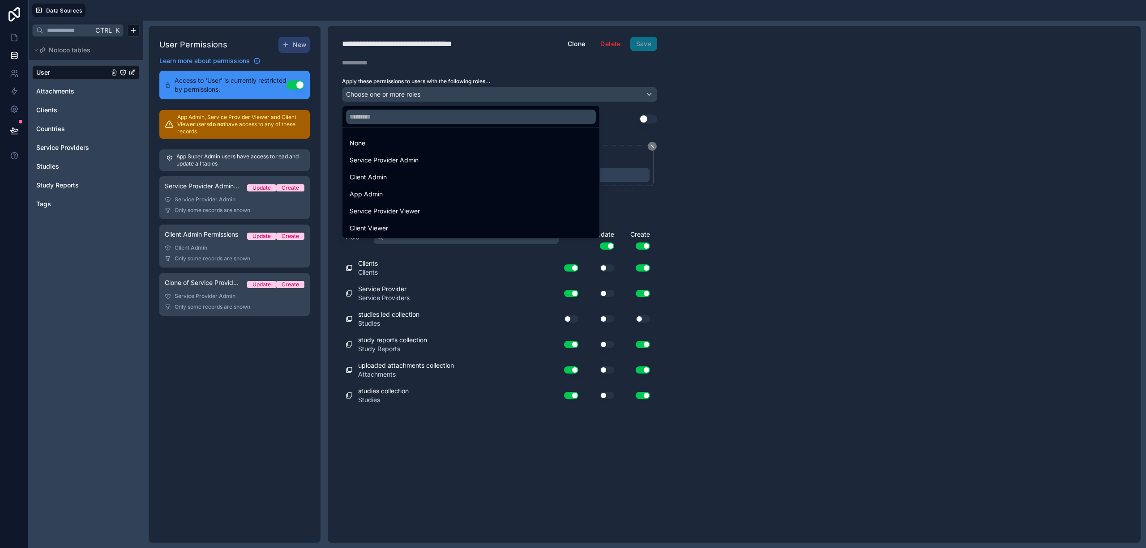
click at [412, 209] on span "Service Provider Viewer" at bounding box center [385, 211] width 70 height 11
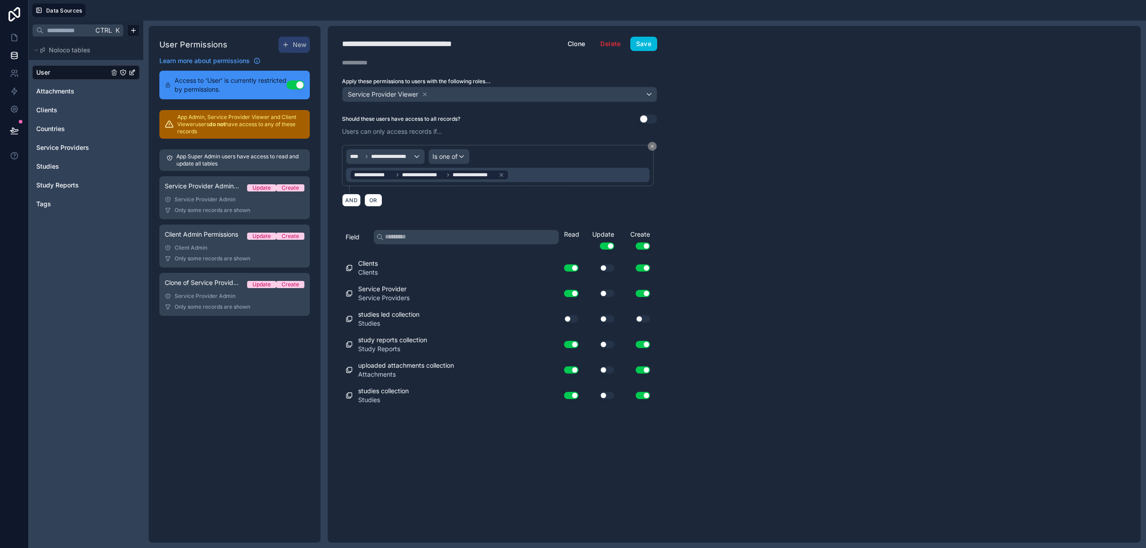
click at [607, 249] on button "Use setting" at bounding box center [607, 246] width 14 height 7
click at [646, 244] on button "Use setting" at bounding box center [643, 246] width 14 height 7
click at [636, 44] on button "Save" at bounding box center [643, 44] width 27 height 14
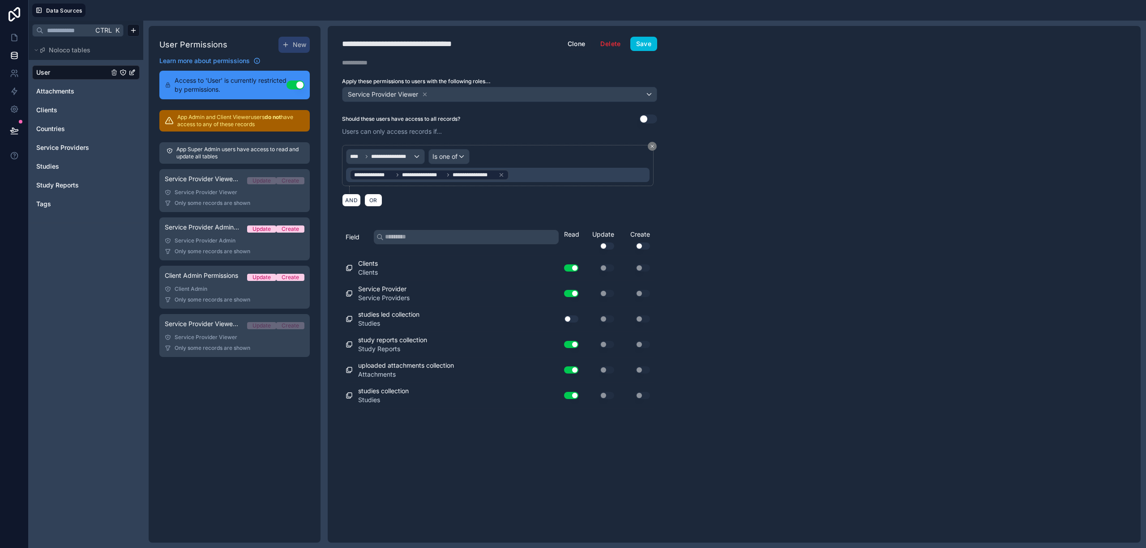
click at [214, 283] on div "Client Admin Permissions Update Create" at bounding box center [235, 277] width 140 height 13
click at [579, 47] on button "Clone" at bounding box center [577, 44] width 30 height 14
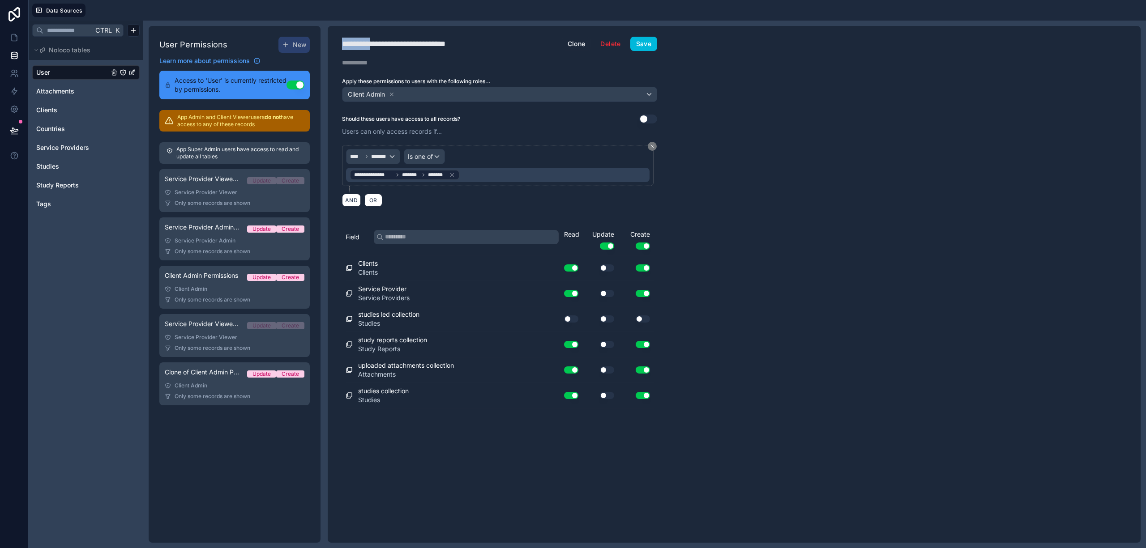
drag, startPoint x: 376, startPoint y: 44, endPoint x: 281, endPoint y: 26, distance: 97.0
click at [281, 26] on div "**********" at bounding box center [644, 285] width 1003 height 528
type div "**********"
click at [383, 46] on div "**********" at bounding box center [394, 44] width 104 height 13
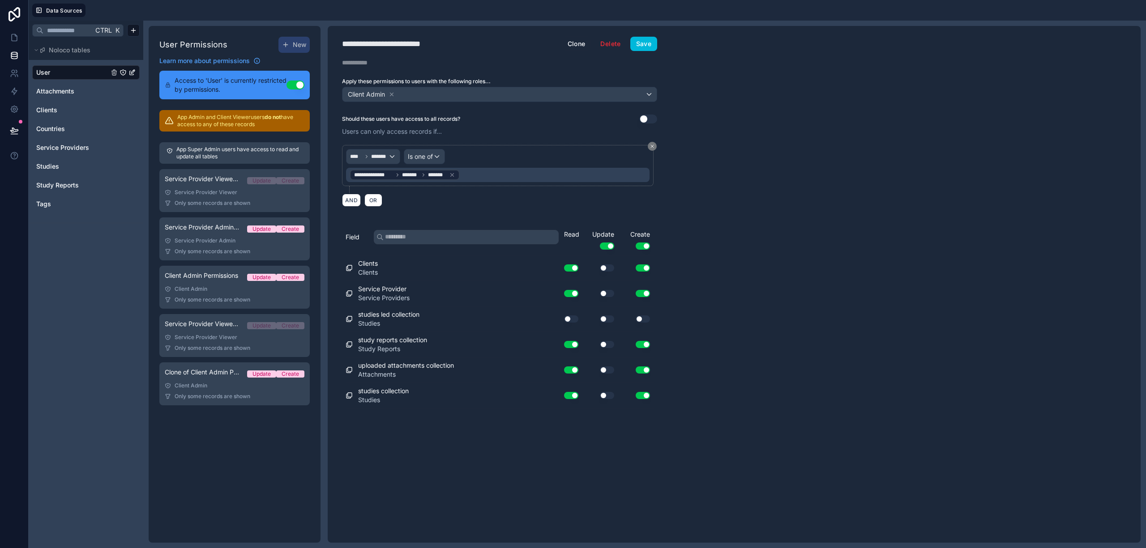
click at [607, 248] on button "Use setting" at bounding box center [607, 246] width 14 height 7
click at [647, 246] on button "Use setting" at bounding box center [643, 246] width 14 height 7
click at [571, 294] on button "Use setting" at bounding box center [571, 293] width 14 height 7
click at [392, 94] on icon at bounding box center [392, 94] width 6 height 6
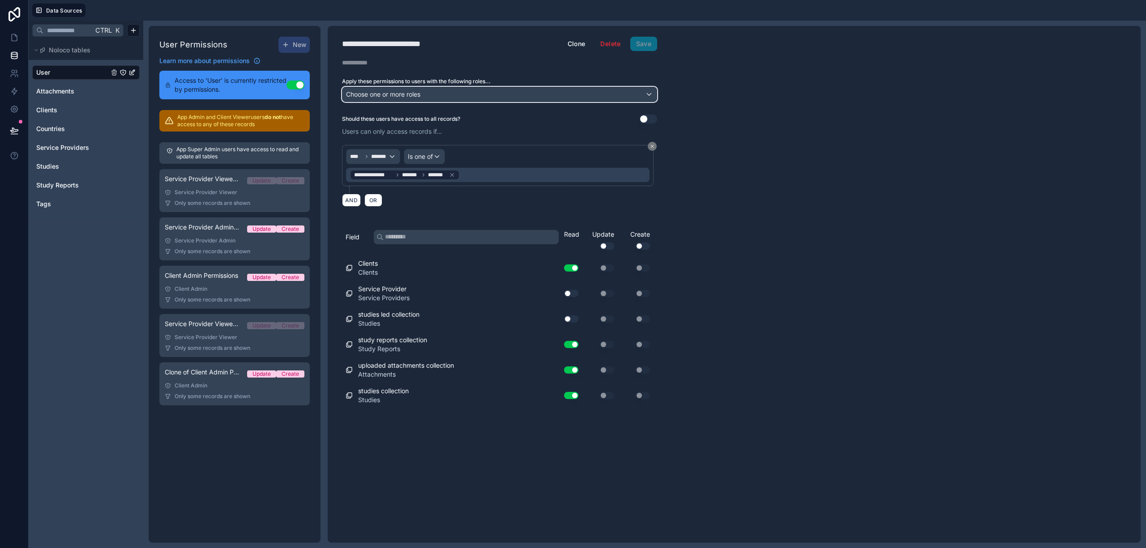
click at [396, 94] on span "Choose one or more roles" at bounding box center [383, 94] width 74 height 8
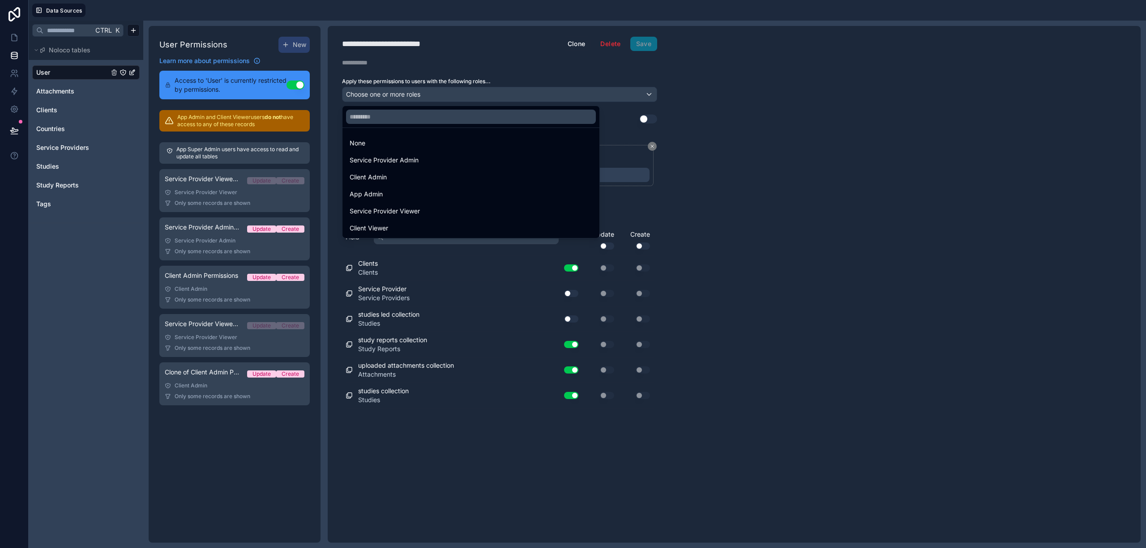
click at [390, 226] on div "Client Viewer" at bounding box center [471, 228] width 243 height 11
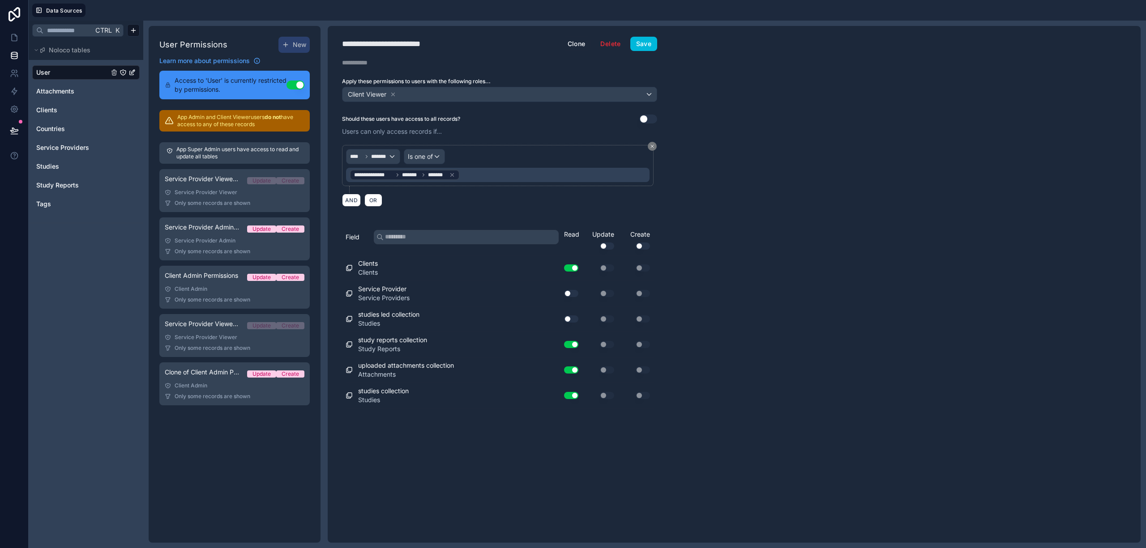
click at [637, 39] on button "Save" at bounding box center [643, 44] width 27 height 14
click at [222, 235] on div "Service Provider Admin Permissions Update Create" at bounding box center [235, 229] width 140 height 13
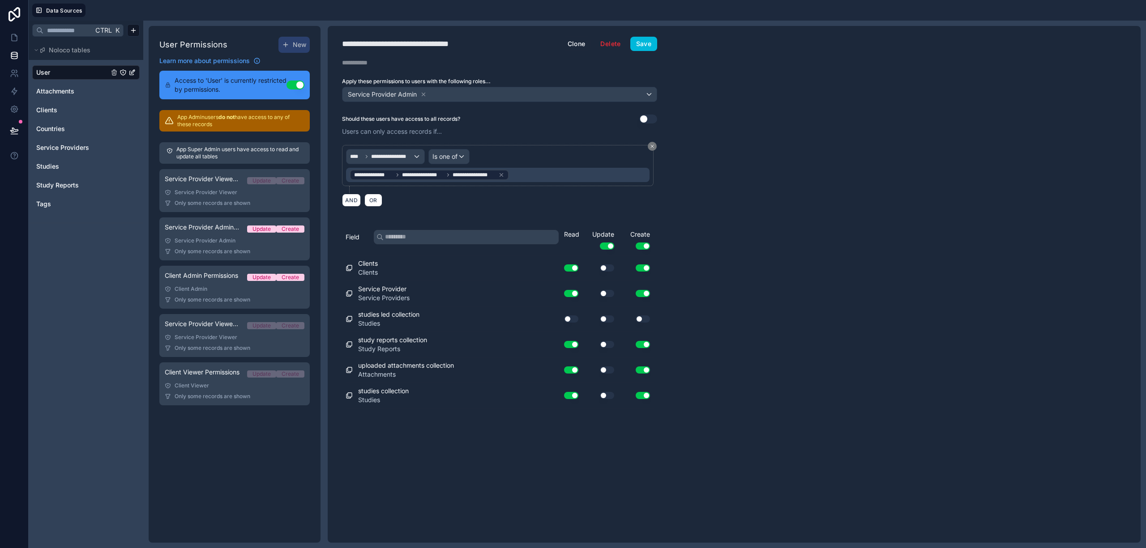
click at [570, 47] on button "Clone" at bounding box center [577, 44] width 30 height 14
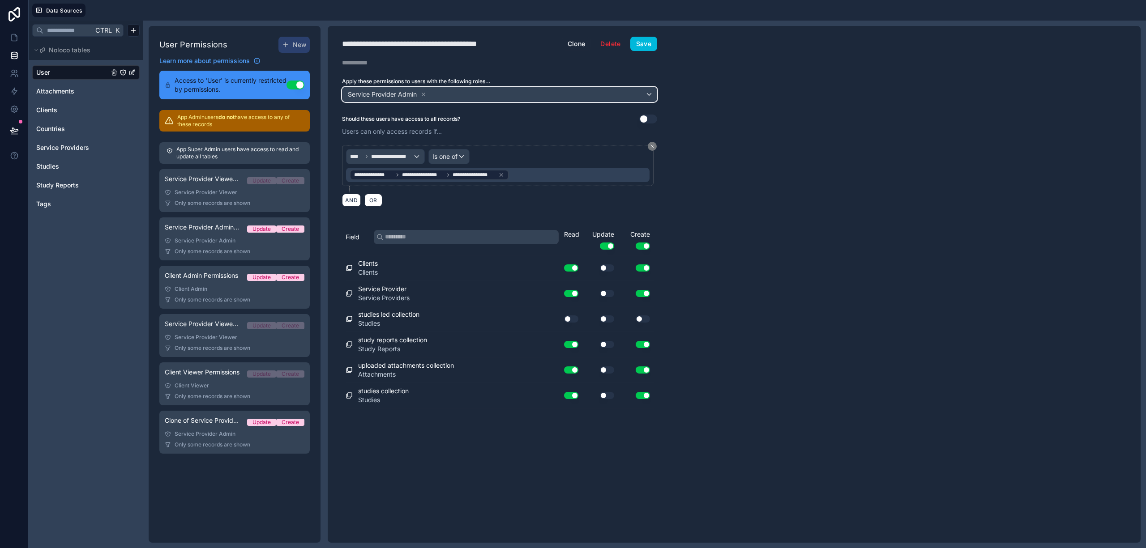
click at [432, 97] on div "Service Provider Admin" at bounding box center [499, 94] width 314 height 14
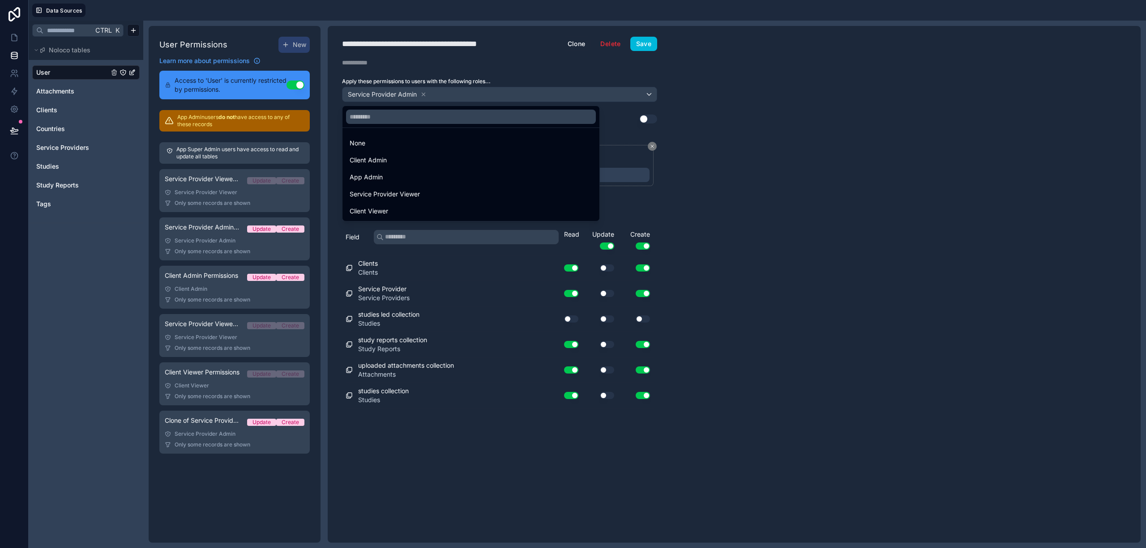
click at [371, 176] on span "App Admin" at bounding box center [366, 177] width 33 height 11
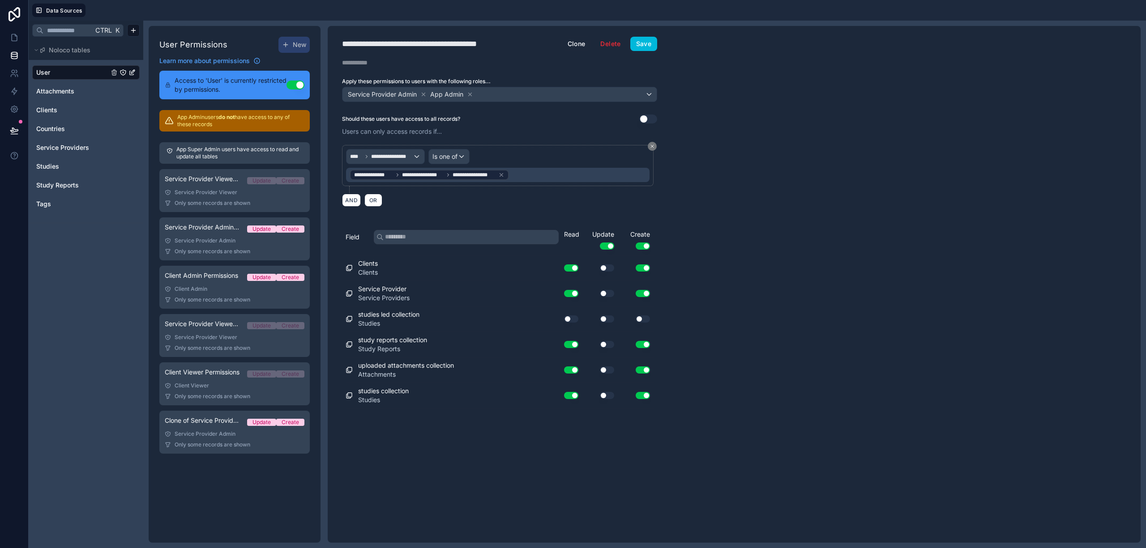
click at [423, 94] on icon at bounding box center [423, 94] width 6 height 6
click at [385, 45] on div "**********" at bounding box center [431, 44] width 179 height 13
drag, startPoint x: 439, startPoint y: 45, endPoint x: 212, endPoint y: 23, distance: 228.0
click at [212, 23] on div "**********" at bounding box center [644, 285] width 1003 height 528
type div "**********"
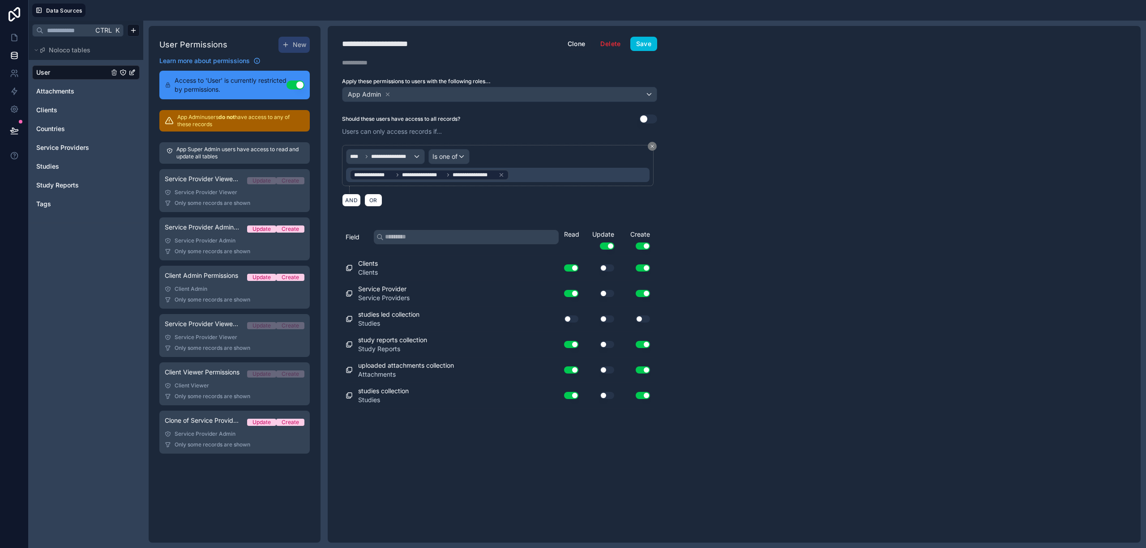
click at [610, 269] on button "Use setting" at bounding box center [607, 268] width 14 height 7
click at [611, 291] on button "Use setting" at bounding box center [607, 293] width 14 height 7
click at [612, 329] on div "studies led collection Studies Use setting Use setting Use setting" at bounding box center [500, 320] width 308 height 26
click at [602, 320] on button "Use setting" at bounding box center [607, 319] width 14 height 7
click at [563, 323] on div "Use setting" at bounding box center [567, 319] width 29 height 14
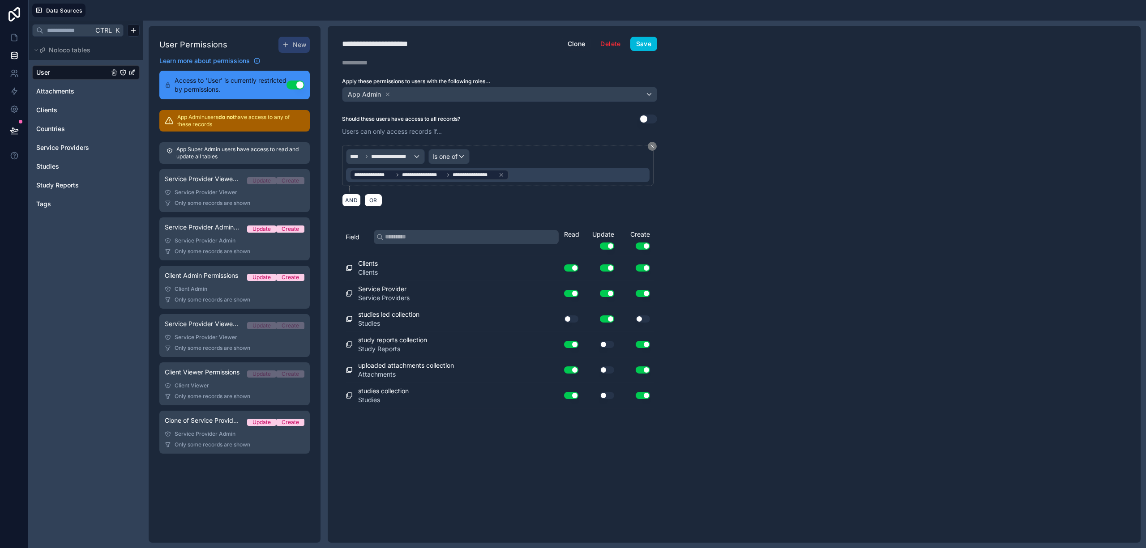
click at [569, 321] on button "Use setting" at bounding box center [571, 319] width 14 height 7
click at [641, 319] on button "Use setting" at bounding box center [643, 319] width 14 height 7
click at [612, 346] on button "Use setting" at bounding box center [607, 344] width 14 height 7
drag, startPoint x: 606, startPoint y: 374, endPoint x: 607, endPoint y: 380, distance: 6.1
click at [606, 374] on button "Use setting" at bounding box center [607, 370] width 14 height 7
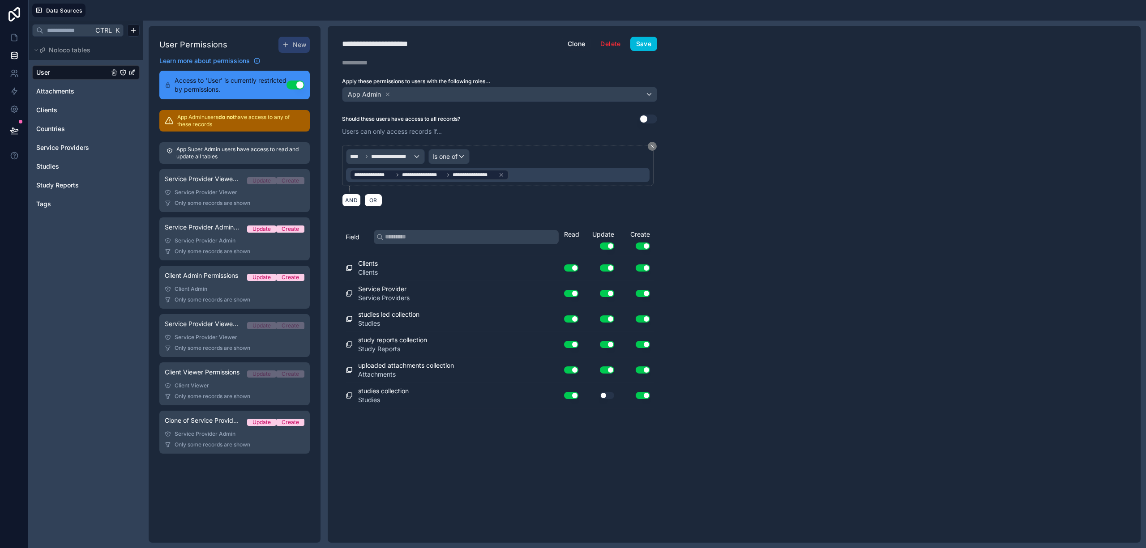
click at [607, 393] on div "Use setting" at bounding box center [600, 396] width 36 height 14
click at [608, 395] on button "Use setting" at bounding box center [607, 395] width 14 height 7
click at [645, 47] on button "Save" at bounding box center [643, 44] width 27 height 14
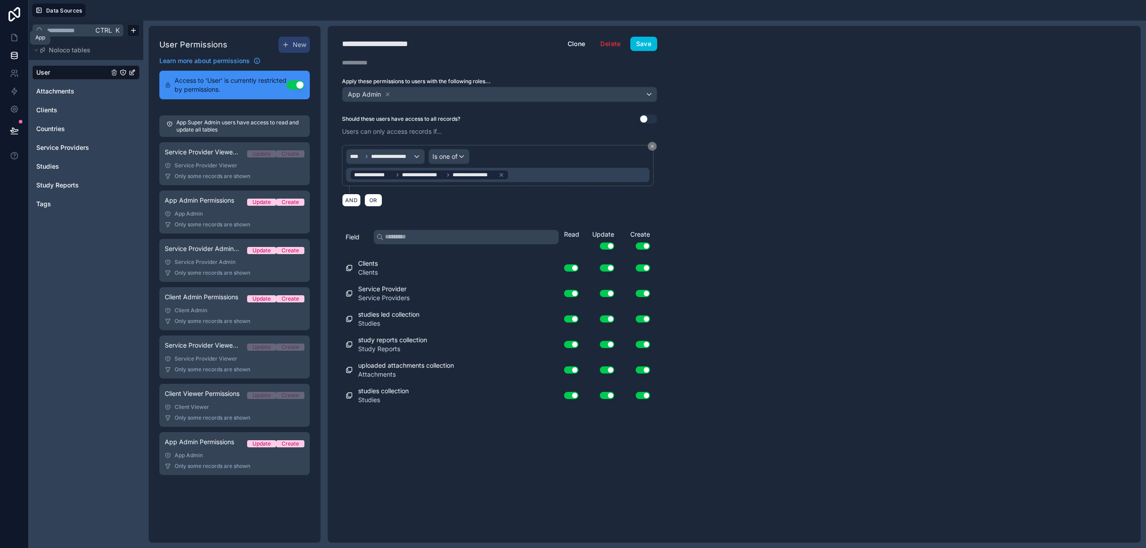
click at [13, 37] on icon at bounding box center [14, 37] width 9 height 9
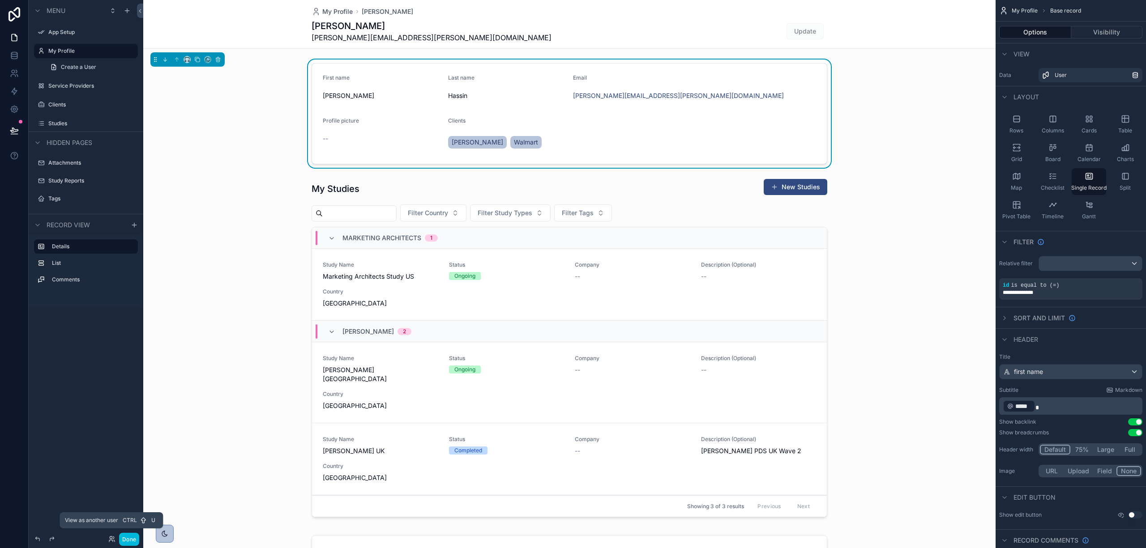
click at [109, 539] on icon at bounding box center [111, 539] width 7 height 7
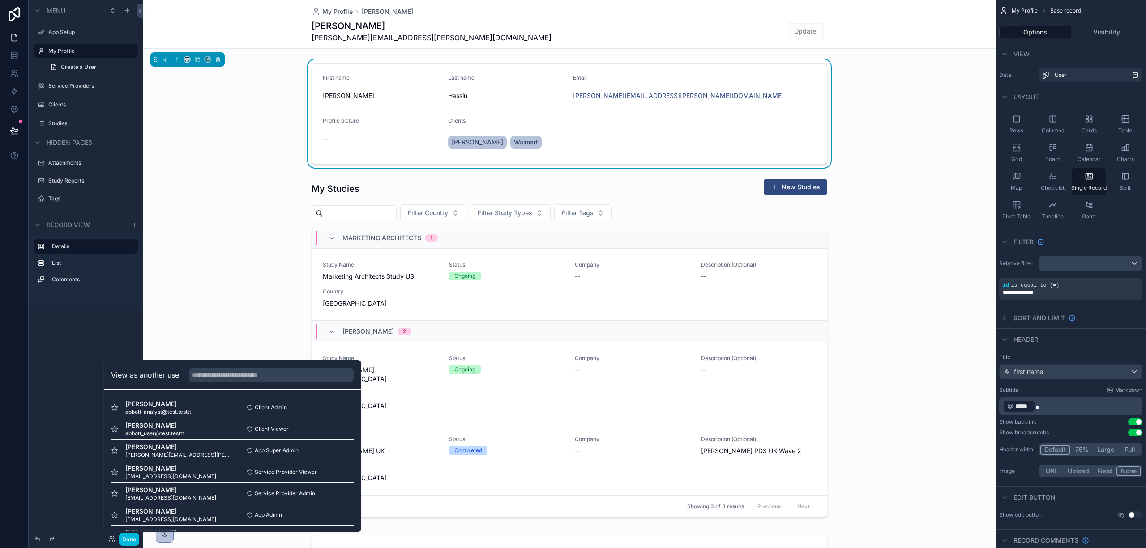
click at [69, 47] on label "My Profile" at bounding box center [90, 50] width 84 height 7
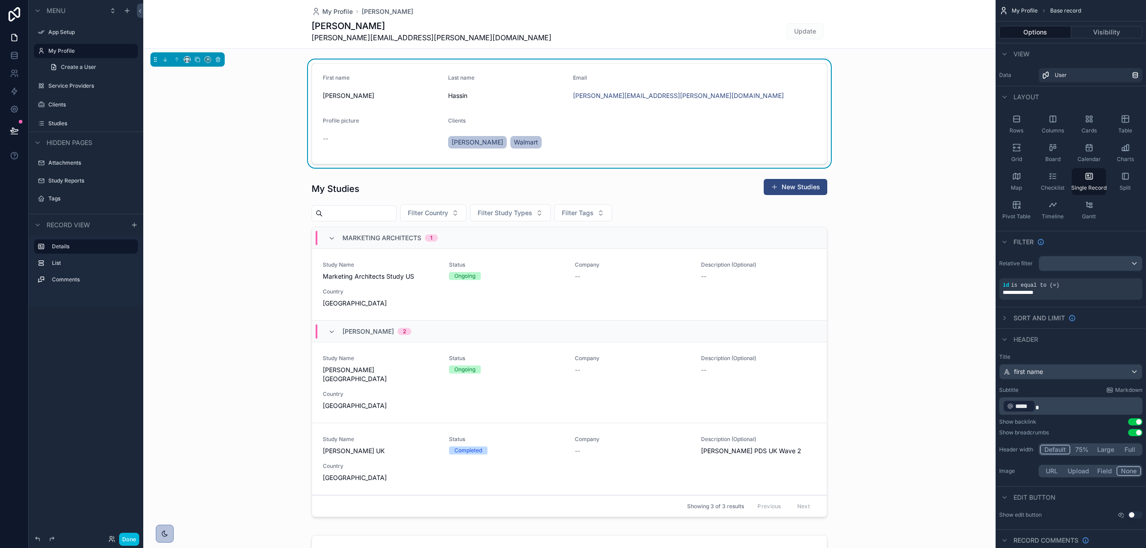
click at [69, 47] on label "My Profile" at bounding box center [90, 50] width 84 height 7
click at [338, 6] on div "My Profile Dean Dean dean.hassin@getwizer.com Update" at bounding box center [570, 24] width 516 height 48
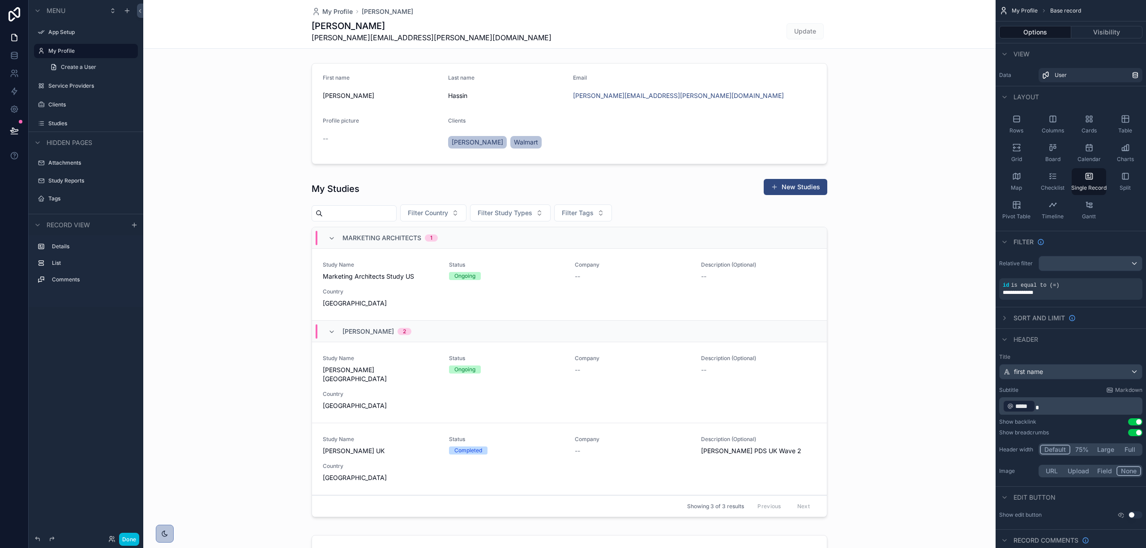
click at [335, 11] on span "My Profile" at bounding box center [337, 11] width 30 height 9
click at [76, 88] on label "Service Providers" at bounding box center [90, 85] width 84 height 7
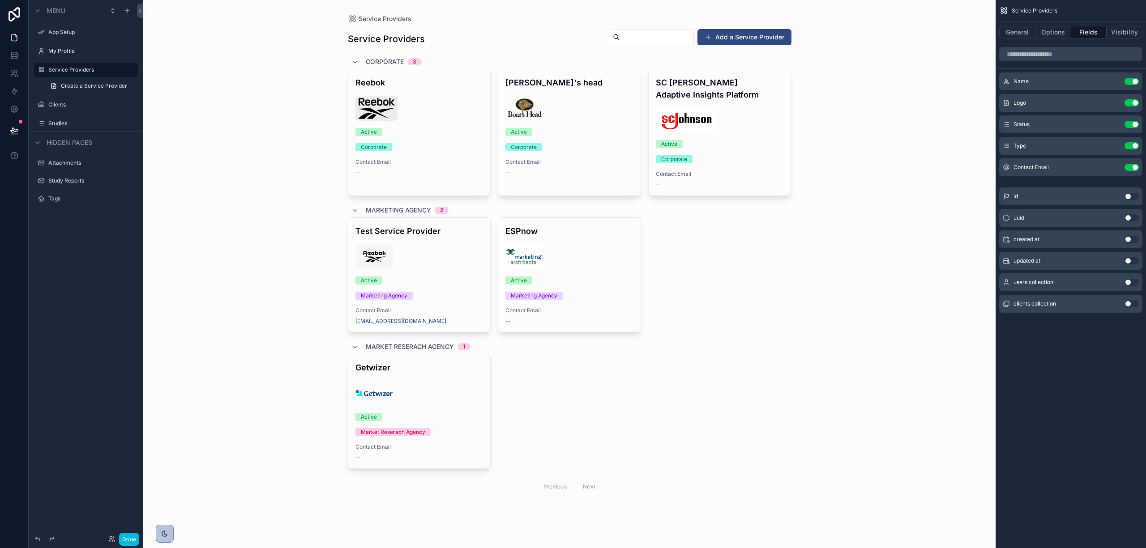
click at [54, 127] on div "Studies" at bounding box center [92, 123] width 88 height 7
click at [73, 120] on div "Studies" at bounding box center [92, 123] width 88 height 7
click at [59, 120] on div "Studies" at bounding box center [92, 123] width 88 height 7
click at [56, 124] on label "Studies" at bounding box center [90, 123] width 84 height 7
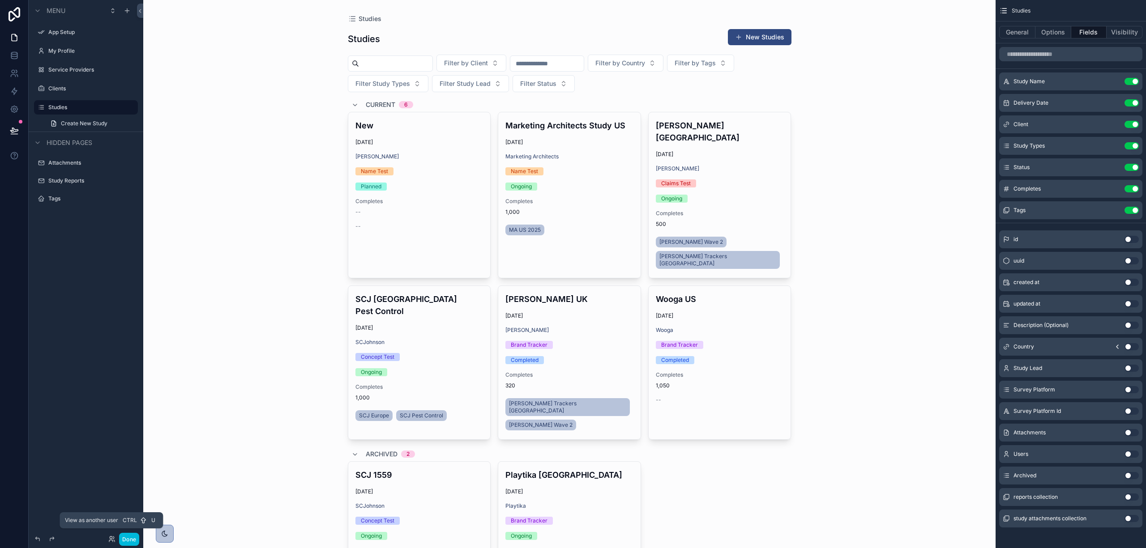
click at [108, 536] on icon at bounding box center [111, 539] width 7 height 7
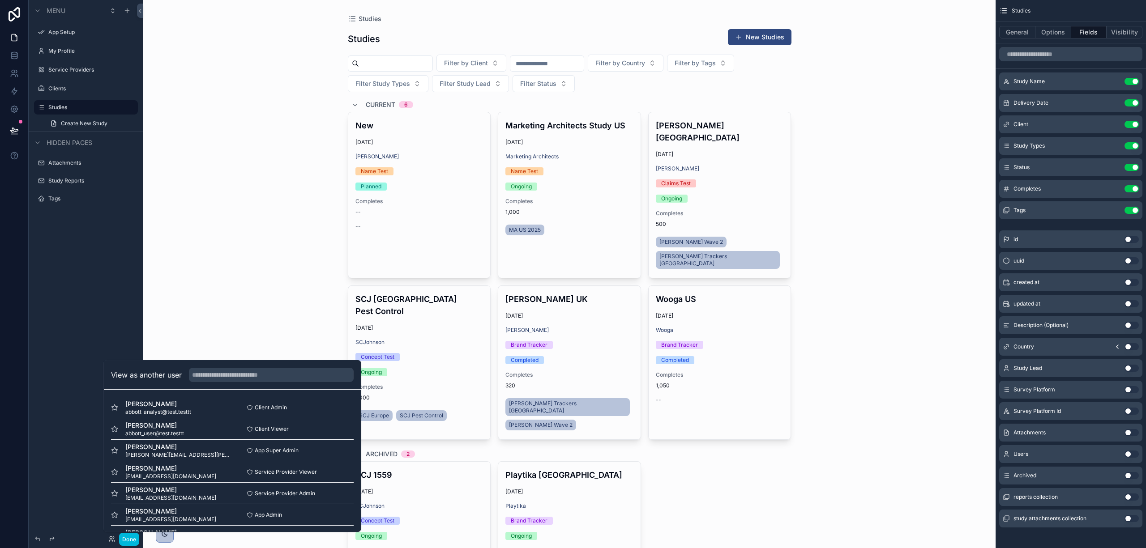
click at [0, 0] on button "Select" at bounding box center [0, 0] width 0 height 0
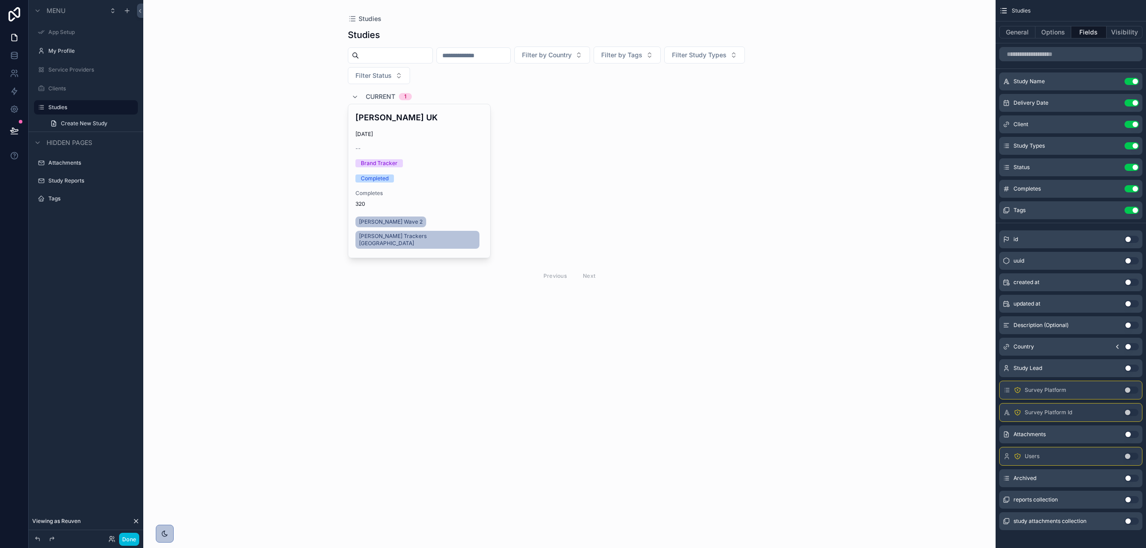
click at [69, 45] on div "My Profile" at bounding box center [86, 51] width 100 height 14
click at [65, 52] on label "My Profile" at bounding box center [90, 50] width 84 height 7
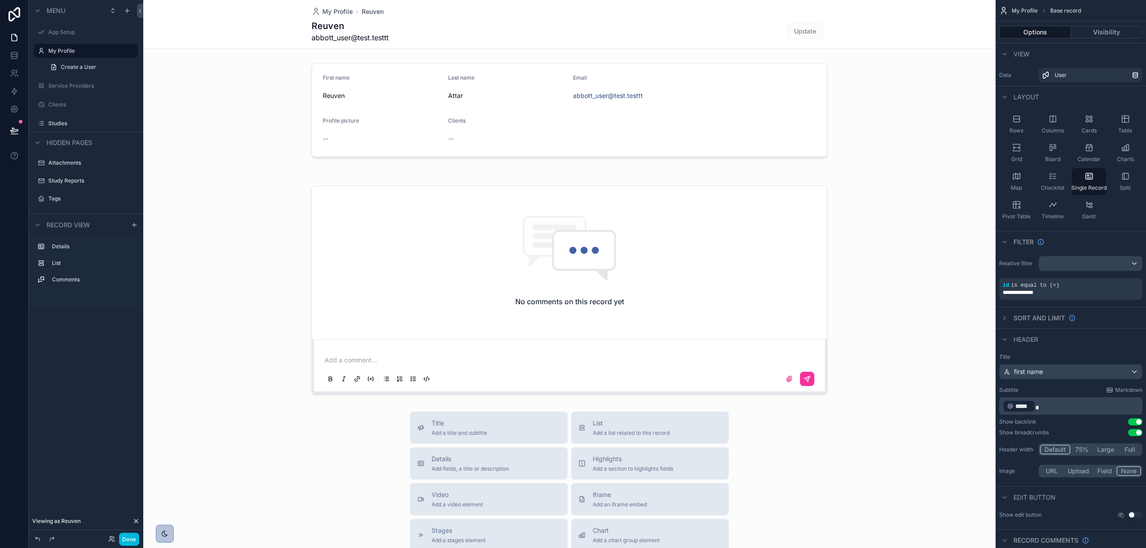
click at [624, 171] on div "scrollable content" at bounding box center [569, 171] width 852 height 7
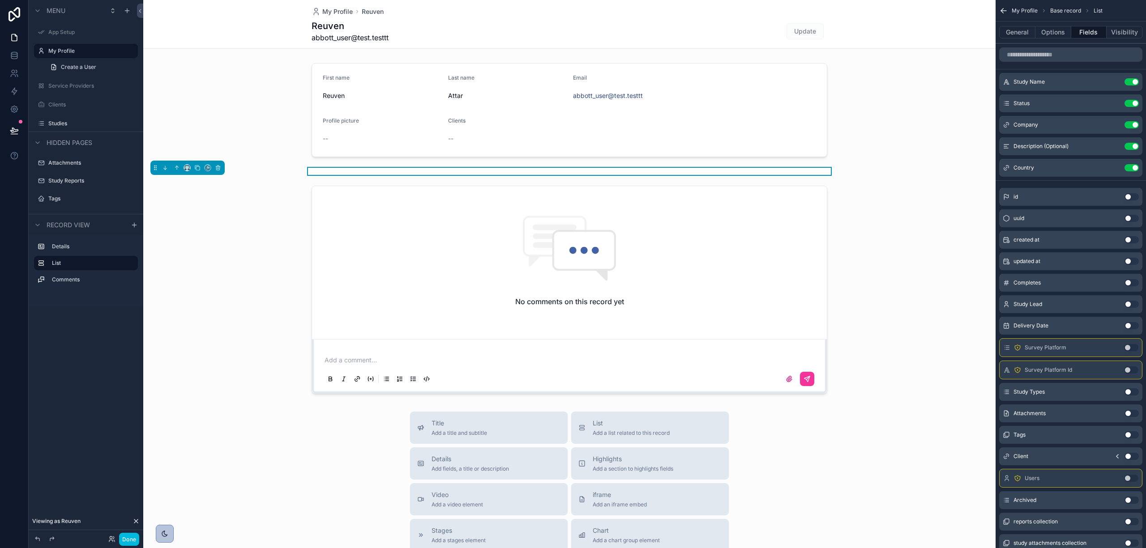
click at [1128, 34] on button "Visibility" at bounding box center [1124, 32] width 36 height 13
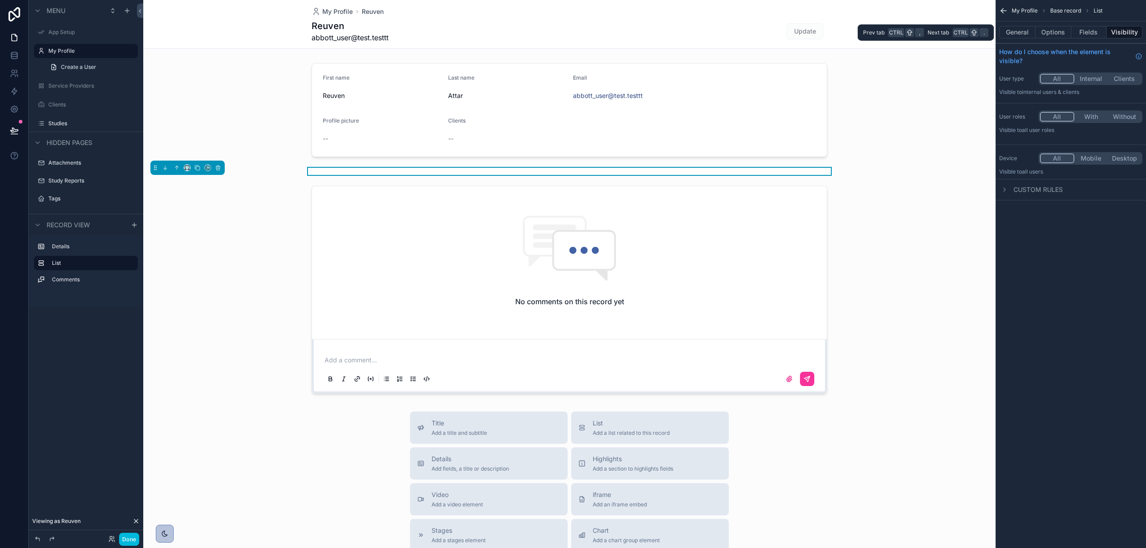
click at [985, 28] on span "." at bounding box center [983, 32] width 9 height 9
click at [1004, 29] on button "General" at bounding box center [1017, 32] width 36 height 13
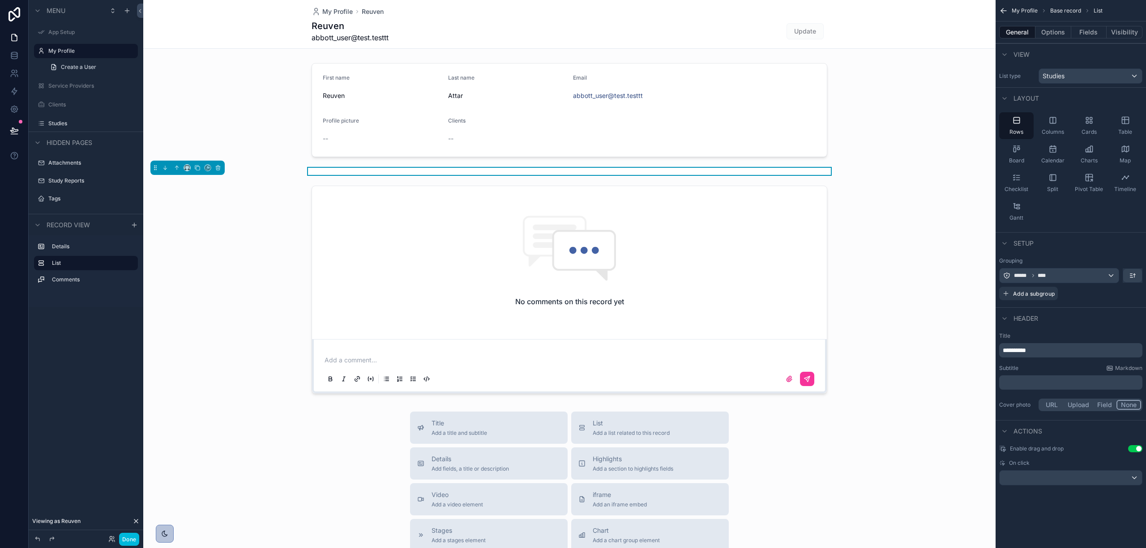
click at [1090, 20] on div "My Profile Base record List" at bounding box center [1070, 10] width 150 height 21
click at [1089, 32] on button "Fields" at bounding box center [1089, 32] width 36 height 13
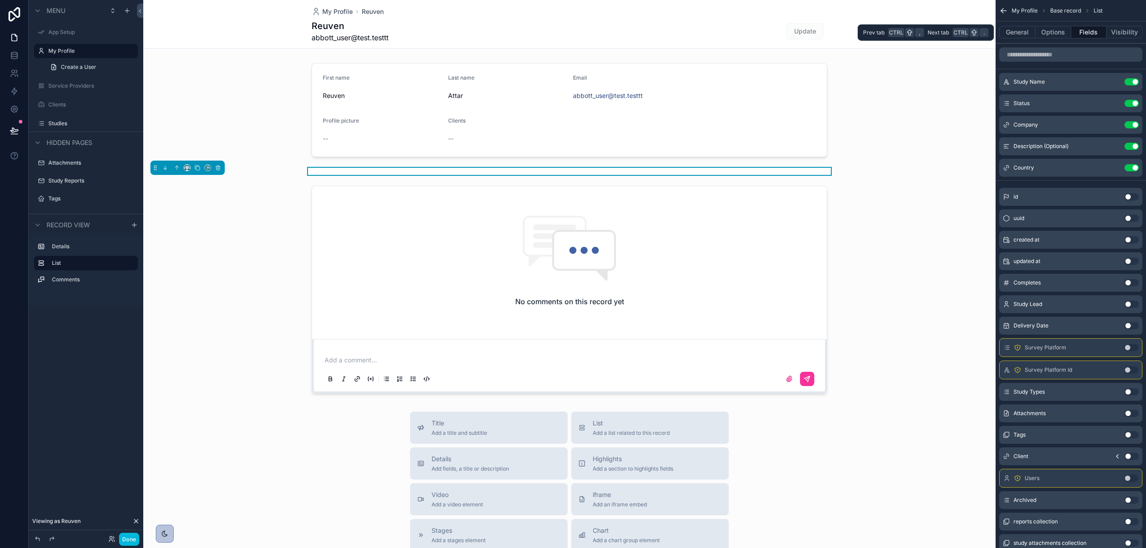
click at [1109, 30] on button "Visibility" at bounding box center [1124, 32] width 36 height 13
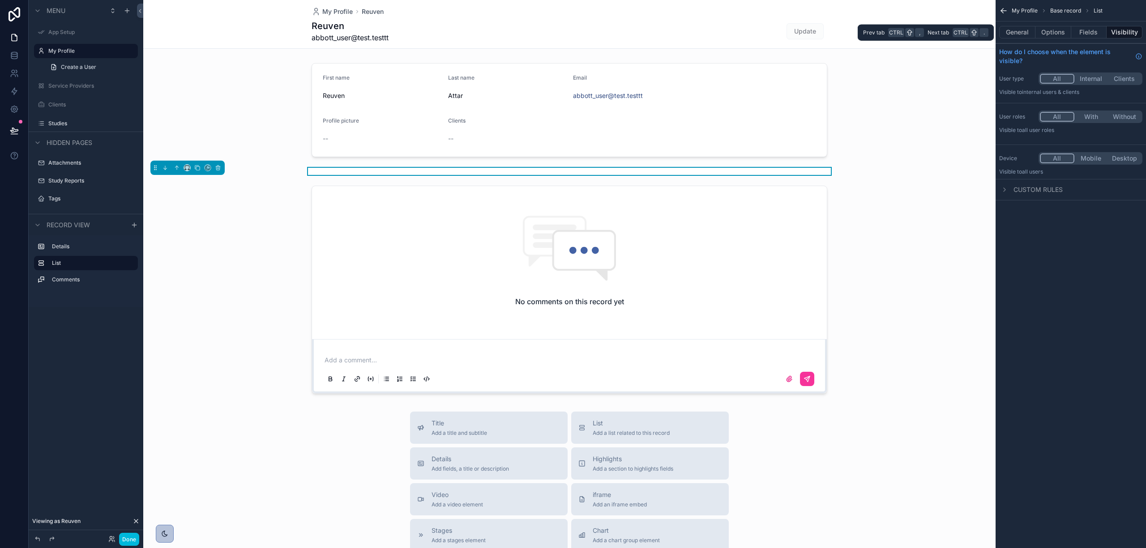
click at [1060, 29] on button "Options" at bounding box center [1053, 32] width 36 height 13
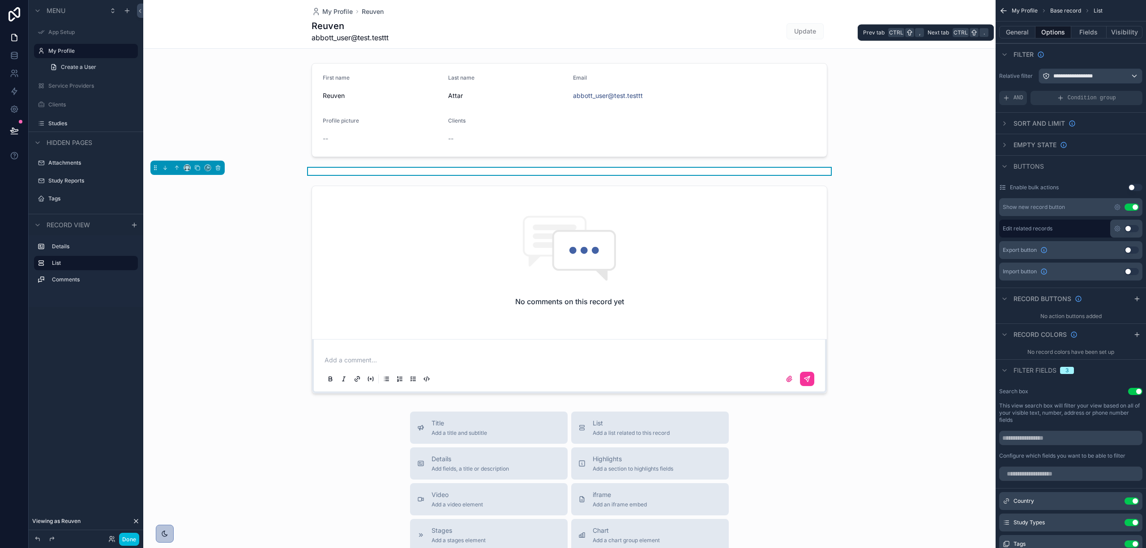
click at [1078, 33] on button "Fields" at bounding box center [1089, 32] width 36 height 13
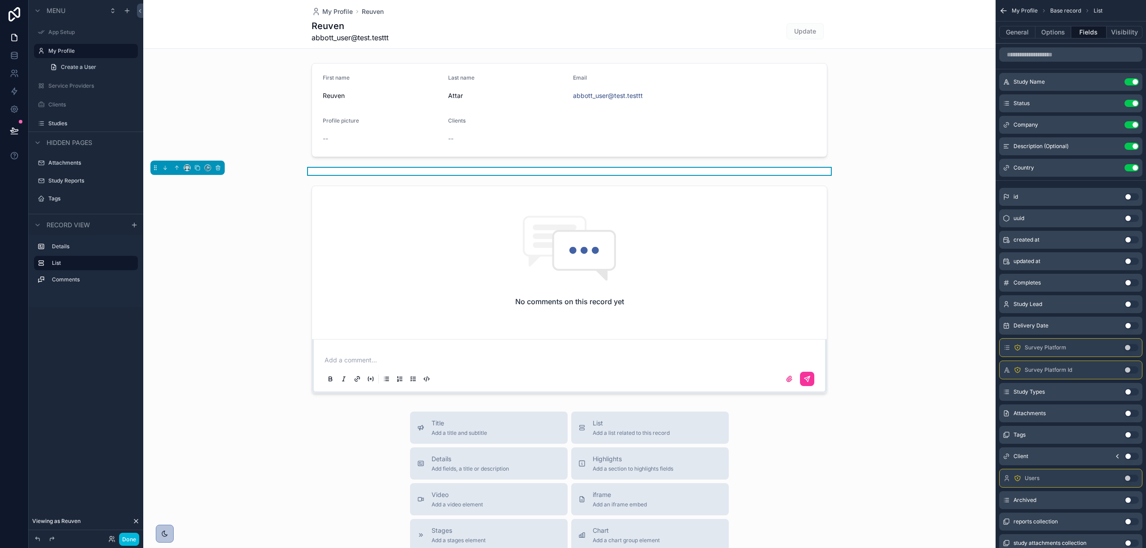
click at [0, 0] on icon "scrollable content" at bounding box center [0, 0] width 0 height 0
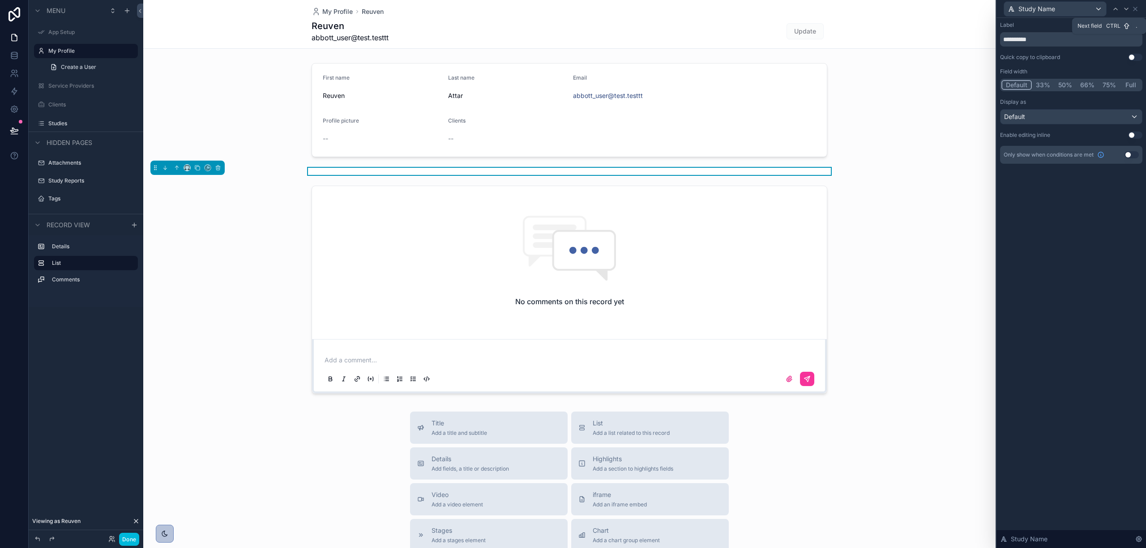
click at [1126, 11] on icon at bounding box center [1126, 8] width 7 height 7
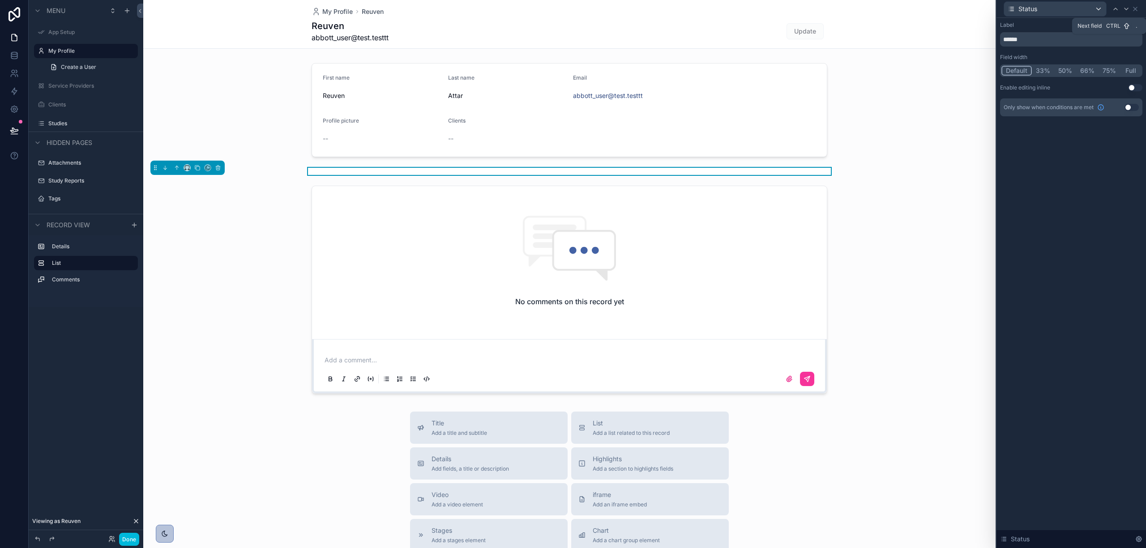
click at [1126, 11] on icon at bounding box center [1126, 8] width 7 height 7
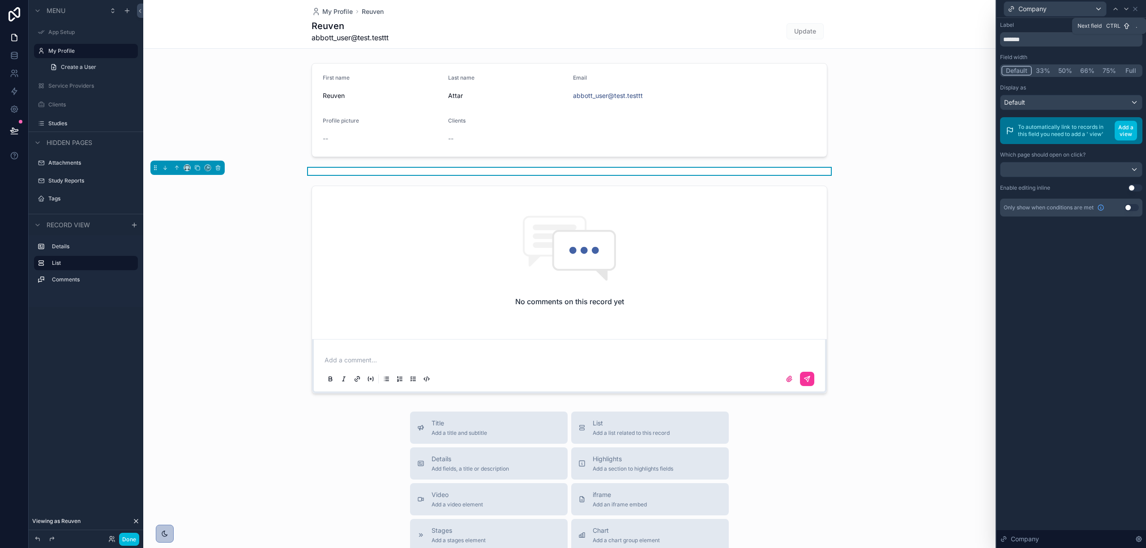
click at [1126, 11] on icon at bounding box center [1126, 8] width 7 height 7
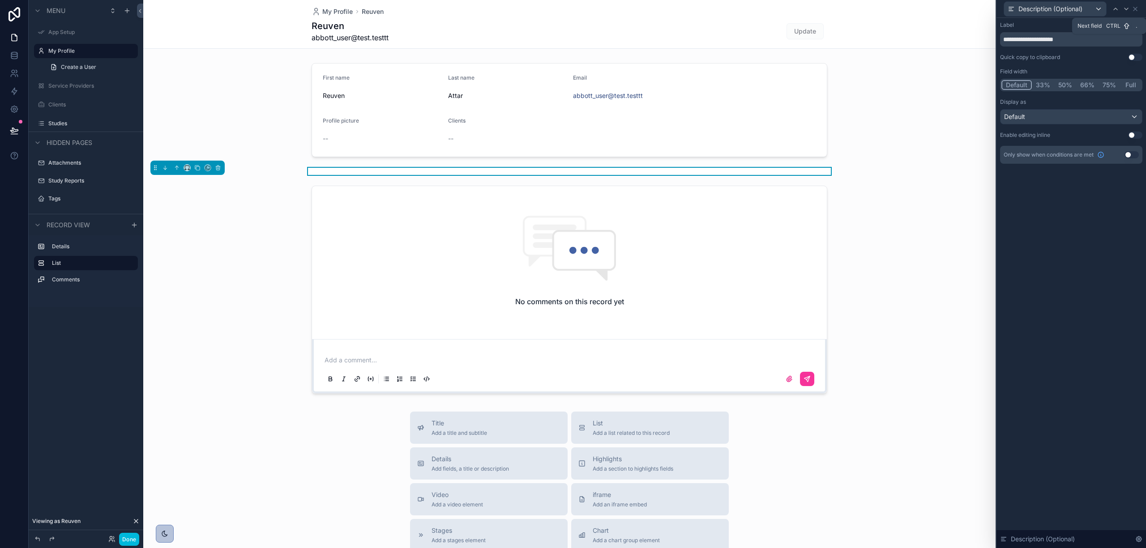
click at [1126, 11] on icon at bounding box center [1126, 8] width 7 height 7
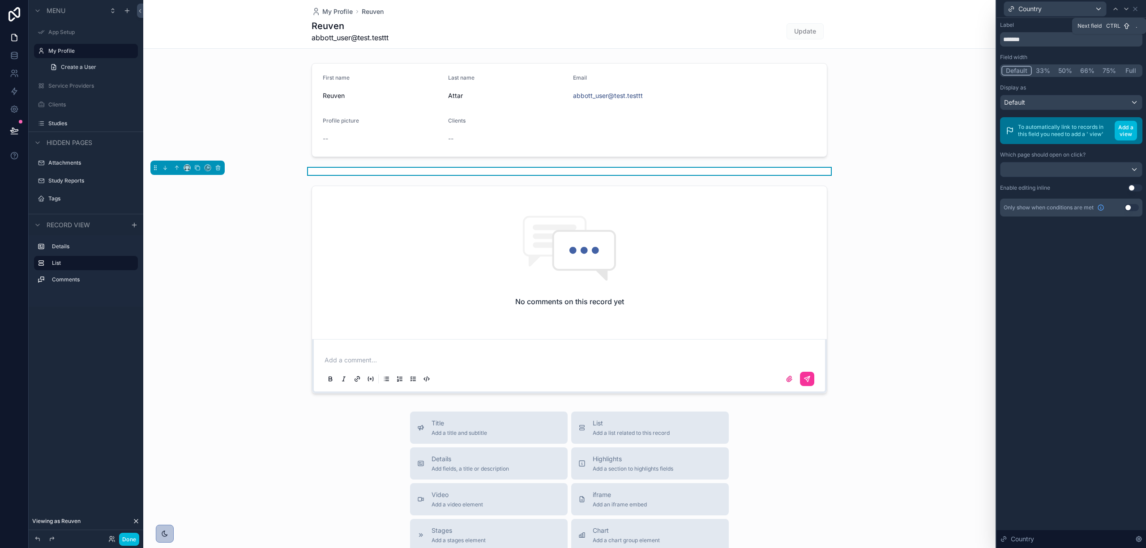
click at [1126, 11] on icon at bounding box center [1126, 8] width 7 height 7
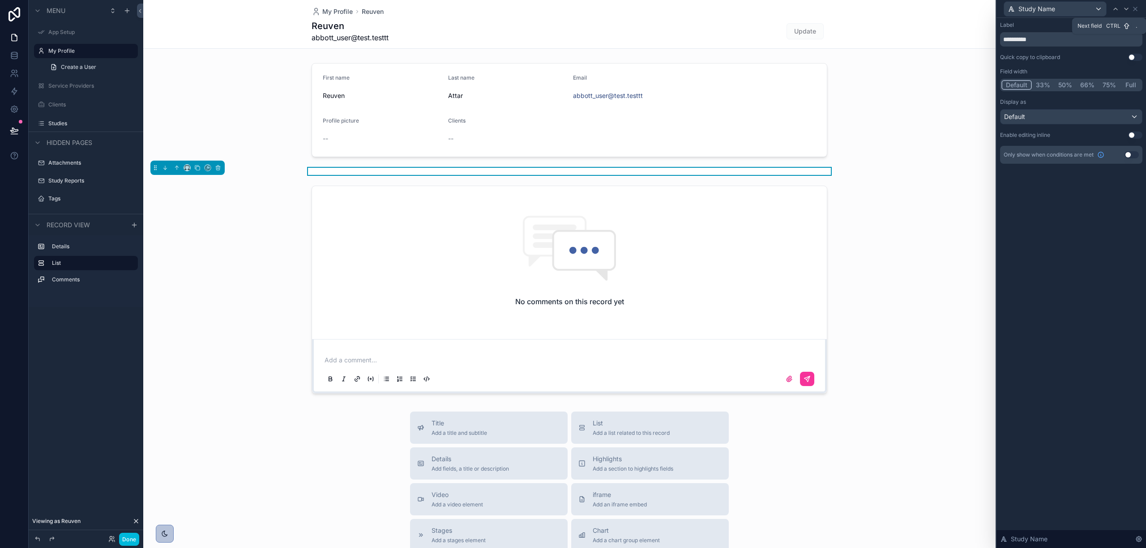
click at [1126, 11] on icon at bounding box center [1126, 8] width 7 height 7
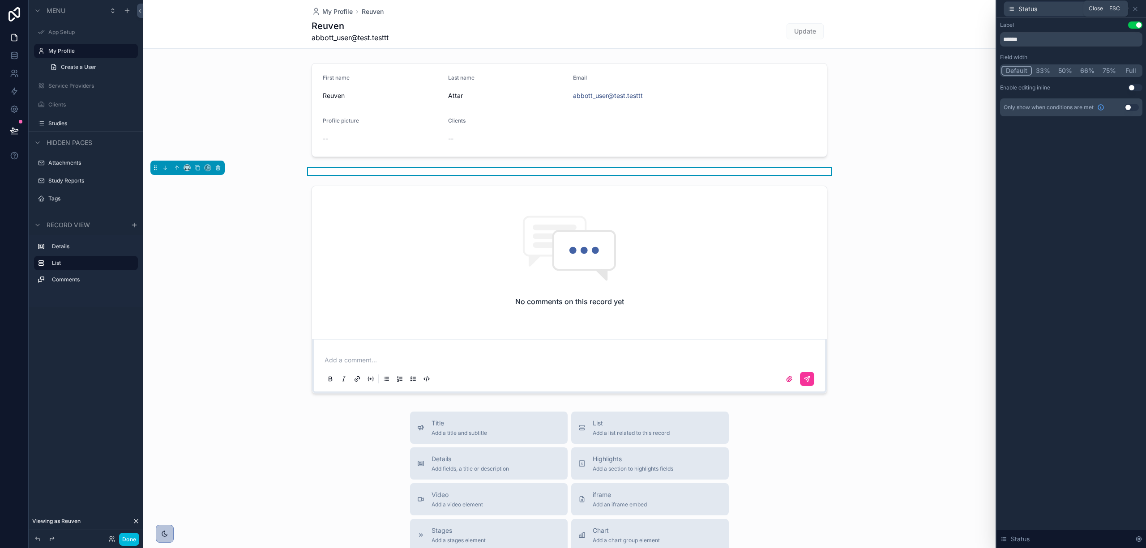
click at [1134, 9] on icon at bounding box center [1135, 9] width 4 height 4
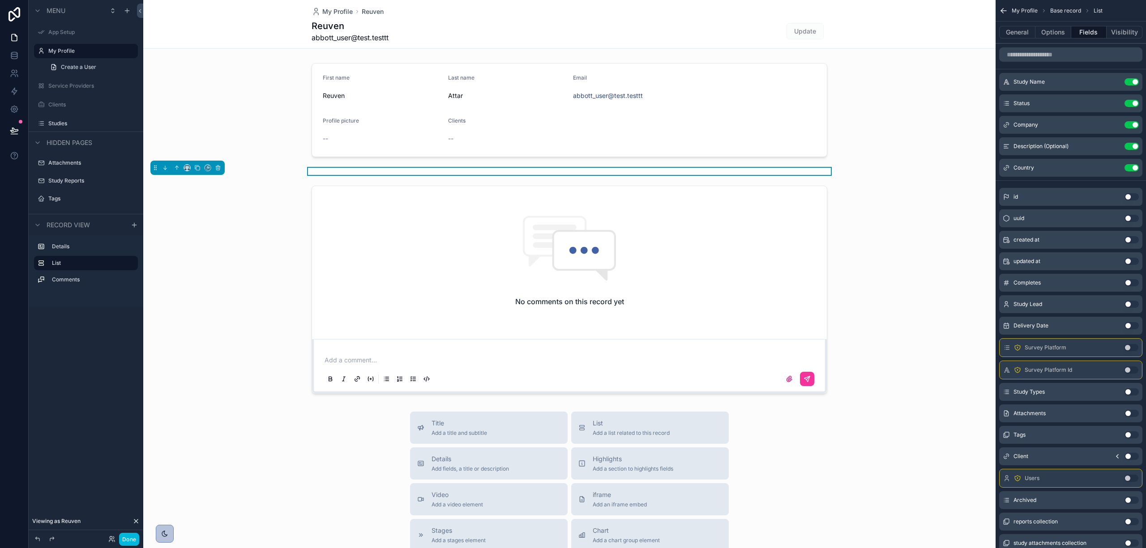
click at [1019, 35] on button "General" at bounding box center [1017, 32] width 36 height 13
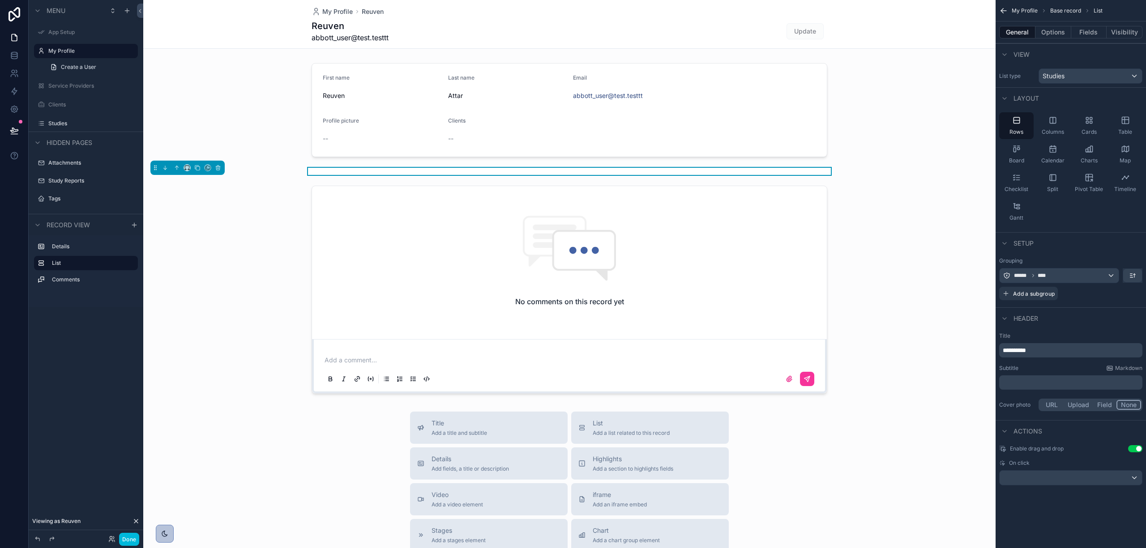
click at [1050, 34] on button "Options" at bounding box center [1053, 32] width 36 height 13
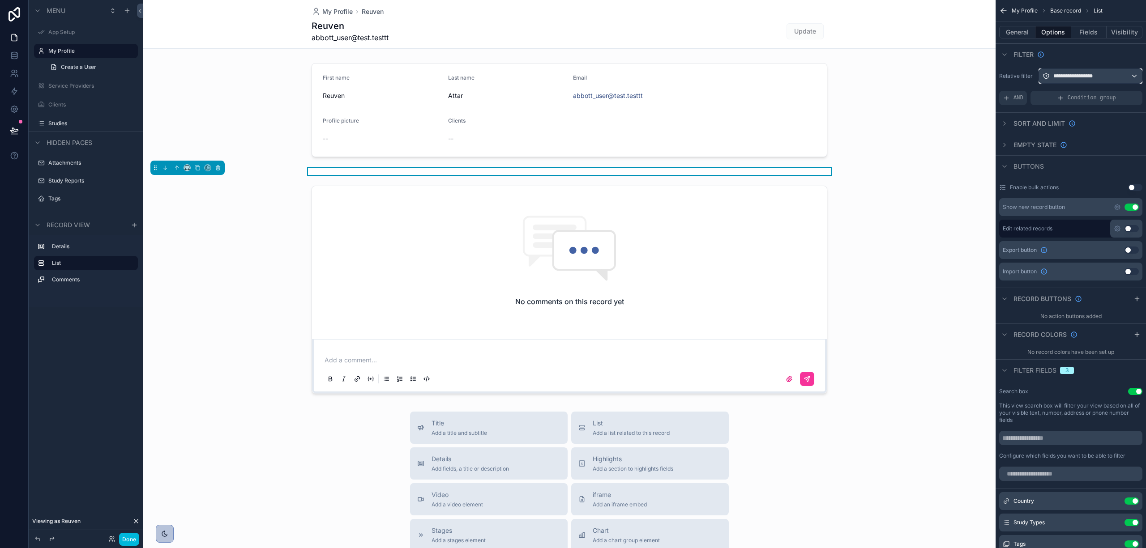
click at [1109, 83] on button "**********" at bounding box center [1090, 75] width 104 height 15
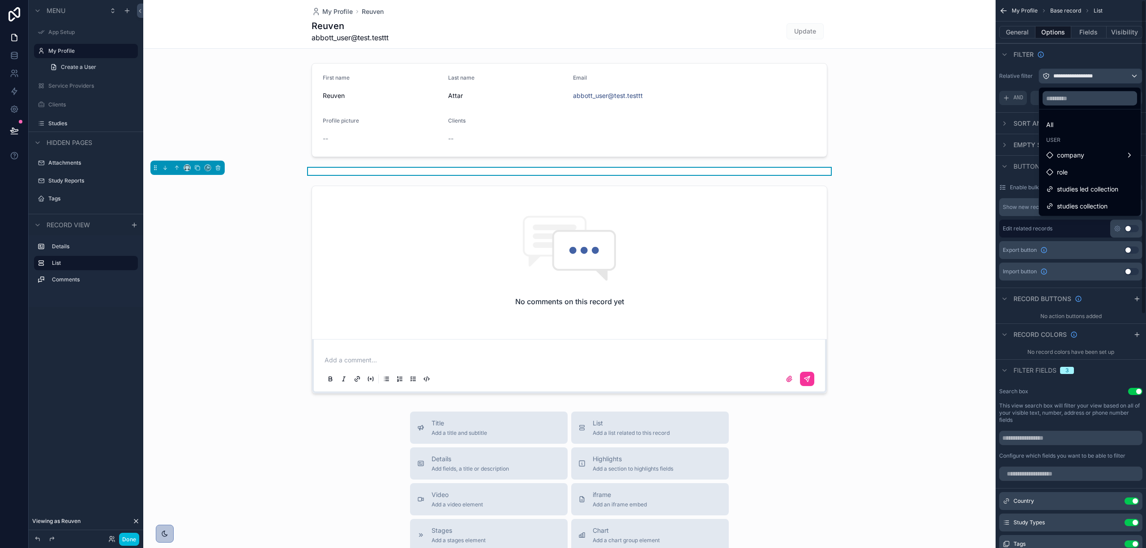
click at [884, 182] on div "First name [PERSON_NAME] Last name [PERSON_NAME] Email [EMAIL_ADDRESS] Profile …" at bounding box center [569, 229] width 852 height 338
click at [954, 85] on div "scrollable content" at bounding box center [569, 110] width 852 height 101
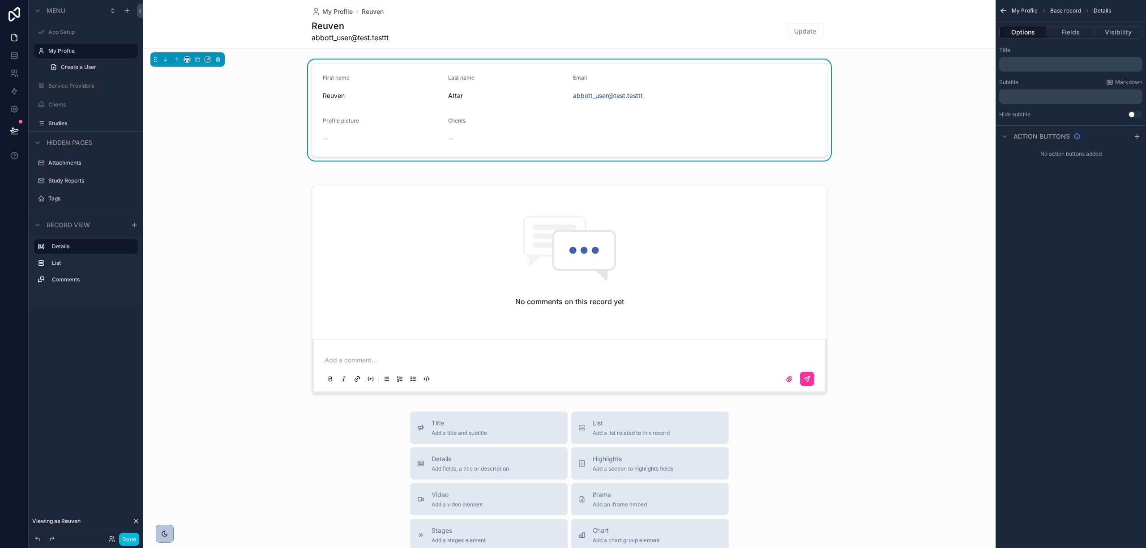
click at [1077, 31] on button "Fields" at bounding box center [1070, 32] width 47 height 13
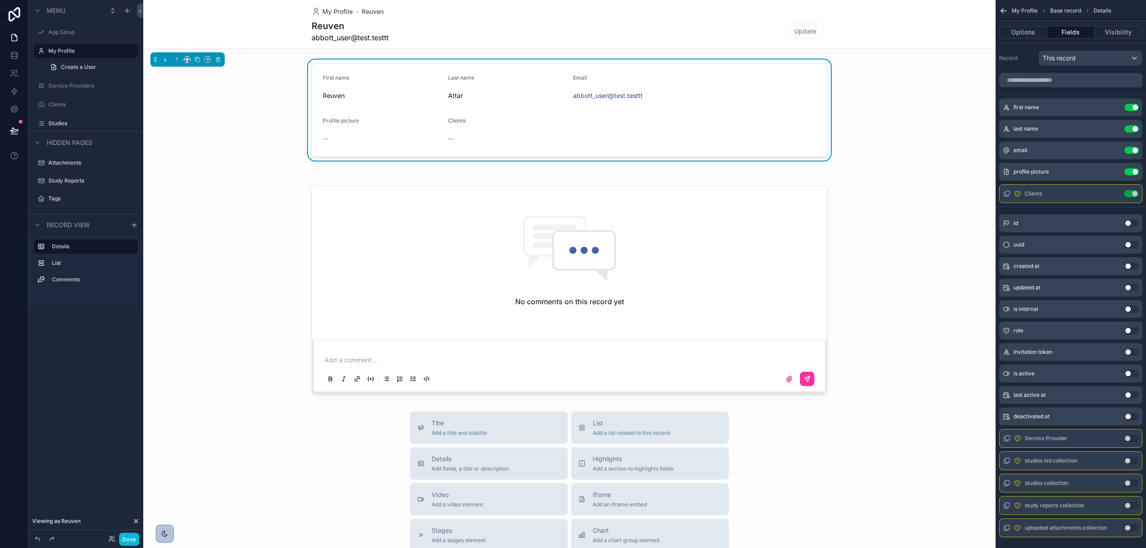
click at [760, 169] on div "scrollable content" at bounding box center [569, 171] width 852 height 7
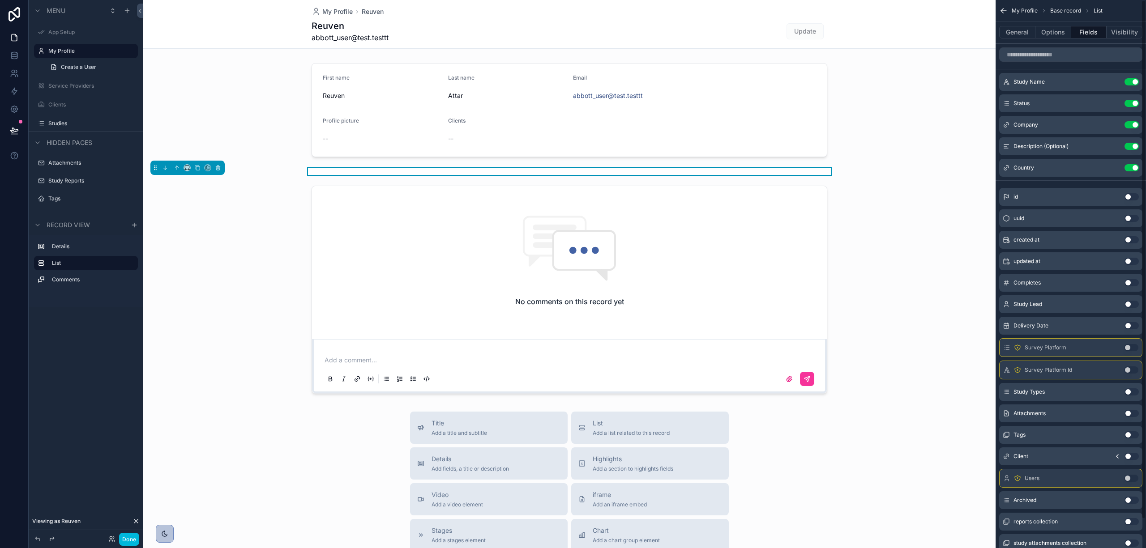
click at [1059, 40] on div "General Options Fields Visibility" at bounding box center [1070, 31] width 150 height 21
click at [1058, 34] on button "Options" at bounding box center [1053, 32] width 36 height 13
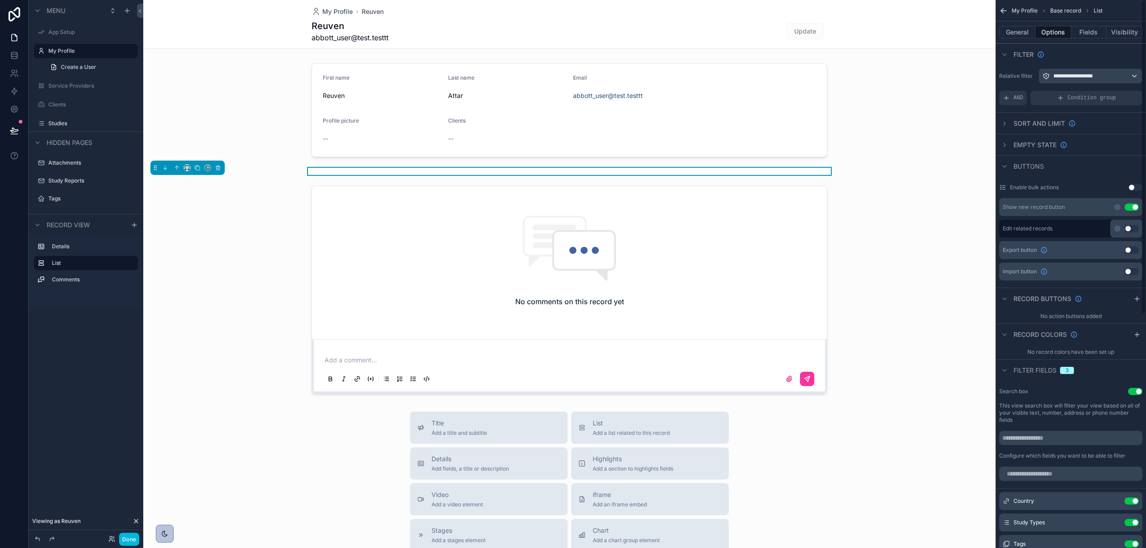
click at [1090, 28] on button "Fields" at bounding box center [1089, 32] width 36 height 13
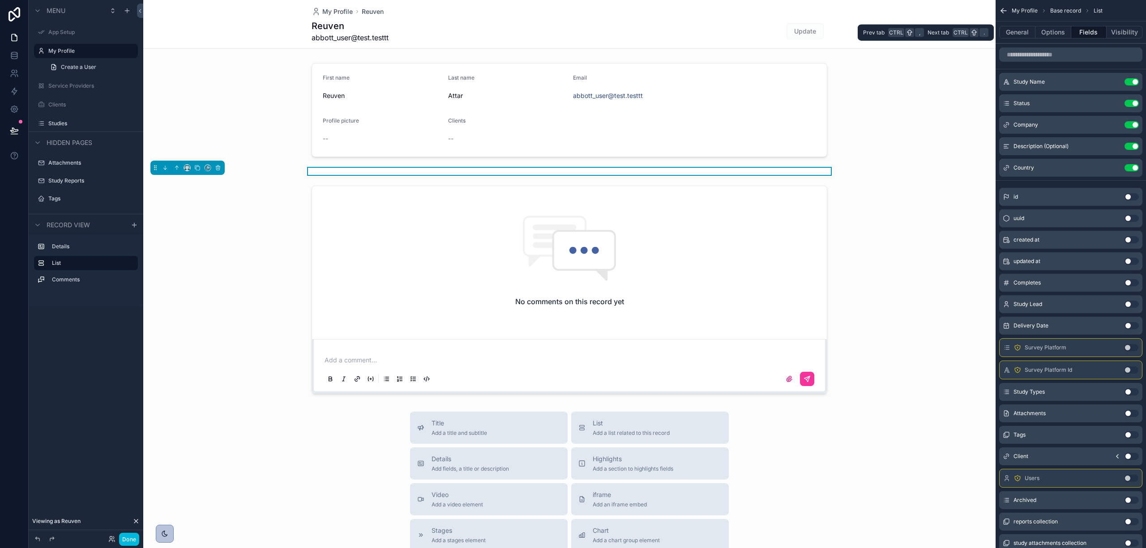
click at [1123, 30] on button "Visibility" at bounding box center [1124, 32] width 36 height 13
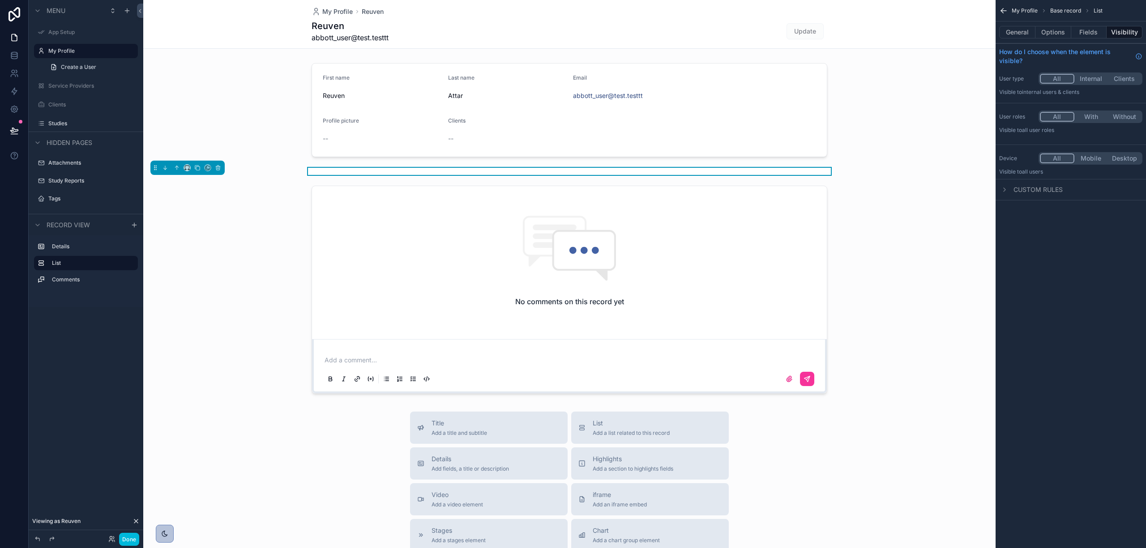
click at [1079, 33] on button "Fields" at bounding box center [1089, 32] width 36 height 13
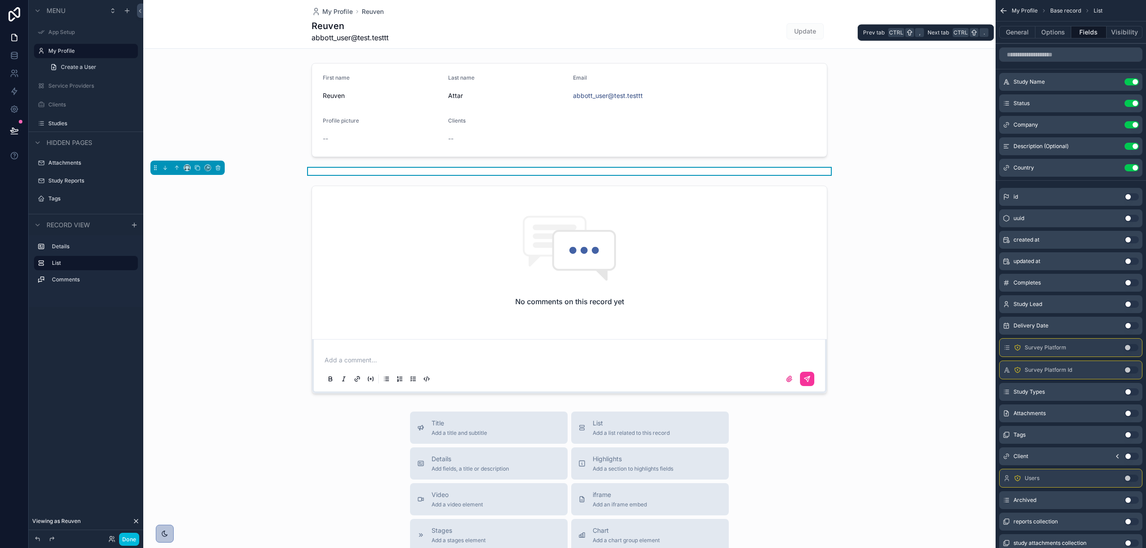
click at [1114, 29] on button "Visibility" at bounding box center [1124, 32] width 36 height 13
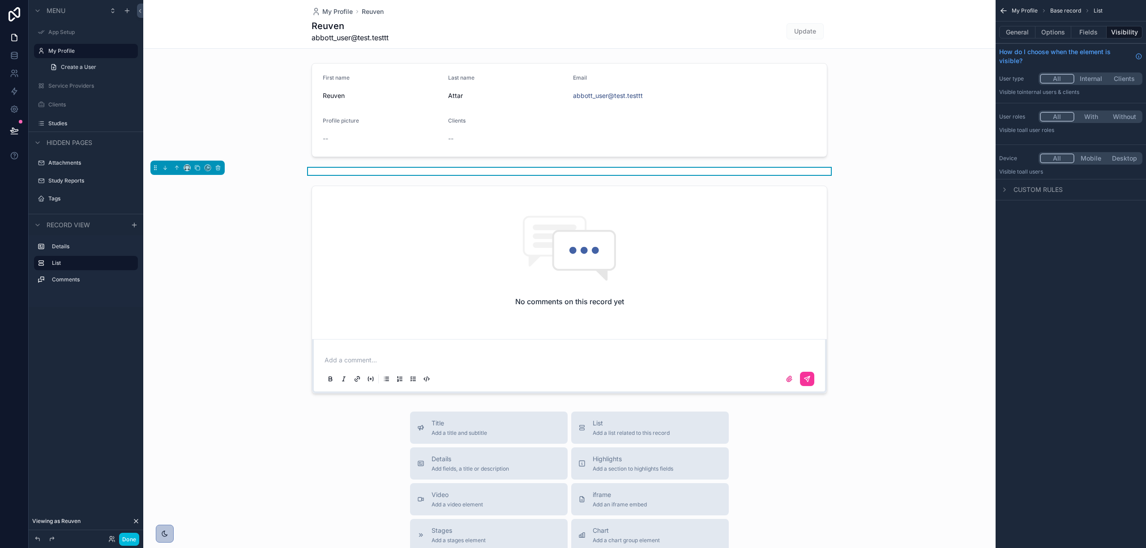
click at [1090, 104] on div "My Profile Base record List General Options Fields Visibility How do I choose w…" at bounding box center [1070, 100] width 150 height 201
click at [1089, 116] on button "With" at bounding box center [1091, 117] width 34 height 10
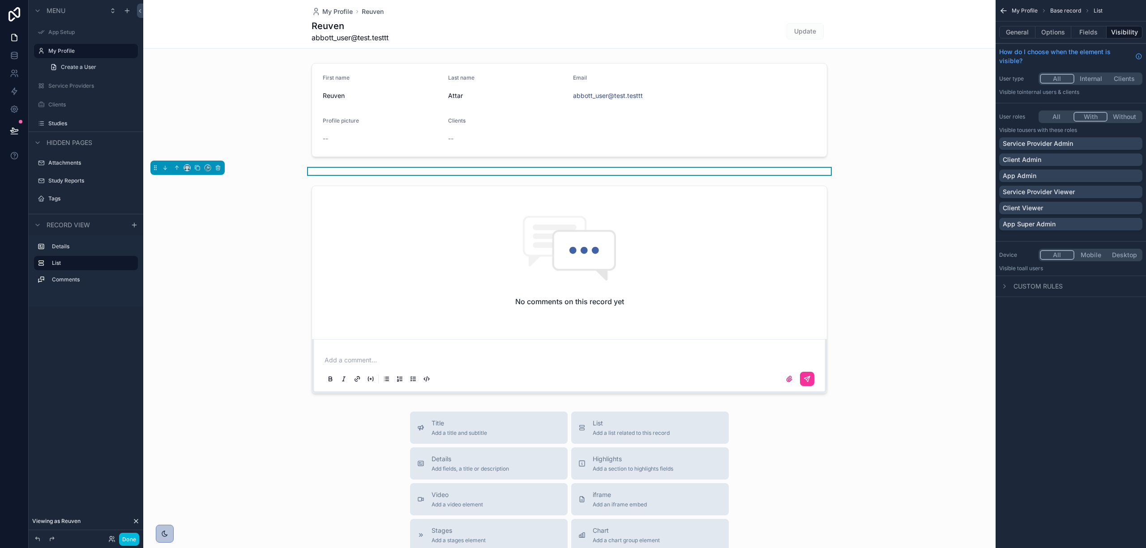
click at [1047, 111] on div "All With Without" at bounding box center [1090, 117] width 104 height 13
click at [1061, 117] on button "All" at bounding box center [1057, 117] width 34 height 10
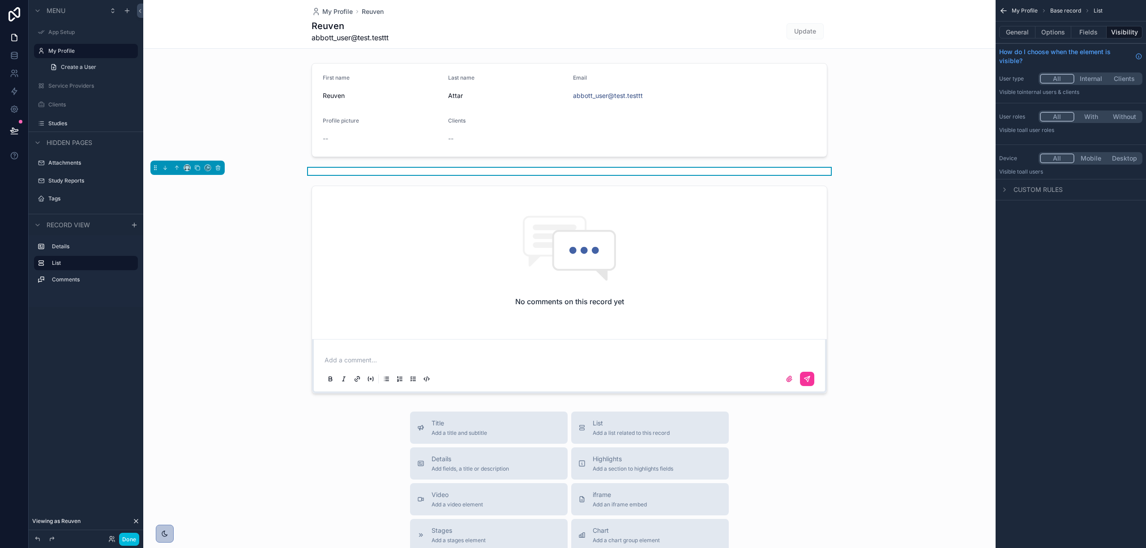
click at [1090, 29] on button "Fields" at bounding box center [1089, 32] width 36 height 13
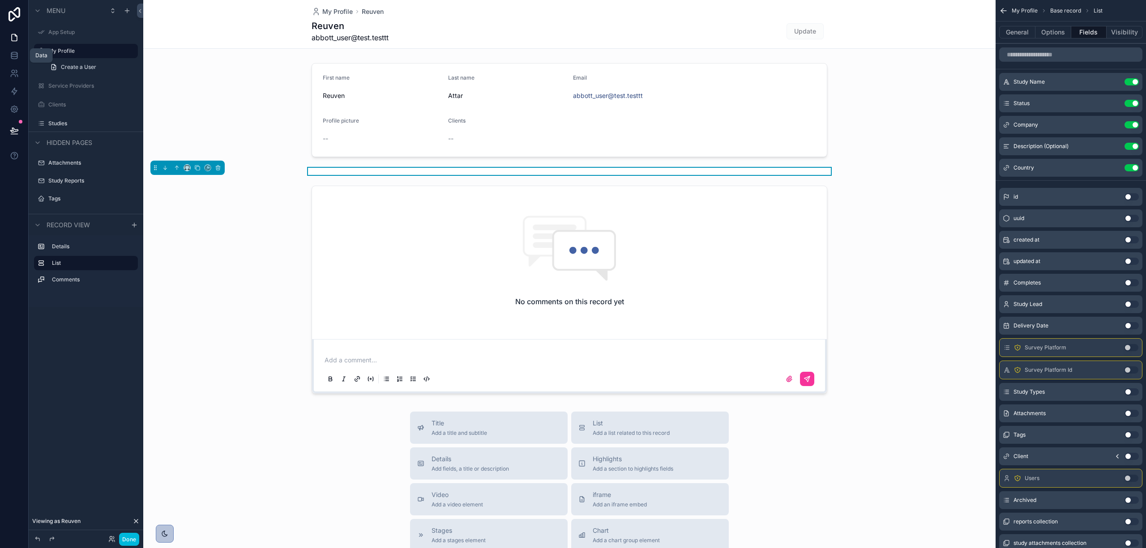
click at [13, 52] on icon at bounding box center [14, 53] width 6 height 2
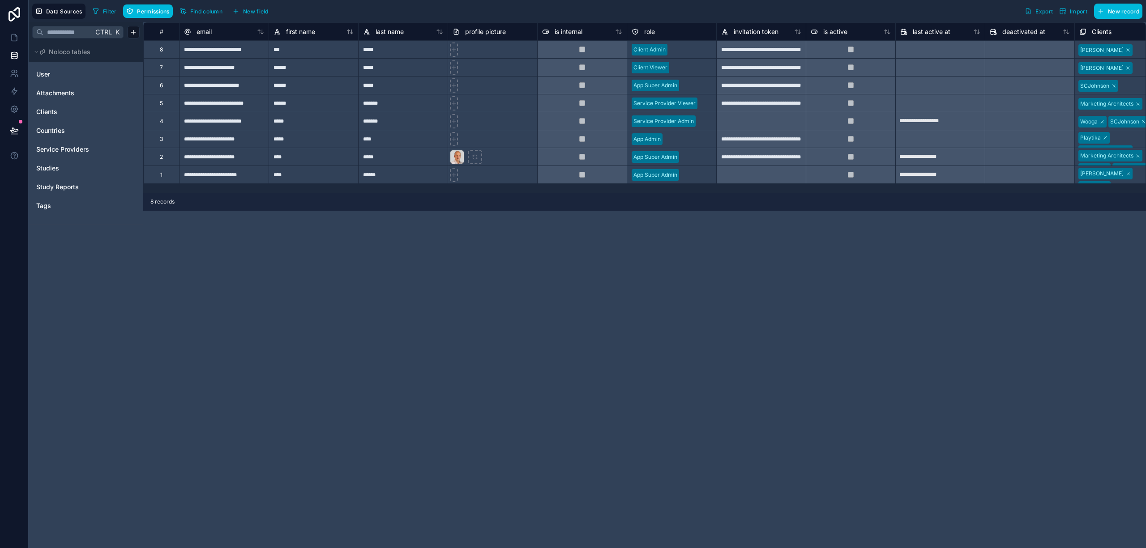
click at [64, 160] on div "User Attachments Clients Countries Service Providers Studies Study Reports Tags" at bounding box center [85, 140] width 107 height 152
click at [64, 165] on link "Studies" at bounding box center [72, 168] width 73 height 9
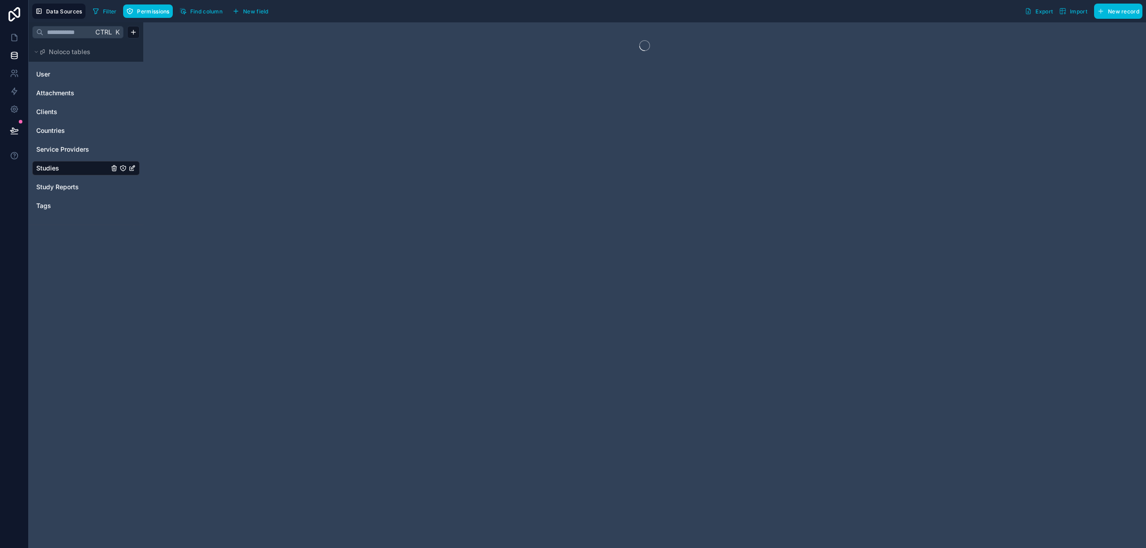
click at [137, 13] on button "Permissions" at bounding box center [147, 10] width 49 height 13
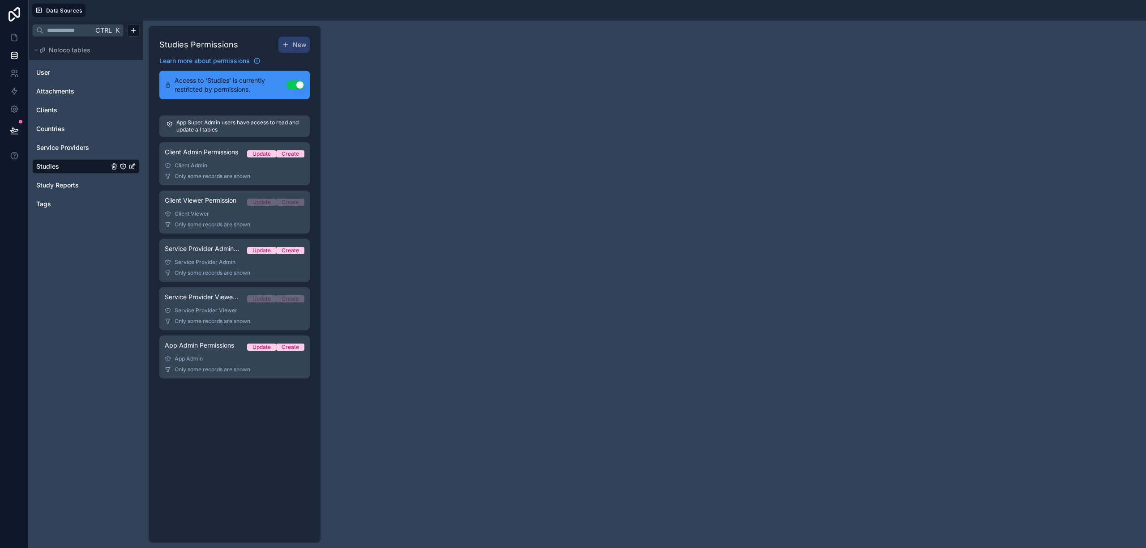
click at [219, 203] on span "Client Viewer Permission" at bounding box center [201, 200] width 72 height 9
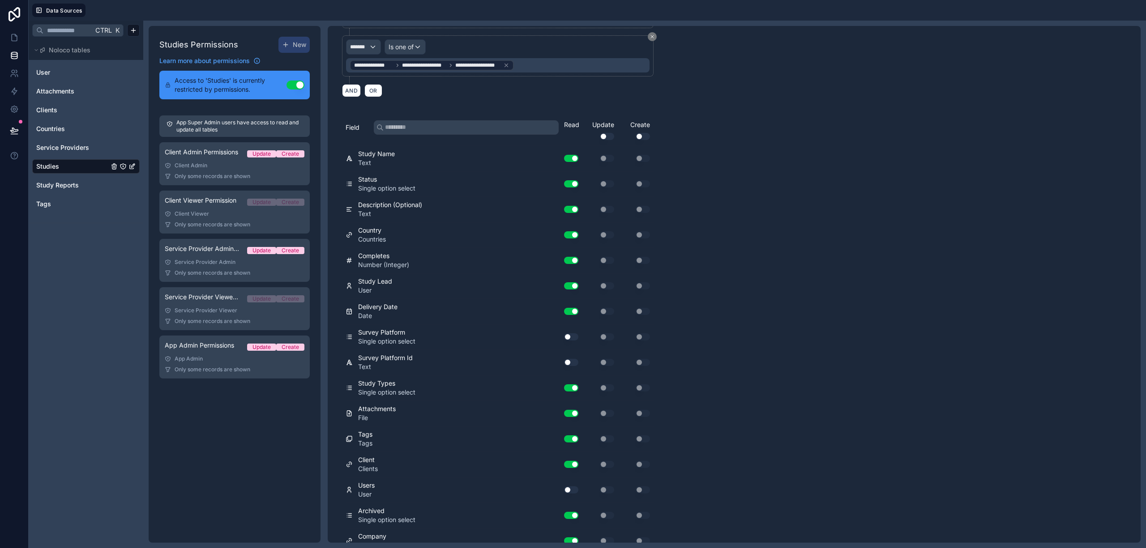
scroll to position [179, 0]
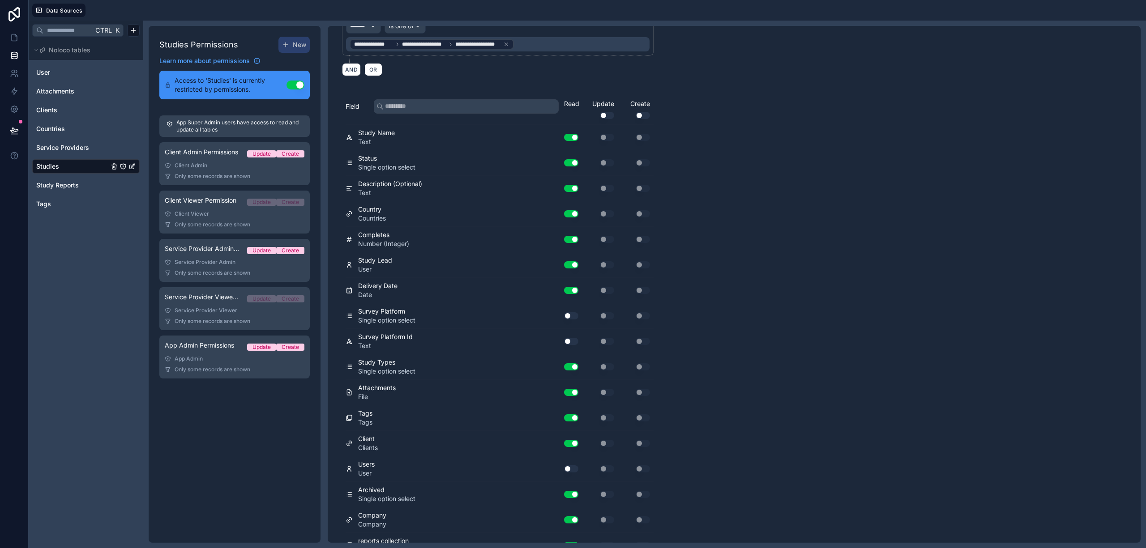
click at [570, 473] on button "Use setting" at bounding box center [571, 469] width 14 height 7
click at [566, 317] on button "Use setting" at bounding box center [571, 315] width 14 height 7
click at [566, 341] on button "Use setting" at bounding box center [571, 341] width 14 height 7
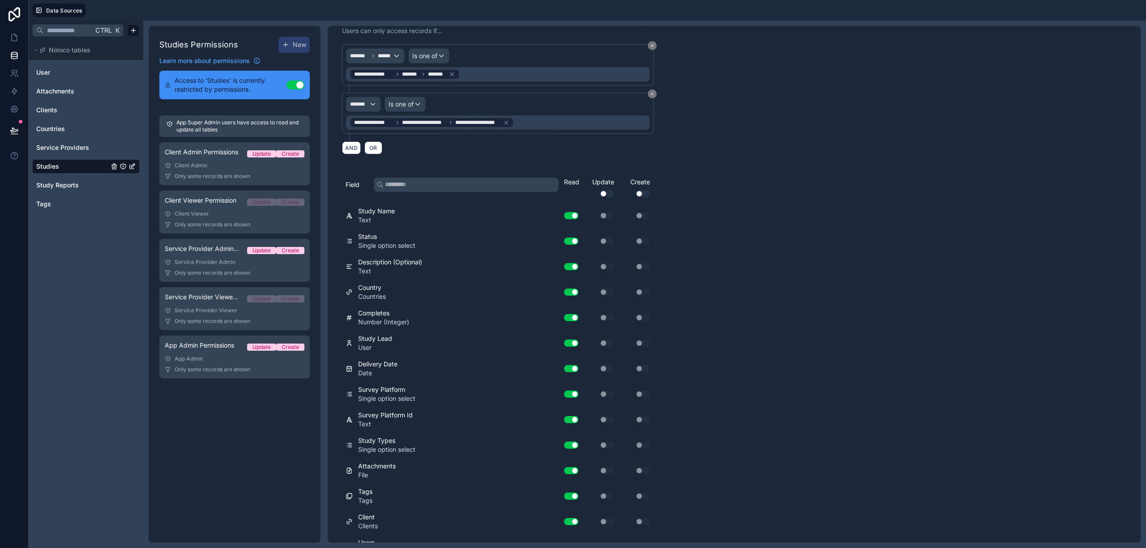
scroll to position [0, 0]
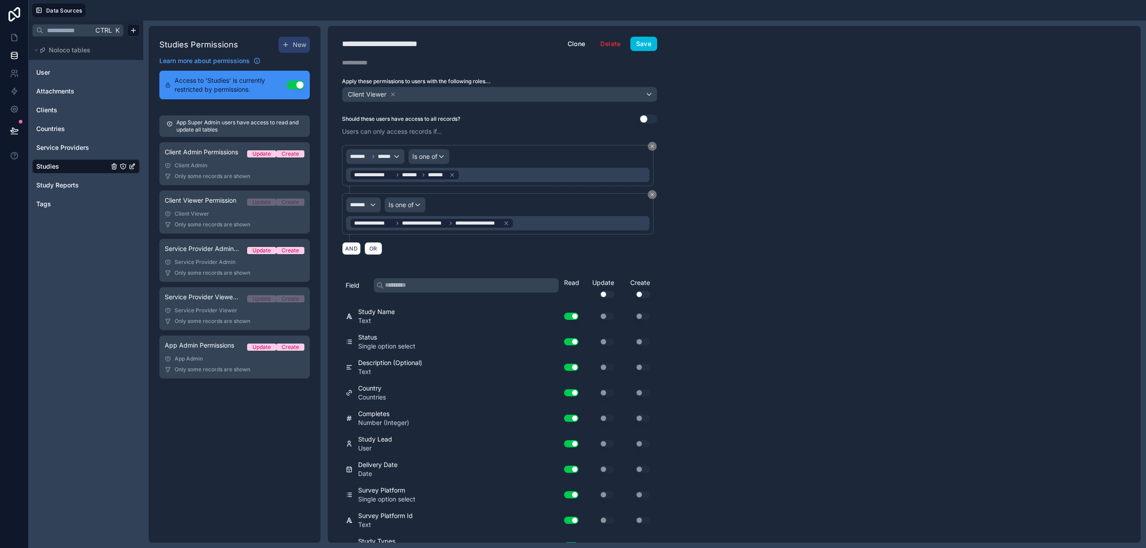
click at [646, 47] on button "Save" at bounding box center [643, 44] width 27 height 14
click at [13, 40] on icon at bounding box center [14, 37] width 5 height 7
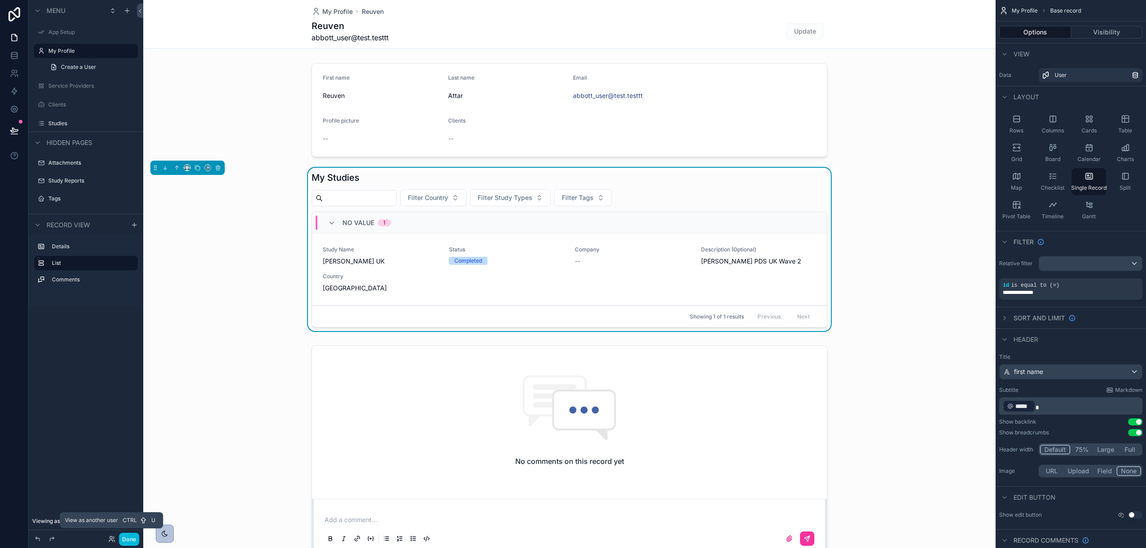
click at [110, 540] on icon at bounding box center [111, 541] width 4 height 2
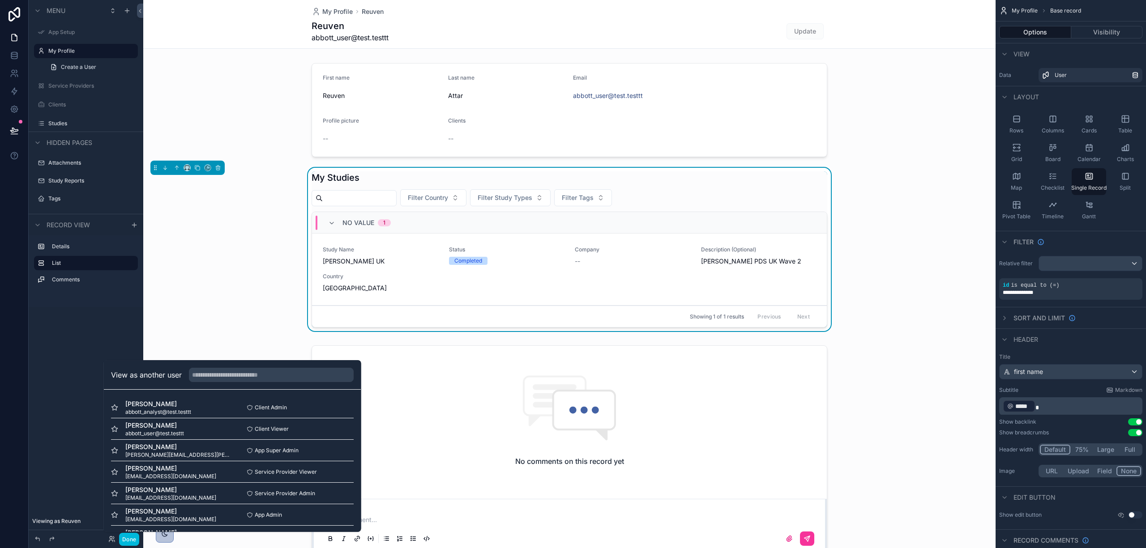
click at [0, 0] on button "Select" at bounding box center [0, 0] width 0 height 0
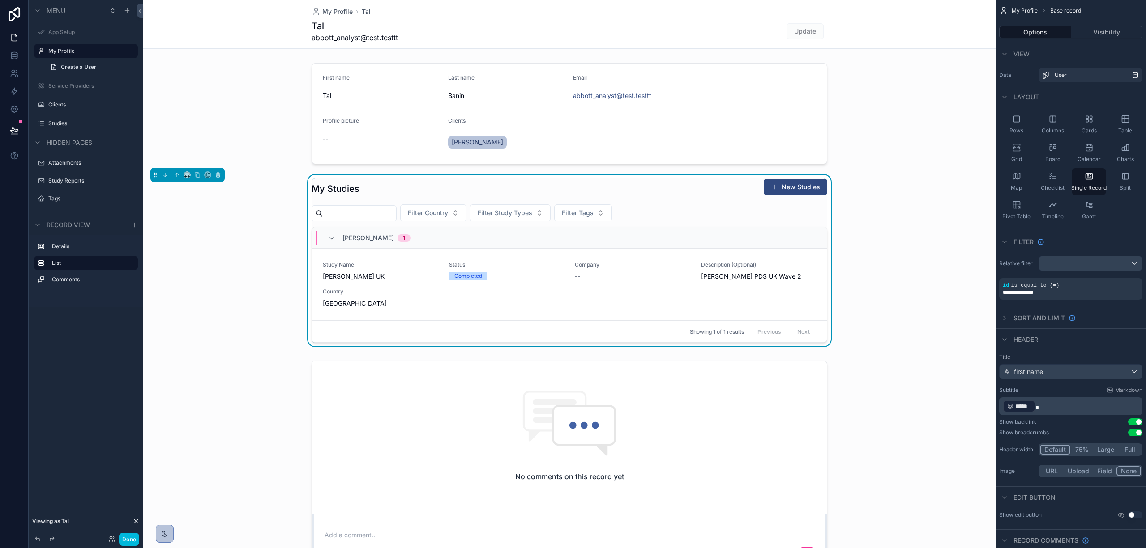
click at [430, 188] on div "My Studies New Studies" at bounding box center [570, 189] width 516 height 21
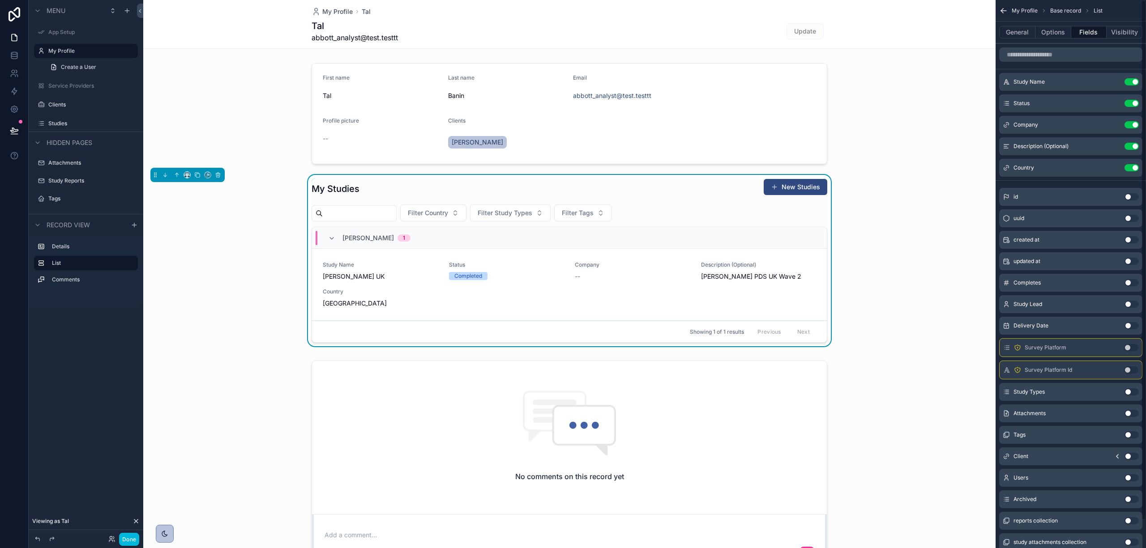
click at [1127, 348] on button "Use setting" at bounding box center [1131, 347] width 14 height 7
click at [1129, 374] on button "Use setting" at bounding box center [1131, 370] width 14 height 7
click at [1134, 184] on div "Survey Platform Use setting" at bounding box center [1070, 189] width 143 height 19
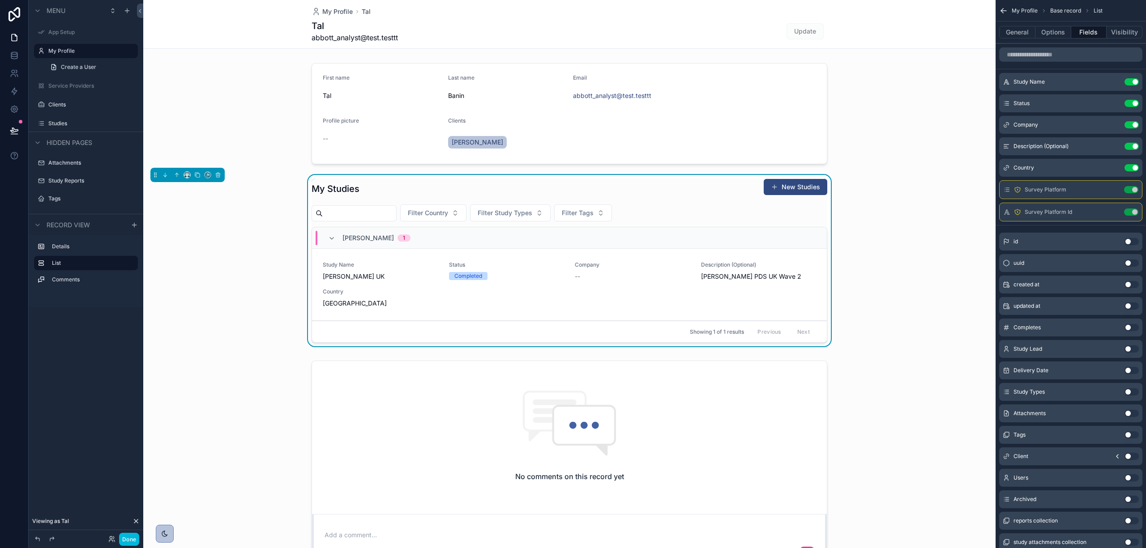
click at [1132, 190] on button "Use setting" at bounding box center [1131, 189] width 14 height 7
click at [1131, 192] on button "Use setting" at bounding box center [1131, 189] width 14 height 7
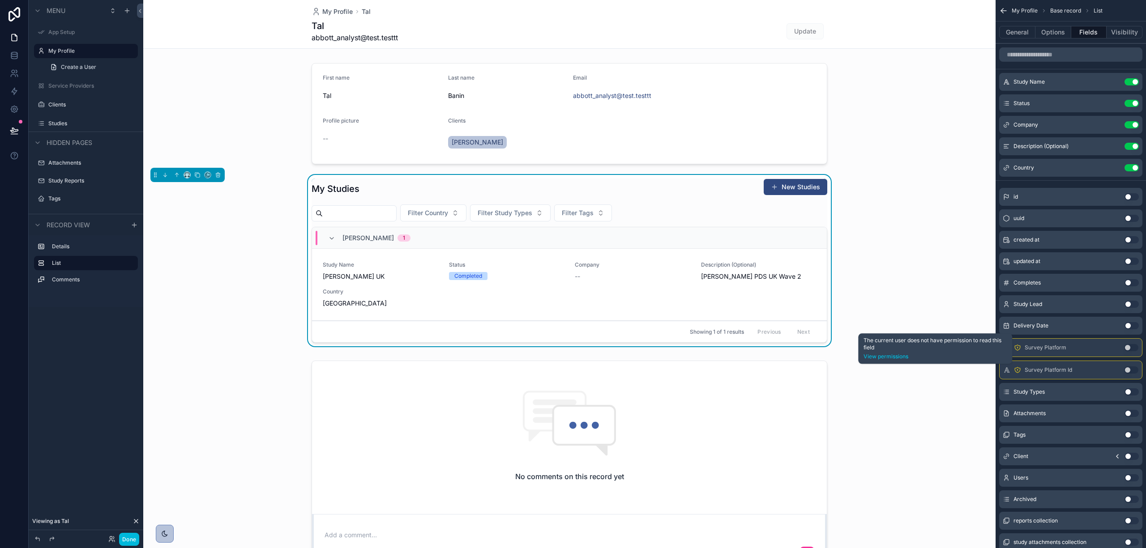
click at [1014, 346] on icon "scrollable content" at bounding box center [1017, 347] width 7 height 7
click at [1018, 349] on icon "scrollable content" at bounding box center [1017, 347] width 7 height 7
click at [908, 353] on link "View permissions" at bounding box center [934, 356] width 143 height 7
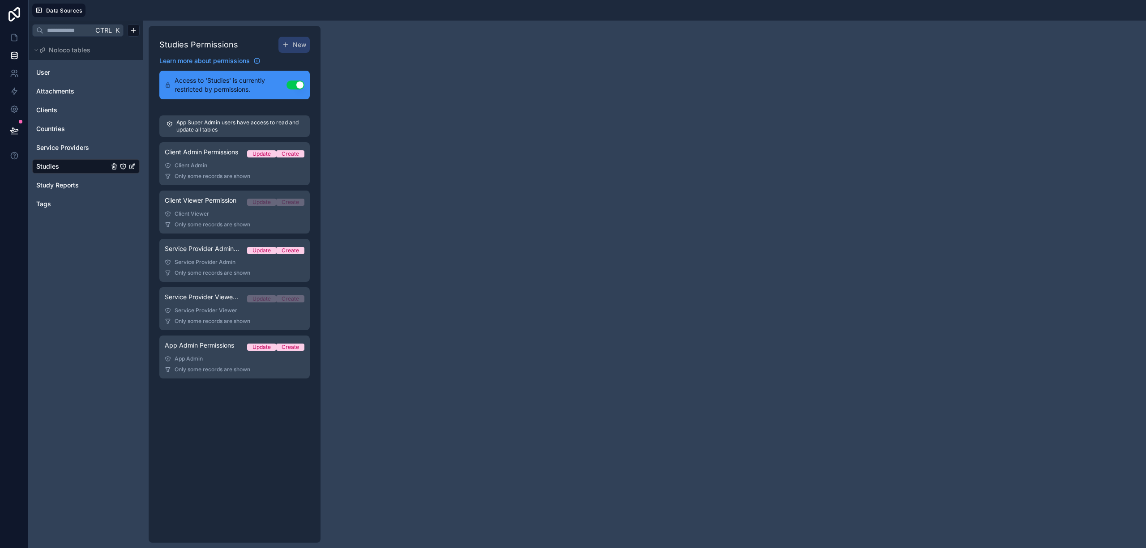
click at [213, 163] on div "Client Admin" at bounding box center [235, 165] width 140 height 7
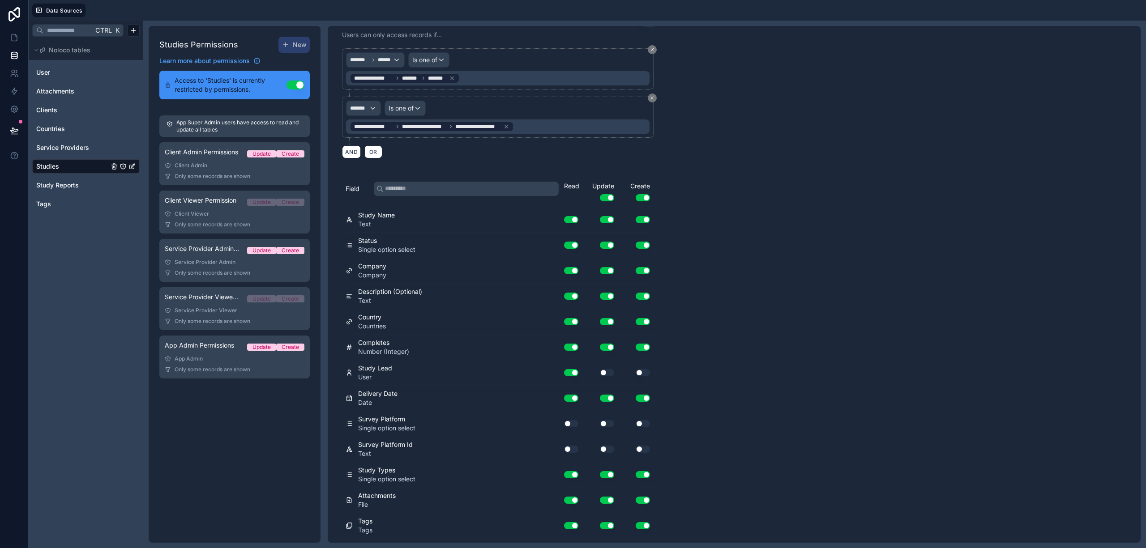
scroll to position [119, 0]
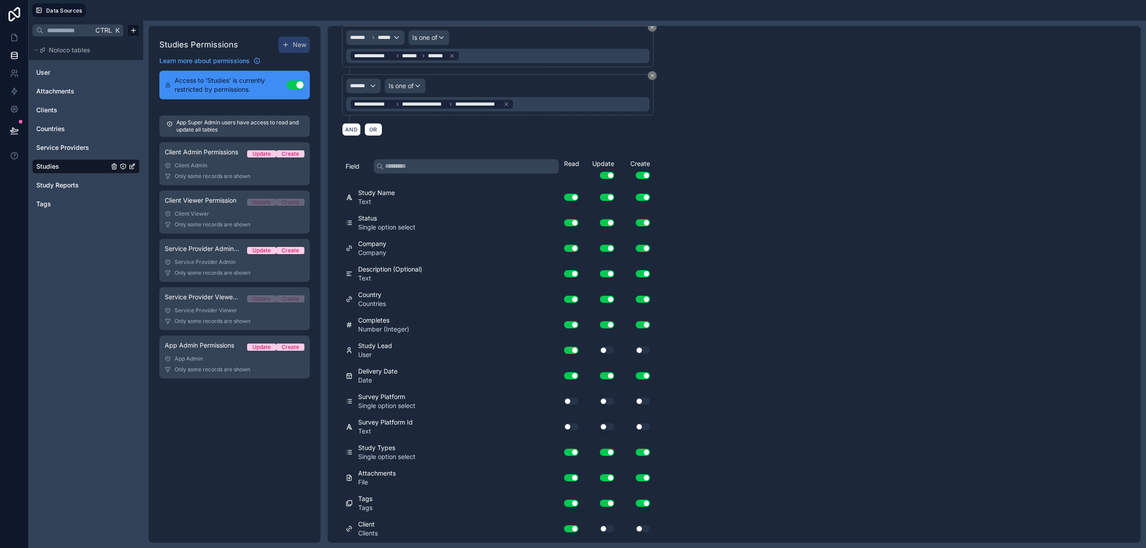
click at [568, 402] on button "Use setting" at bounding box center [571, 401] width 14 height 7
click at [571, 431] on button "Use setting" at bounding box center [571, 426] width 14 height 7
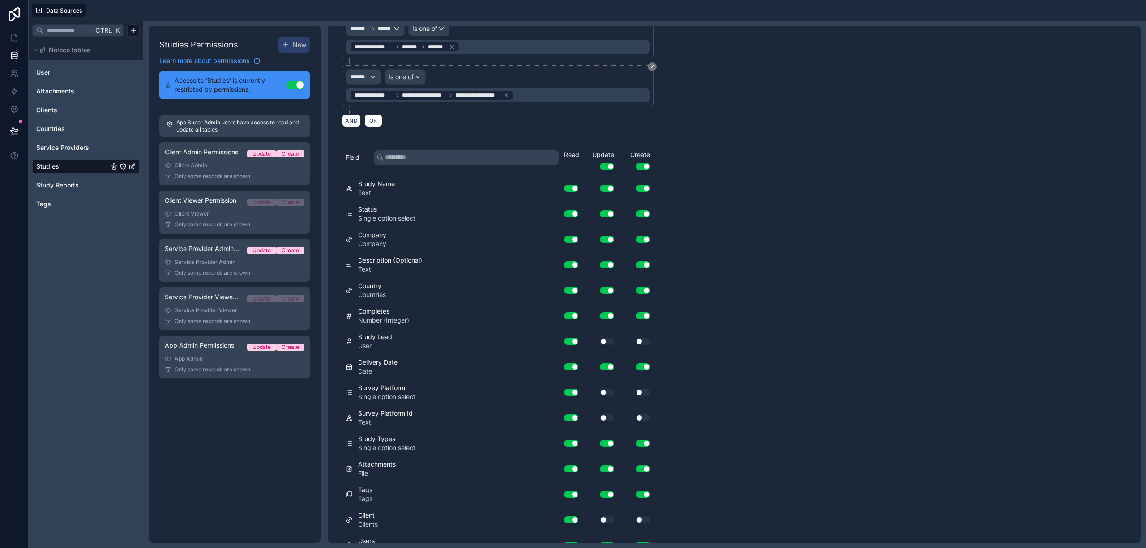
scroll to position [0, 0]
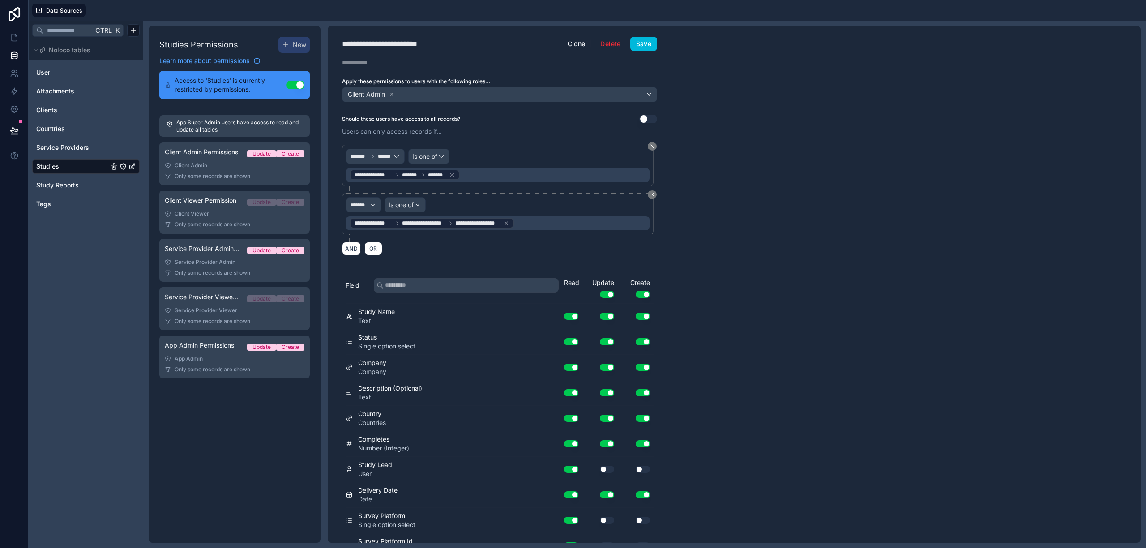
click at [640, 47] on button "Save" at bounding box center [643, 44] width 27 height 14
click at [206, 273] on span "Only some records are shown" at bounding box center [213, 272] width 76 height 7
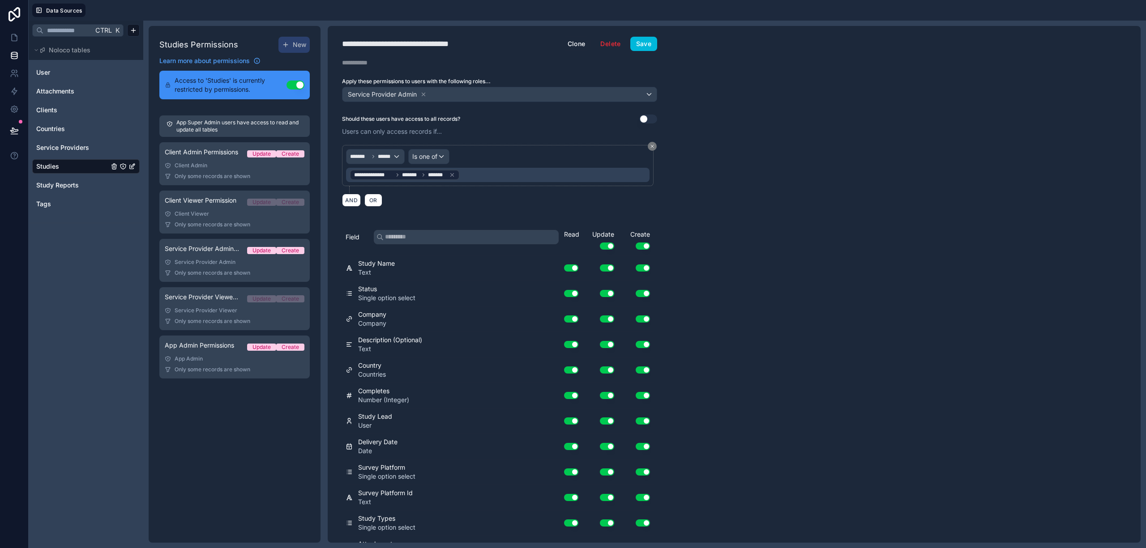
scroll to position [175, 0]
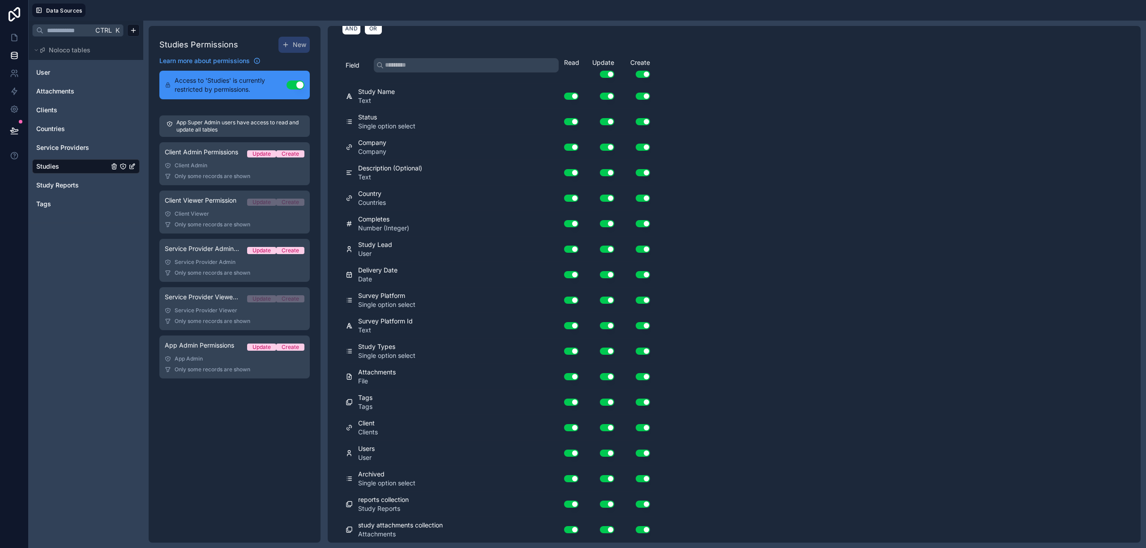
click at [205, 308] on div "Service Provider Viewer" at bounding box center [235, 310] width 140 height 7
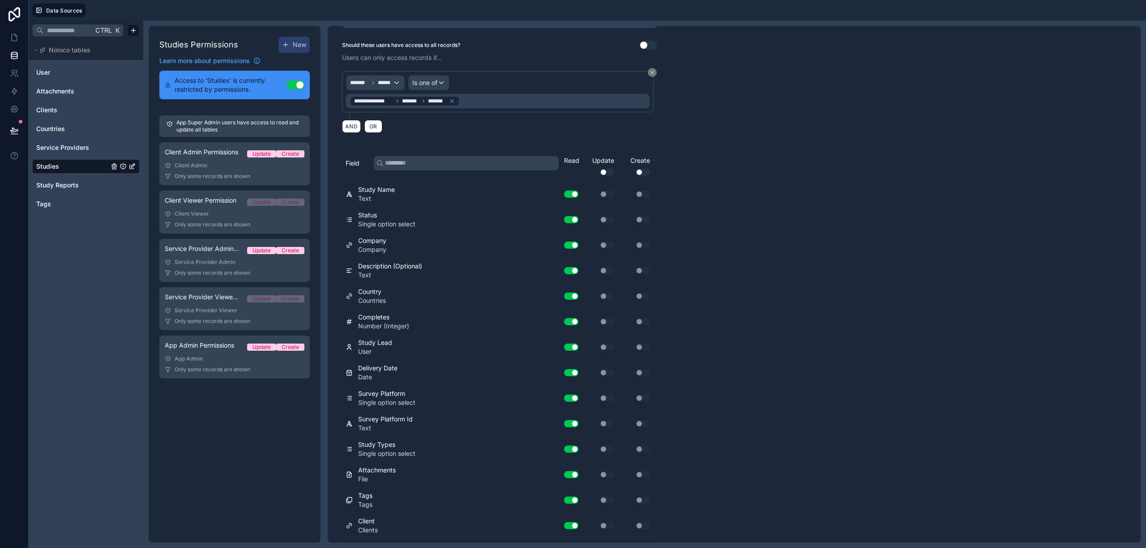
scroll to position [175, 0]
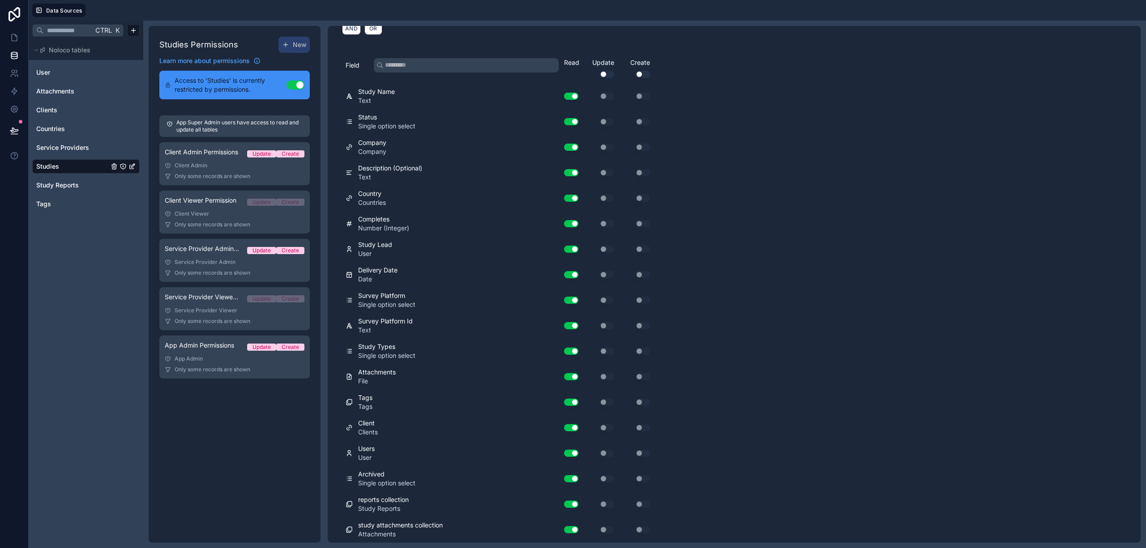
click at [199, 355] on div "App Admin" at bounding box center [235, 358] width 140 height 7
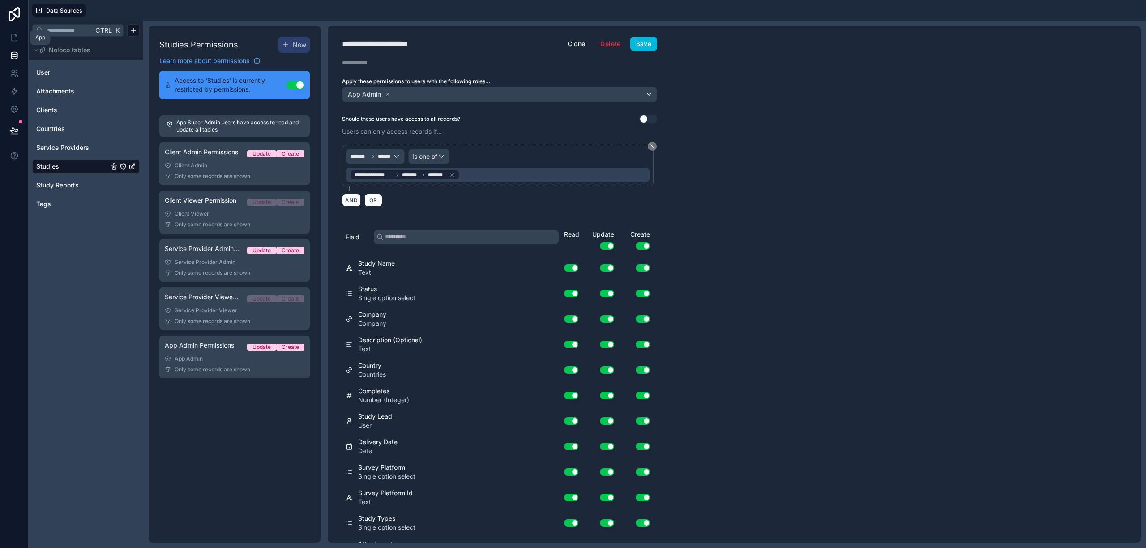
click at [20, 33] on link at bounding box center [14, 38] width 28 height 18
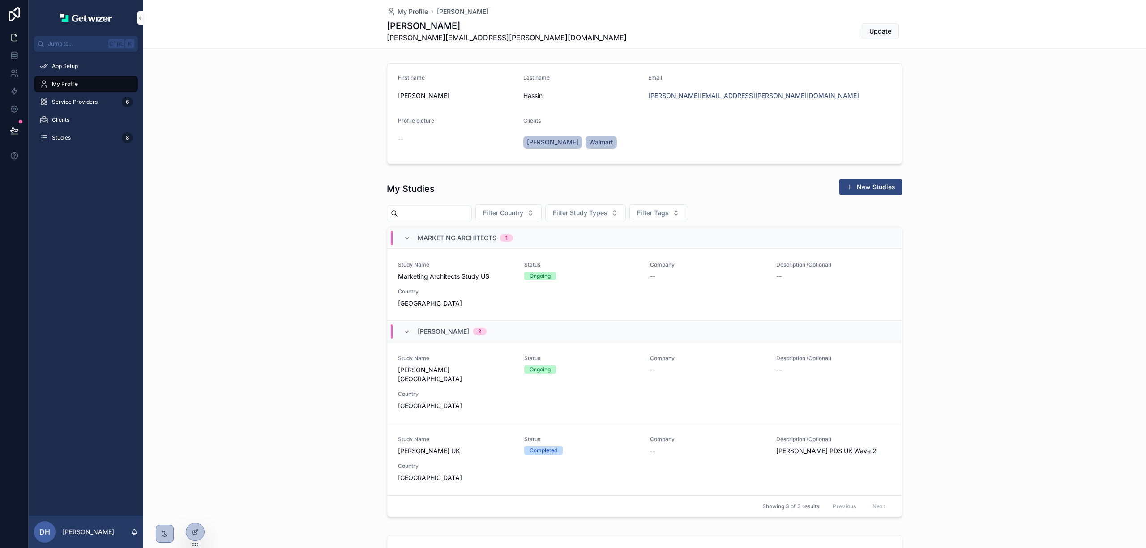
click at [120, 534] on div "DH [PERSON_NAME]" at bounding box center [86, 532] width 115 height 32
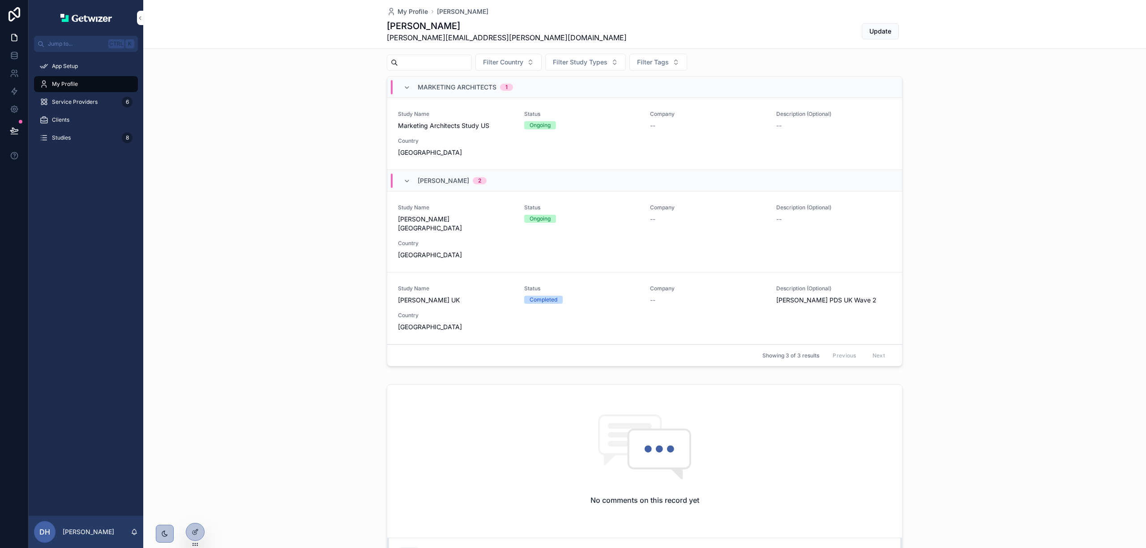
scroll to position [143, 0]
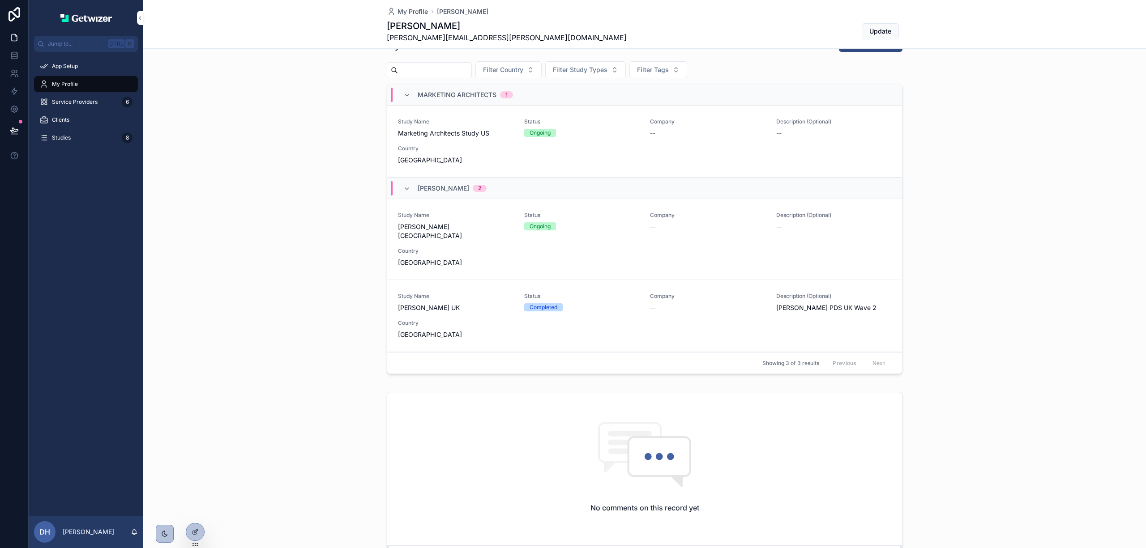
click at [0, 0] on icon at bounding box center [0, 0] width 0 height 0
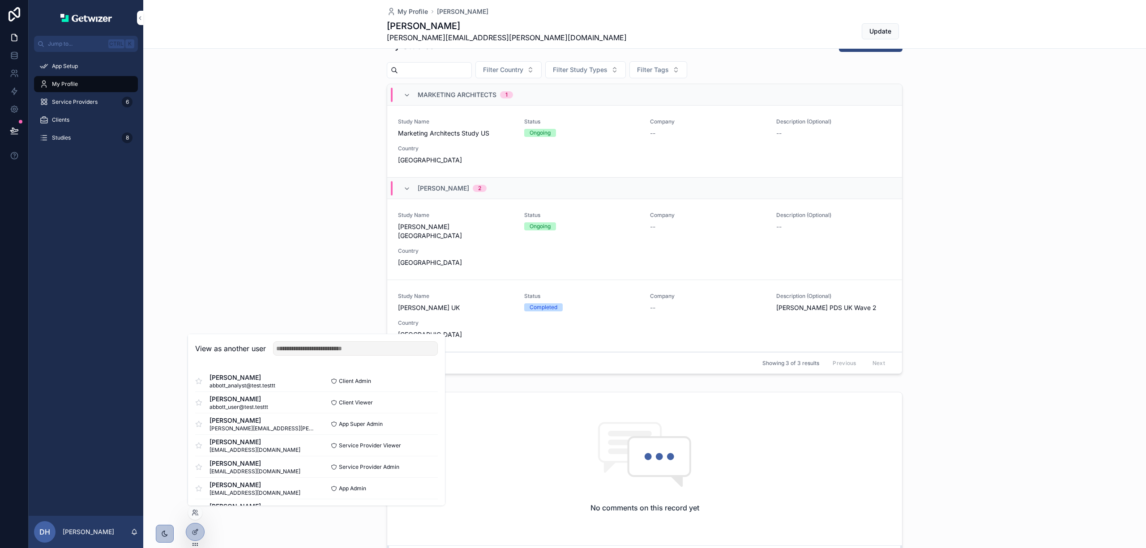
click at [0, 0] on button "Select" at bounding box center [0, 0] width 0 height 0
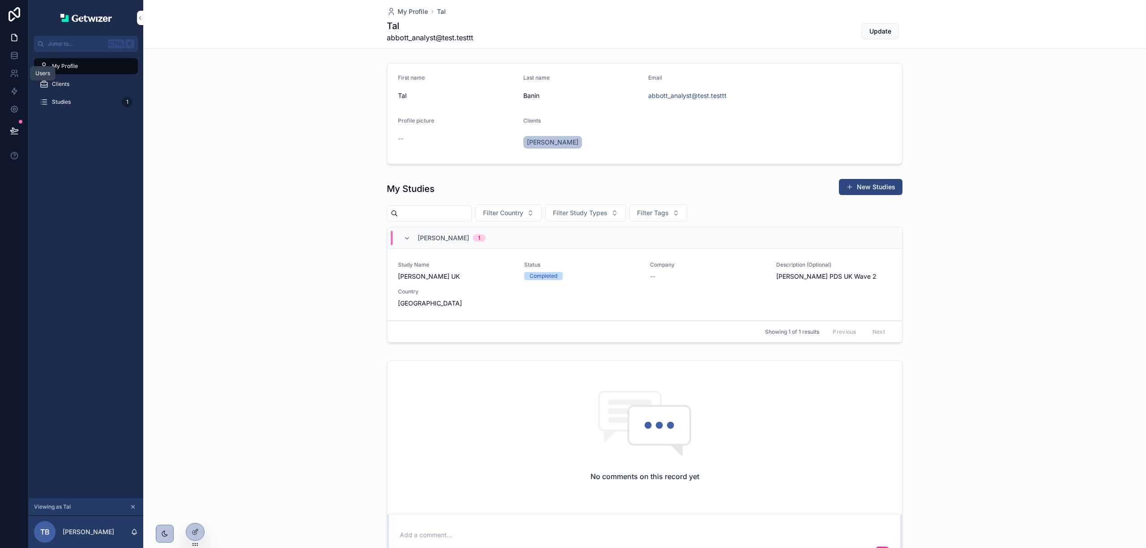
click at [14, 70] on icon at bounding box center [14, 73] width 9 height 9
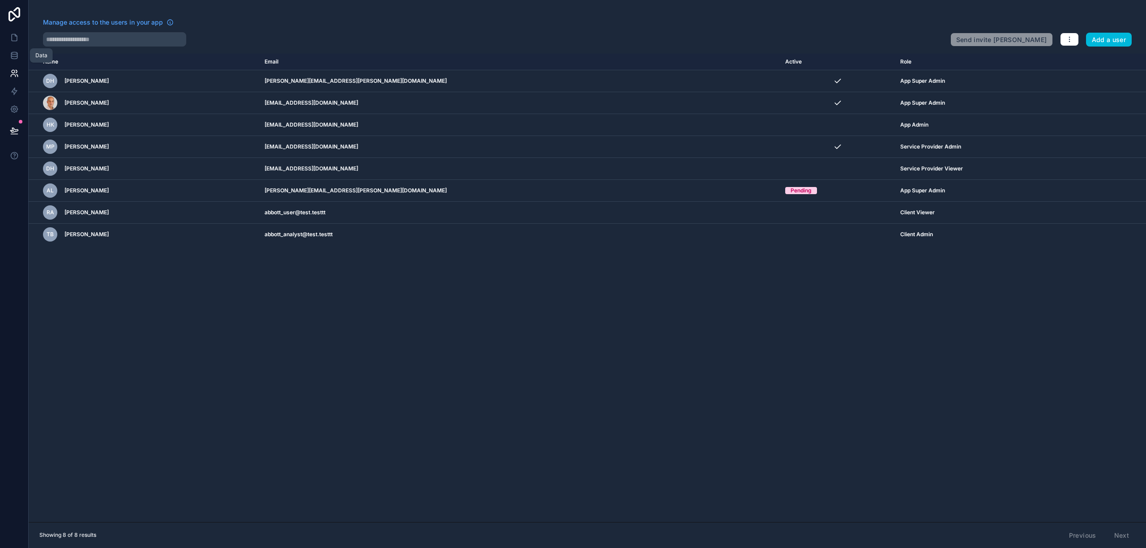
click at [13, 56] on icon at bounding box center [14, 55] width 6 height 4
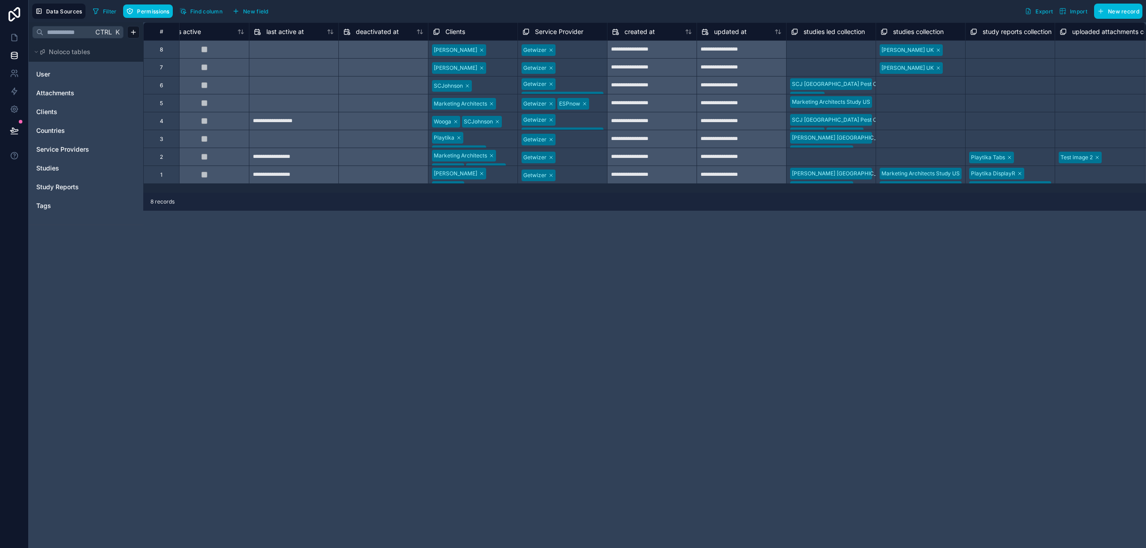
scroll to position [0, 735]
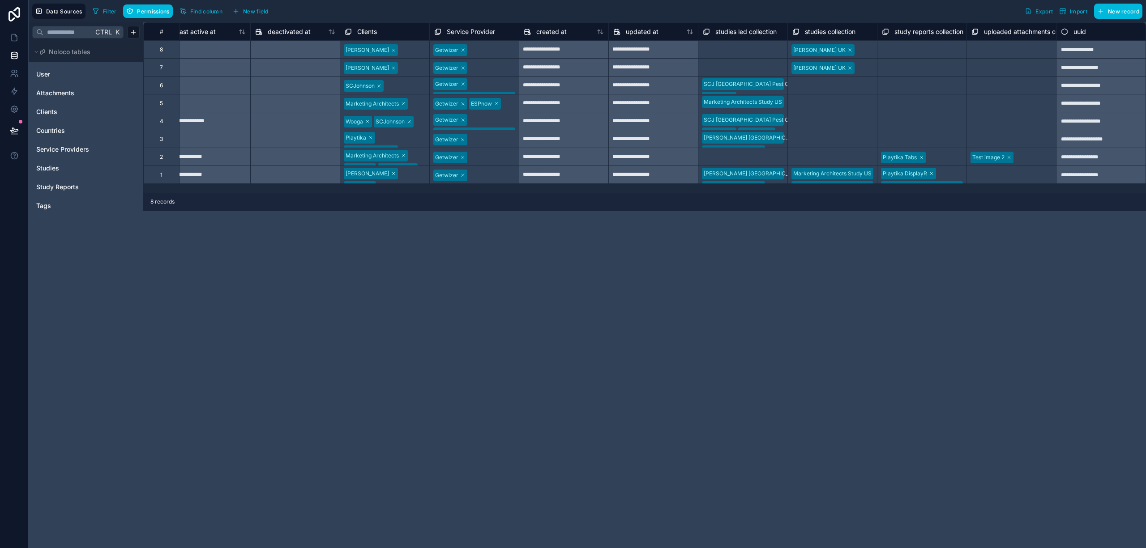
click at [857, 47] on div at bounding box center [864, 50] width 15 height 9
click at [858, 48] on div at bounding box center [864, 50] width 13 height 9
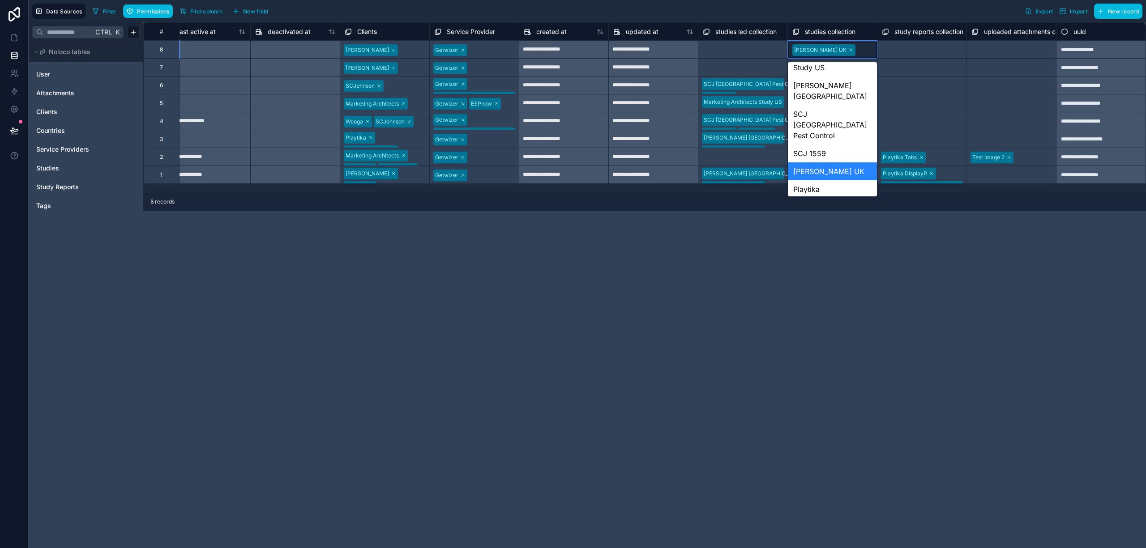
scroll to position [0, 0]
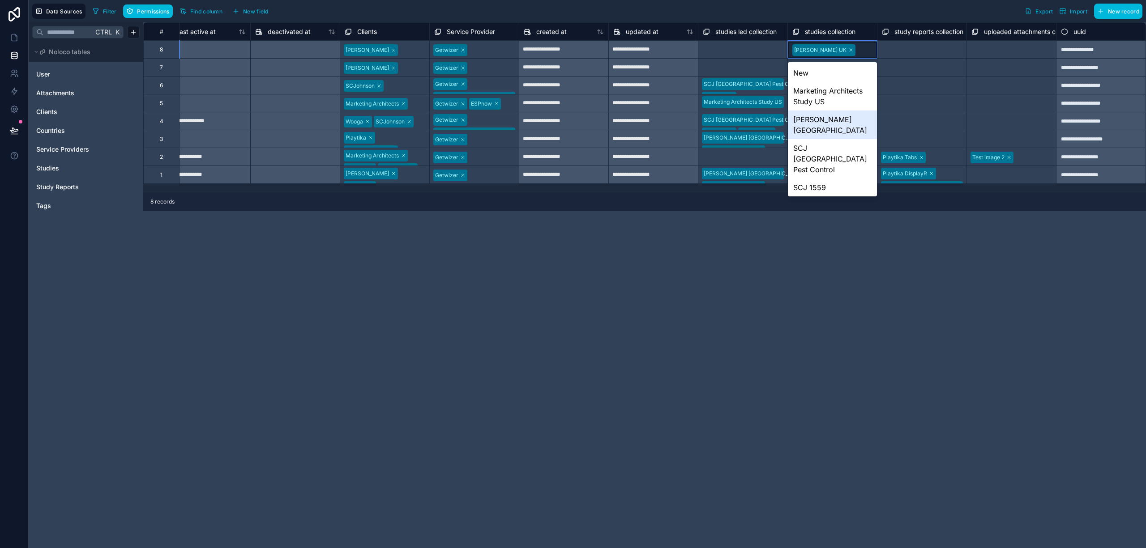
click at [816, 123] on div "[PERSON_NAME] [GEOGRAPHIC_DATA]" at bounding box center [832, 125] width 89 height 29
click at [848, 41] on div "Abbott UK Abbott Andorra" at bounding box center [832, 62] width 89 height 42
click at [819, 70] on div "New" at bounding box center [832, 73] width 89 height 18
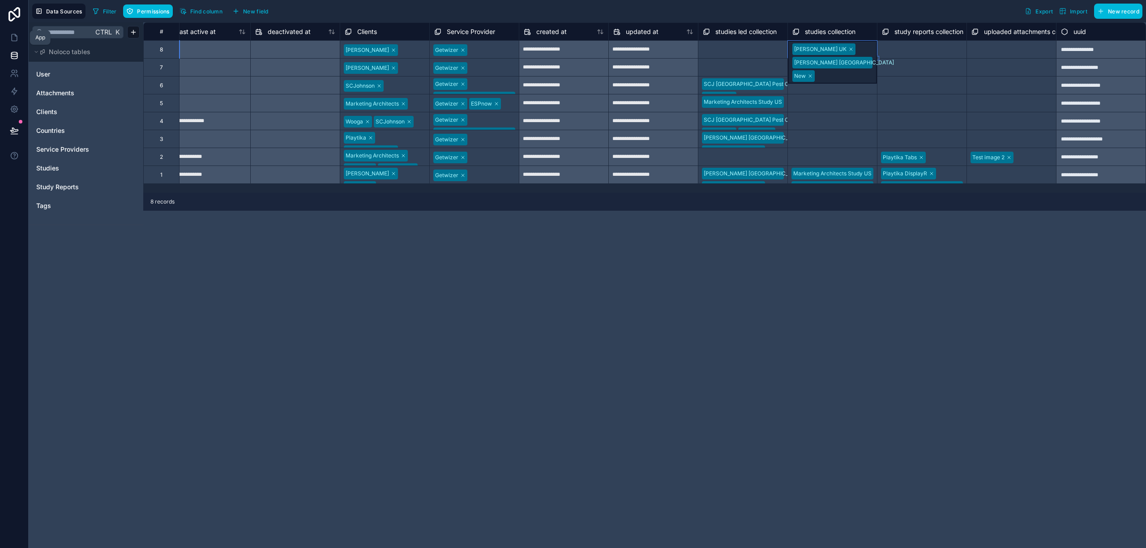
click at [14, 39] on icon at bounding box center [14, 37] width 9 height 9
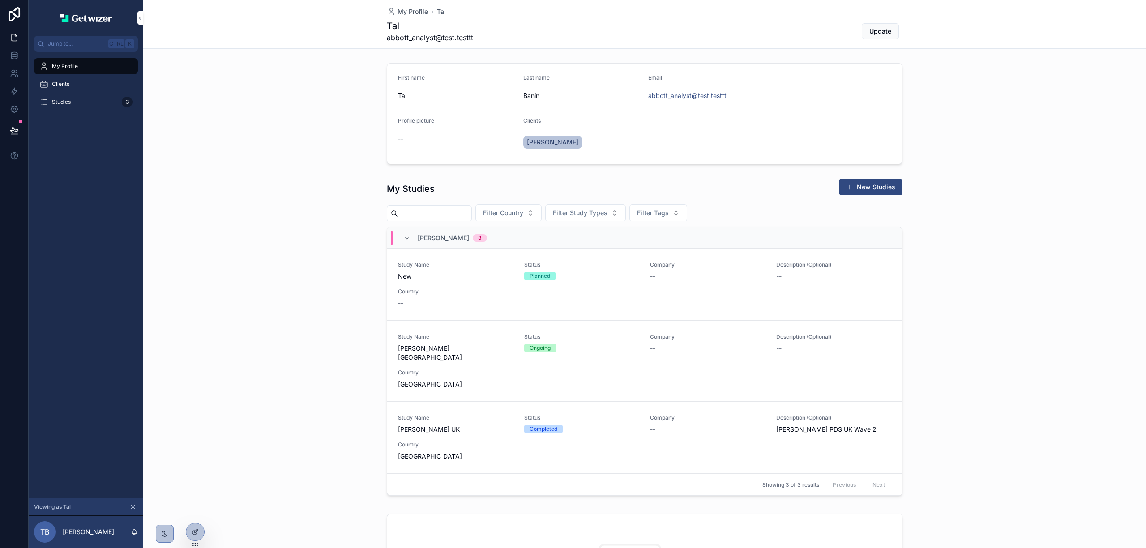
click at [712, 246] on div "Abbott 3" at bounding box center [644, 237] width 515 height 21
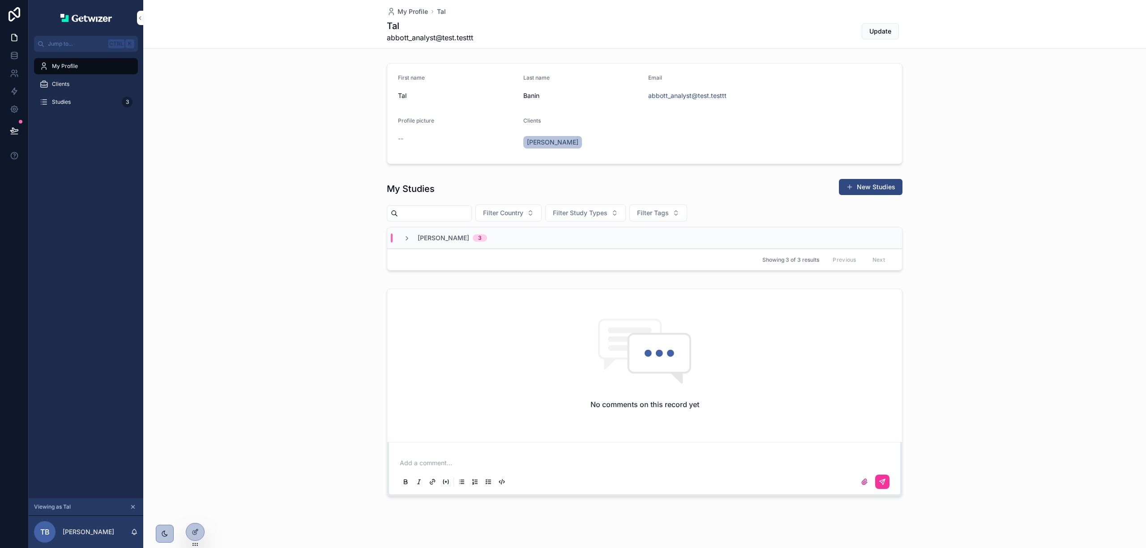
click at [712, 246] on div "Abbott 3" at bounding box center [644, 237] width 515 height 21
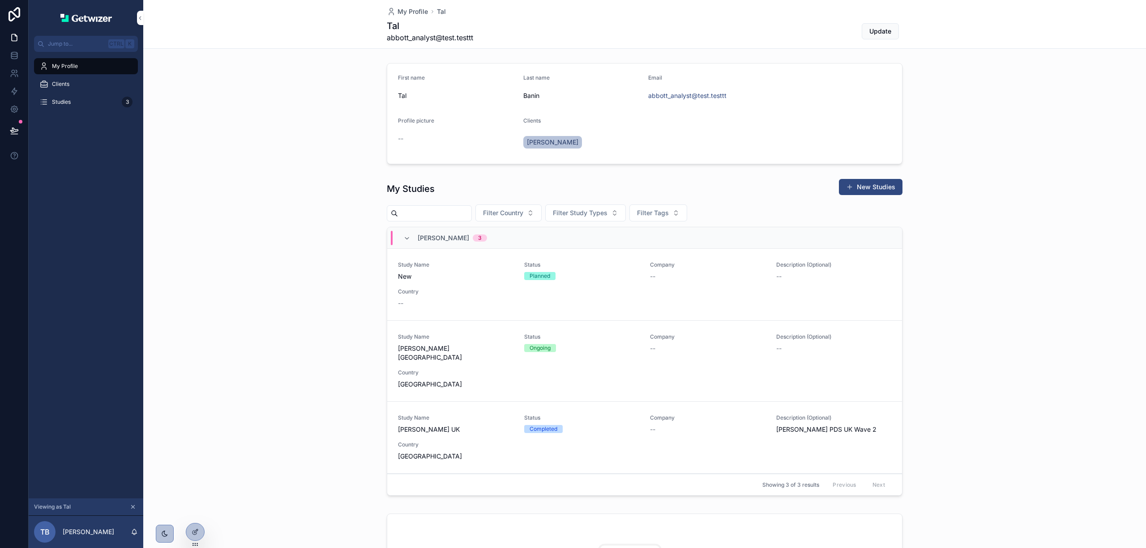
click at [594, 285] on div "Study Name New Status Planned Company -- Description (Optional) -- Country --" at bounding box center [644, 284] width 493 height 47
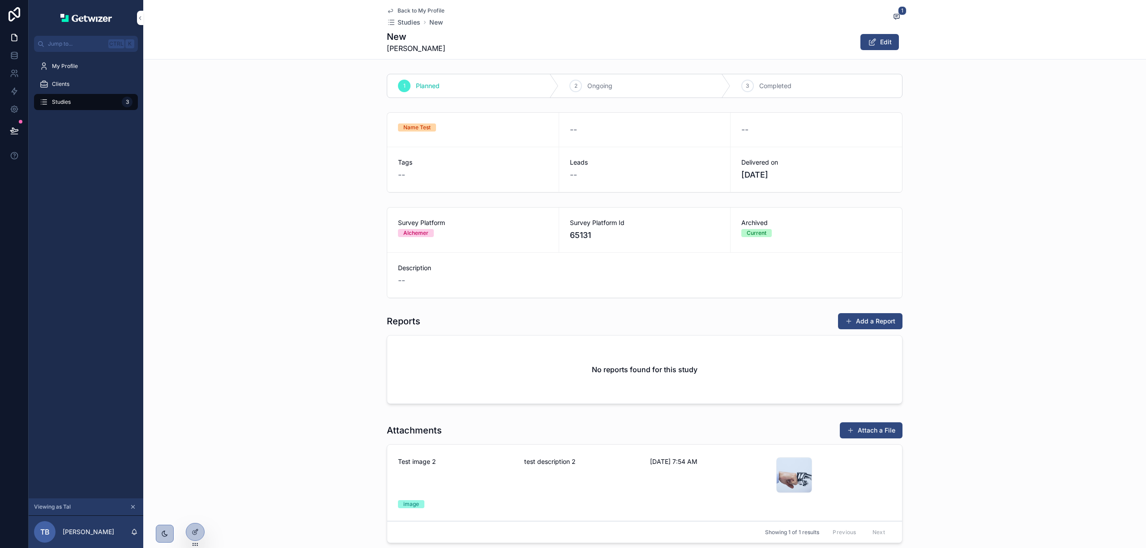
click at [403, 17] on div "Back to My Profile Studies New" at bounding box center [416, 17] width 58 height 20
click at [402, 22] on span "Studies" at bounding box center [408, 22] width 23 height 9
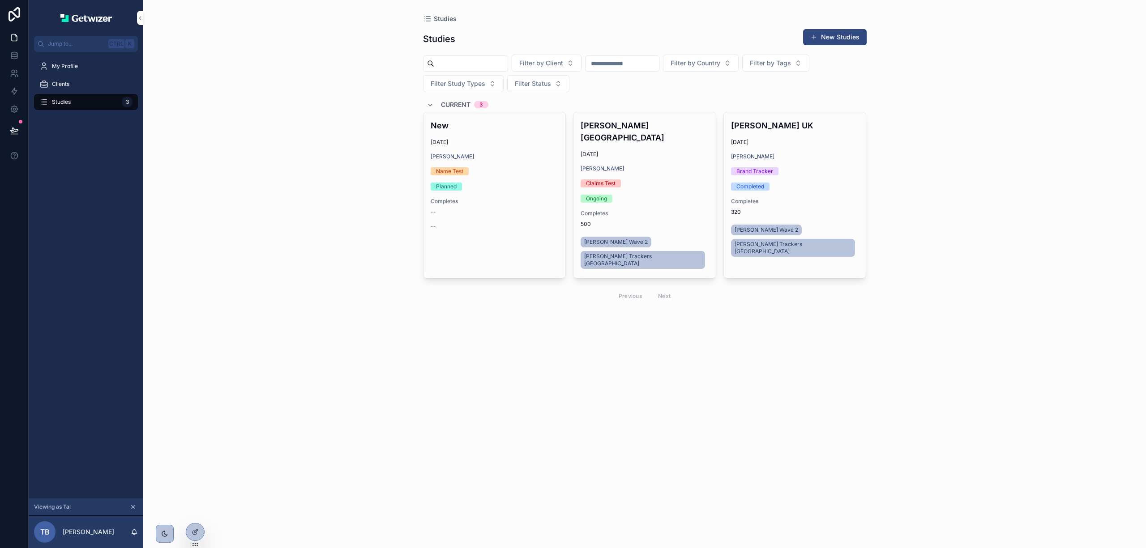
click at [64, 69] on span "My Profile" at bounding box center [65, 66] width 26 height 7
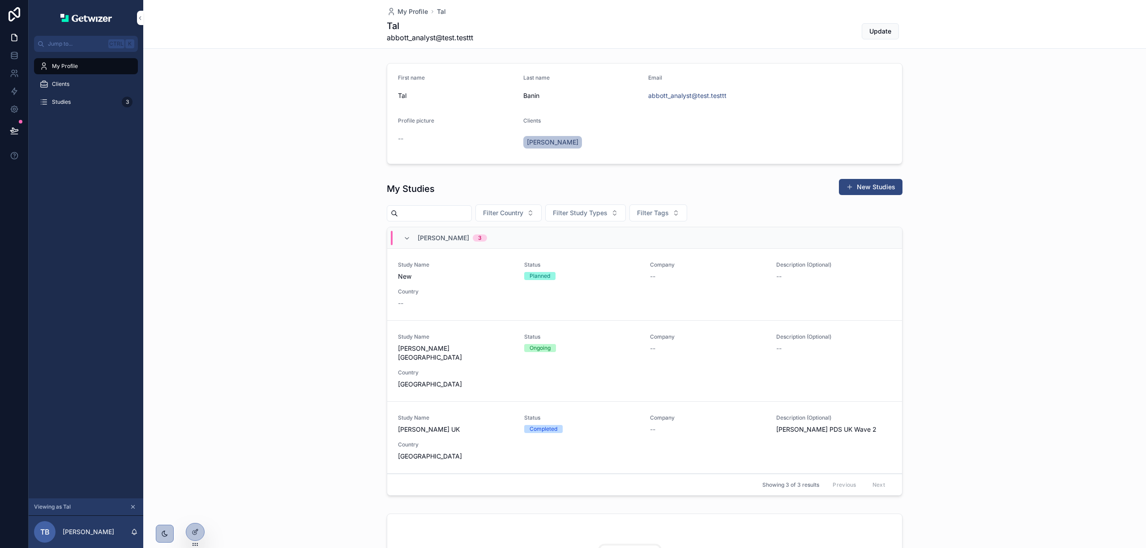
click at [199, 530] on div at bounding box center [195, 532] width 18 height 17
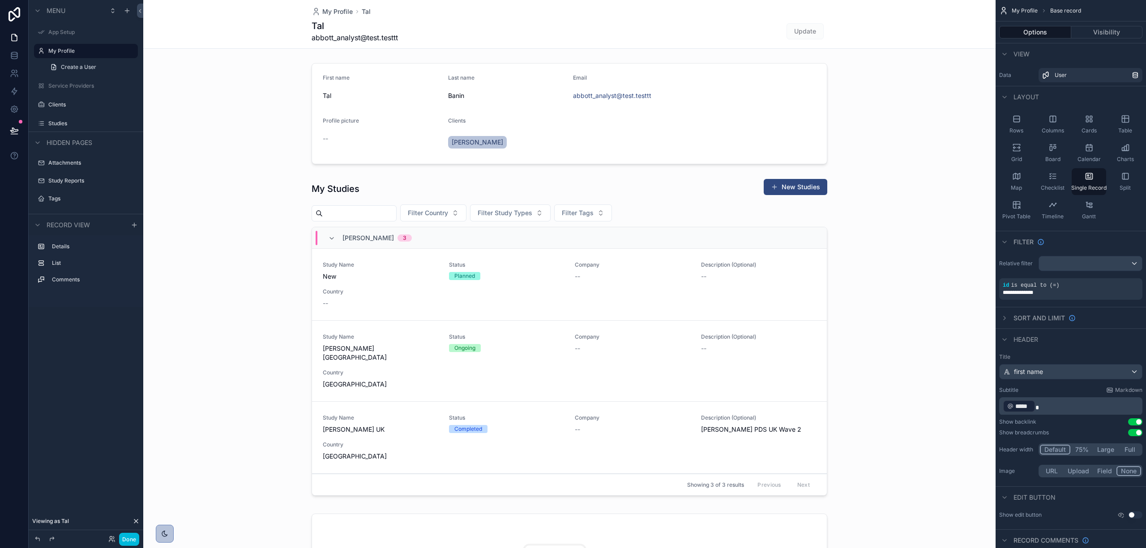
click at [656, 194] on div "scrollable content" at bounding box center [569, 339] width 852 height 328
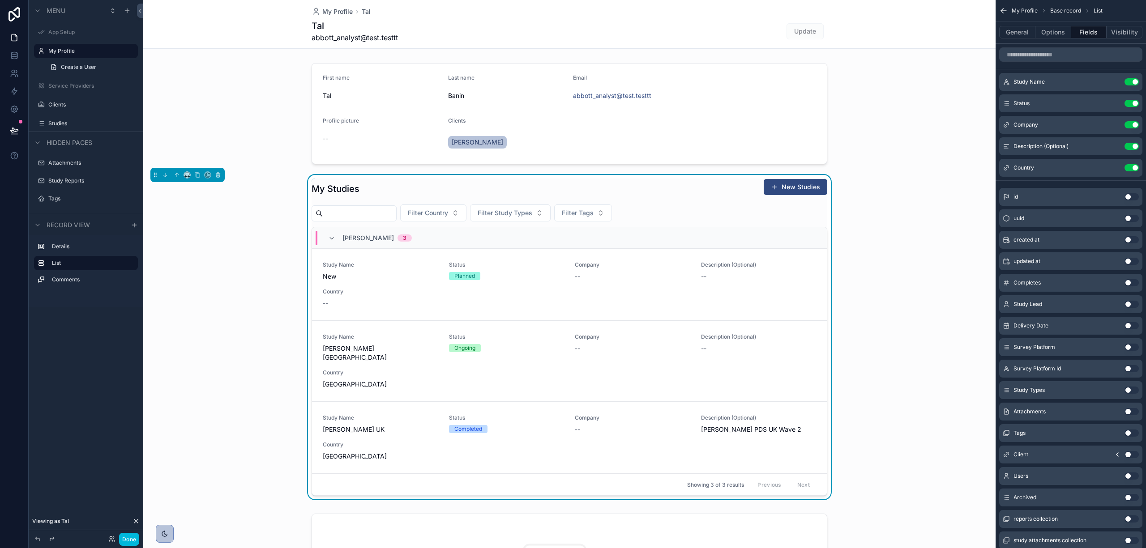
click at [1132, 412] on button "Use setting" at bounding box center [1131, 411] width 14 height 7
click at [1019, 34] on button "General" at bounding box center [1017, 32] width 36 height 13
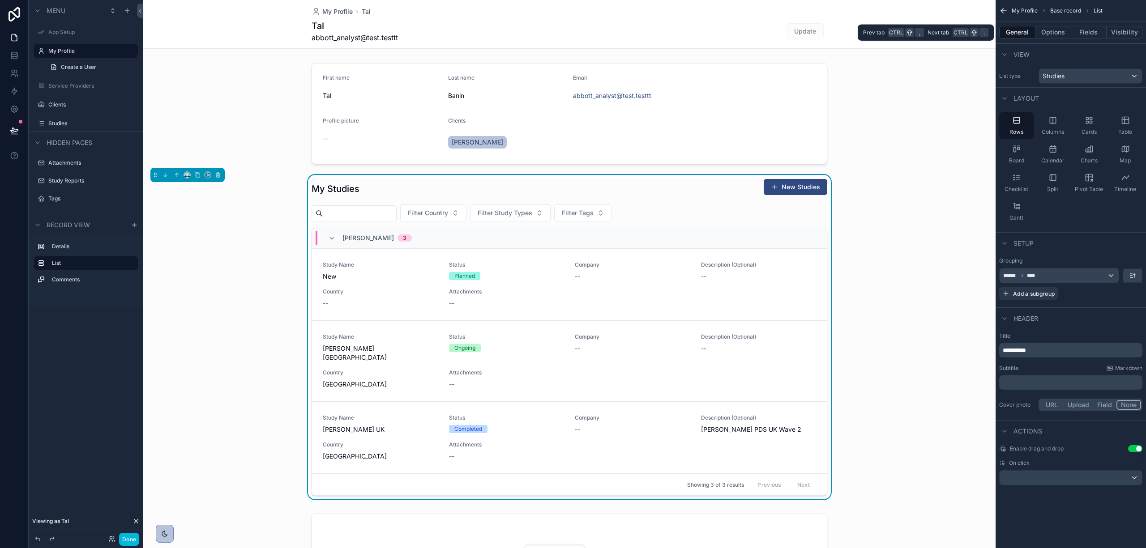
click at [1064, 31] on button "Options" at bounding box center [1053, 32] width 36 height 13
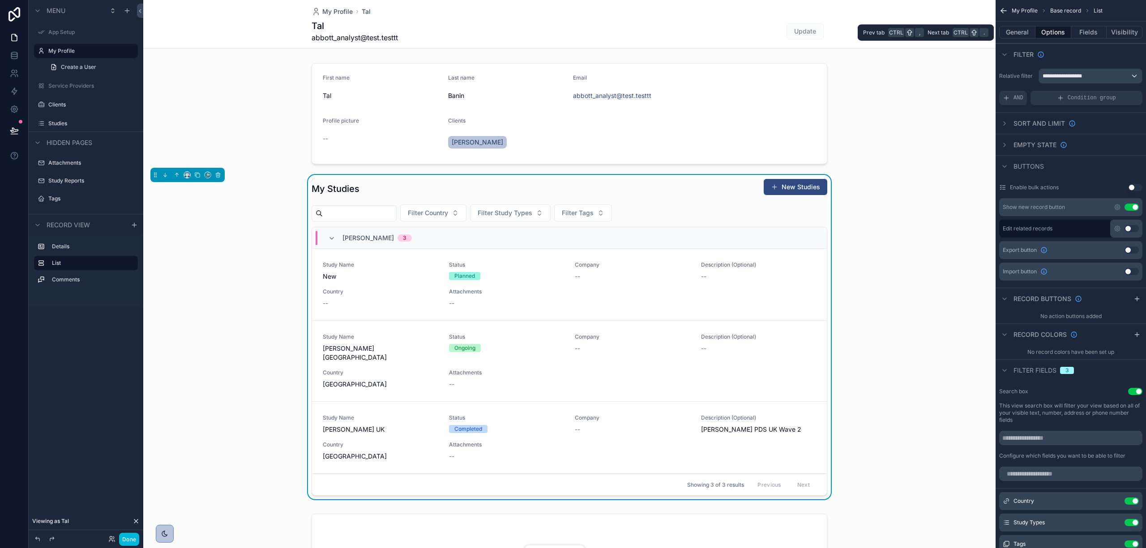
click at [1084, 33] on button "Fields" at bounding box center [1089, 32] width 36 height 13
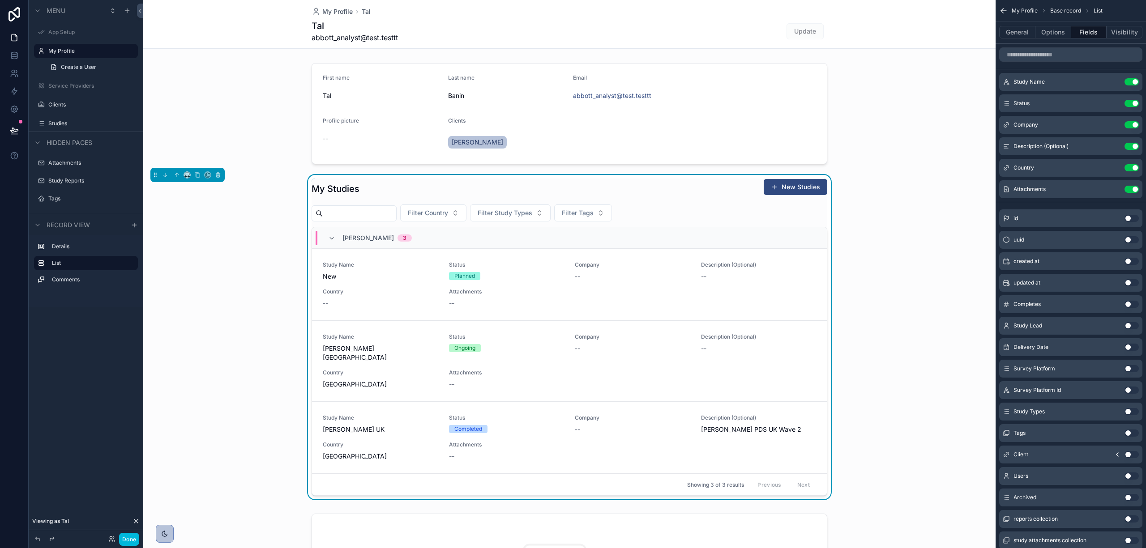
click at [1132, 187] on button "Use setting" at bounding box center [1131, 189] width 14 height 7
click at [1132, 187] on div "id Use setting uuid Use setting created at Use setting updated at Use setting C…" at bounding box center [1070, 366] width 150 height 365
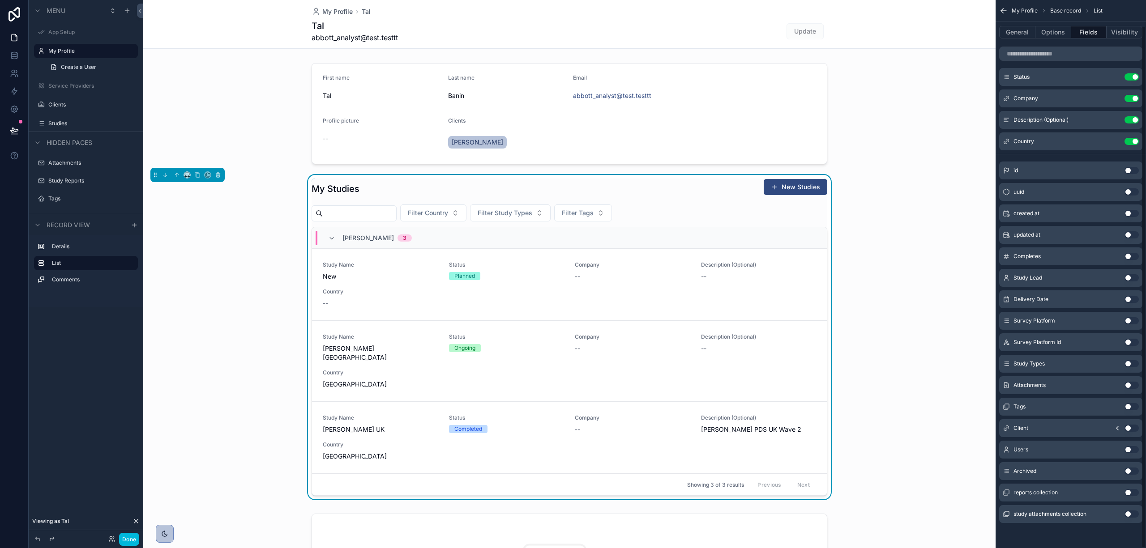
click at [1129, 491] on button "Use setting" at bounding box center [1131, 492] width 14 height 7
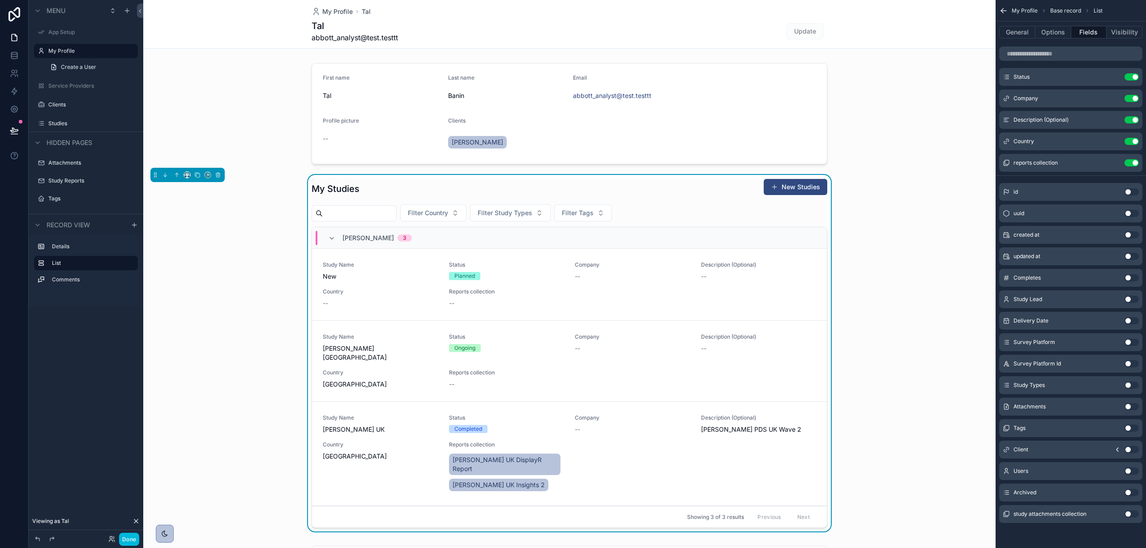
click at [0, 0] on icon "scrollable content" at bounding box center [0, 0] width 0 height 0
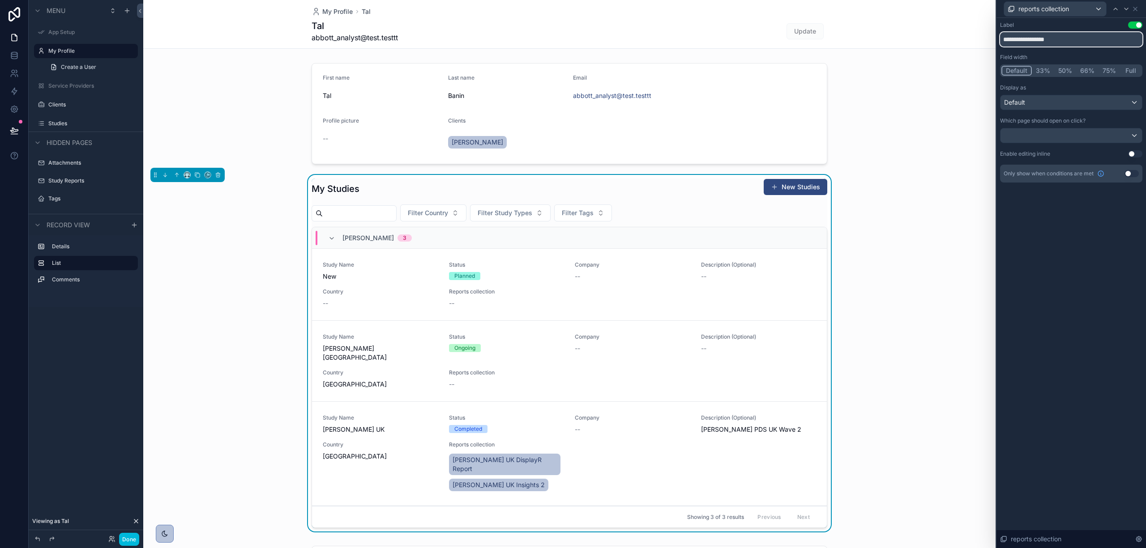
drag, startPoint x: 1025, startPoint y: 42, endPoint x: 1090, endPoint y: 34, distance: 66.2
click at [1090, 34] on input "**********" at bounding box center [1071, 39] width 142 height 14
type input "*******"
click at [903, 310] on div "My Studies New Studies Filter Country Filter Study Types Filter Tags Abbott 3 S…" at bounding box center [569, 355] width 852 height 360
click at [484, 456] on span "[PERSON_NAME] UK DisplayR Report" at bounding box center [505, 465] width 105 height 18
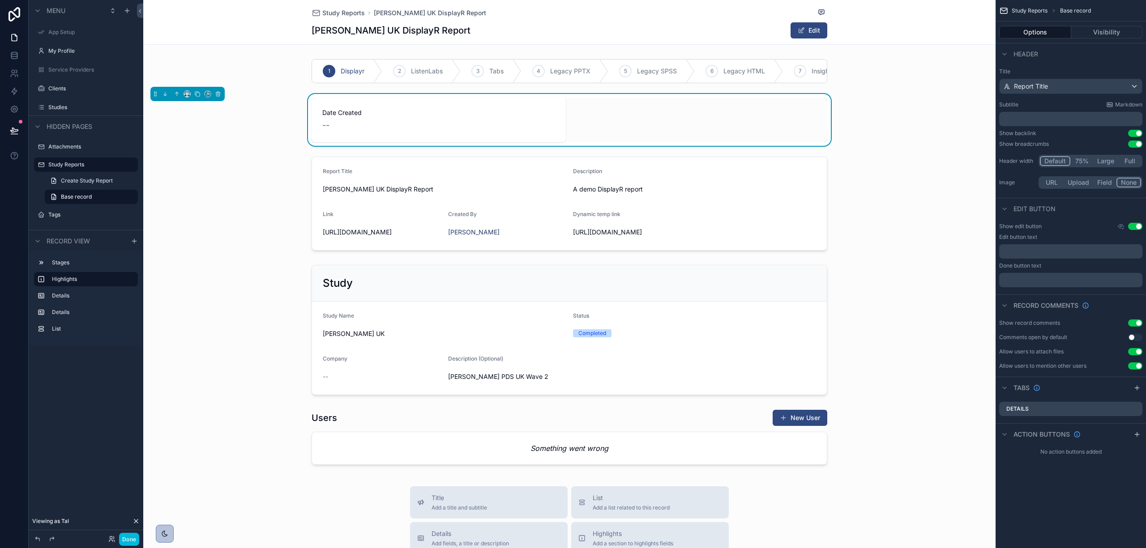
click at [564, 242] on div "scrollable content" at bounding box center [569, 203] width 852 height 101
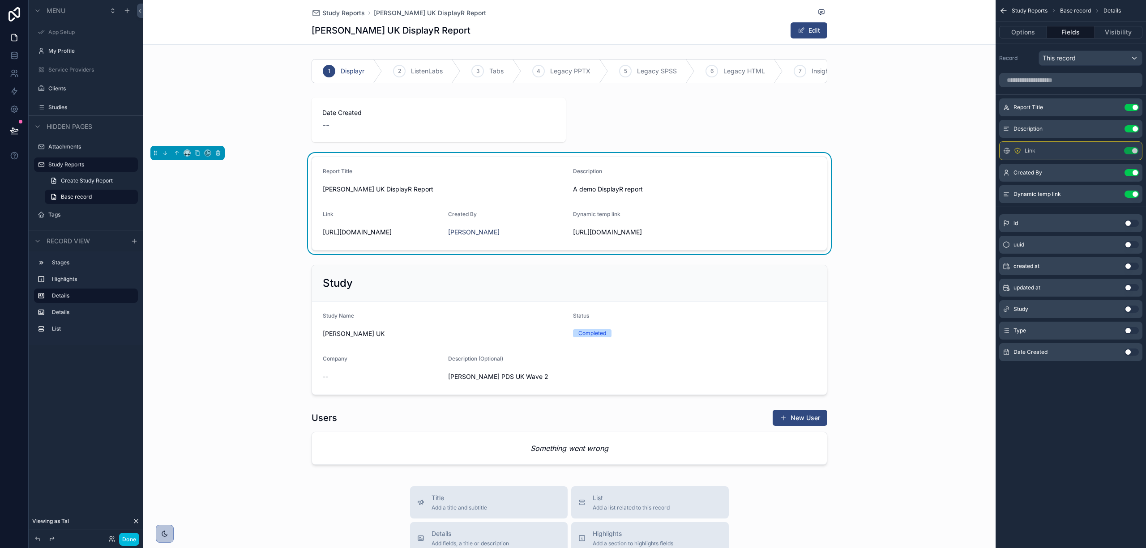
click at [692, 434] on div "scrollable content" at bounding box center [569, 439] width 852 height 66
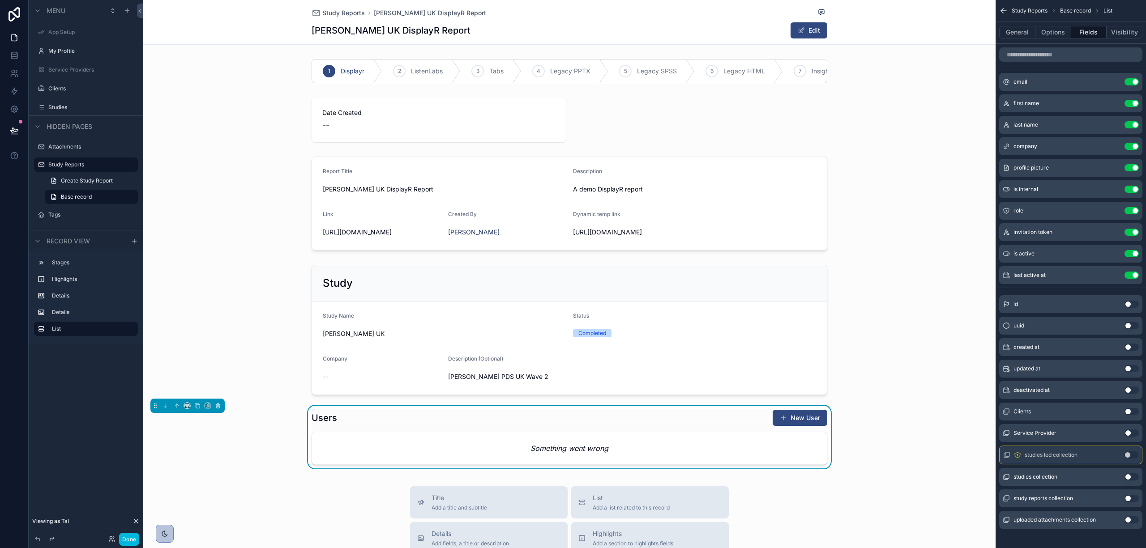
click at [1004, 11] on icon "scrollable content" at bounding box center [1003, 11] width 5 height 0
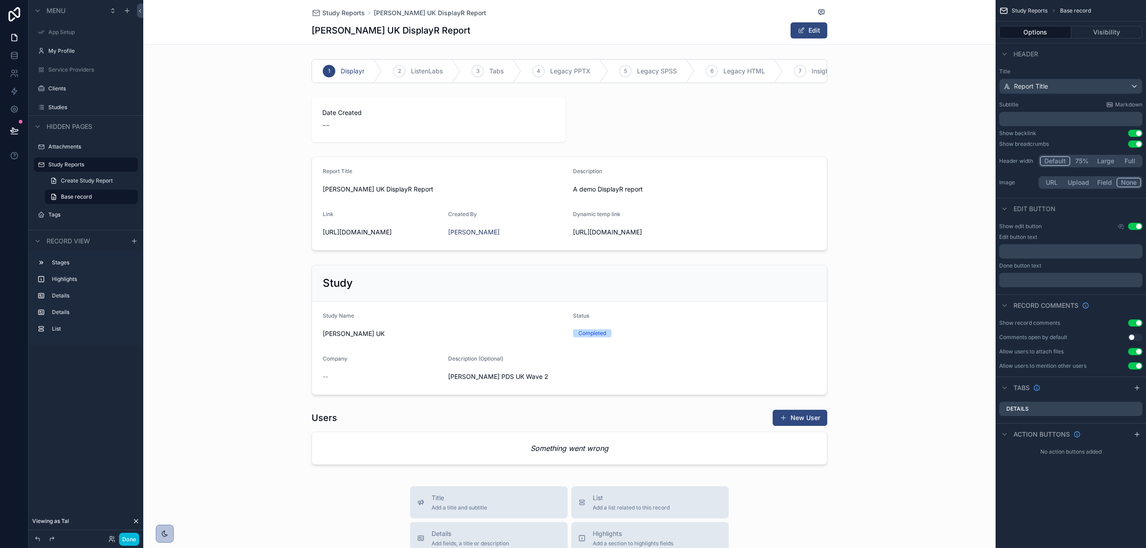
click at [483, 452] on div "scrollable content" at bounding box center [569, 439] width 852 height 66
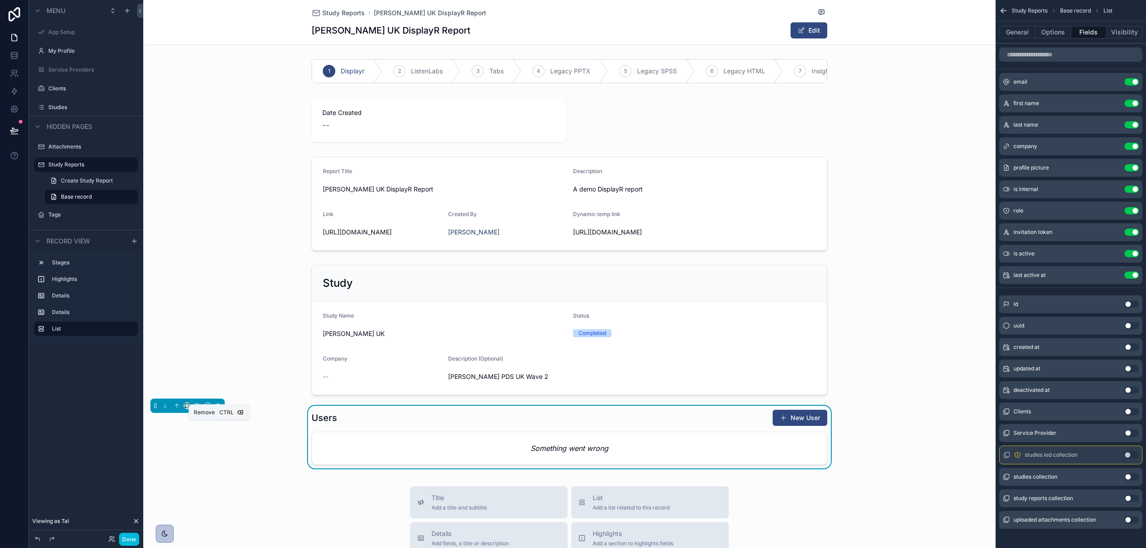
click at [220, 408] on icon "scrollable content" at bounding box center [218, 407] width 4 height 4
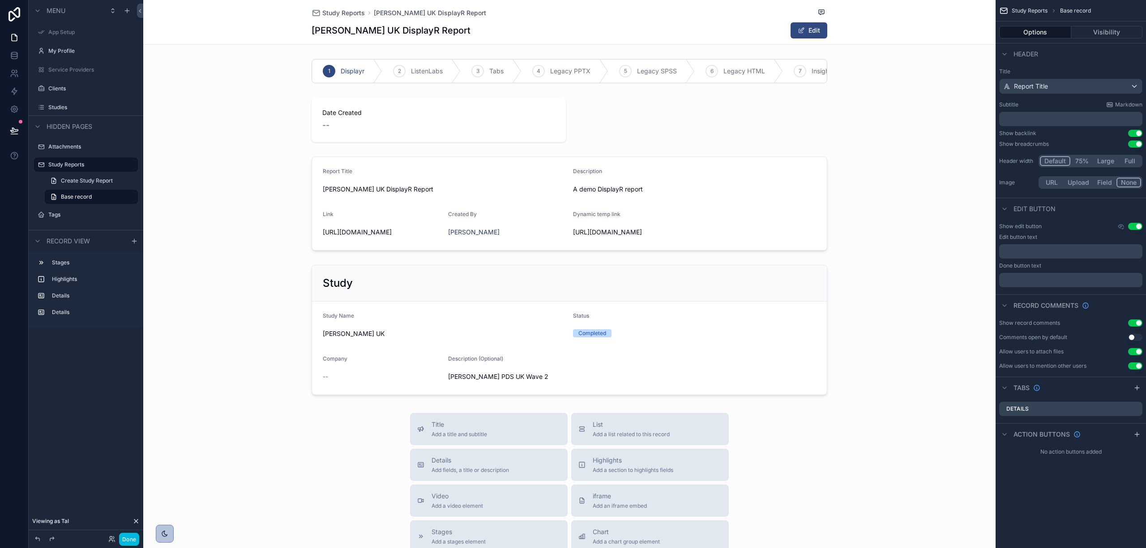
click at [557, 306] on div "scrollable content" at bounding box center [569, 329] width 852 height 137
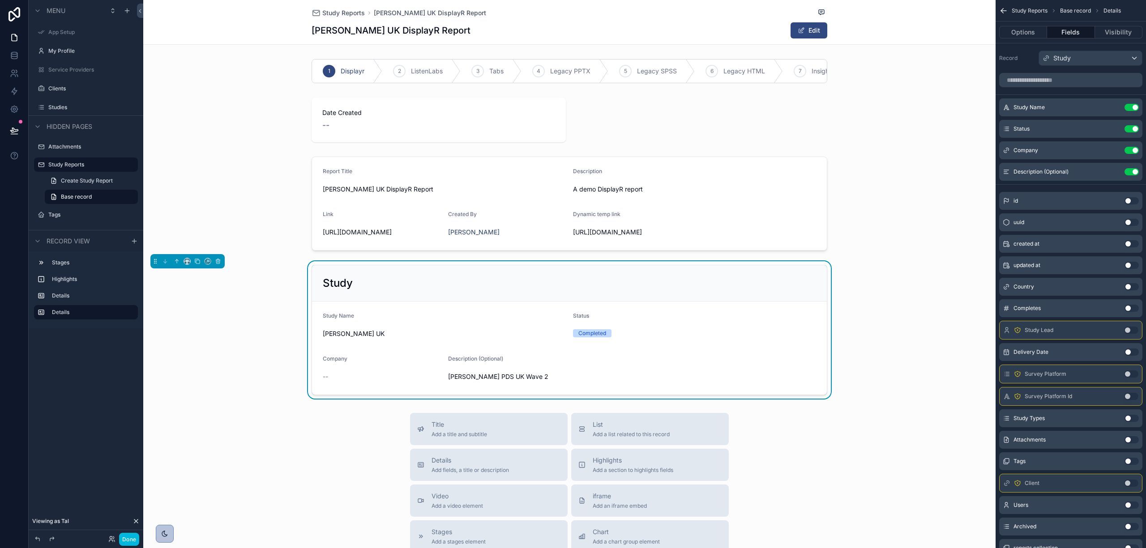
click at [549, 302] on div "Study" at bounding box center [569, 283] width 515 height 36
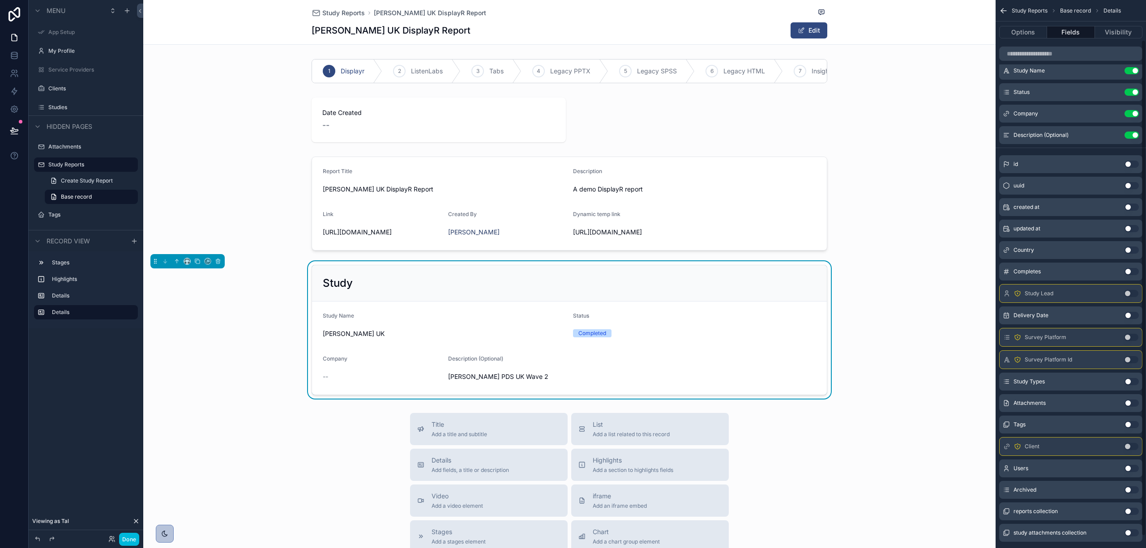
scroll to position [57, 0]
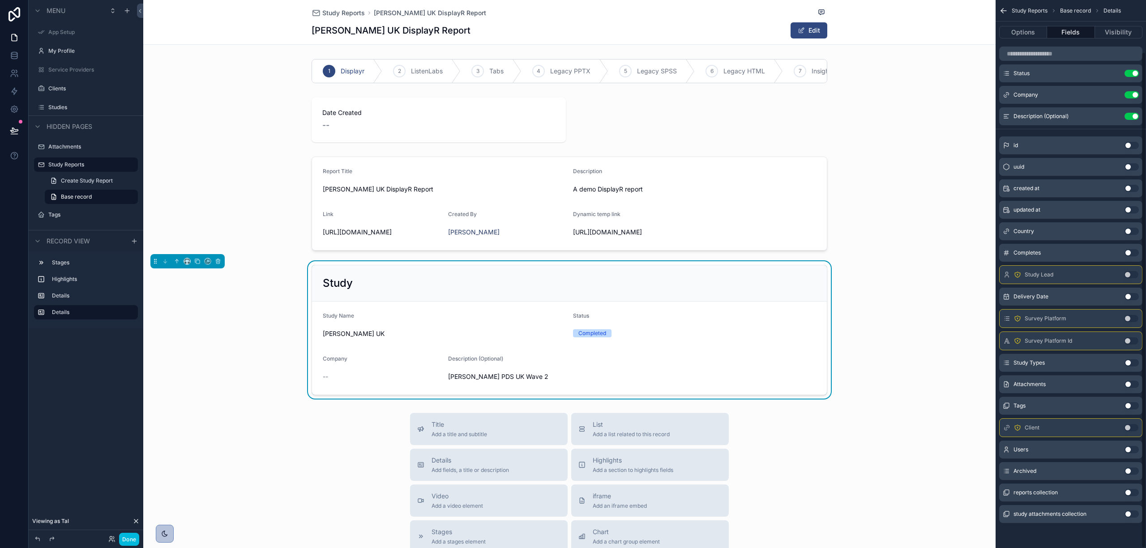
click at [1127, 406] on button "Use setting" at bounding box center [1131, 405] width 14 height 7
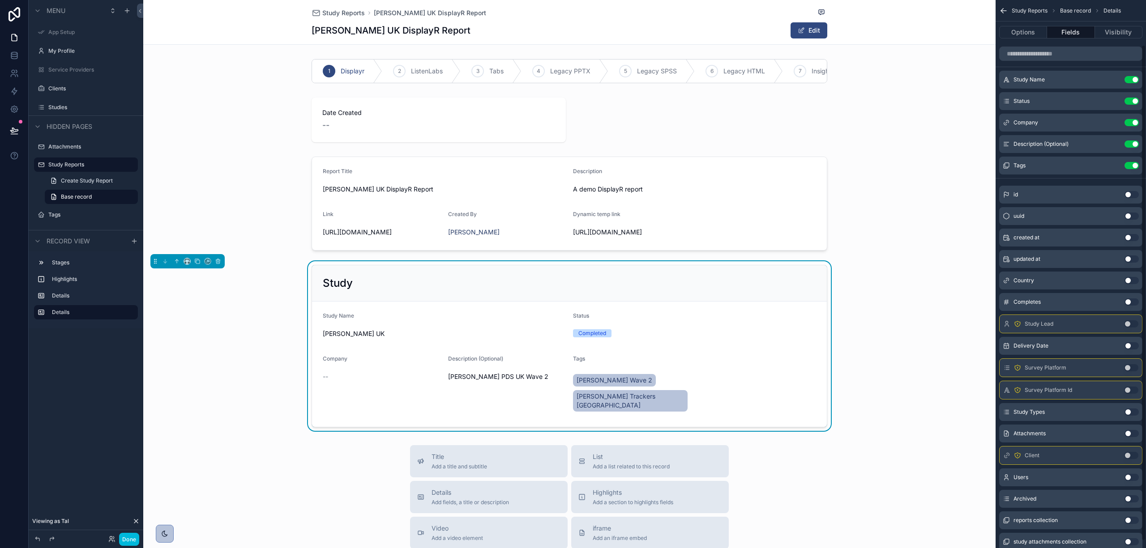
scroll to position [0, 0]
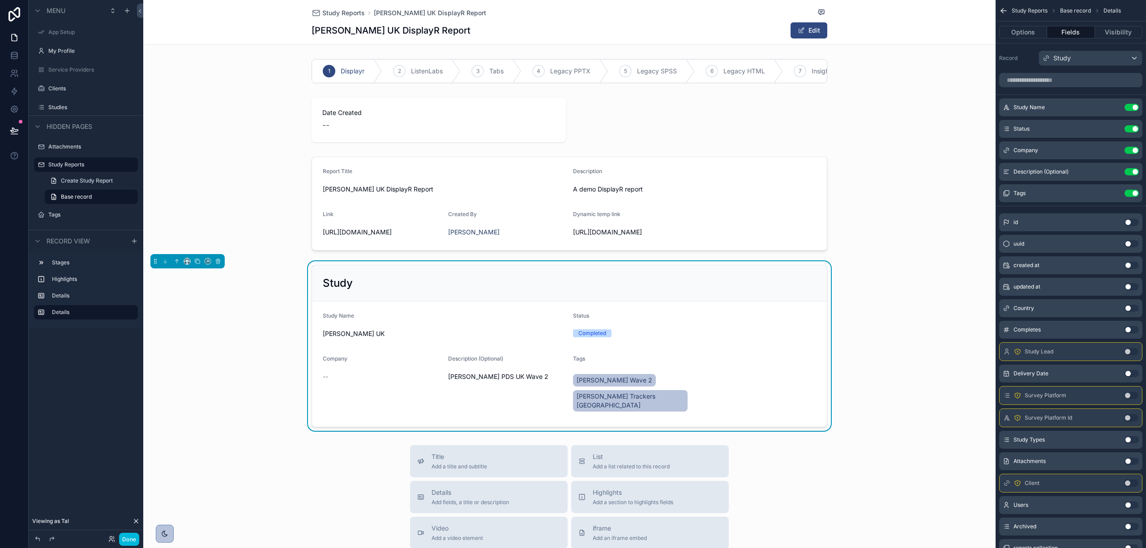
click at [546, 243] on div "scrollable content" at bounding box center [569, 203] width 852 height 101
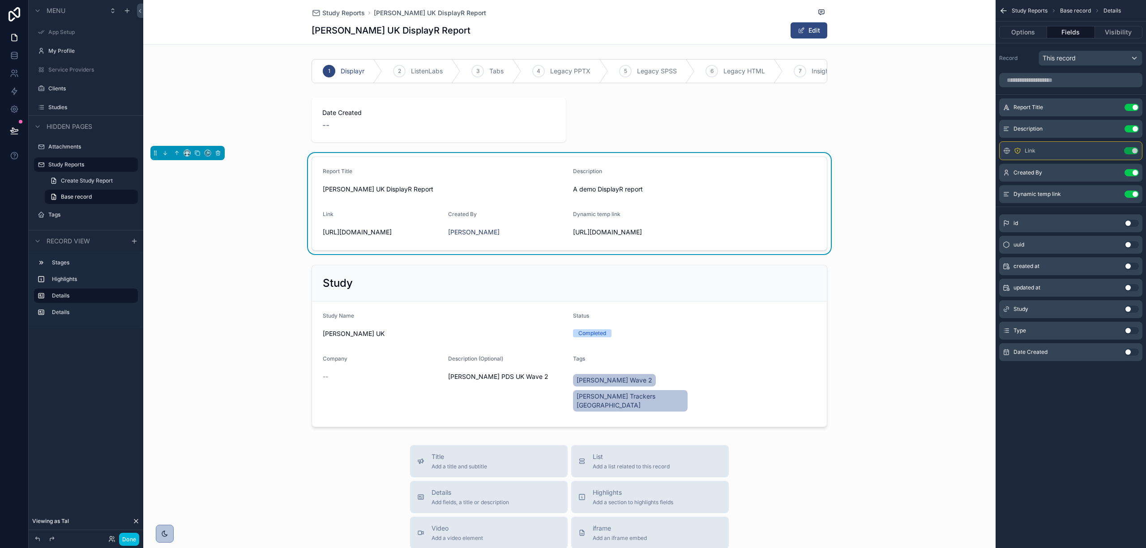
click at [1132, 149] on button "Use setting" at bounding box center [1131, 150] width 14 height 7
click at [1129, 172] on button "Use setting" at bounding box center [1131, 171] width 14 height 7
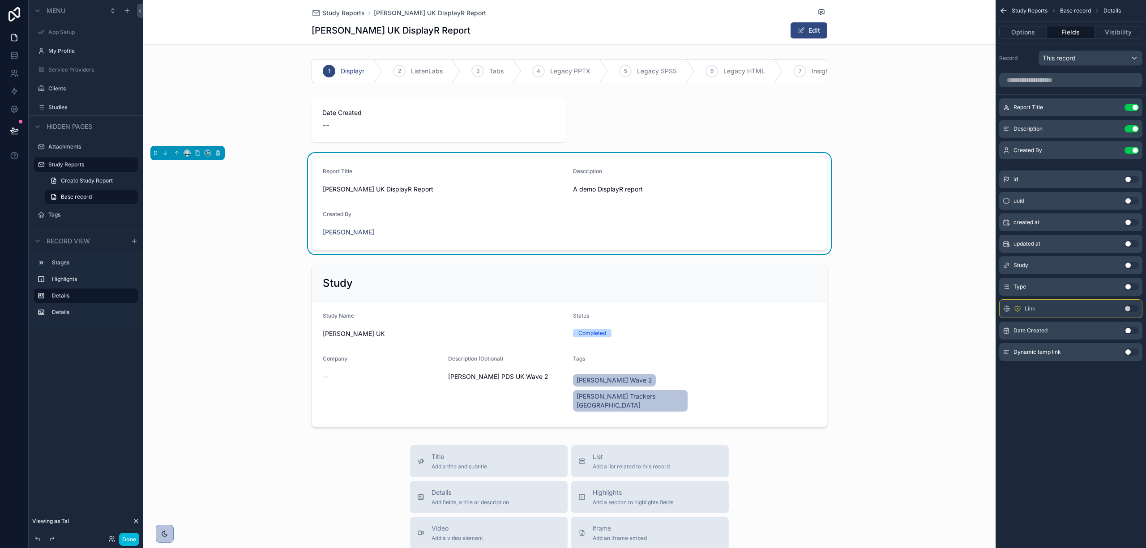
click at [1130, 285] on button "Use setting" at bounding box center [1131, 286] width 14 height 7
click at [743, 353] on div "scrollable content" at bounding box center [569, 346] width 852 height 170
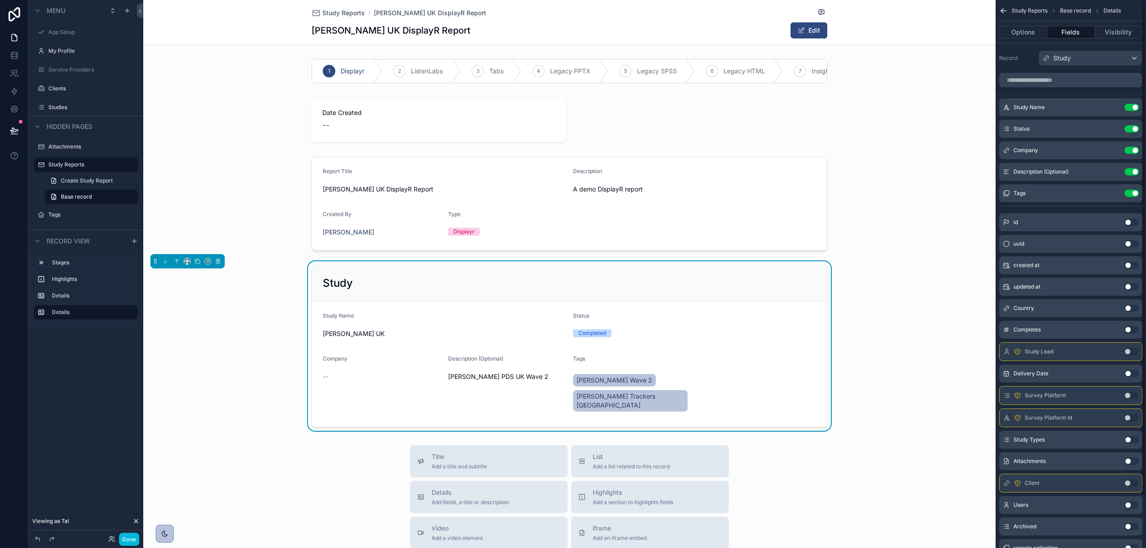
click at [1126, 149] on button "Use setting" at bounding box center [1131, 150] width 14 height 7
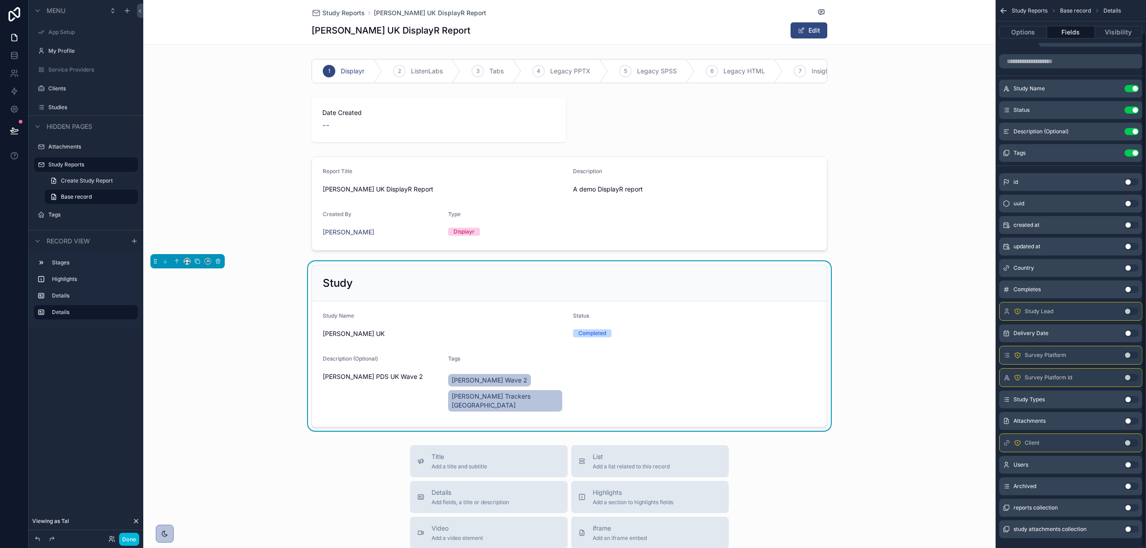
scroll to position [36, 0]
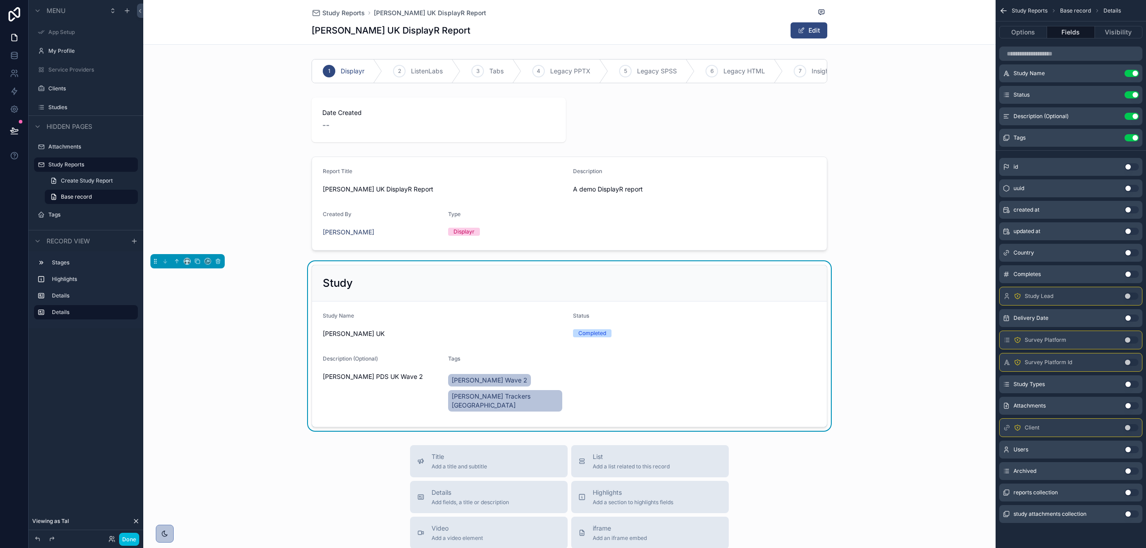
click at [1128, 447] on button "Use setting" at bounding box center [1131, 449] width 14 height 7
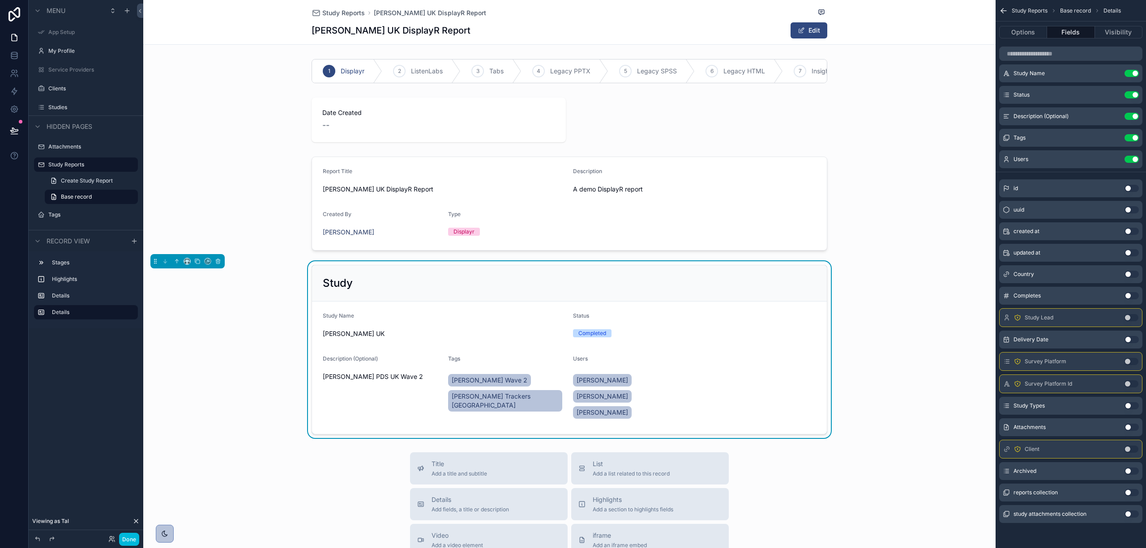
click at [1136, 158] on button "Use setting" at bounding box center [1131, 159] width 14 height 7
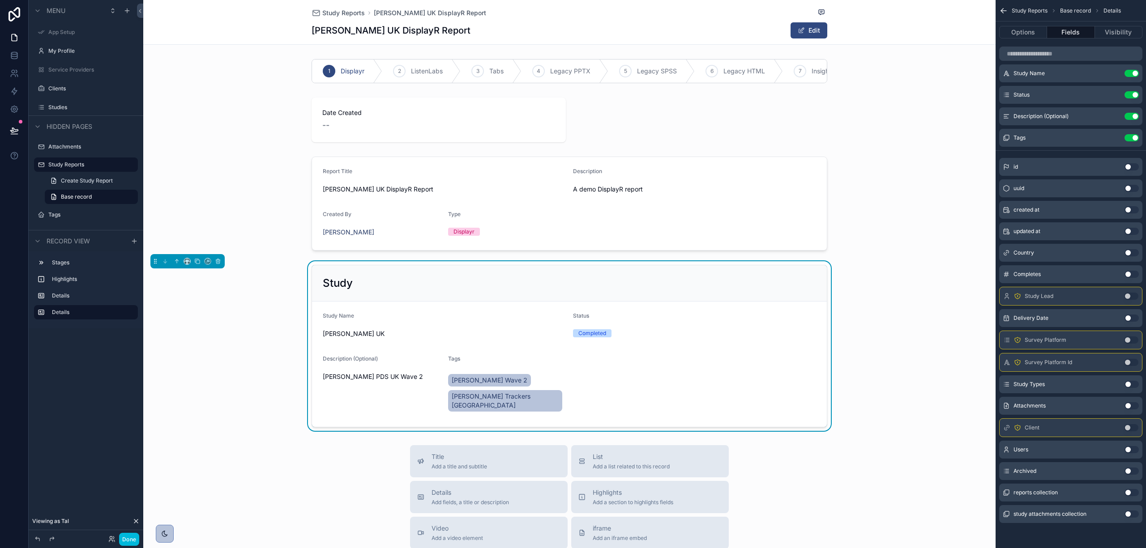
click at [1129, 382] on button "Use setting" at bounding box center [1131, 384] width 14 height 7
click at [698, 231] on div "scrollable content" at bounding box center [569, 203] width 852 height 101
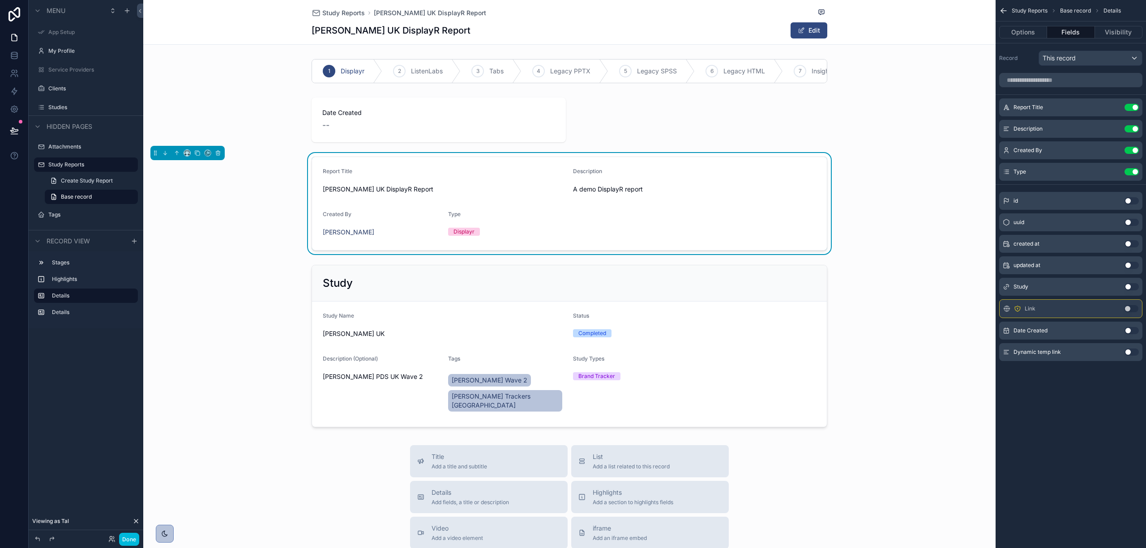
scroll to position [0, 0]
click at [1012, 30] on button "Options" at bounding box center [1023, 32] width 48 height 13
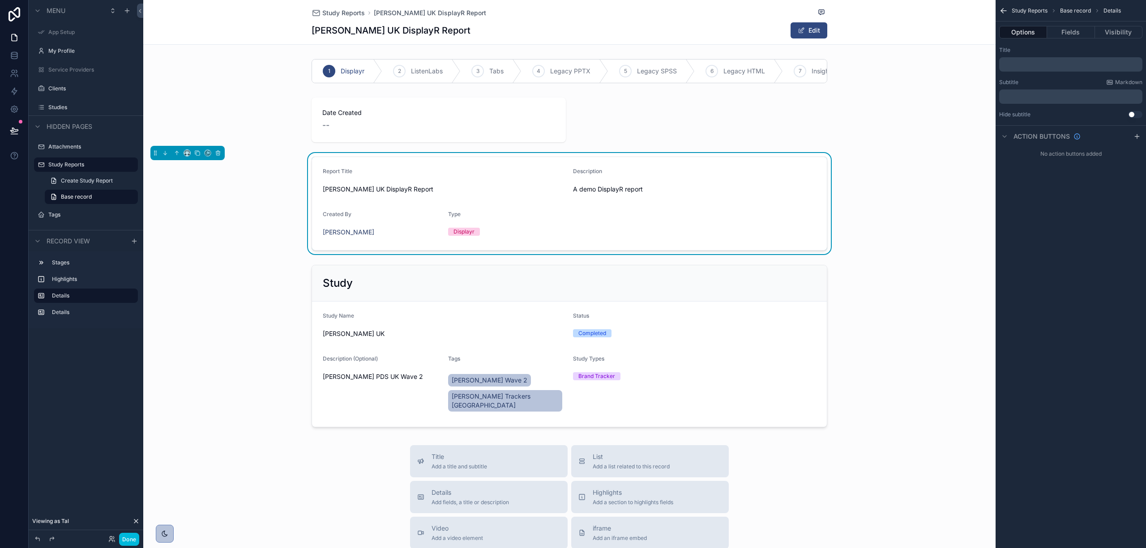
click at [1057, 131] on div "Action buttons" at bounding box center [1039, 136] width 81 height 11
click at [1062, 134] on span "Action buttons" at bounding box center [1041, 136] width 56 height 9
click at [1064, 165] on div "Study Reports Base record Details Options Fields Visibility Title ﻿ Subtitle Ma…" at bounding box center [1070, 87] width 150 height 175
click at [1070, 156] on div "No action buttons added" at bounding box center [1070, 154] width 150 height 14
click at [1138, 135] on icon "scrollable content" at bounding box center [1136, 136] width 7 height 7
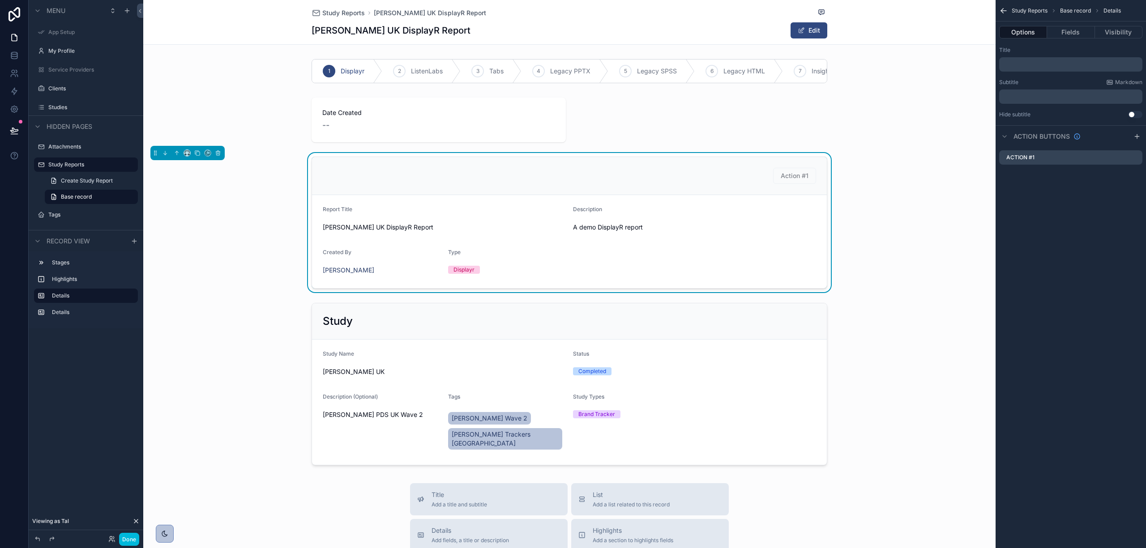
click at [1027, 157] on label "Action #1" at bounding box center [1020, 157] width 28 height 7
click at [0, 0] on icon "scrollable content" at bounding box center [0, 0] width 0 height 0
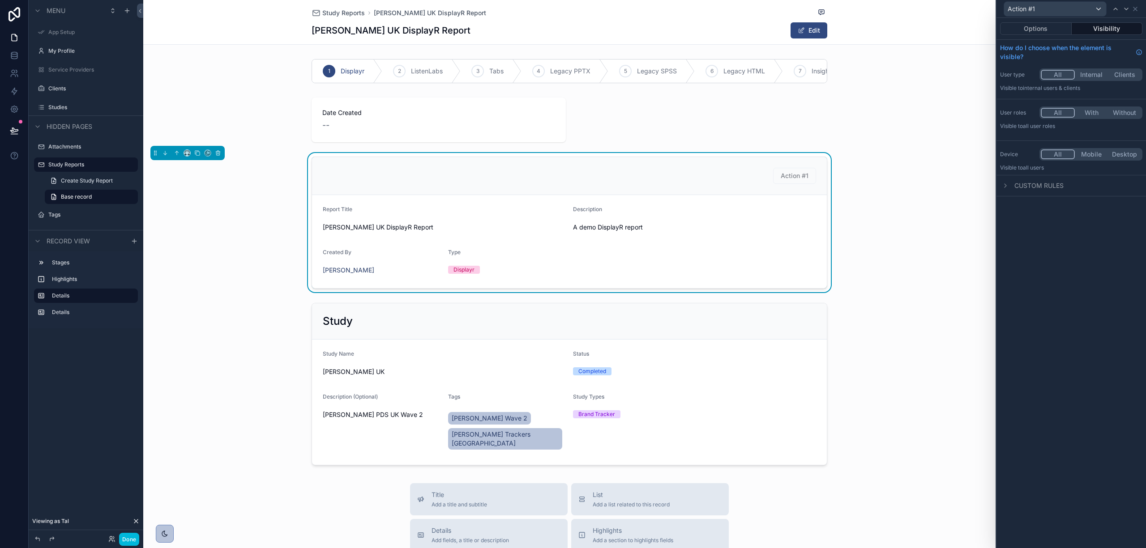
click at [1035, 26] on button "Options" at bounding box center [1036, 28] width 72 height 13
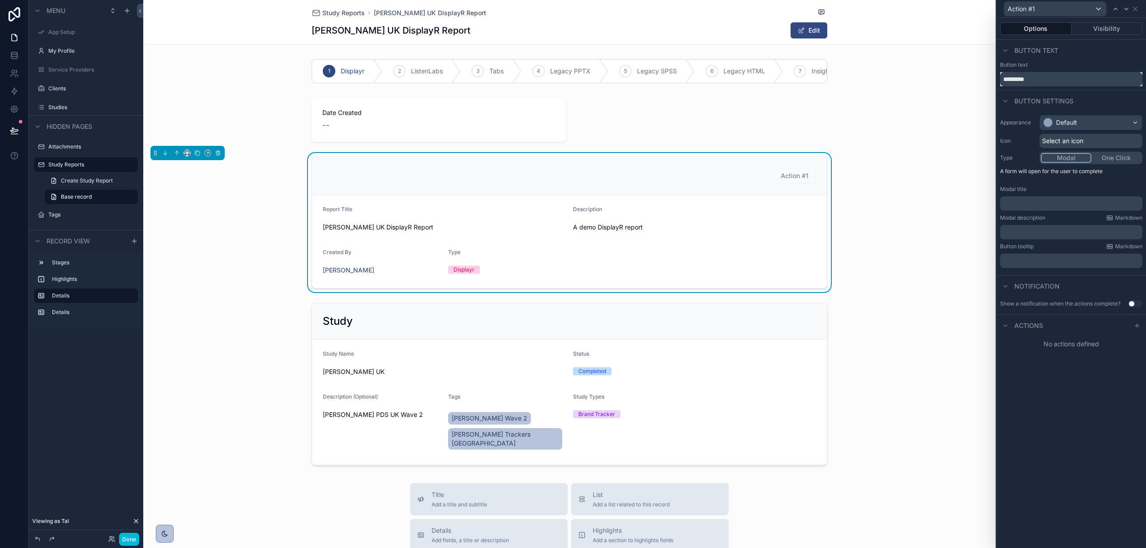
drag, startPoint x: 1047, startPoint y: 79, endPoint x: 790, endPoint y: 73, distance: 257.0
click at [790, 73] on div "Action #1 Options Visibility Button text Button text ********* Button settings …" at bounding box center [573, 274] width 1146 height 548
type input "**********"
click at [1073, 124] on div "Default" at bounding box center [1066, 122] width 21 height 9
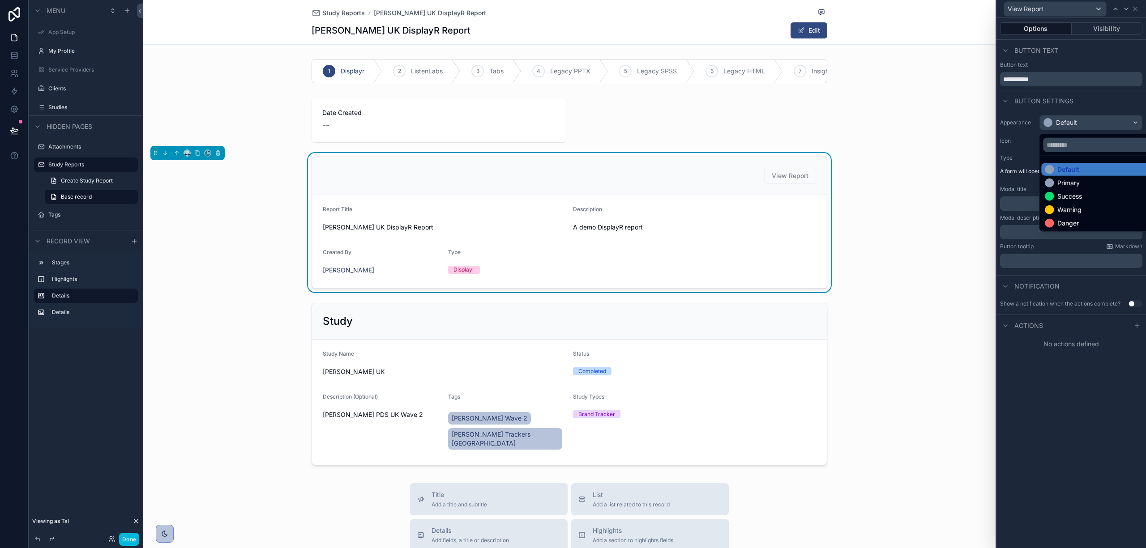
click at [1084, 192] on div "Success" at bounding box center [1101, 196] width 112 height 9
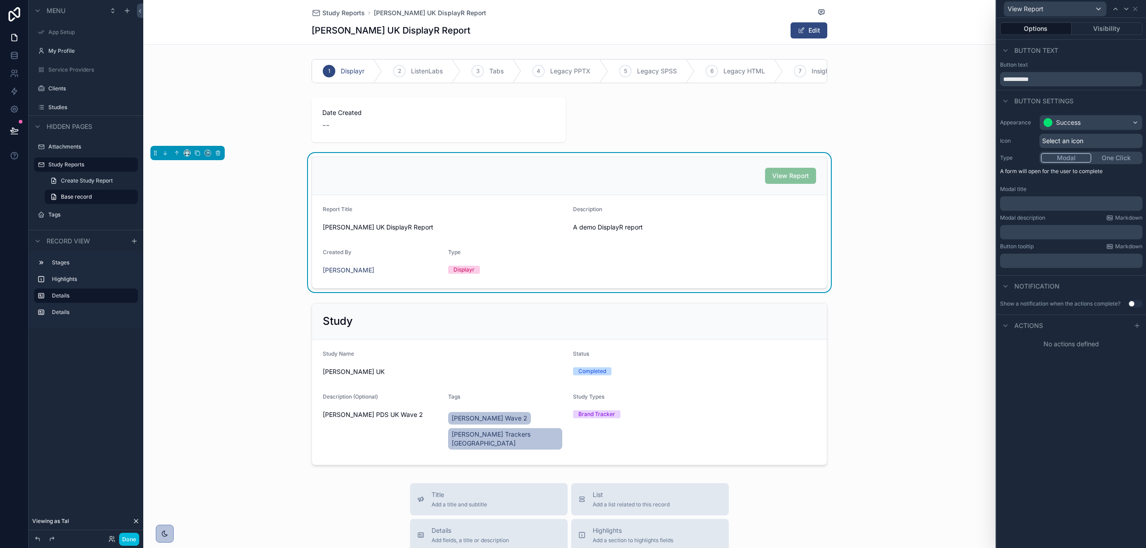
click at [1058, 135] on div "Select an icon" at bounding box center [1090, 141] width 103 height 14
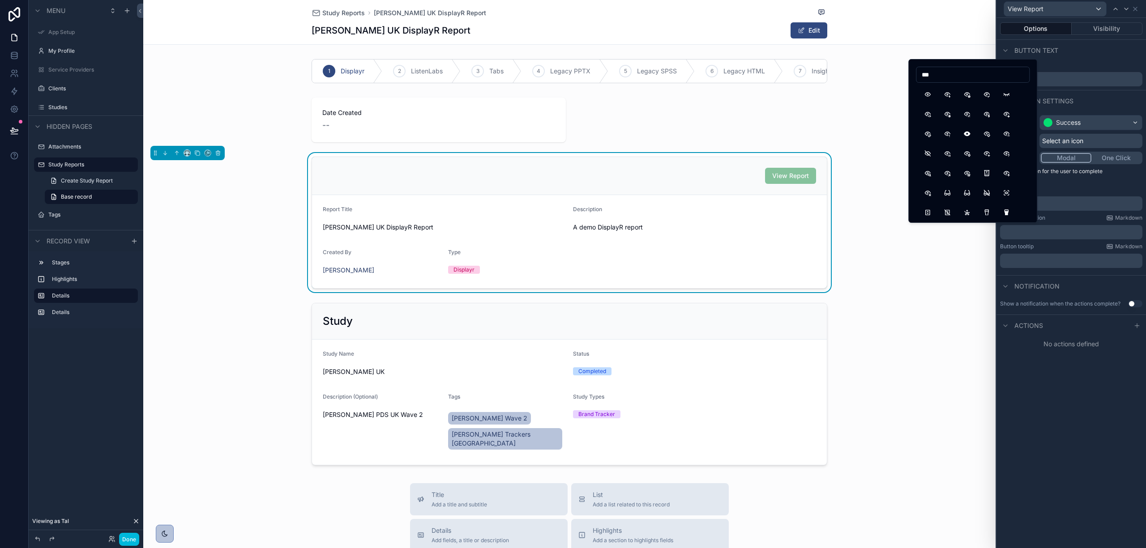
type input "***"
click at [927, 97] on button "Eye" at bounding box center [927, 94] width 16 height 16
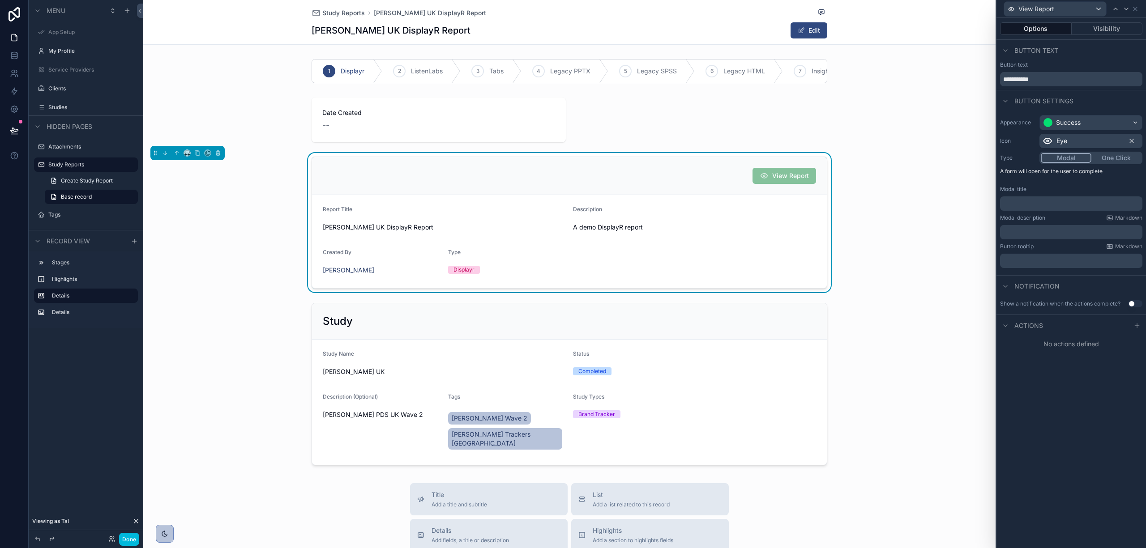
click at [1068, 184] on div "Appearance Success Icon Eye Type Modal One Click A form will open for the user …" at bounding box center [1071, 191] width 150 height 160
click at [1072, 79] on input "**********" at bounding box center [1071, 79] width 142 height 14
click at [1033, 326] on span "Actions" at bounding box center [1028, 325] width 29 height 9
click at [1062, 323] on div "Actions" at bounding box center [1071, 325] width 150 height 21
click at [1016, 321] on div "Actions" at bounding box center [1021, 325] width 43 height 11
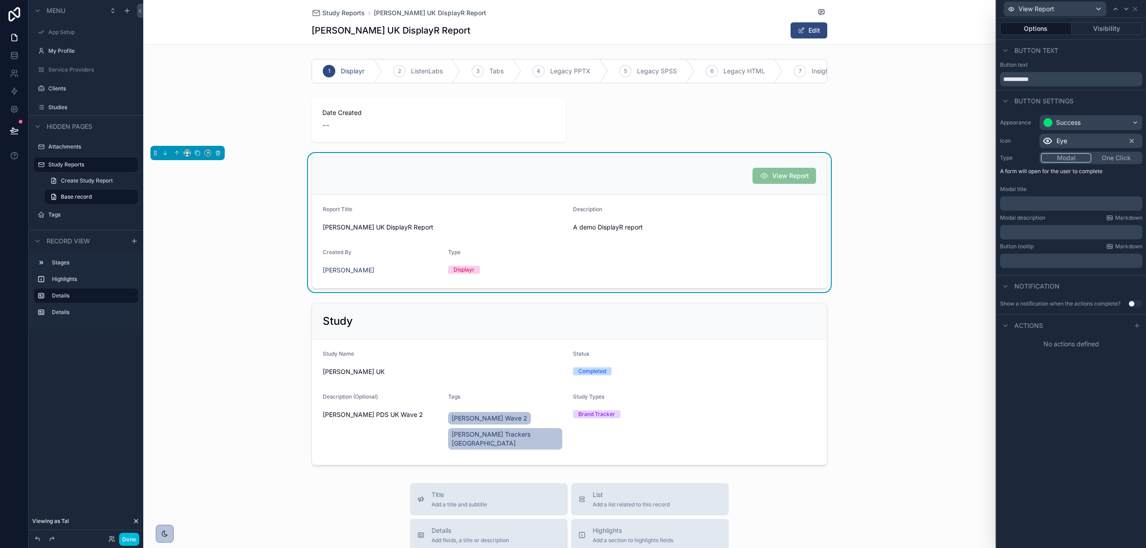
click at [1137, 324] on icon at bounding box center [1136, 325] width 7 height 7
click at [1081, 359] on div "Select a type" at bounding box center [1071, 362] width 134 height 14
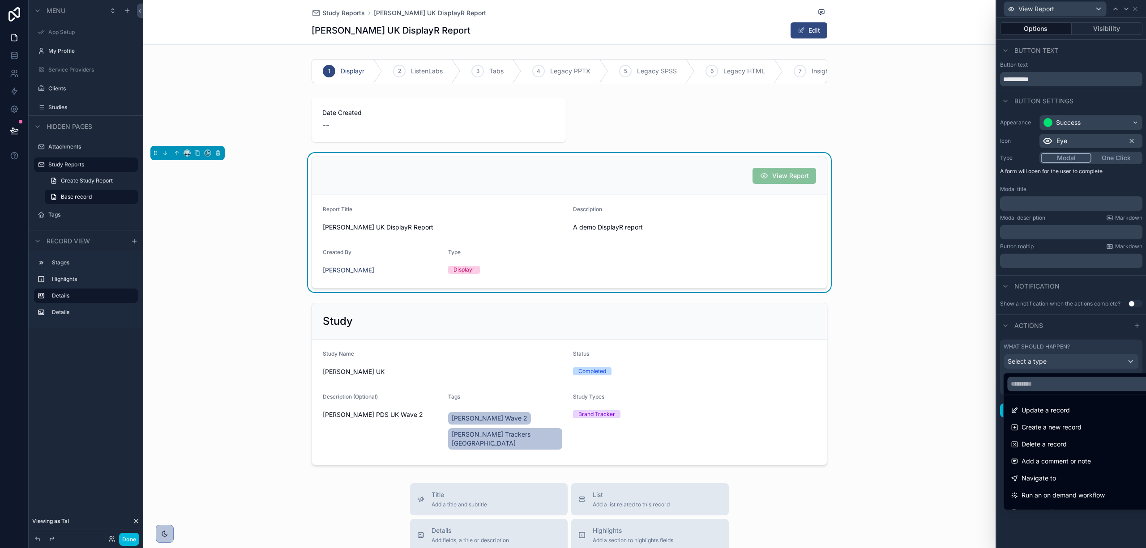
click at [1079, 475] on div "Navigate to" at bounding box center [1081, 478] width 141 height 11
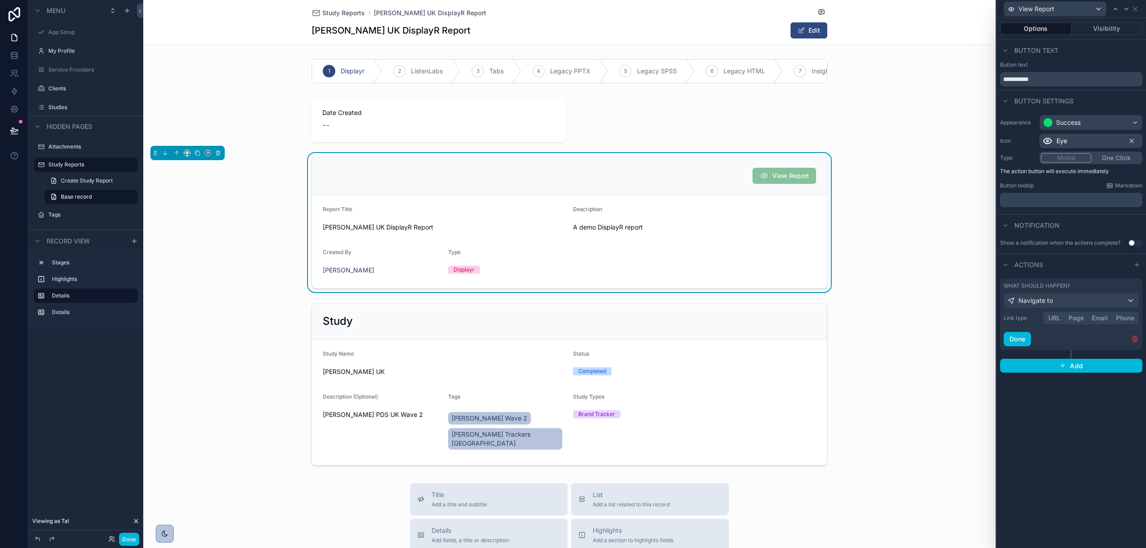
click at [1079, 320] on button "Page" at bounding box center [1075, 318] width 23 height 10
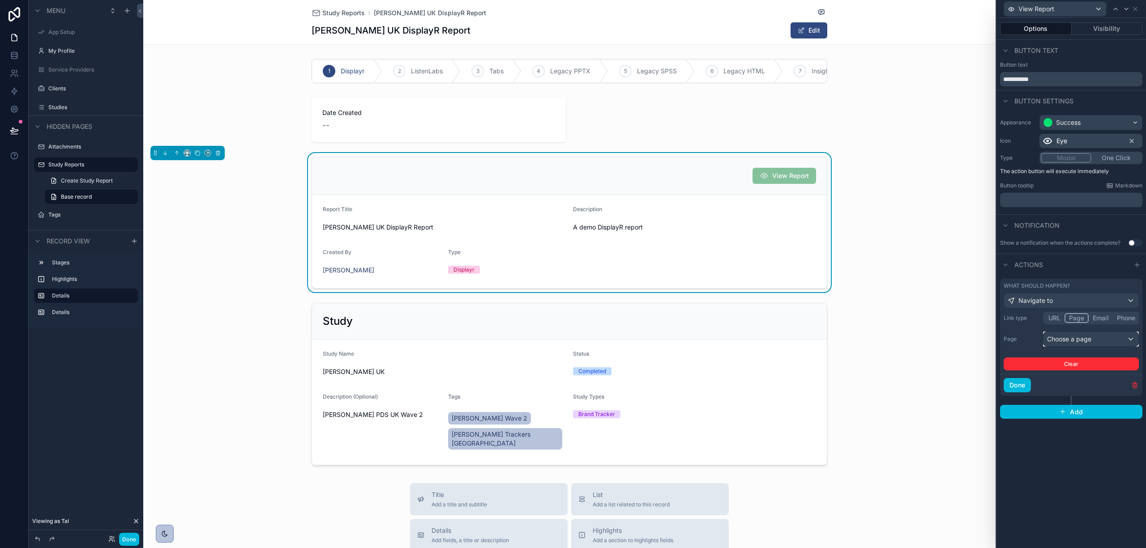
click at [1080, 341] on div "Choose a page" at bounding box center [1090, 339] width 95 height 14
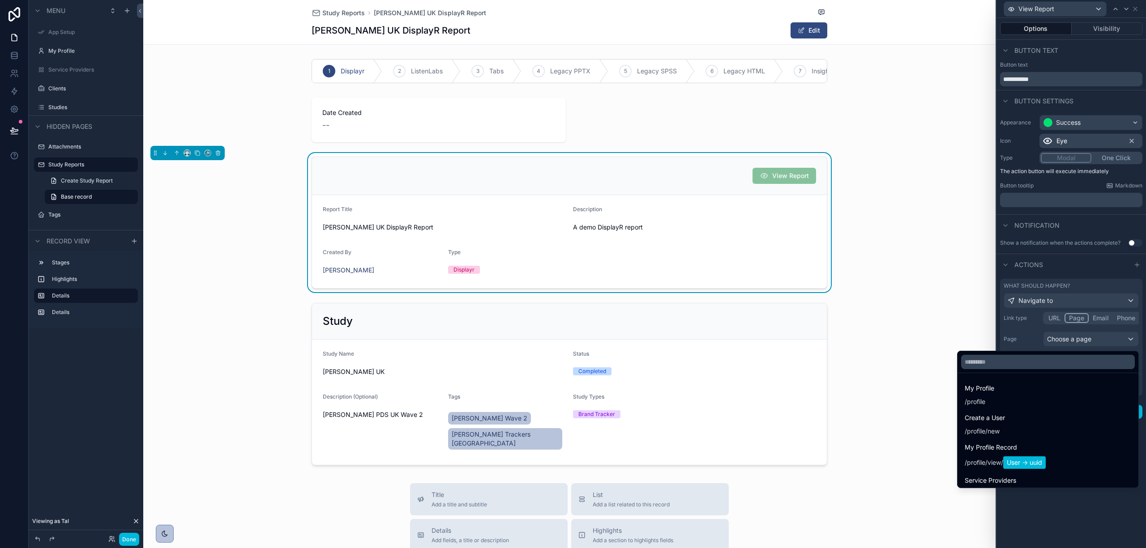
click at [1078, 340] on div at bounding box center [1071, 274] width 150 height 548
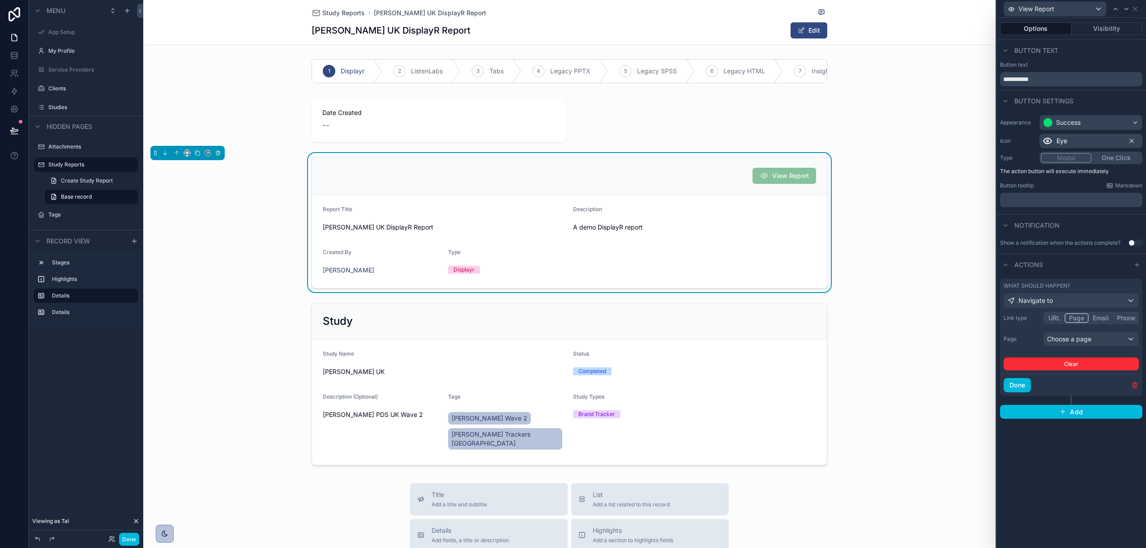
click at [1055, 318] on button "URL" at bounding box center [1054, 318] width 20 height 10
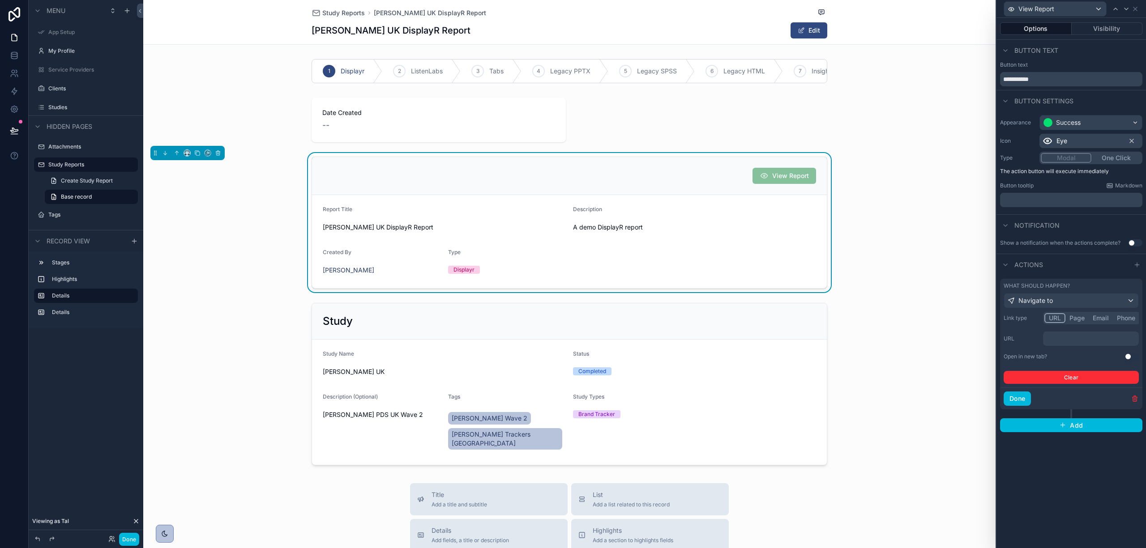
click at [1021, 396] on button "Done" at bounding box center [1017, 399] width 27 height 14
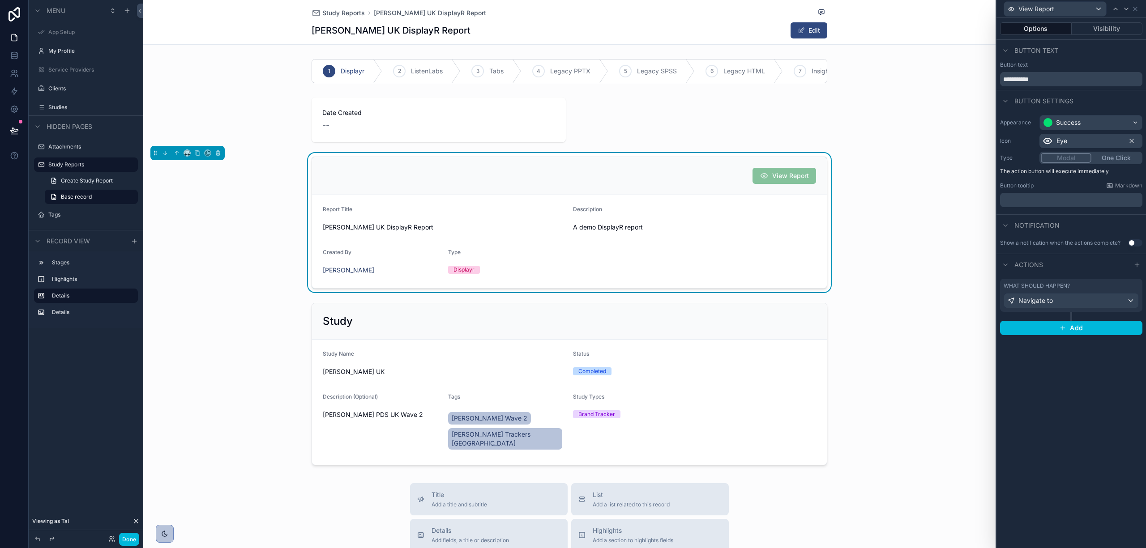
click at [1076, 26] on button "Visibility" at bounding box center [1107, 28] width 71 height 13
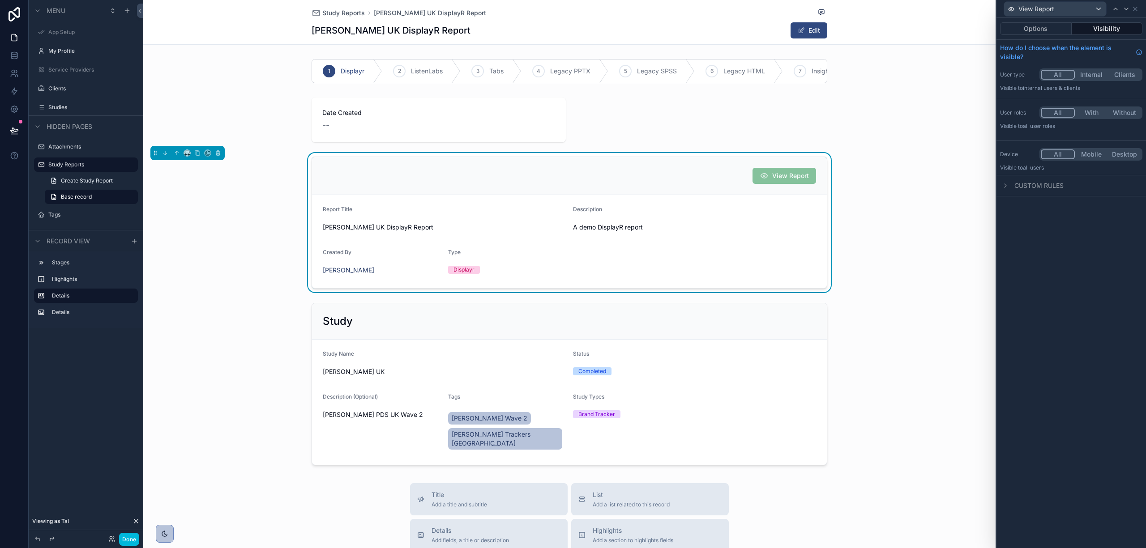
click at [1034, 186] on span "Custom rules" at bounding box center [1038, 185] width 49 height 9
click at [1035, 205] on button "New rule" at bounding box center [1023, 211] width 47 height 14
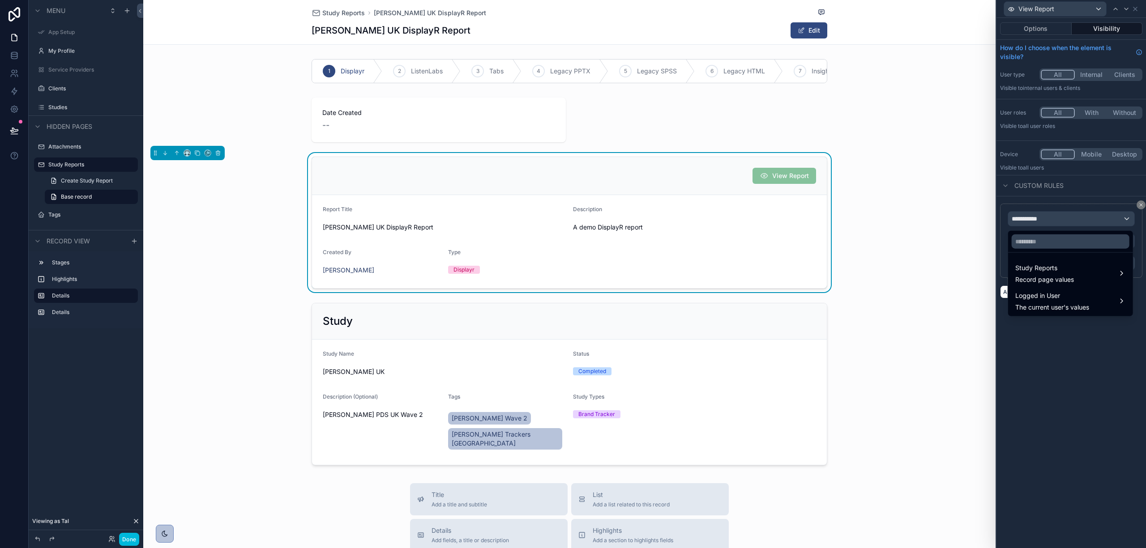
click at [1055, 273] on span "Study Reports" at bounding box center [1044, 268] width 59 height 11
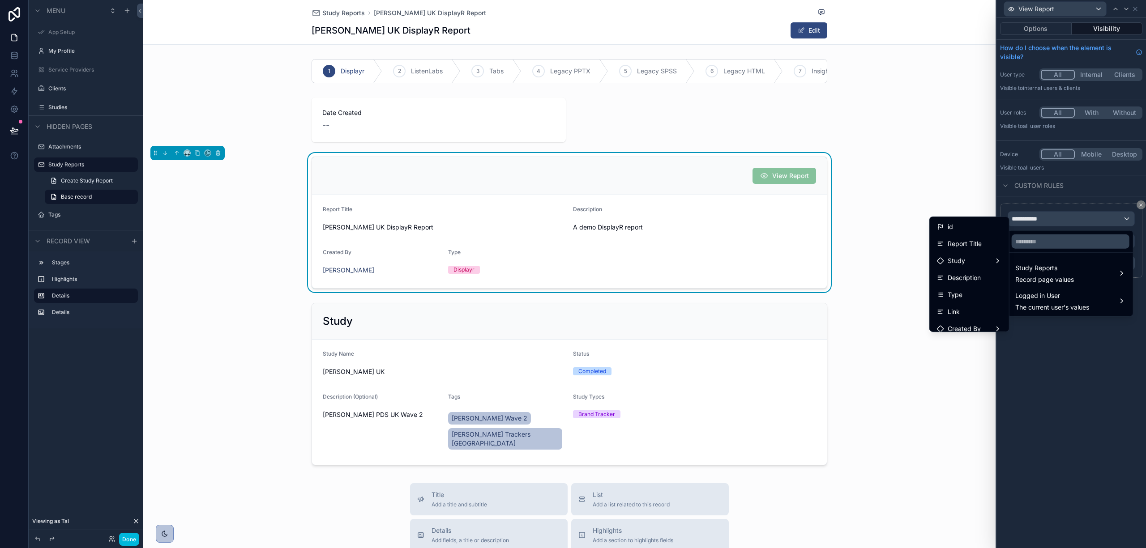
click at [953, 291] on div "Type" at bounding box center [969, 295] width 65 height 11
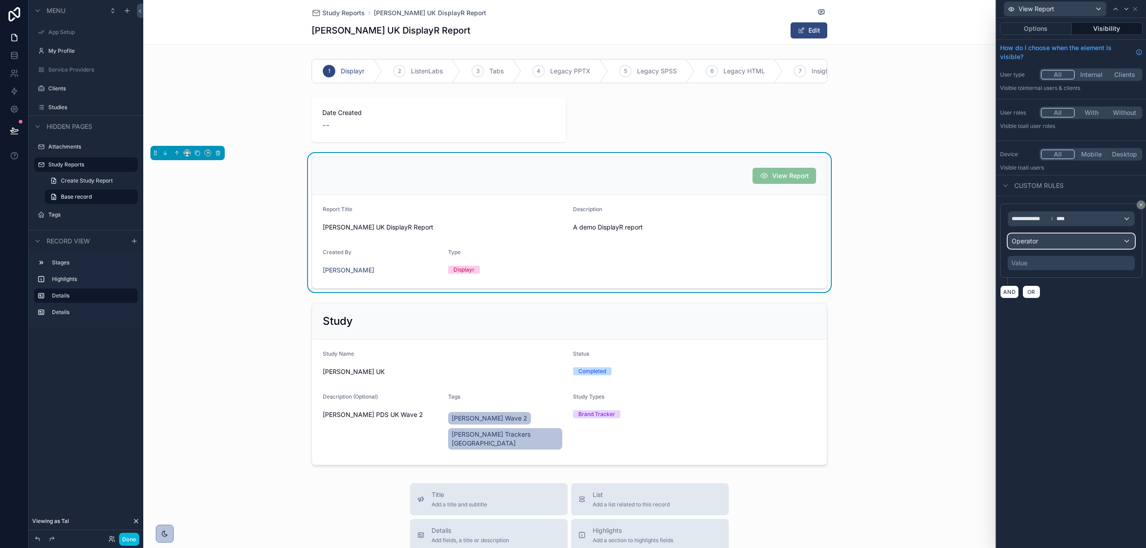
click at [1050, 240] on div "Operator" at bounding box center [1071, 241] width 126 height 14
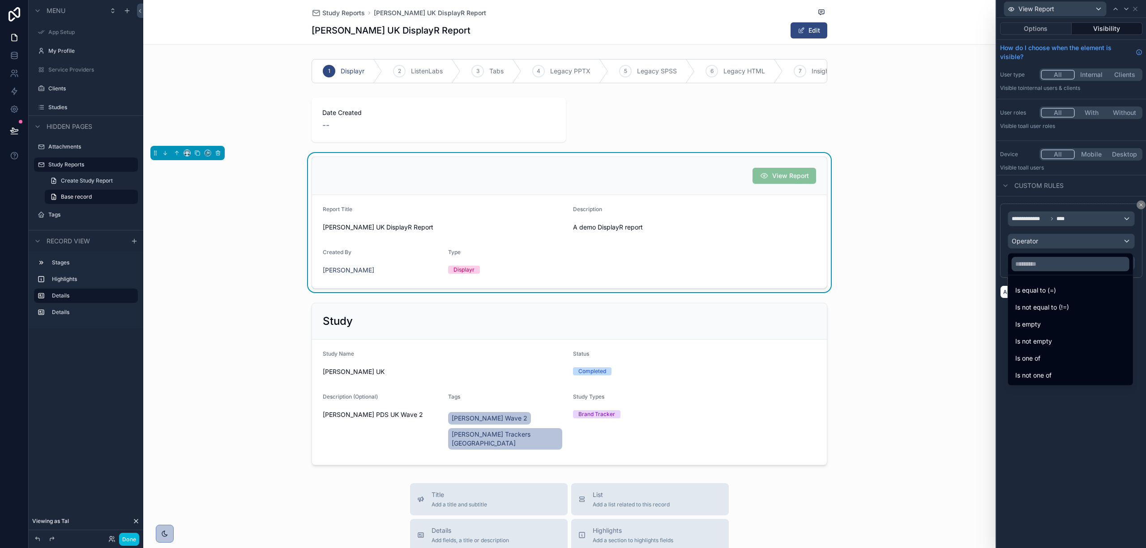
click at [1040, 357] on span "Is one of" at bounding box center [1027, 358] width 25 height 11
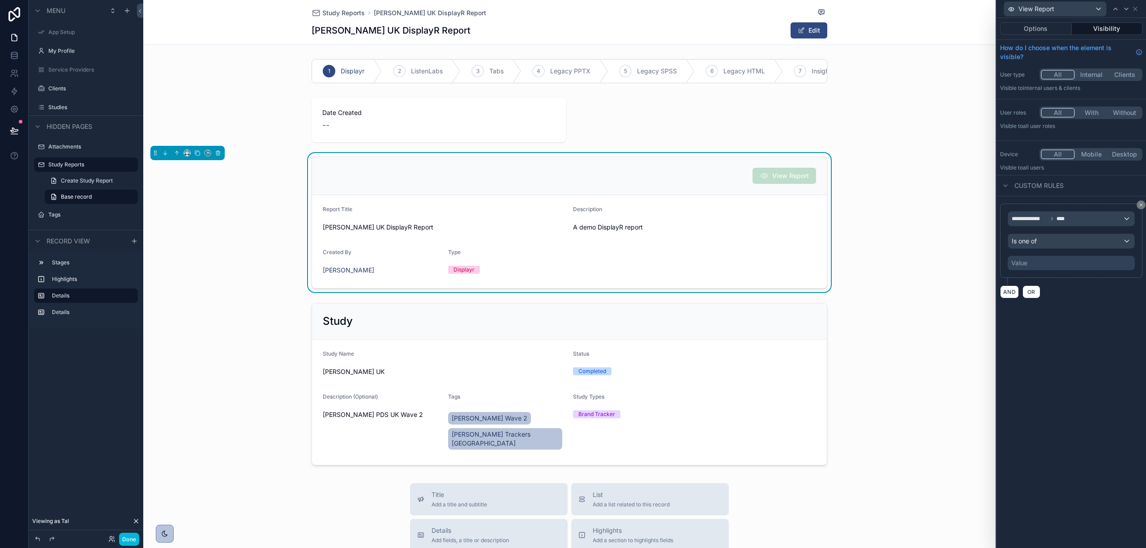
click at [1025, 267] on div "Value" at bounding box center [1019, 263] width 16 height 9
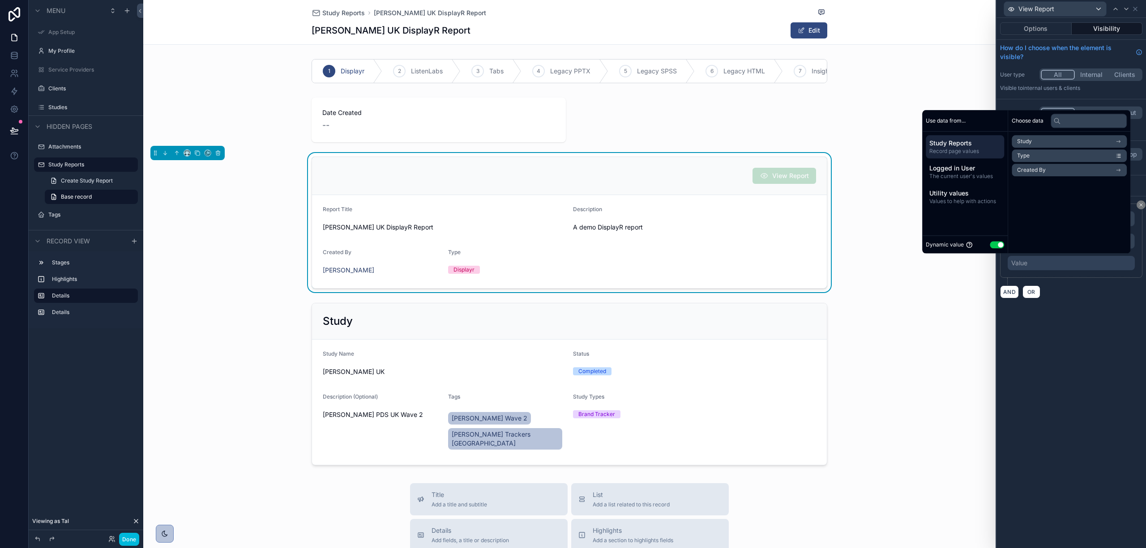
click at [990, 243] on button "Use setting" at bounding box center [997, 244] width 14 height 7
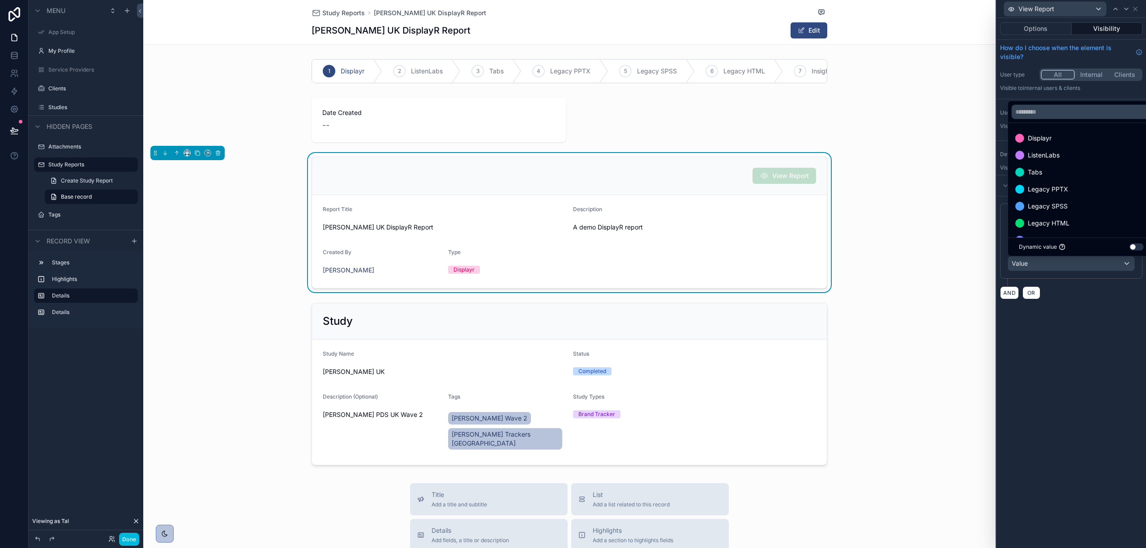
click at [1064, 137] on div "Displayr" at bounding box center [1081, 138] width 132 height 11
click at [1053, 139] on span "ListenLabs" at bounding box center [1044, 138] width 32 height 11
click at [1062, 189] on span "Legacy HTML" at bounding box center [1049, 189] width 42 height 11
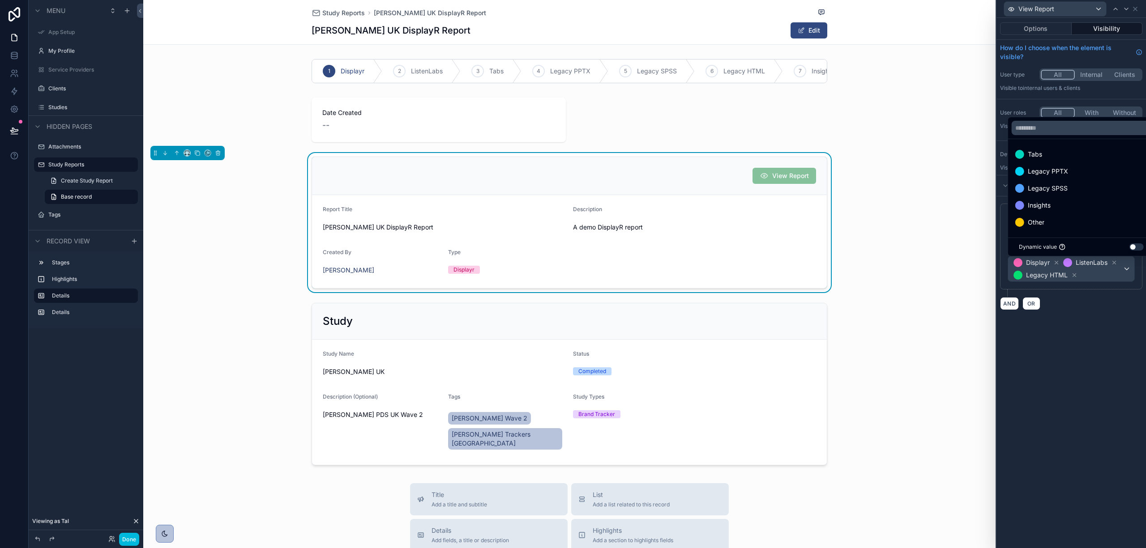
click at [1075, 329] on div "**********" at bounding box center [1071, 283] width 150 height 530
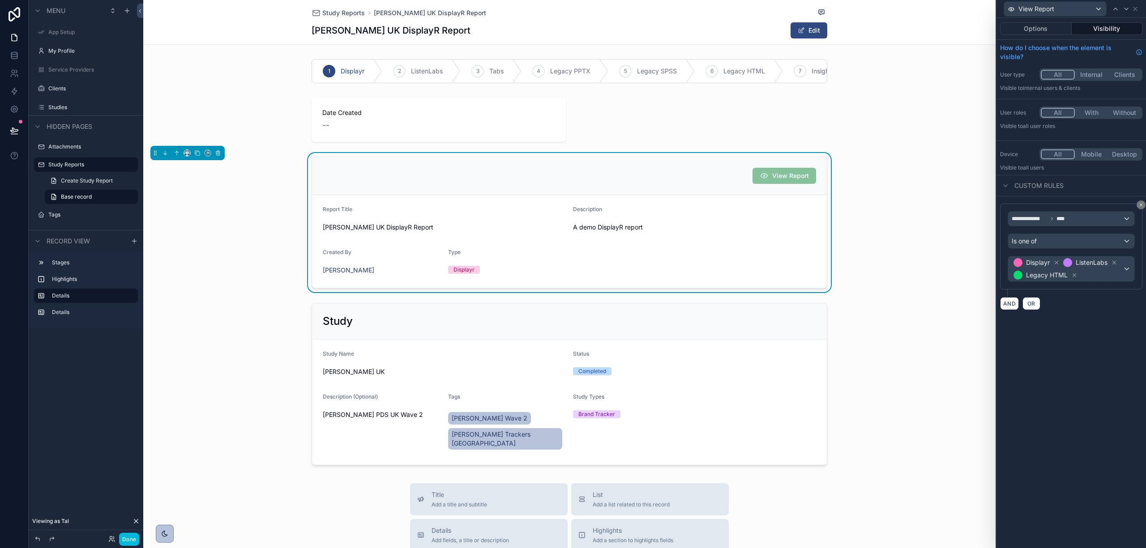
click at [875, 174] on div "View Report Report Title Abbott UK DisplayR Report Description A demo DisplayR …" at bounding box center [569, 222] width 852 height 139
click at [1134, 7] on icon at bounding box center [1135, 9] width 4 height 4
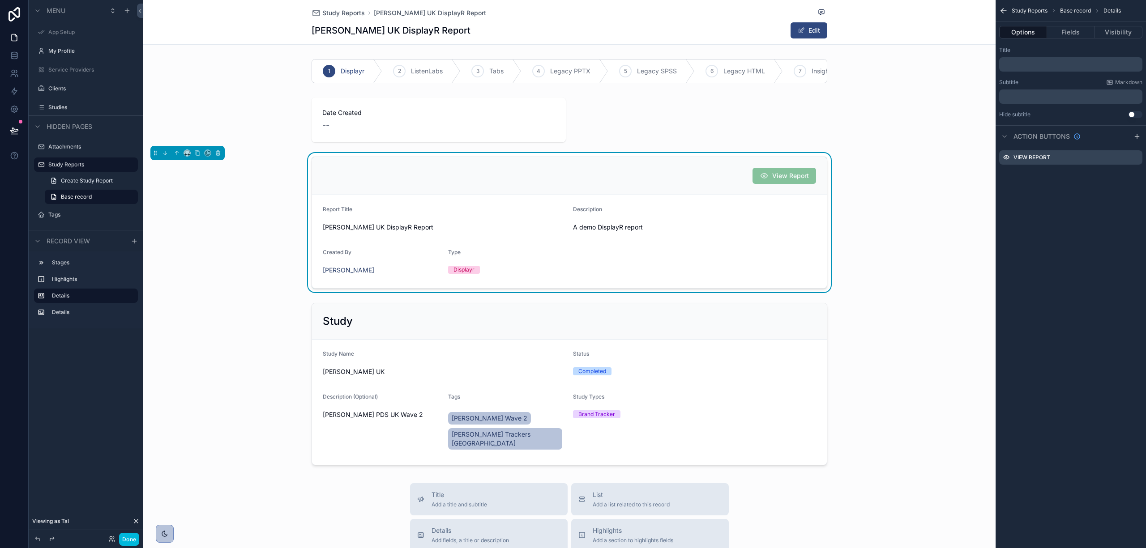
click at [1137, 135] on icon "scrollable content" at bounding box center [1136, 136] width 7 height 7
click at [1065, 174] on div "Action #2" at bounding box center [1070, 175] width 143 height 14
click at [1028, 176] on label "Action #2" at bounding box center [1020, 175] width 29 height 7
click at [0, 0] on icon "scrollable content" at bounding box center [0, 0] width 0 height 0
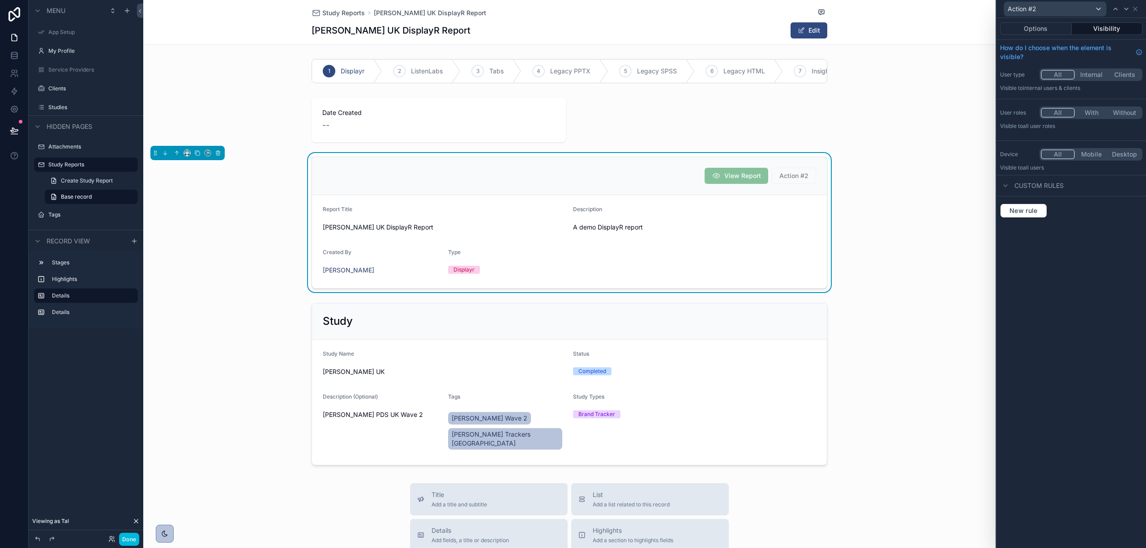
click at [1034, 29] on button "Options" at bounding box center [1036, 28] width 72 height 13
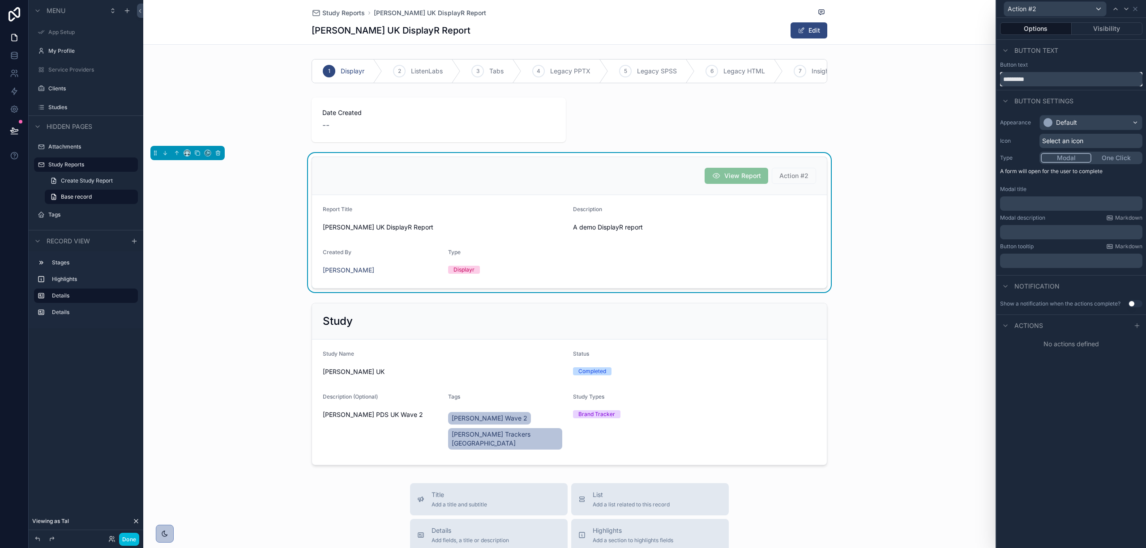
drag, startPoint x: 1039, startPoint y: 85, endPoint x: 771, endPoint y: 83, distance: 268.6
click at [770, 91] on div "Action #2 Options Visibility Button text Button text ********* Button settings …" at bounding box center [573, 274] width 1146 height 548
type input "********"
click at [1064, 123] on div "Default" at bounding box center [1066, 122] width 21 height 9
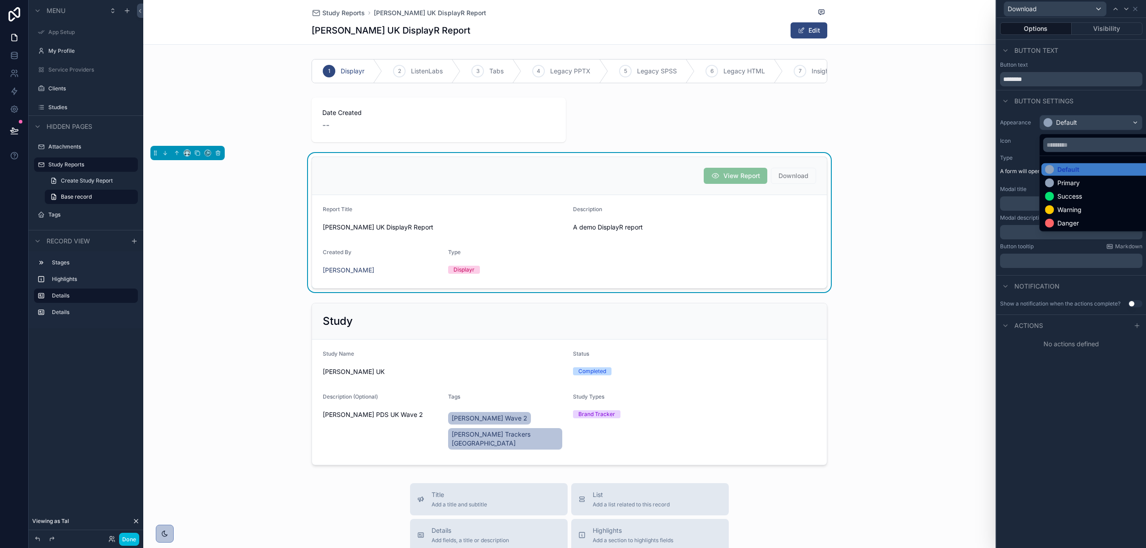
click at [1062, 218] on div "Danger" at bounding box center [1100, 223] width 119 height 13
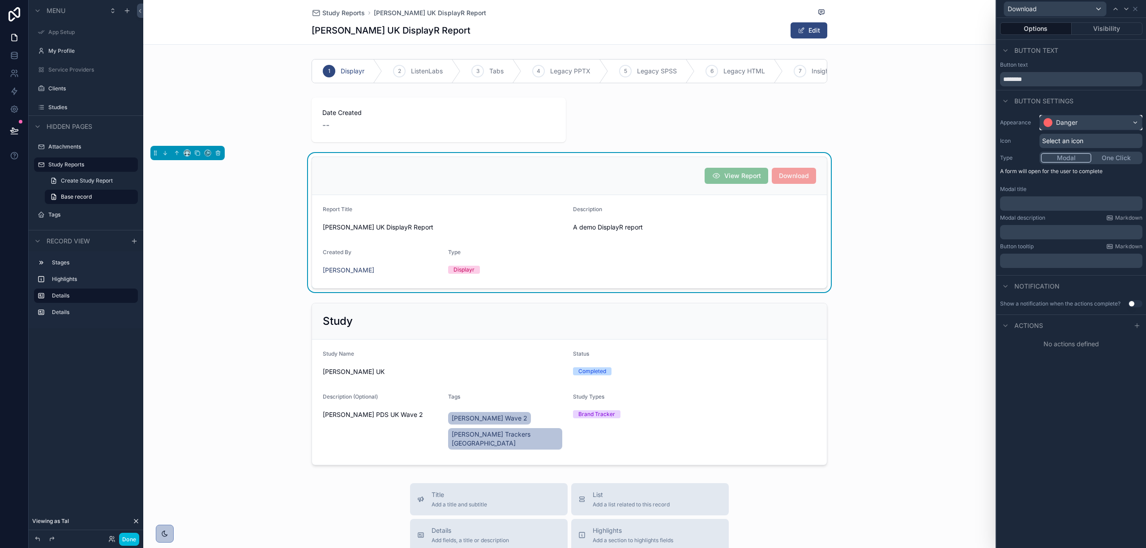
click at [1094, 126] on div "Danger" at bounding box center [1091, 122] width 102 height 14
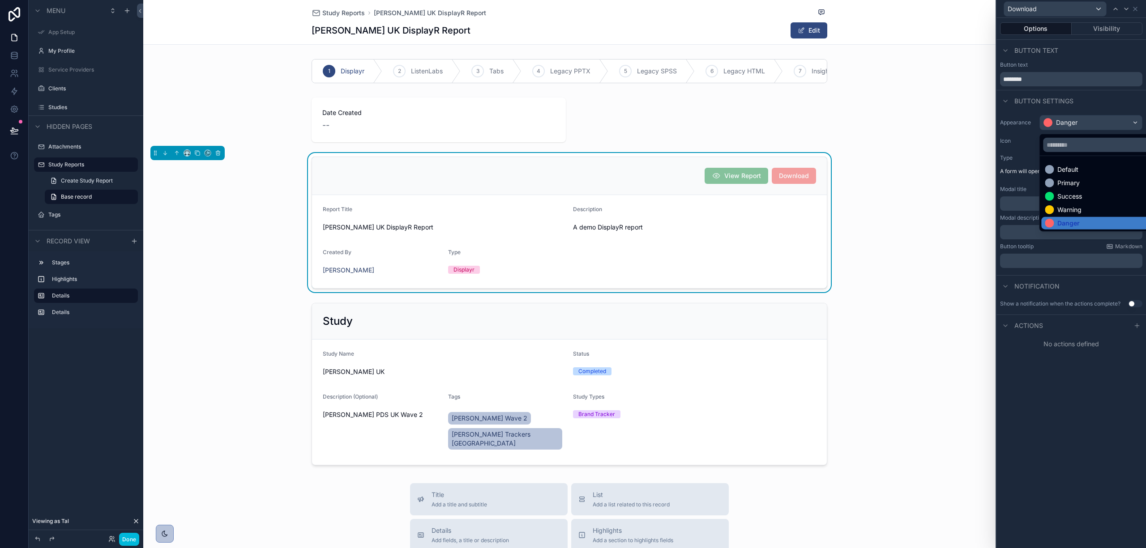
click at [1067, 204] on div "Warning" at bounding box center [1100, 210] width 119 height 13
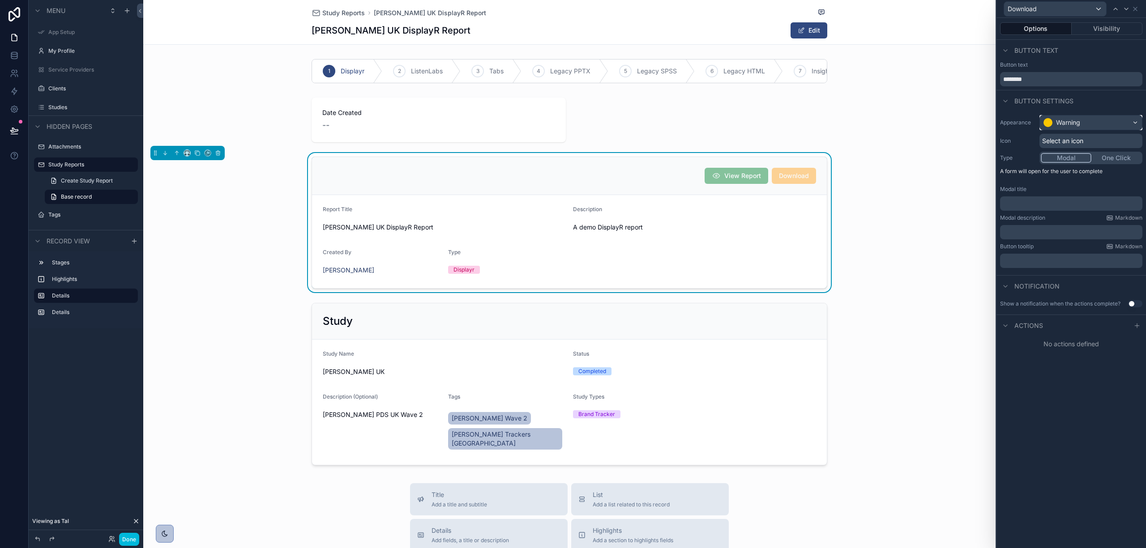
click at [1056, 122] on div "Warning" at bounding box center [1068, 122] width 24 height 9
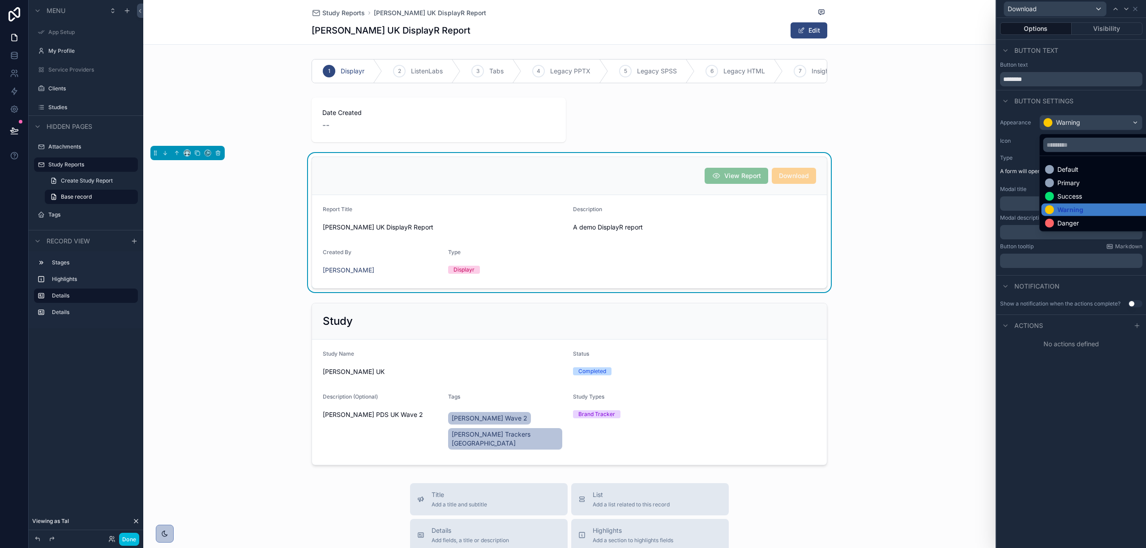
click at [1064, 192] on div "Success" at bounding box center [1069, 196] width 25 height 9
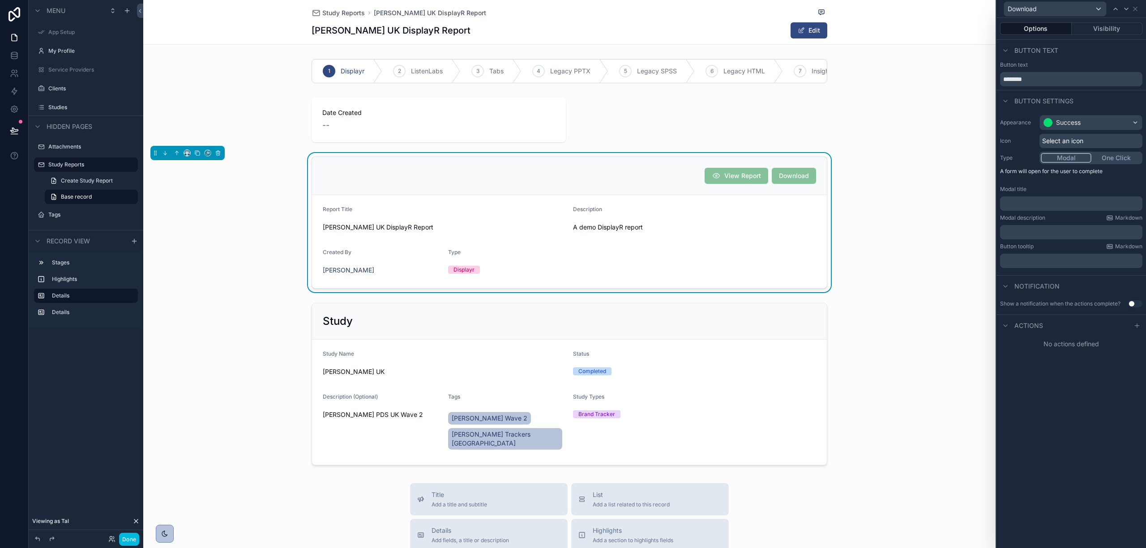
click at [1071, 138] on span "Select an icon" at bounding box center [1062, 141] width 41 height 9
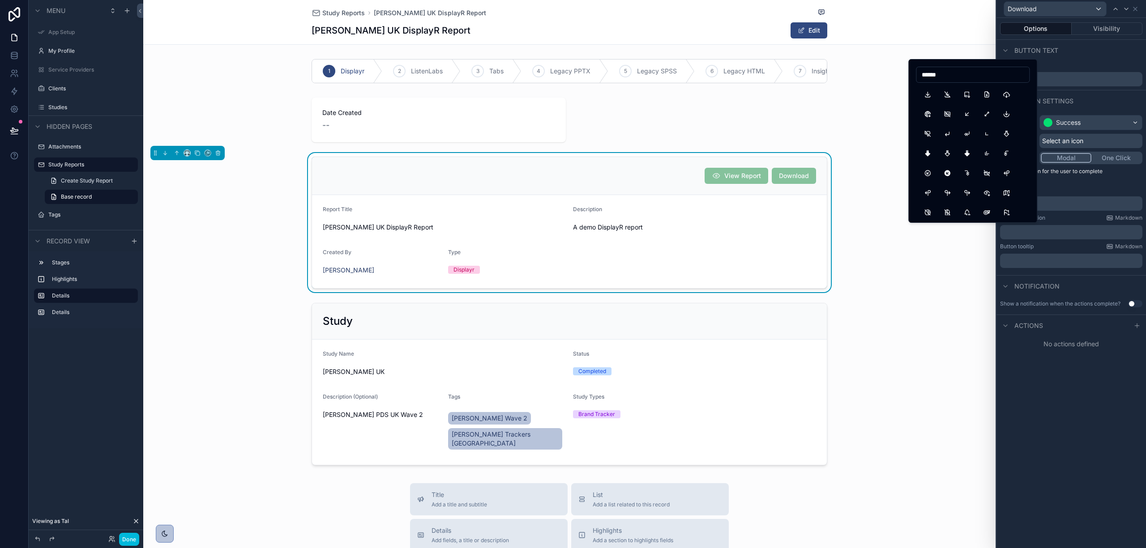
type input "******"
click at [927, 95] on button "Download" at bounding box center [927, 94] width 16 height 16
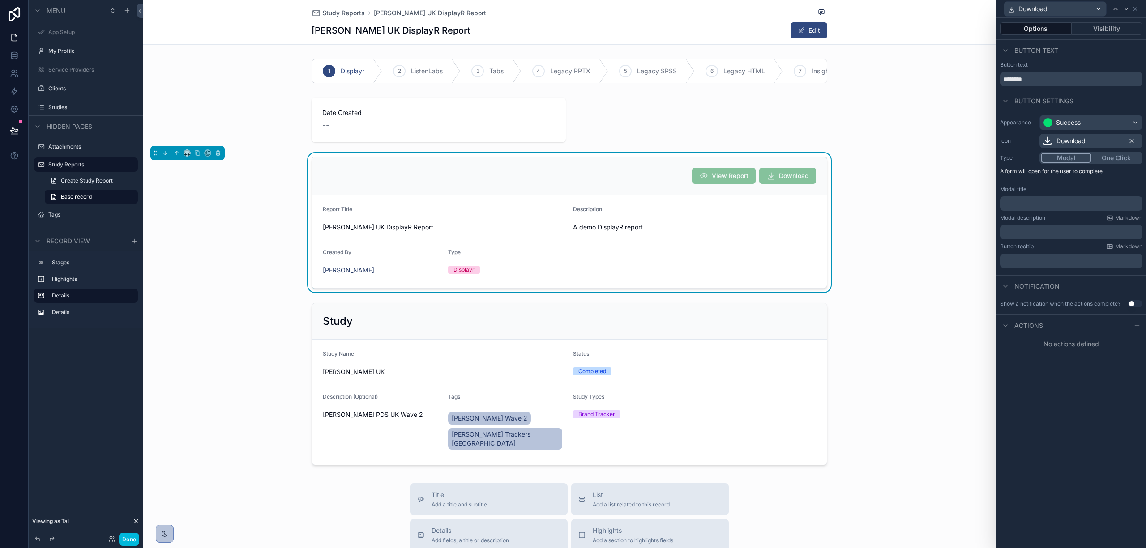
click at [1034, 329] on span "Actions" at bounding box center [1028, 325] width 29 height 9
drag, startPoint x: 1134, startPoint y: 321, endPoint x: 1119, endPoint y: 329, distance: 17.0
click at [1134, 321] on div at bounding box center [1137, 325] width 11 height 11
click at [1097, 364] on div "Select a type" at bounding box center [1071, 362] width 134 height 14
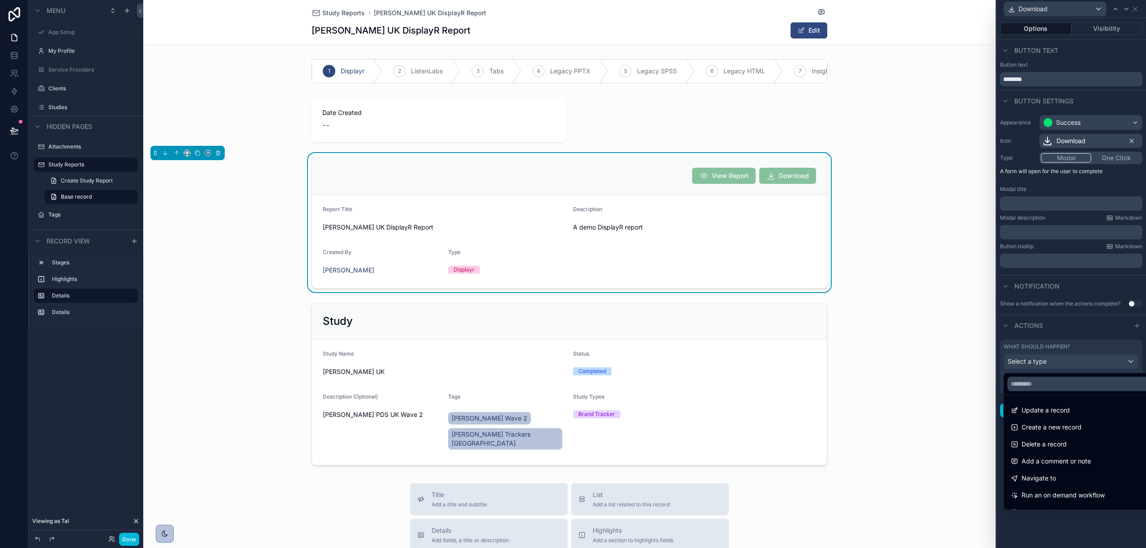
click at [1075, 482] on div "Navigate to" at bounding box center [1081, 478] width 141 height 11
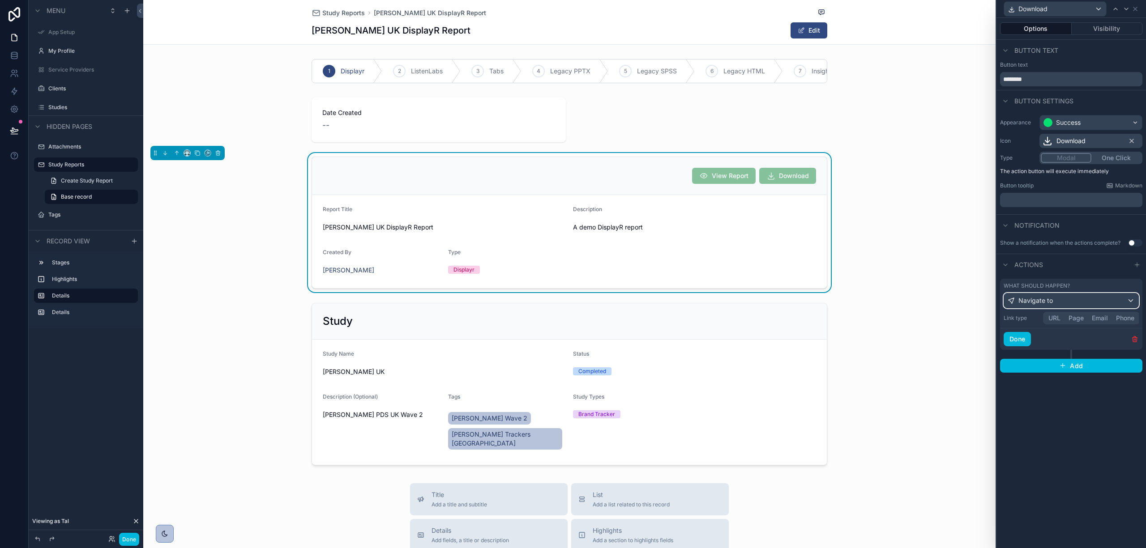
click at [1116, 303] on div "Navigate to" at bounding box center [1071, 301] width 134 height 14
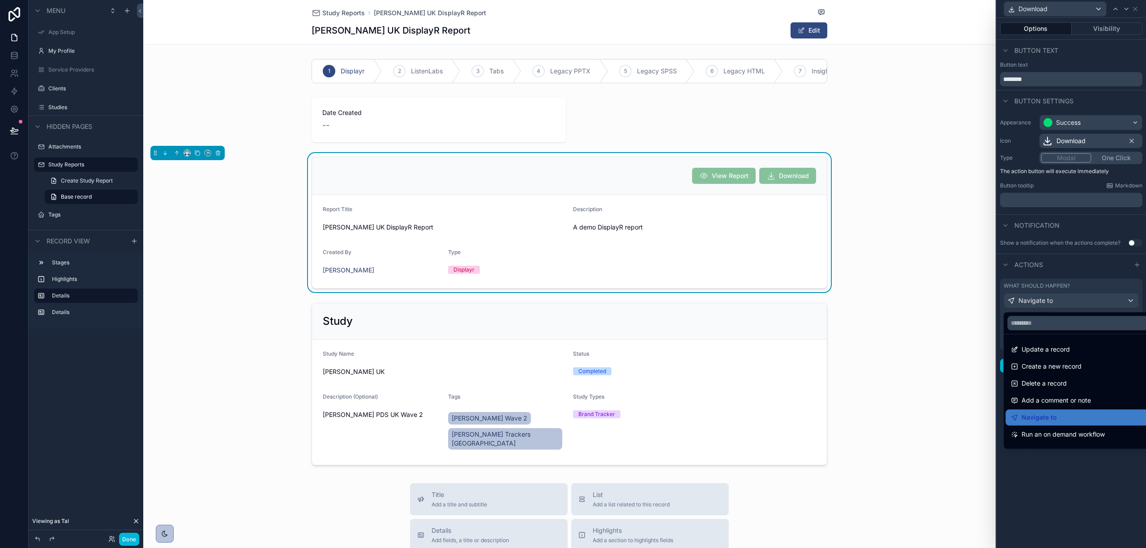
click at [1090, 476] on div at bounding box center [1071, 274] width 150 height 548
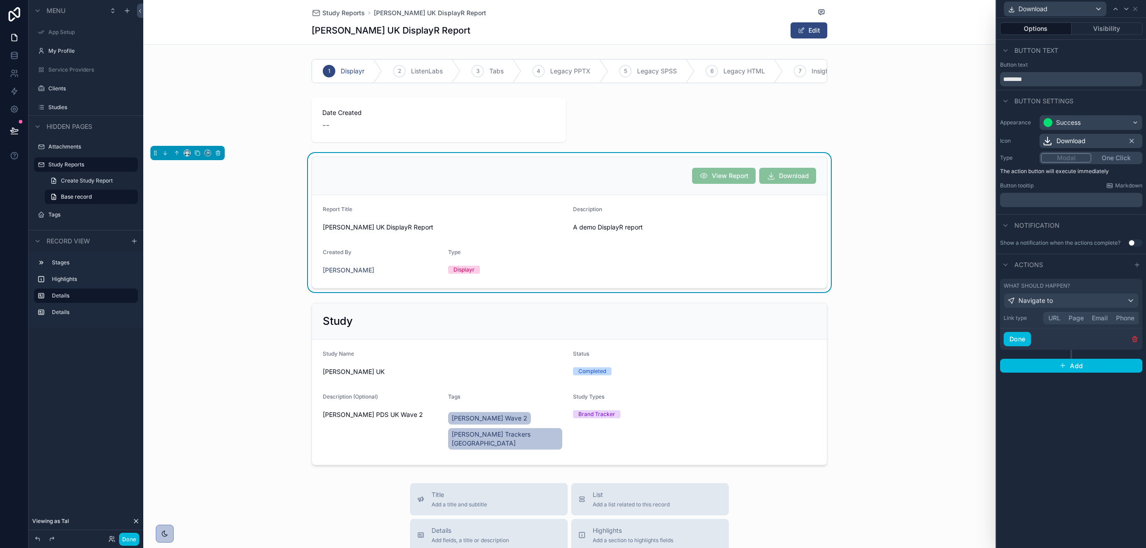
click at [1132, 338] on icon "button" at bounding box center [1134, 339] width 7 height 7
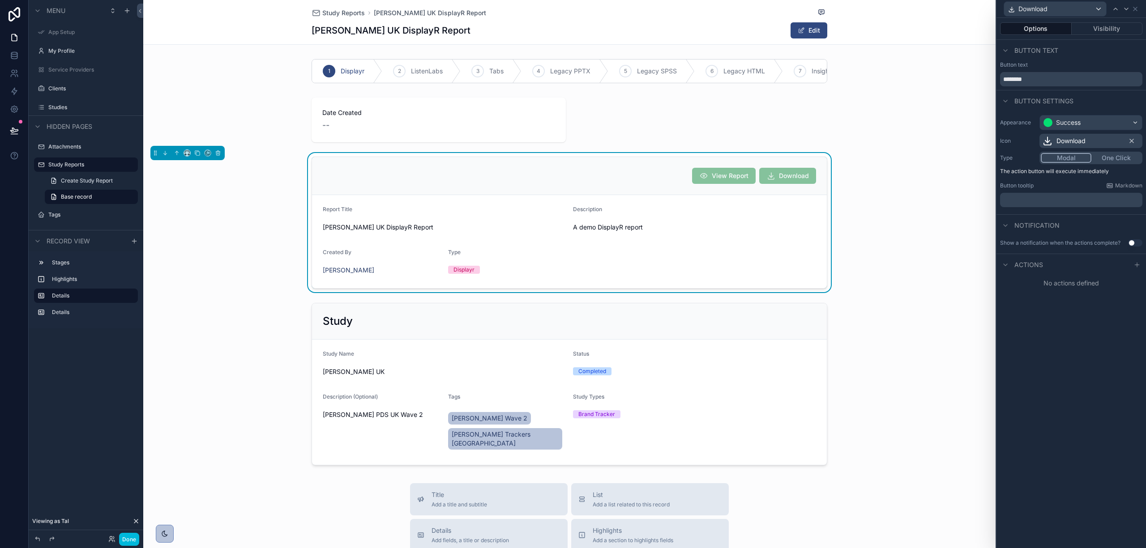
click at [1131, 242] on button "Use setting" at bounding box center [1135, 242] width 14 height 7
click at [1070, 274] on div "Success" at bounding box center [1070, 270] width 141 height 14
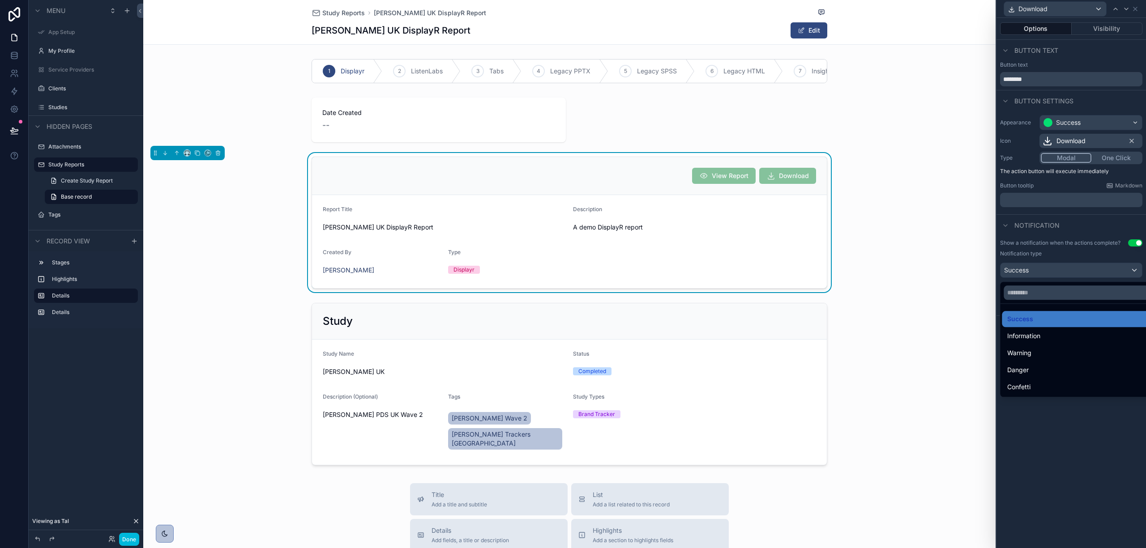
click at [1070, 274] on div at bounding box center [1071, 274] width 150 height 548
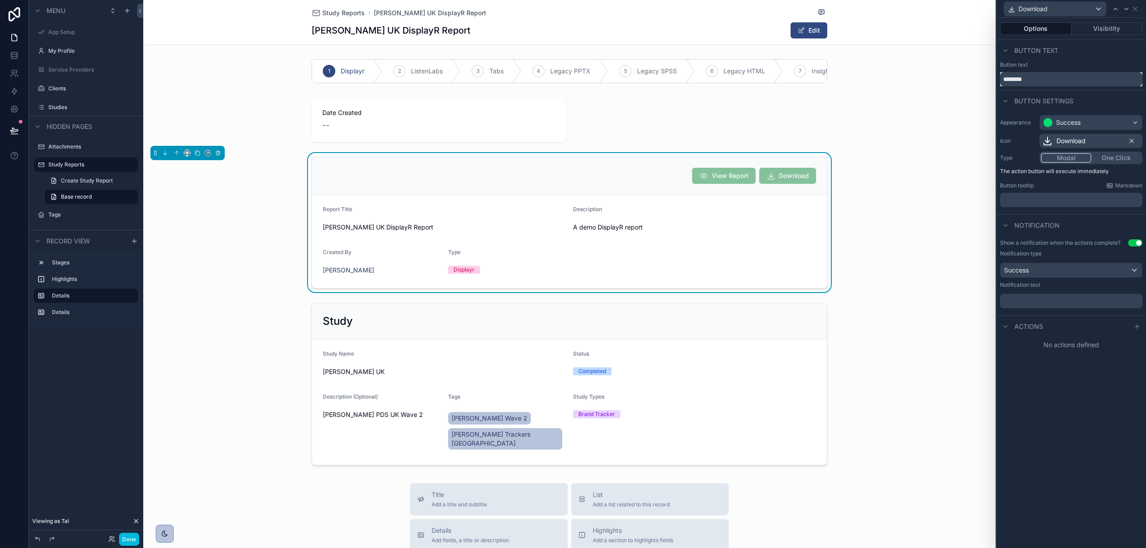
click at [1023, 81] on input "********" at bounding box center [1071, 79] width 142 height 14
click at [1064, 81] on input "********" at bounding box center [1071, 79] width 142 height 14
click at [1126, 24] on button "Visibility" at bounding box center [1107, 28] width 71 height 13
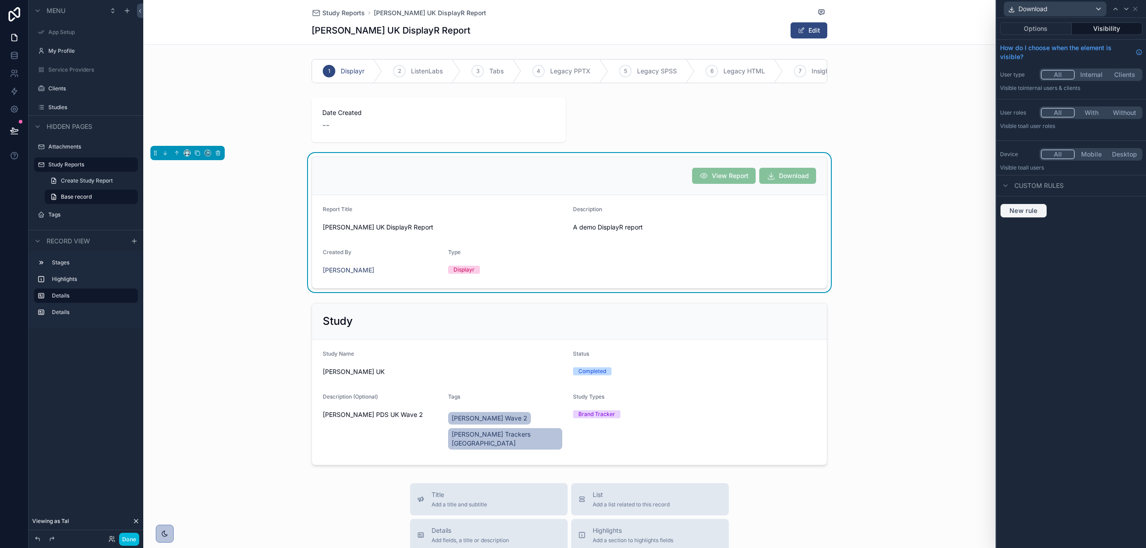
click at [1031, 210] on span "New rule" at bounding box center [1023, 211] width 35 height 8
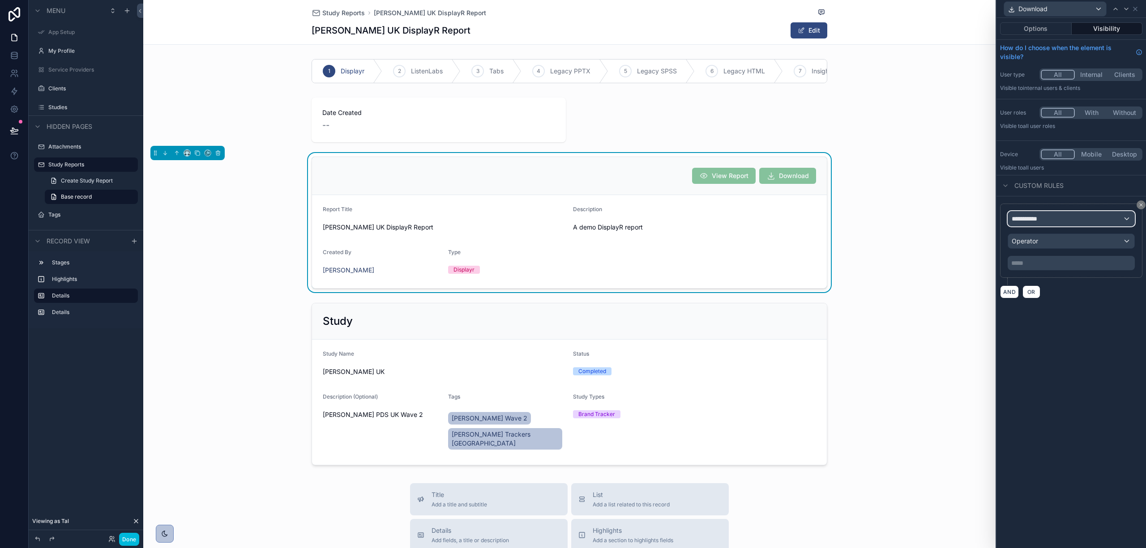
click at [1032, 226] on div "**********" at bounding box center [1071, 219] width 126 height 14
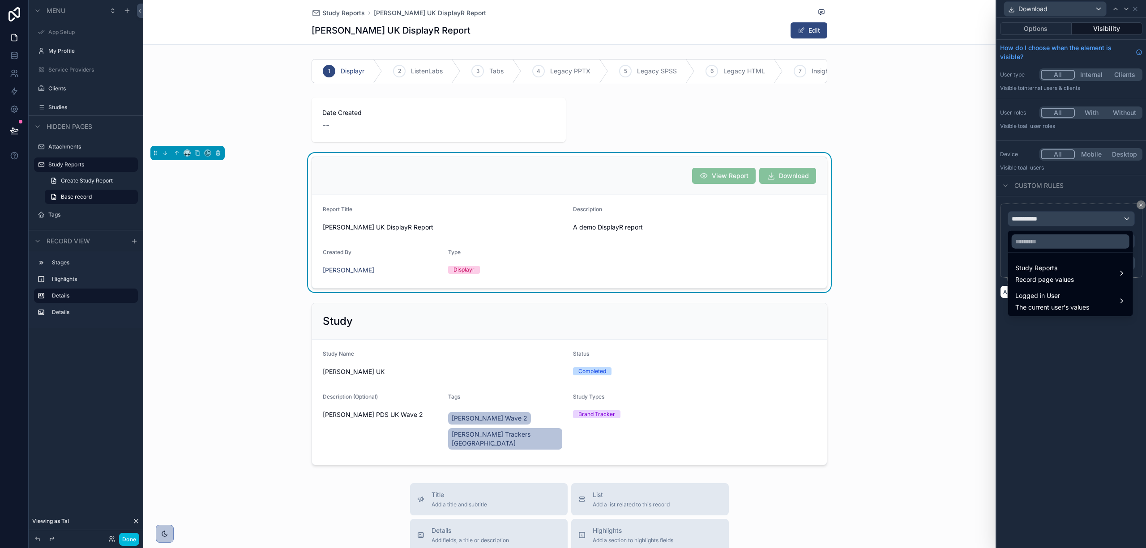
click at [1055, 306] on span "The current user's values" at bounding box center [1052, 307] width 74 height 9
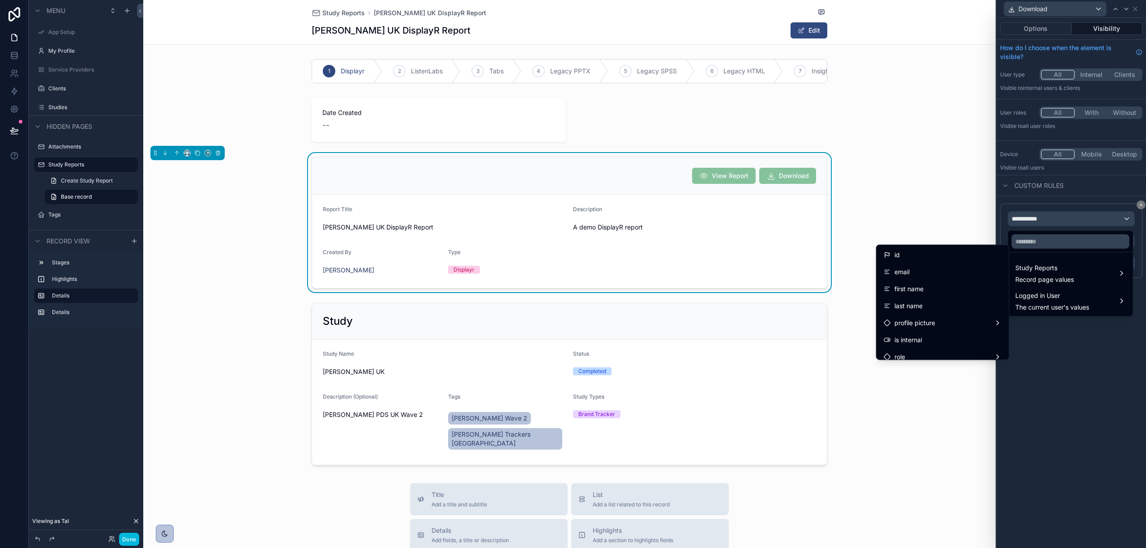
click at [1051, 278] on span "Record page values" at bounding box center [1044, 279] width 59 height 9
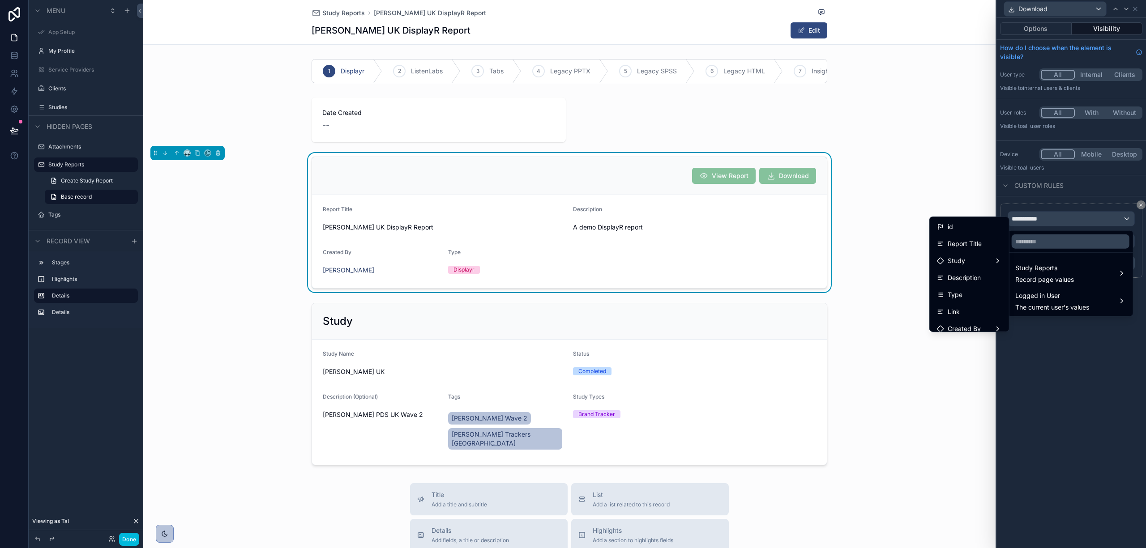
click at [956, 296] on div "Type" at bounding box center [969, 295] width 65 height 11
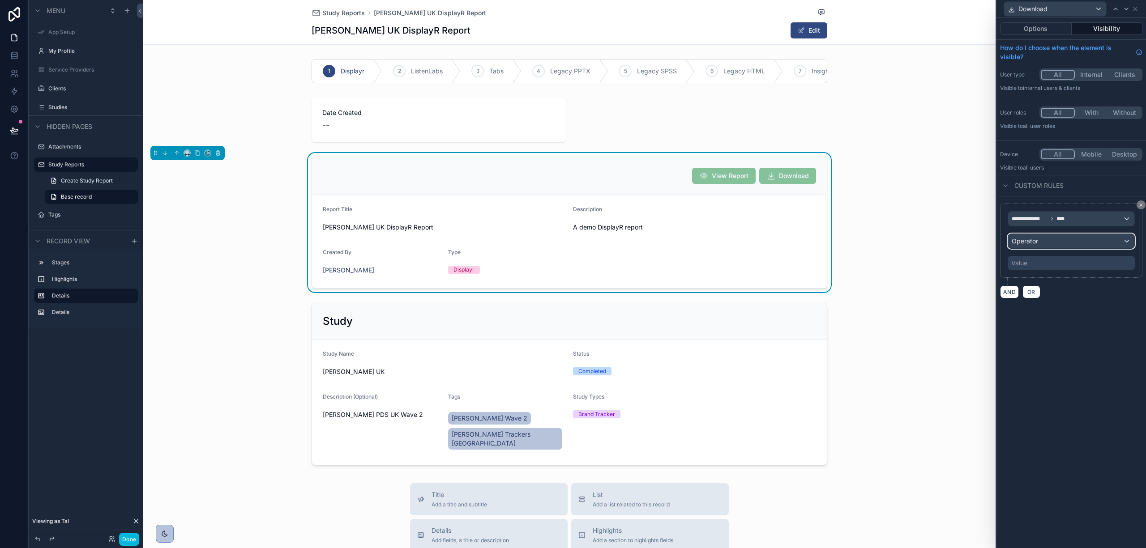
click at [1053, 242] on div "Operator" at bounding box center [1071, 241] width 126 height 14
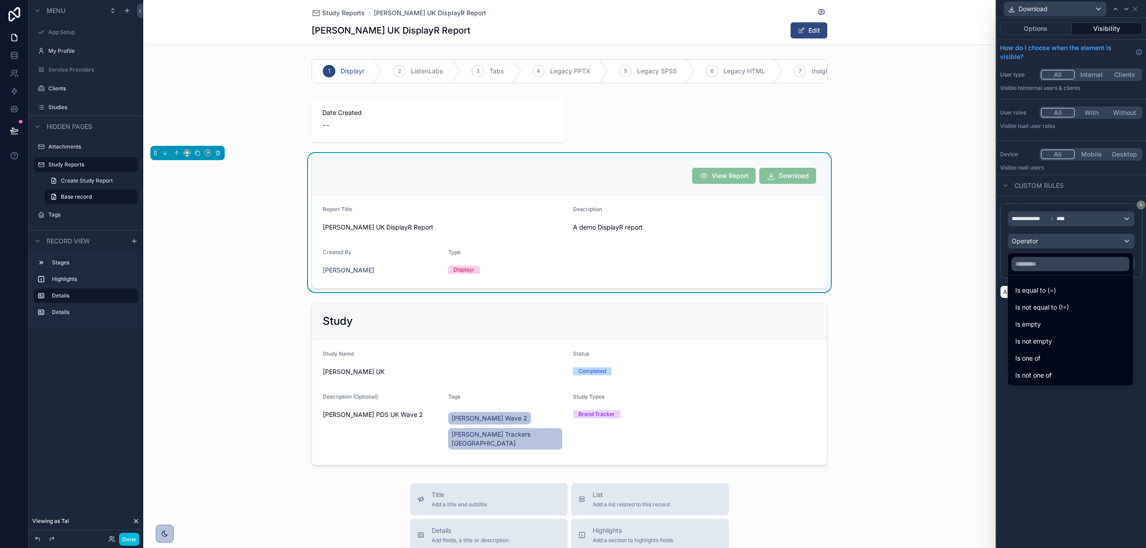
click at [1040, 363] on span "Is one of" at bounding box center [1027, 358] width 25 height 11
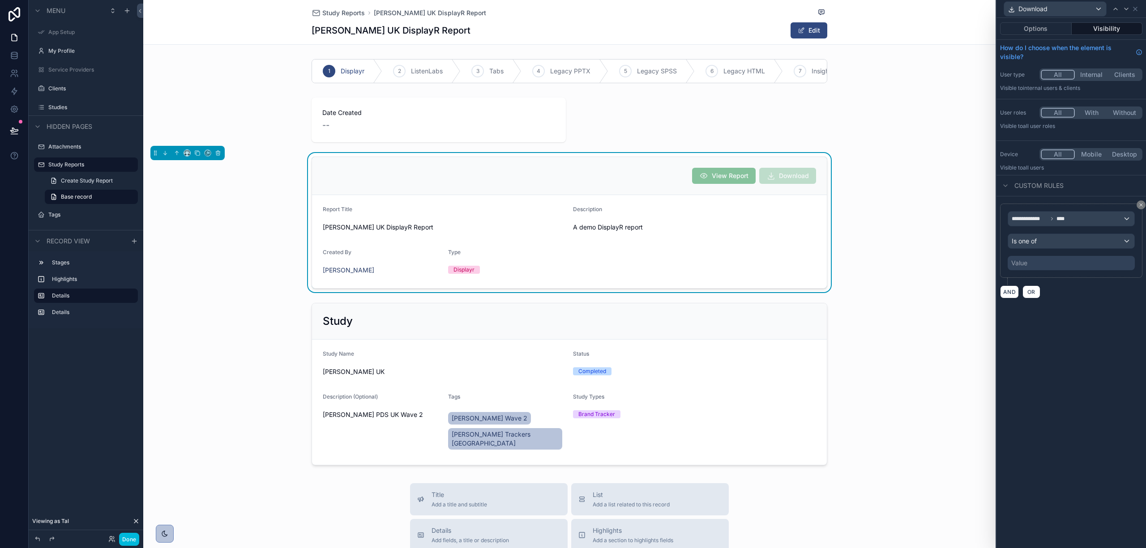
click at [1037, 269] on div "Value" at bounding box center [1071, 263] width 127 height 14
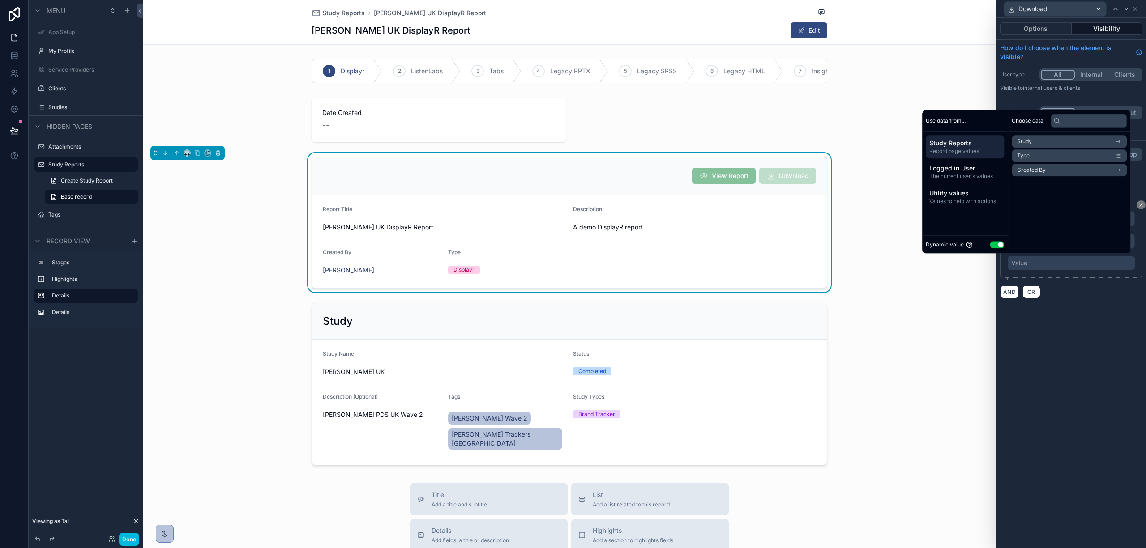
click at [991, 248] on div "Dynamic value Use setting" at bounding box center [965, 244] width 78 height 10
click at [990, 245] on button "Use setting" at bounding box center [997, 244] width 14 height 7
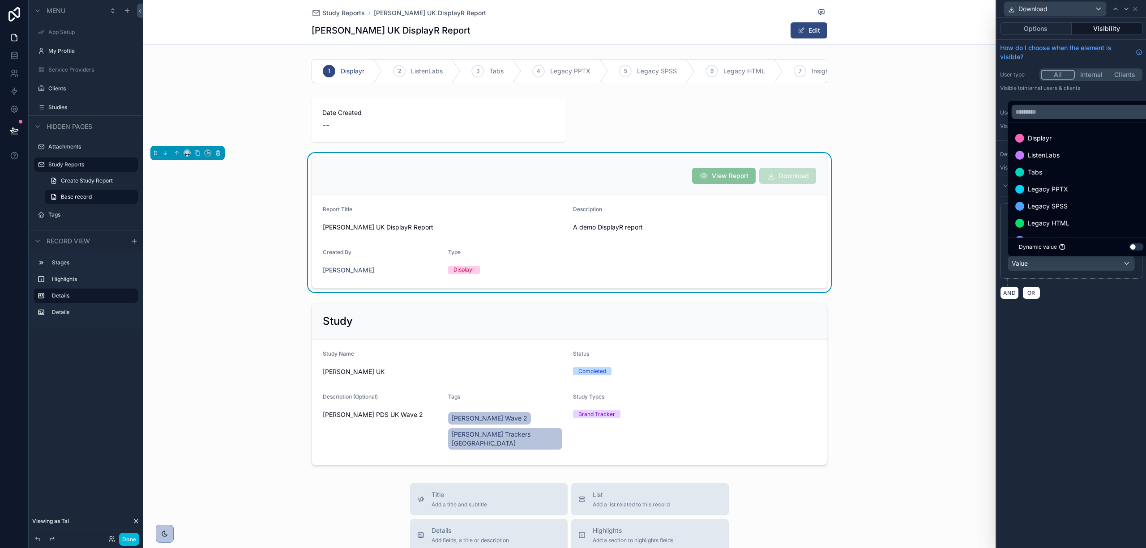
click at [1055, 176] on div "Tabs" at bounding box center [1081, 172] width 132 height 11
click at [1055, 176] on span "Legacy PPTX" at bounding box center [1048, 172] width 40 height 11
click at [1055, 176] on span "Legacy SPSS" at bounding box center [1048, 172] width 40 height 11
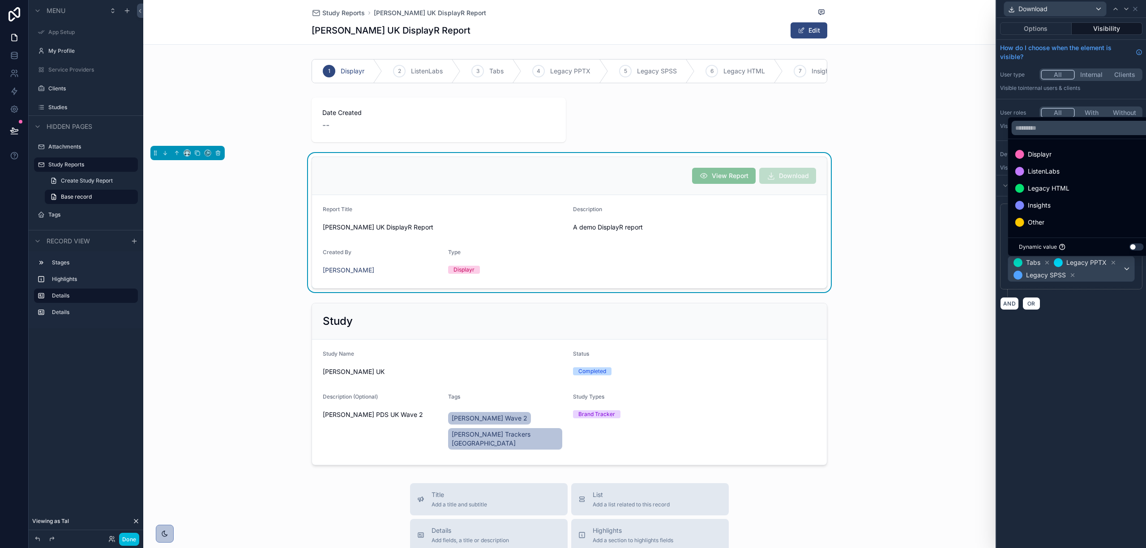
click at [1053, 206] on div "Insights" at bounding box center [1081, 205] width 132 height 11
click at [1046, 222] on div "Other" at bounding box center [1081, 222] width 132 height 11
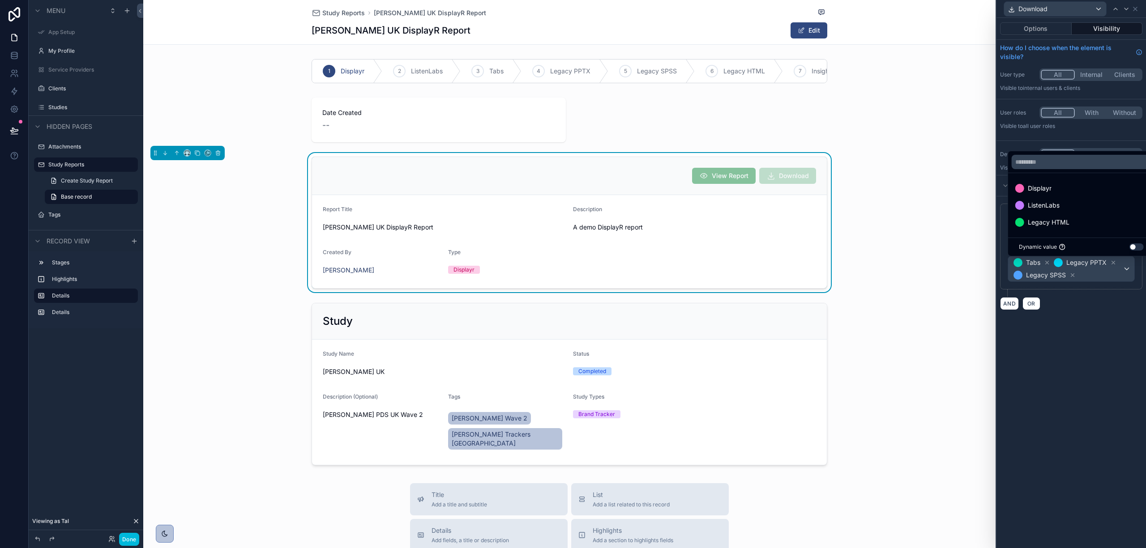
click at [1089, 409] on div "**********" at bounding box center [1071, 283] width 150 height 530
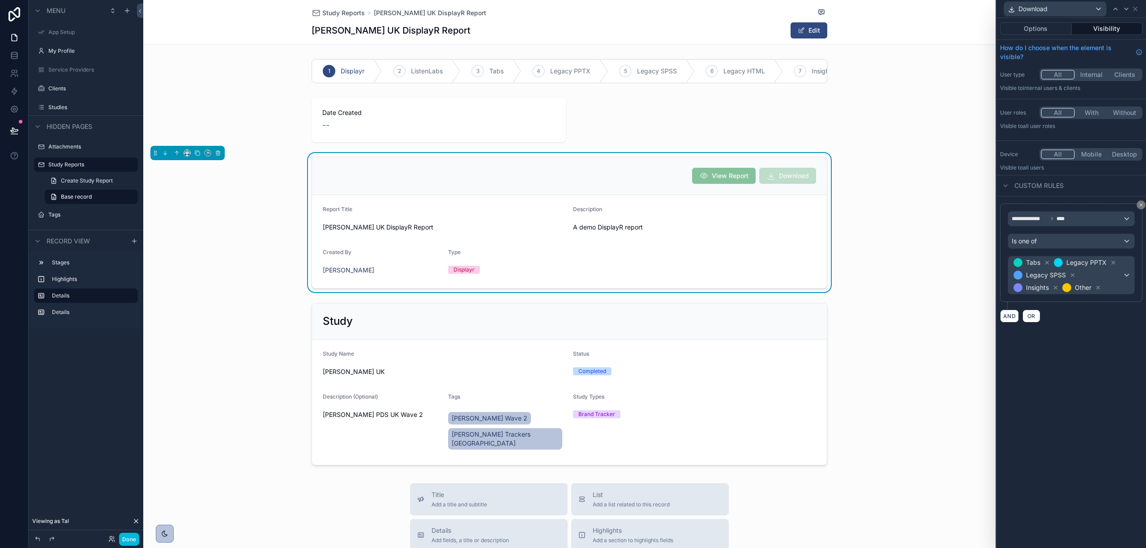
click at [870, 175] on div "View Report Download Report Title Abbott UK DisplayR Report Description A demo …" at bounding box center [569, 222] width 852 height 139
click at [58, 104] on label "Studies" at bounding box center [90, 107] width 84 height 7
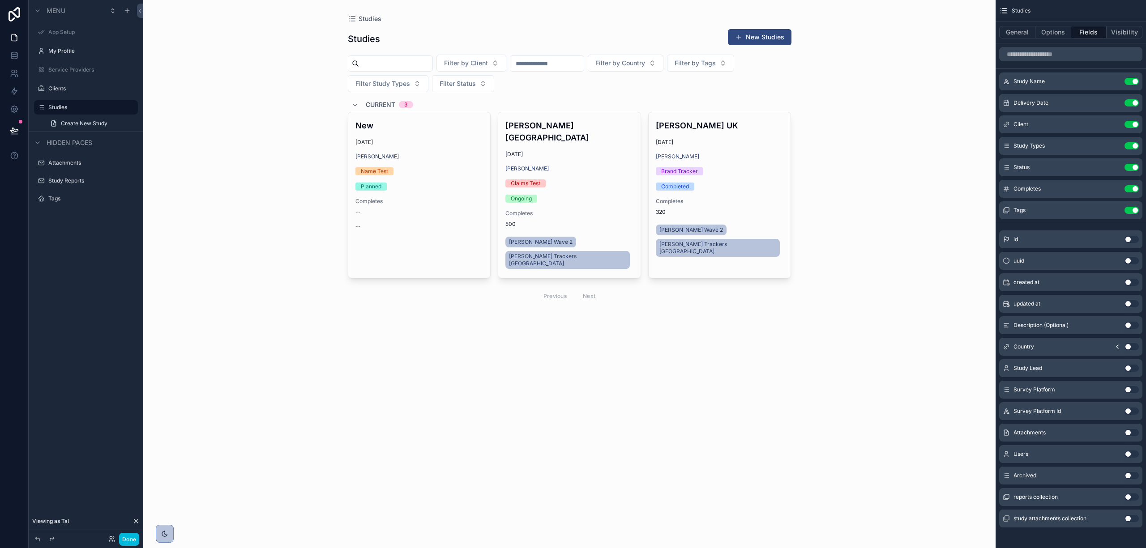
click at [397, 146] on div "scrollable content" at bounding box center [570, 167] width 458 height 335
click at [572, 151] on span "9/24/2025" at bounding box center [569, 154] width 128 height 7
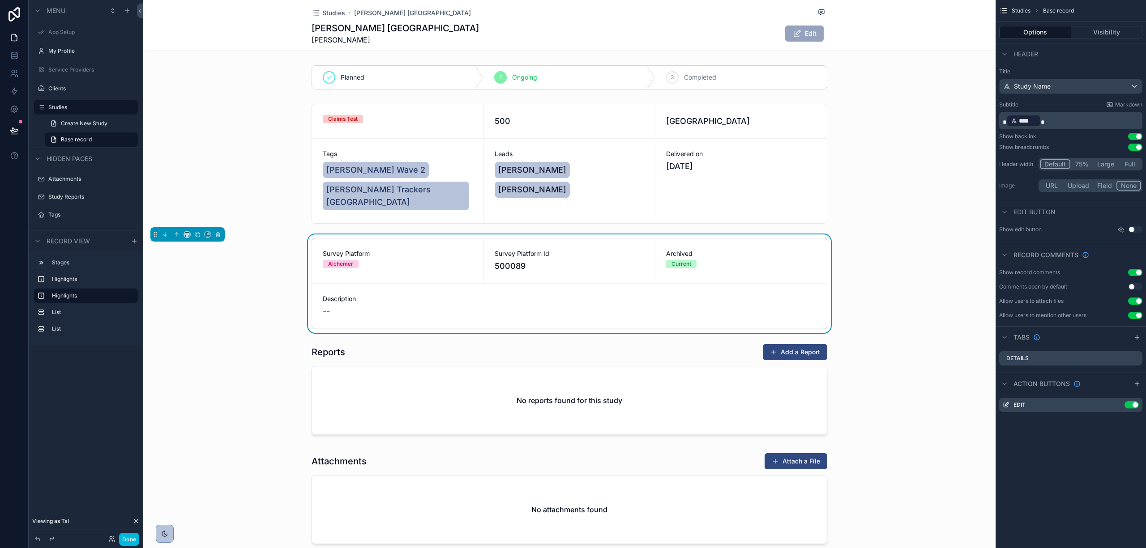
click at [64, 106] on label "Studies" at bounding box center [90, 107] width 84 height 7
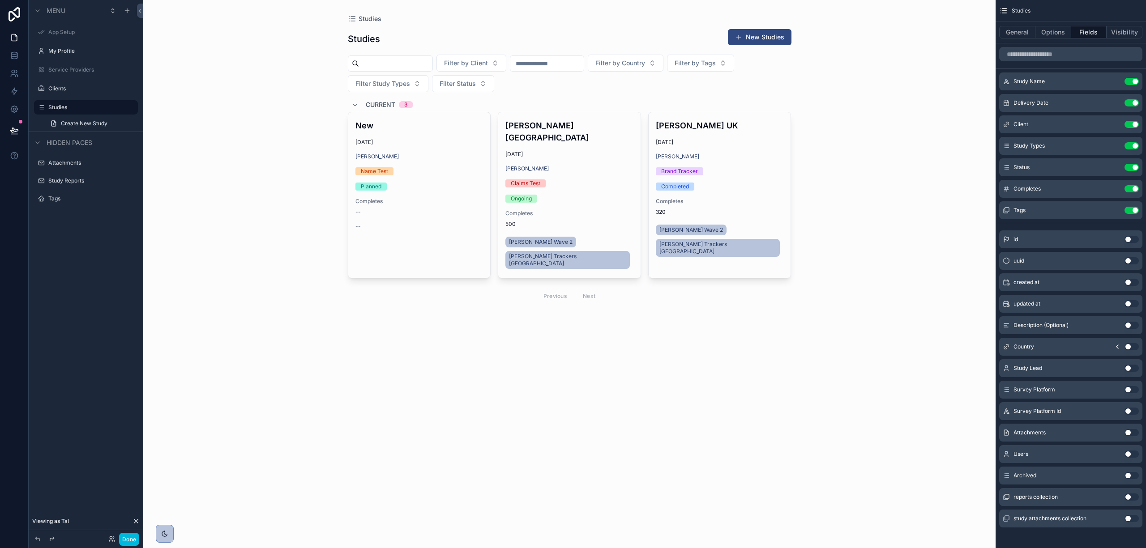
click at [705, 133] on div "Abbott UK 9/17/2025 Abbott Brand Tracker Completed Completes 320 Abbott Wave 2 …" at bounding box center [720, 189] width 142 height 154
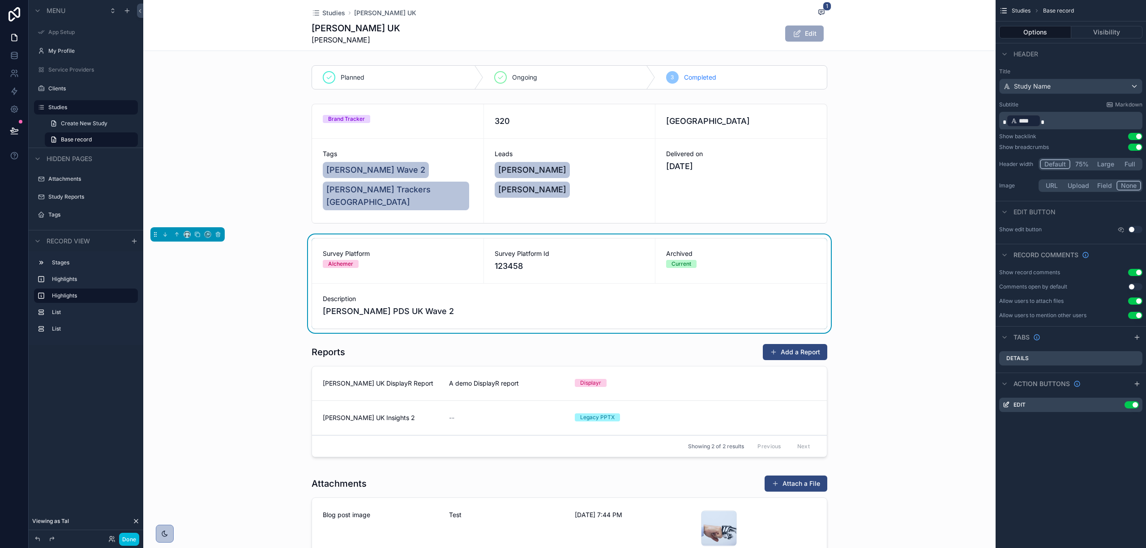
click at [640, 394] on div "scrollable content" at bounding box center [569, 402] width 852 height 124
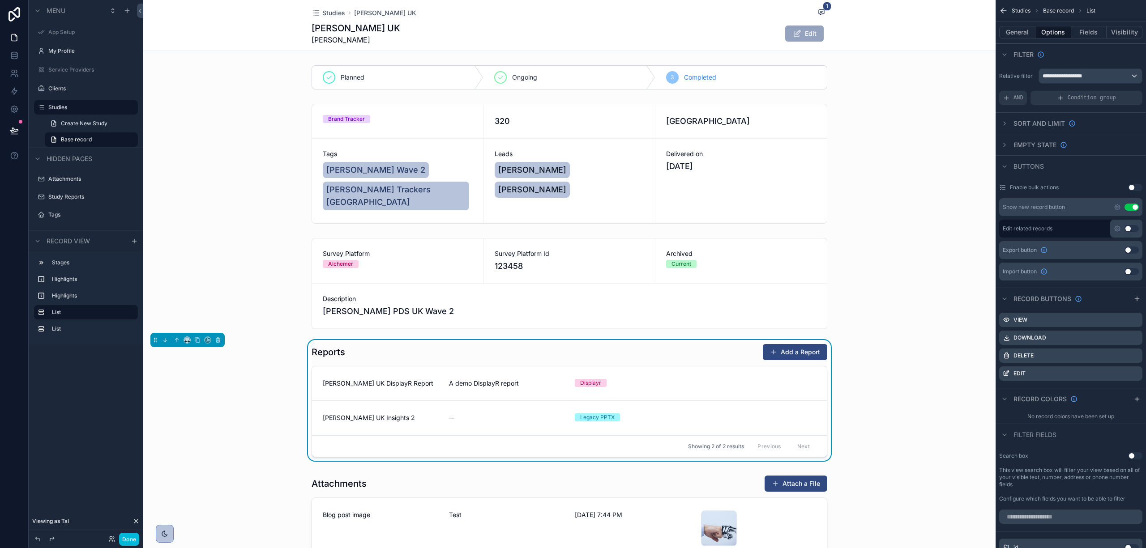
click at [910, 316] on div "scrollable content" at bounding box center [569, 284] width 852 height 98
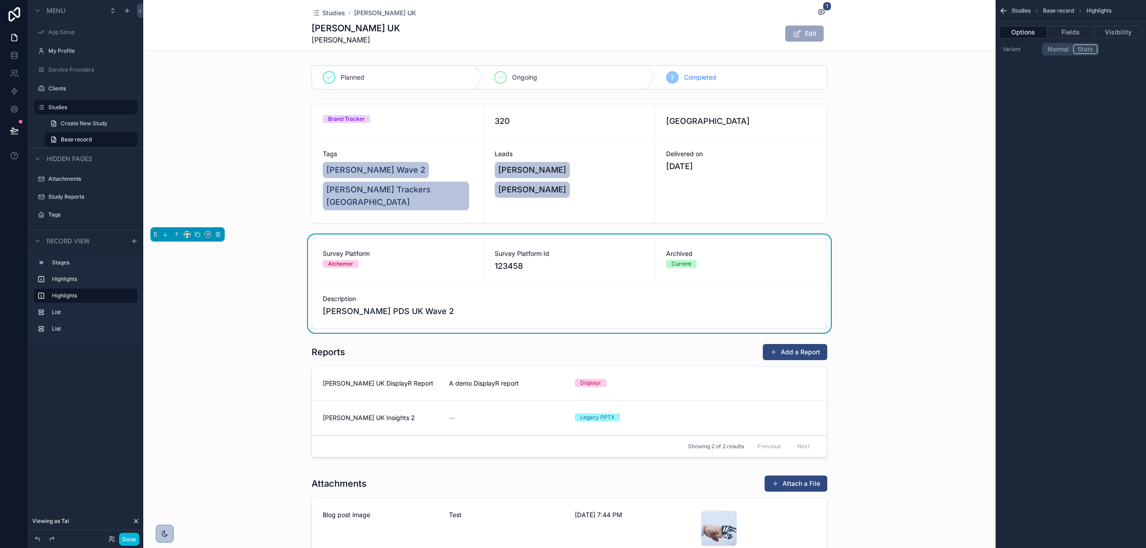
click at [624, 359] on div "scrollable content" at bounding box center [569, 402] width 852 height 124
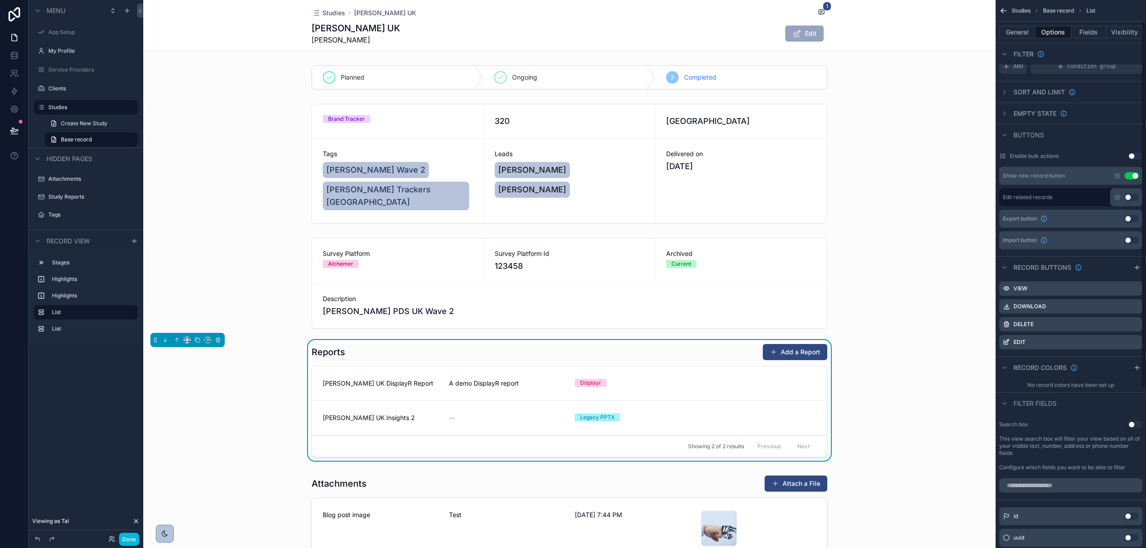
scroll to position [60, 0]
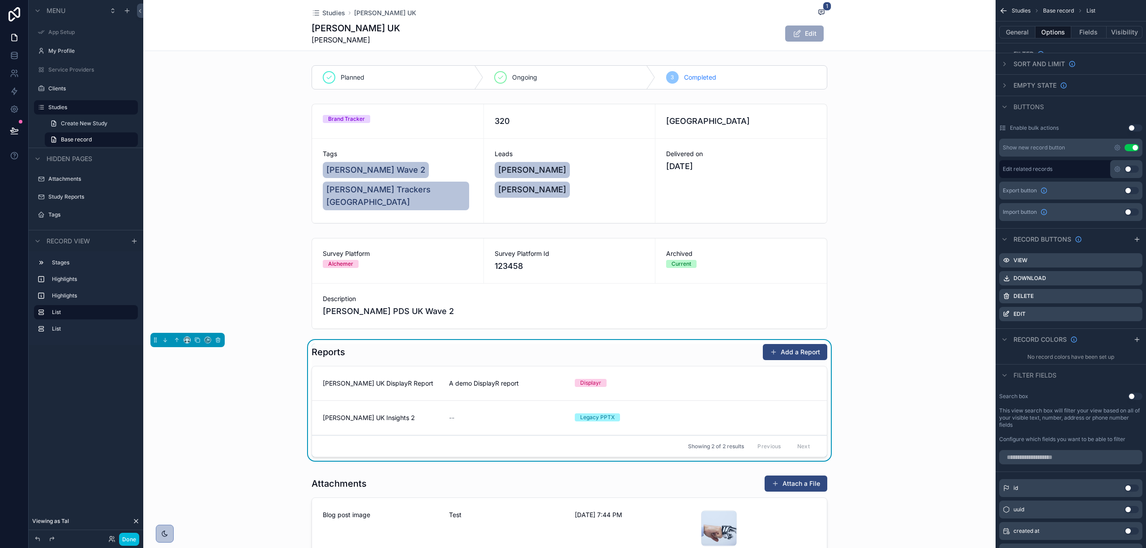
click at [0, 0] on icon "scrollable content" at bounding box center [0, 0] width 0 height 0
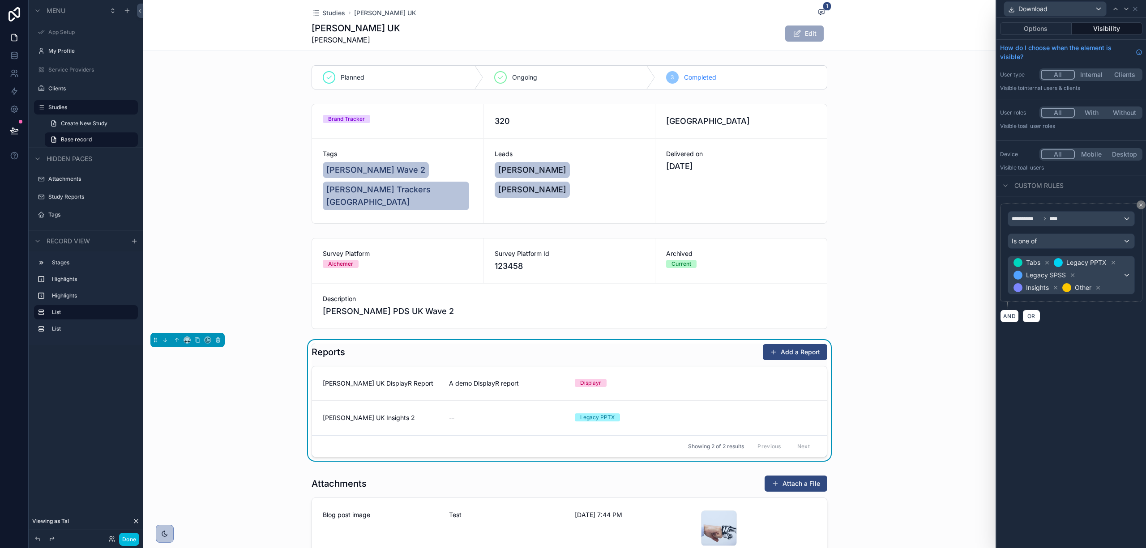
click at [1042, 28] on button "Options" at bounding box center [1036, 28] width 72 height 13
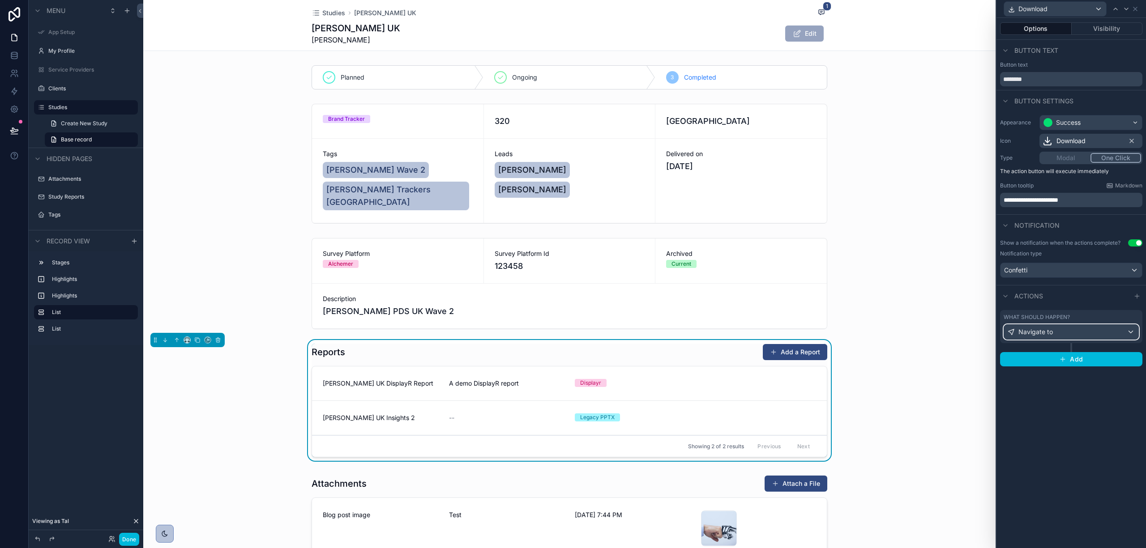
click at [1055, 329] on div "Navigate to" at bounding box center [1071, 332] width 134 height 14
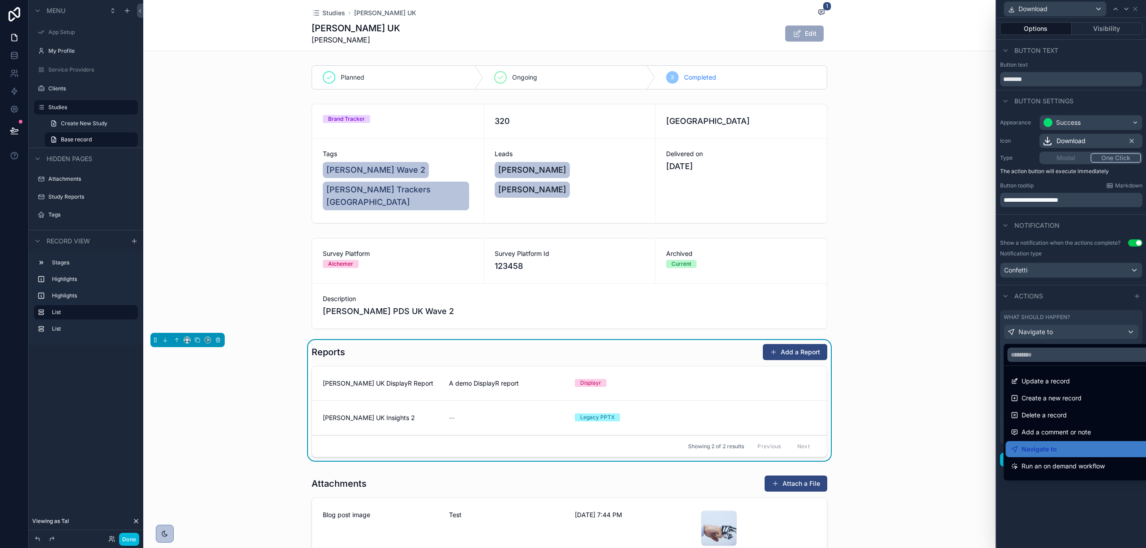
click at [1075, 487] on div at bounding box center [1071, 274] width 150 height 548
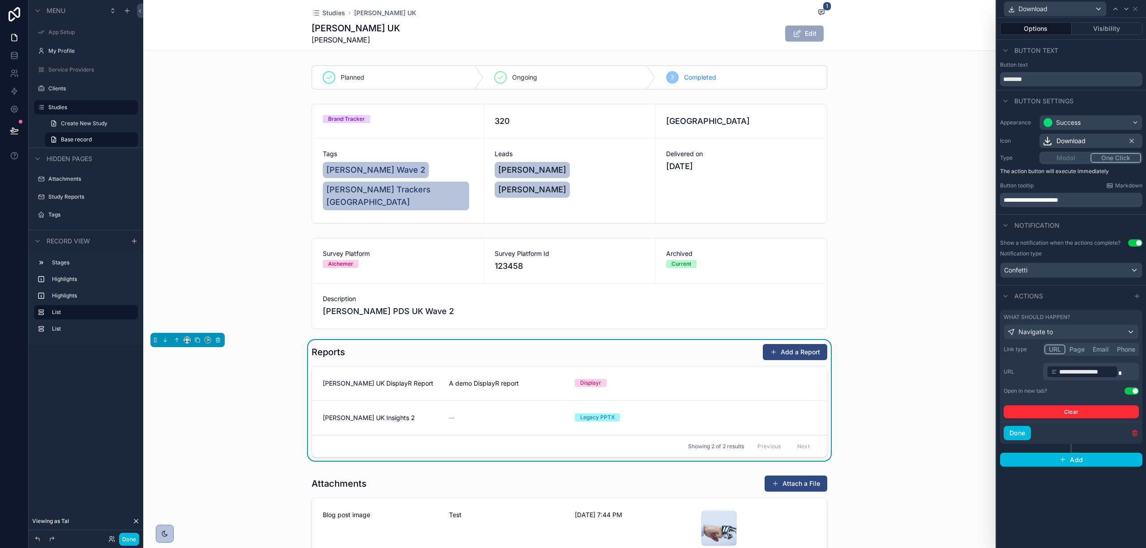
click at [1125, 374] on p "**********" at bounding box center [1092, 372] width 90 height 14
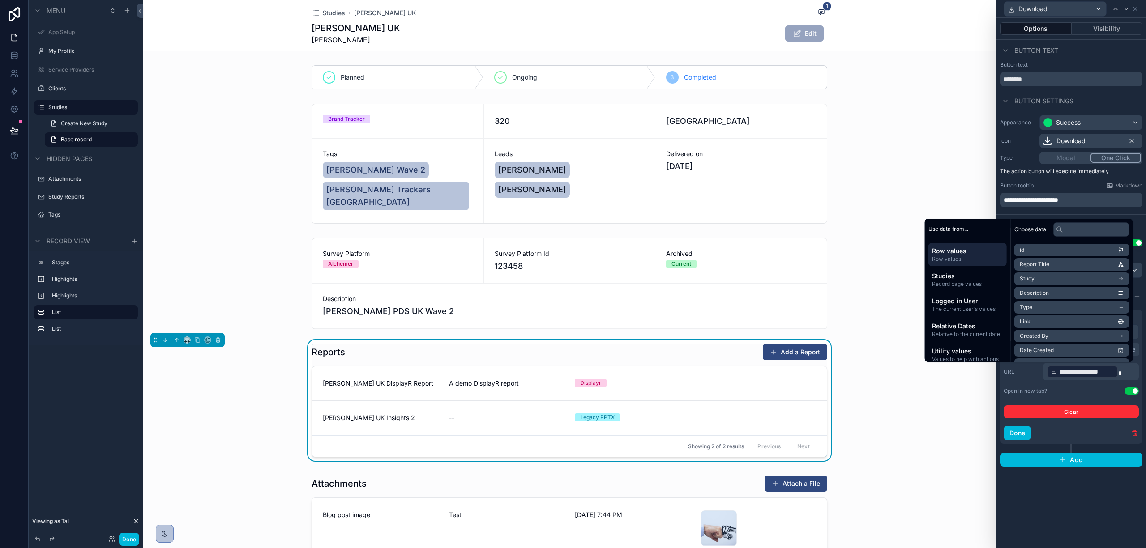
click at [1091, 521] on div "**********" at bounding box center [1071, 283] width 150 height 530
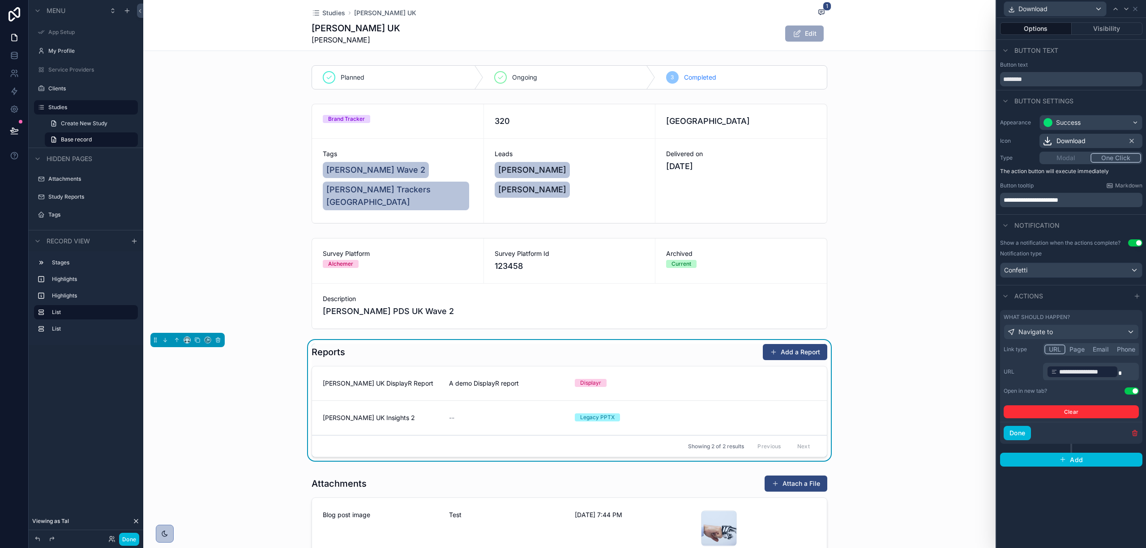
click at [72, 55] on div "My Profile" at bounding box center [92, 50] width 88 height 7
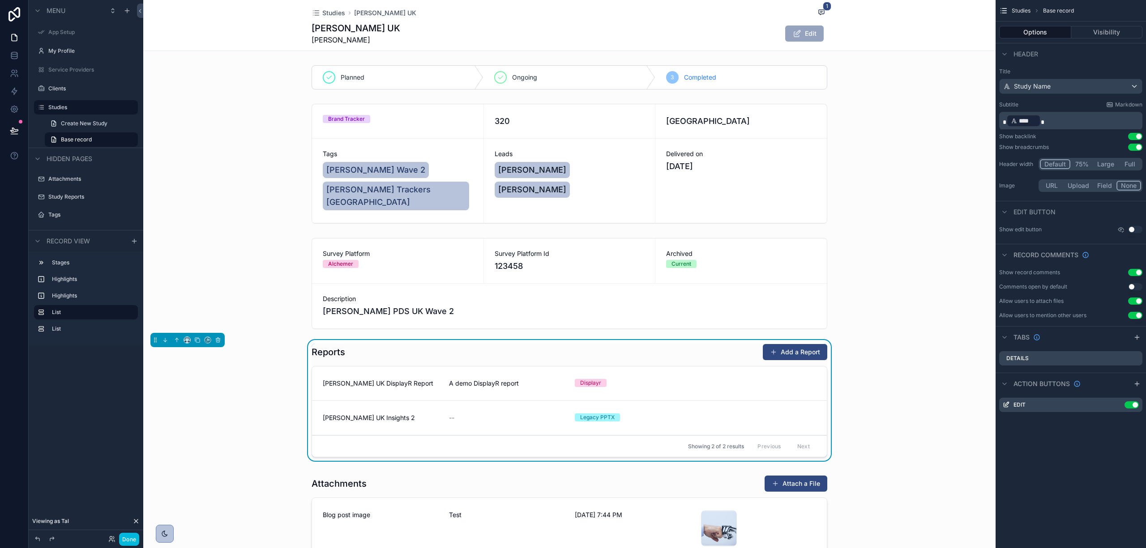
scroll to position [0, 0]
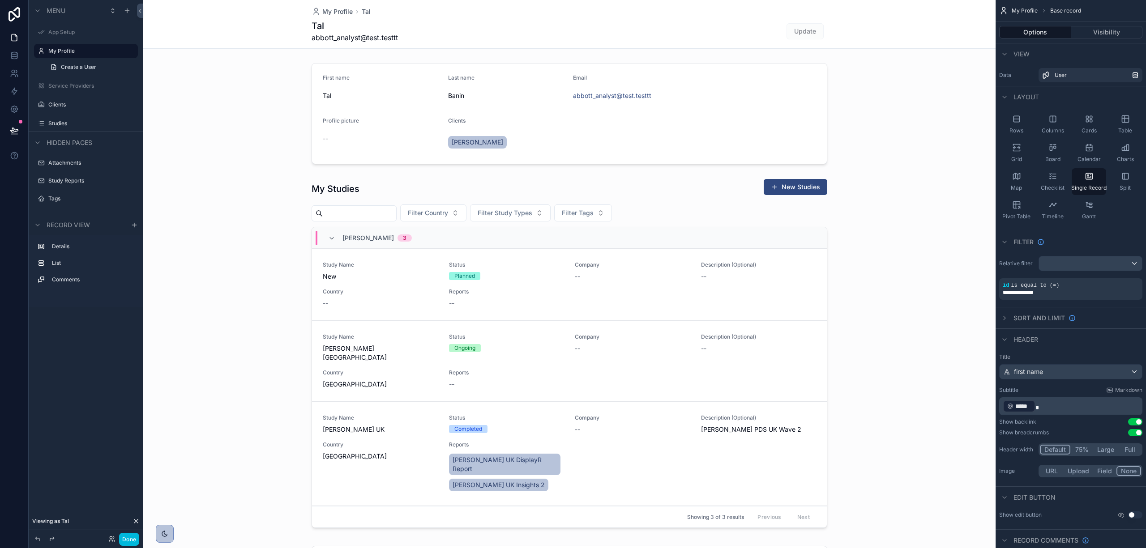
click at [408, 436] on div "scrollable content" at bounding box center [569, 355] width 852 height 360
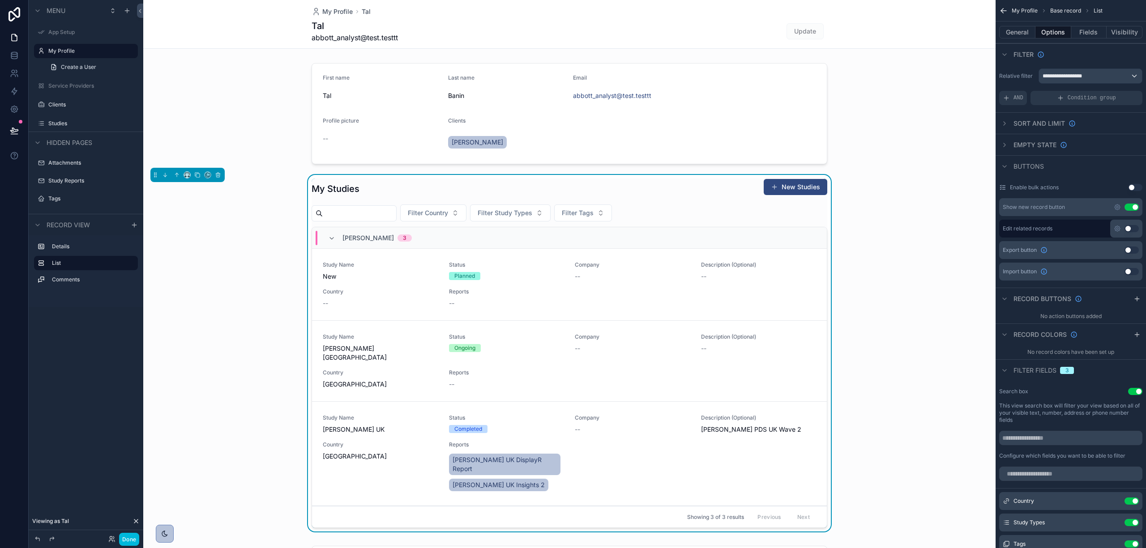
click at [367, 432] on div "Study Name [PERSON_NAME] UK Status Completed Company -- Description (Optional) …" at bounding box center [569, 453] width 493 height 79
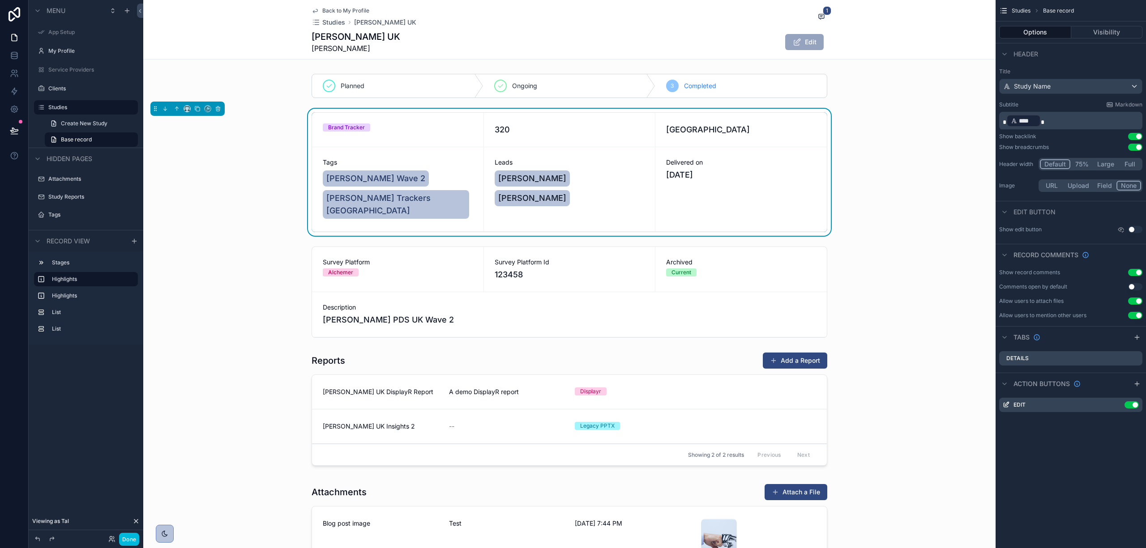
click at [67, 47] on label "My Profile" at bounding box center [90, 50] width 84 height 7
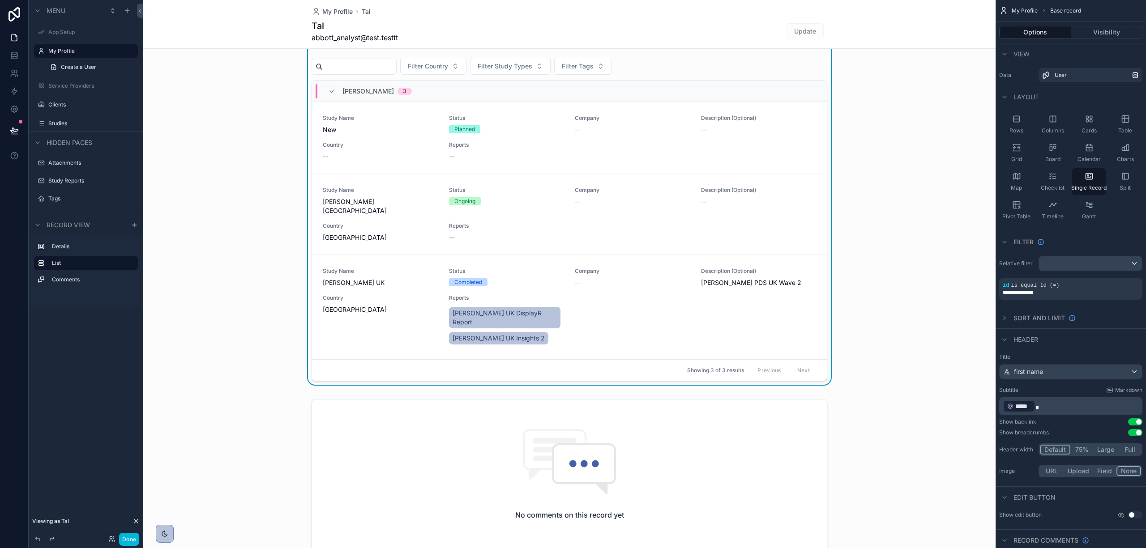
scroll to position [119, 0]
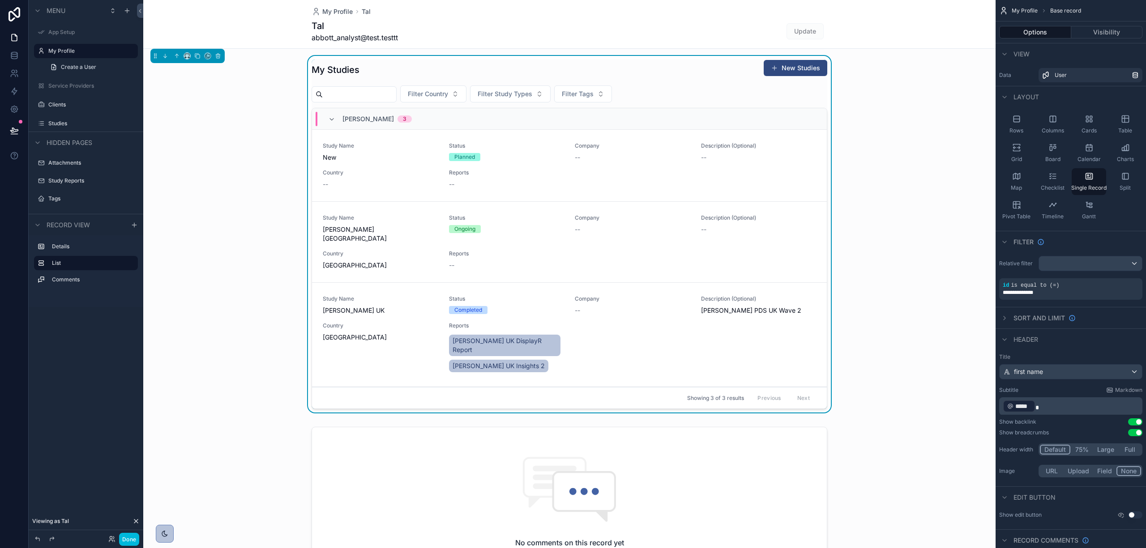
click at [680, 87] on div "Filter Country Filter Study Types Filter Tags" at bounding box center [570, 93] width 516 height 17
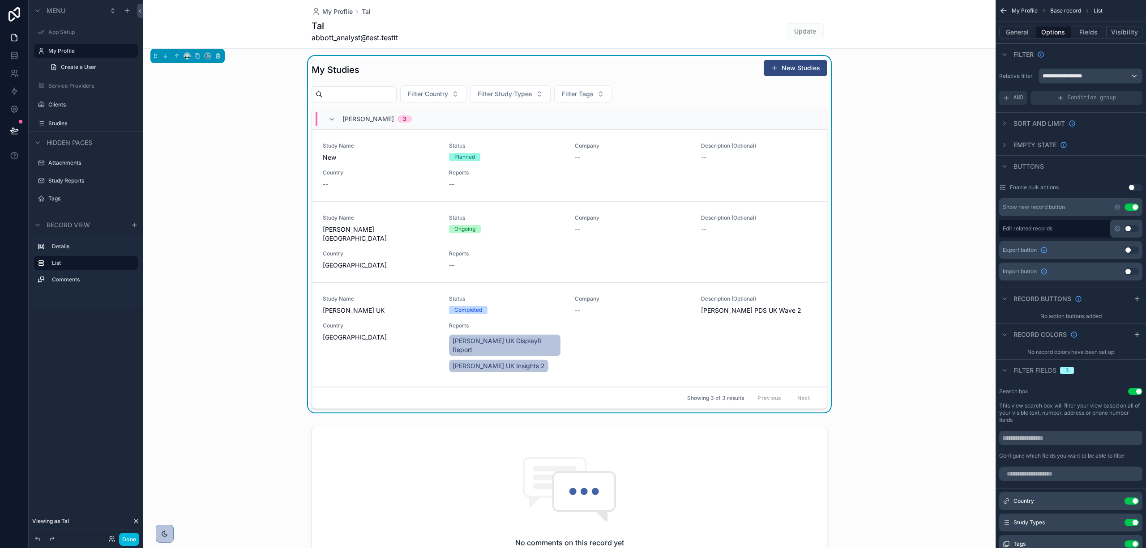
click at [582, 332] on div "Study Name [PERSON_NAME] UK Status Completed Company -- Description (Optional) …" at bounding box center [569, 334] width 493 height 79
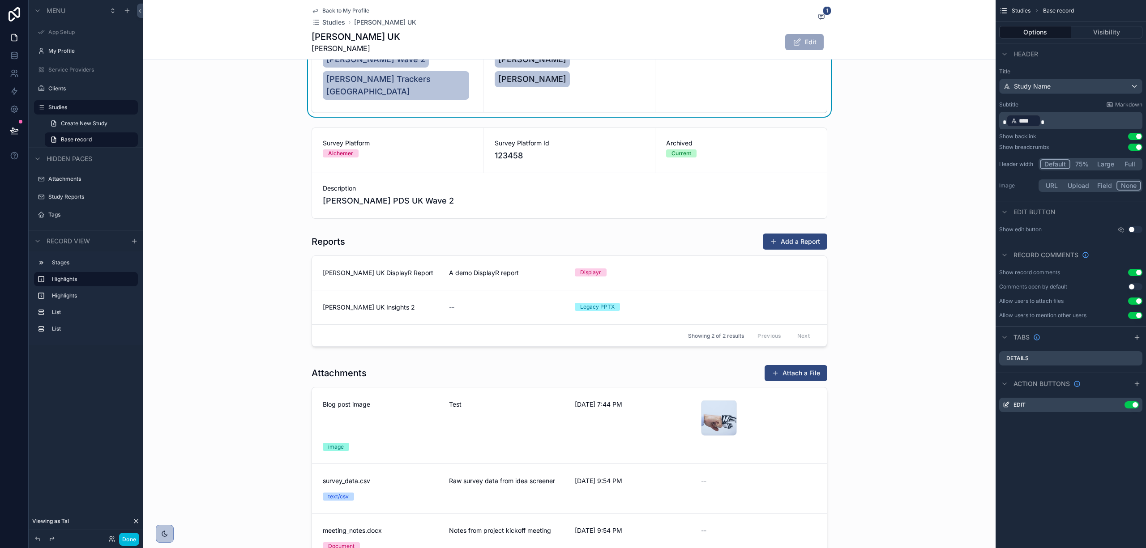
click at [531, 285] on div "scrollable content" at bounding box center [569, 292] width 852 height 124
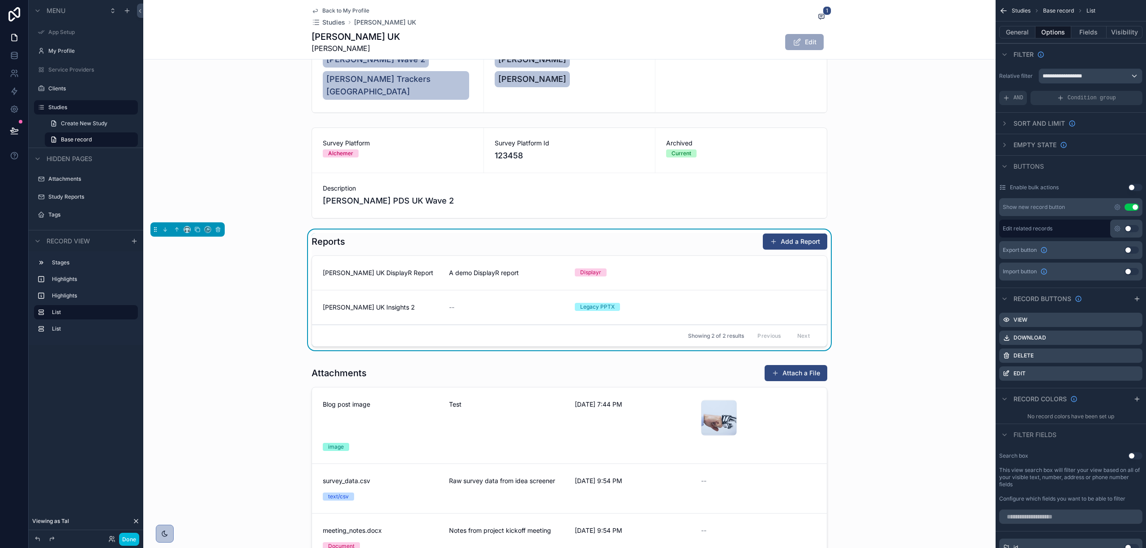
click at [65, 49] on label "My Profile" at bounding box center [90, 50] width 84 height 7
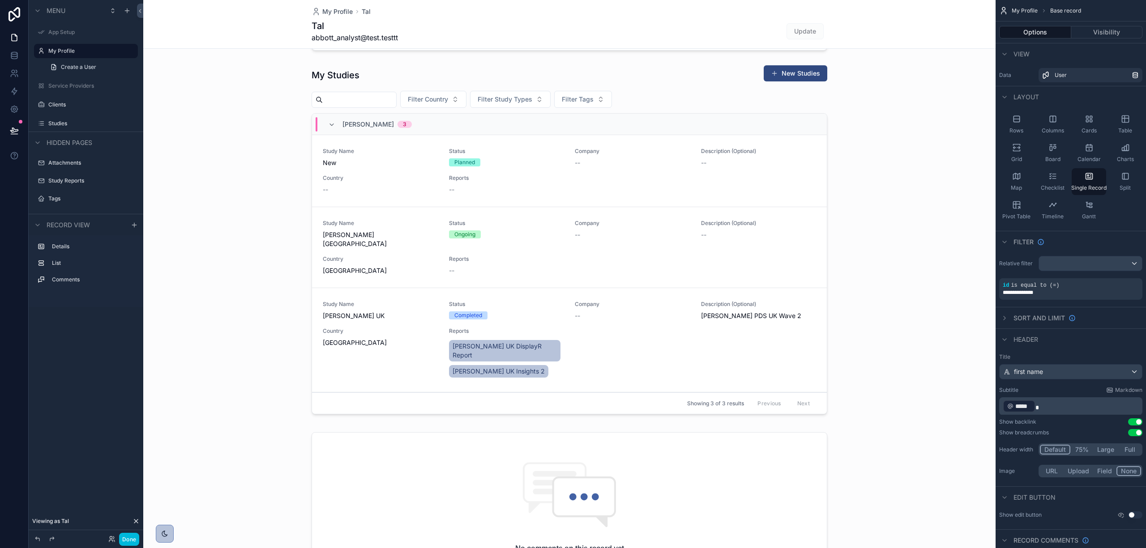
scroll to position [60, 0]
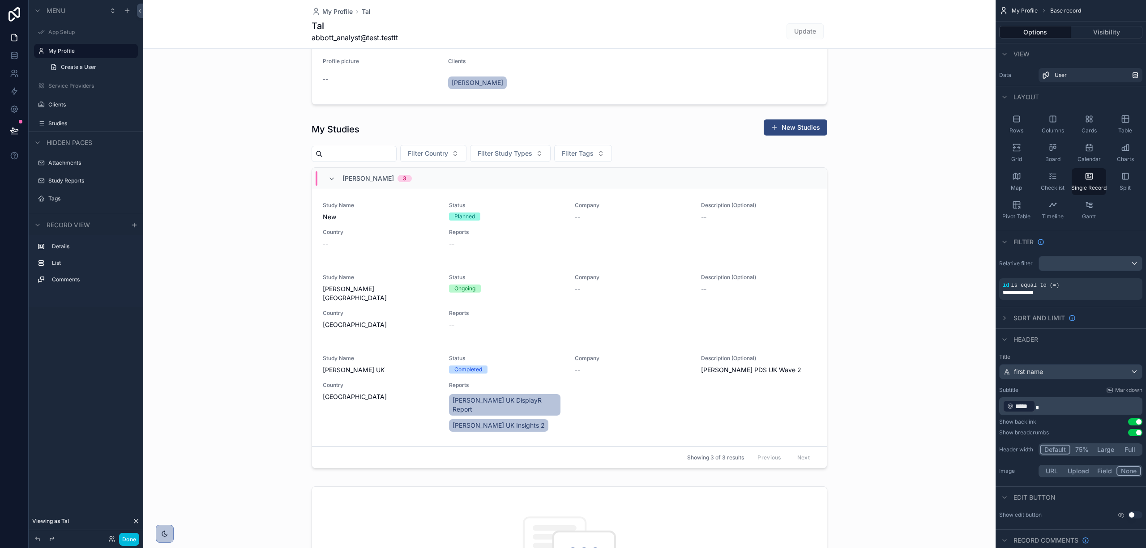
click at [486, 394] on div "scrollable content" at bounding box center [569, 521] width 852 height 1162
click at [507, 394] on div "scrollable content" at bounding box center [569, 295] width 852 height 360
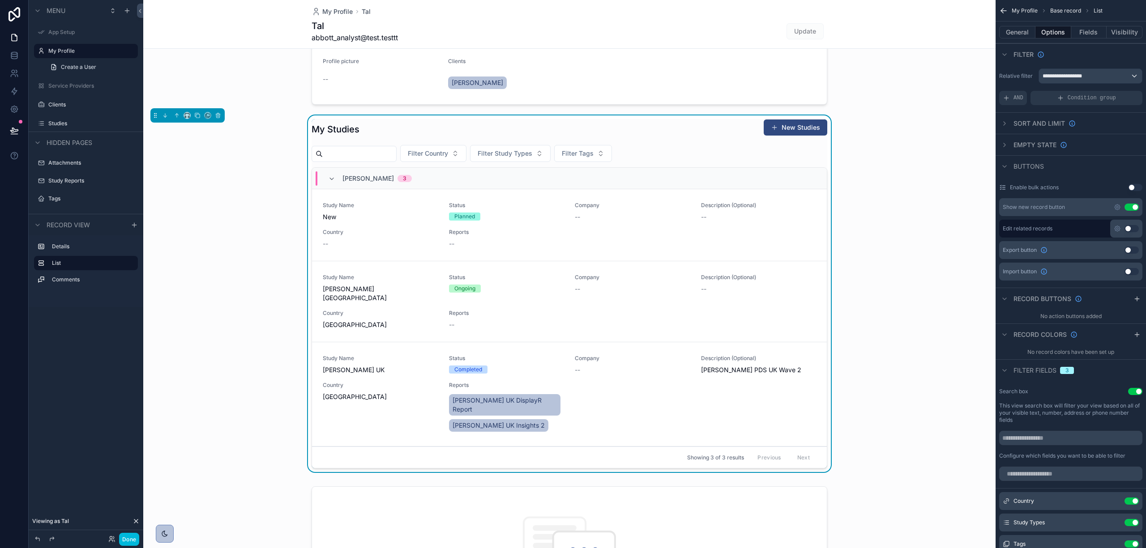
click at [493, 396] on span "[PERSON_NAME] UK DisplayR Report" at bounding box center [505, 405] width 105 height 18
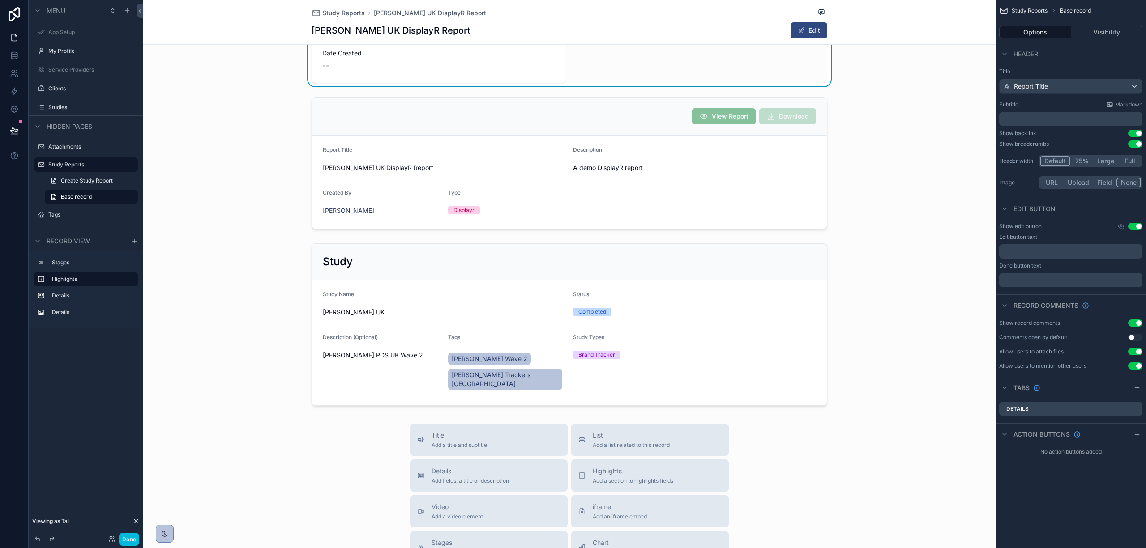
click at [673, 174] on div "scrollable content" at bounding box center [569, 163] width 852 height 139
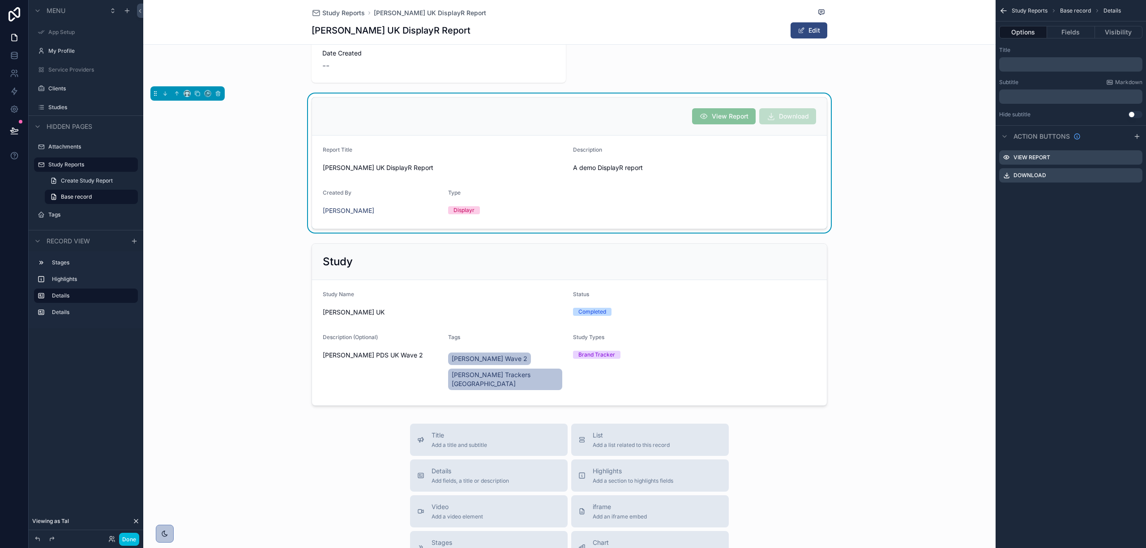
click at [0, 0] on icon "scrollable content" at bounding box center [0, 0] width 0 height 0
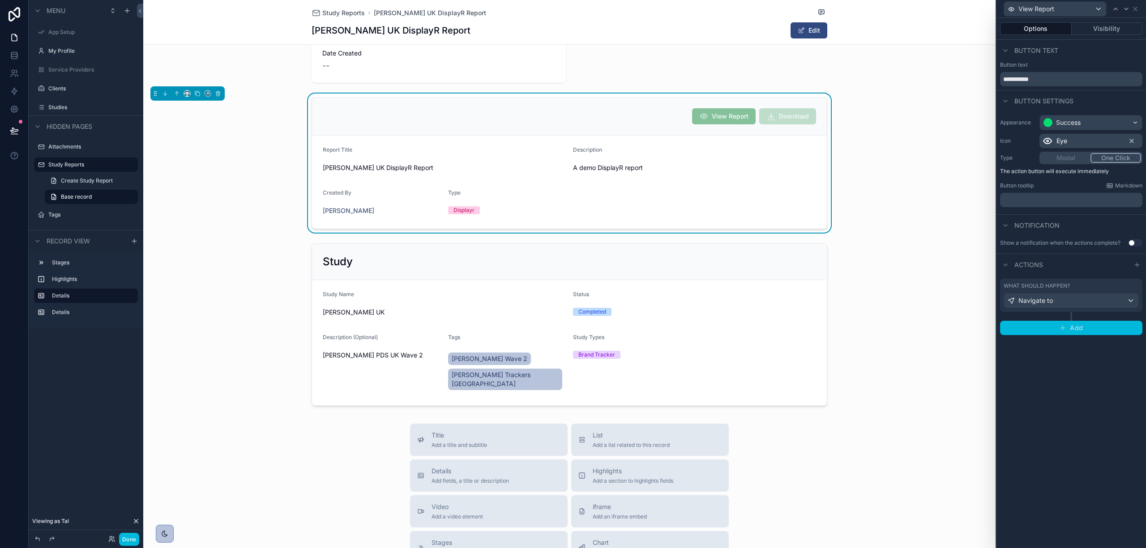
click at [1074, 329] on span "Add" at bounding box center [1076, 328] width 13 height 8
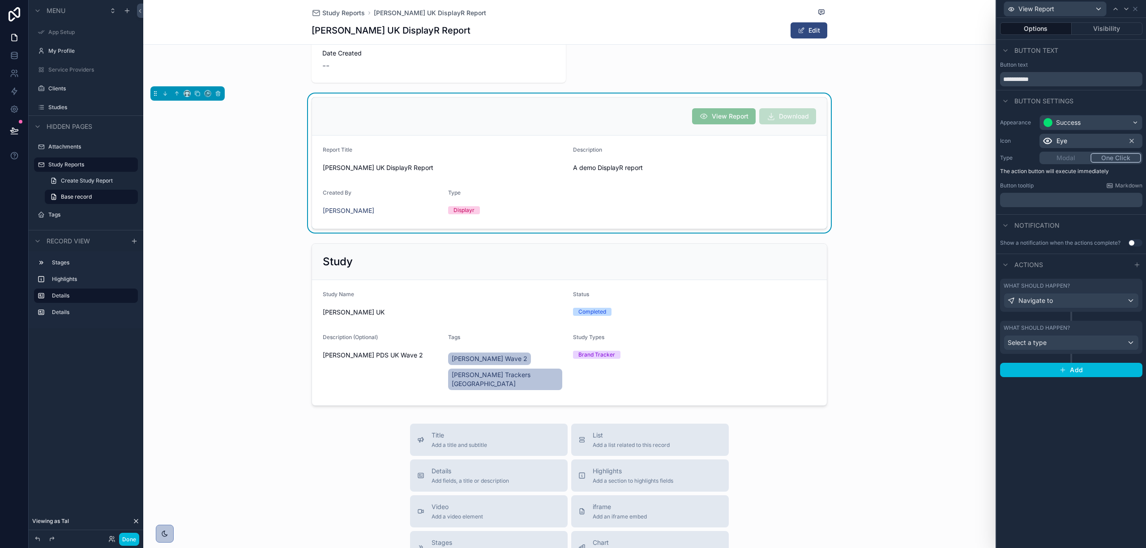
click at [1126, 321] on div "What should happen? Navigate to" at bounding box center [1071, 300] width 142 height 42
click at [1127, 327] on div "What should happen?" at bounding box center [1071, 328] width 135 height 7
click at [1134, 364] on icon "button" at bounding box center [1134, 365] width 7 height 7
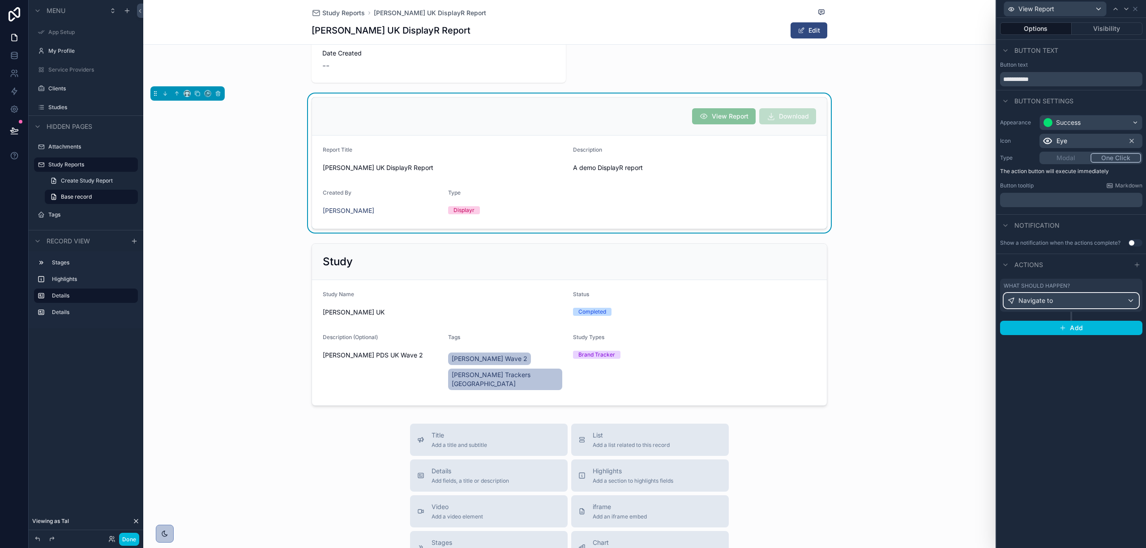
click at [1114, 301] on div "Navigate to" at bounding box center [1071, 301] width 134 height 14
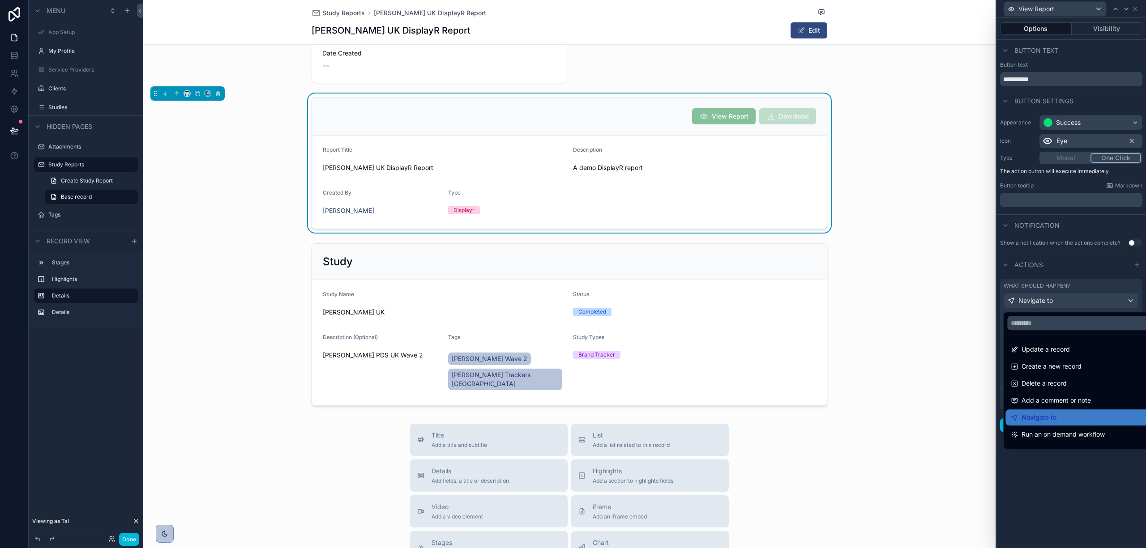
click at [1079, 417] on div "Navigate to" at bounding box center [1081, 417] width 141 height 11
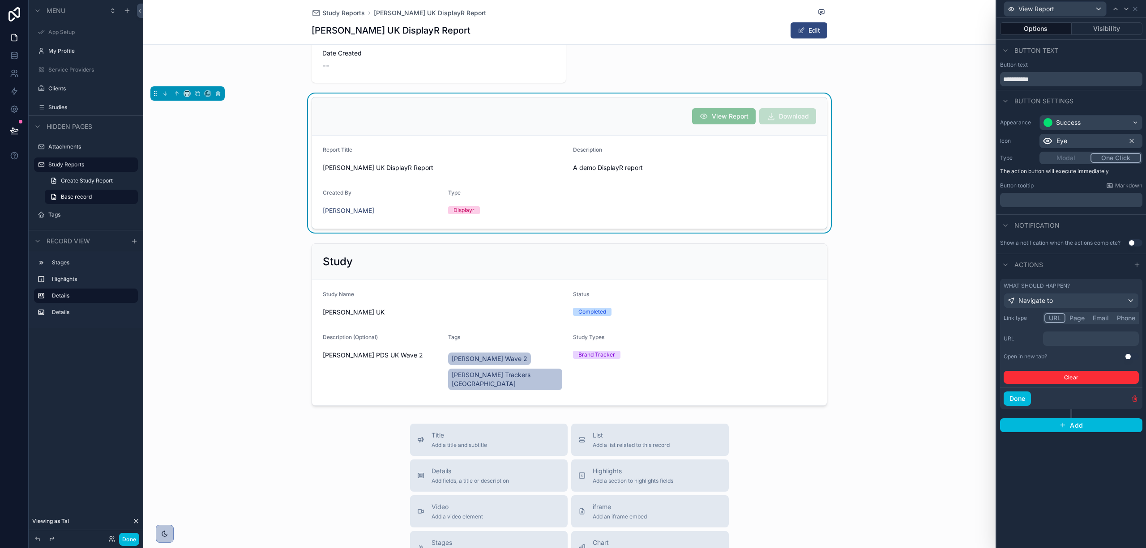
click at [1078, 337] on p "﻿" at bounding box center [1092, 338] width 90 height 9
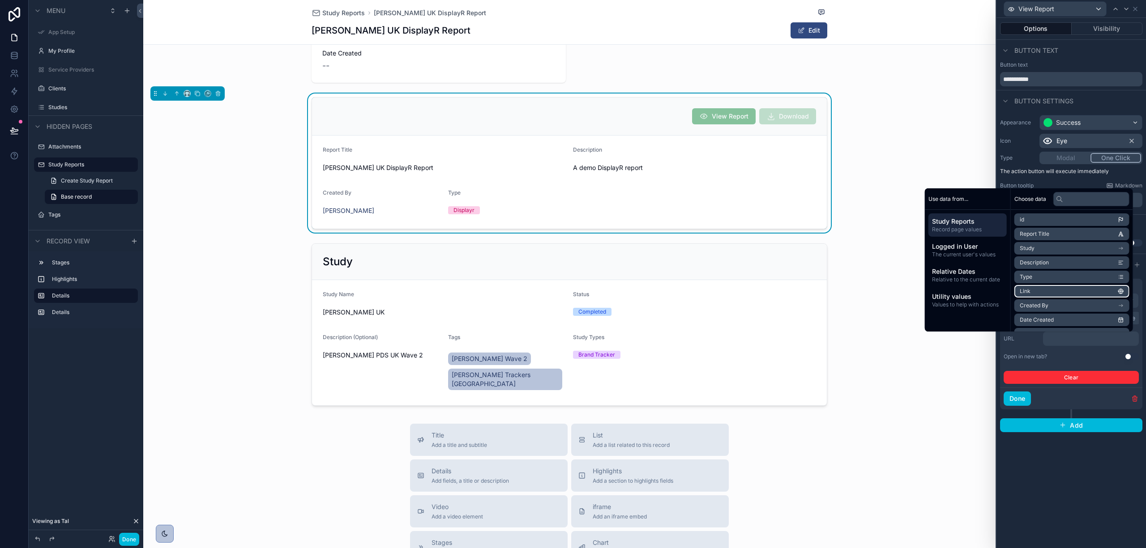
scroll to position [56, 0]
click at [1041, 278] on span "Dynamic temp link" at bounding box center [1043, 278] width 47 height 7
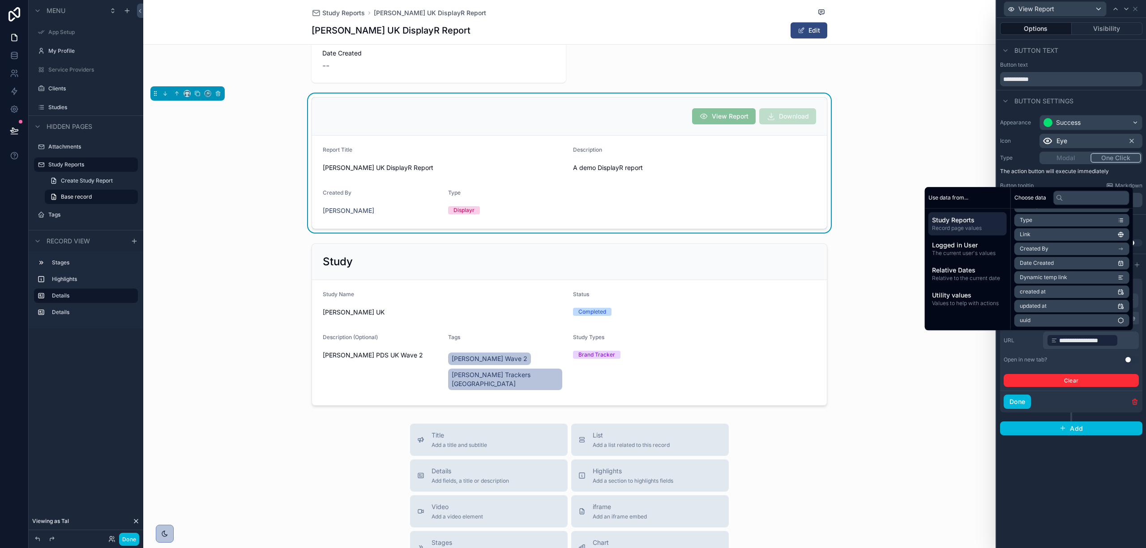
click at [1091, 492] on div "**********" at bounding box center [1071, 283] width 150 height 530
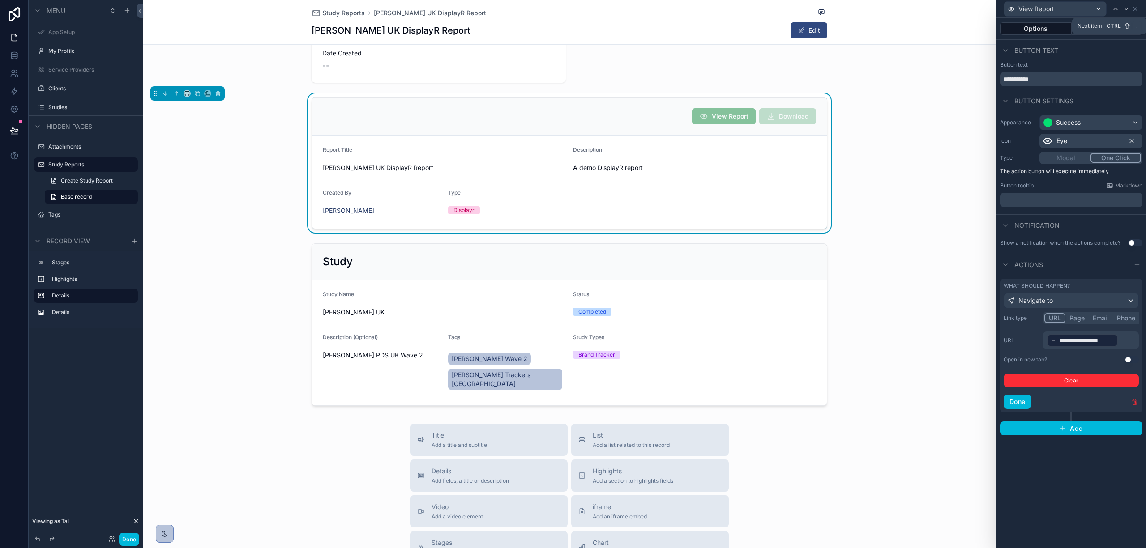
click at [1128, 9] on icon at bounding box center [1126, 8] width 7 height 7
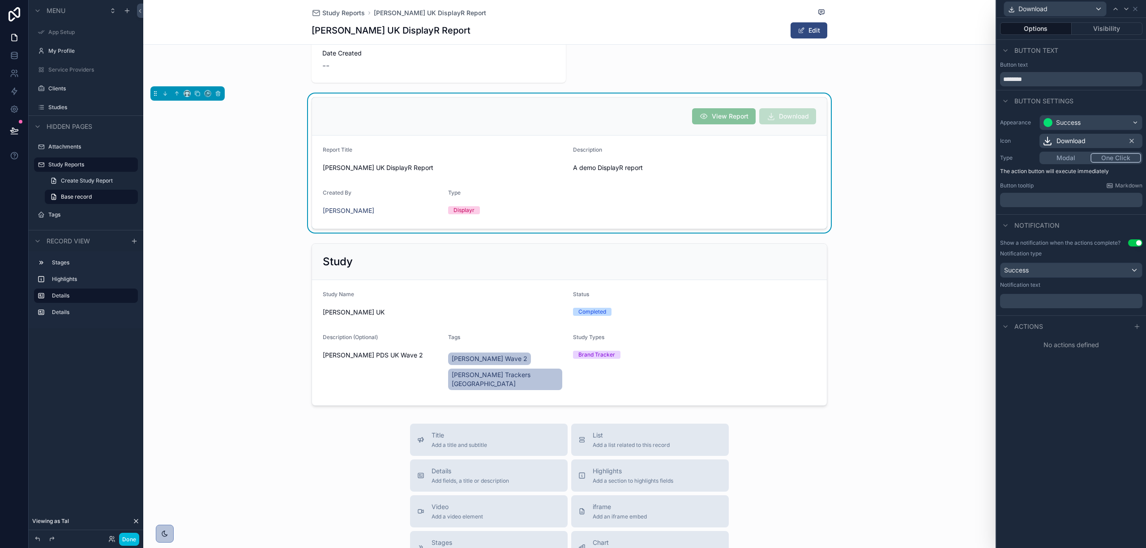
click at [1048, 325] on div "Actions" at bounding box center [1071, 326] width 150 height 21
click at [1025, 325] on span "Actions" at bounding box center [1028, 326] width 29 height 9
click at [1026, 323] on span "Actions" at bounding box center [1028, 326] width 29 height 9
click at [1032, 329] on span "Actions" at bounding box center [1028, 326] width 29 height 9
click at [1054, 325] on div "Actions" at bounding box center [1071, 326] width 150 height 21
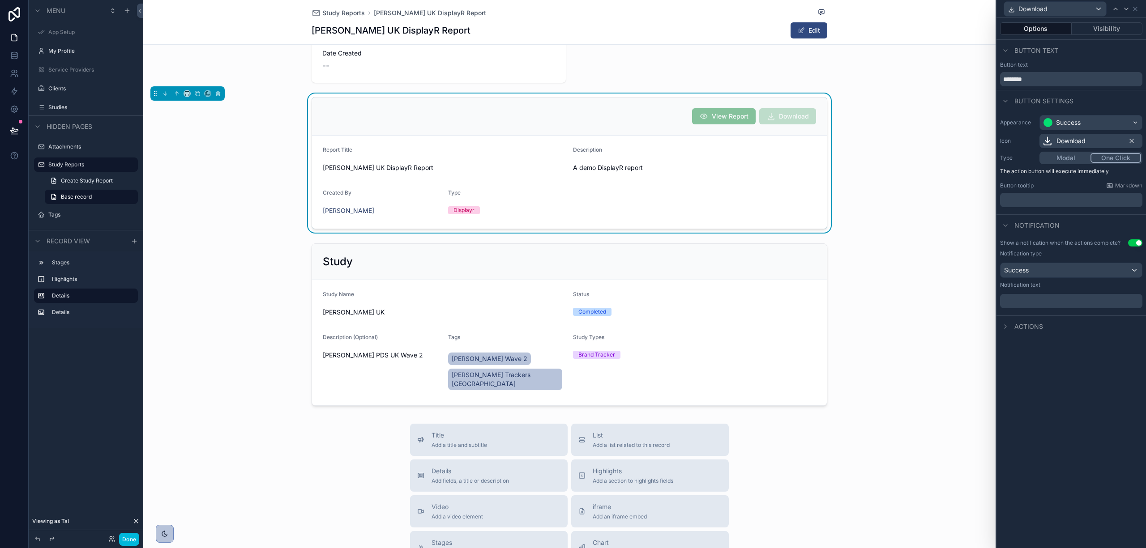
click at [1037, 328] on span "Actions" at bounding box center [1028, 326] width 29 height 9
click at [1133, 329] on icon at bounding box center [1136, 326] width 7 height 7
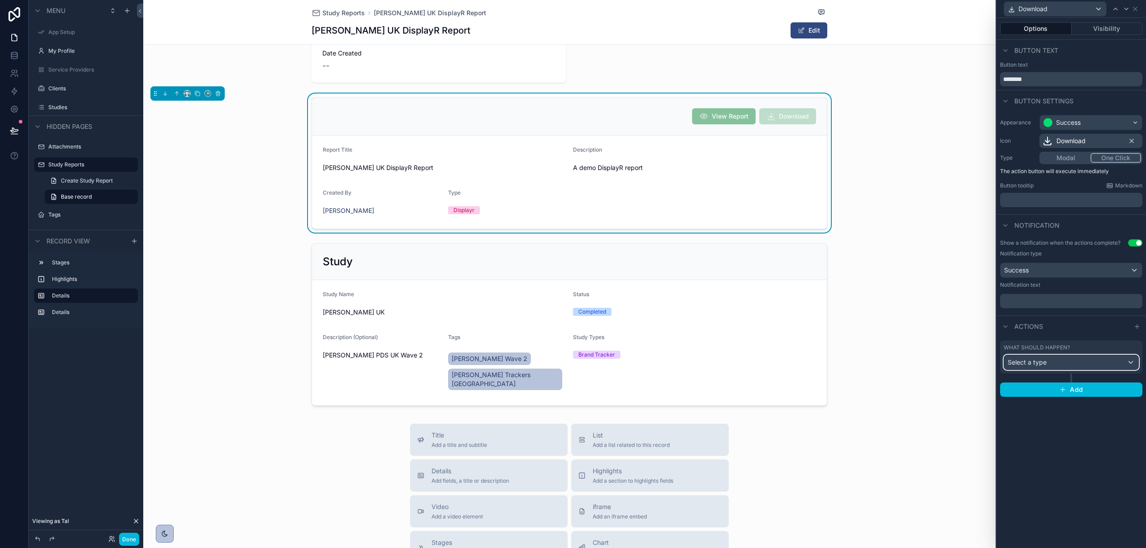
click at [1068, 362] on div "Select a type" at bounding box center [1071, 362] width 134 height 14
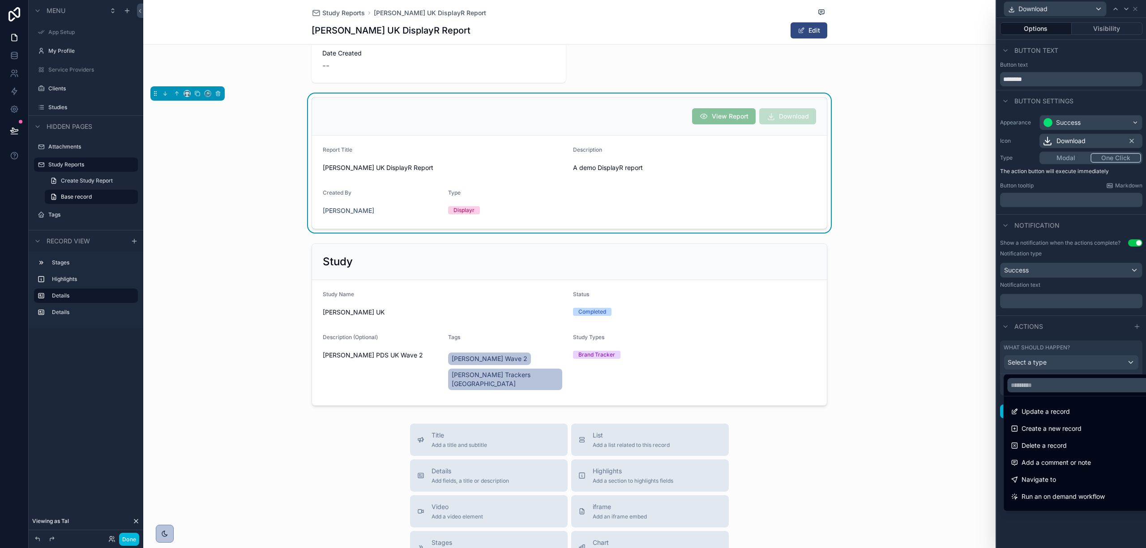
click at [1060, 473] on div "Navigate to" at bounding box center [1080, 480] width 151 height 16
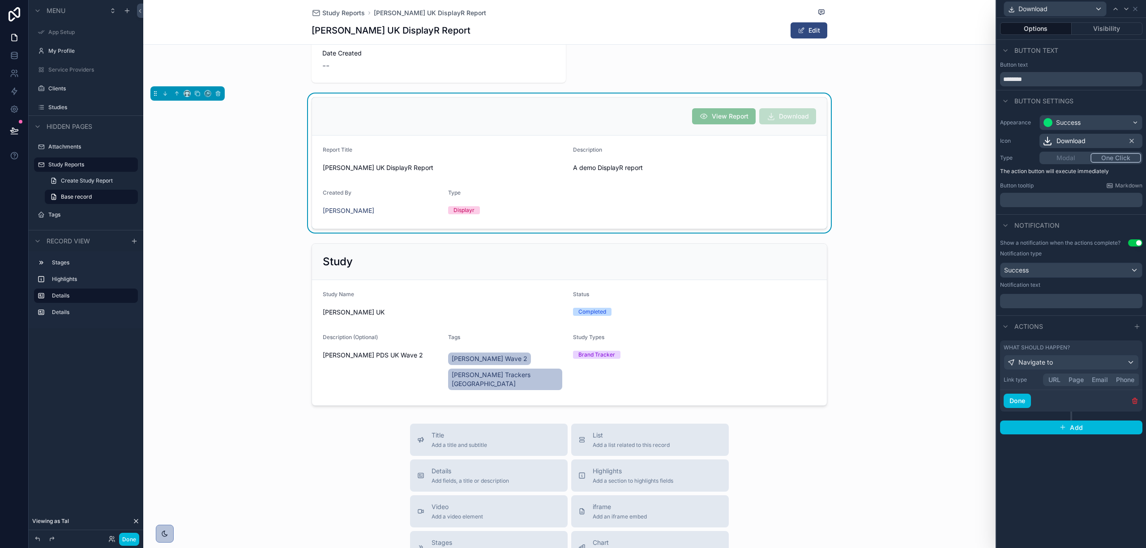
click at [1059, 378] on button "URL" at bounding box center [1054, 380] width 20 height 10
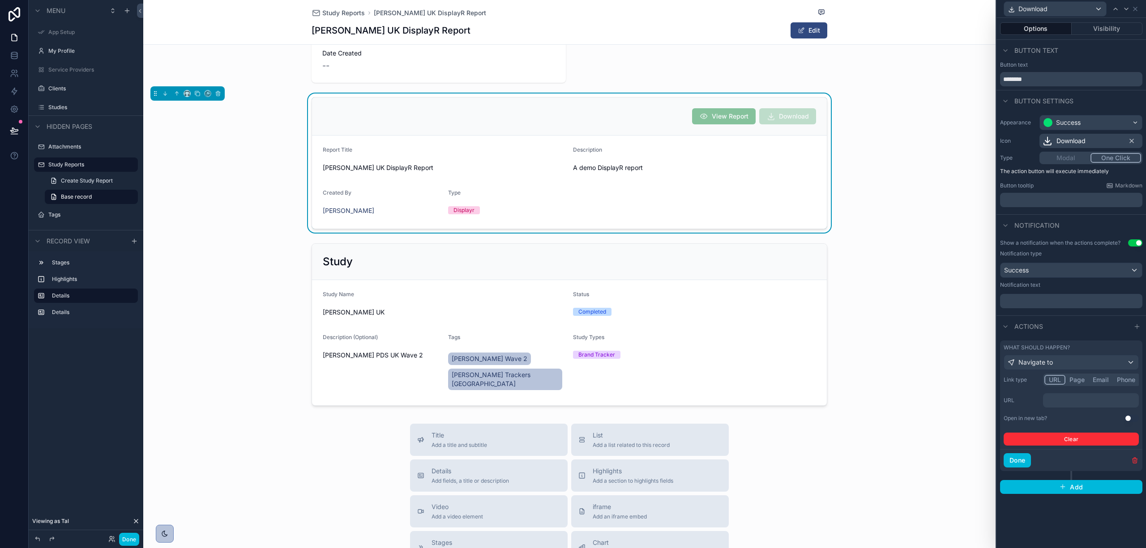
click at [1077, 400] on p "﻿" at bounding box center [1092, 400] width 90 height 9
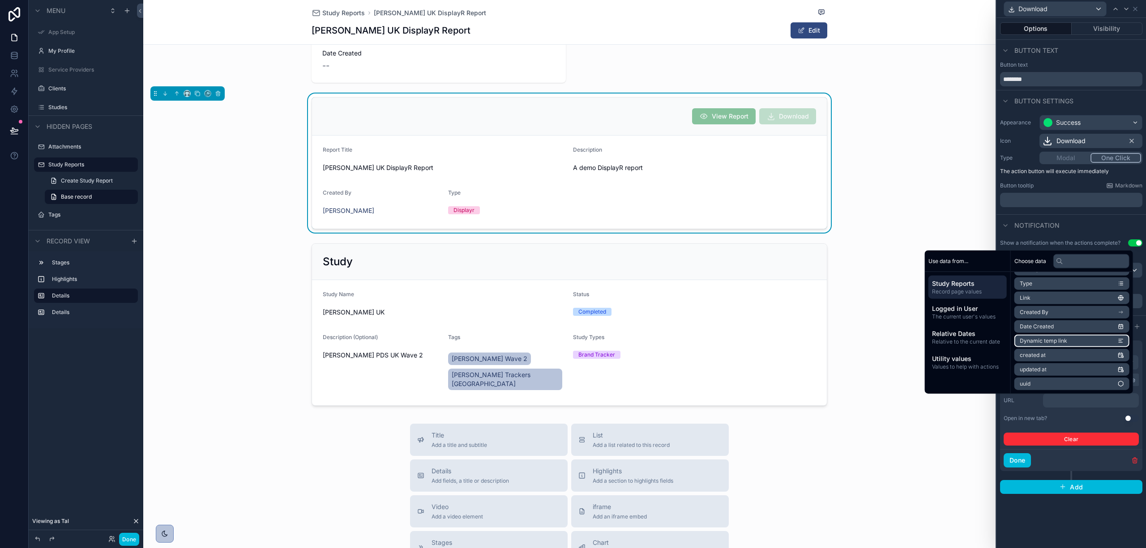
click at [1046, 342] on span "Dynamic temp link" at bounding box center [1043, 340] width 47 height 7
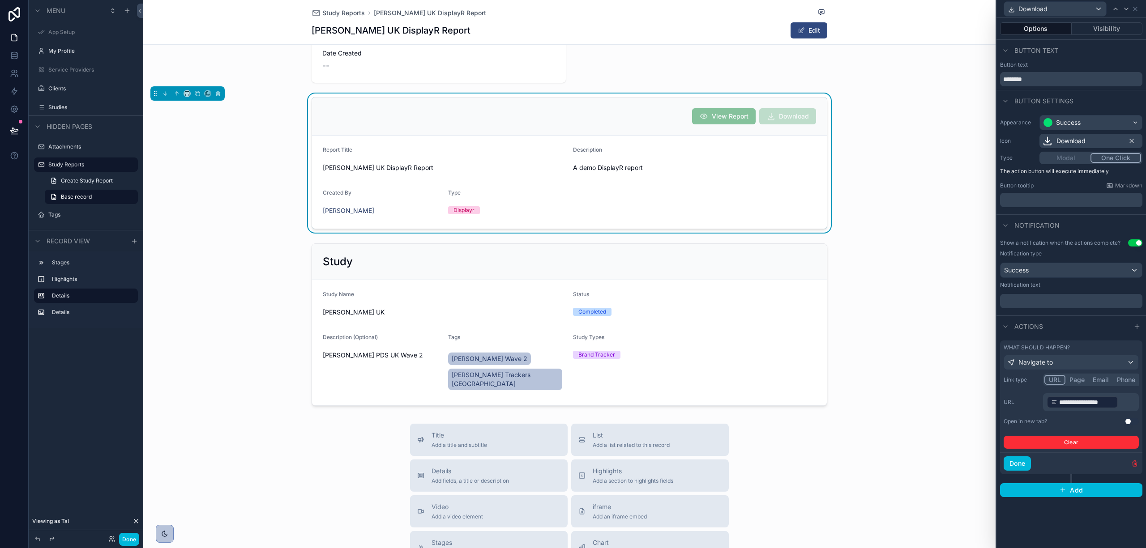
click at [1073, 523] on div "**********" at bounding box center [1071, 283] width 150 height 530
click at [1137, 9] on icon at bounding box center [1135, 8] width 7 height 7
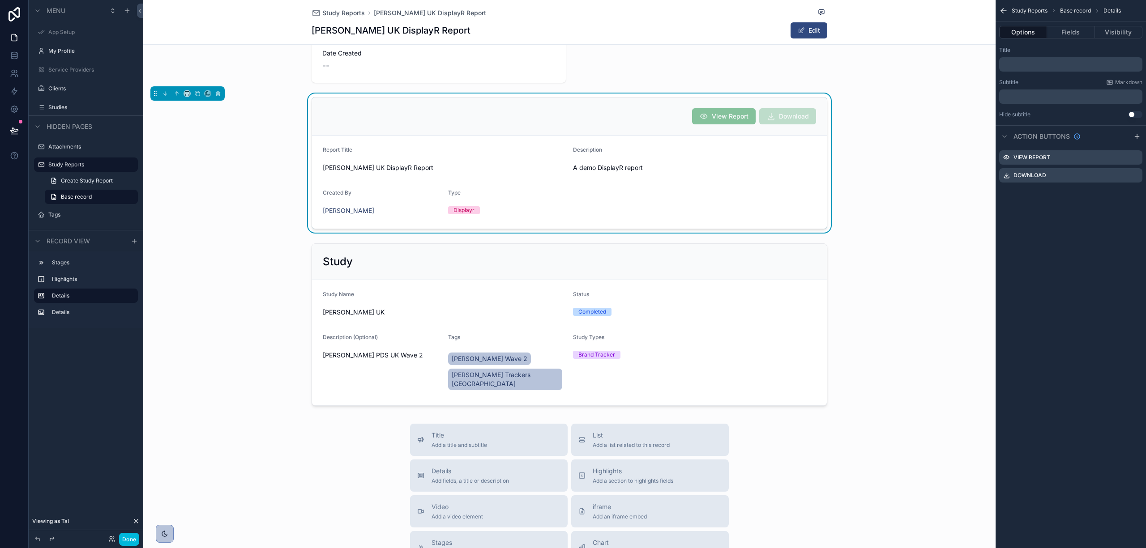
click at [128, 538] on button "Done" at bounding box center [129, 539] width 20 height 13
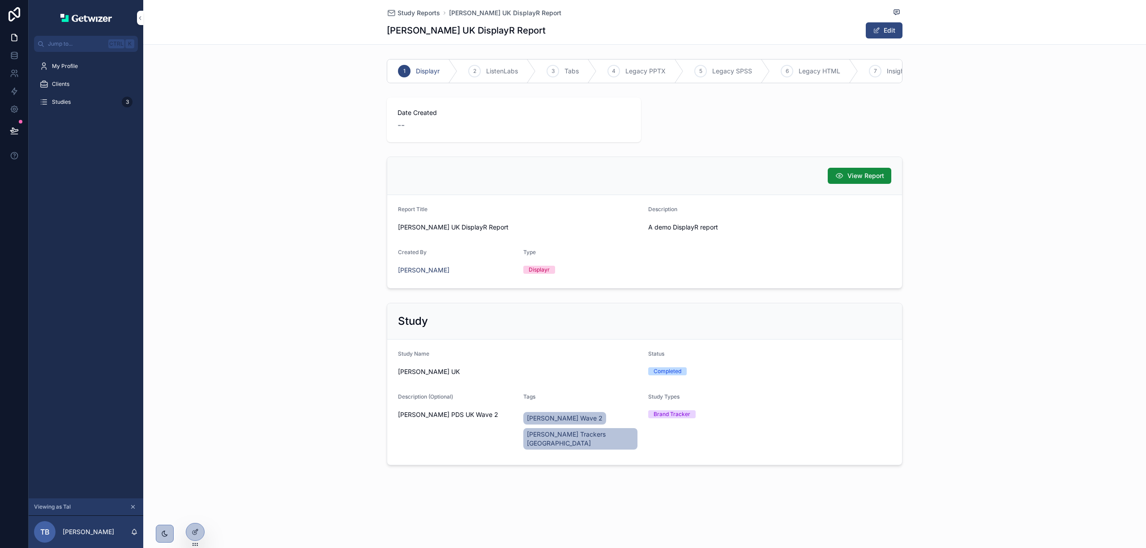
scroll to position [0, 0]
click at [844, 179] on button "View Report" at bounding box center [860, 176] width 64 height 16
click at [76, 67] on span "App Setup" at bounding box center [65, 66] width 26 height 7
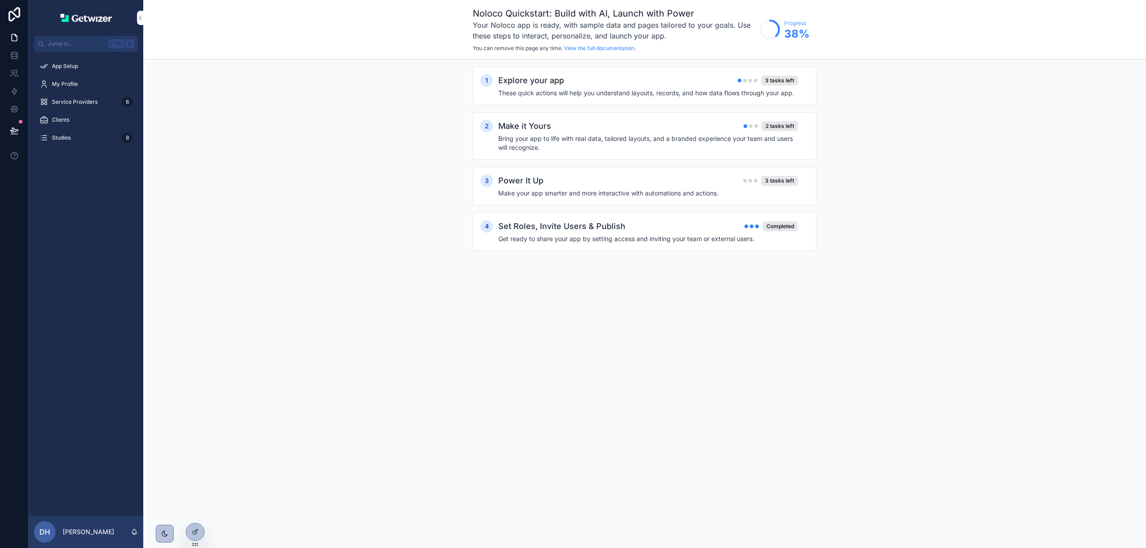
click at [64, 84] on span "My Profile" at bounding box center [65, 84] width 26 height 7
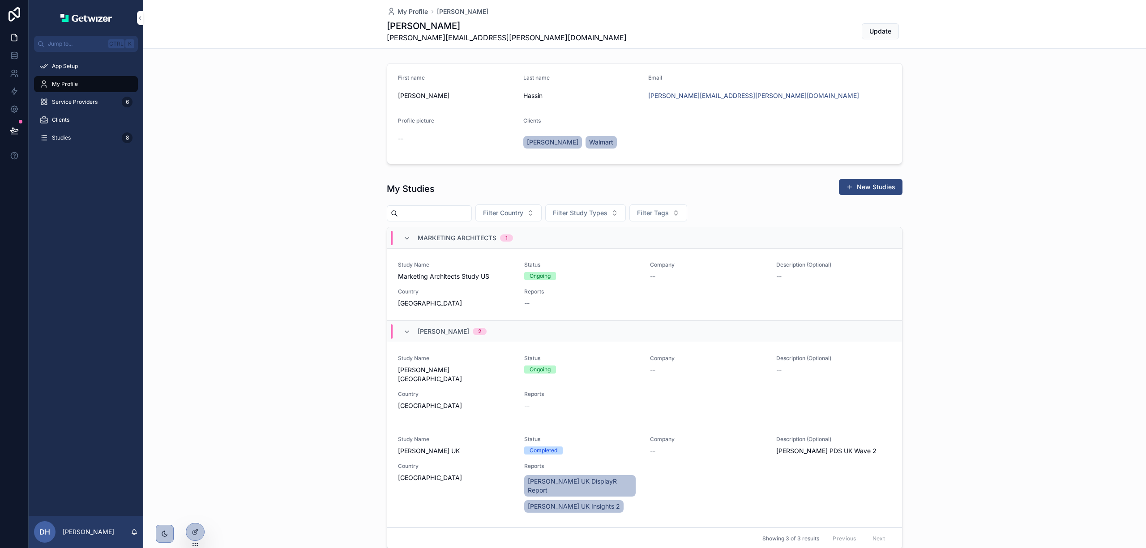
click at [654, 448] on div "--" at bounding box center [707, 451] width 115 height 9
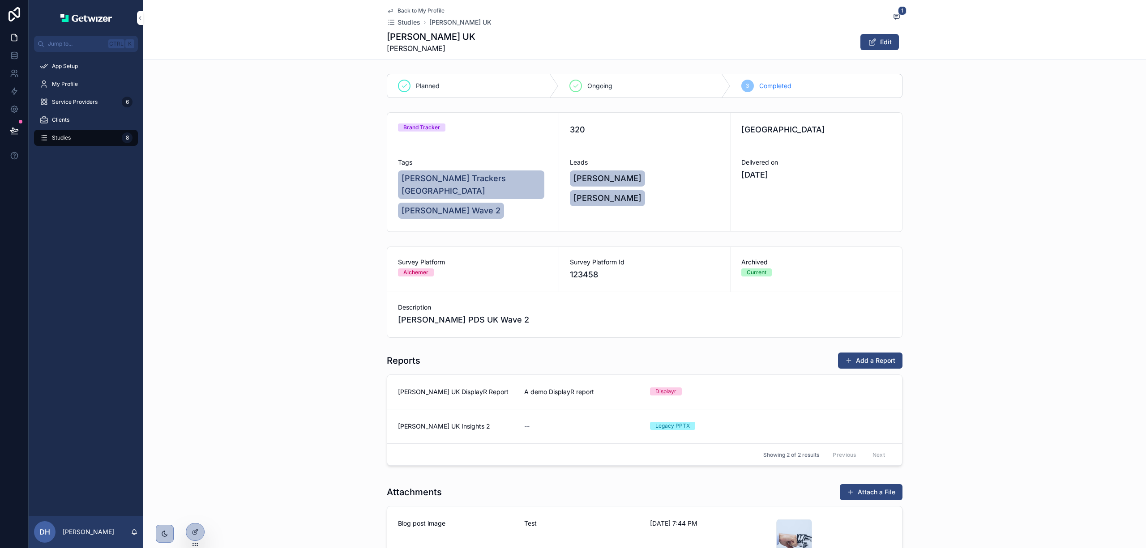
click at [273, 356] on div "Reports Add a Report [PERSON_NAME] UK DisplayR Report A demo DisplayR report Di…" at bounding box center [644, 411] width 1003 height 124
